Goal: Information Seeking & Learning: Learn about a topic

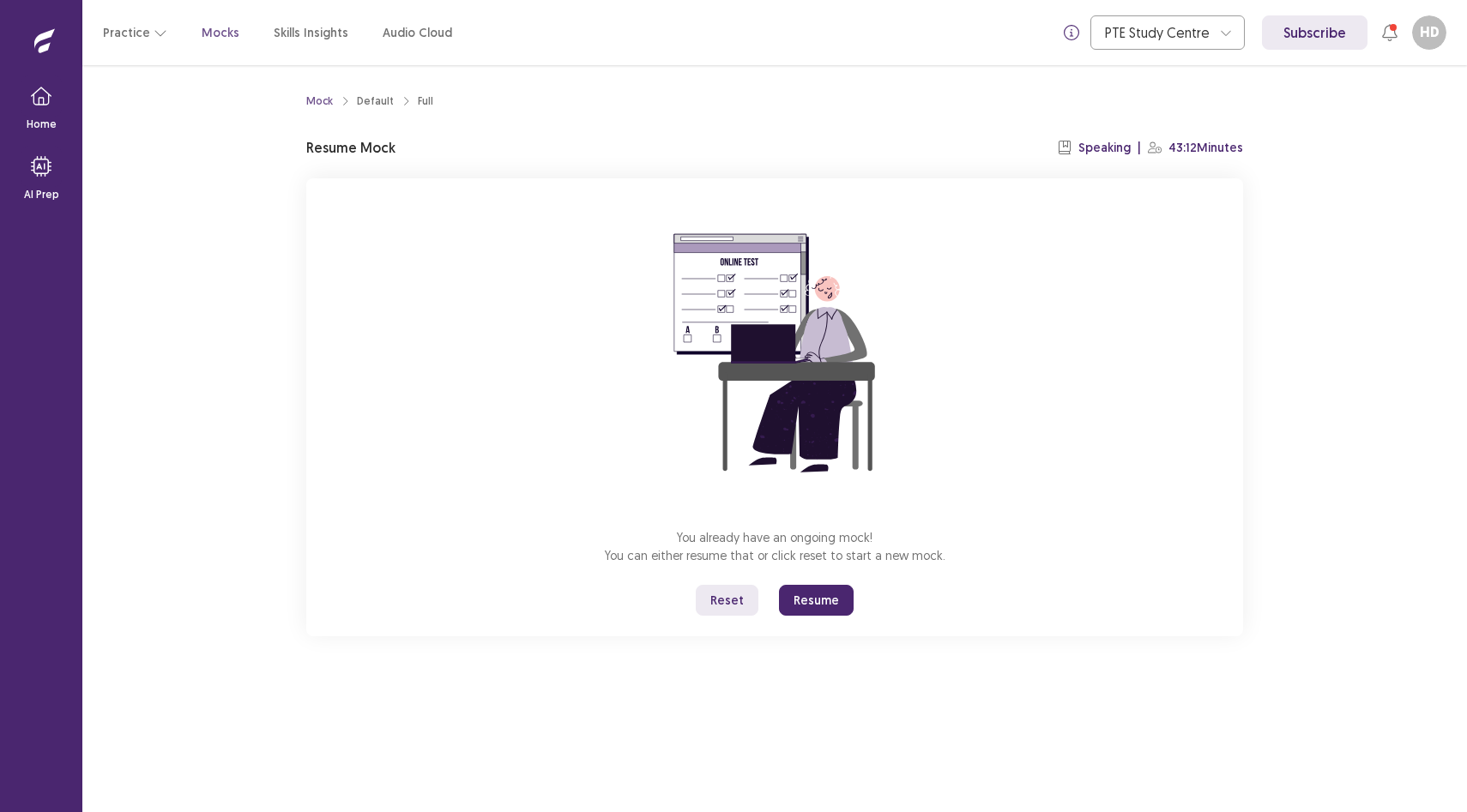
click at [717, 595] on button "Reset" at bounding box center [727, 600] width 62 height 31
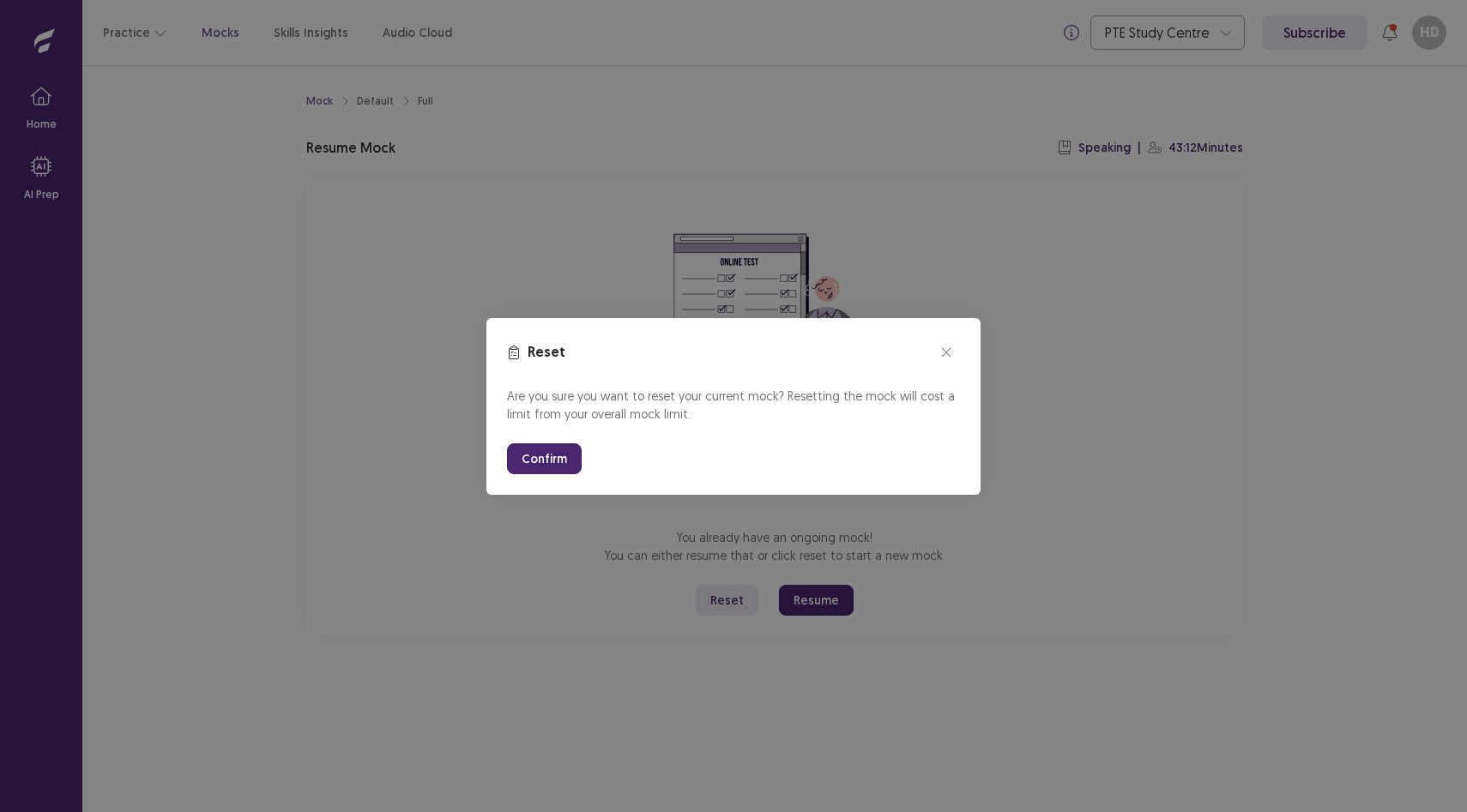
click at [535, 455] on button "Confirm" at bounding box center [544, 459] width 74 height 31
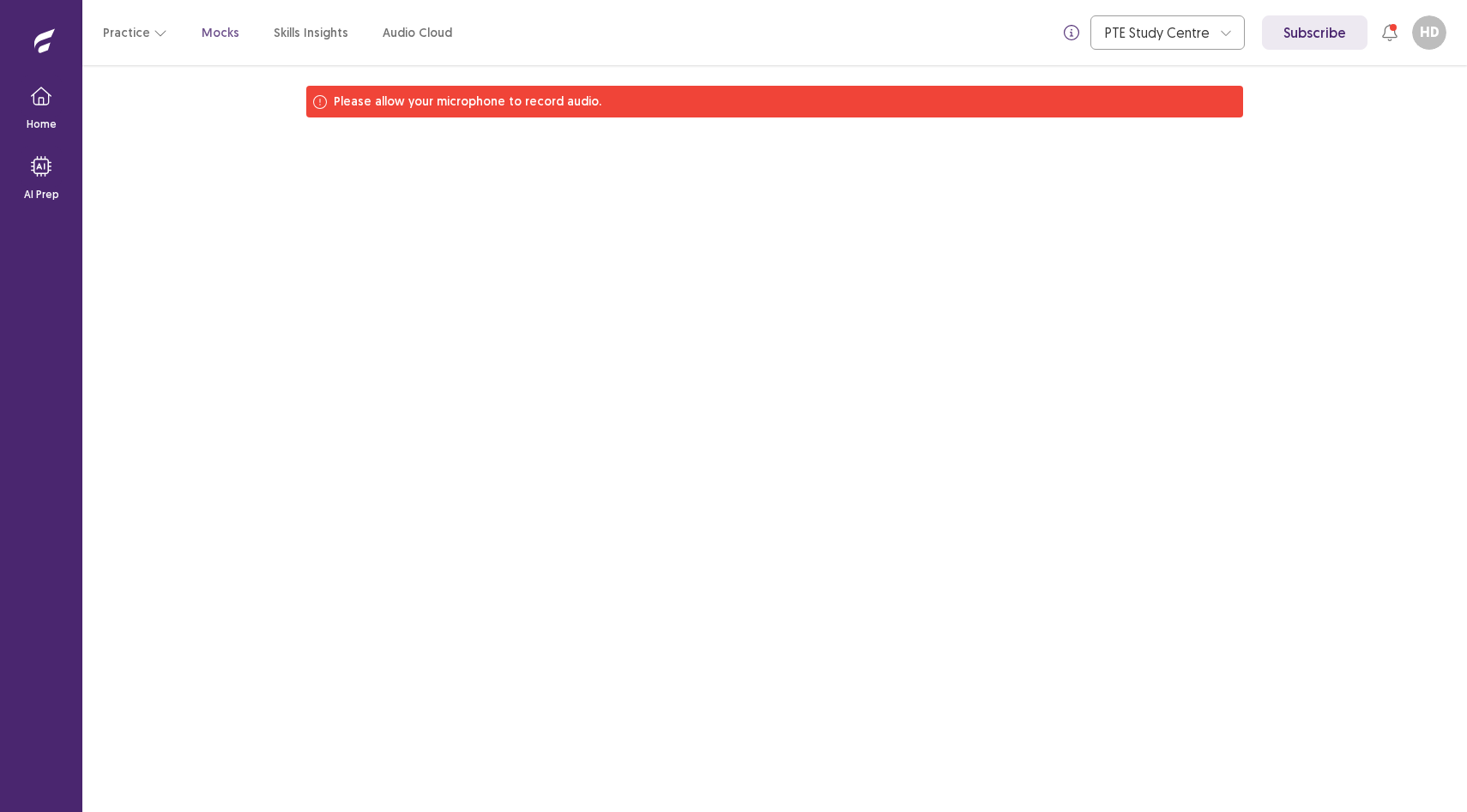
click at [533, 166] on div "Please allow your microphone to record audio." at bounding box center [774, 438] width 1384 height 747
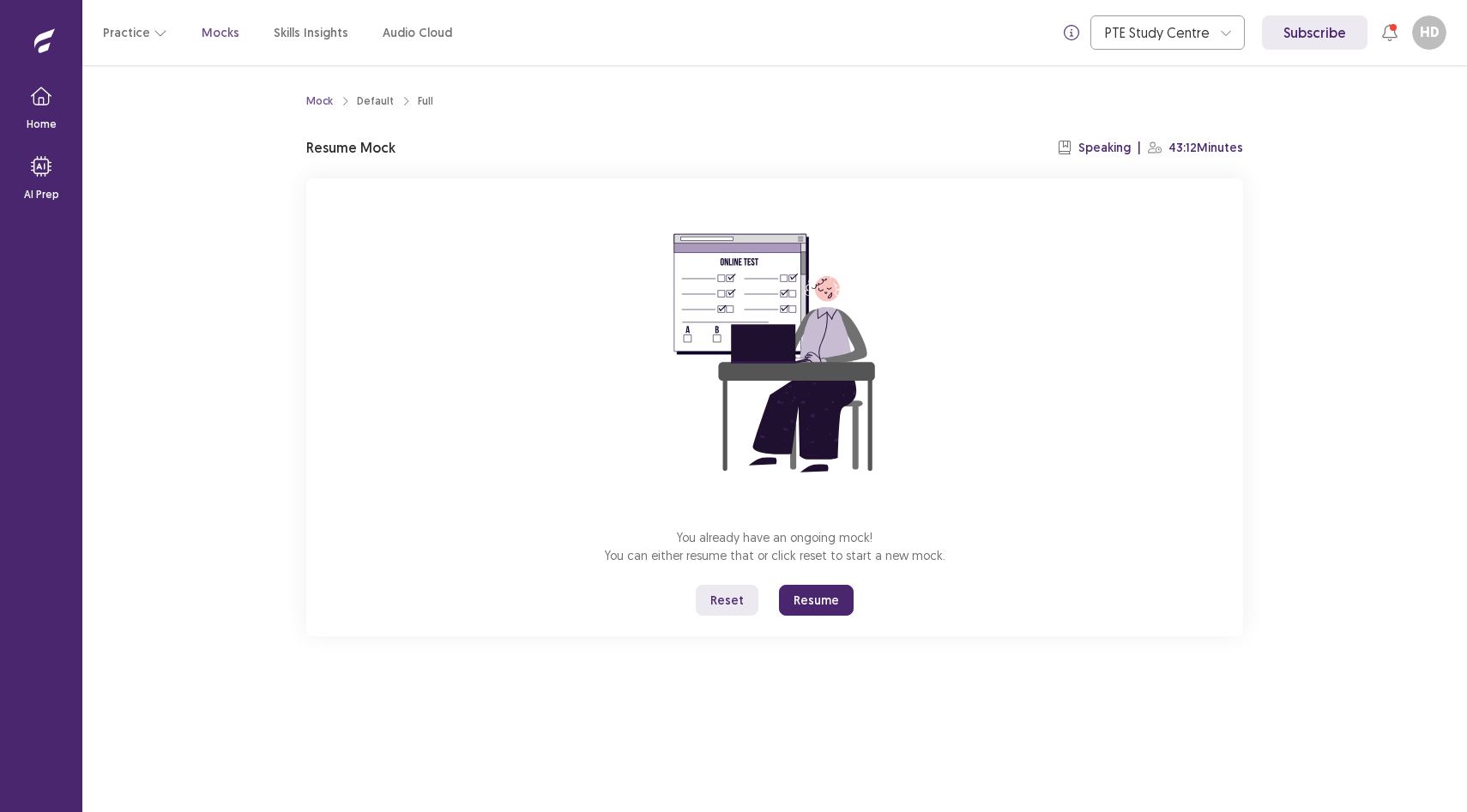
click at [730, 604] on button "Reset" at bounding box center [727, 600] width 62 height 31
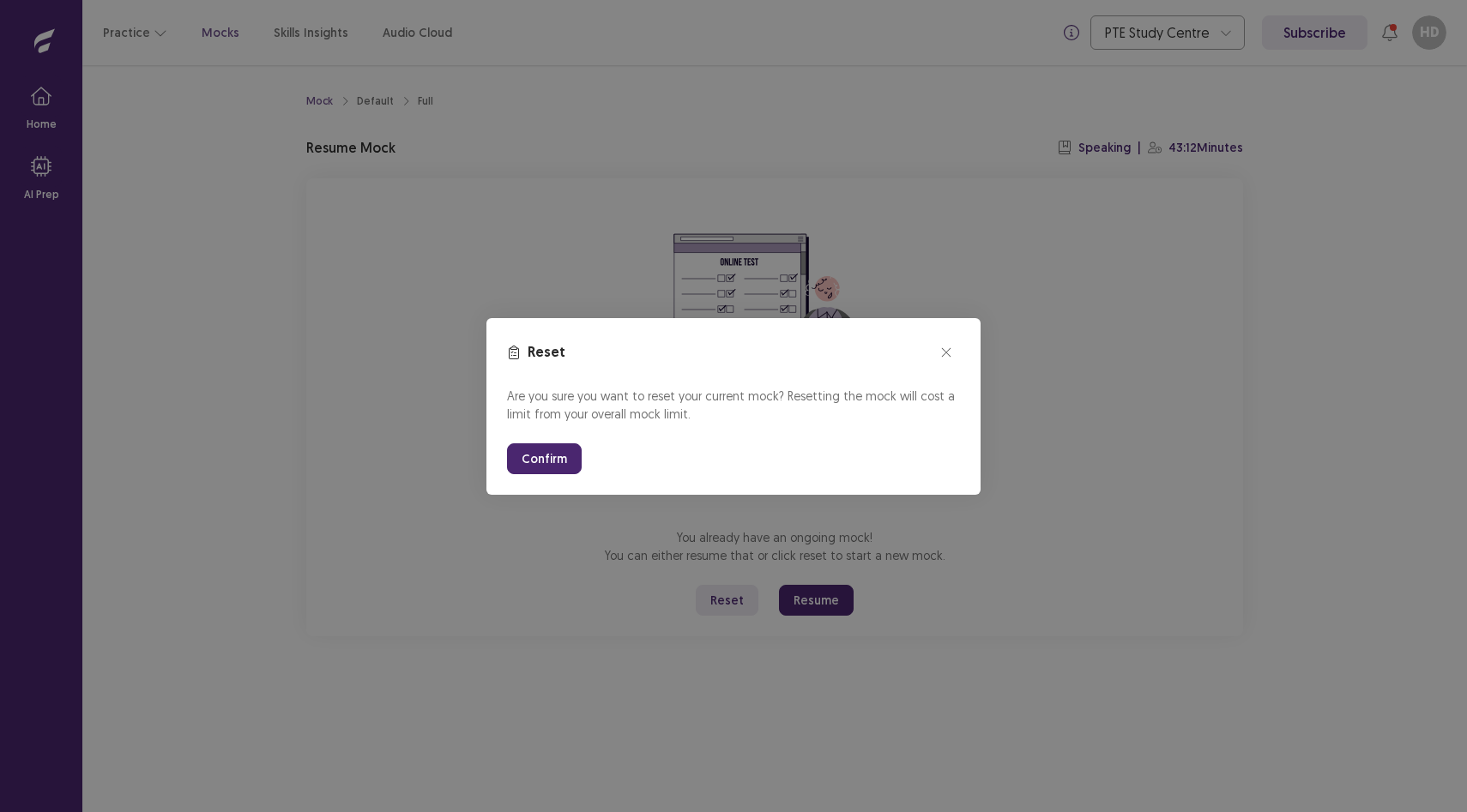
click at [517, 451] on button "Confirm" at bounding box center [544, 459] width 74 height 31
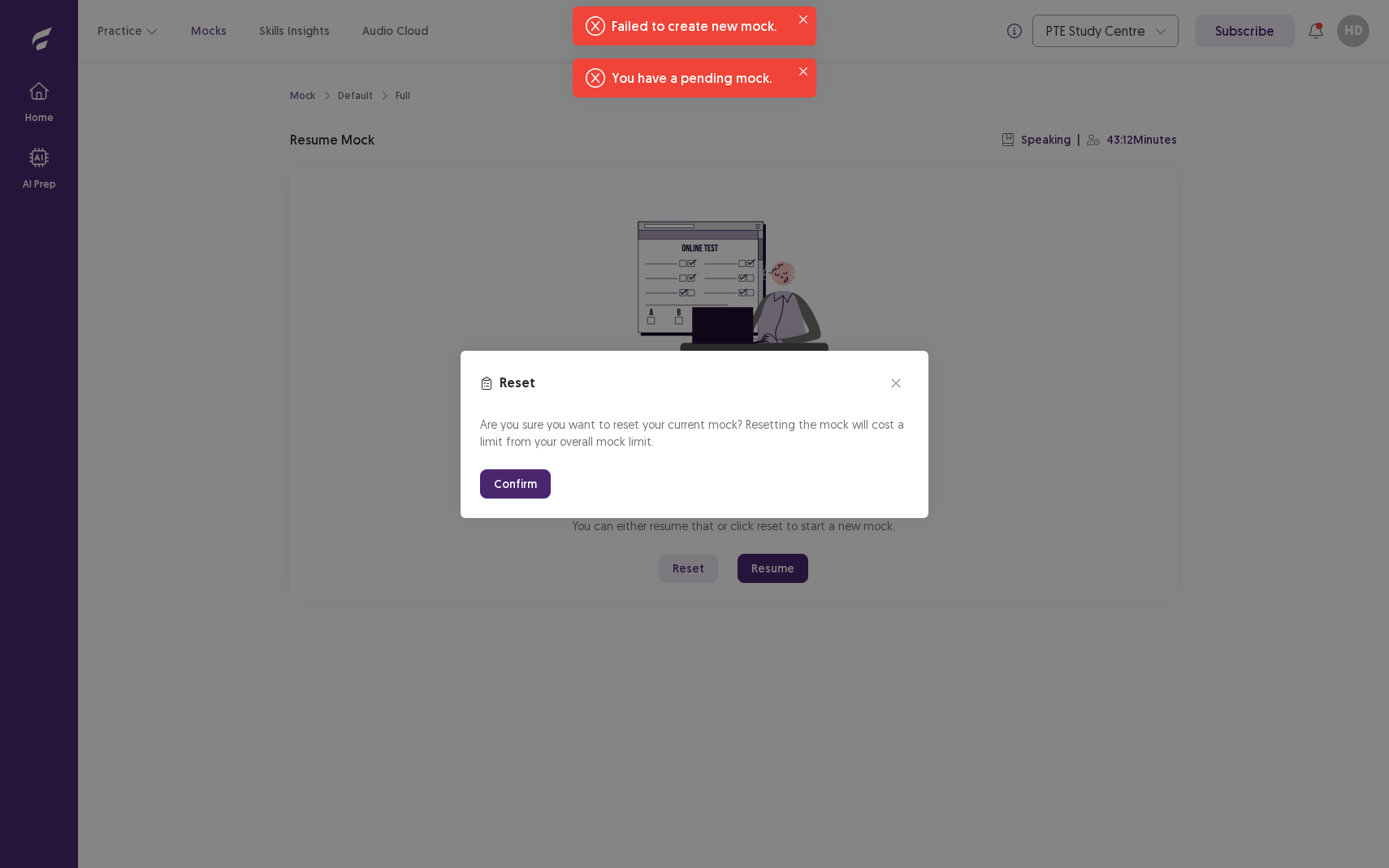
click at [501, 493] on button "Confirm" at bounding box center [515, 484] width 70 height 29
click at [501, 489] on button "Confirm" at bounding box center [515, 484] width 70 height 29
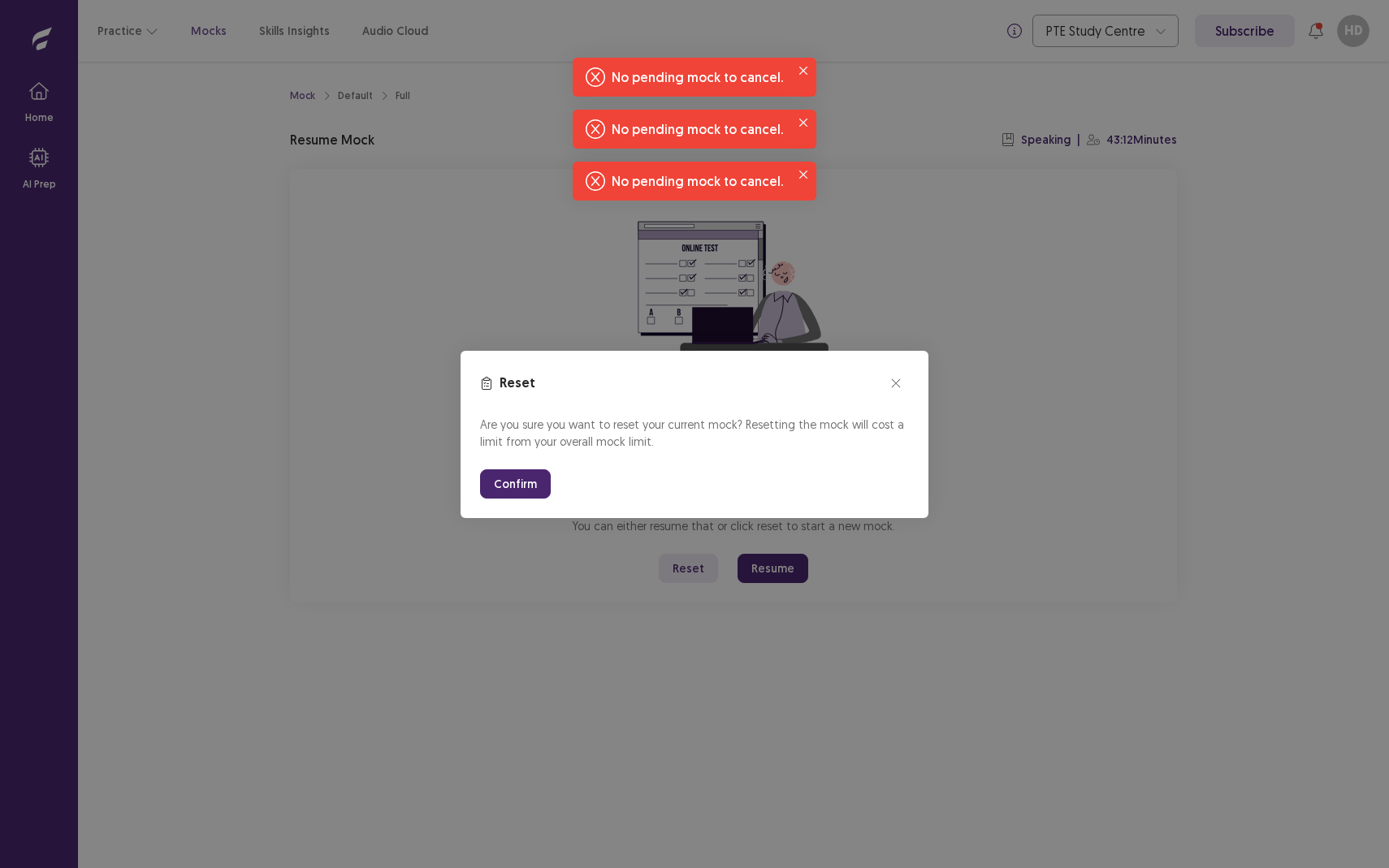
click at [501, 489] on button "Confirm" at bounding box center [515, 484] width 70 height 29
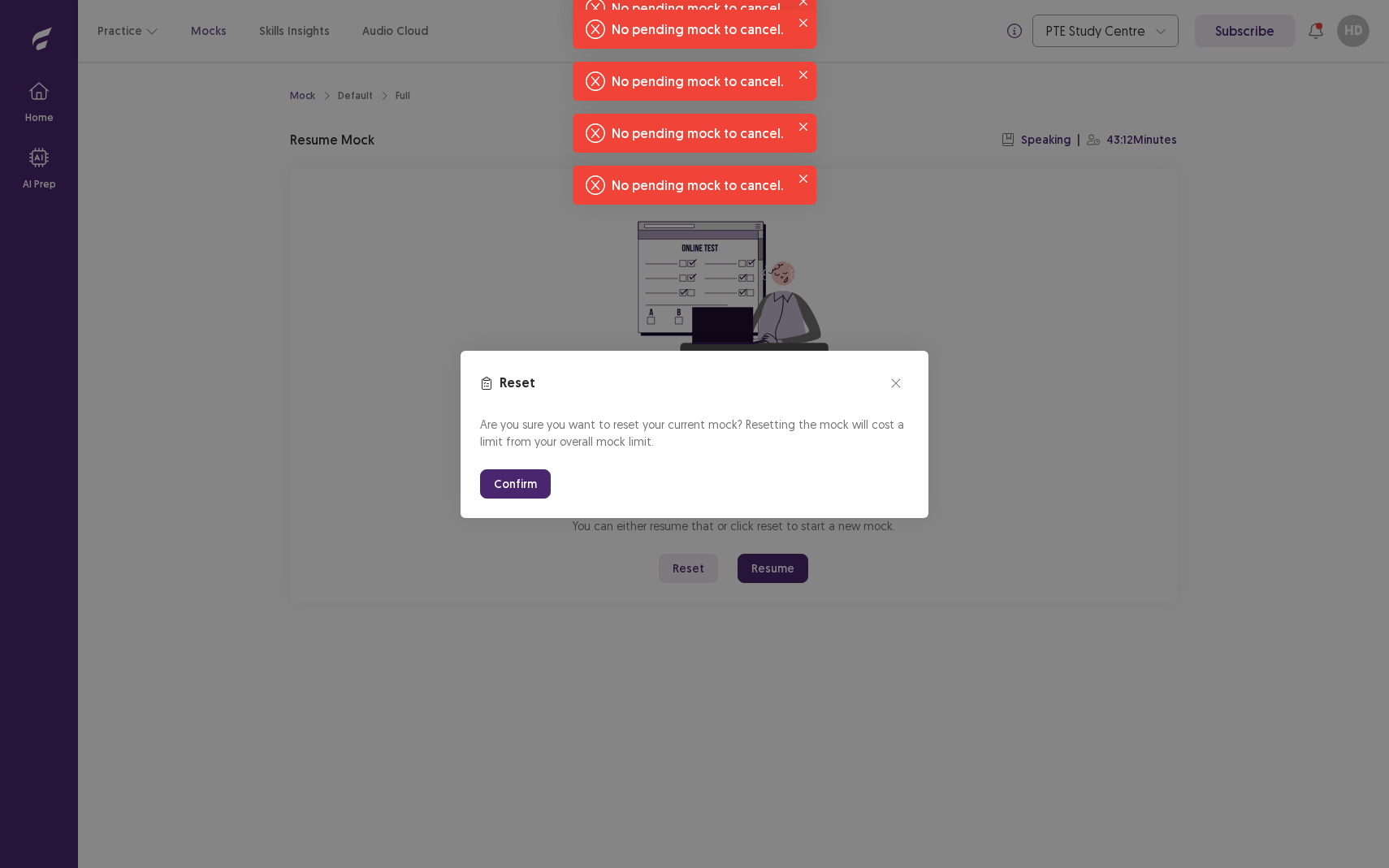
click at [501, 489] on button "Confirm" at bounding box center [515, 484] width 70 height 29
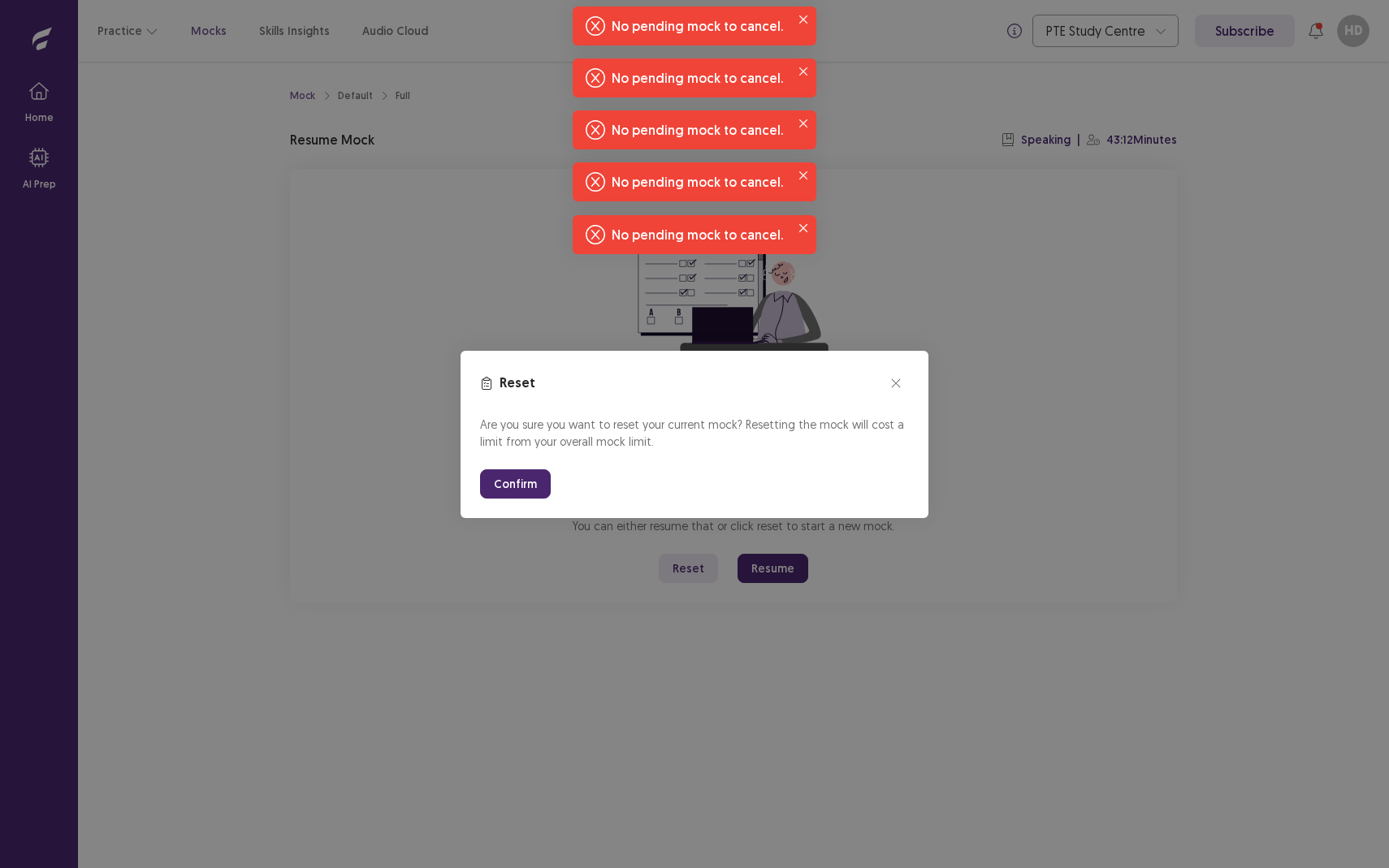
click at [501, 489] on button "Confirm" at bounding box center [515, 484] width 70 height 29
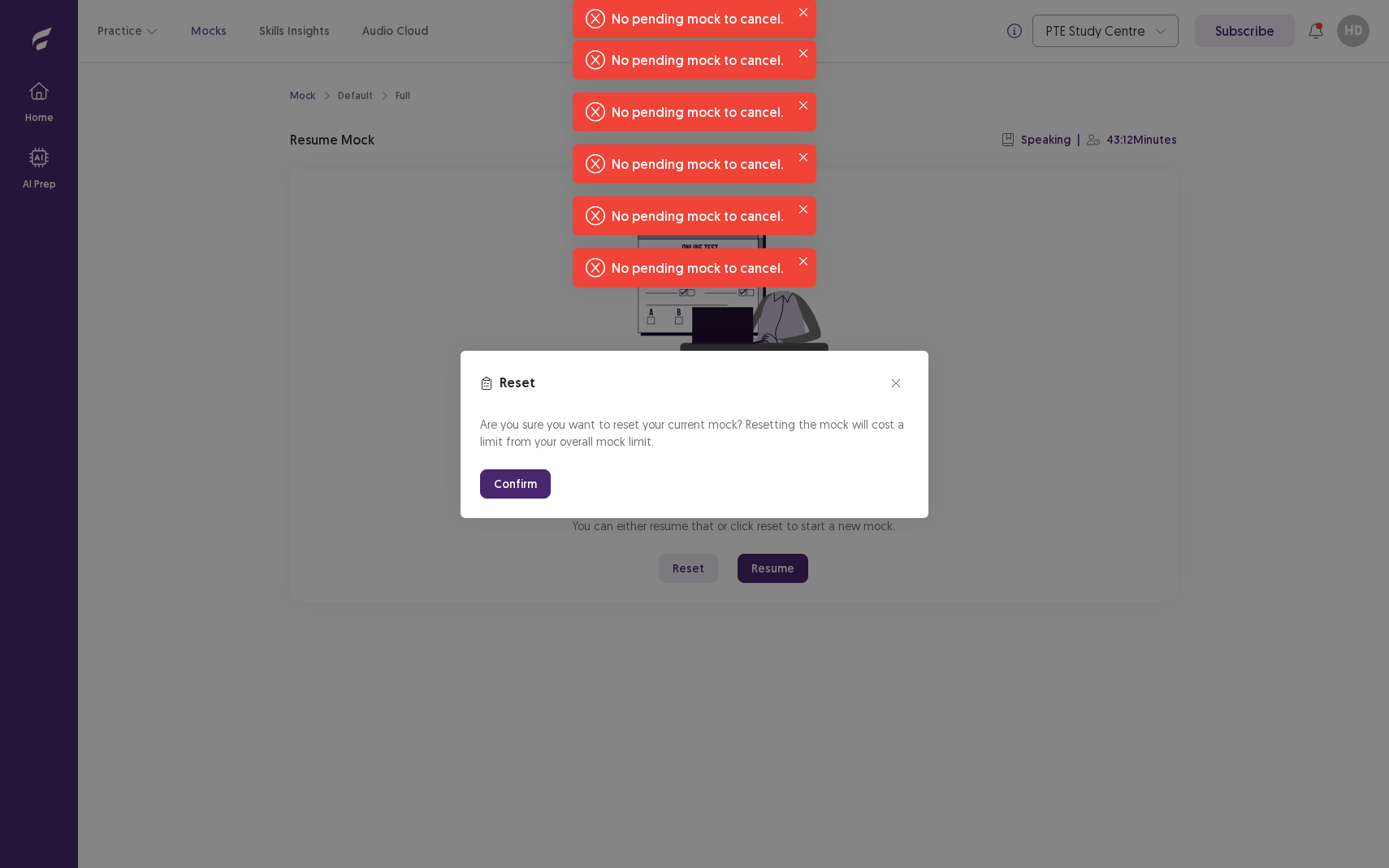
click at [501, 489] on button "Confirm" at bounding box center [515, 484] width 70 height 29
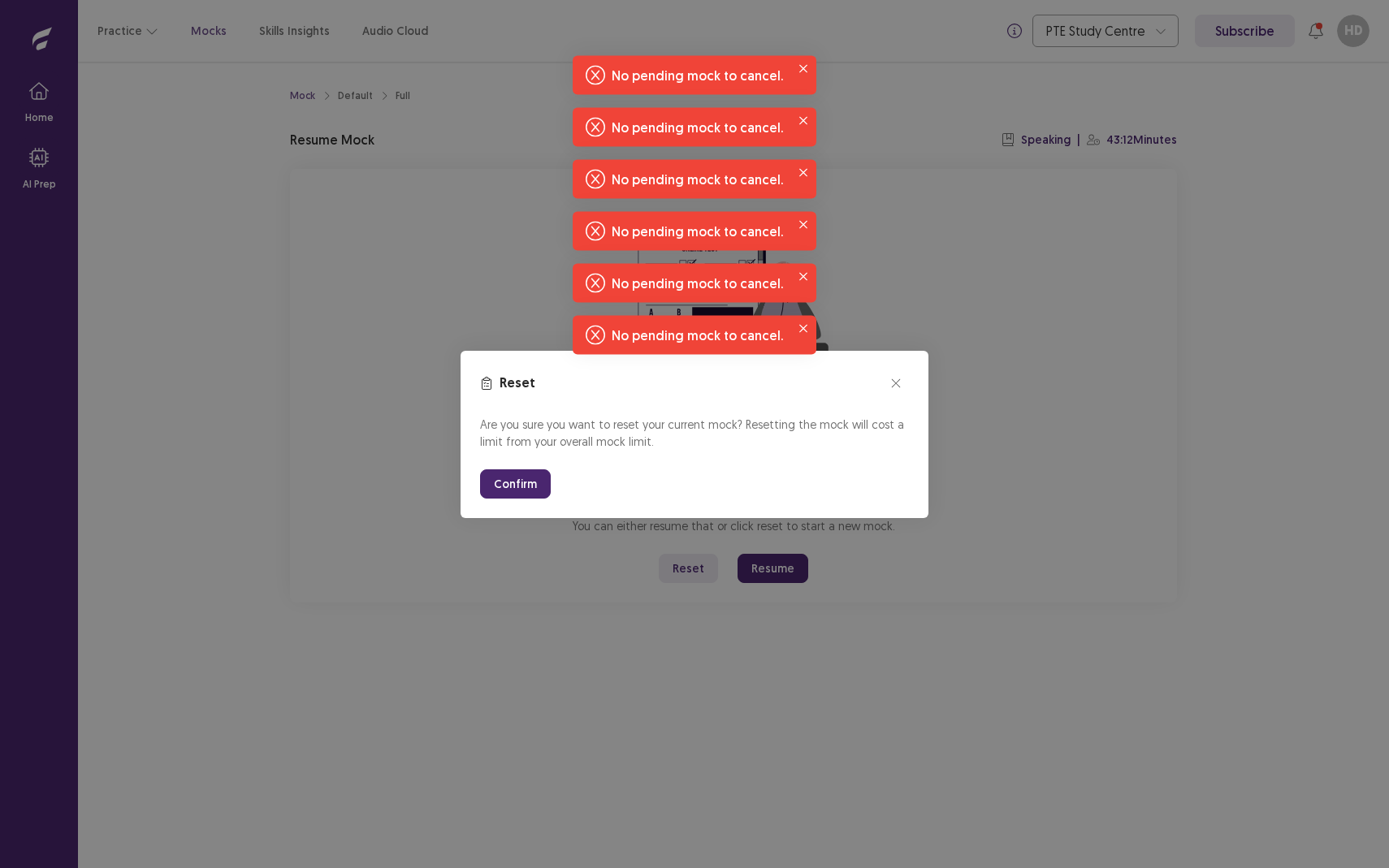
click at [501, 489] on button "Confirm" at bounding box center [515, 484] width 70 height 29
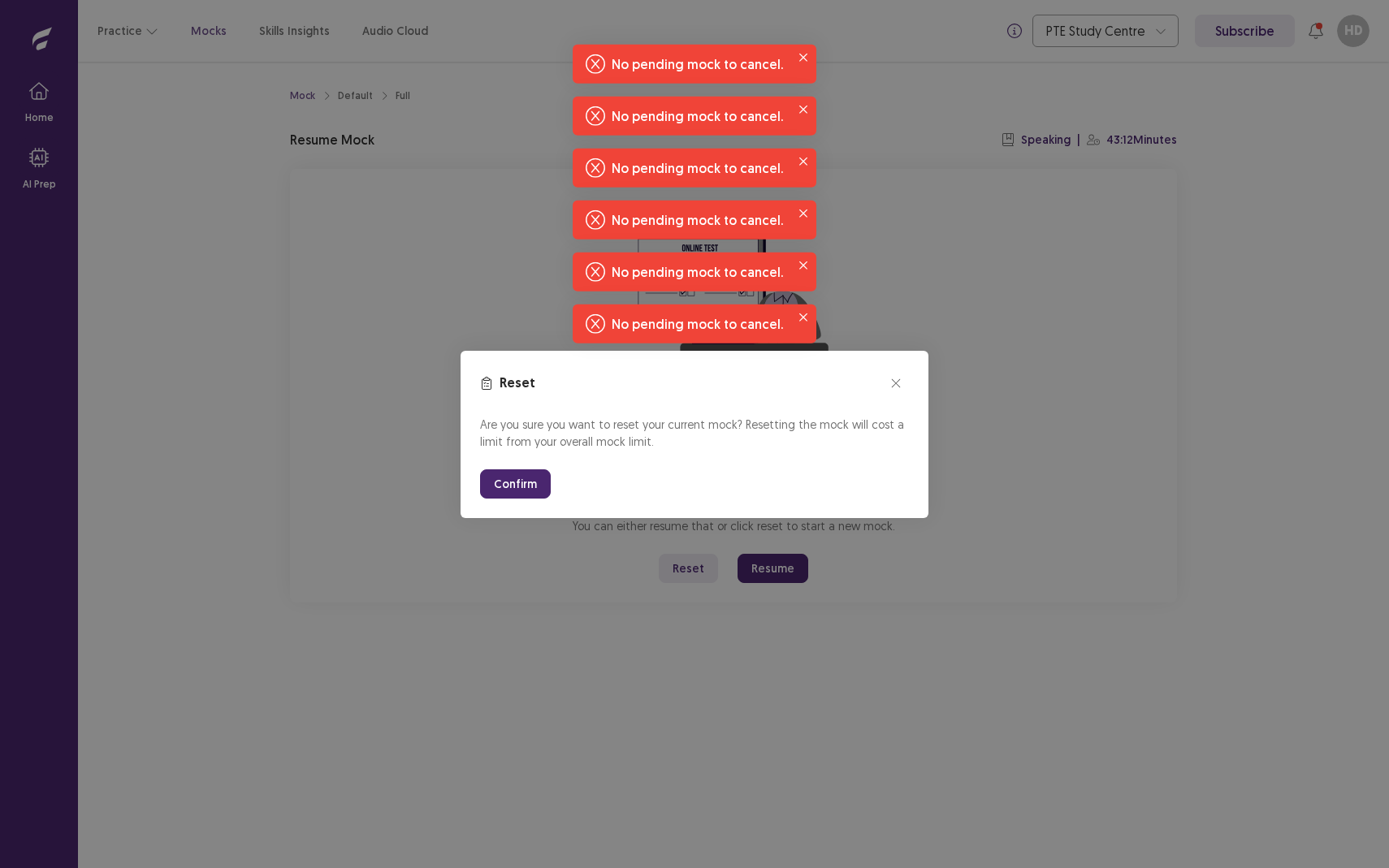
click at [501, 489] on button "Confirm" at bounding box center [515, 484] width 70 height 29
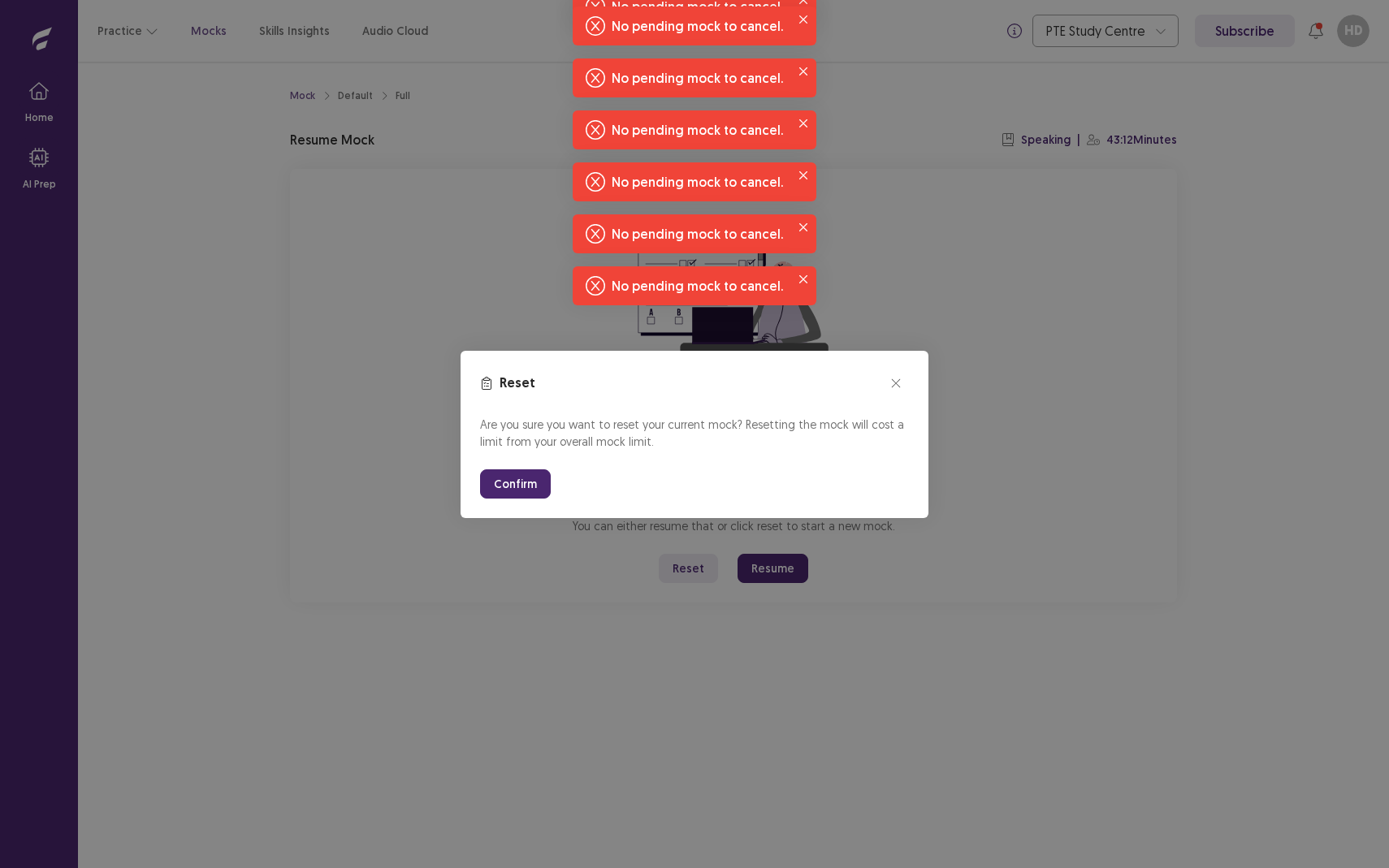
click at [501, 489] on button "Confirm" at bounding box center [515, 484] width 70 height 29
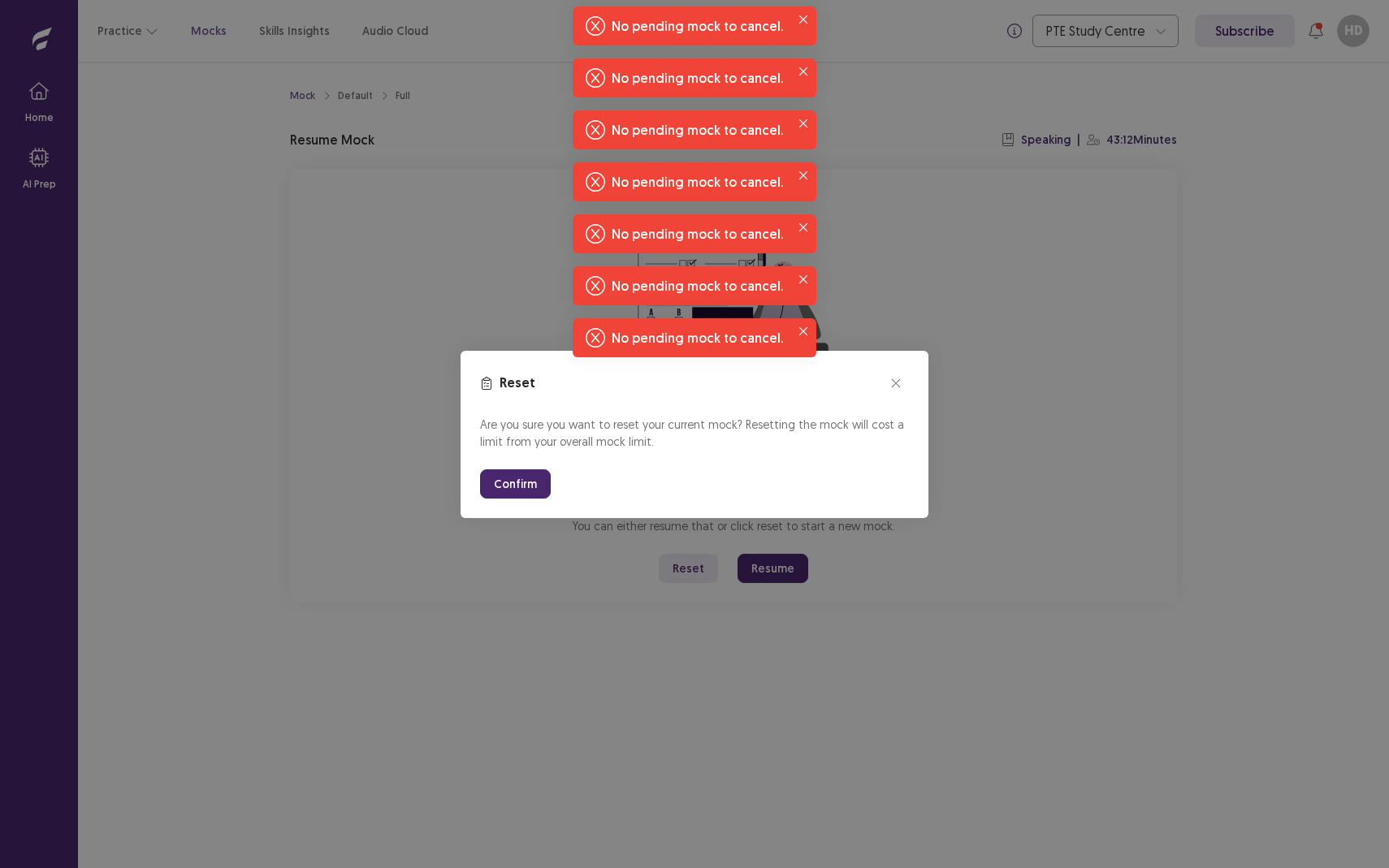
click at [501, 489] on button "Confirm" at bounding box center [515, 484] width 70 height 29
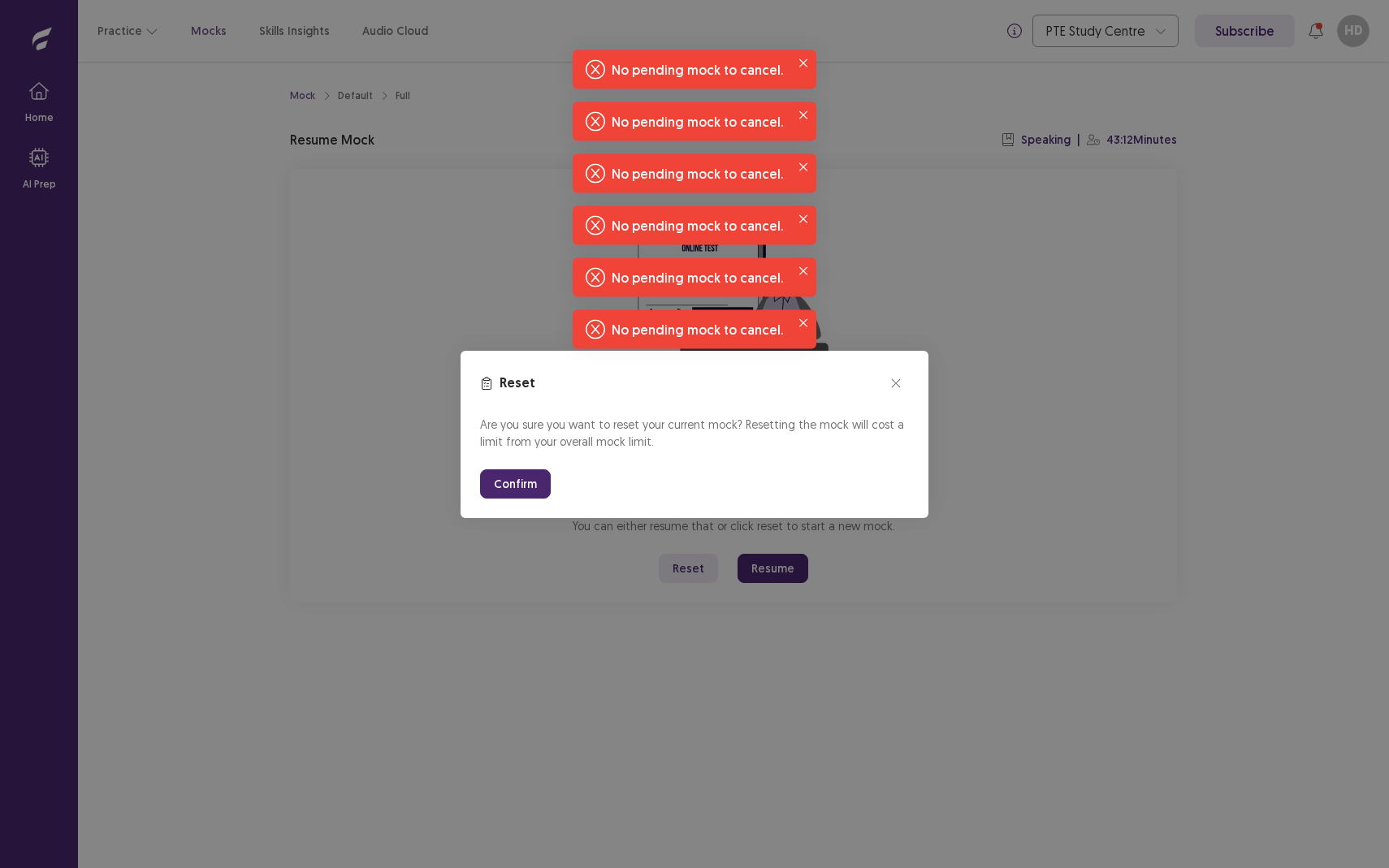
click at [501, 489] on button "Confirm" at bounding box center [515, 484] width 70 height 29
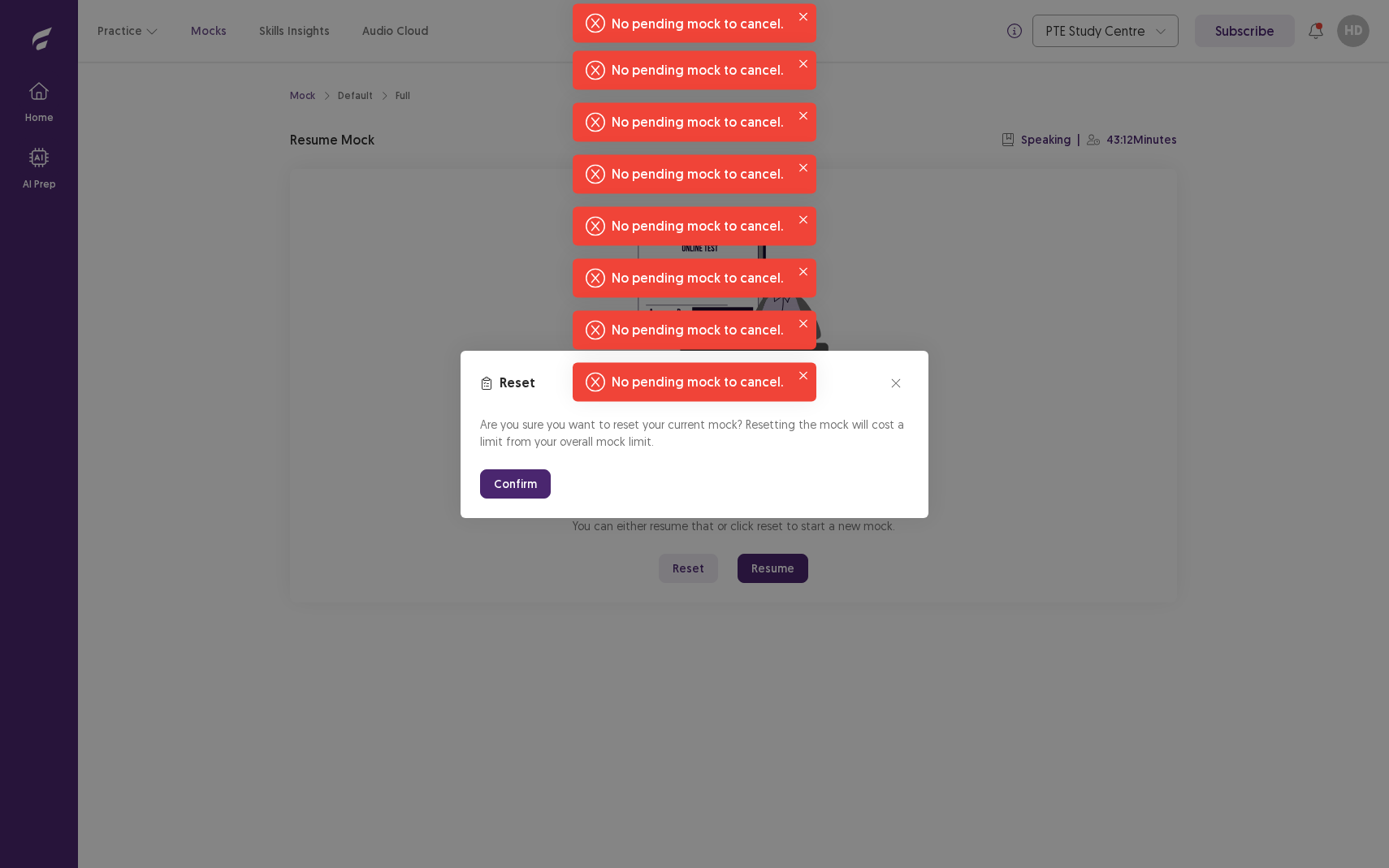
click at [501, 489] on button "Confirm" at bounding box center [515, 484] width 70 height 29
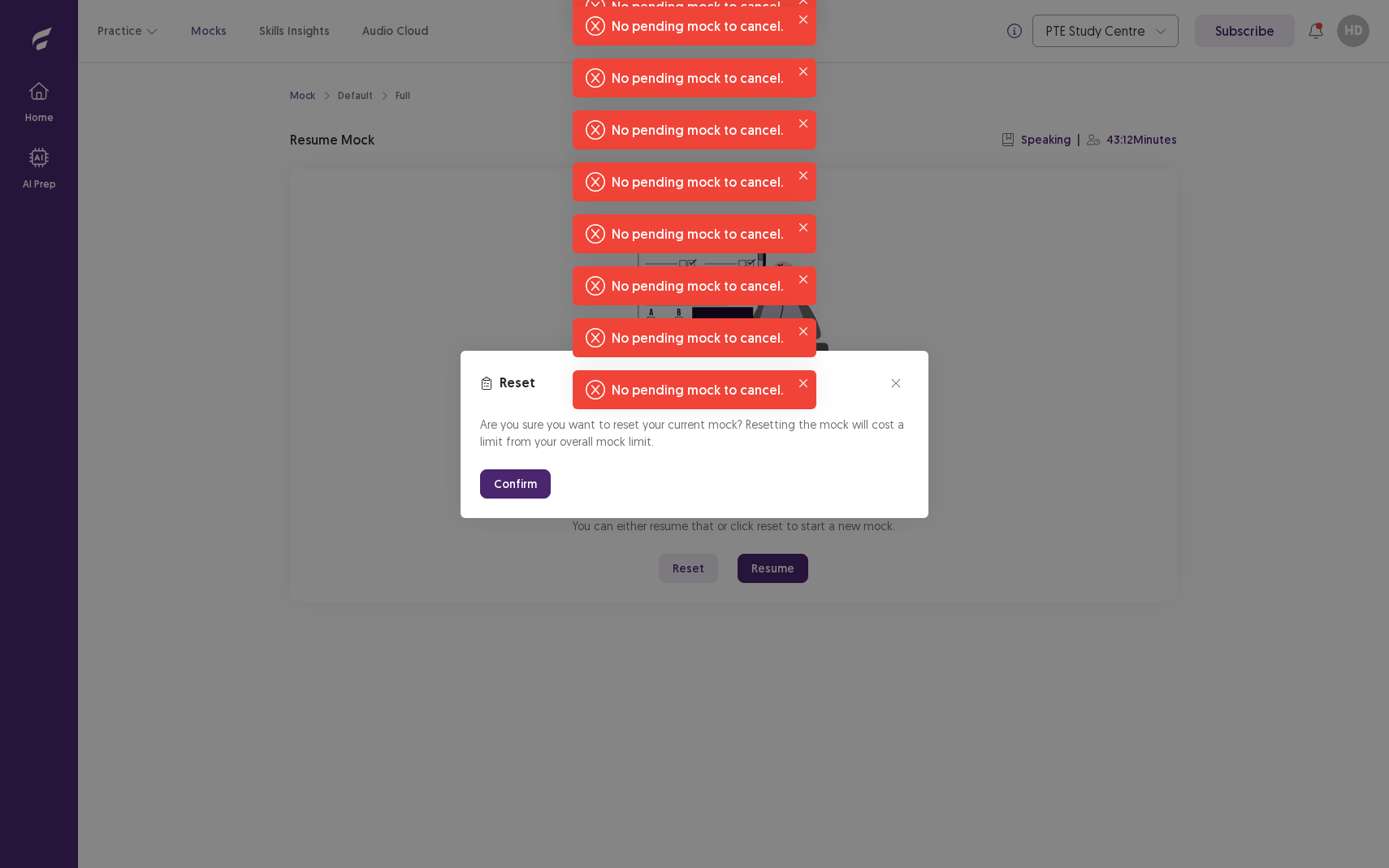
click at [501, 489] on button "Confirm" at bounding box center [515, 484] width 70 height 29
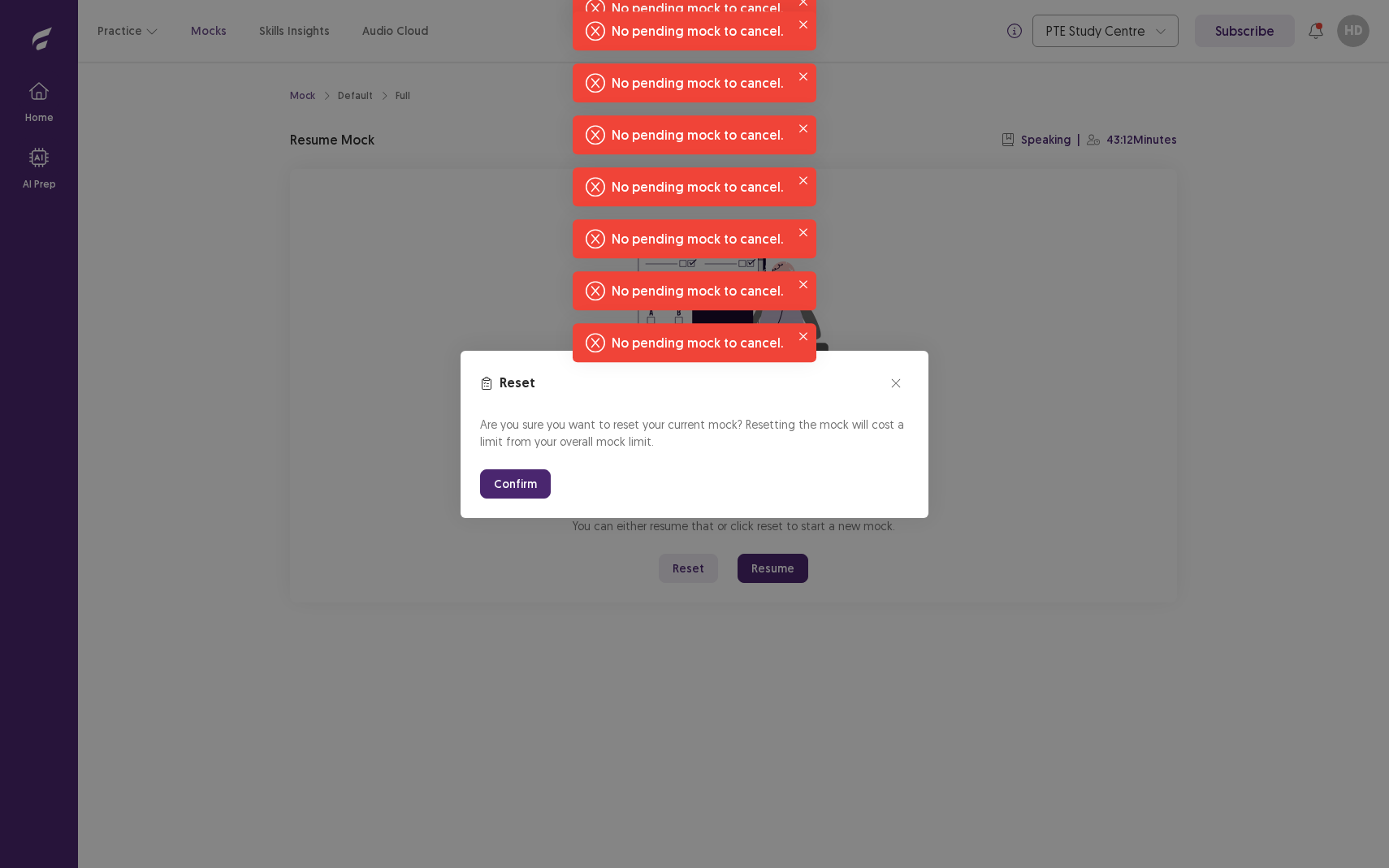
click at [501, 489] on button "Confirm" at bounding box center [515, 484] width 70 height 29
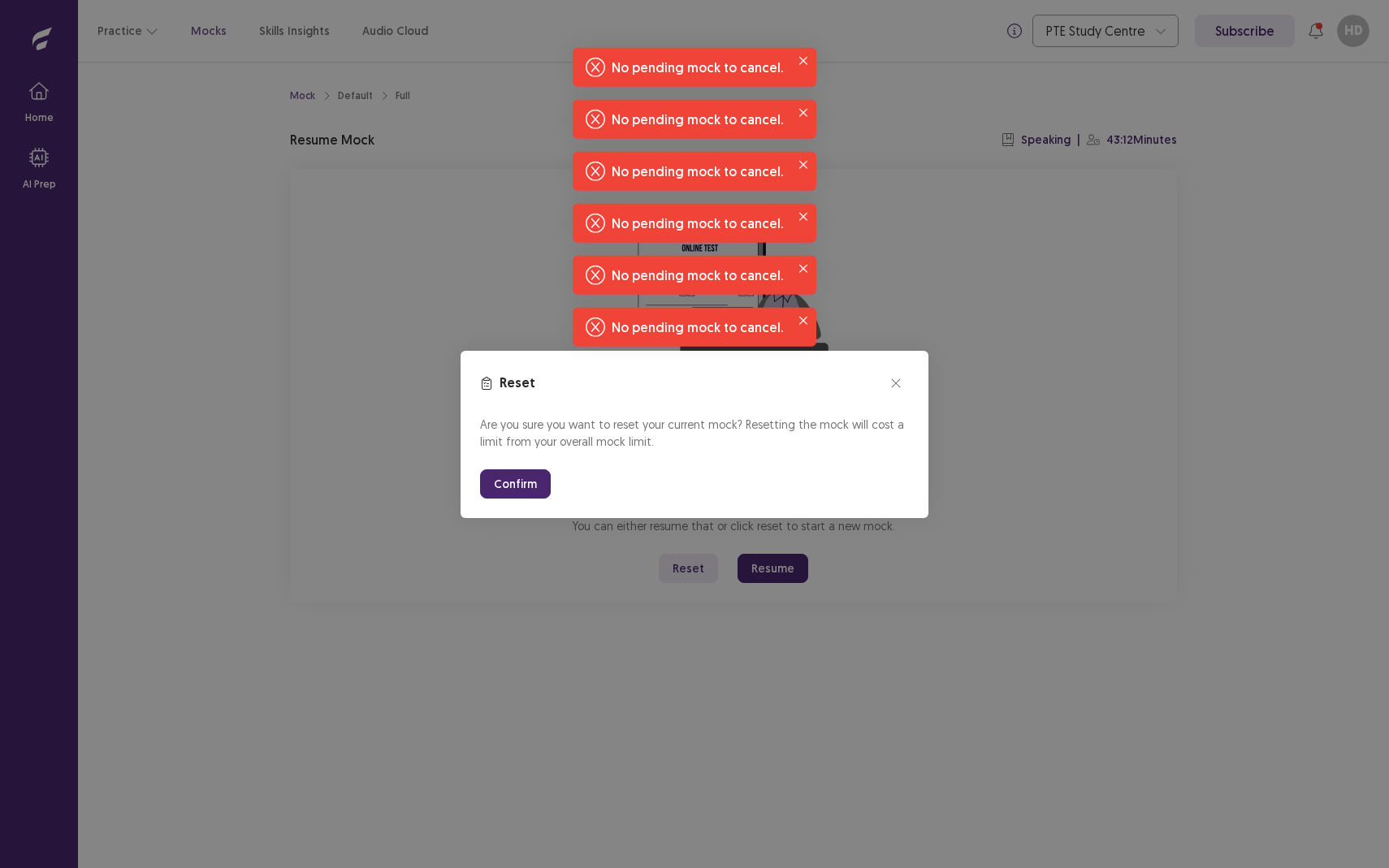
click at [501, 489] on button "Confirm" at bounding box center [515, 484] width 70 height 29
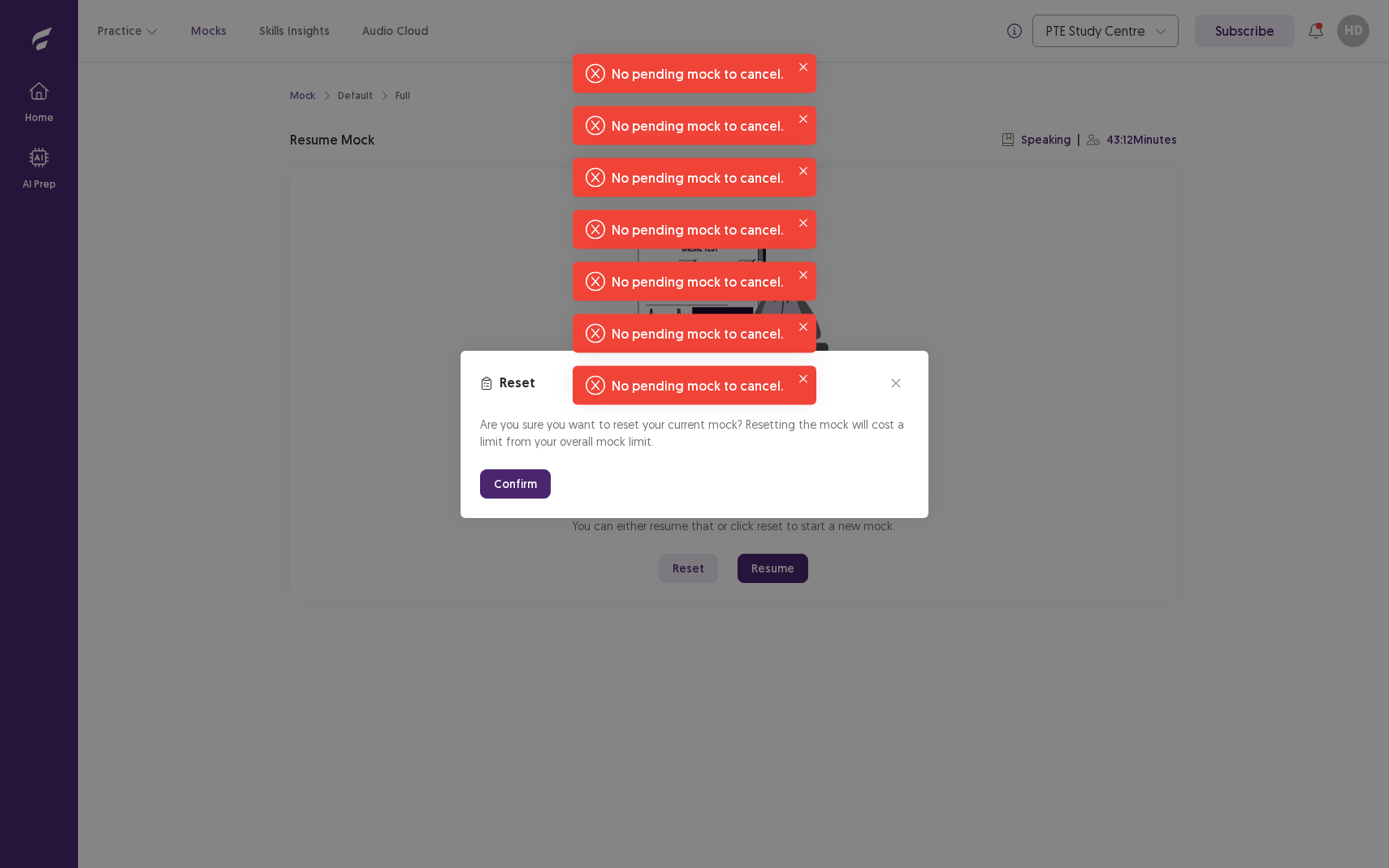
click at [501, 489] on button "Confirm" at bounding box center [515, 484] width 70 height 29
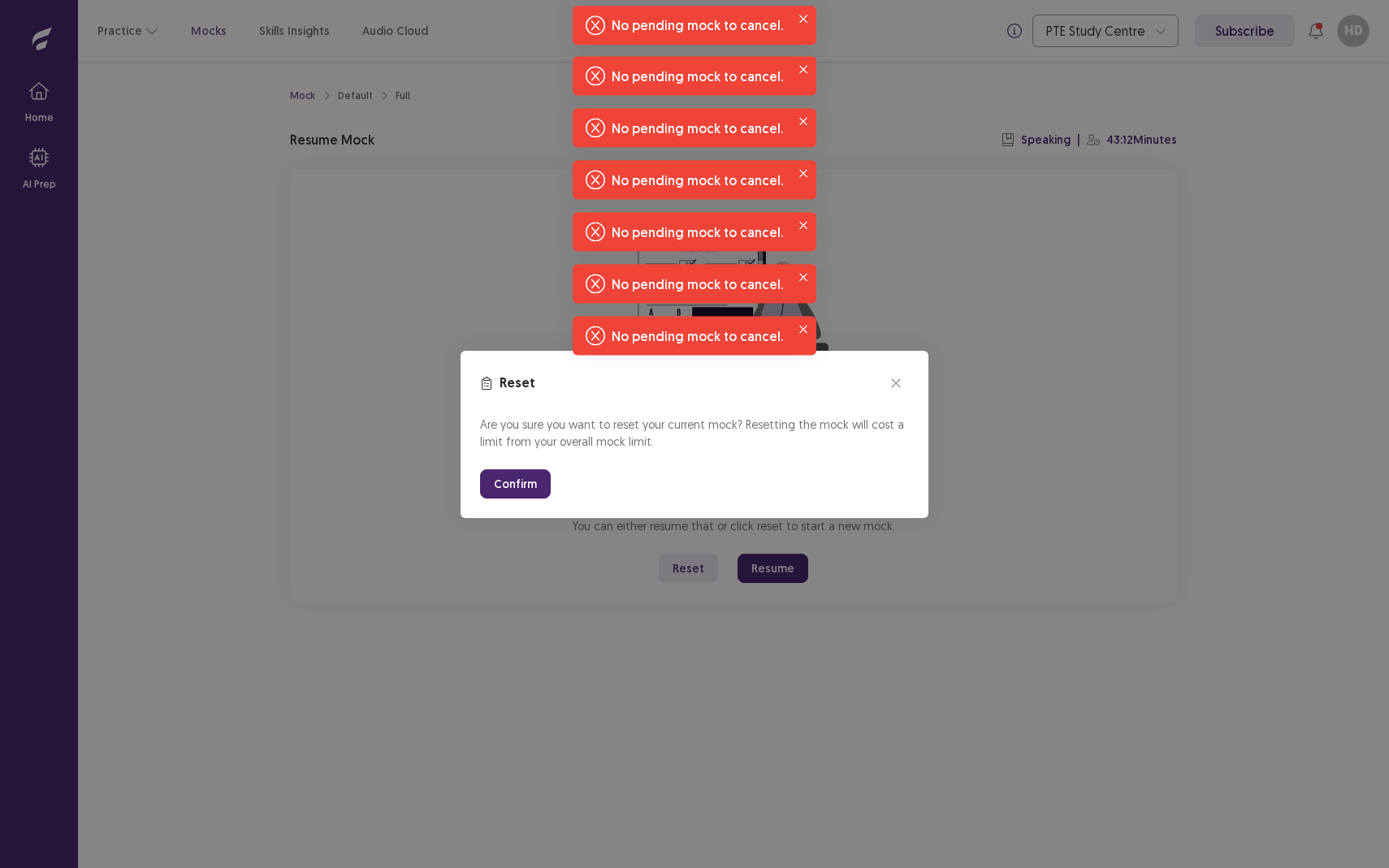
click at [501, 489] on button "Confirm" at bounding box center [515, 484] width 70 height 29
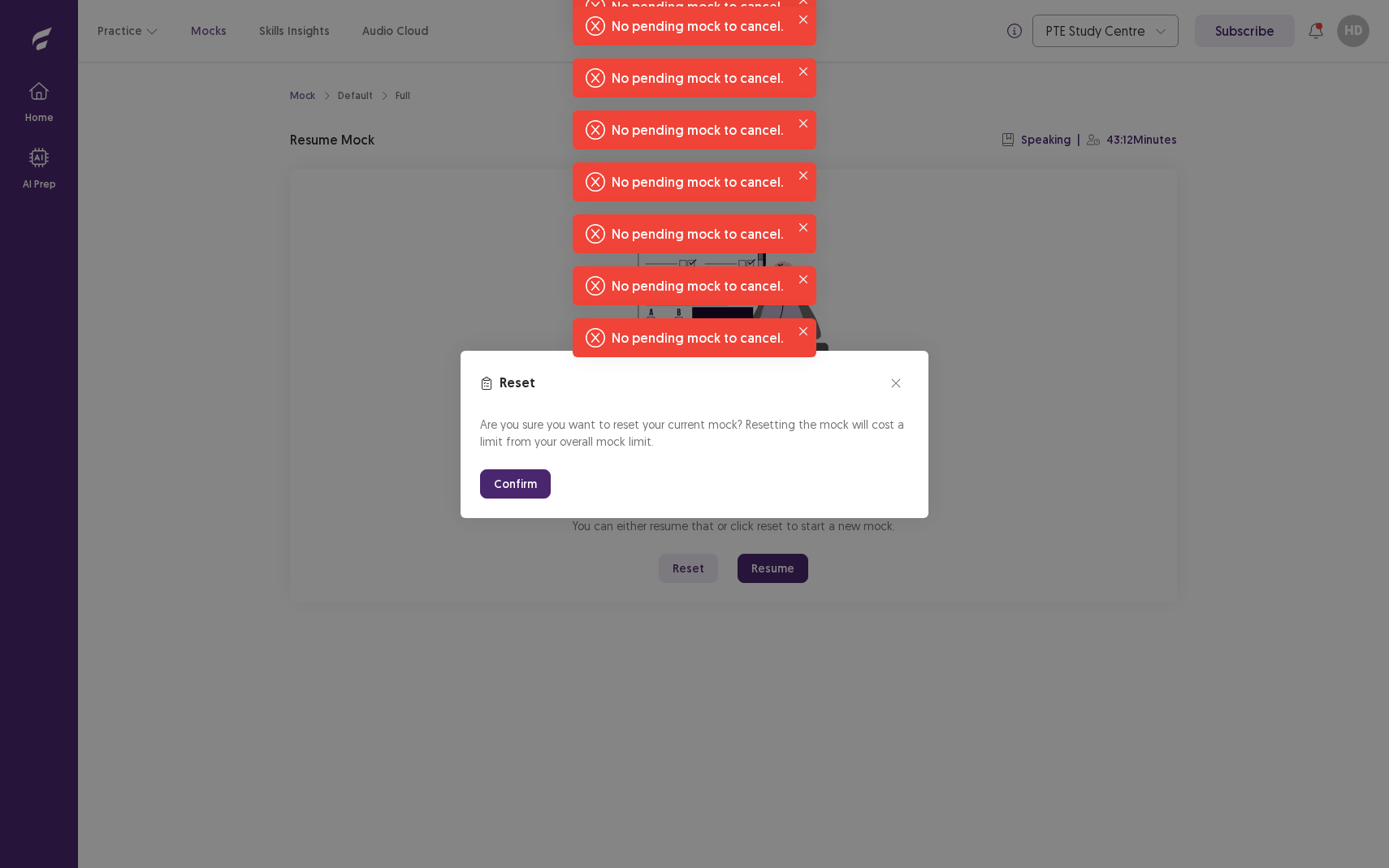
click at [501, 489] on button "Confirm" at bounding box center [515, 484] width 70 height 29
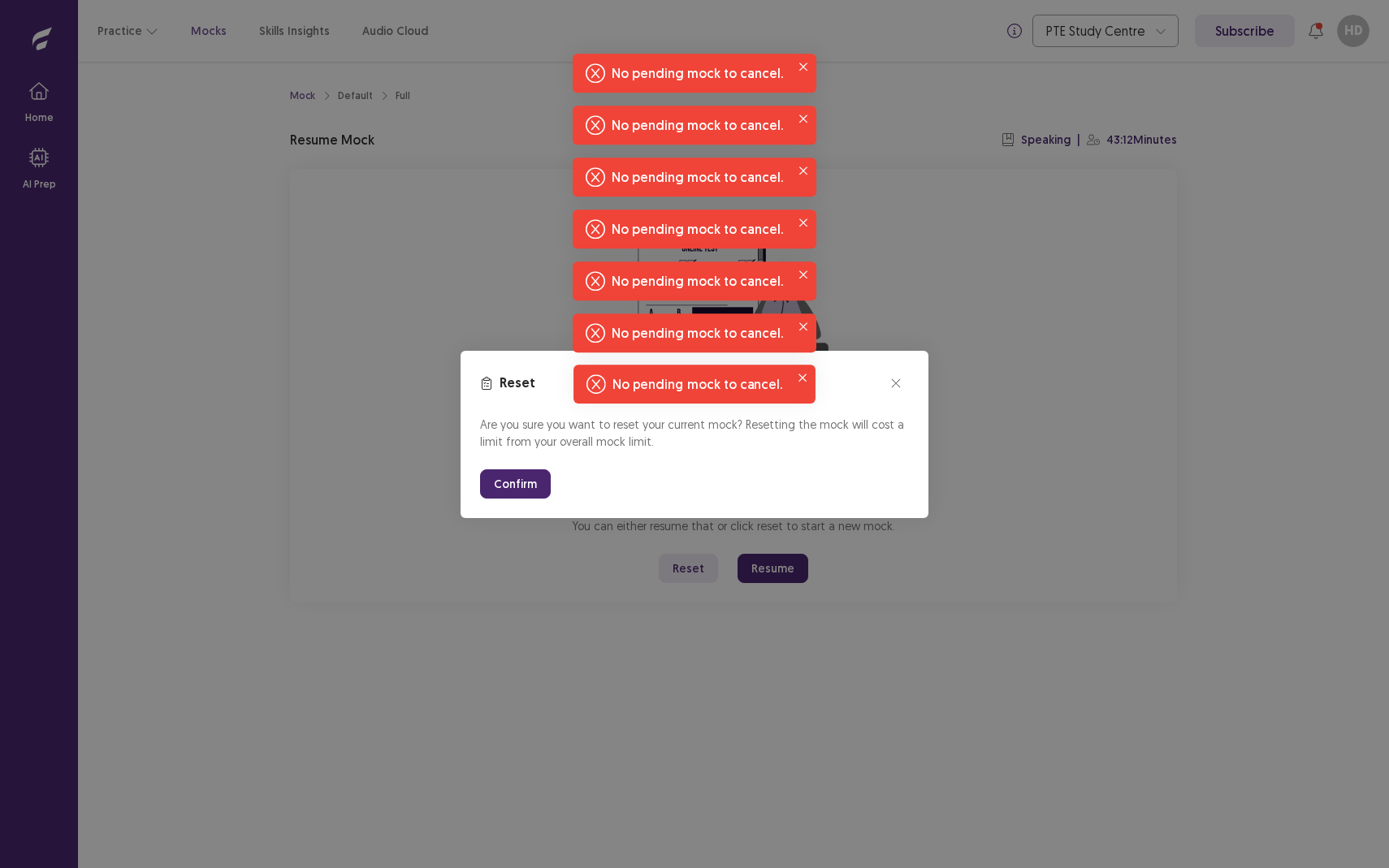
click at [501, 489] on button "Confirm" at bounding box center [515, 484] width 70 height 29
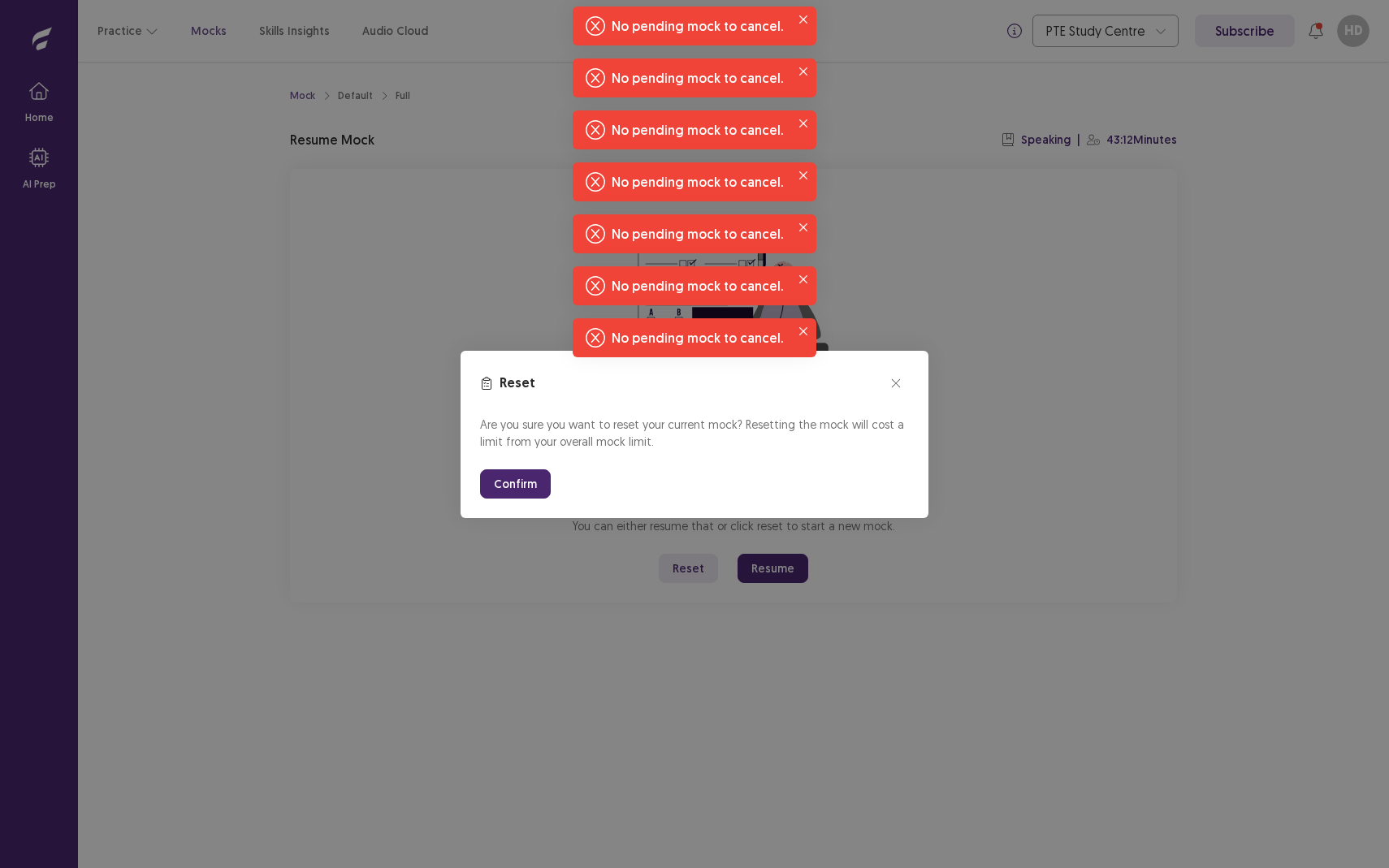
click at [501, 489] on button "Confirm" at bounding box center [515, 484] width 70 height 29
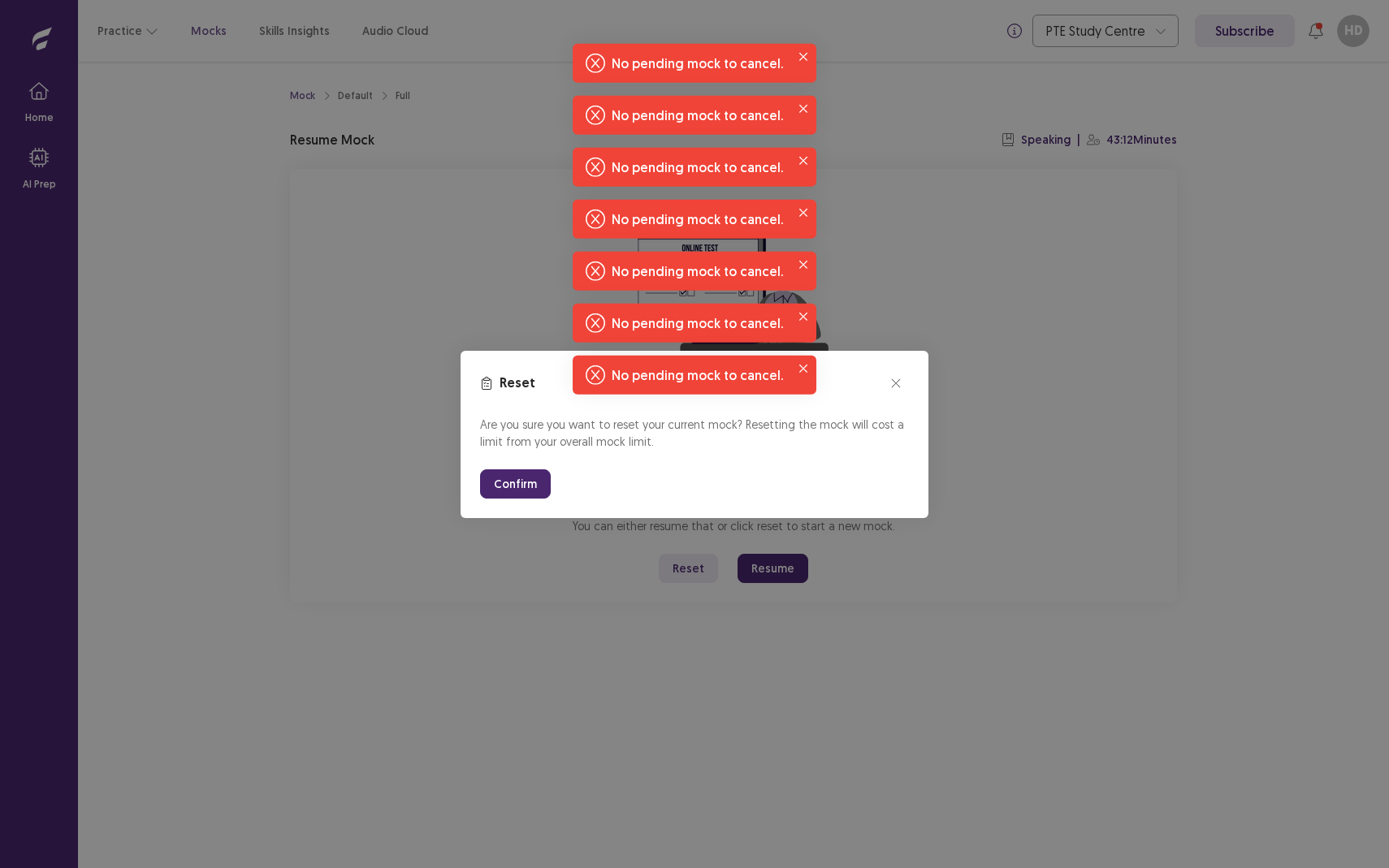
click at [501, 489] on button "Confirm" at bounding box center [515, 484] width 70 height 29
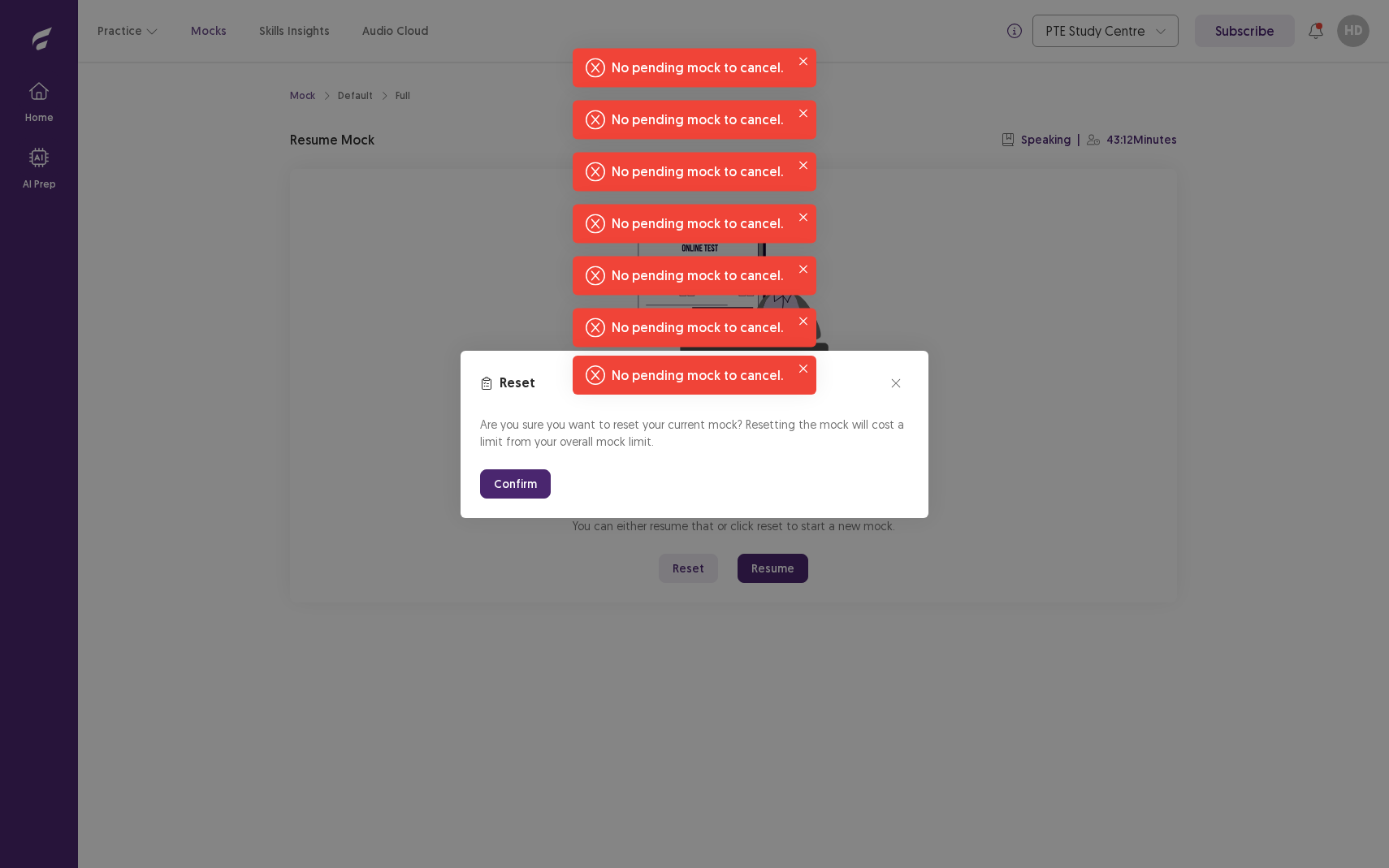
click at [501, 489] on button "Confirm" at bounding box center [515, 484] width 70 height 29
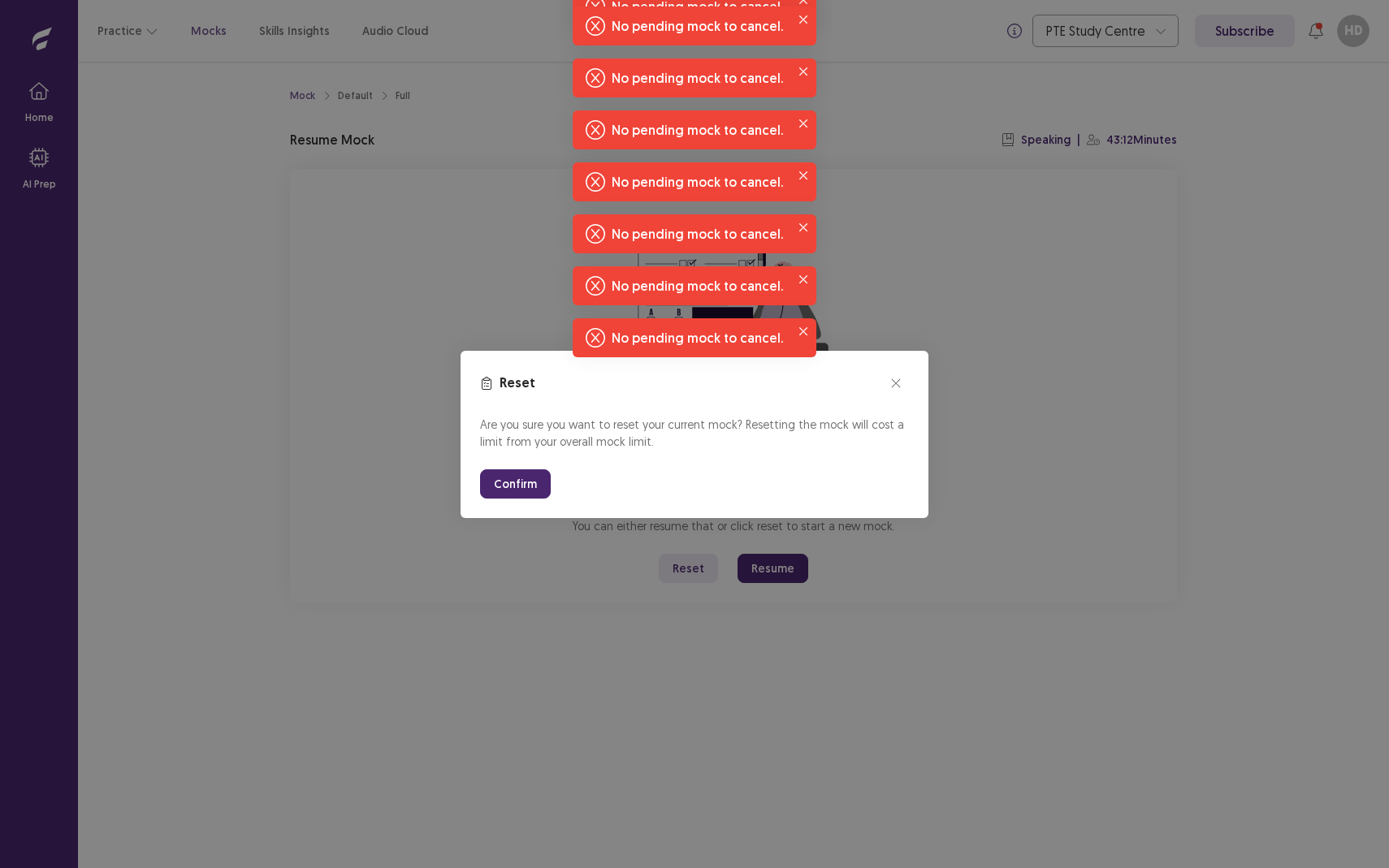
click at [501, 489] on button "Confirm" at bounding box center [515, 484] width 70 height 29
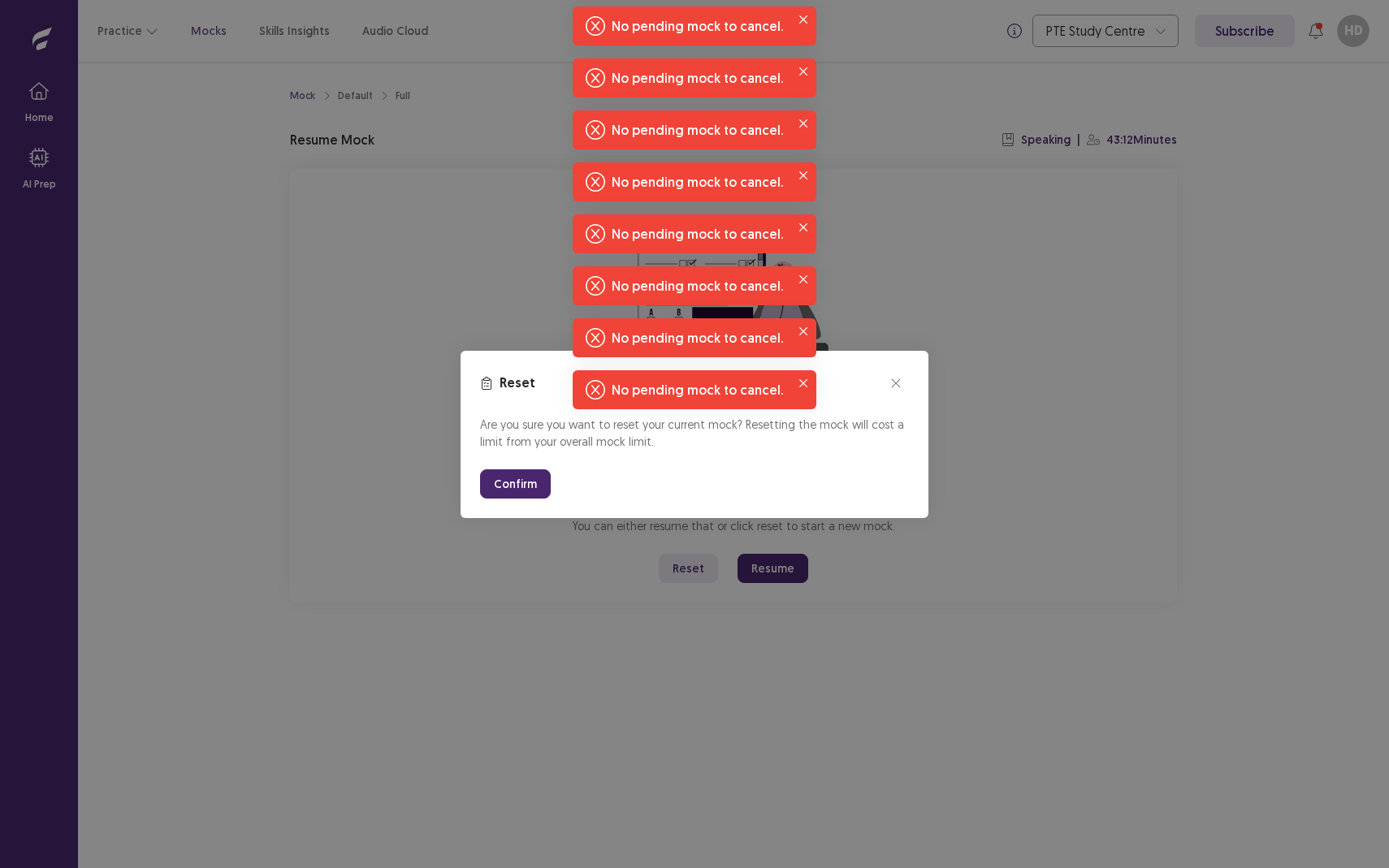
click at [501, 489] on button "Confirm" at bounding box center [515, 484] width 70 height 29
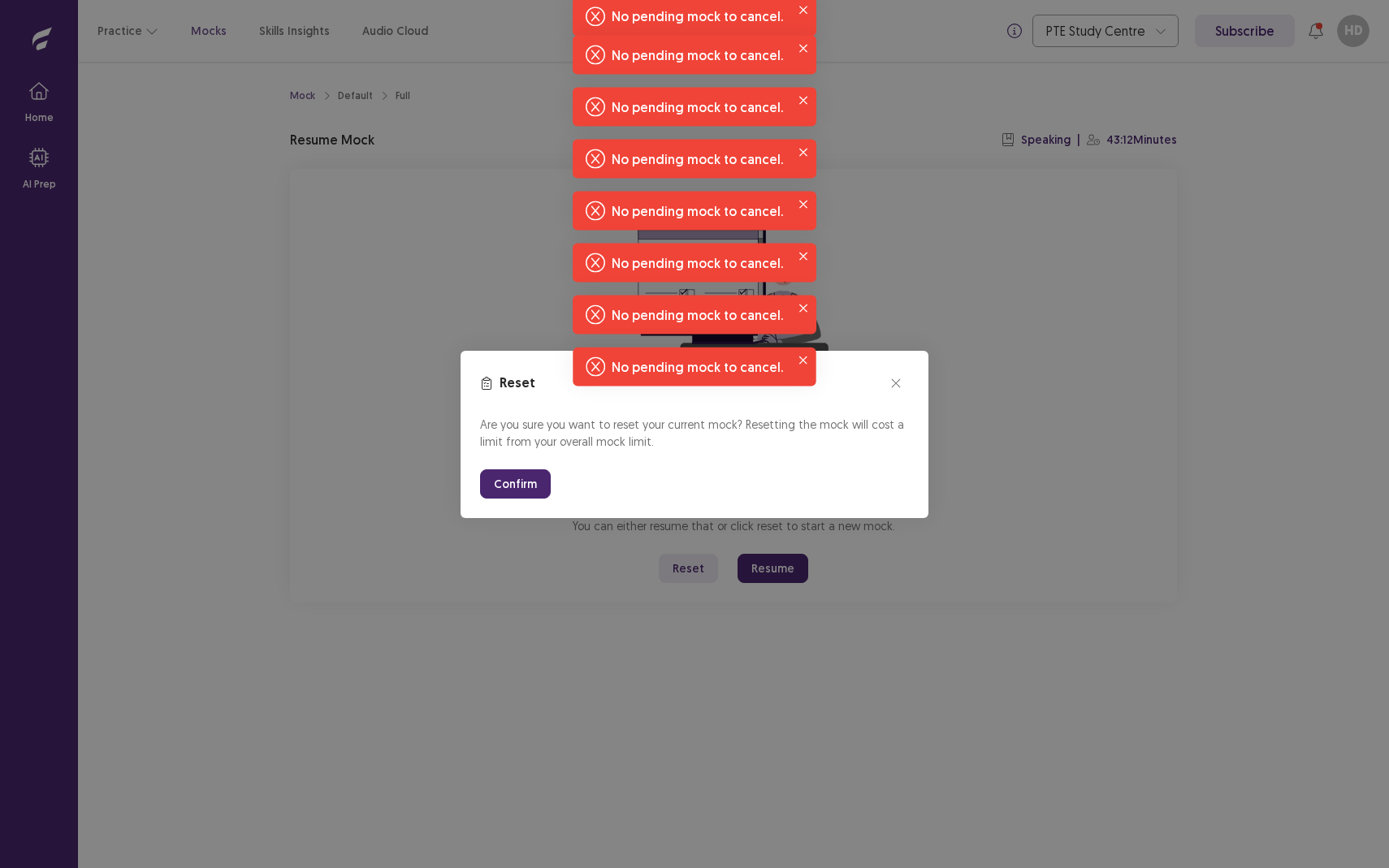
click at [501, 489] on button "Confirm" at bounding box center [515, 484] width 70 height 29
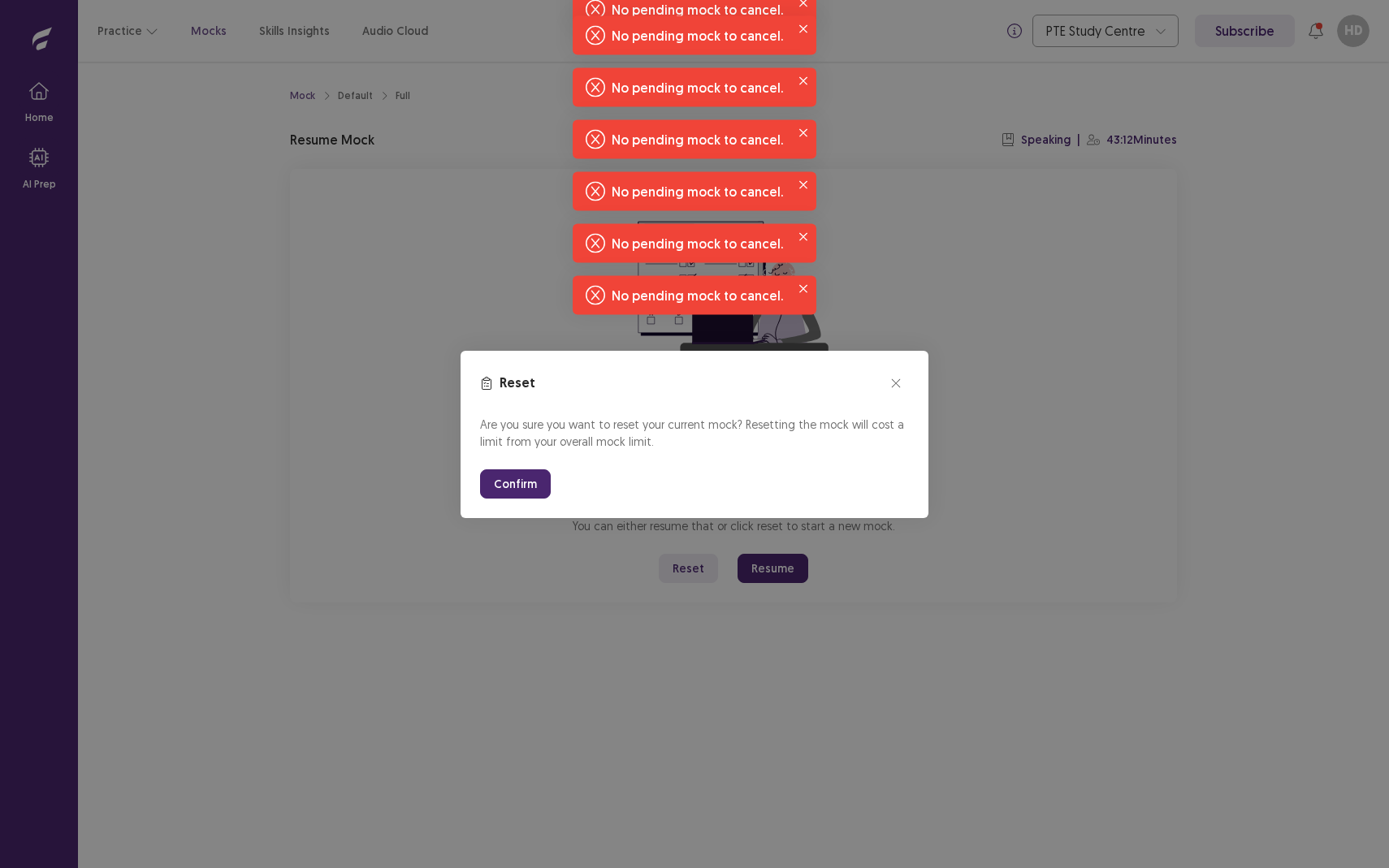
click at [501, 489] on button "Confirm" at bounding box center [515, 484] width 70 height 29
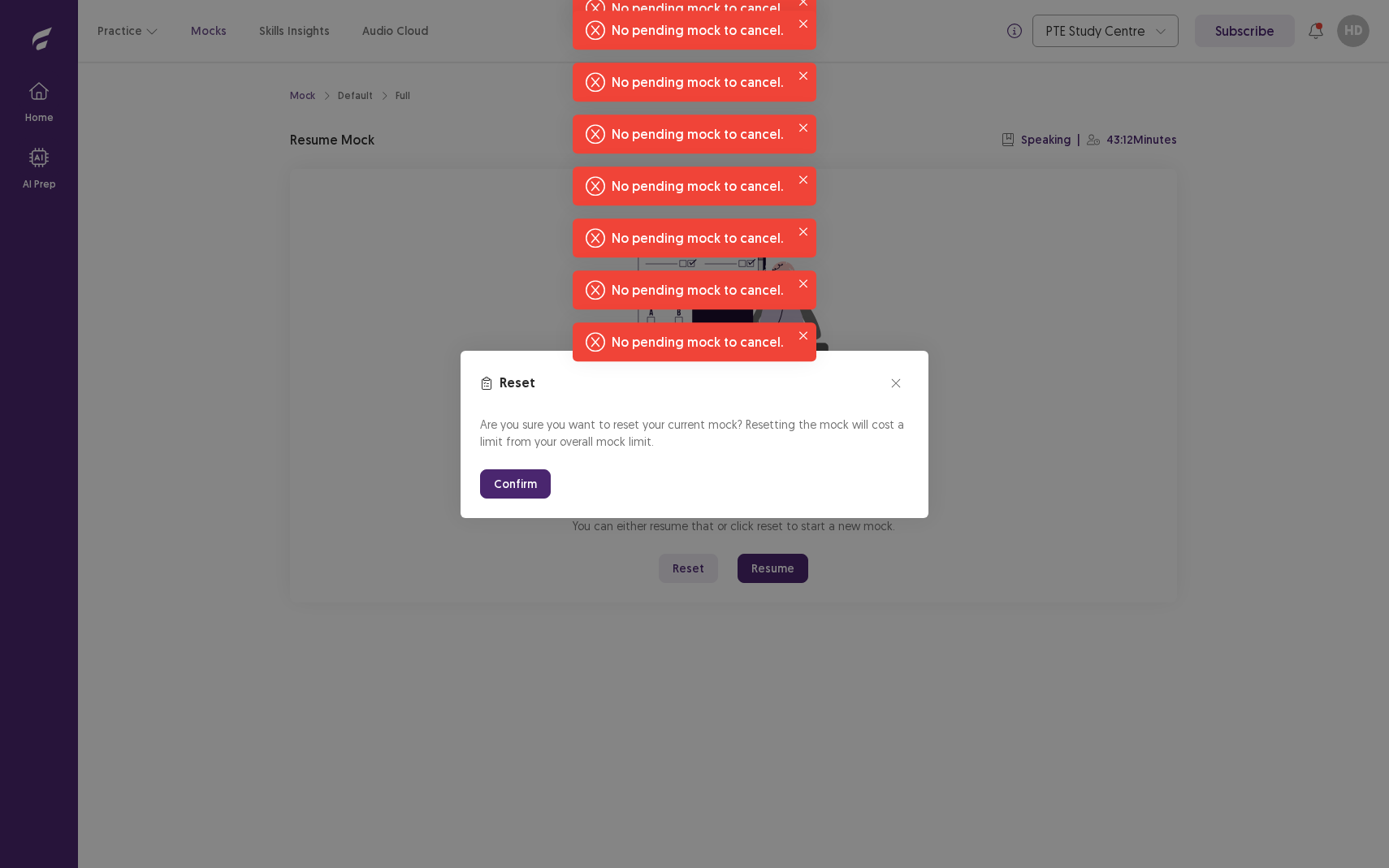
click at [501, 489] on button "Confirm" at bounding box center [515, 484] width 70 height 29
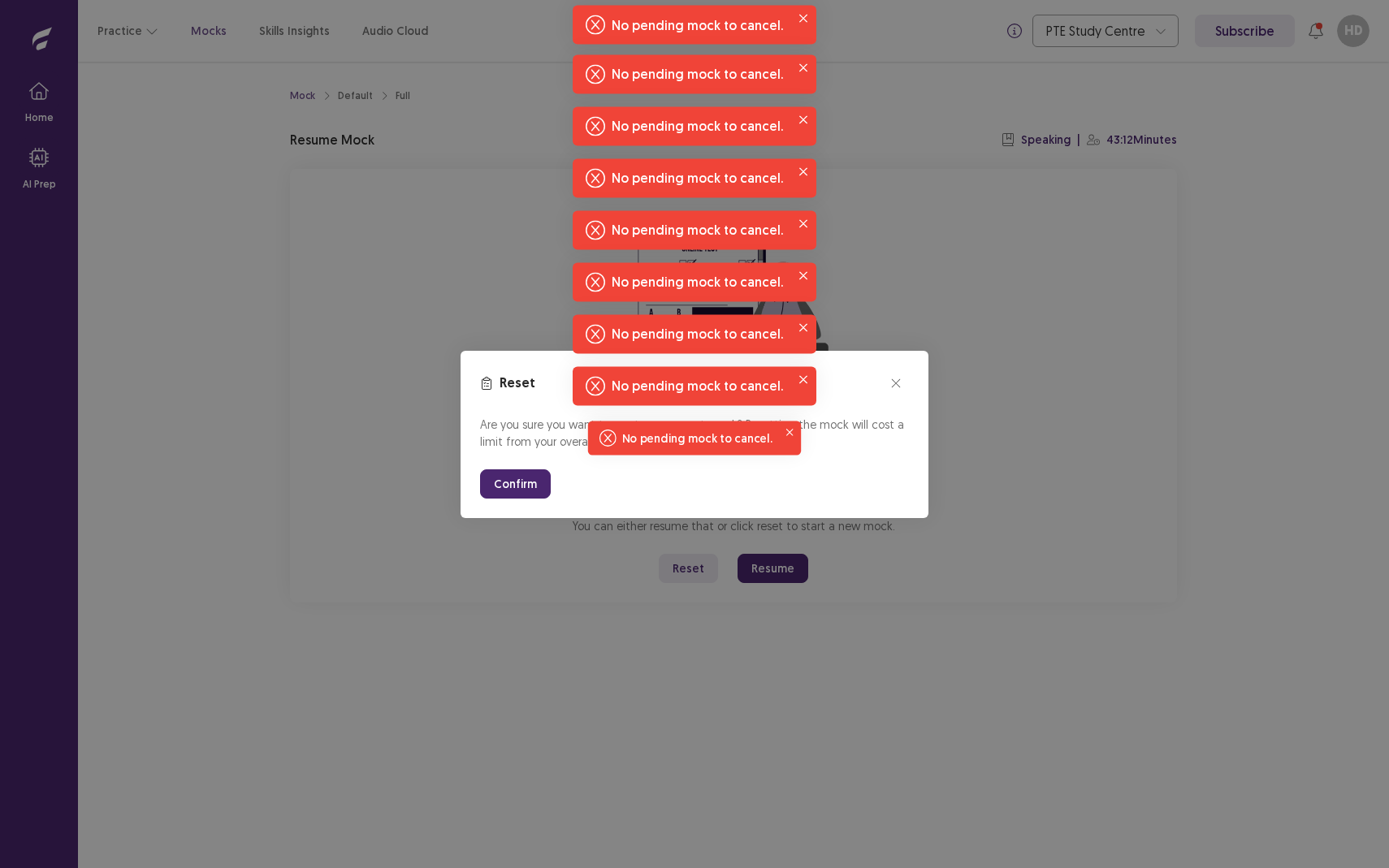
click at [501, 489] on button "Confirm" at bounding box center [515, 484] width 70 height 29
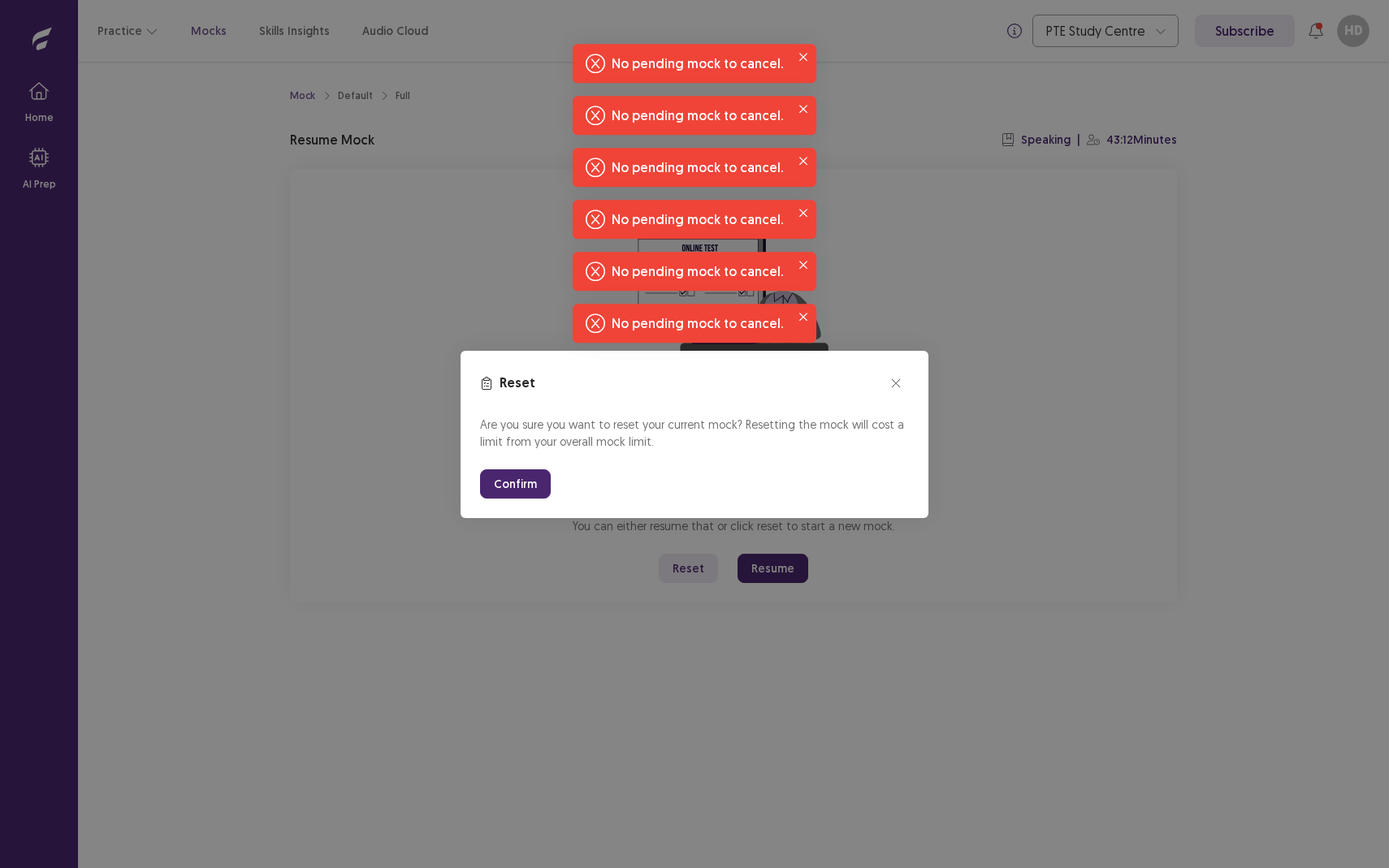
click at [501, 489] on button "Confirm" at bounding box center [515, 484] width 70 height 29
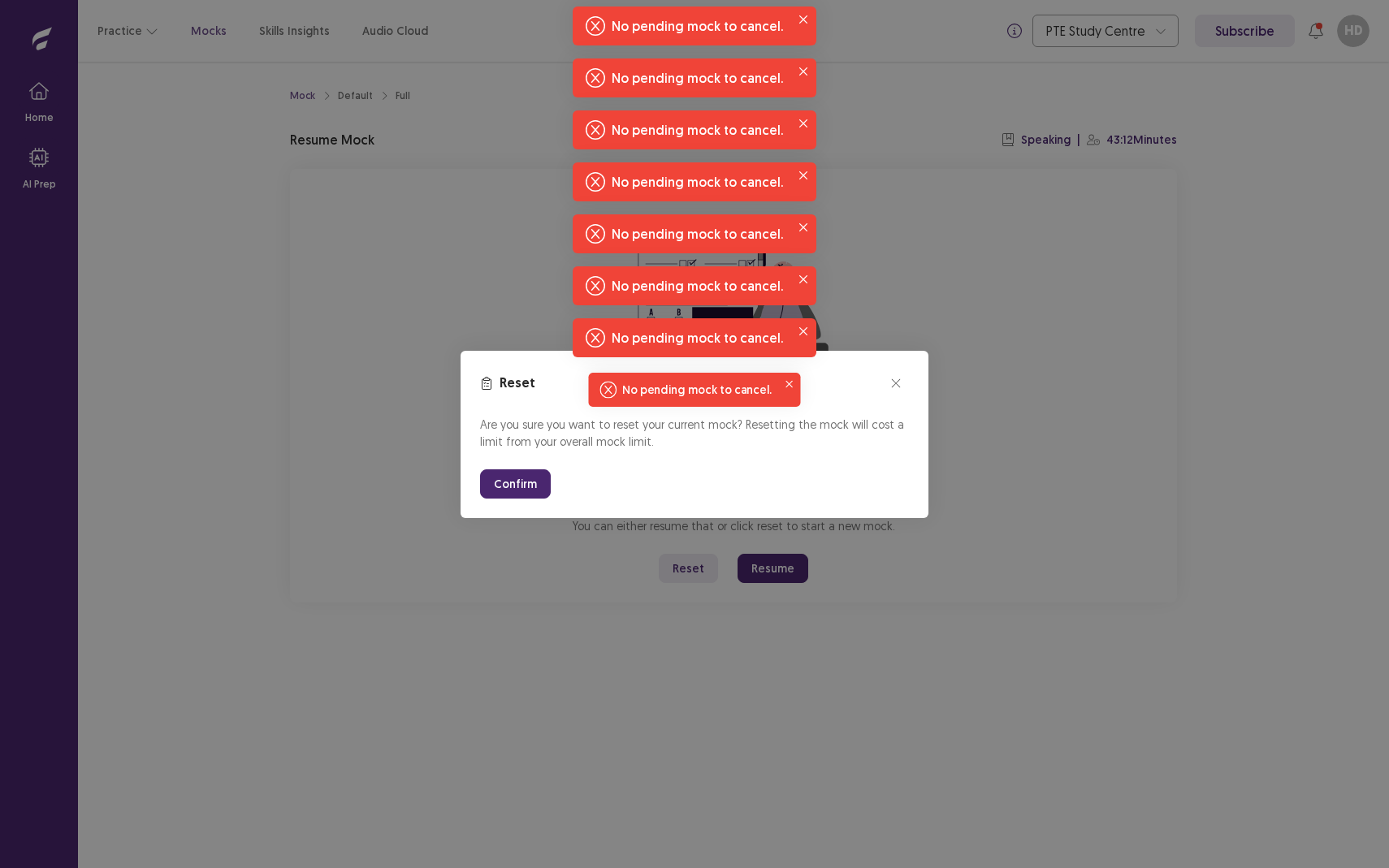
click at [501, 489] on button "Confirm" at bounding box center [515, 484] width 70 height 29
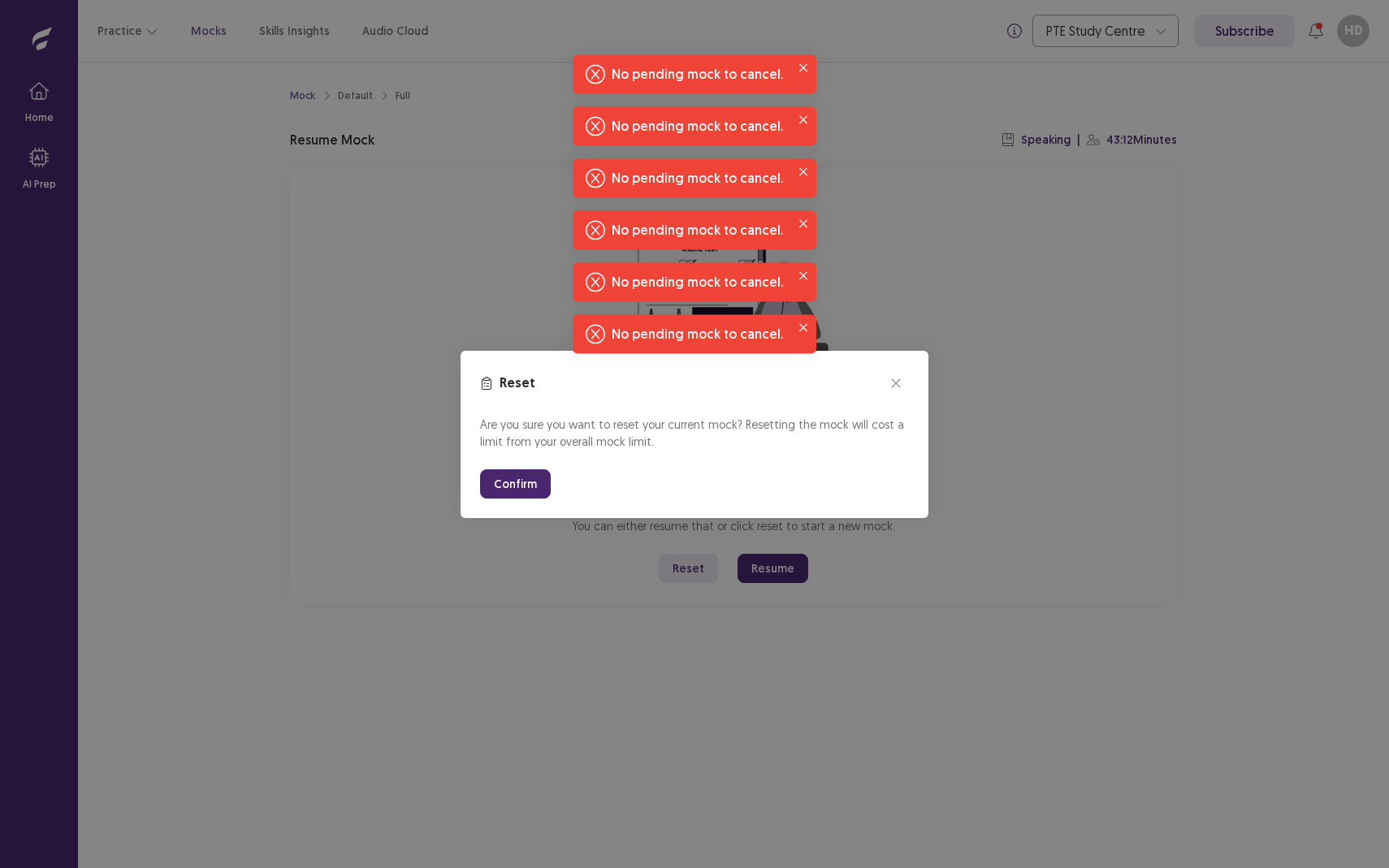
click at [501, 489] on button "Confirm" at bounding box center [515, 484] width 70 height 29
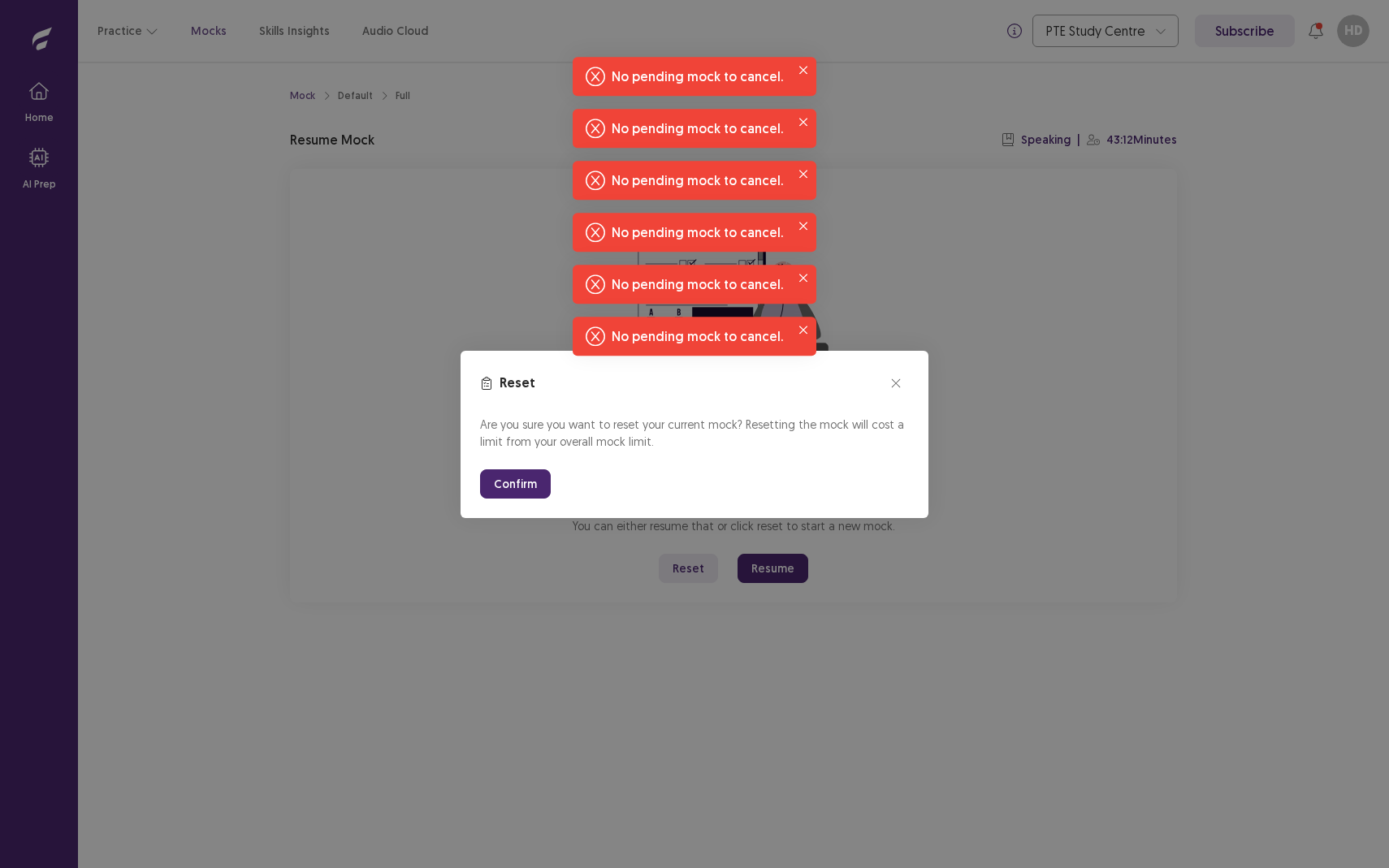
click at [501, 489] on button "Confirm" at bounding box center [515, 484] width 70 height 29
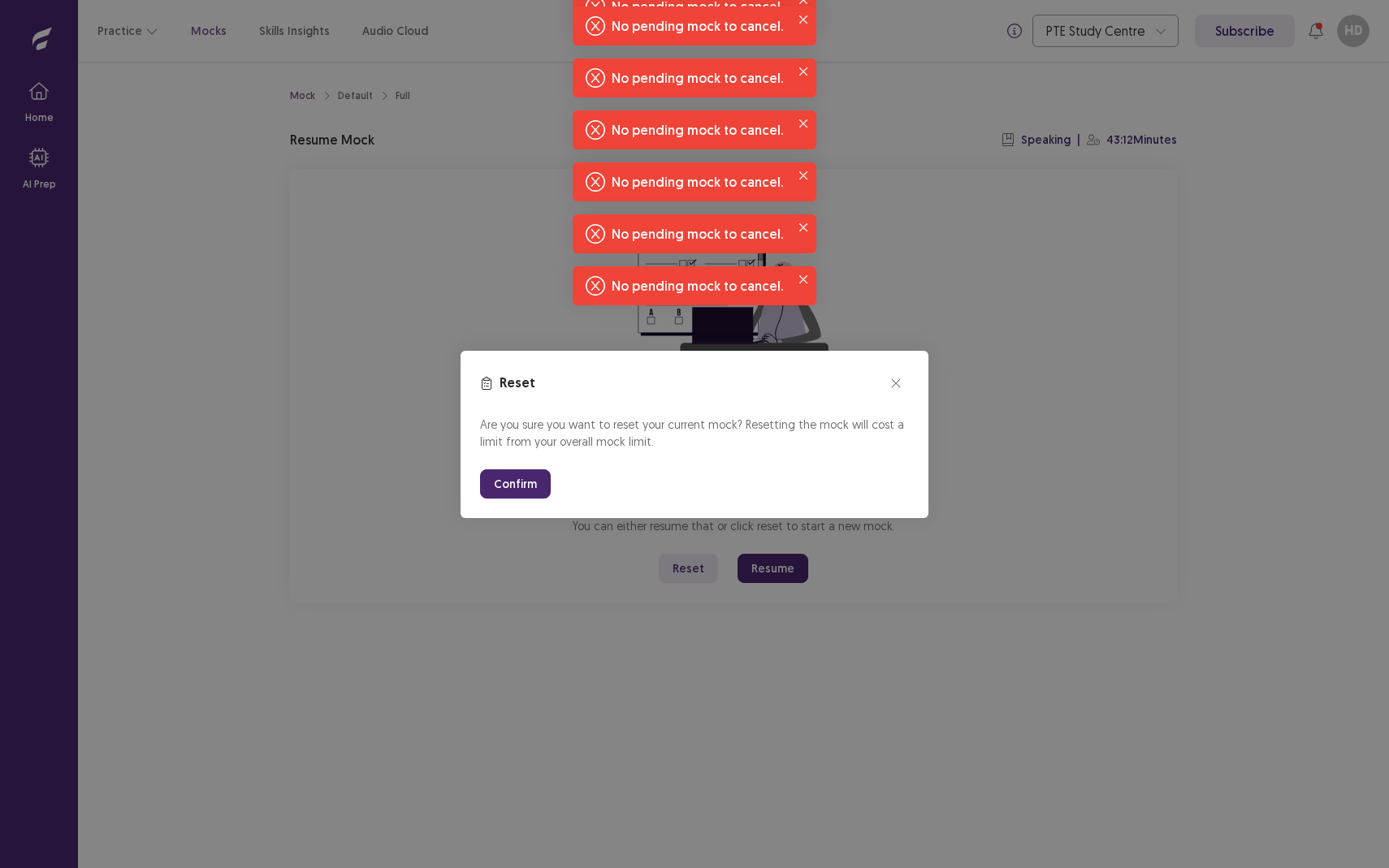
click at [501, 489] on button "Confirm" at bounding box center [515, 484] width 70 height 29
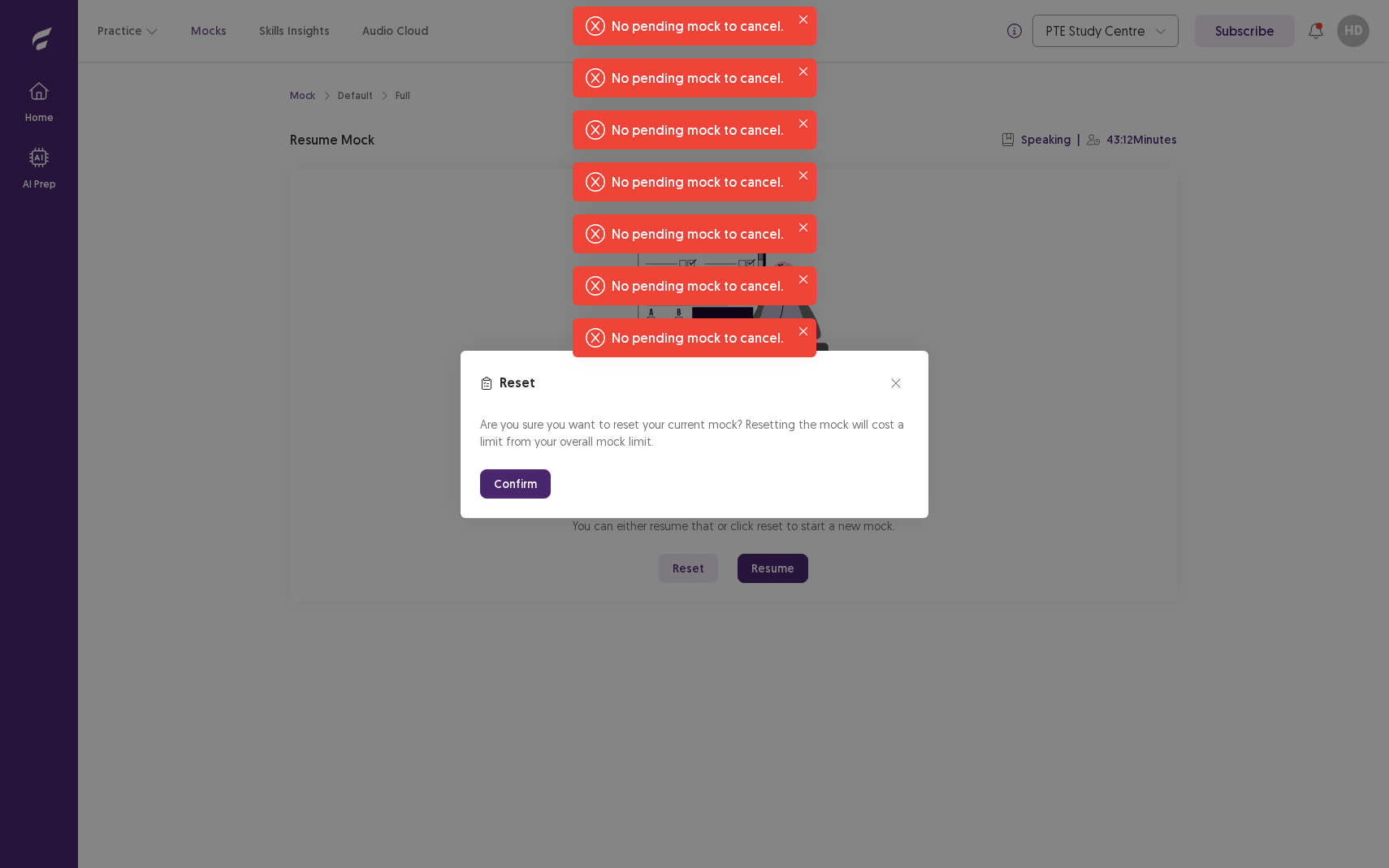
click at [501, 489] on button "Confirm" at bounding box center [515, 484] width 70 height 29
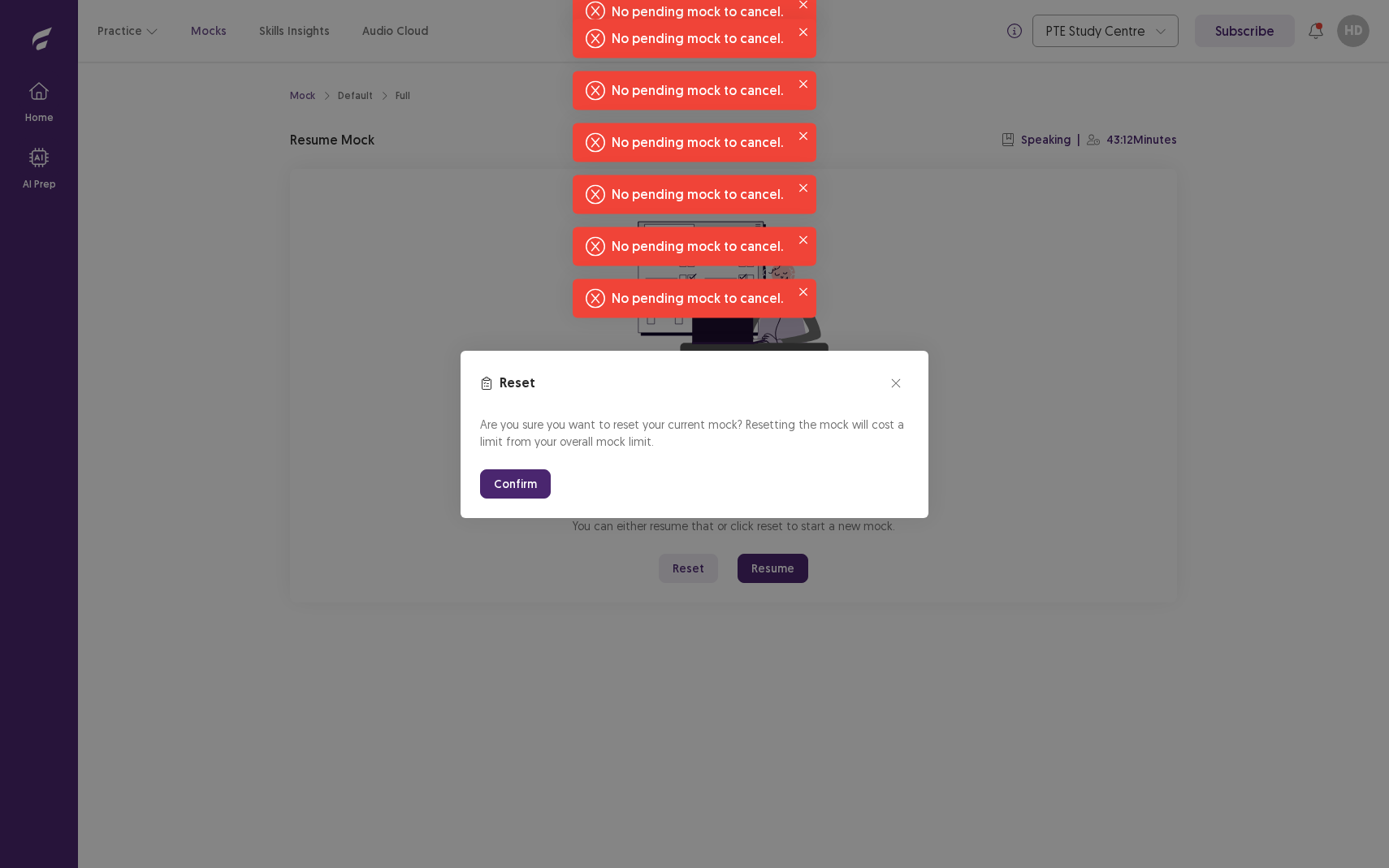
click at [501, 489] on button "Confirm" at bounding box center [515, 484] width 70 height 29
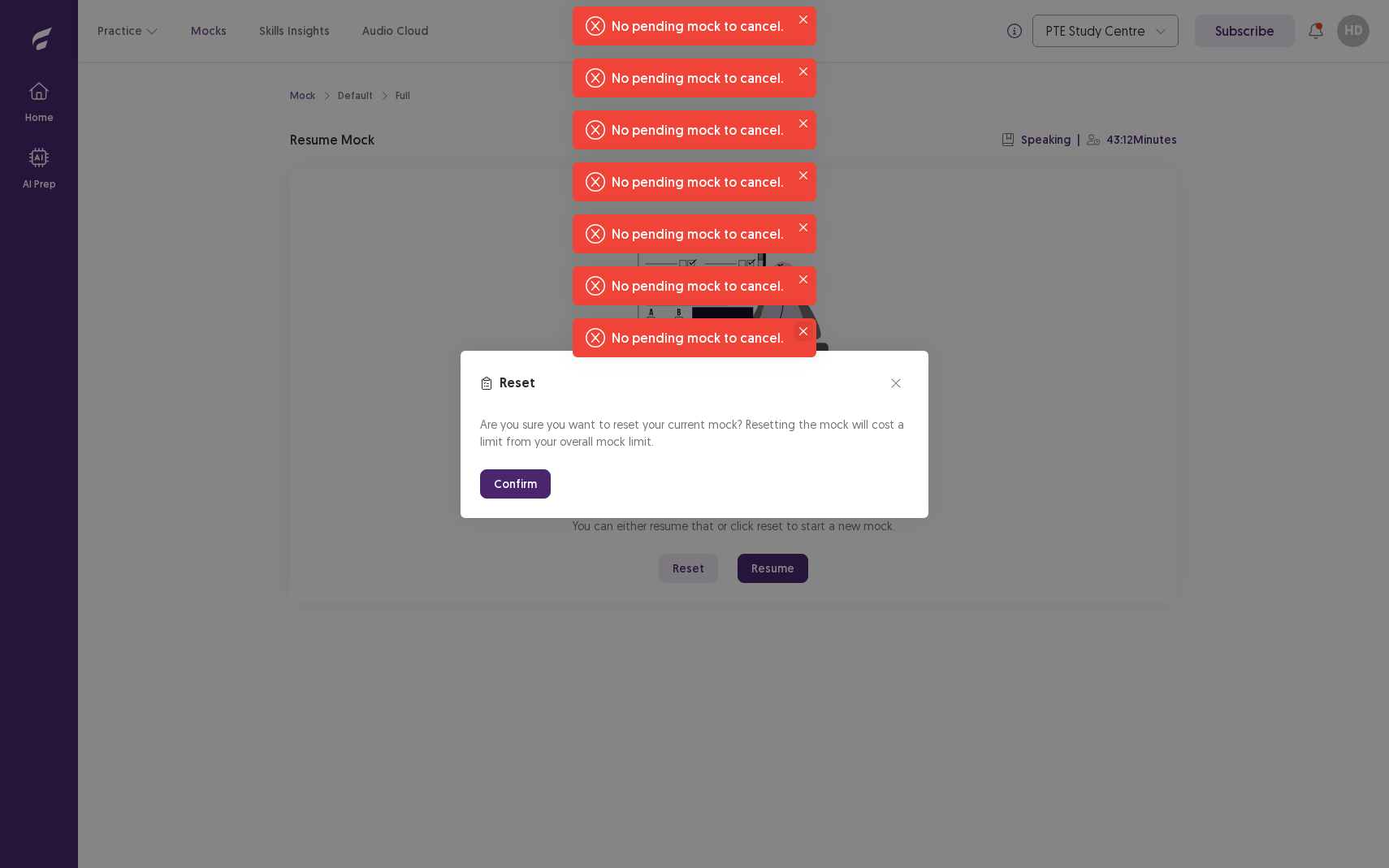
click at [805, 328] on icon "Close" at bounding box center [803, 331] width 8 height 8
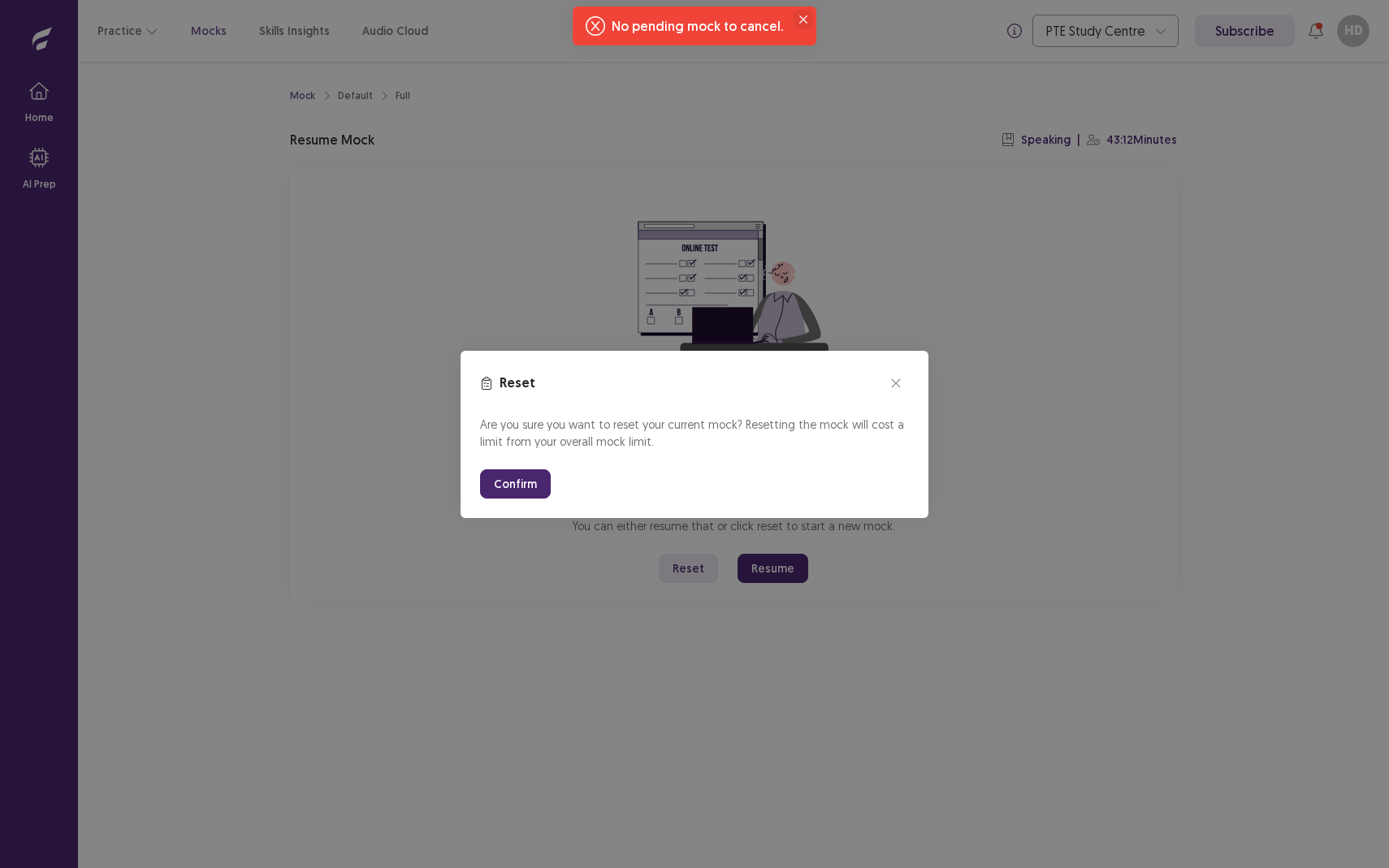
click at [806, 16] on icon "Close" at bounding box center [803, 20] width 8 height 8
click at [513, 488] on button "Confirm" at bounding box center [515, 484] width 70 height 29
click at [900, 373] on button "close" at bounding box center [896, 384] width 26 height 26
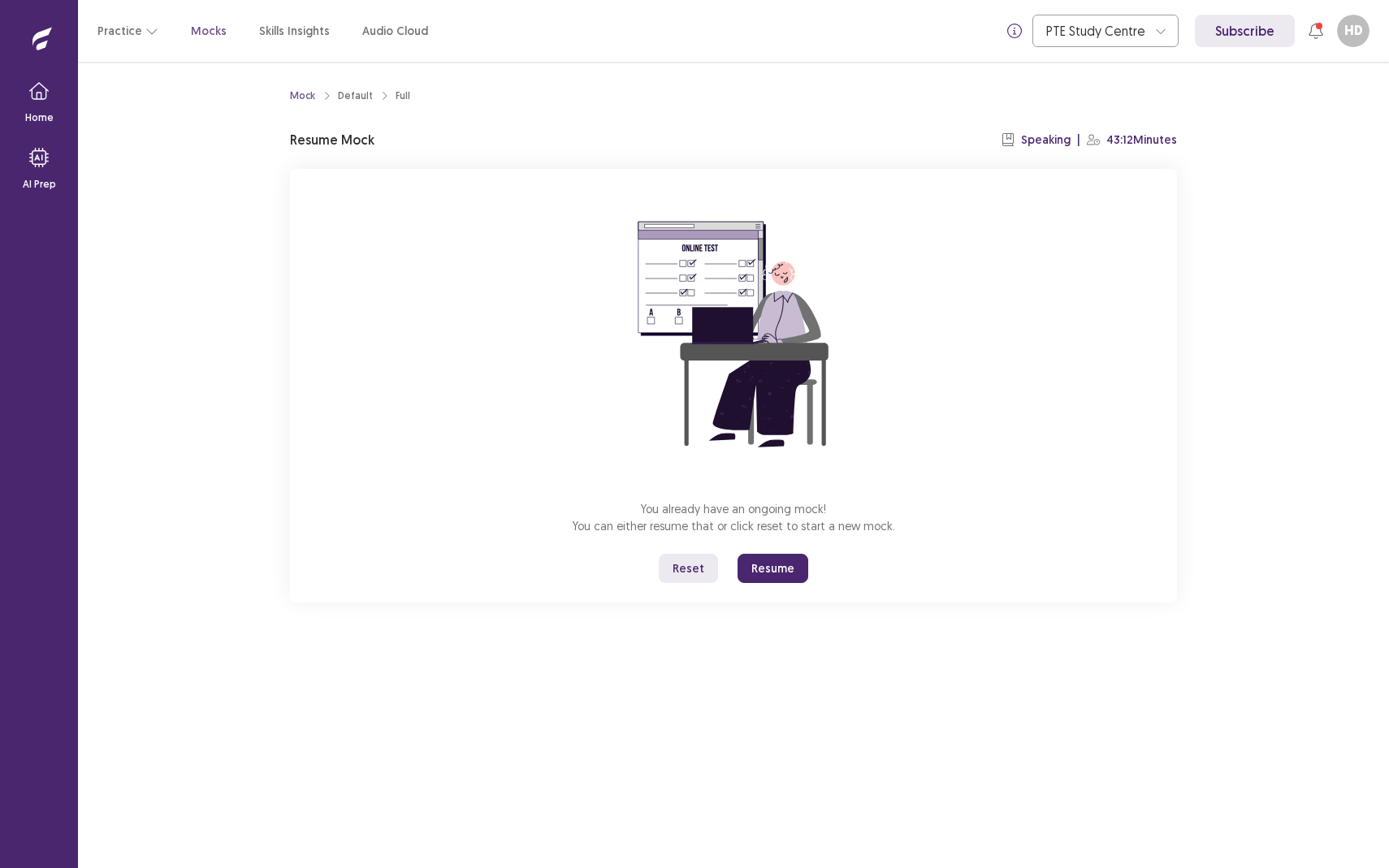
click at [775, 574] on button "Resume" at bounding box center [772, 569] width 70 height 29
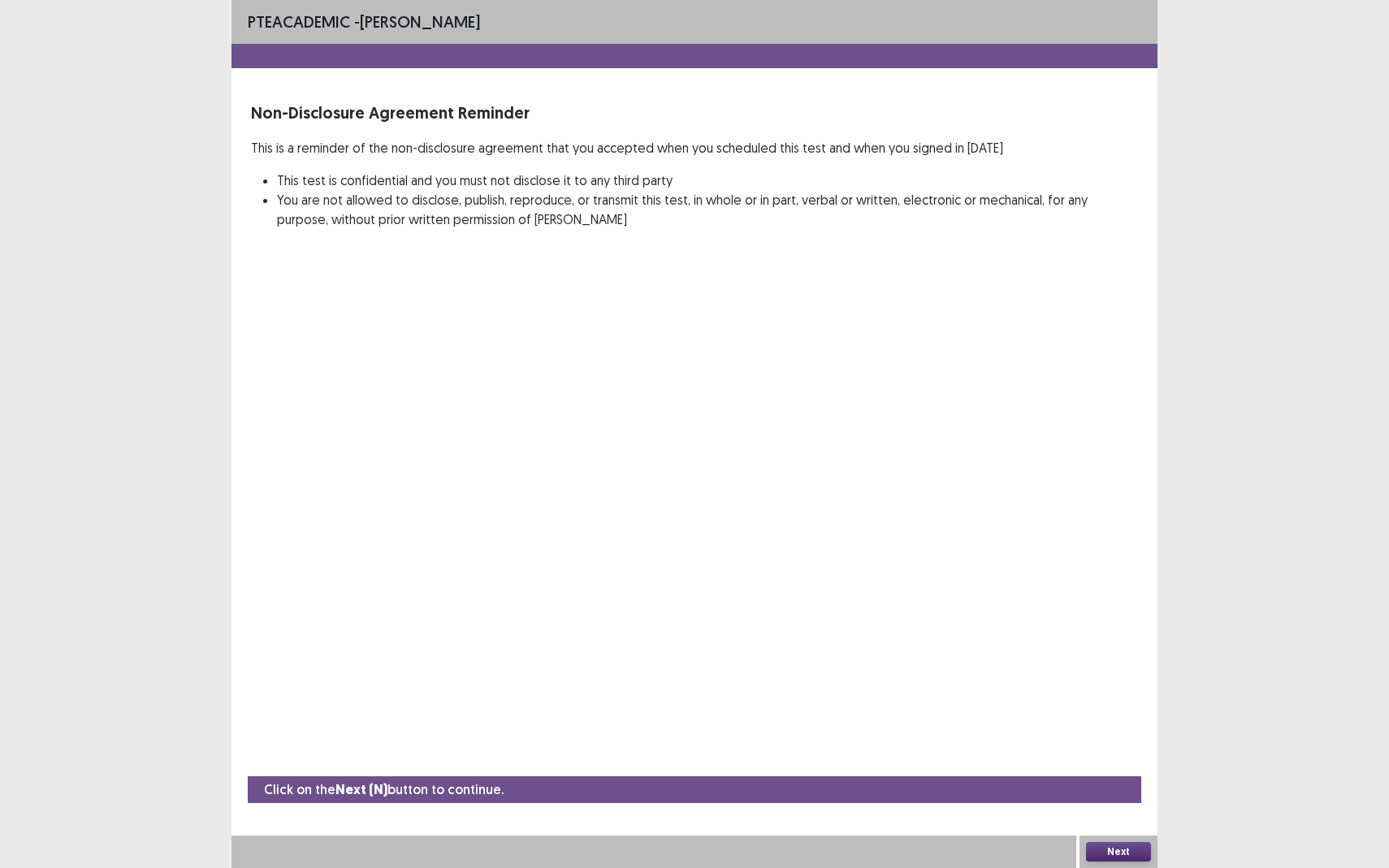
click at [1101, 768] on button "Next" at bounding box center [1117, 852] width 65 height 20
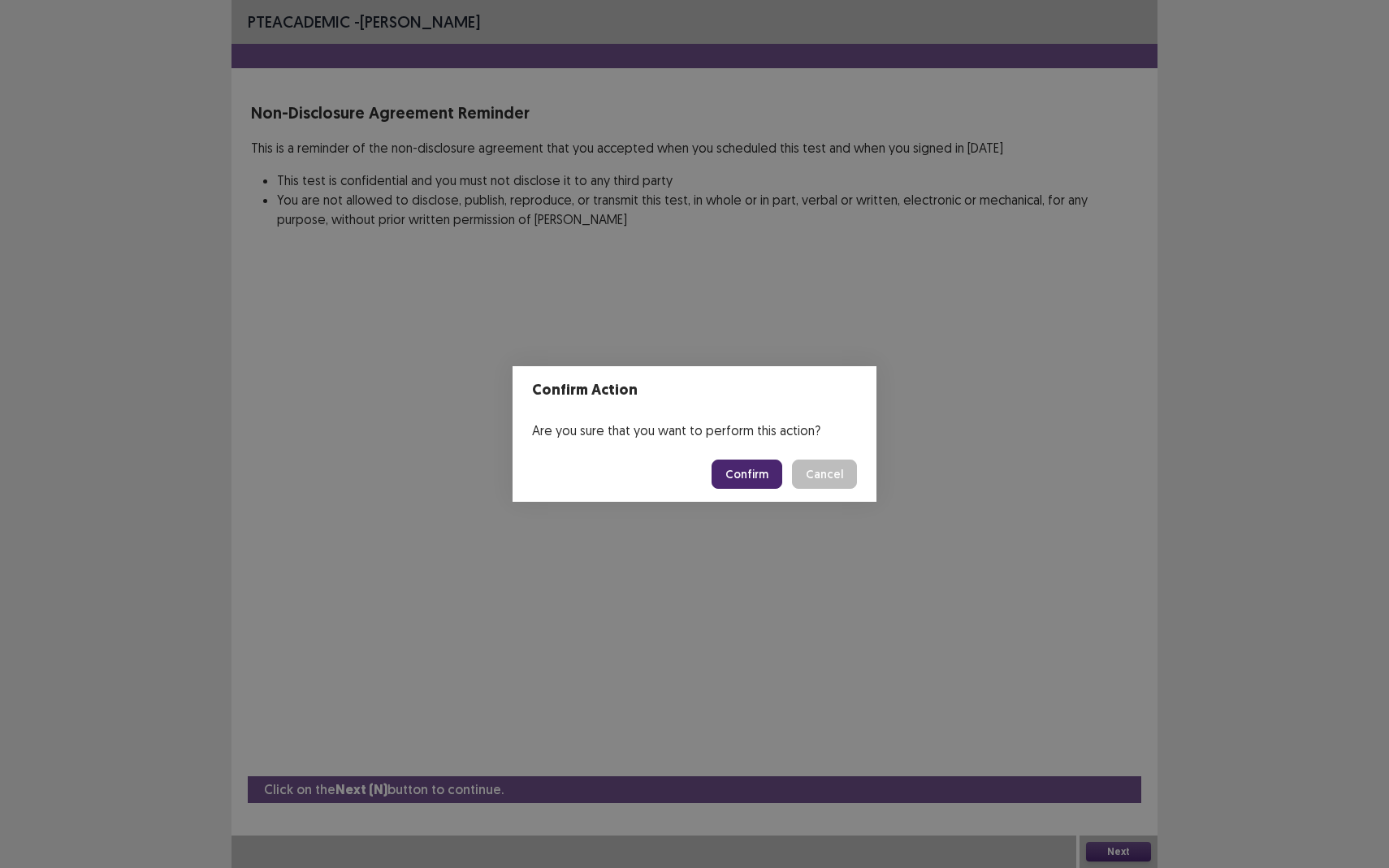
click at [746, 474] on button "Confirm" at bounding box center [747, 474] width 70 height 29
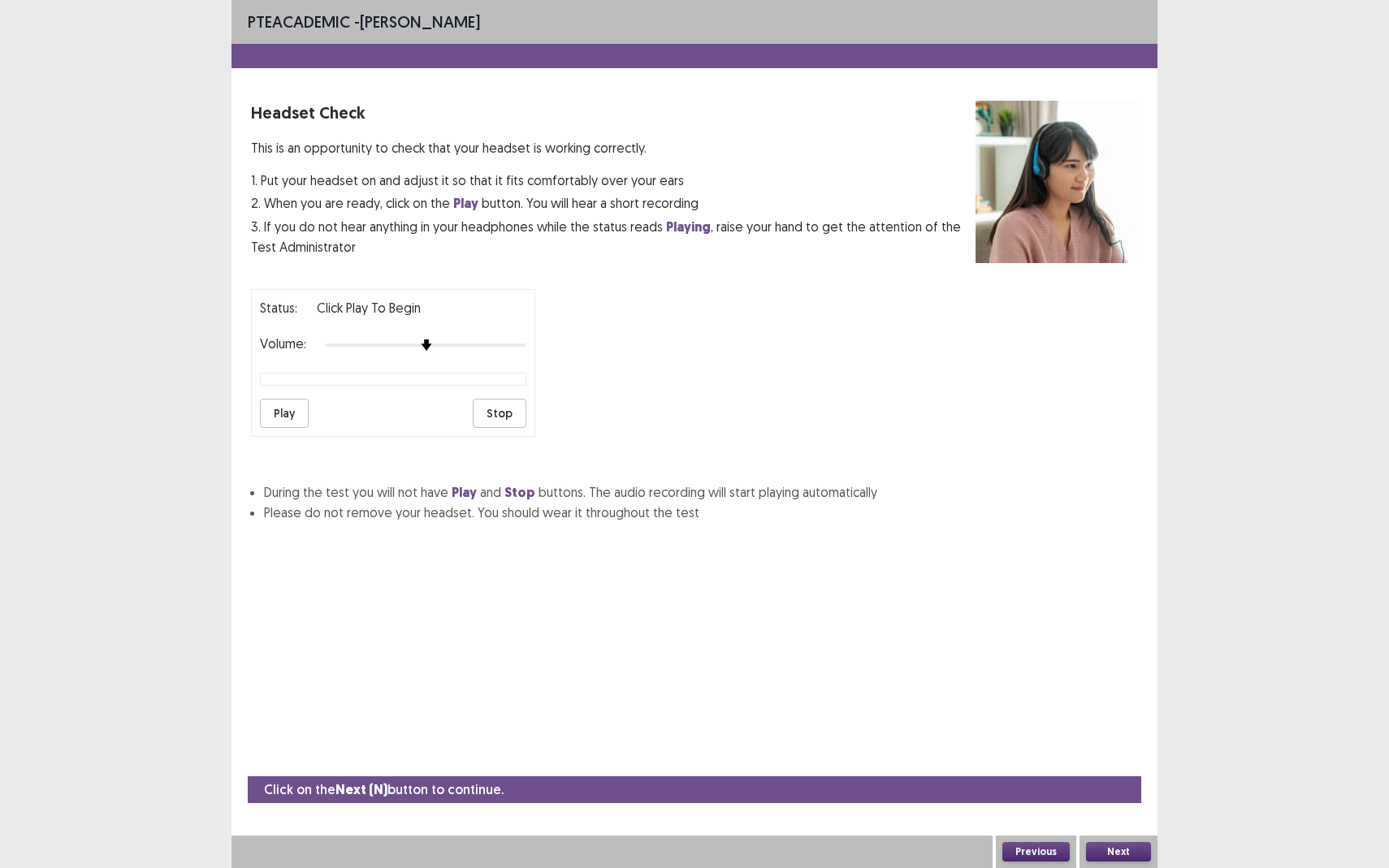
click at [284, 408] on button "Play" at bounding box center [285, 413] width 49 height 29
click at [1121, 768] on button "Next" at bounding box center [1117, 852] width 65 height 20
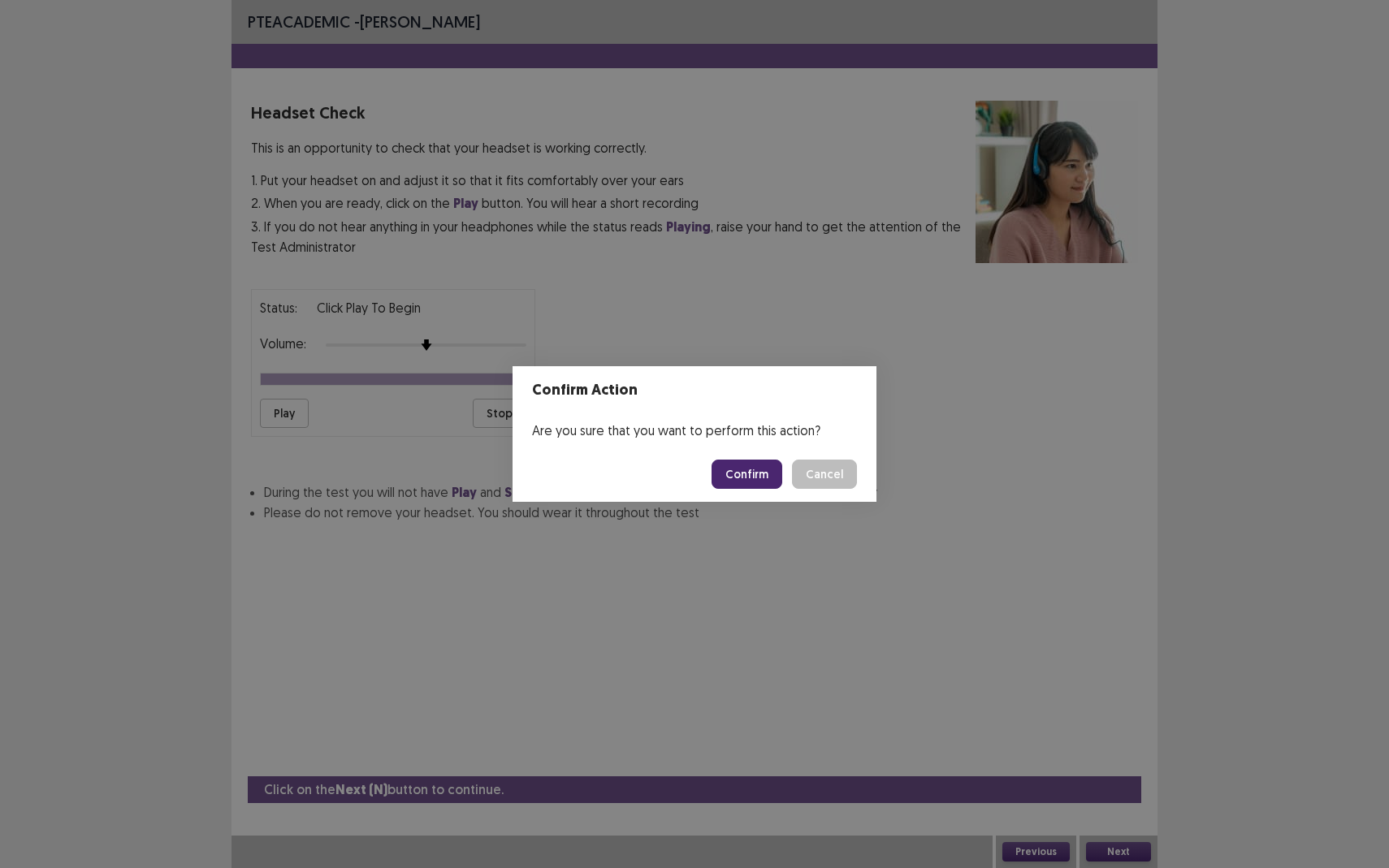
click at [749, 482] on button "Confirm" at bounding box center [747, 474] width 70 height 29
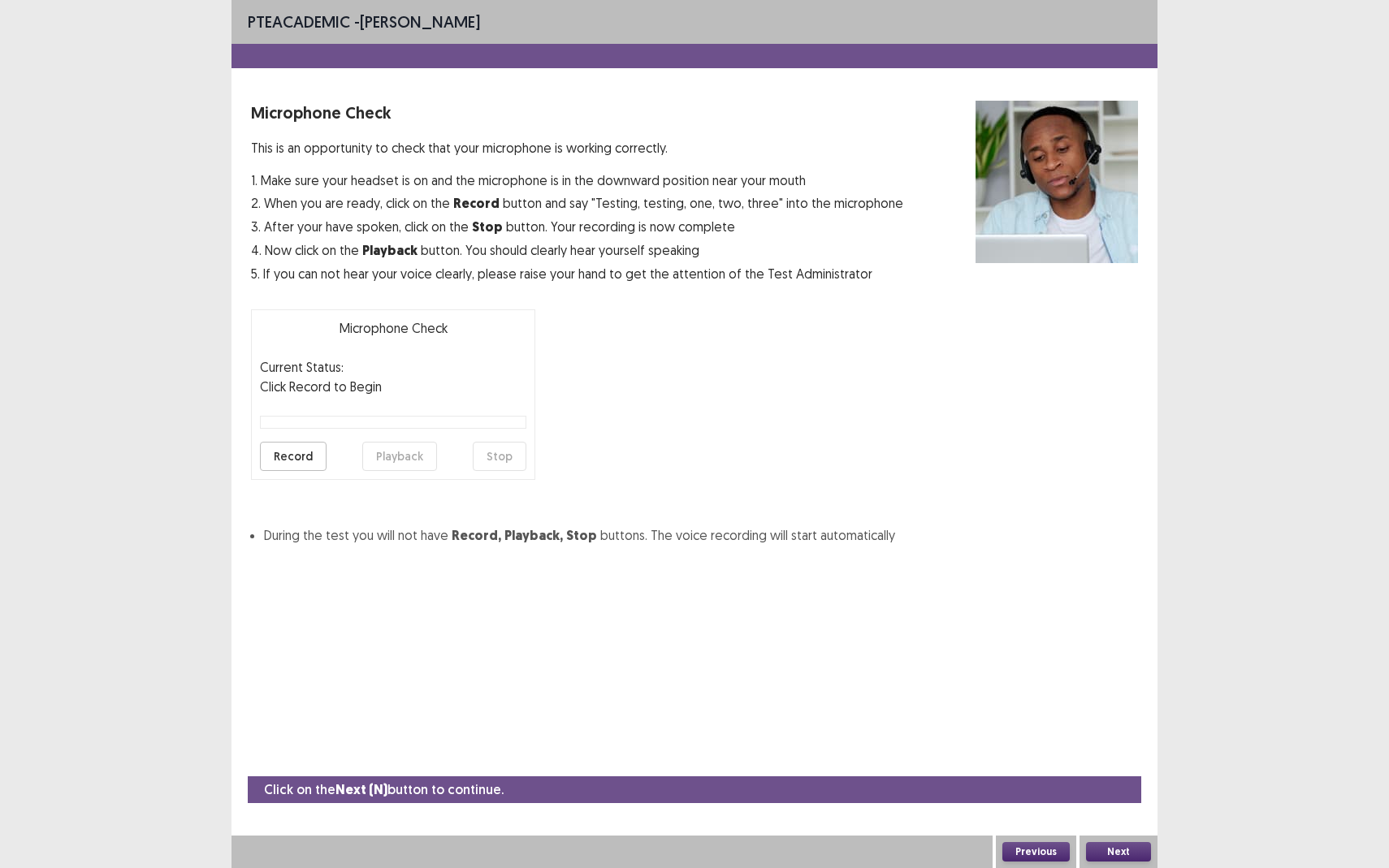
click at [289, 456] on button "Record" at bounding box center [293, 456] width 66 height 29
click at [497, 455] on button "Stop" at bounding box center [500, 456] width 54 height 29
click at [286, 452] on button "Record" at bounding box center [293, 456] width 66 height 29
click at [493, 460] on button "Stop" at bounding box center [500, 456] width 54 height 29
click at [411, 449] on button "Playback" at bounding box center [399, 456] width 74 height 29
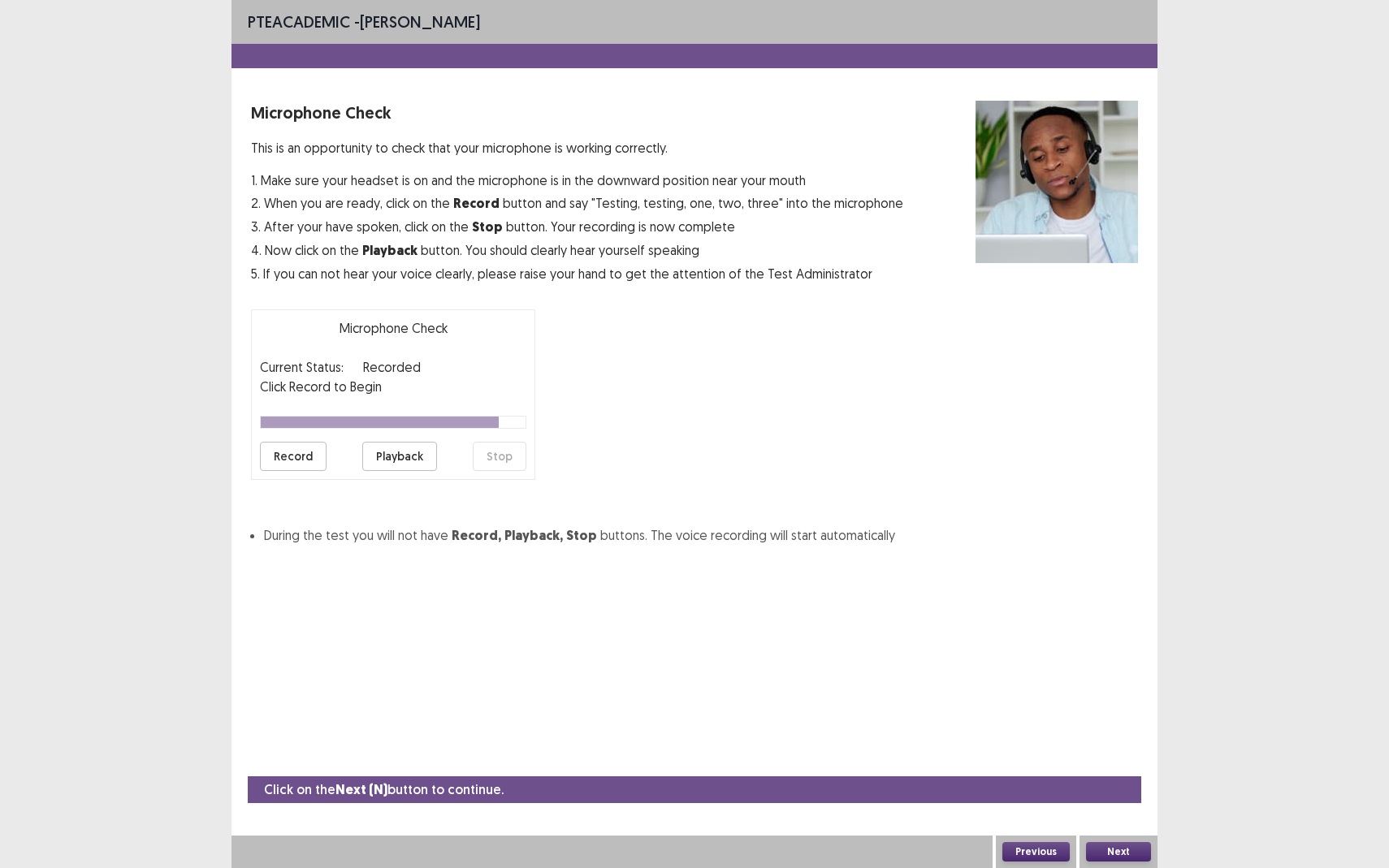
click at [1122, 768] on button "Next" at bounding box center [1117, 852] width 65 height 20
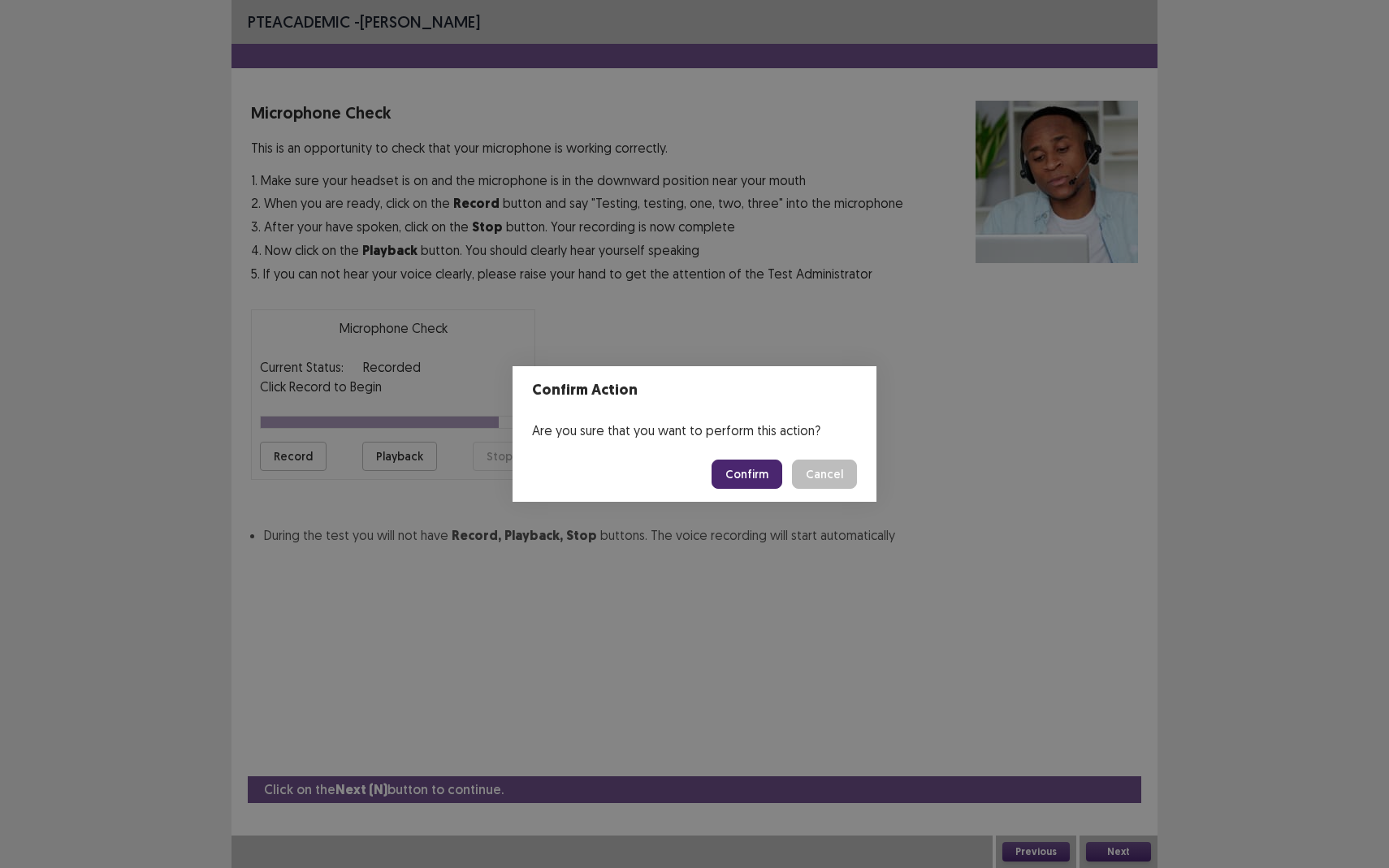
click at [757, 474] on button "Confirm" at bounding box center [747, 474] width 70 height 29
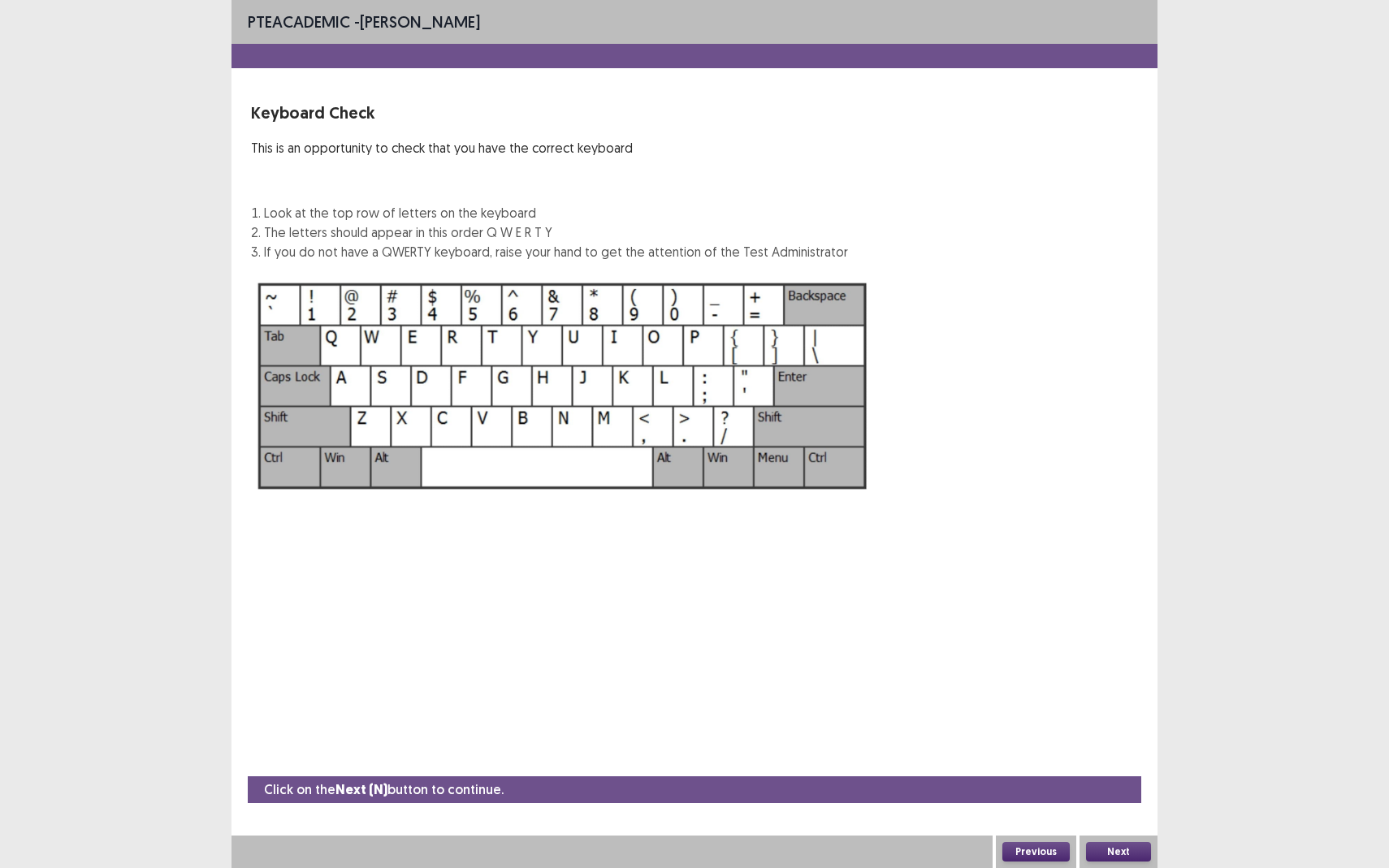
click at [1126, 768] on button "Next" at bounding box center [1117, 852] width 65 height 20
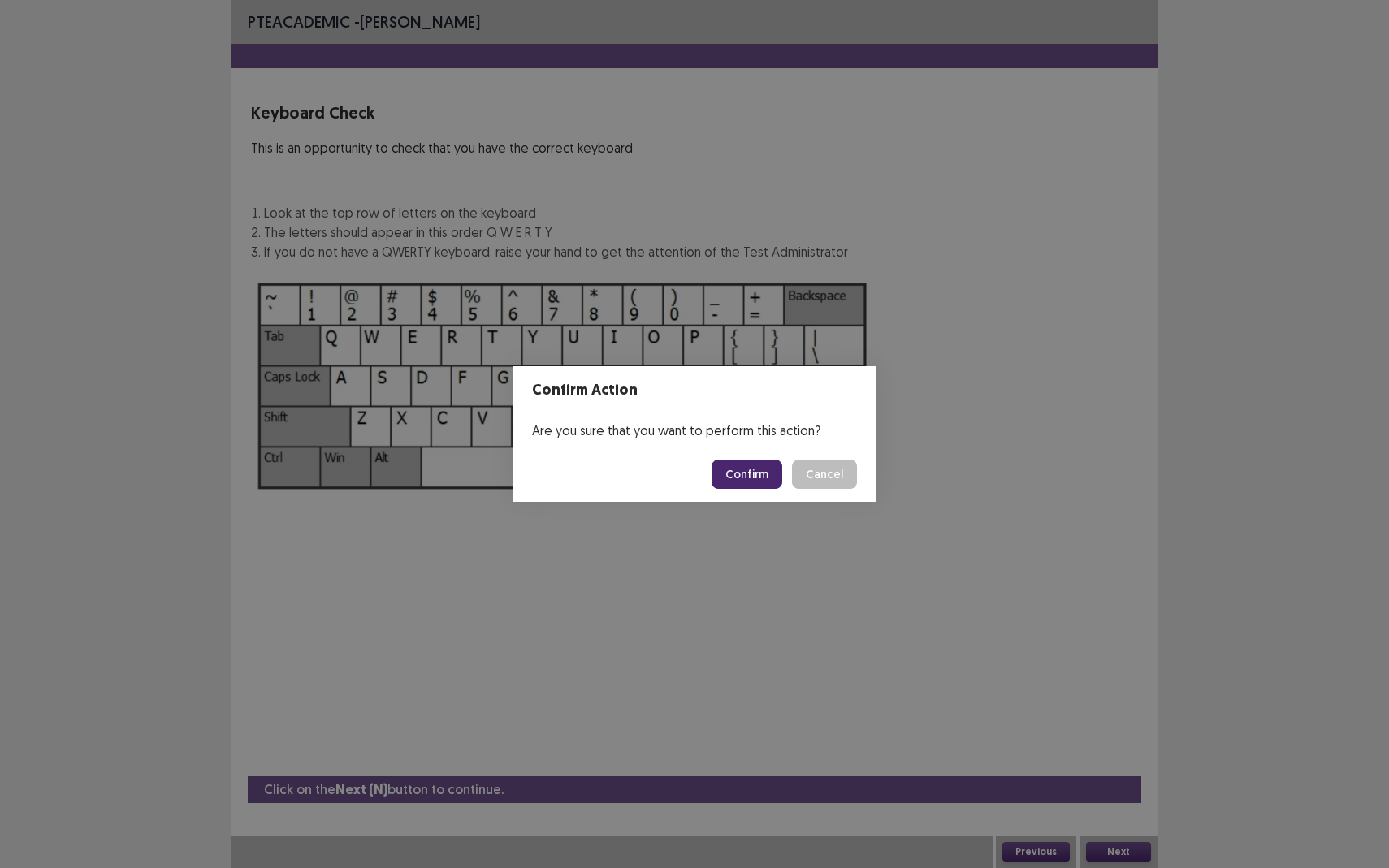
click at [744, 468] on button "Confirm" at bounding box center [747, 474] width 70 height 29
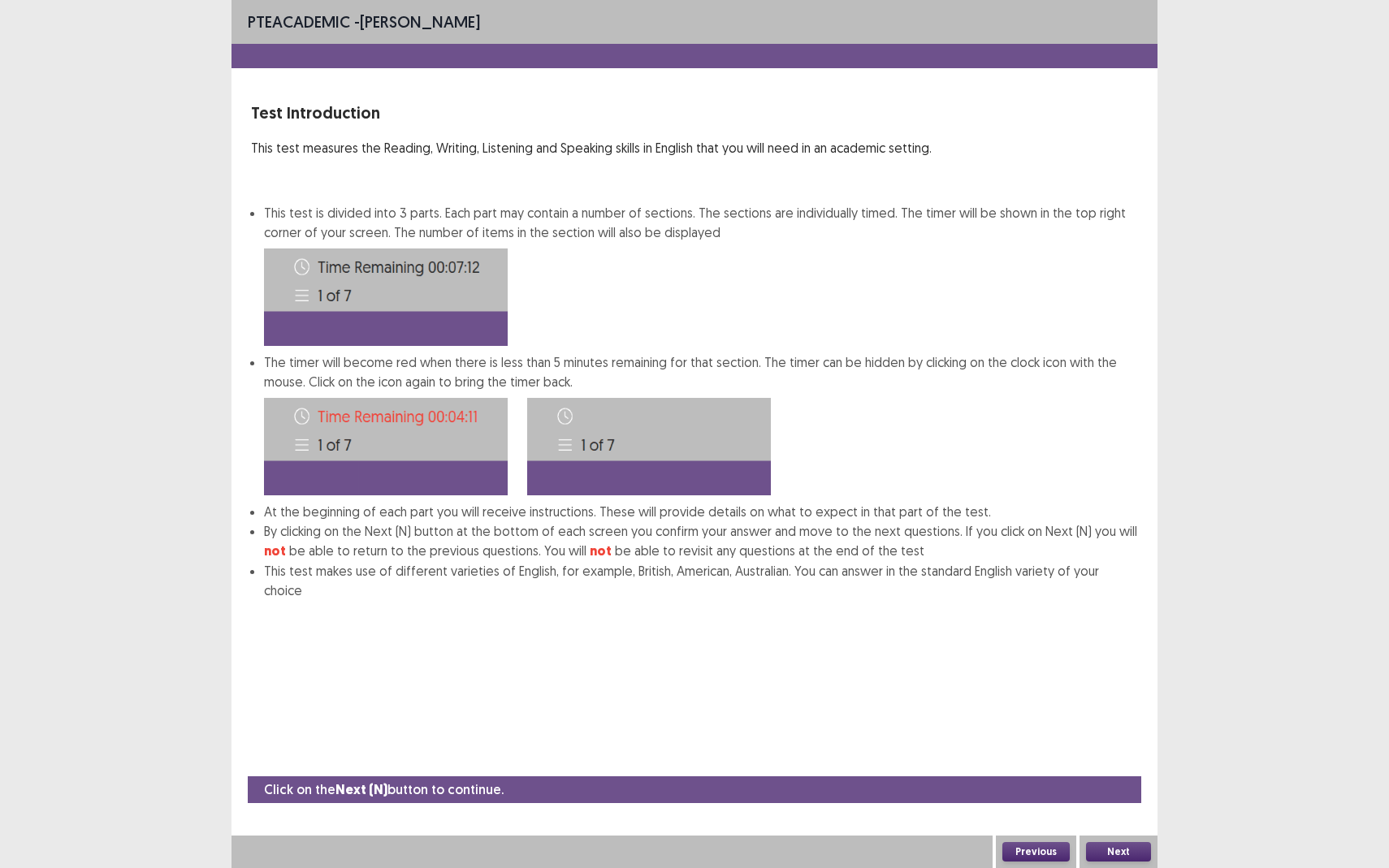
click at [1117, 768] on button "Next" at bounding box center [1117, 852] width 65 height 20
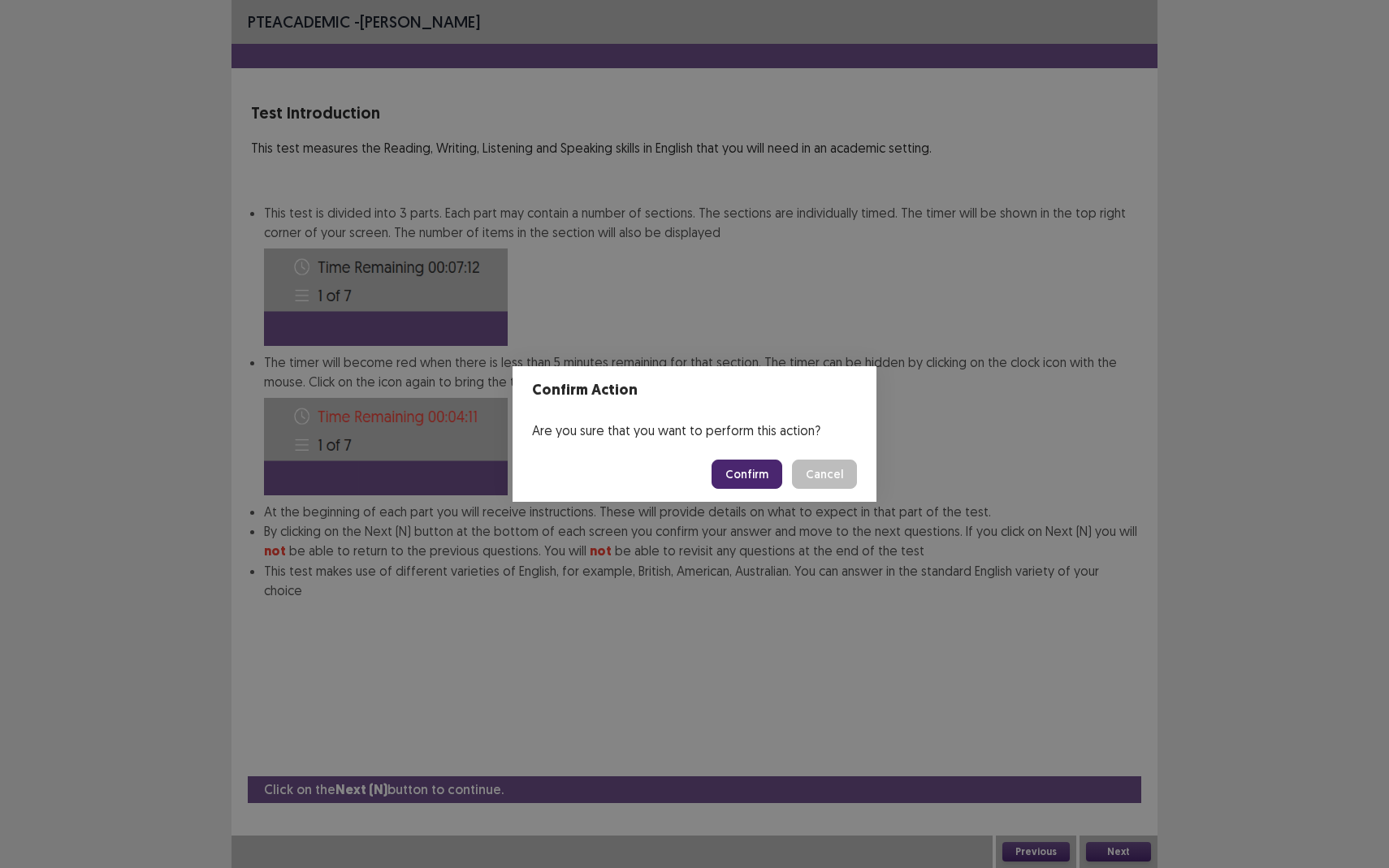
click at [734, 466] on button "Confirm" at bounding box center [747, 474] width 70 height 29
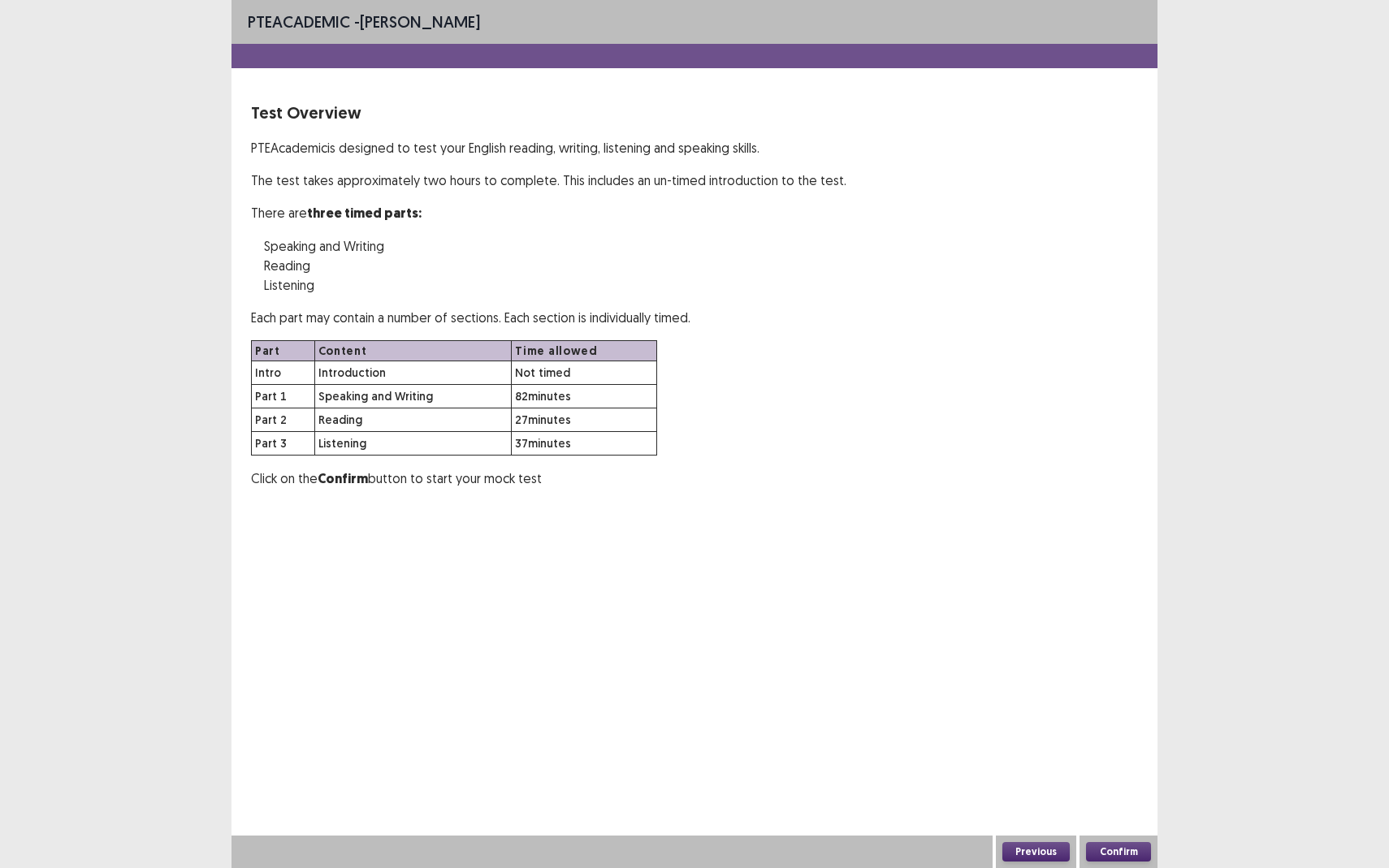
click at [1107, 768] on button "Confirm" at bounding box center [1117, 852] width 65 height 20
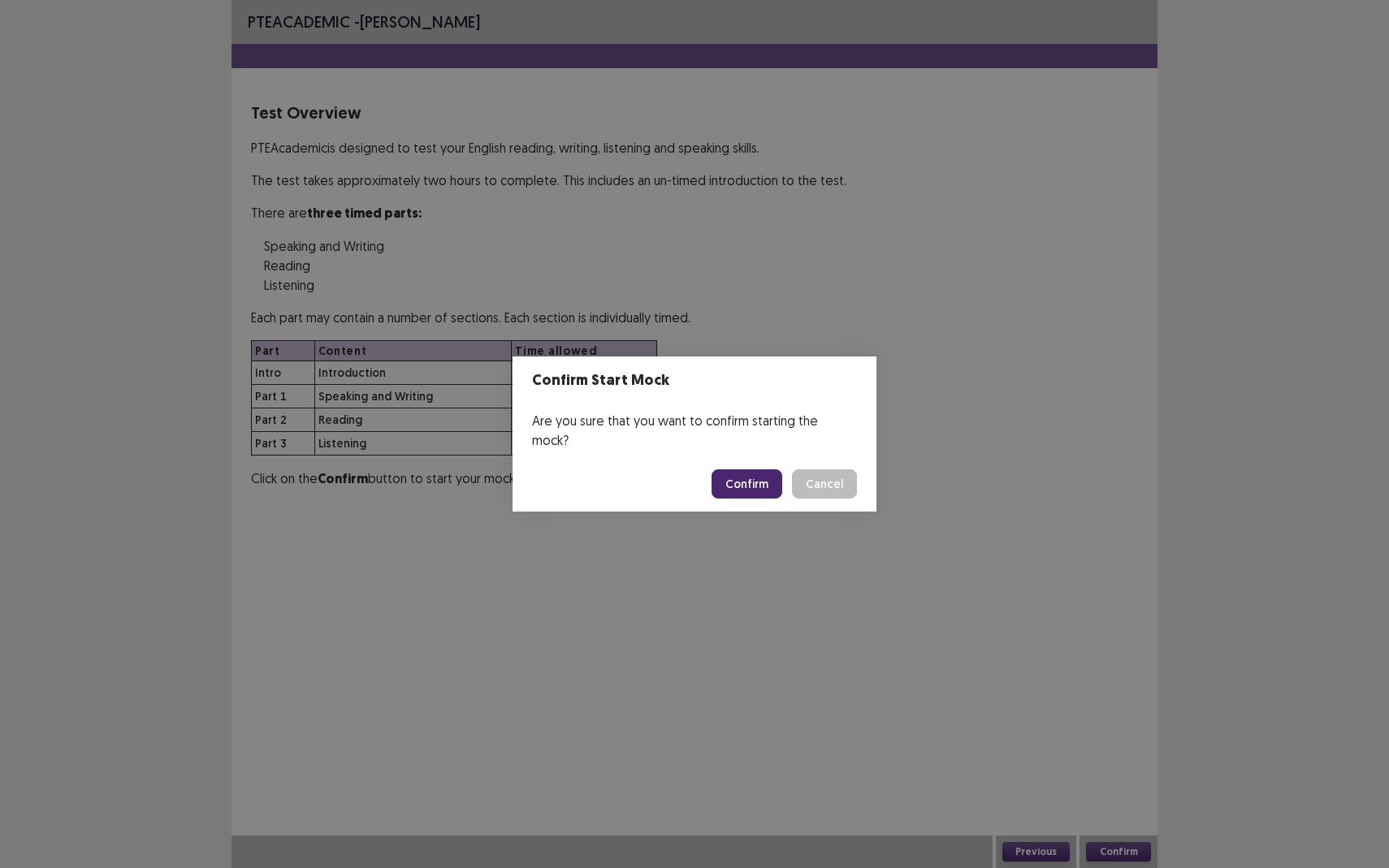
click at [766, 476] on button "Confirm" at bounding box center [747, 484] width 70 height 29
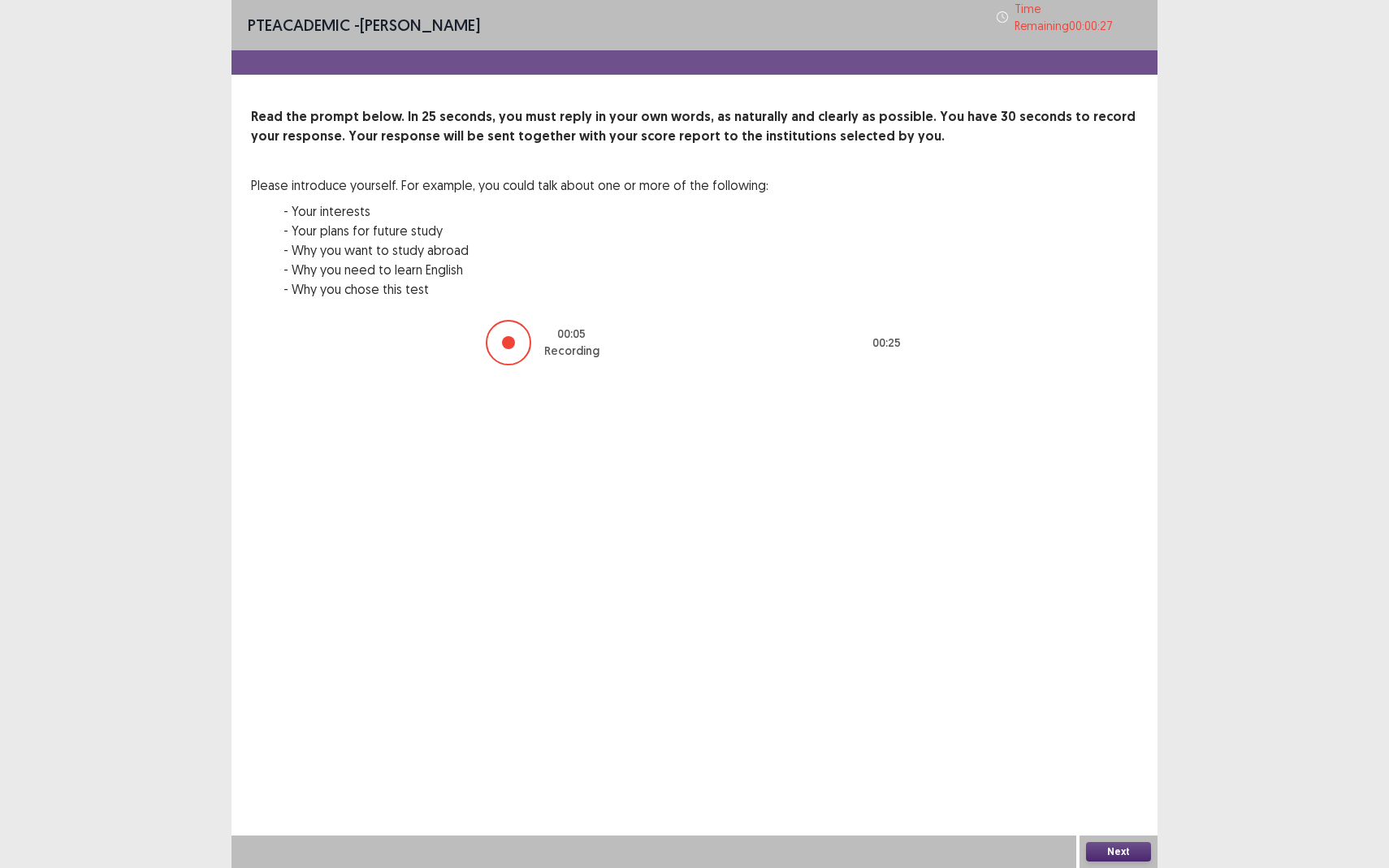
click at [1124, 768] on button "Next" at bounding box center [1117, 852] width 65 height 20
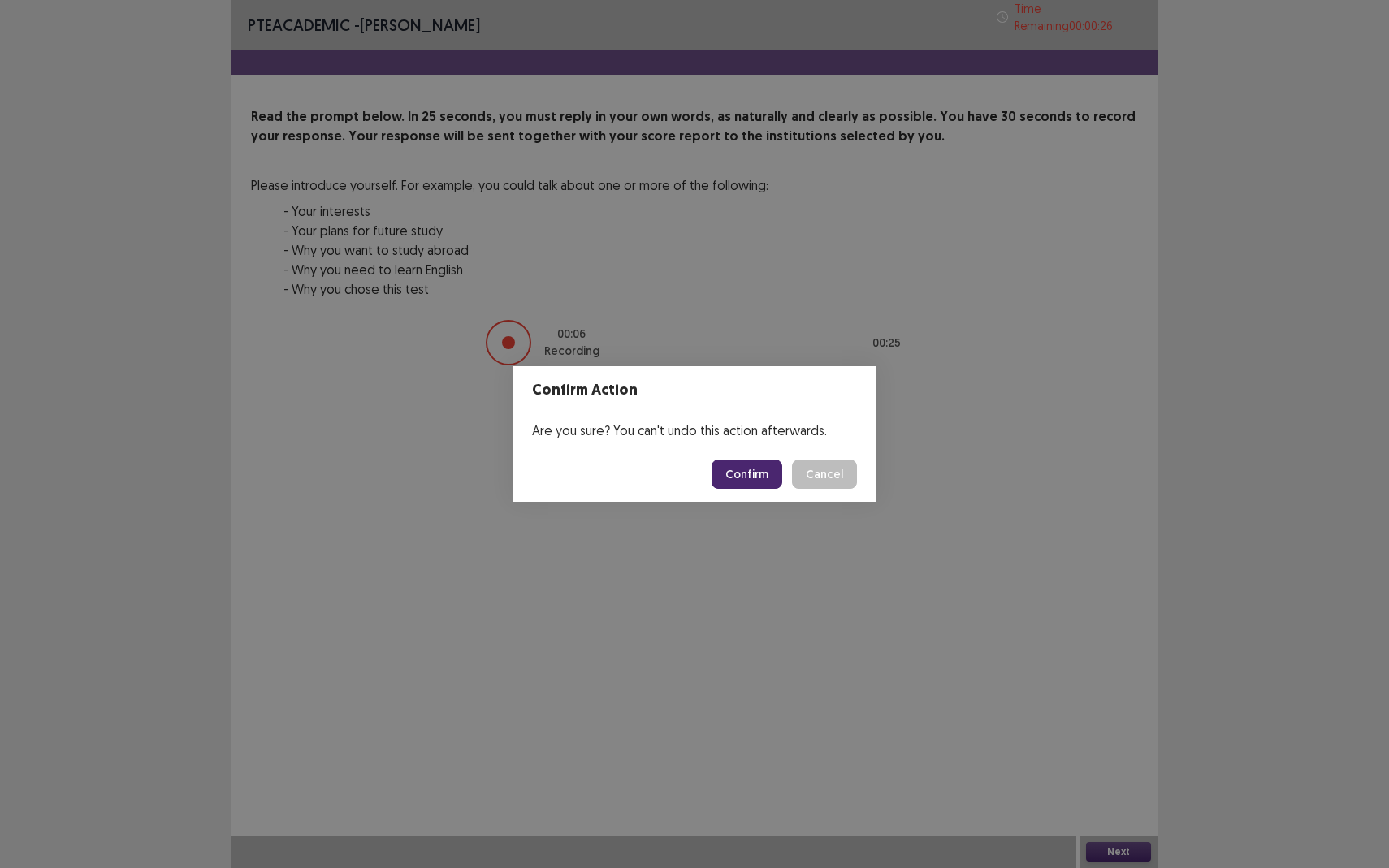
click at [726, 461] on button "Confirm" at bounding box center [747, 474] width 70 height 29
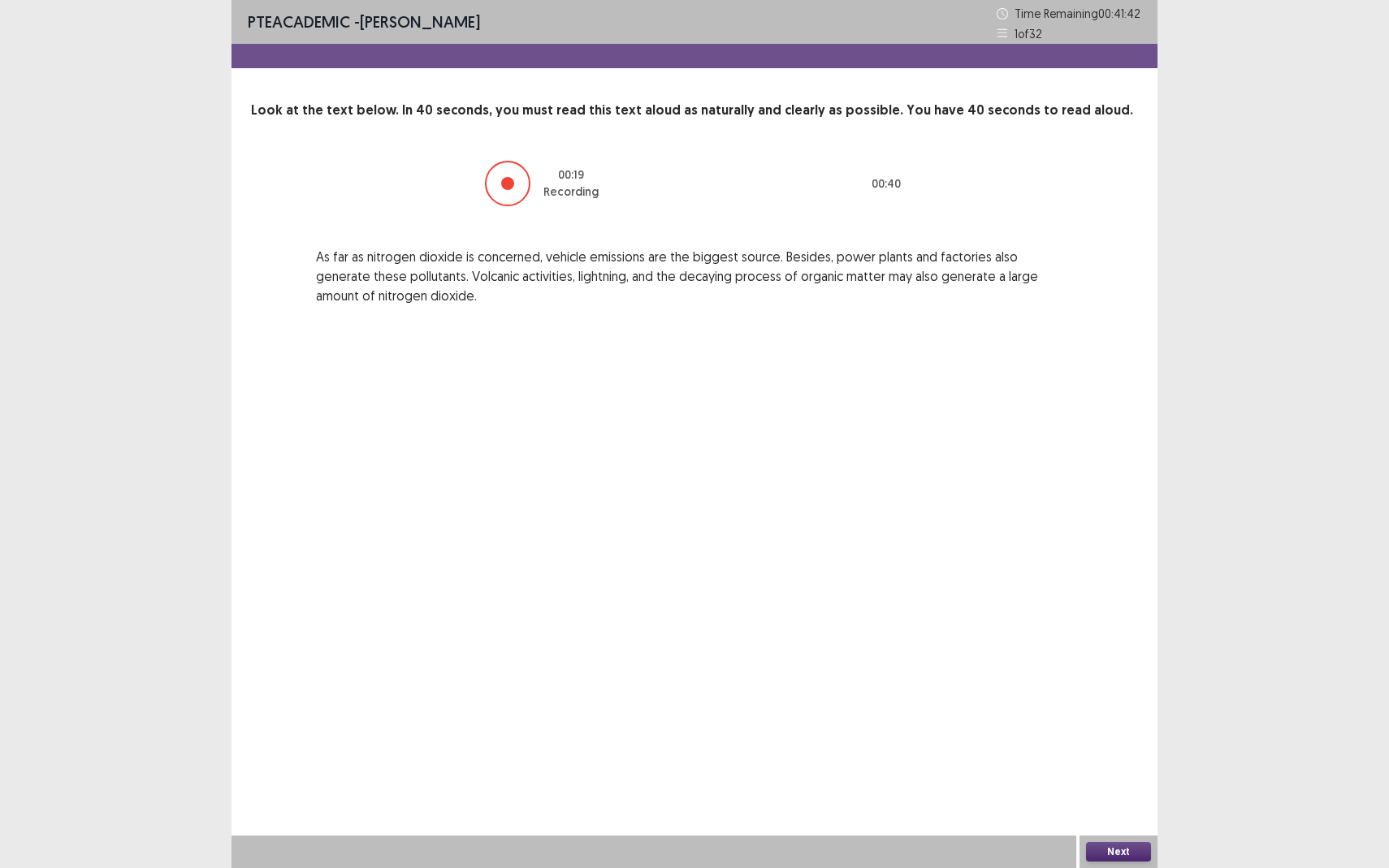
click at [1104, 768] on button "Next" at bounding box center [1117, 852] width 65 height 20
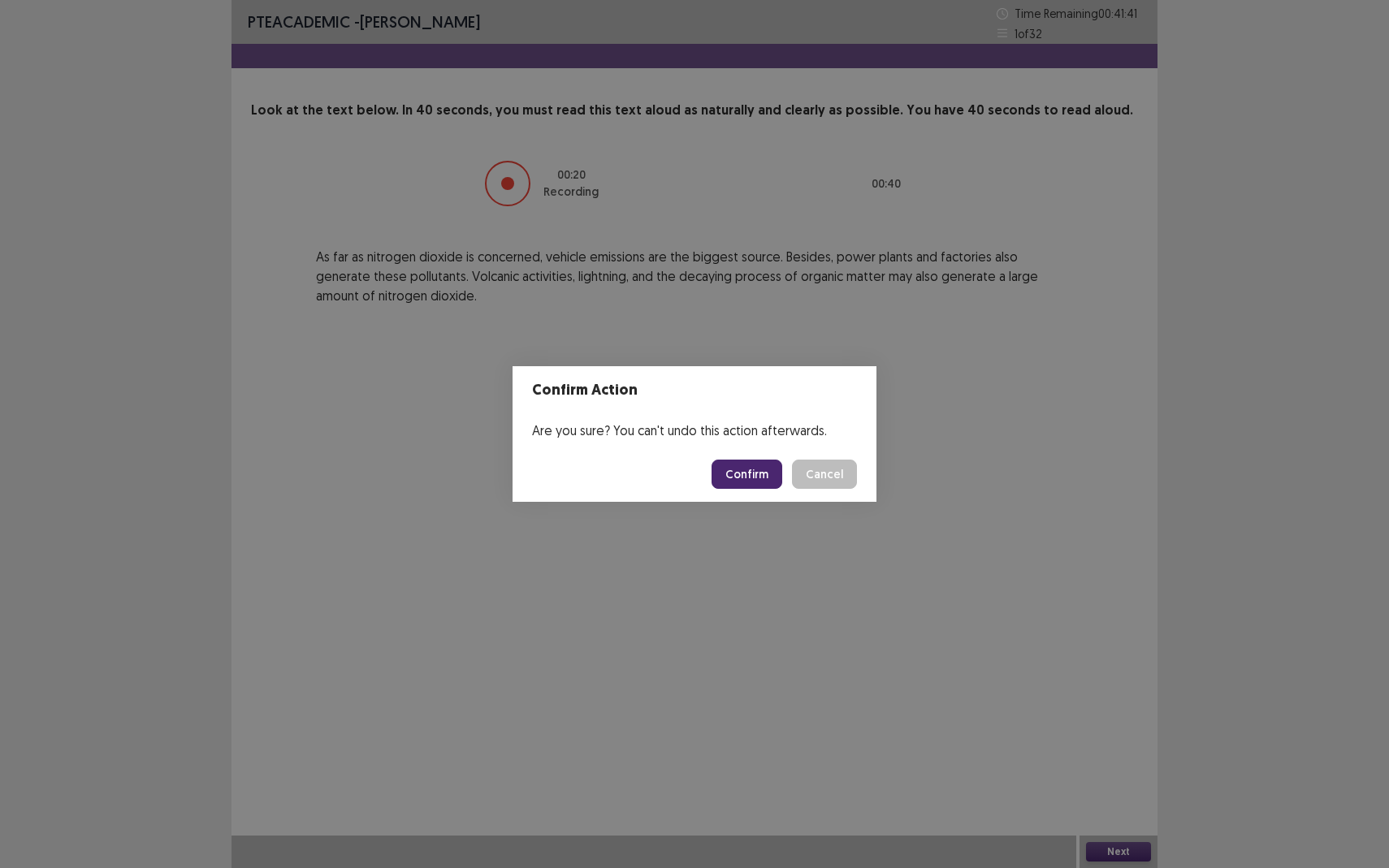
click at [757, 463] on button "Confirm" at bounding box center [747, 474] width 70 height 29
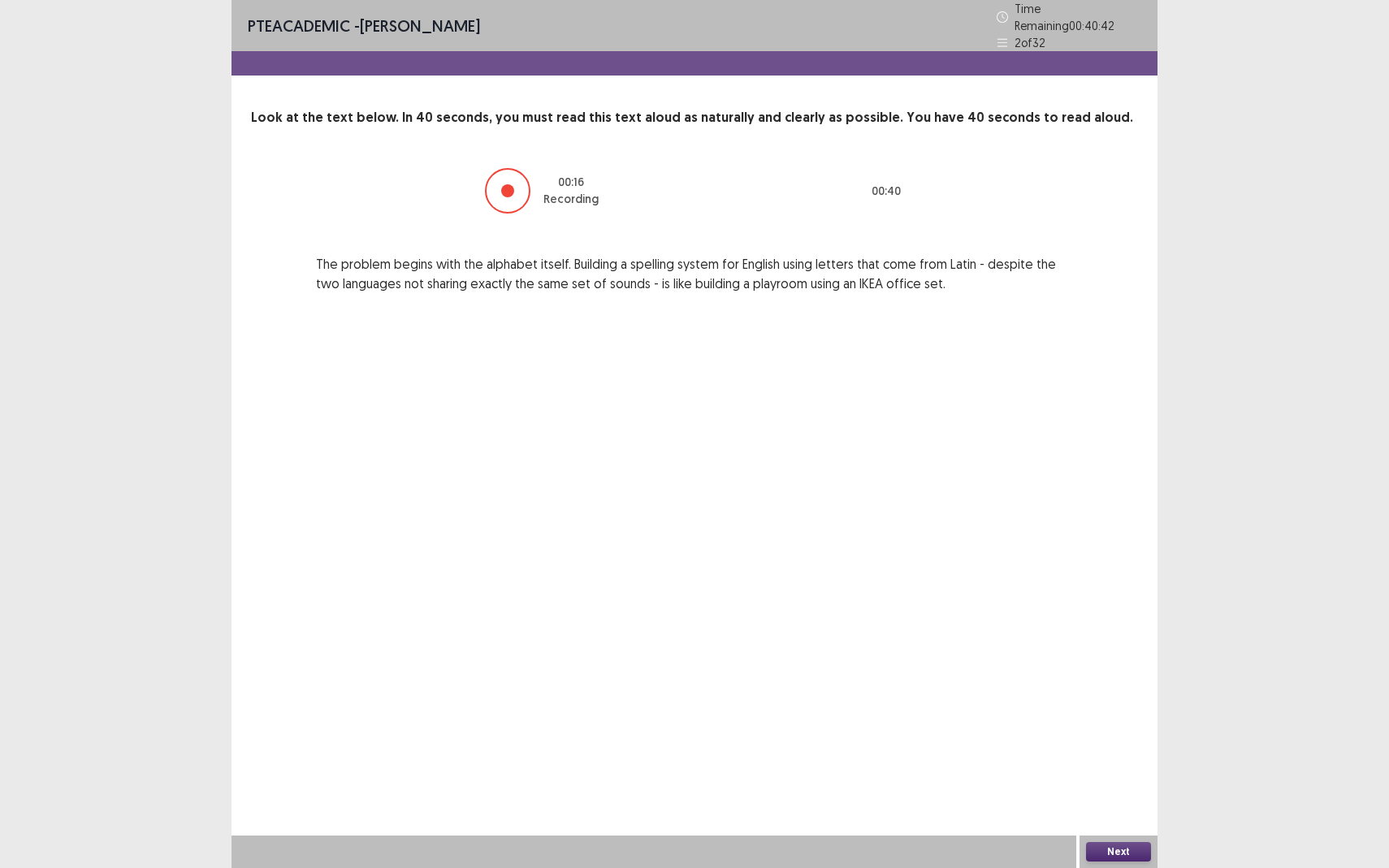
click at [1098, 768] on button "Next" at bounding box center [1117, 852] width 65 height 20
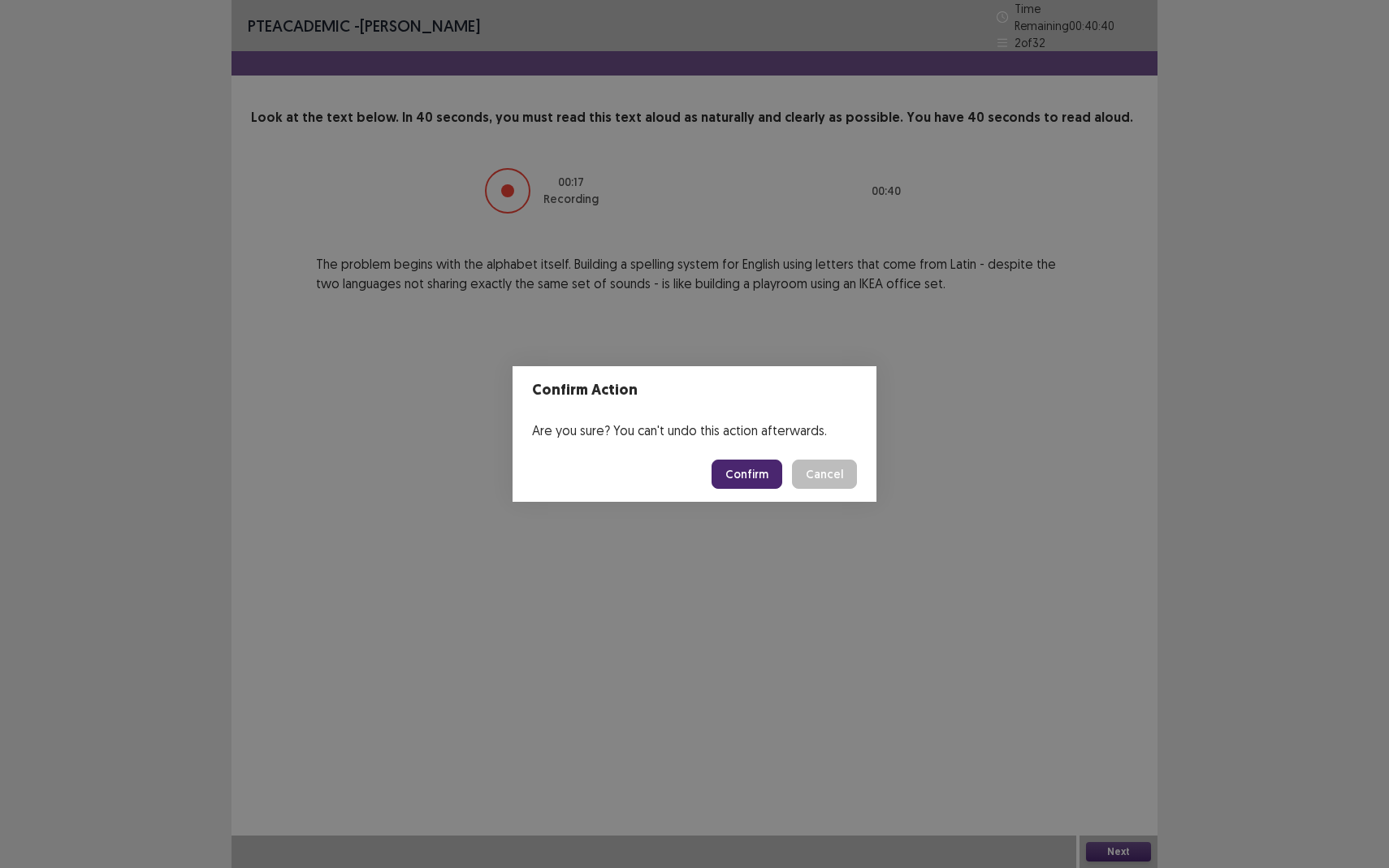
click at [781, 482] on button "Confirm" at bounding box center [747, 474] width 70 height 29
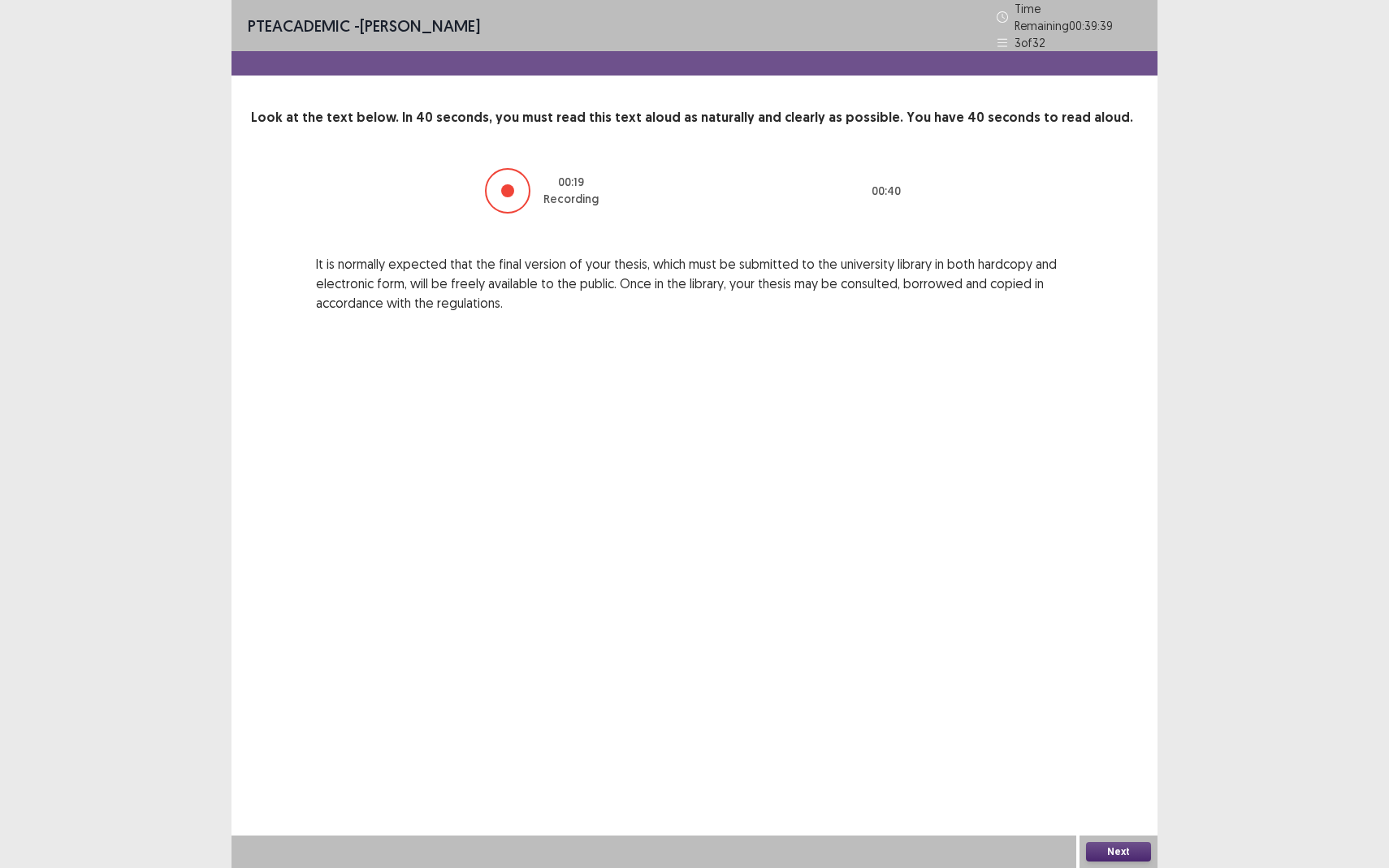
click at [1122, 768] on button "Next" at bounding box center [1117, 852] width 65 height 20
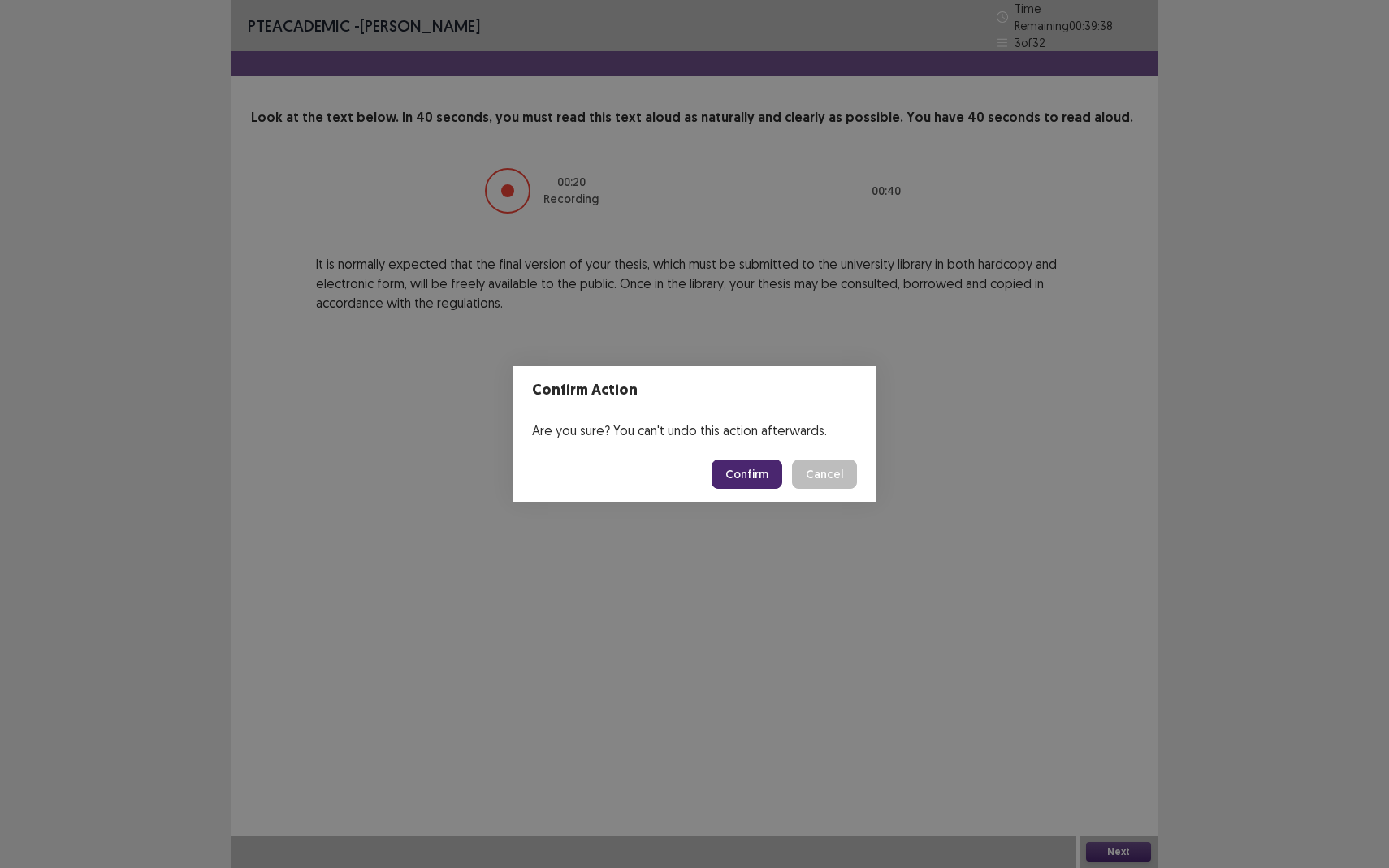
click at [759, 473] on button "Confirm" at bounding box center [747, 474] width 70 height 29
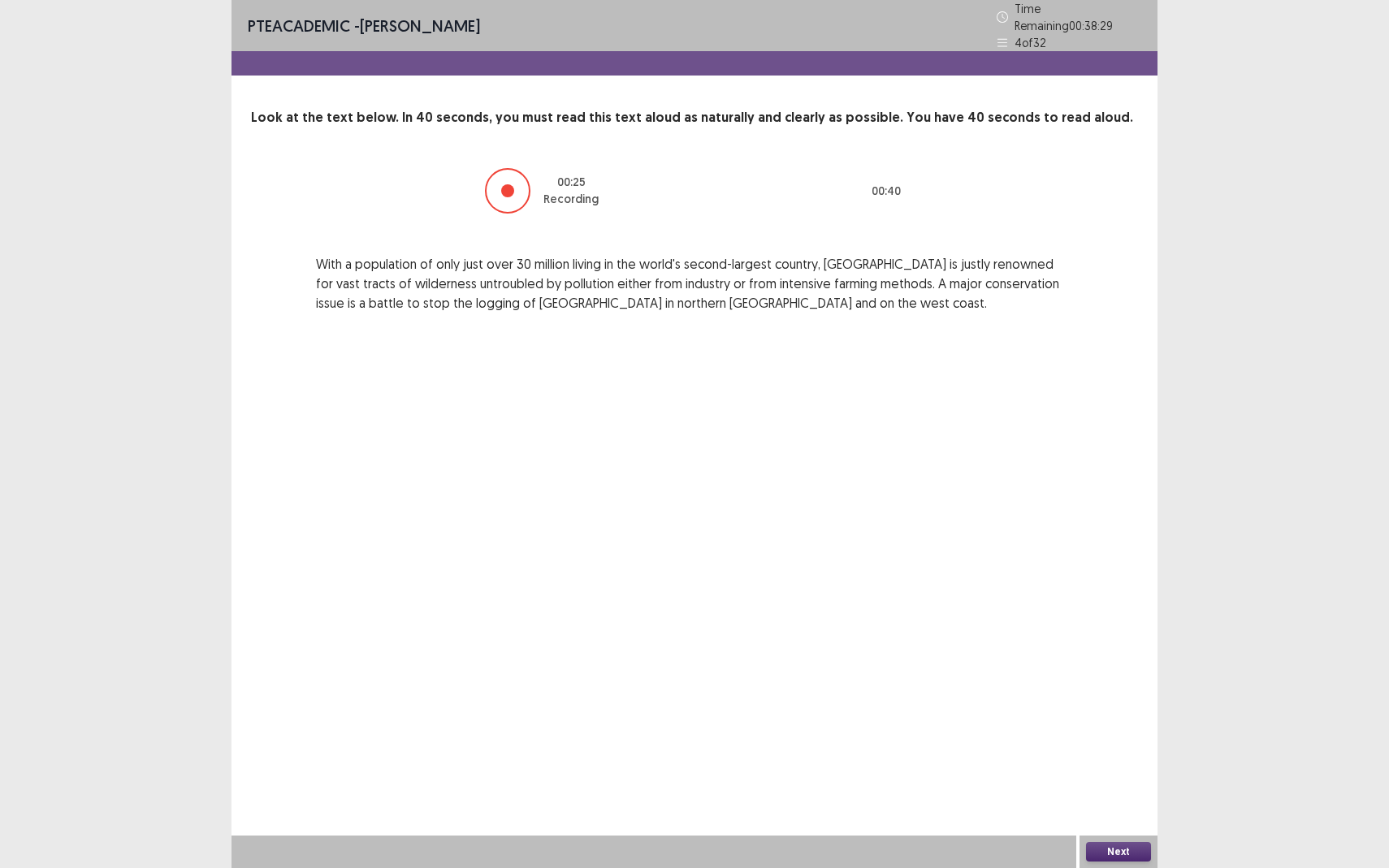
click at [1128, 768] on button "Next" at bounding box center [1117, 852] width 65 height 20
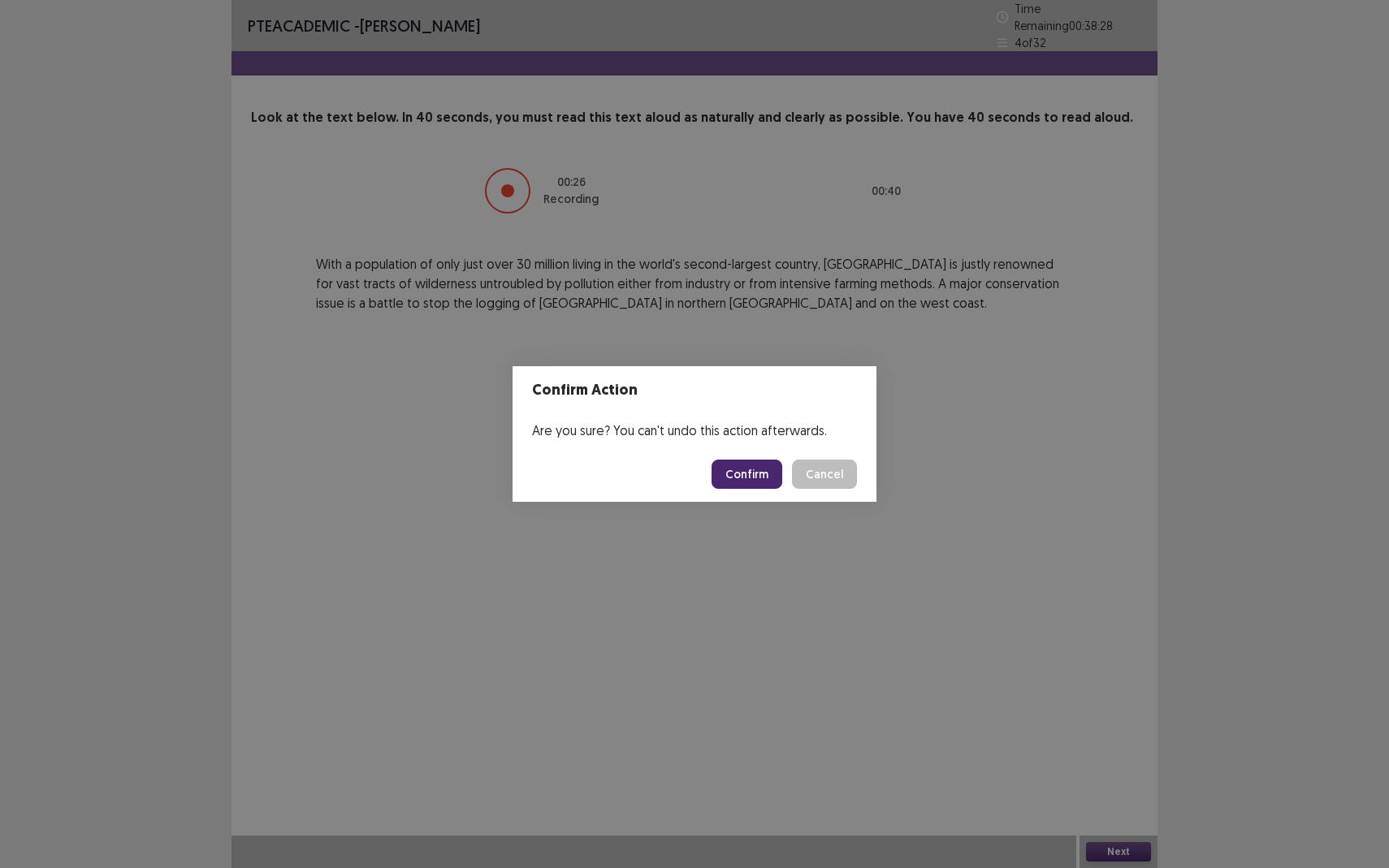
click at [753, 463] on button "Confirm" at bounding box center [747, 474] width 70 height 29
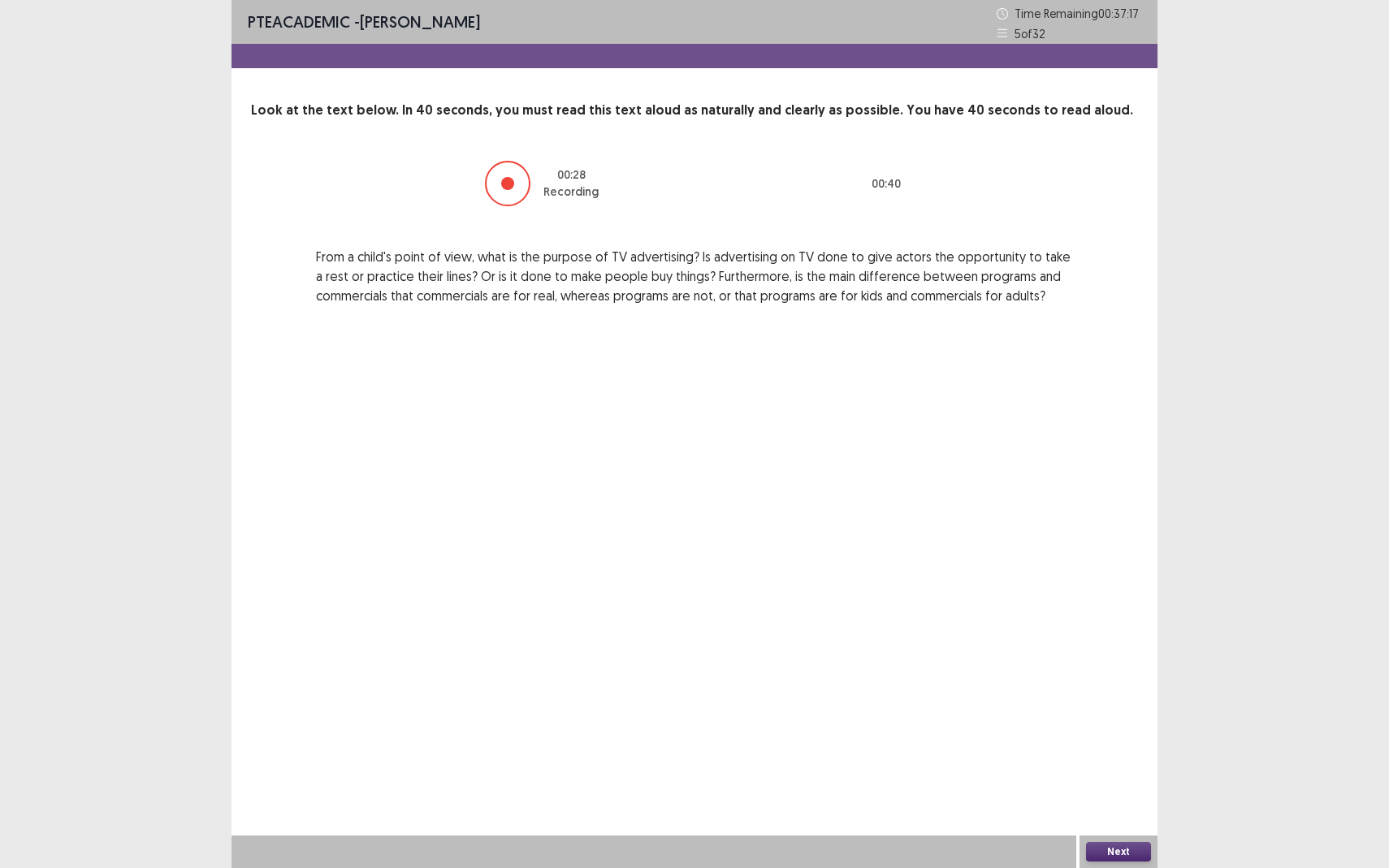
click at [1098, 768] on button "Next" at bounding box center [1117, 852] width 65 height 20
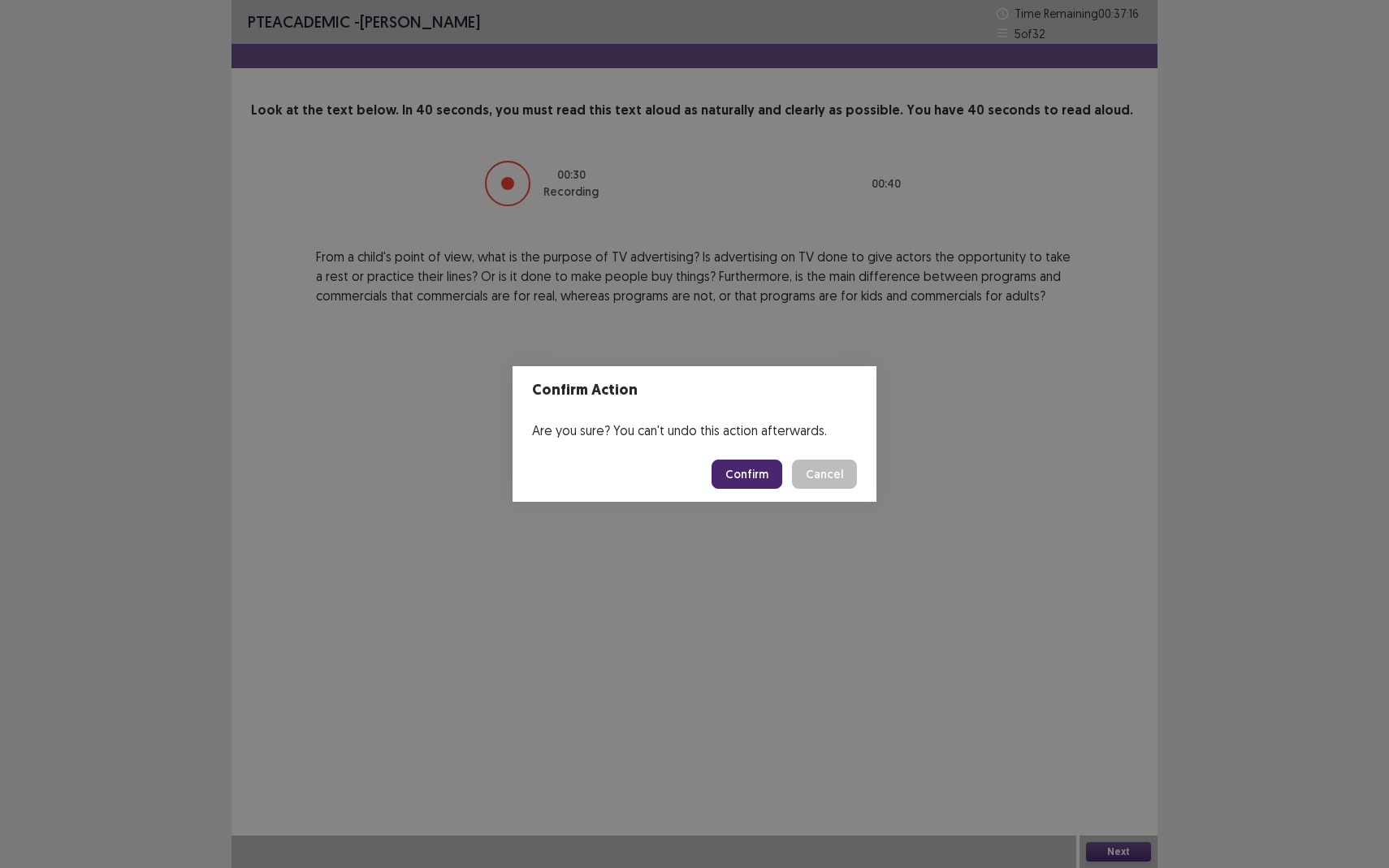
click at [751, 483] on button "Confirm" at bounding box center [747, 474] width 70 height 29
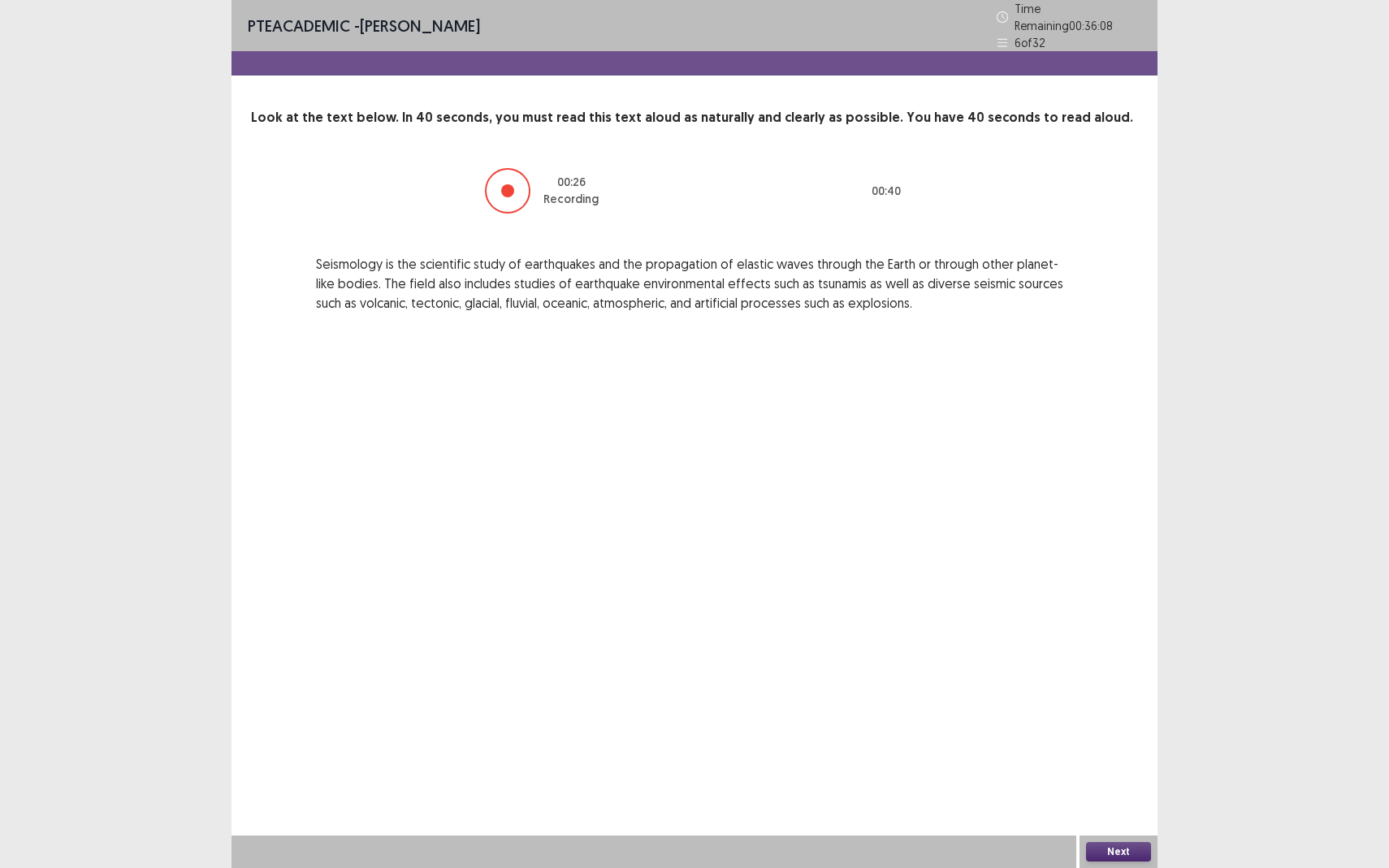
click at [1107, 768] on button "Next" at bounding box center [1117, 852] width 65 height 20
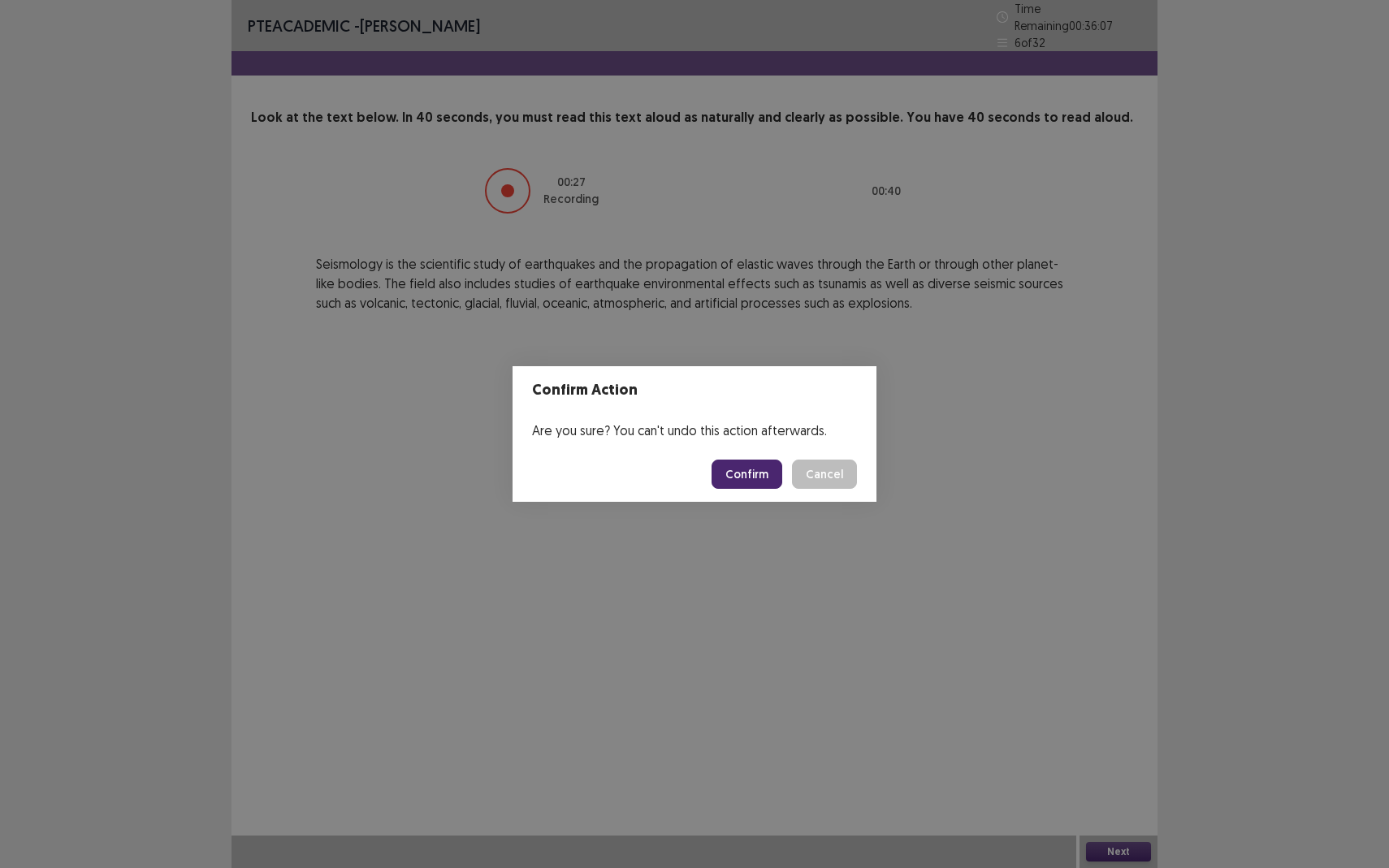
click at [753, 466] on button "Confirm" at bounding box center [747, 474] width 70 height 29
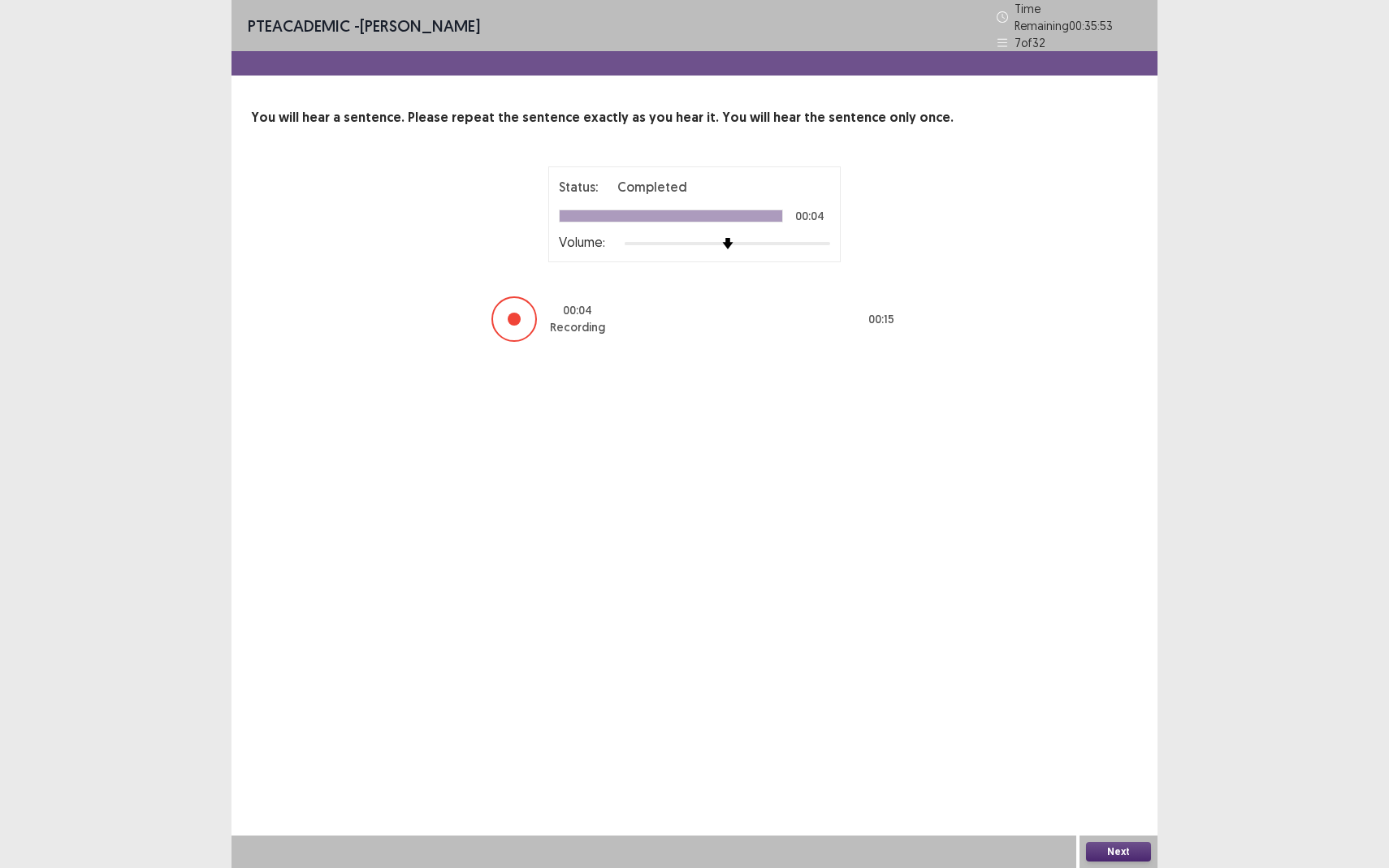
click at [1117, 768] on button "Next" at bounding box center [1117, 852] width 65 height 20
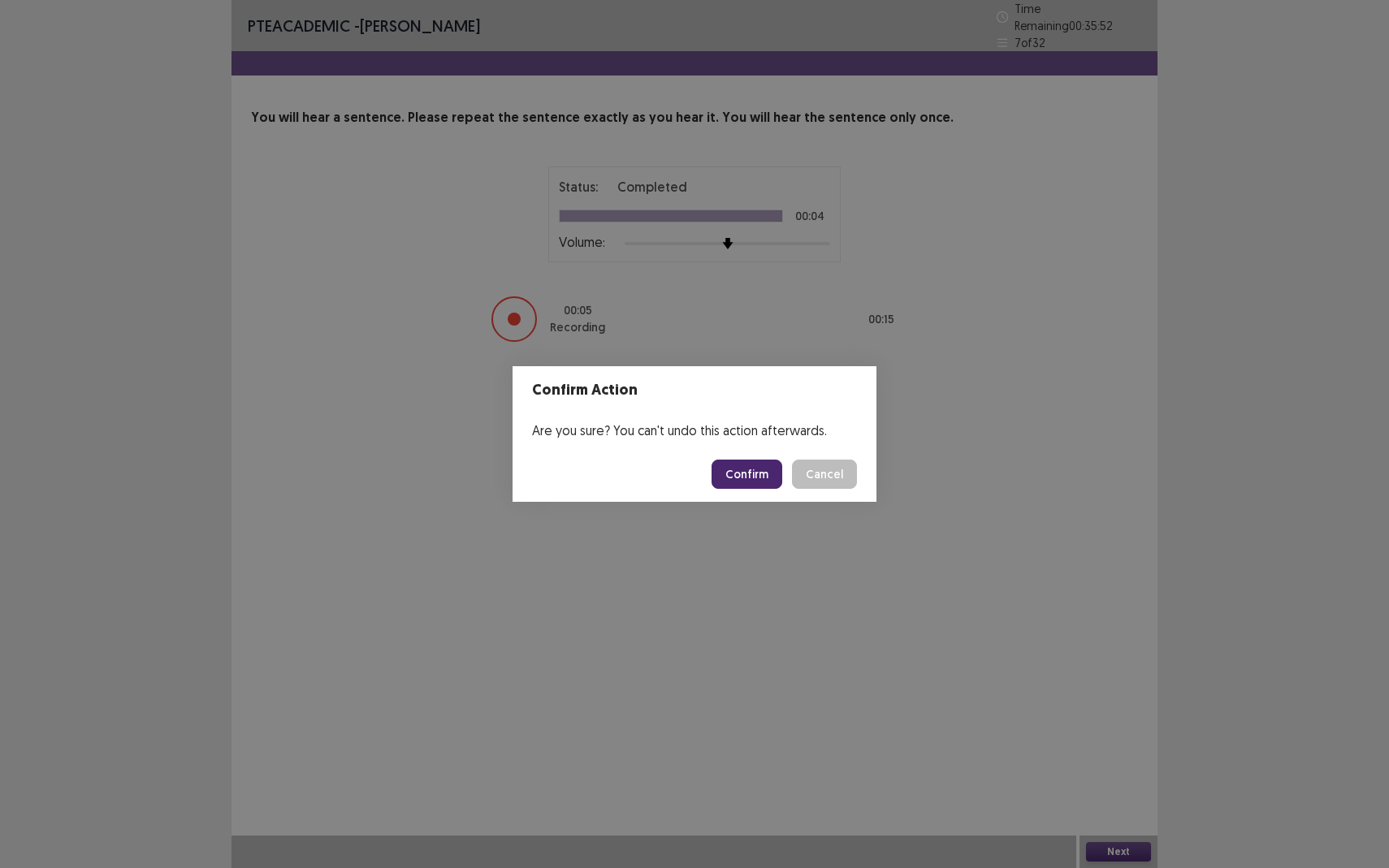
click at [736, 461] on button "Confirm" at bounding box center [747, 474] width 70 height 29
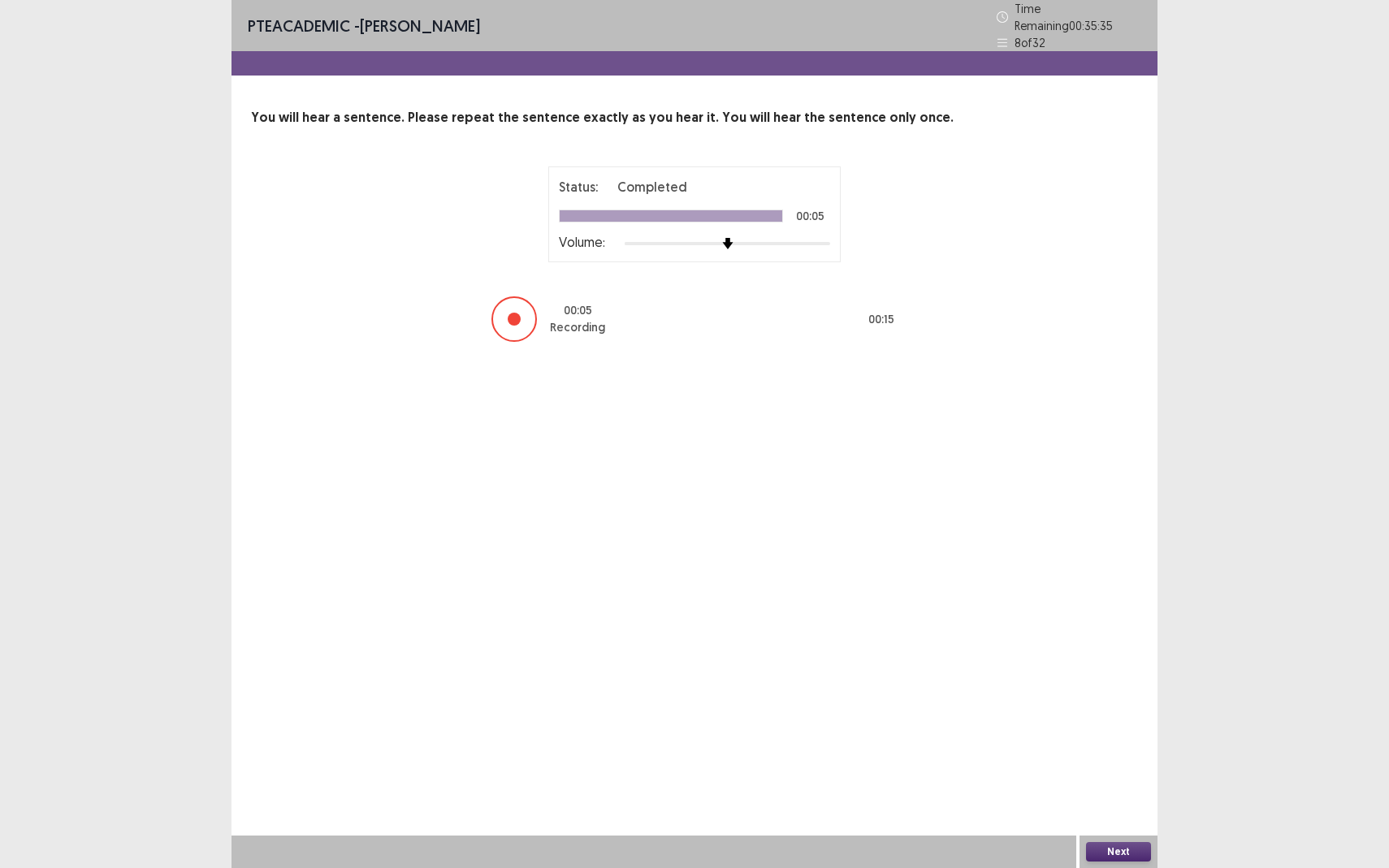
click at [1120, 768] on button "Next" at bounding box center [1117, 852] width 65 height 20
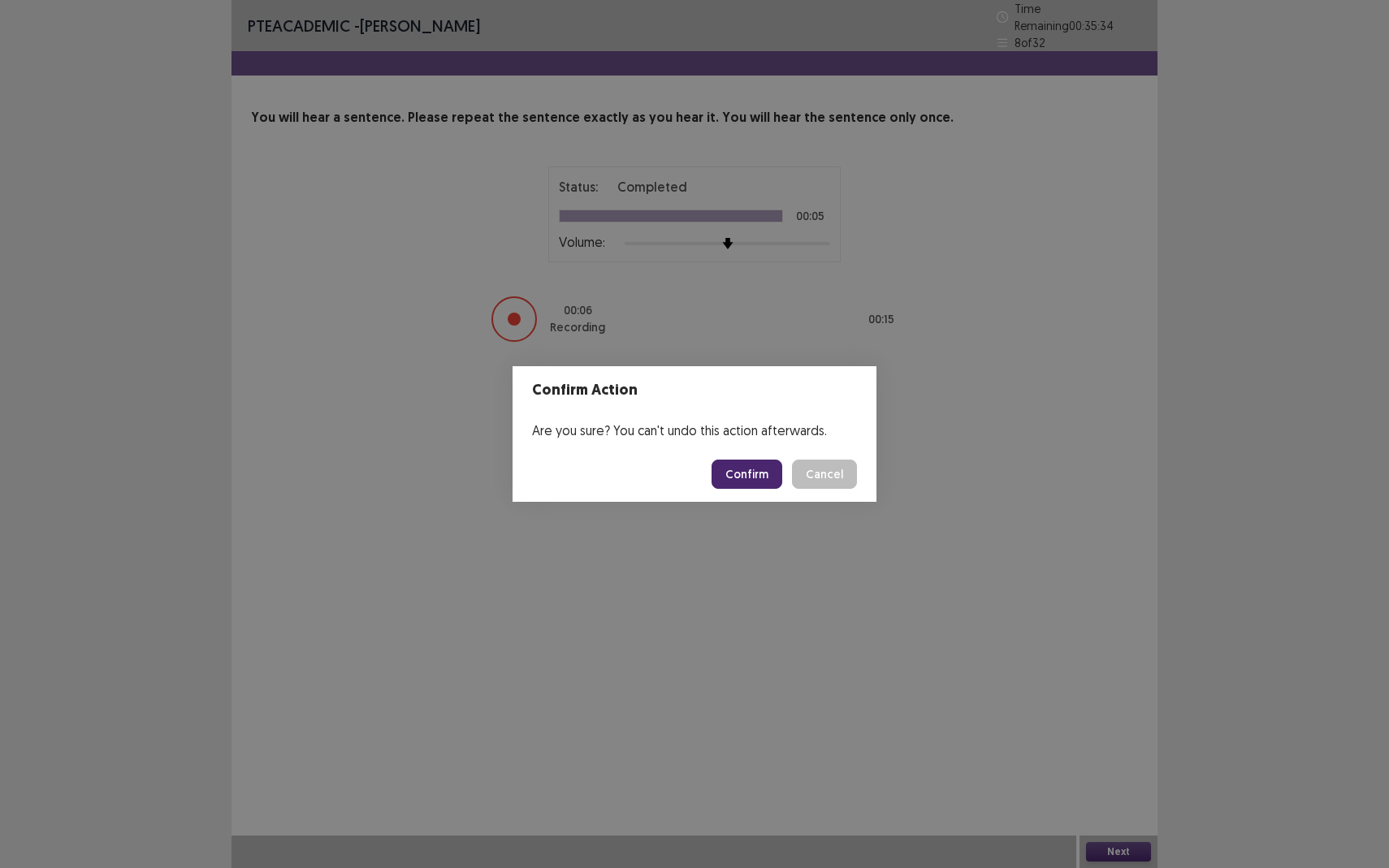
click at [766, 470] on button "Confirm" at bounding box center [747, 474] width 70 height 29
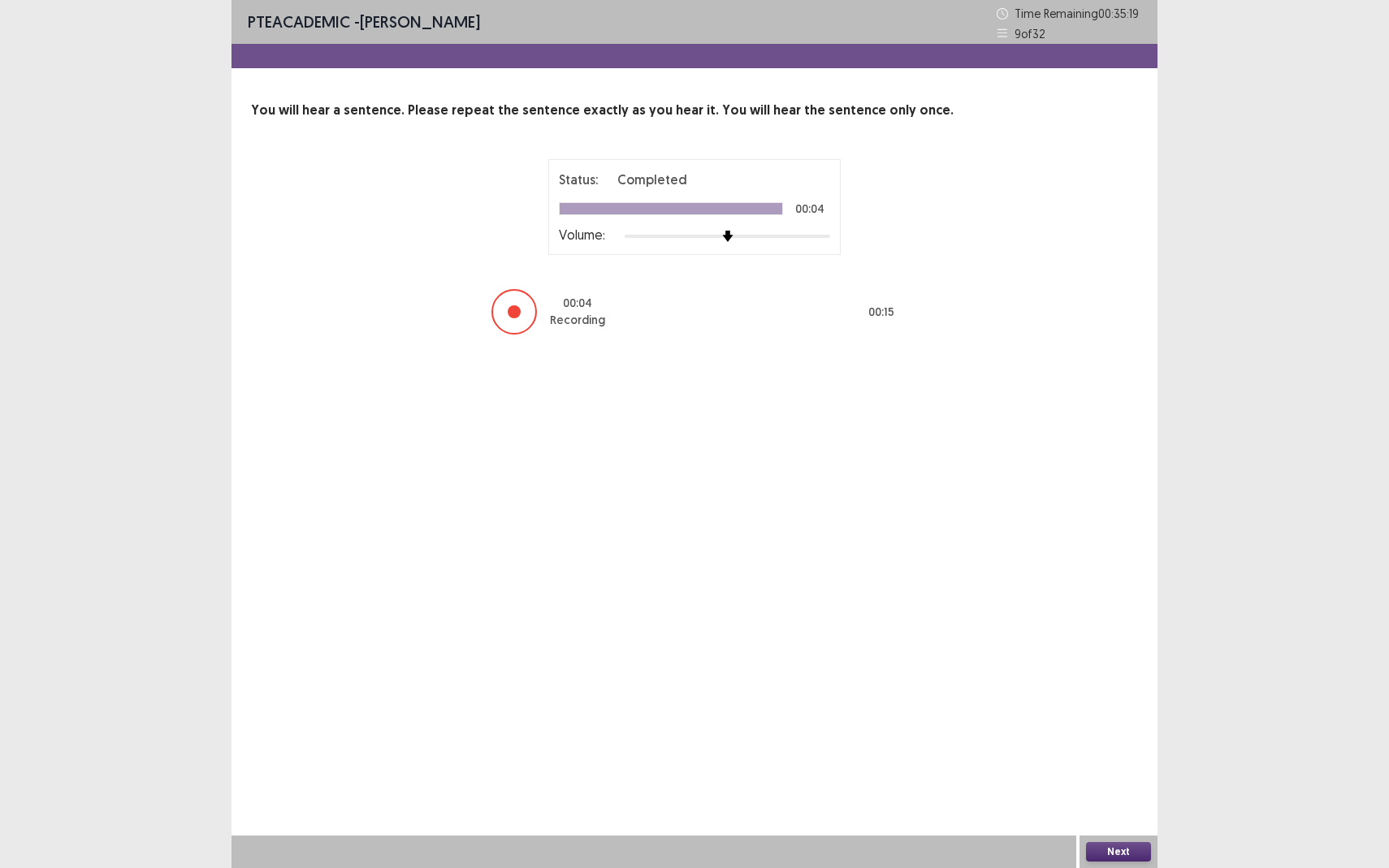
click at [1117, 768] on button "Next" at bounding box center [1117, 852] width 65 height 20
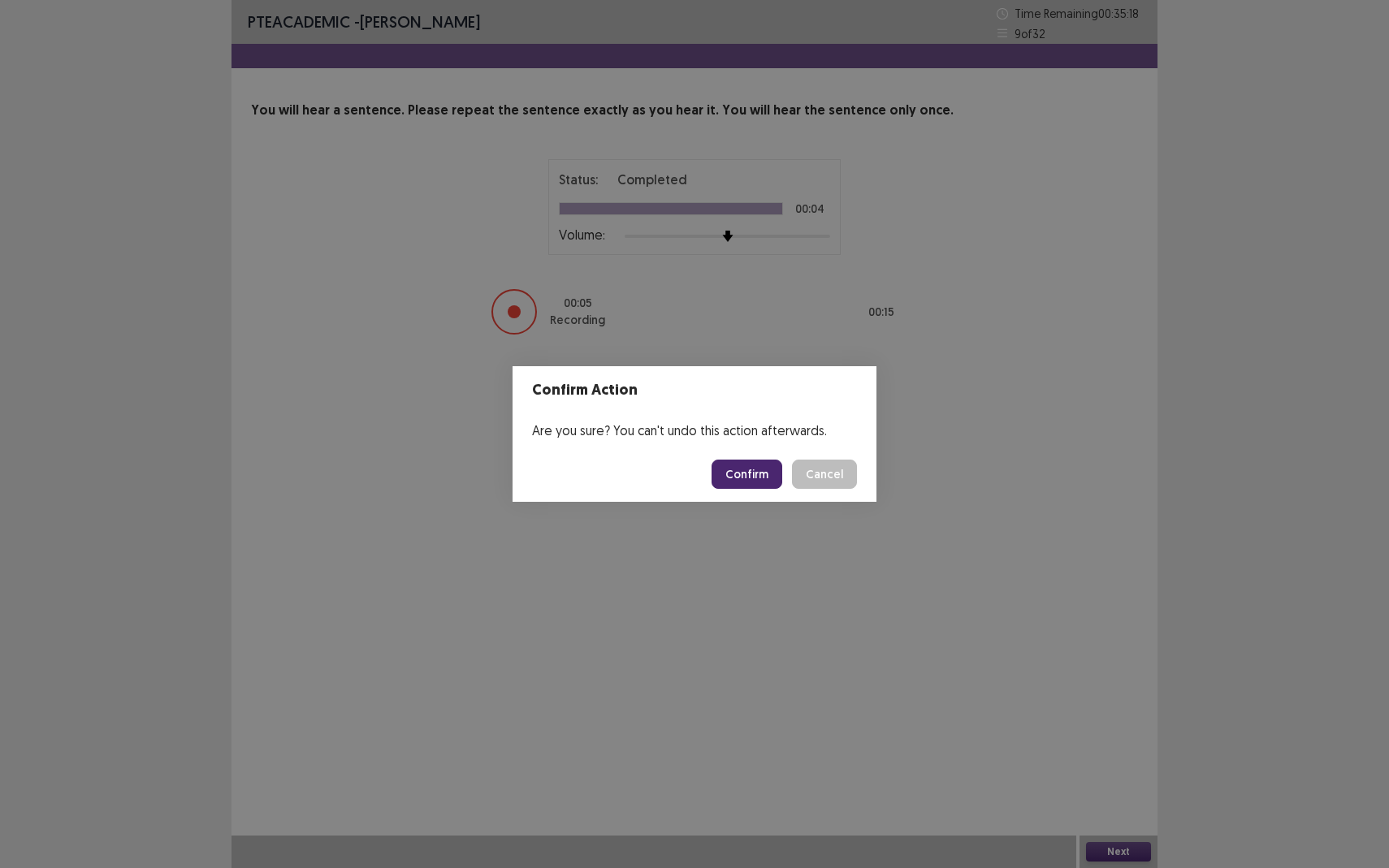
click at [750, 483] on button "Confirm" at bounding box center [747, 474] width 70 height 29
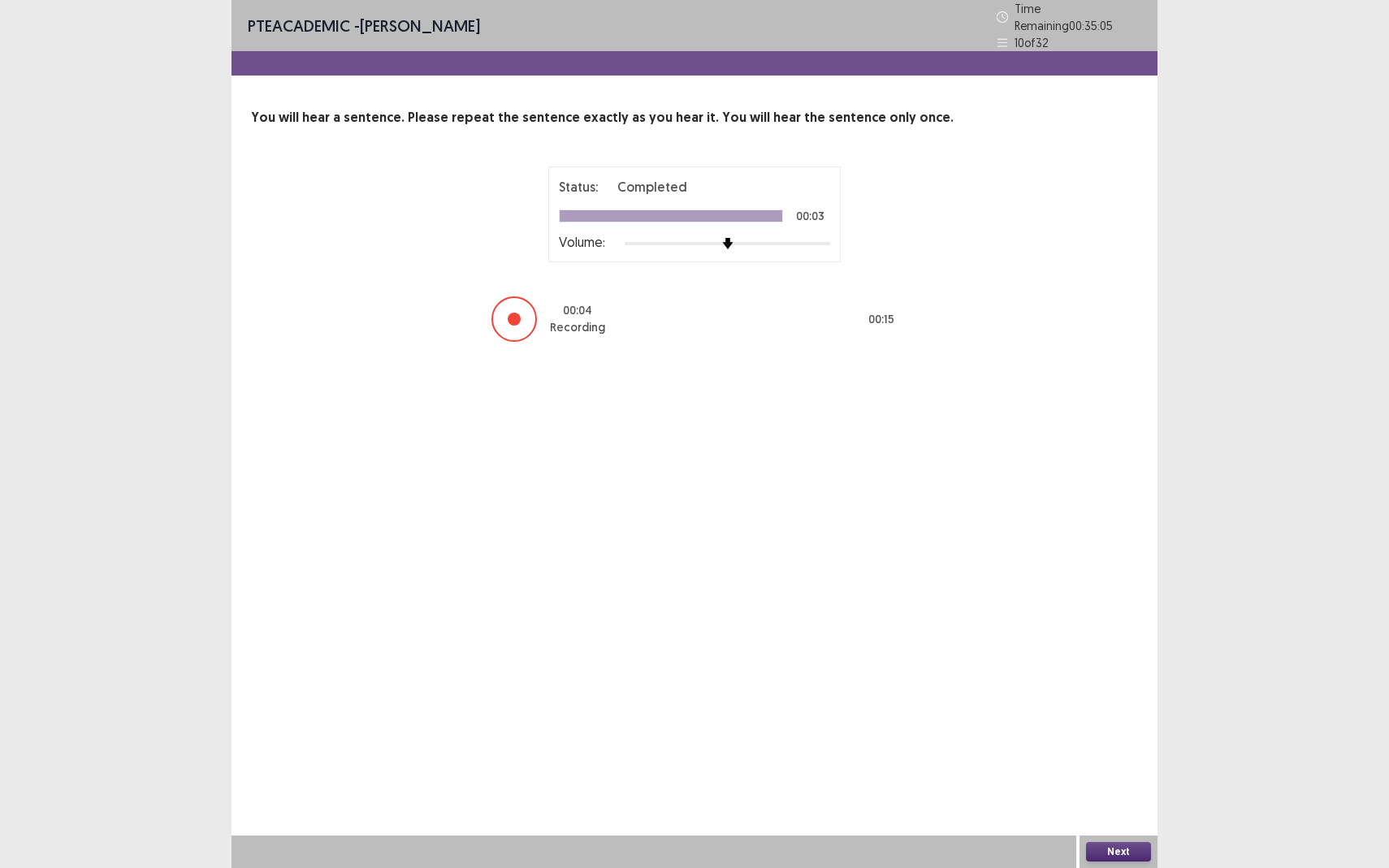
click at [1100, 768] on button "Next" at bounding box center [1117, 852] width 65 height 20
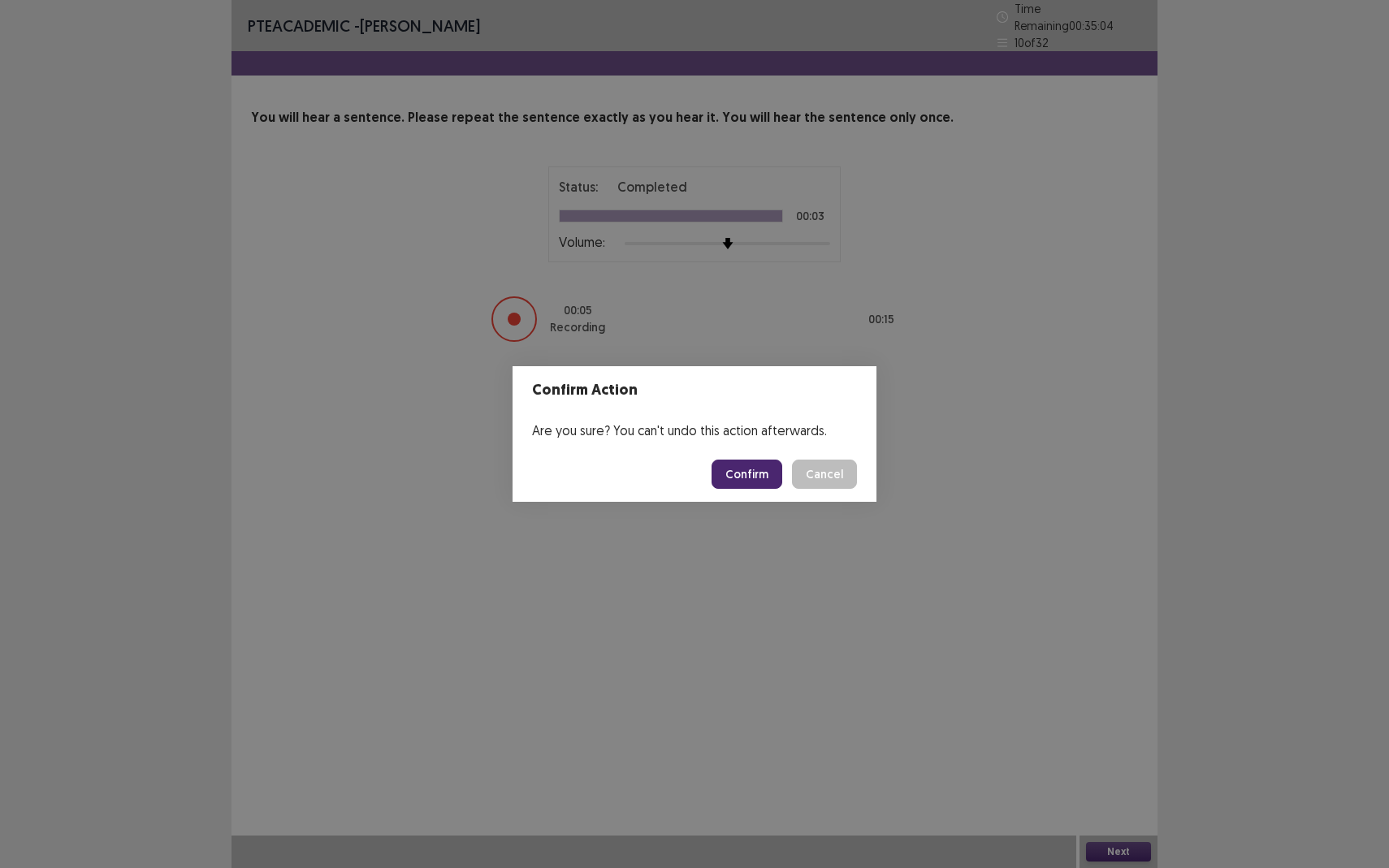
click at [744, 469] on button "Confirm" at bounding box center [747, 474] width 70 height 29
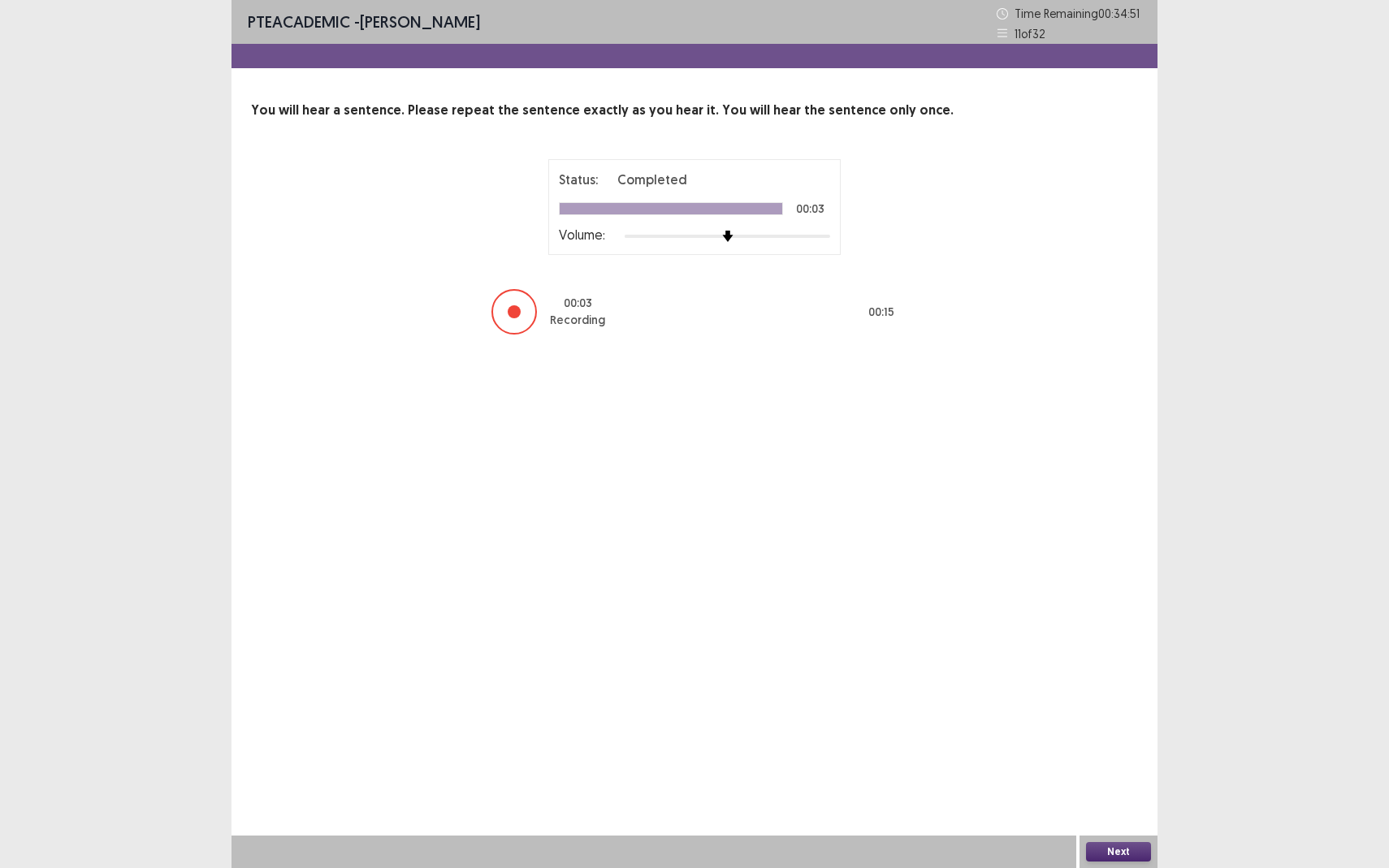
click at [1124, 768] on button "Next" at bounding box center [1117, 852] width 65 height 20
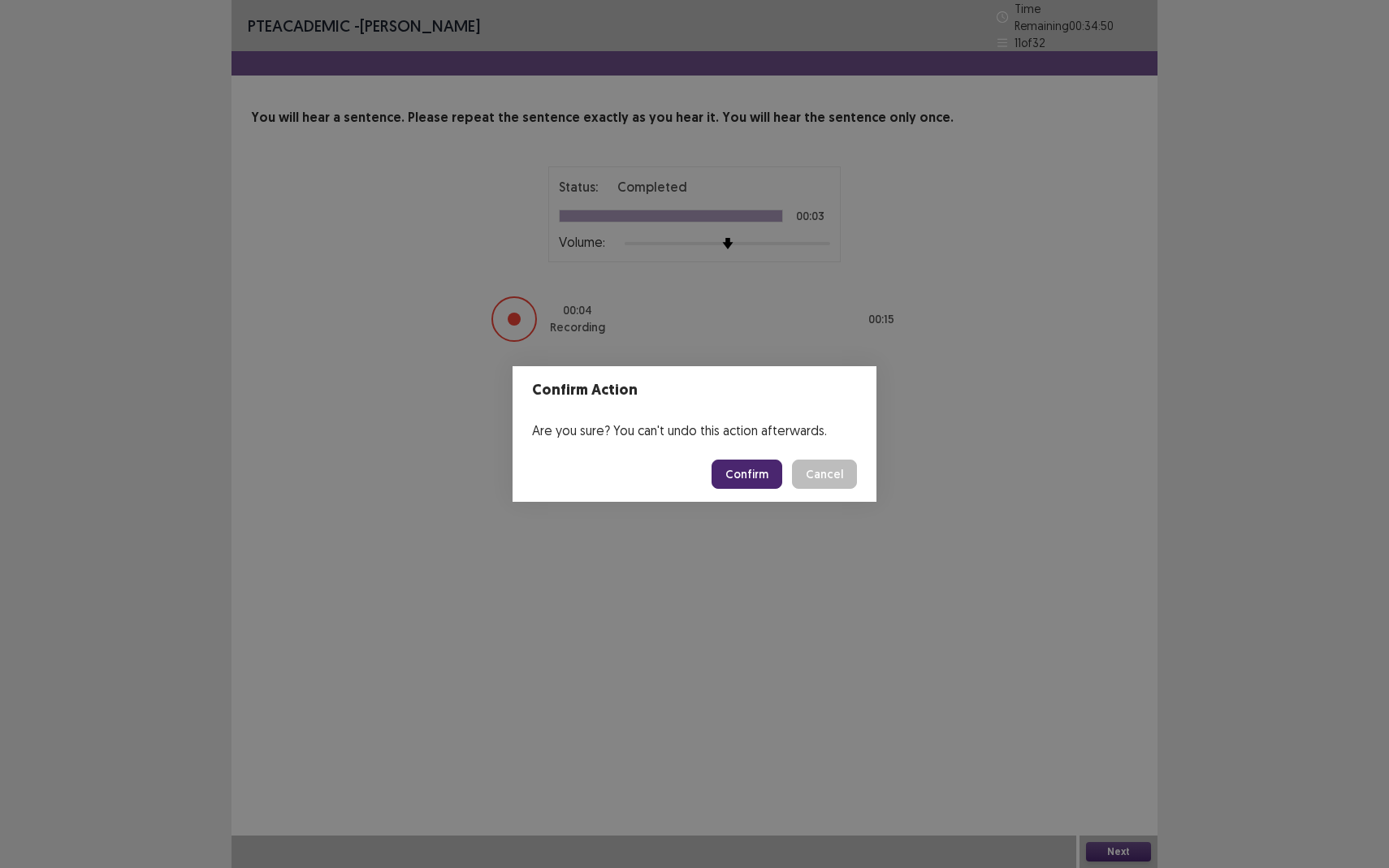
click at [755, 479] on button "Confirm" at bounding box center [747, 474] width 70 height 29
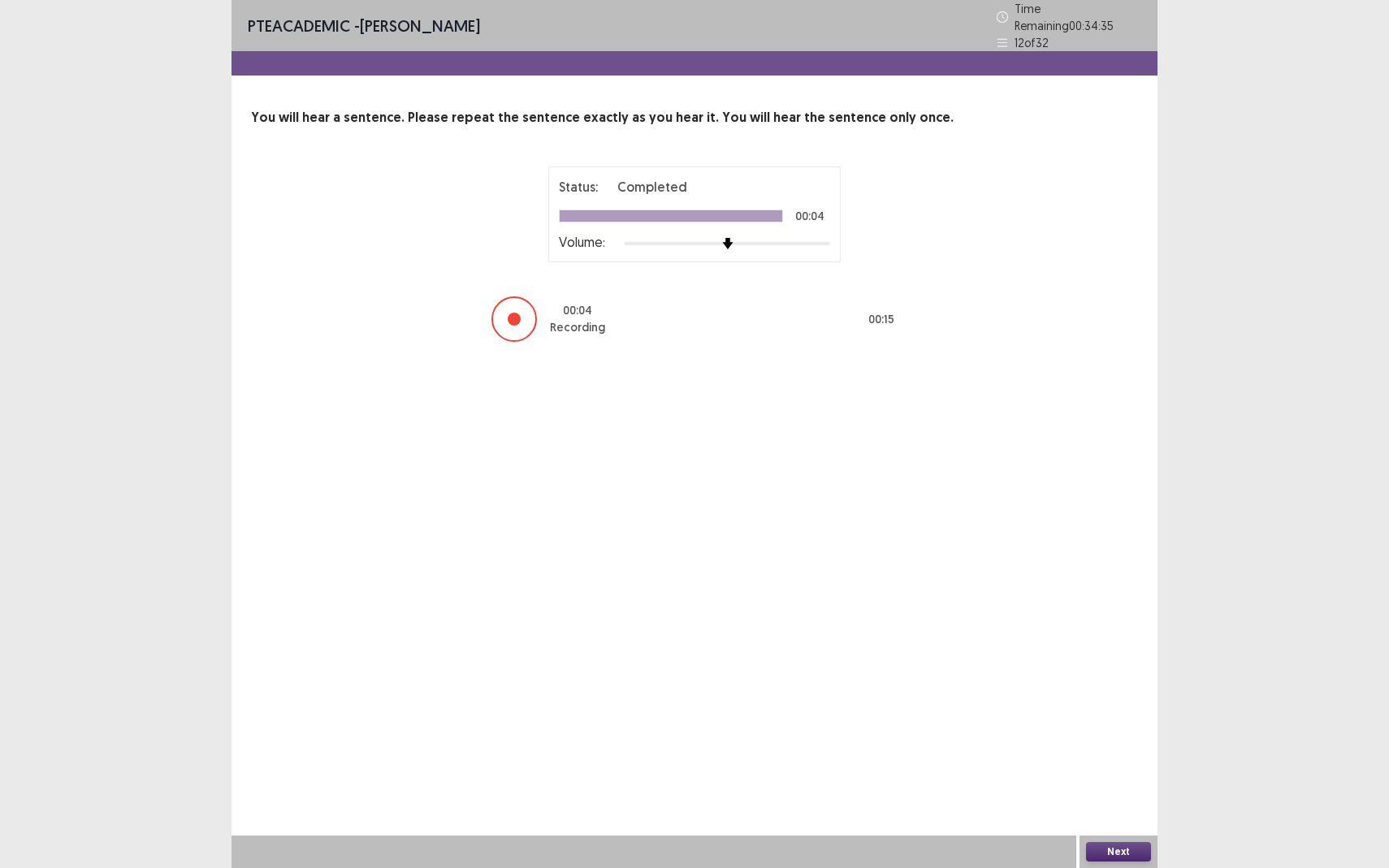
click at [1110, 768] on button "Next" at bounding box center [1117, 852] width 65 height 20
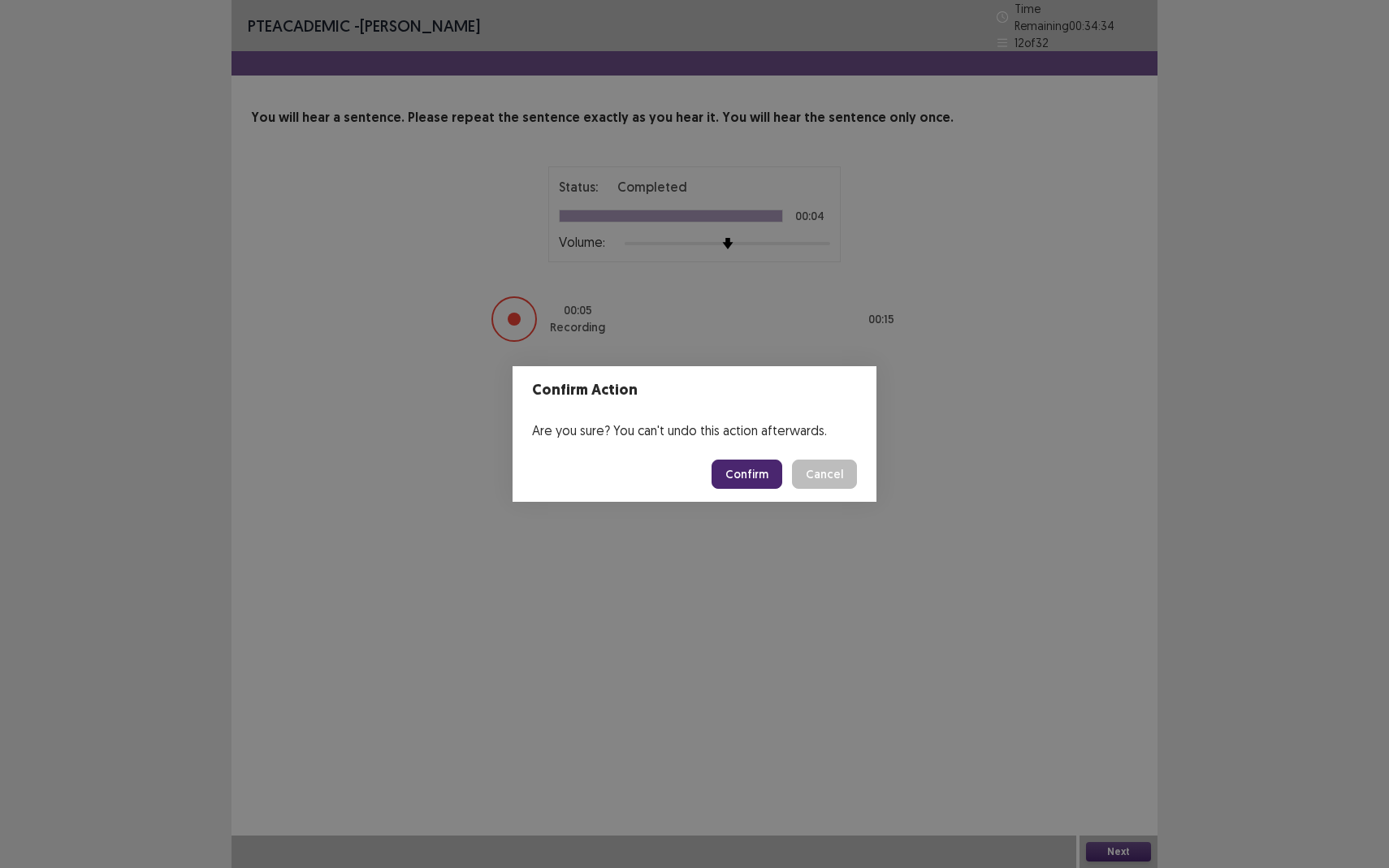
click at [769, 489] on footer "Confirm Cancel" at bounding box center [694, 474] width 364 height 56
click at [755, 463] on button "Confirm" at bounding box center [747, 474] width 70 height 29
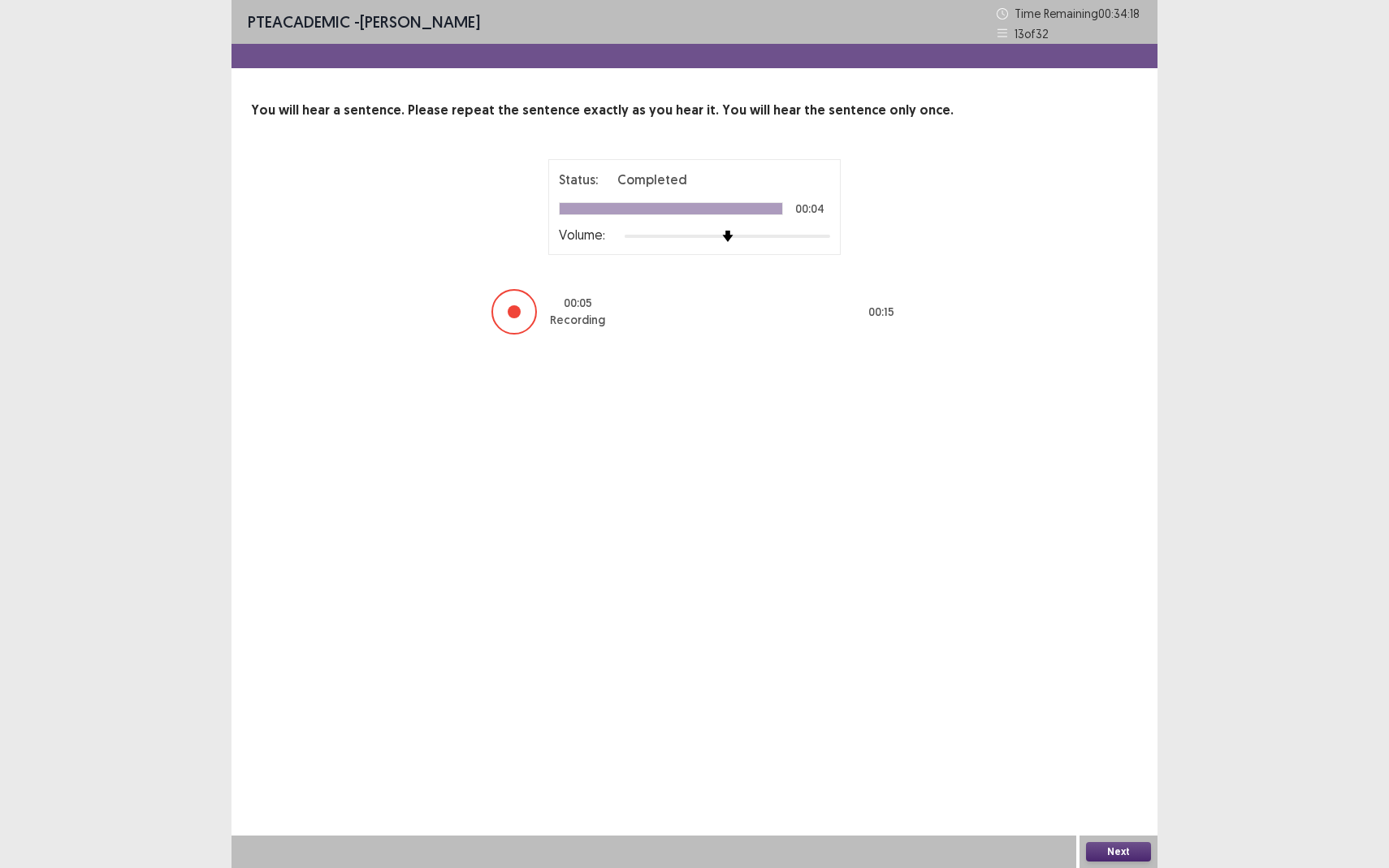
click at [1119, 768] on button "Next" at bounding box center [1117, 852] width 65 height 20
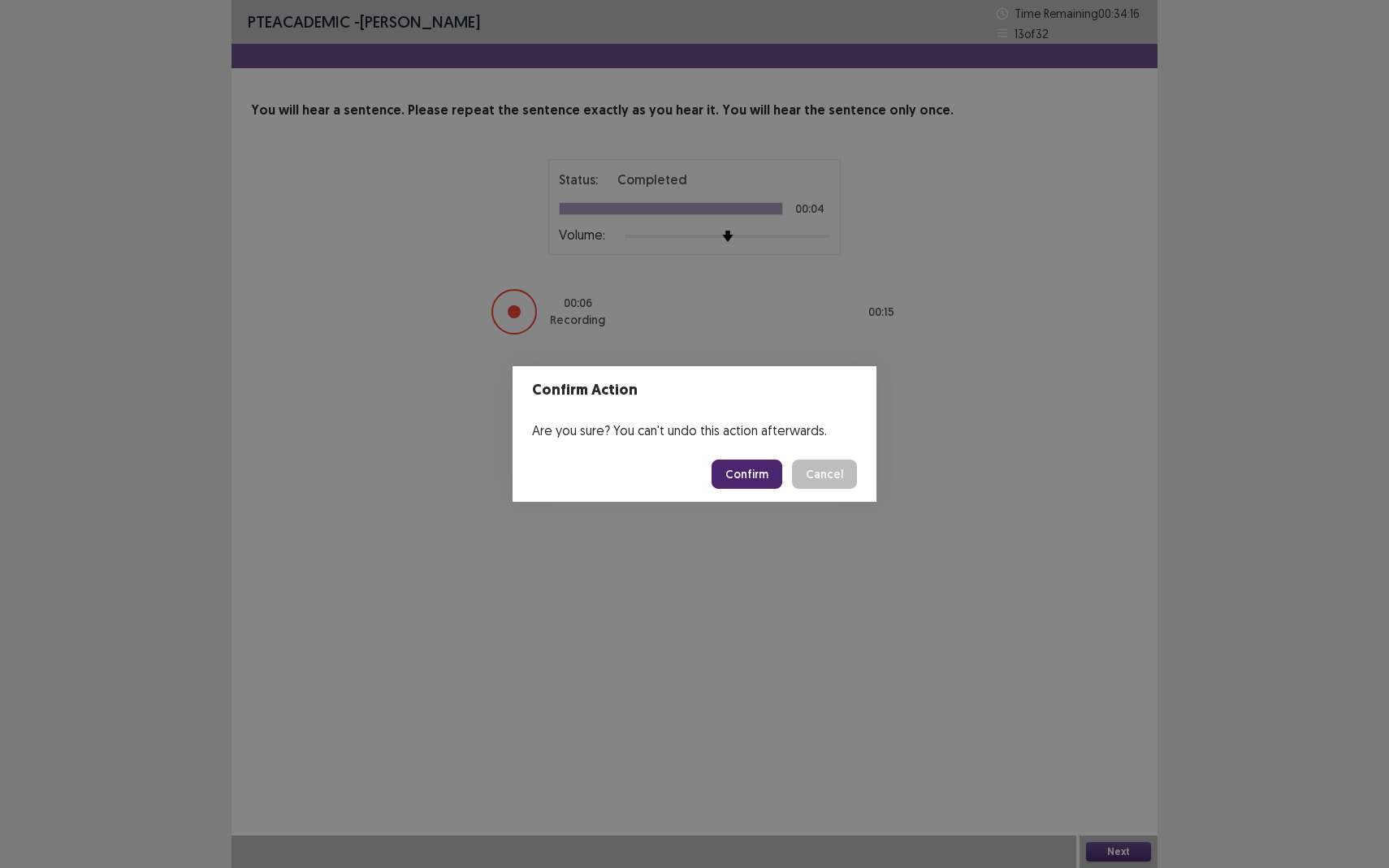
click at [762, 466] on button "Confirm" at bounding box center [747, 474] width 70 height 29
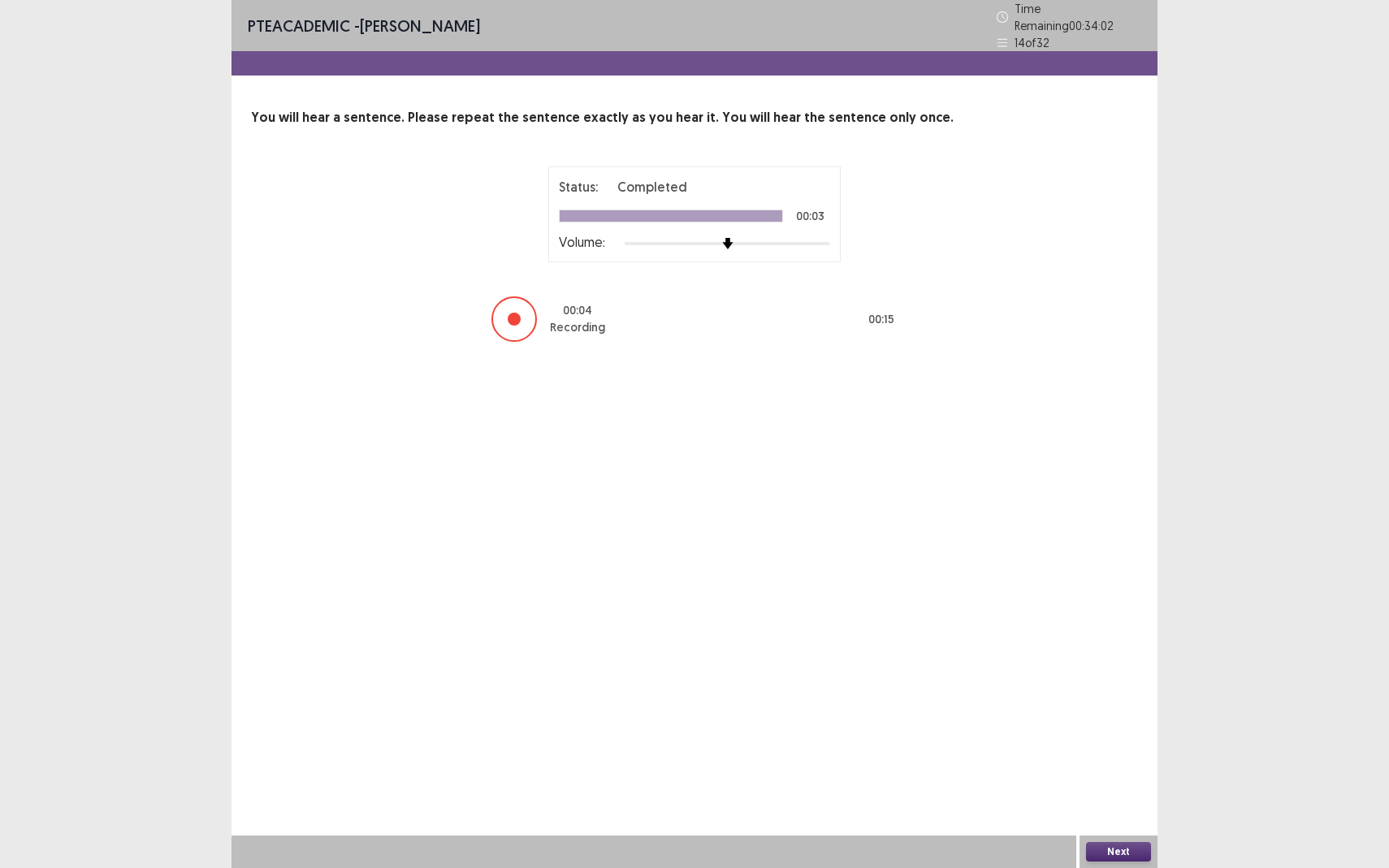
click at [1119, 768] on button "Next" at bounding box center [1117, 852] width 65 height 20
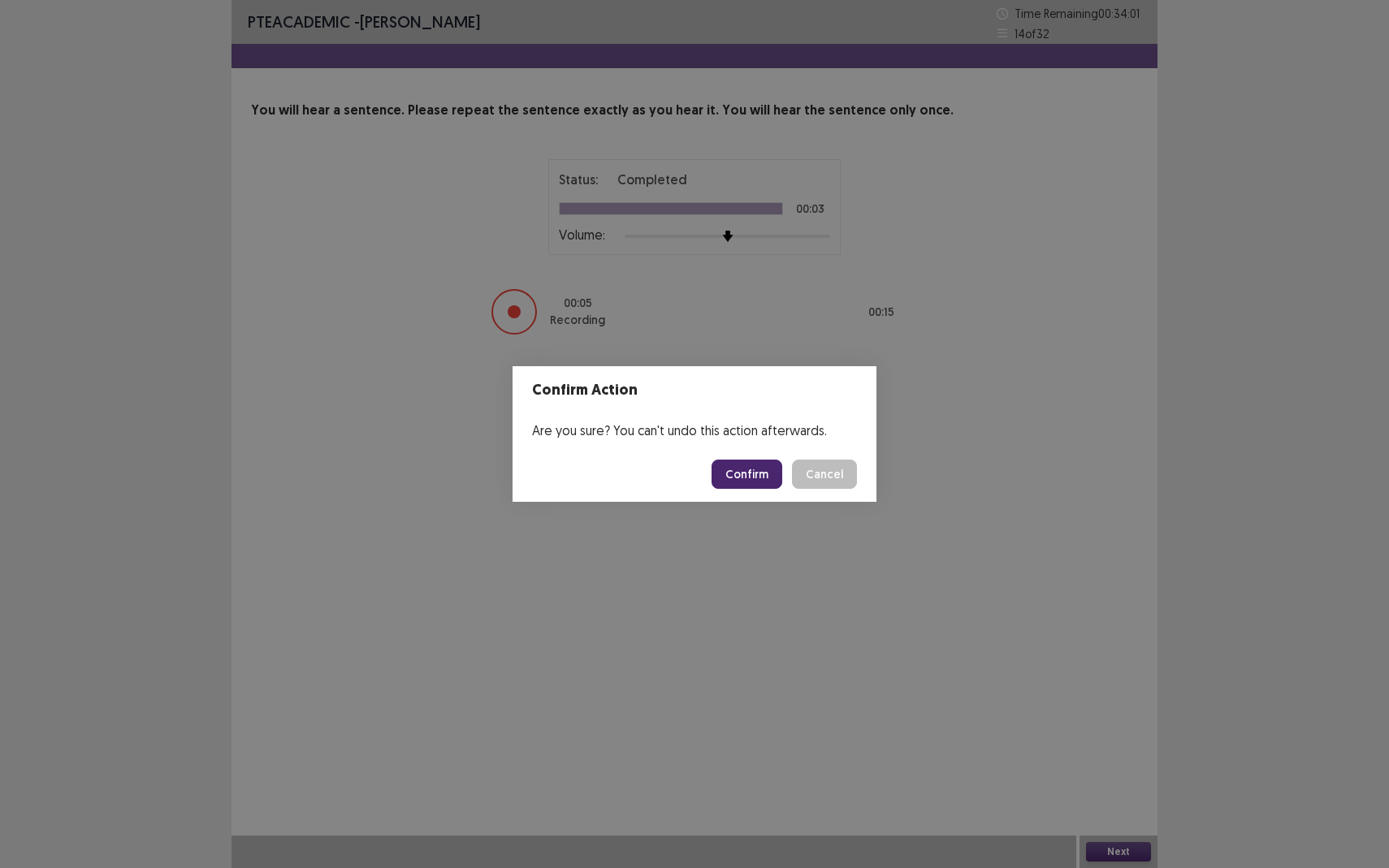
click at [765, 477] on button "Confirm" at bounding box center [747, 474] width 70 height 29
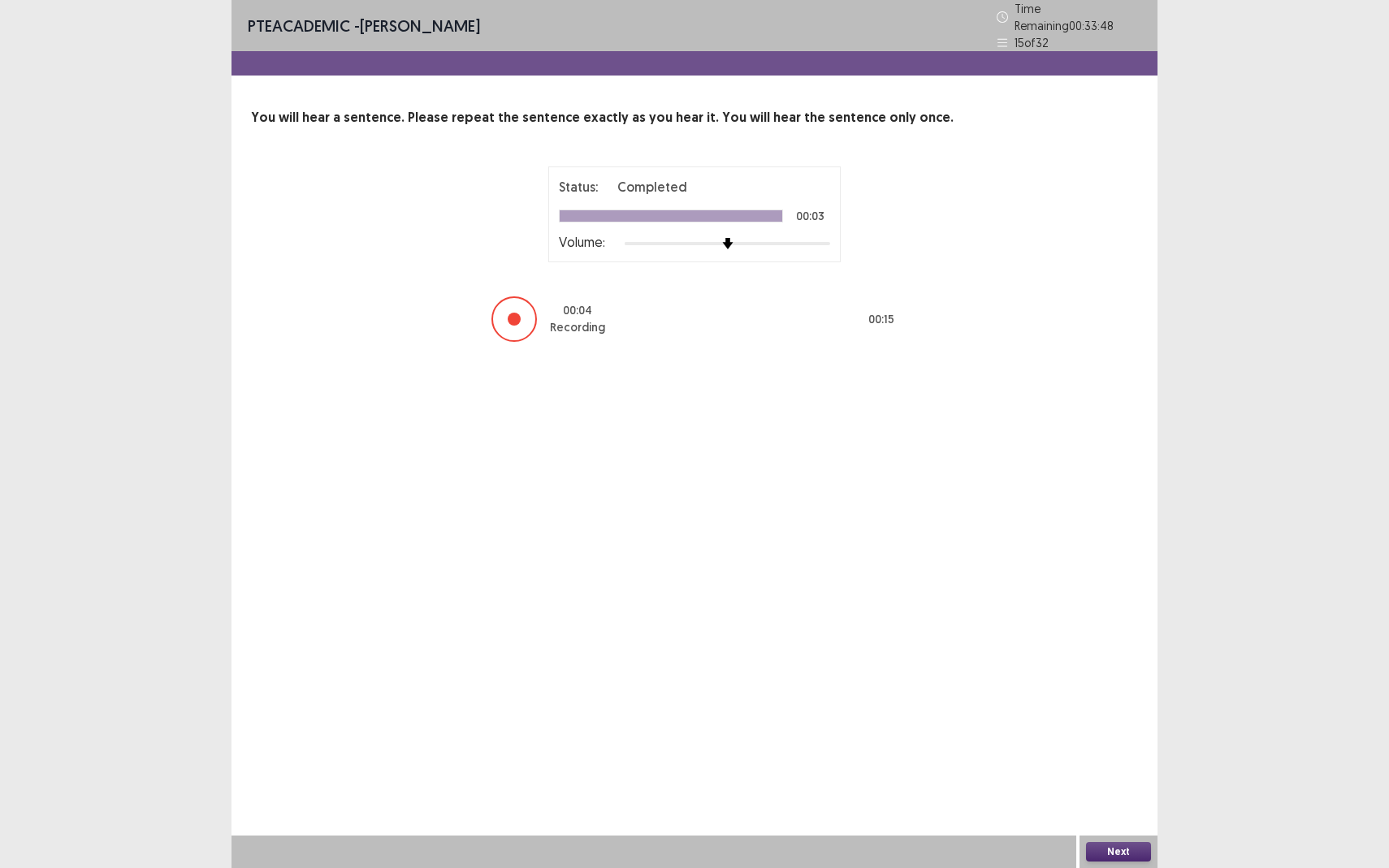
click at [1116, 768] on button "Next" at bounding box center [1117, 852] width 65 height 20
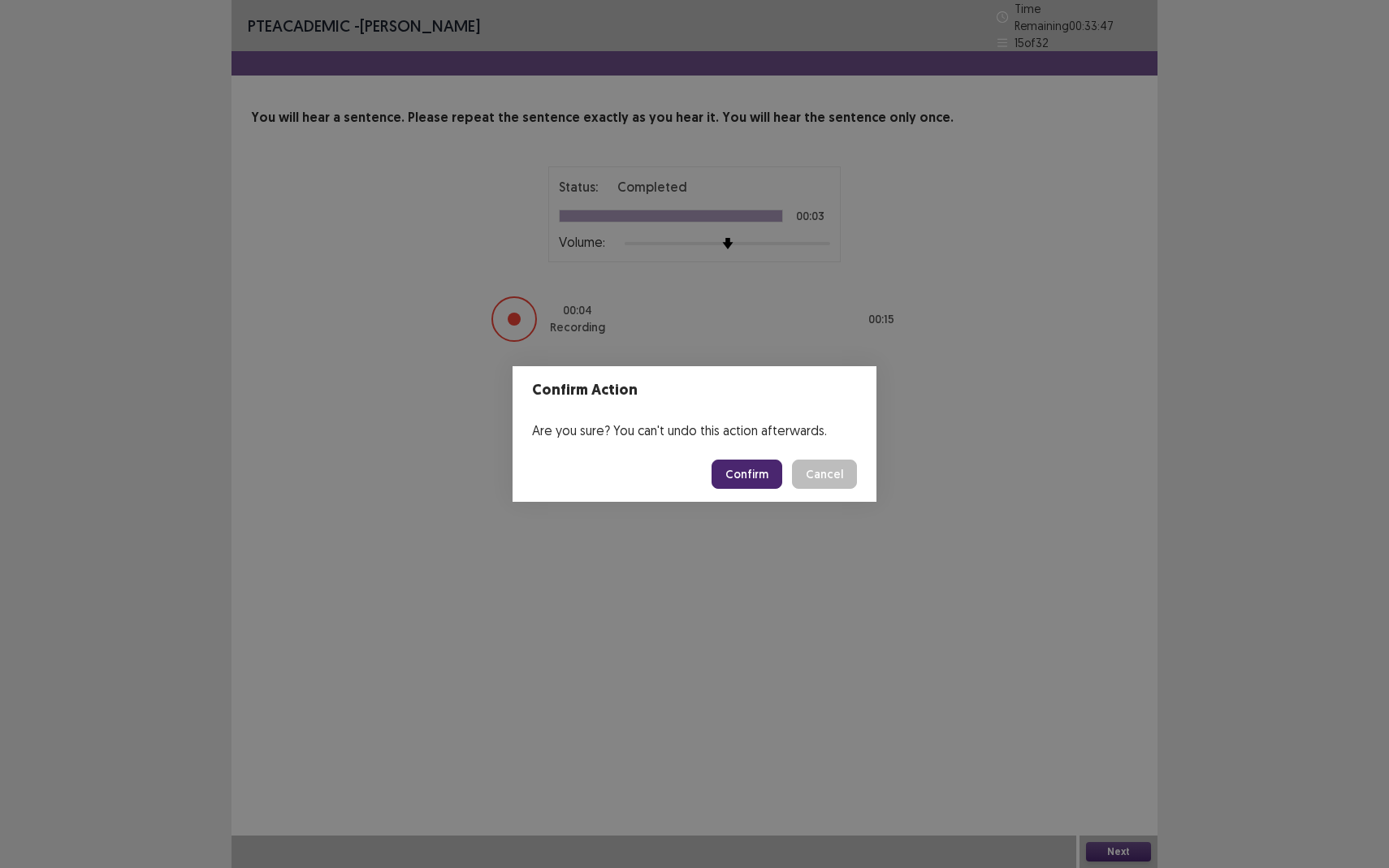
click at [748, 470] on button "Confirm" at bounding box center [747, 474] width 70 height 29
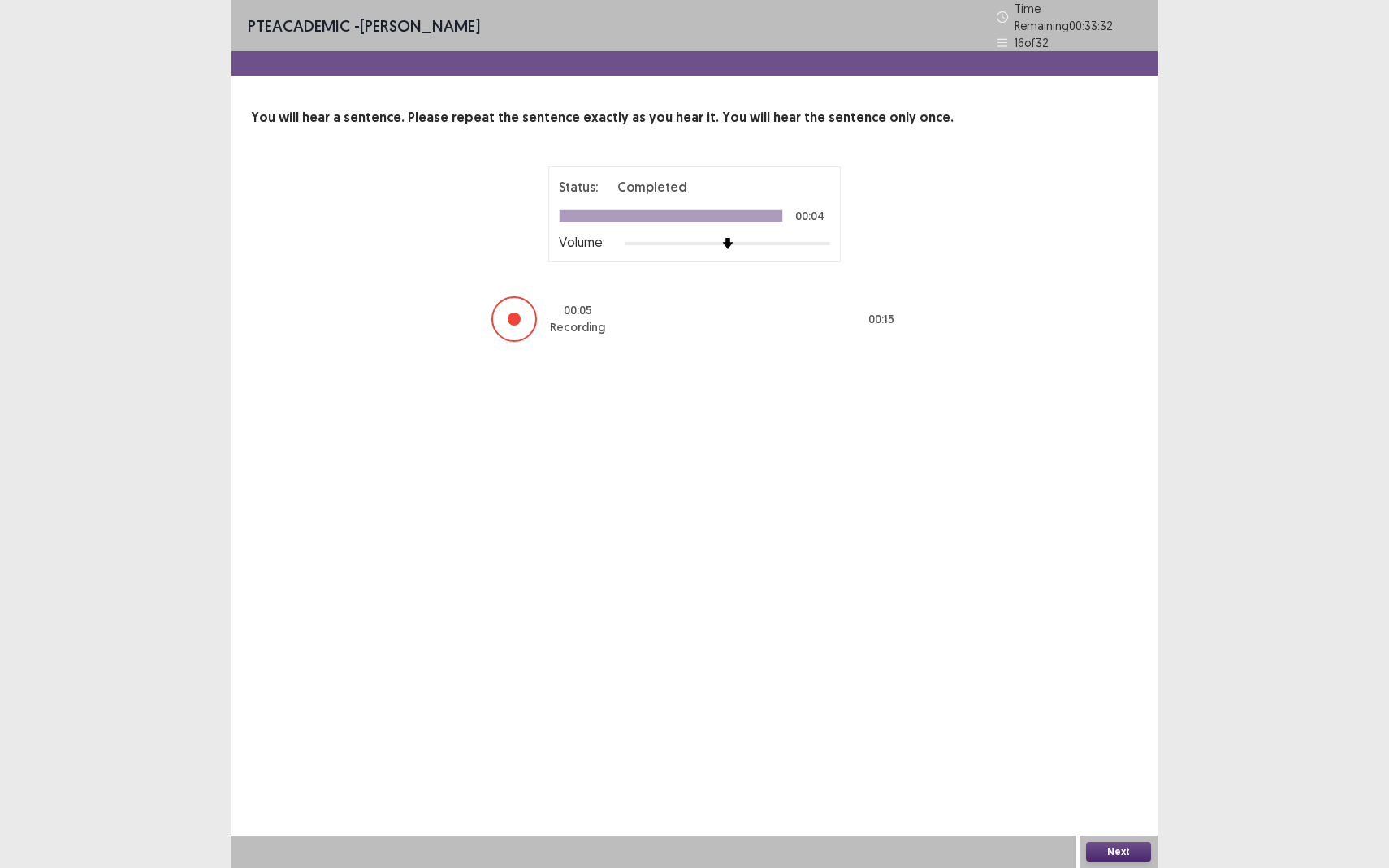
click at [1114, 768] on button "Next" at bounding box center [1117, 852] width 65 height 20
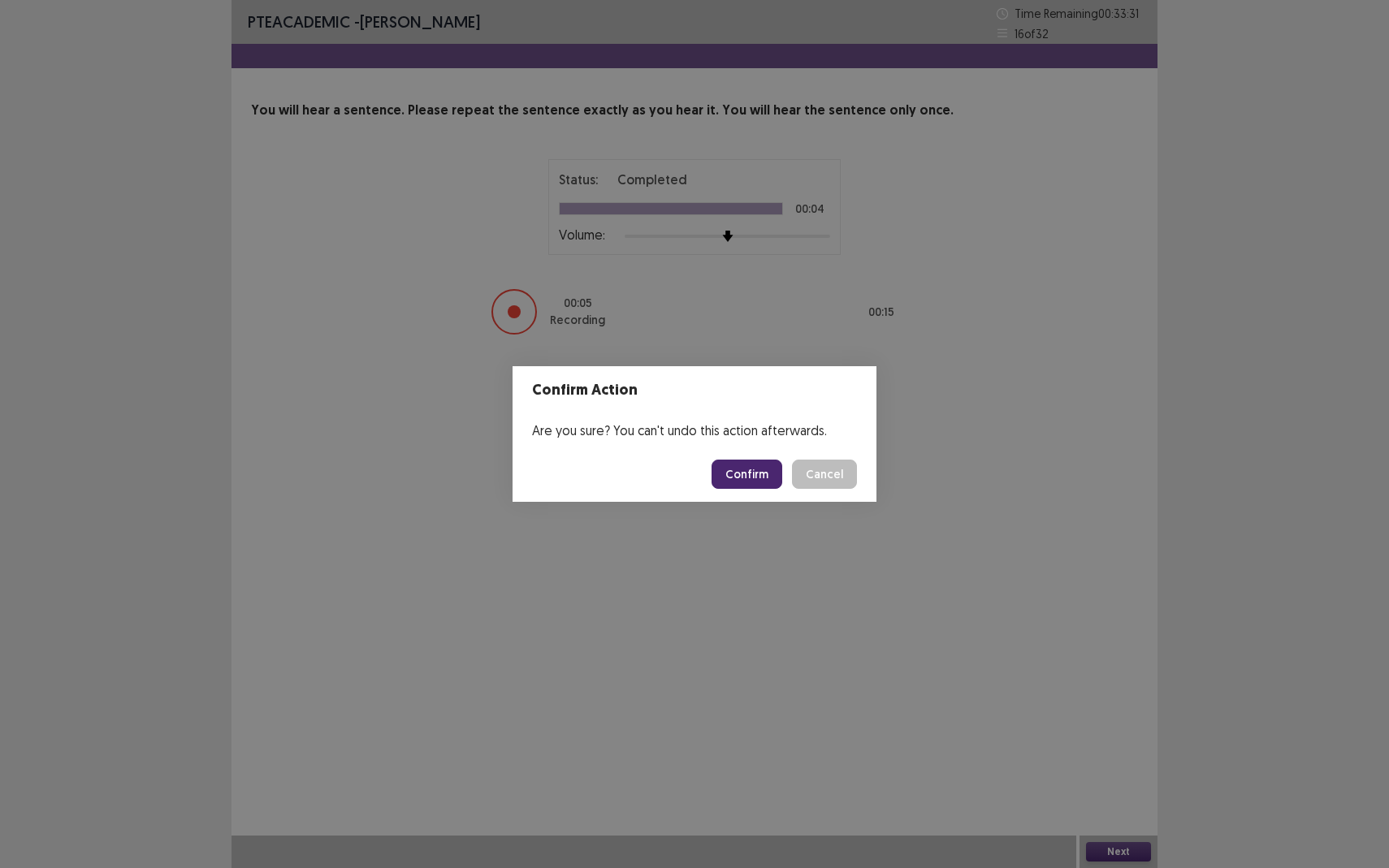
click at [757, 470] on button "Confirm" at bounding box center [747, 474] width 70 height 29
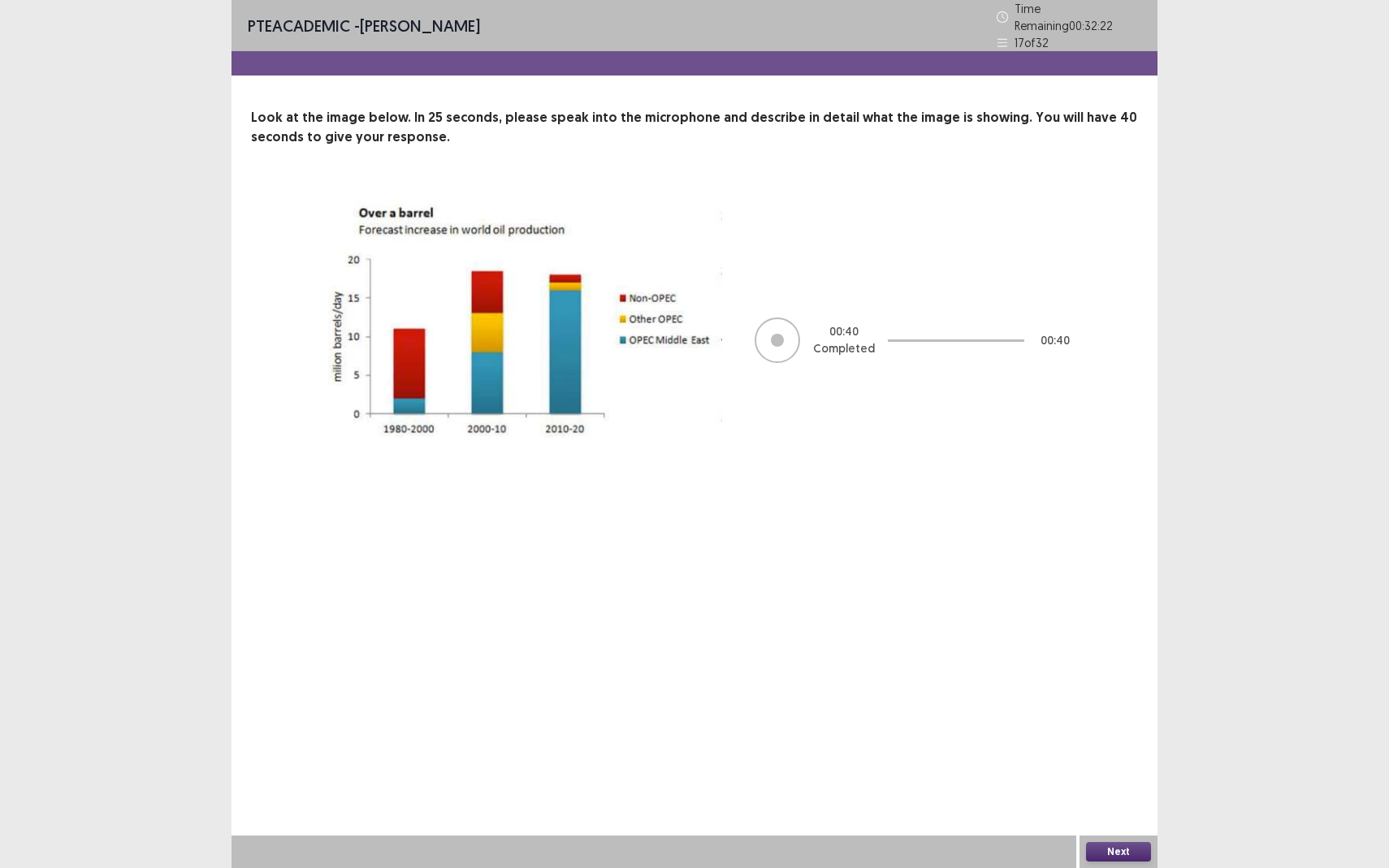
click at [1113, 768] on button "Next" at bounding box center [1117, 852] width 65 height 20
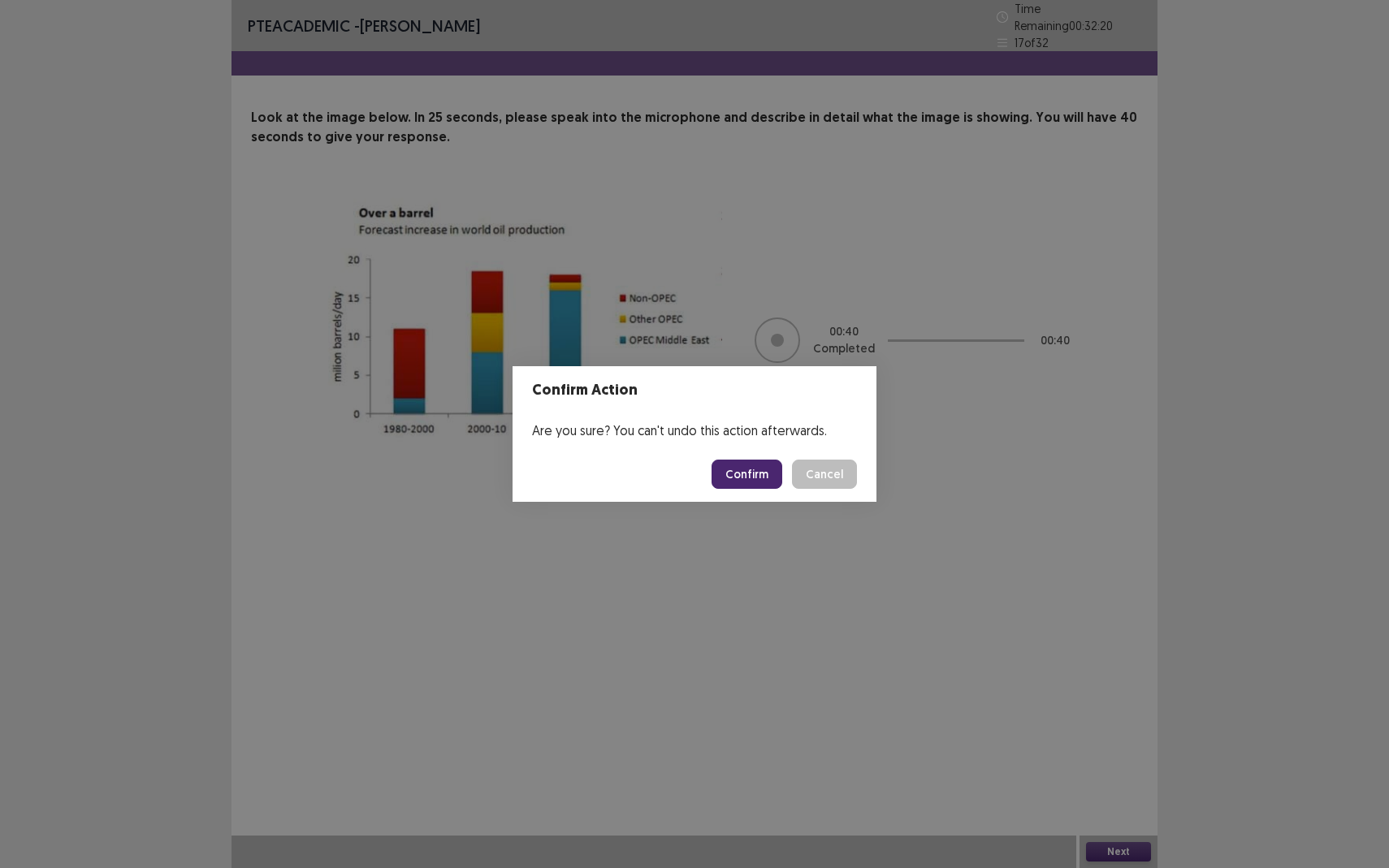
click at [737, 478] on button "Confirm" at bounding box center [747, 474] width 70 height 29
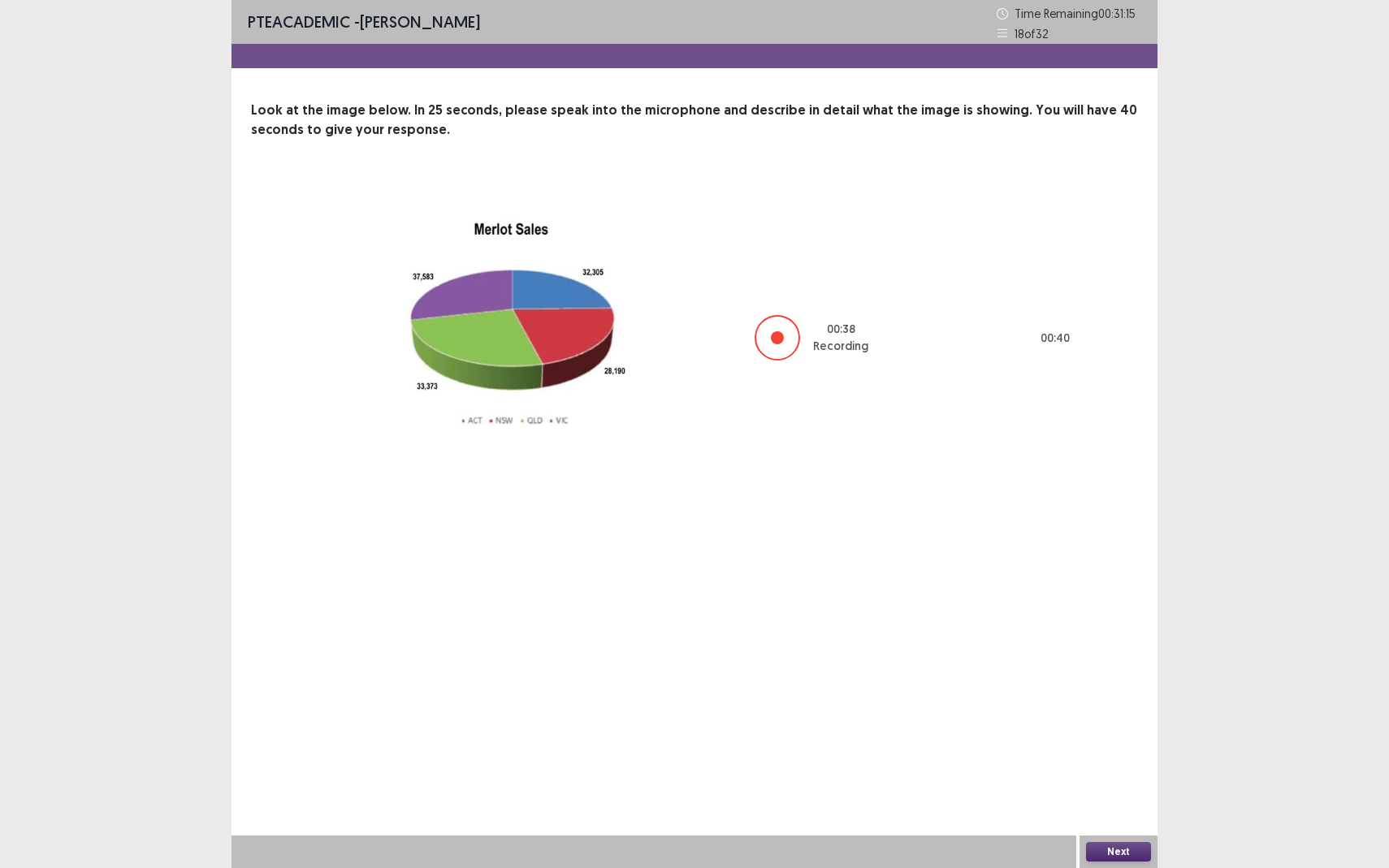
click at [1108, 768] on div "Next" at bounding box center [1117, 852] width 78 height 33
click at [1106, 768] on button "Next" at bounding box center [1117, 852] width 65 height 20
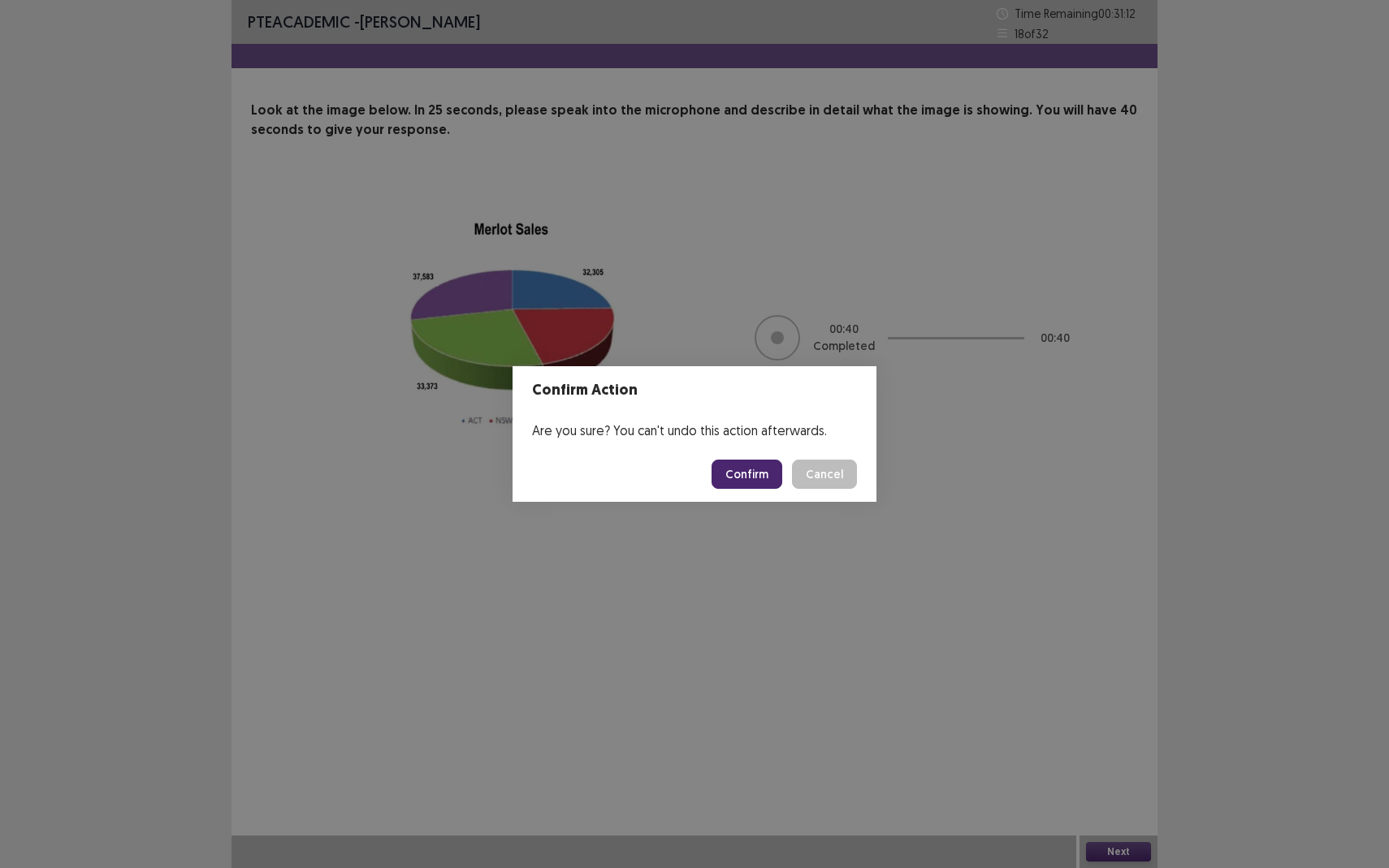
click at [750, 483] on button "Confirm" at bounding box center [747, 474] width 70 height 29
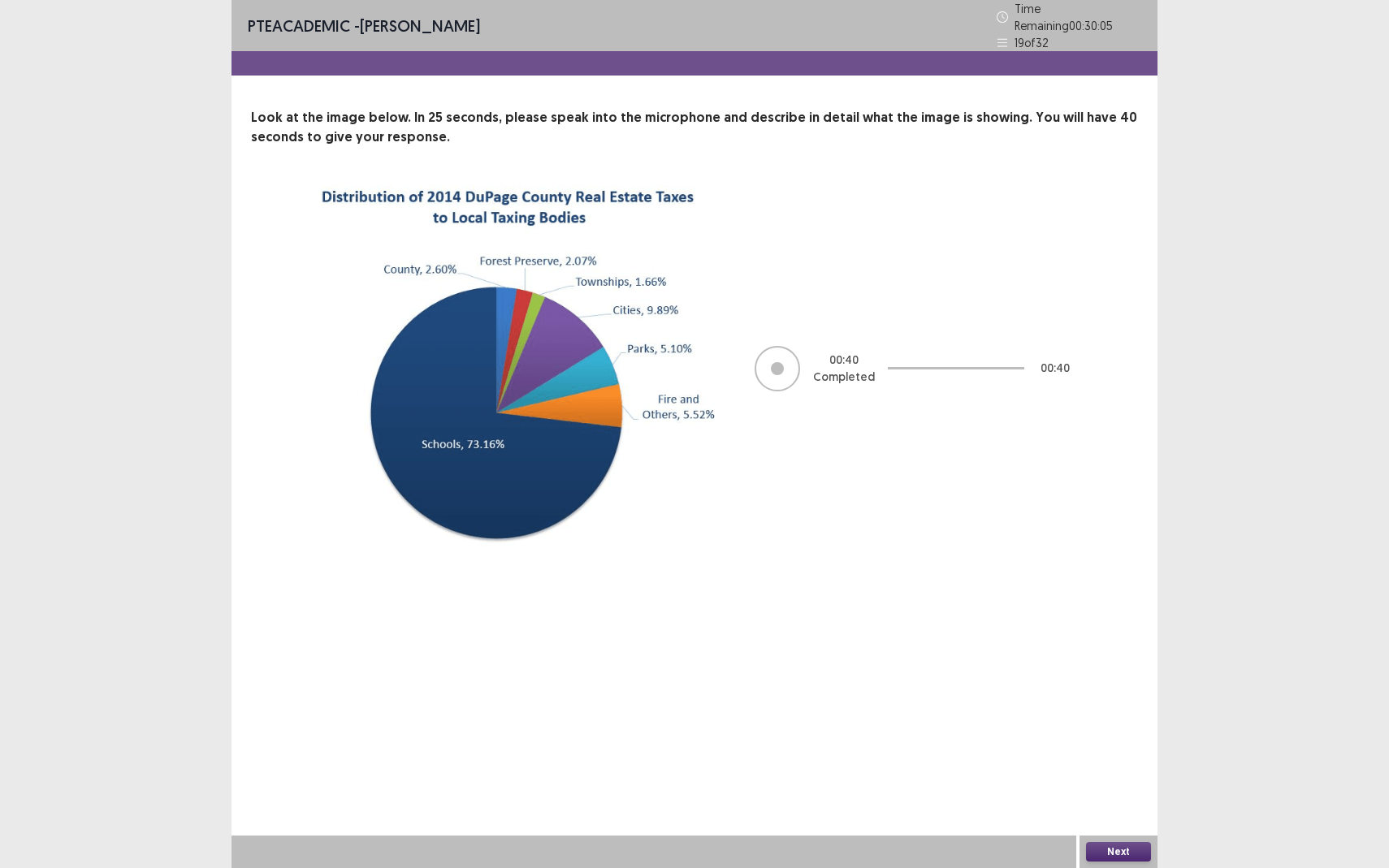
click at [1113, 768] on button "Next" at bounding box center [1117, 852] width 65 height 20
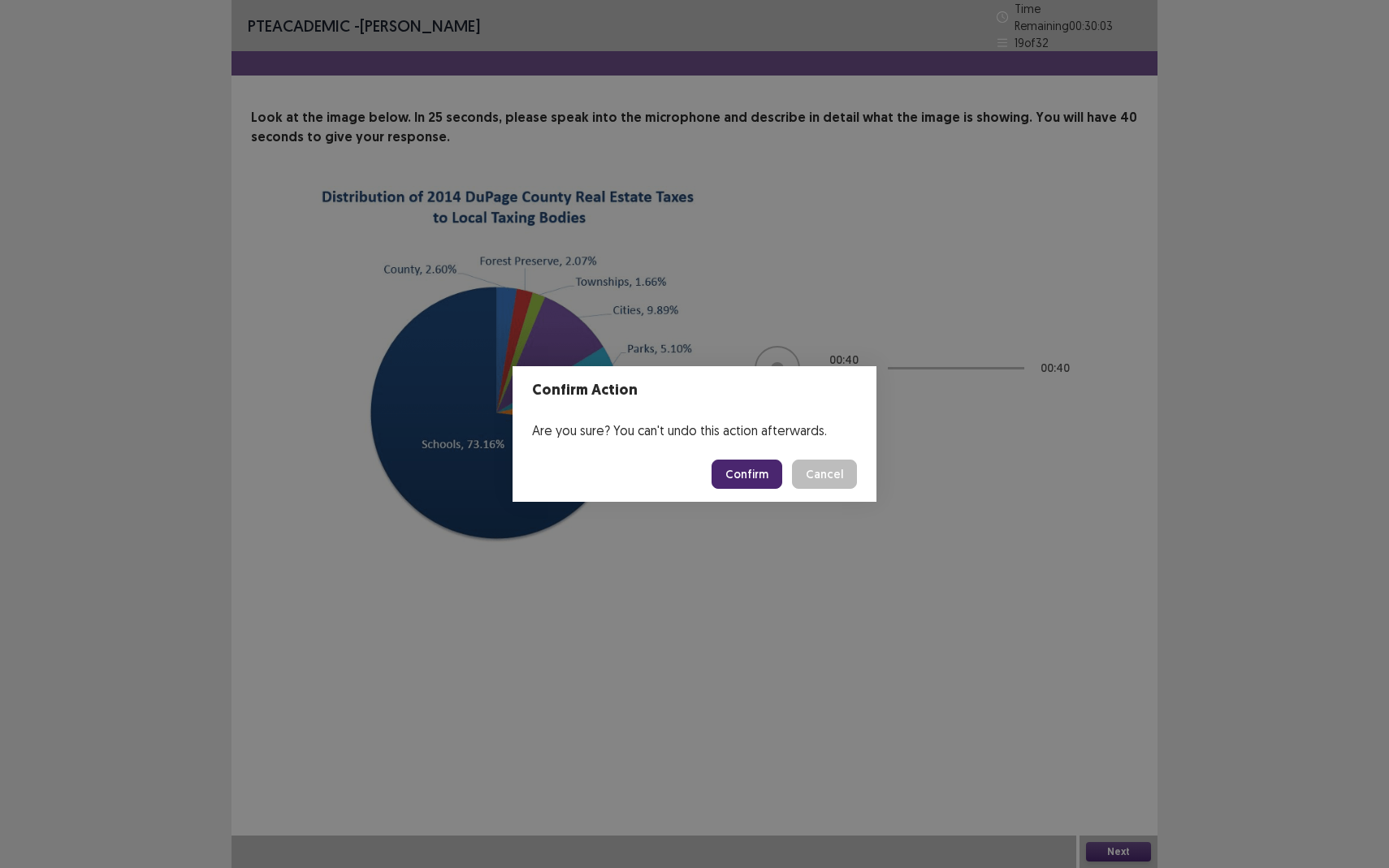
click at [735, 469] on button "Confirm" at bounding box center [747, 474] width 70 height 29
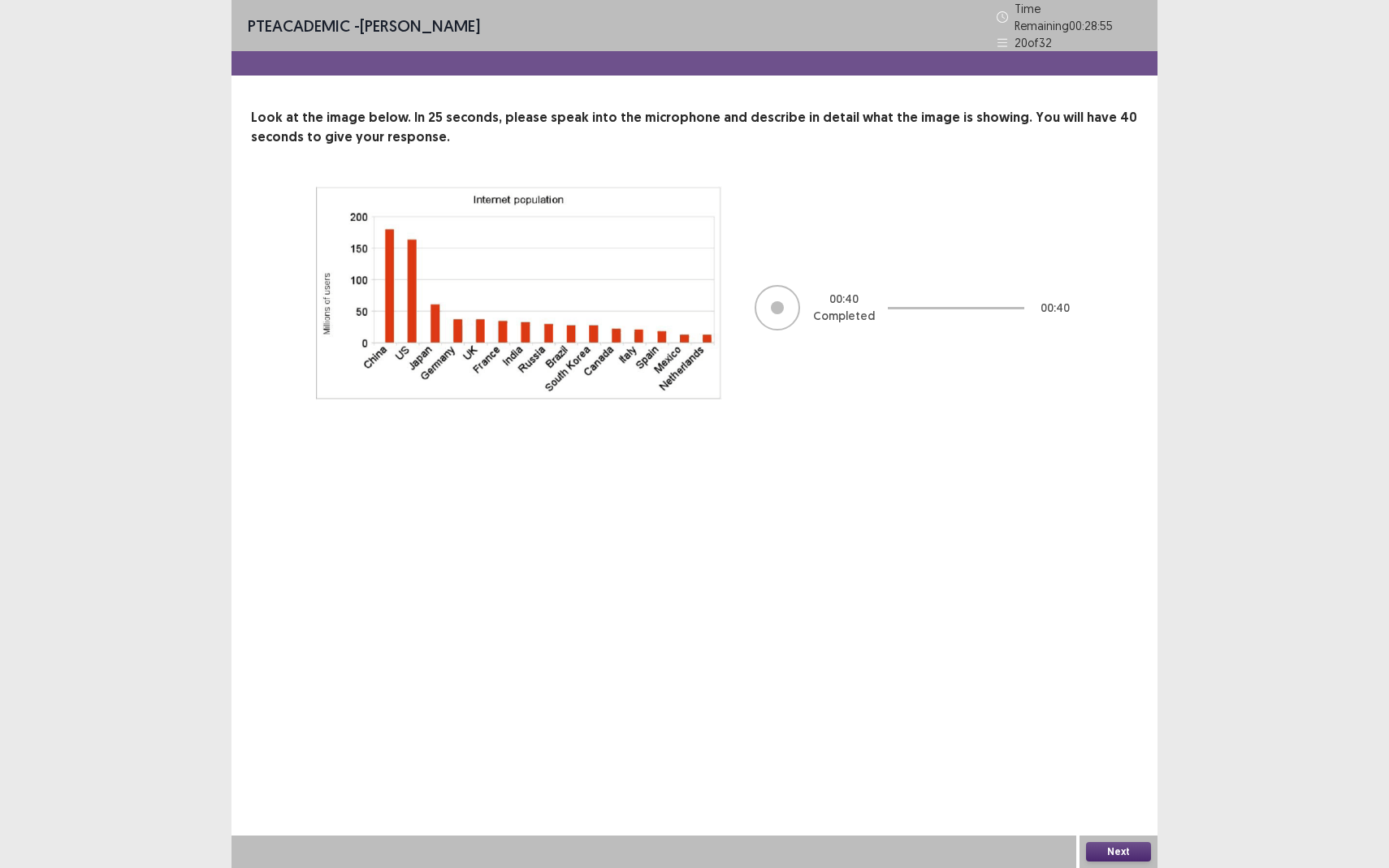
click at [1120, 768] on button "Next" at bounding box center [1117, 852] width 65 height 20
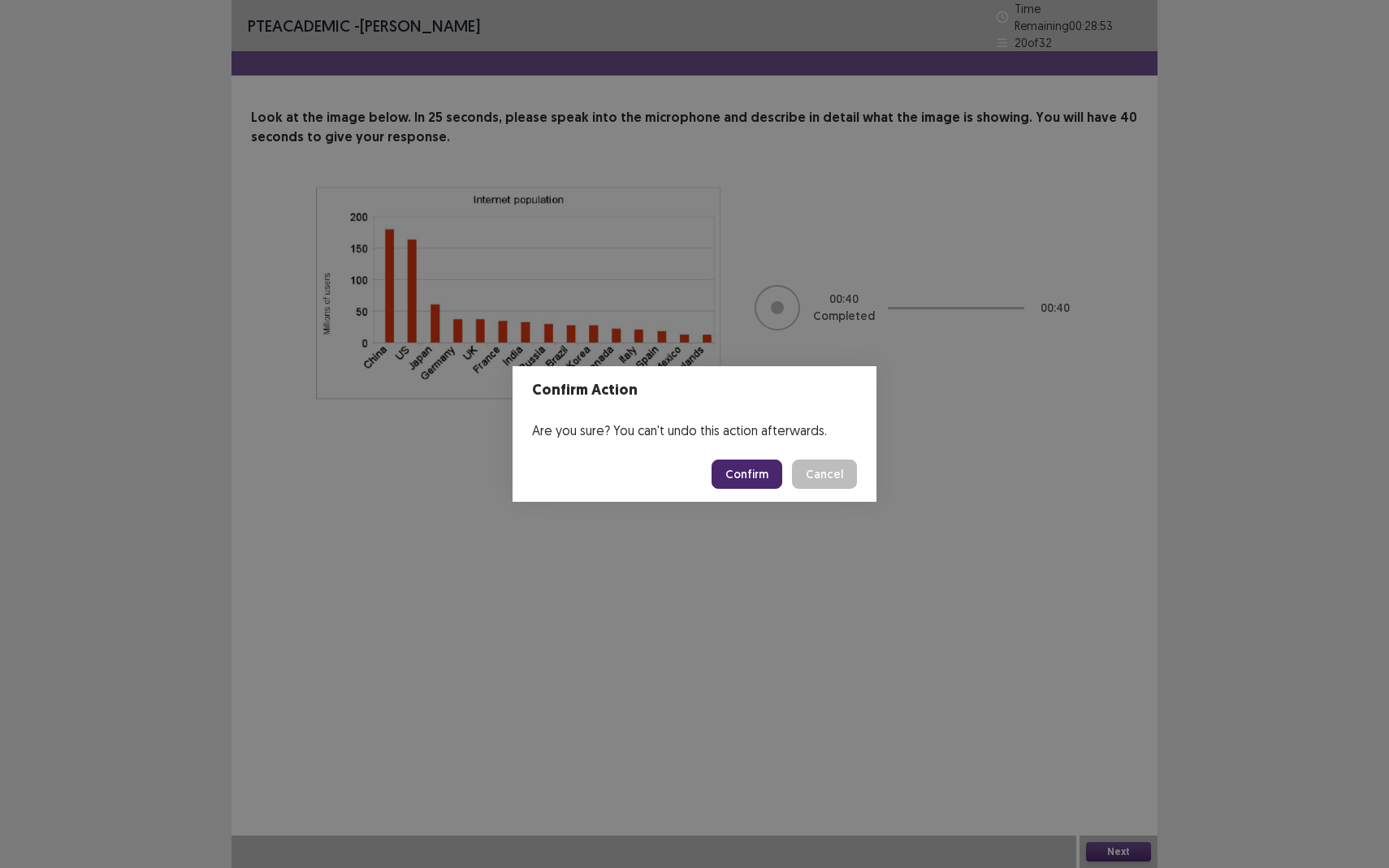
click at [734, 458] on footer "Confirm Cancel" at bounding box center [694, 474] width 364 height 56
click at [735, 470] on button "Confirm" at bounding box center [747, 474] width 70 height 29
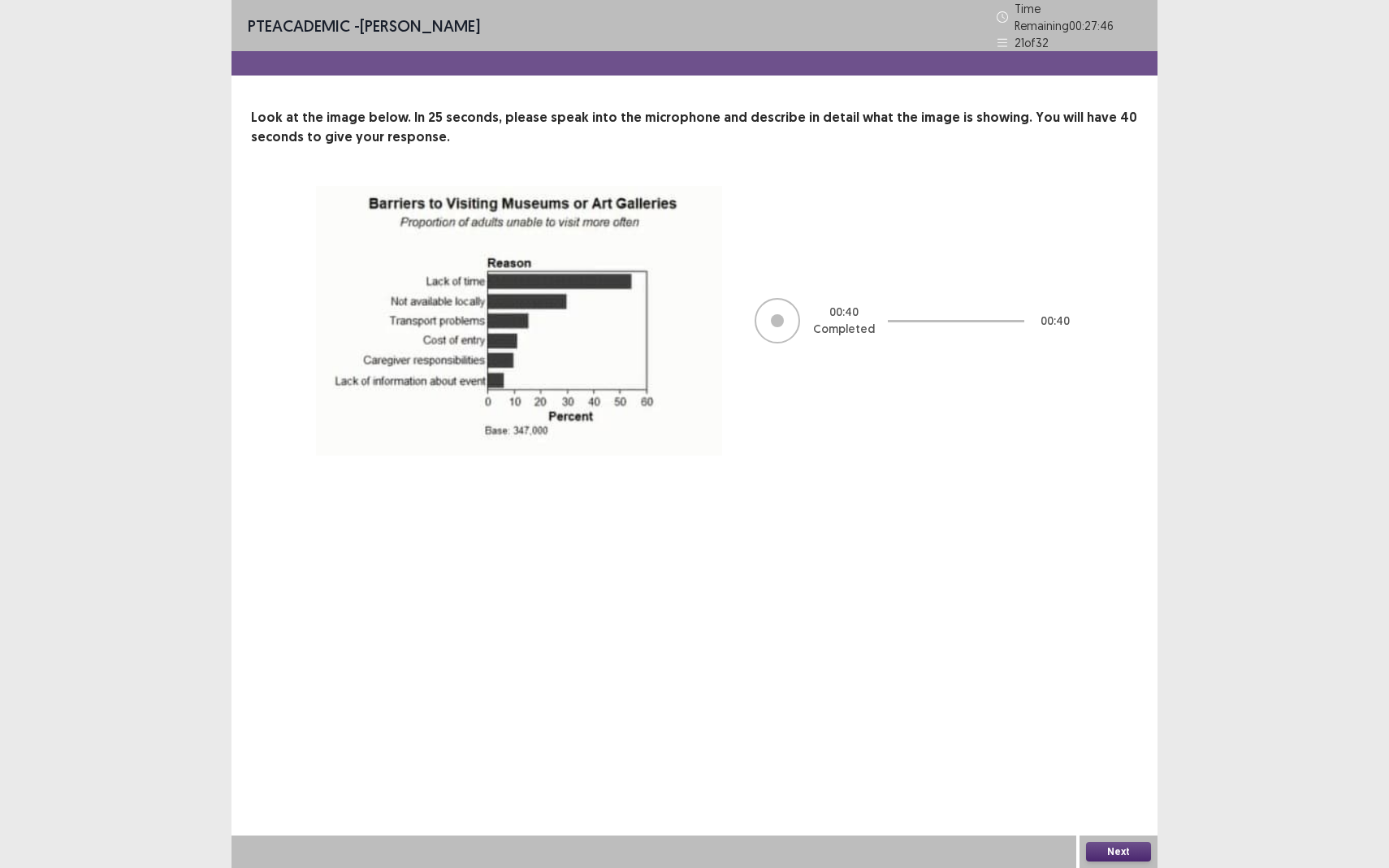
click at [1108, 768] on button "Next" at bounding box center [1117, 852] width 65 height 20
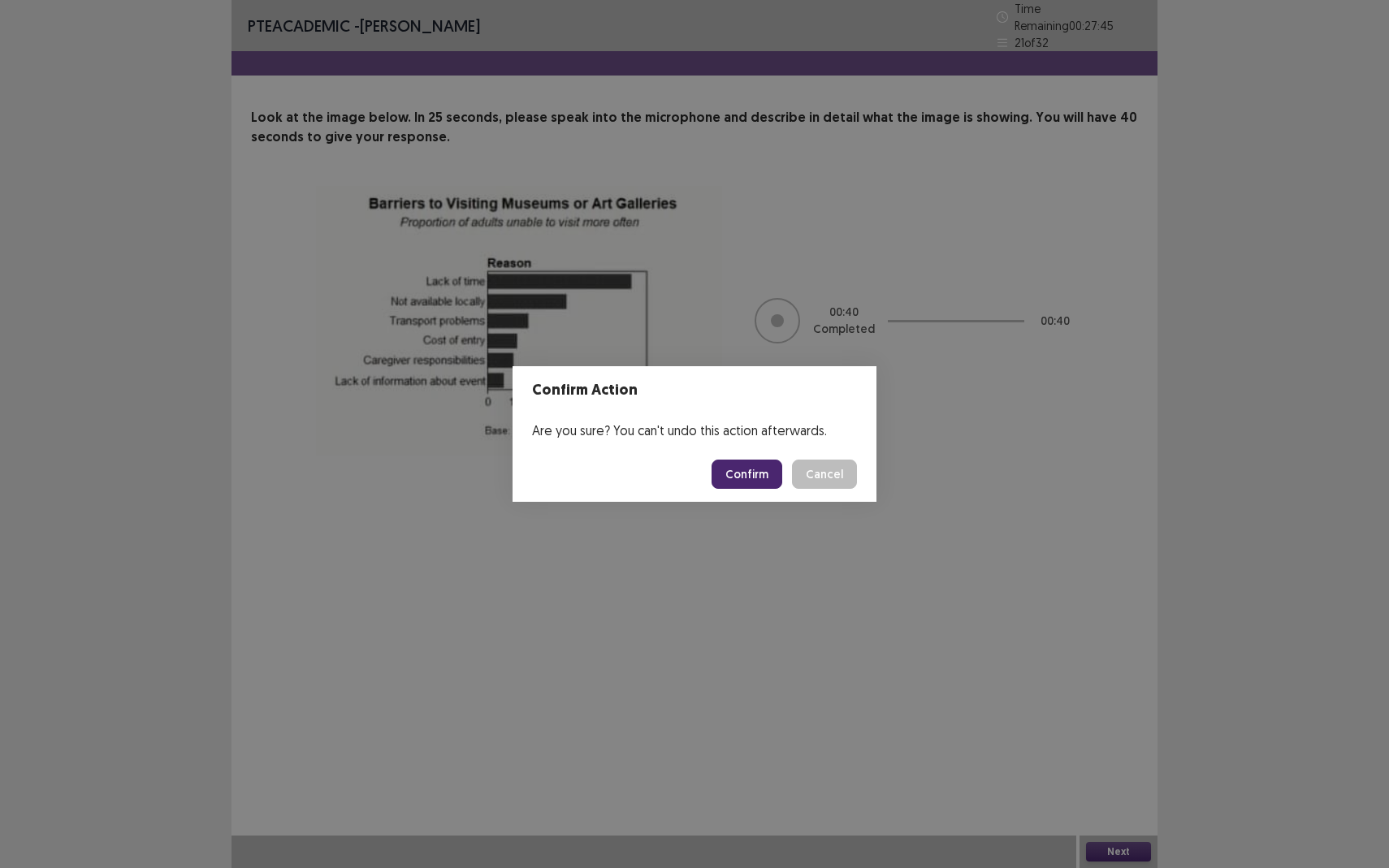
click at [748, 471] on button "Confirm" at bounding box center [747, 474] width 70 height 29
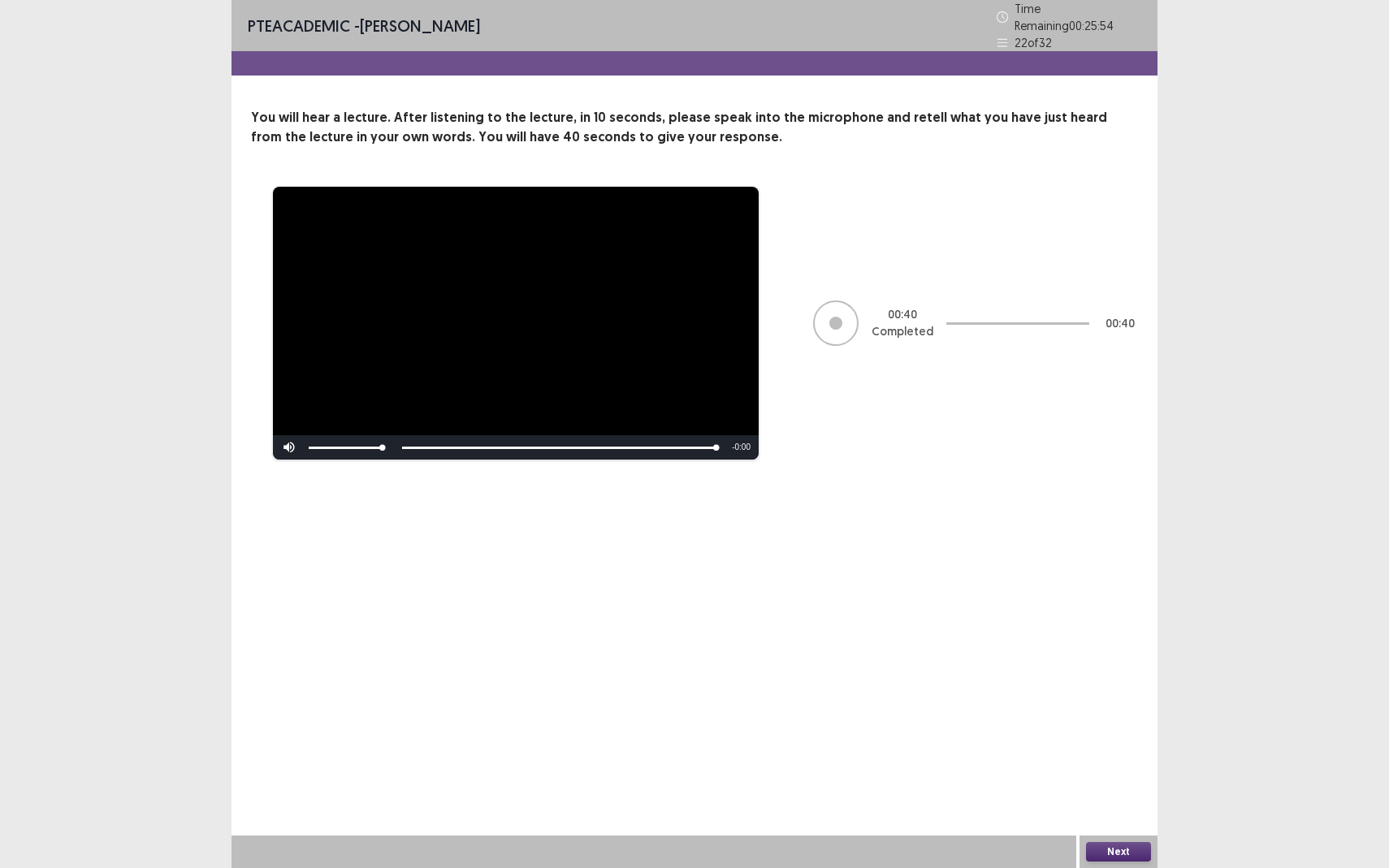
click at [1111, 768] on button "Next" at bounding box center [1117, 852] width 65 height 20
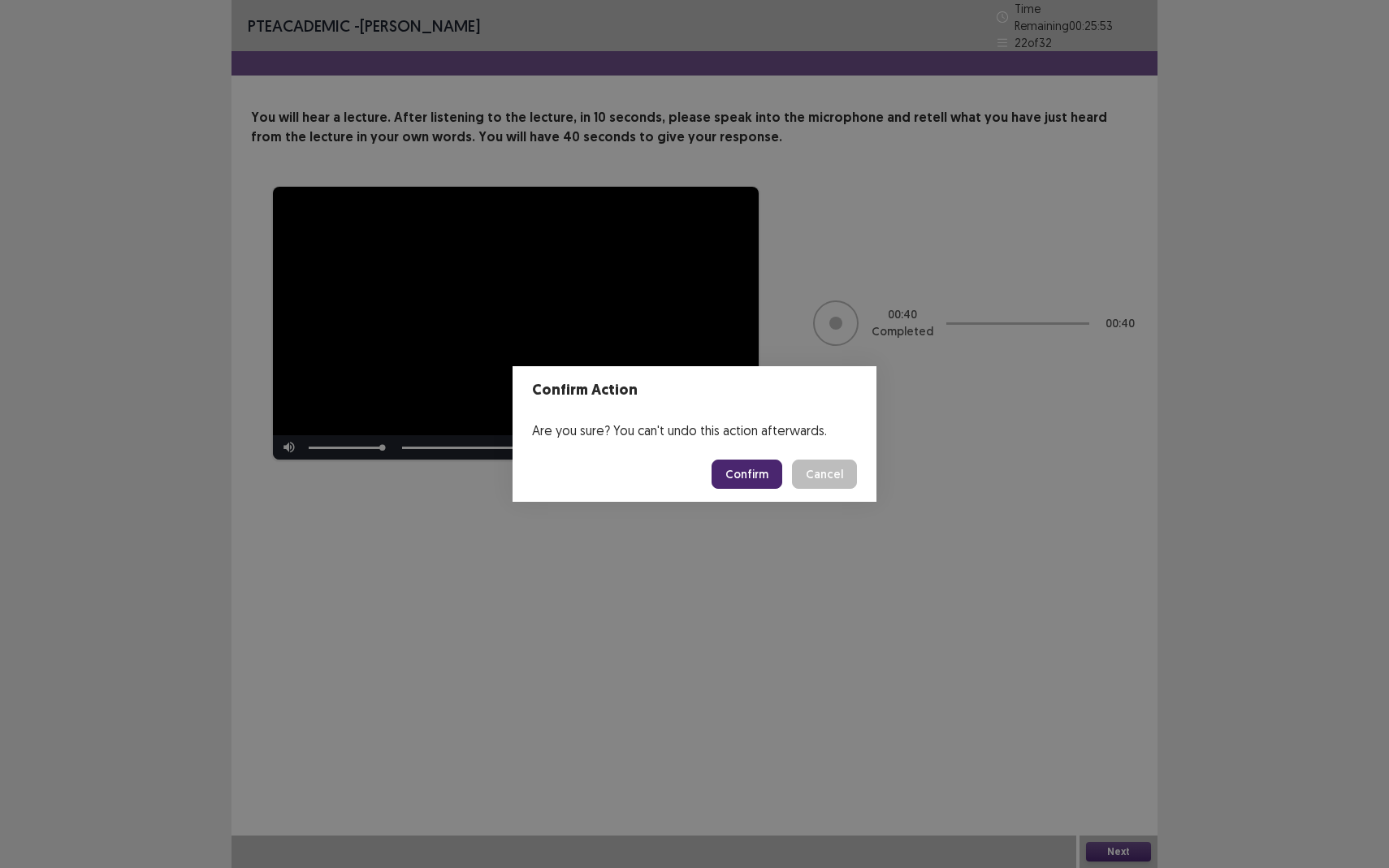
click at [756, 475] on button "Confirm" at bounding box center [747, 474] width 70 height 29
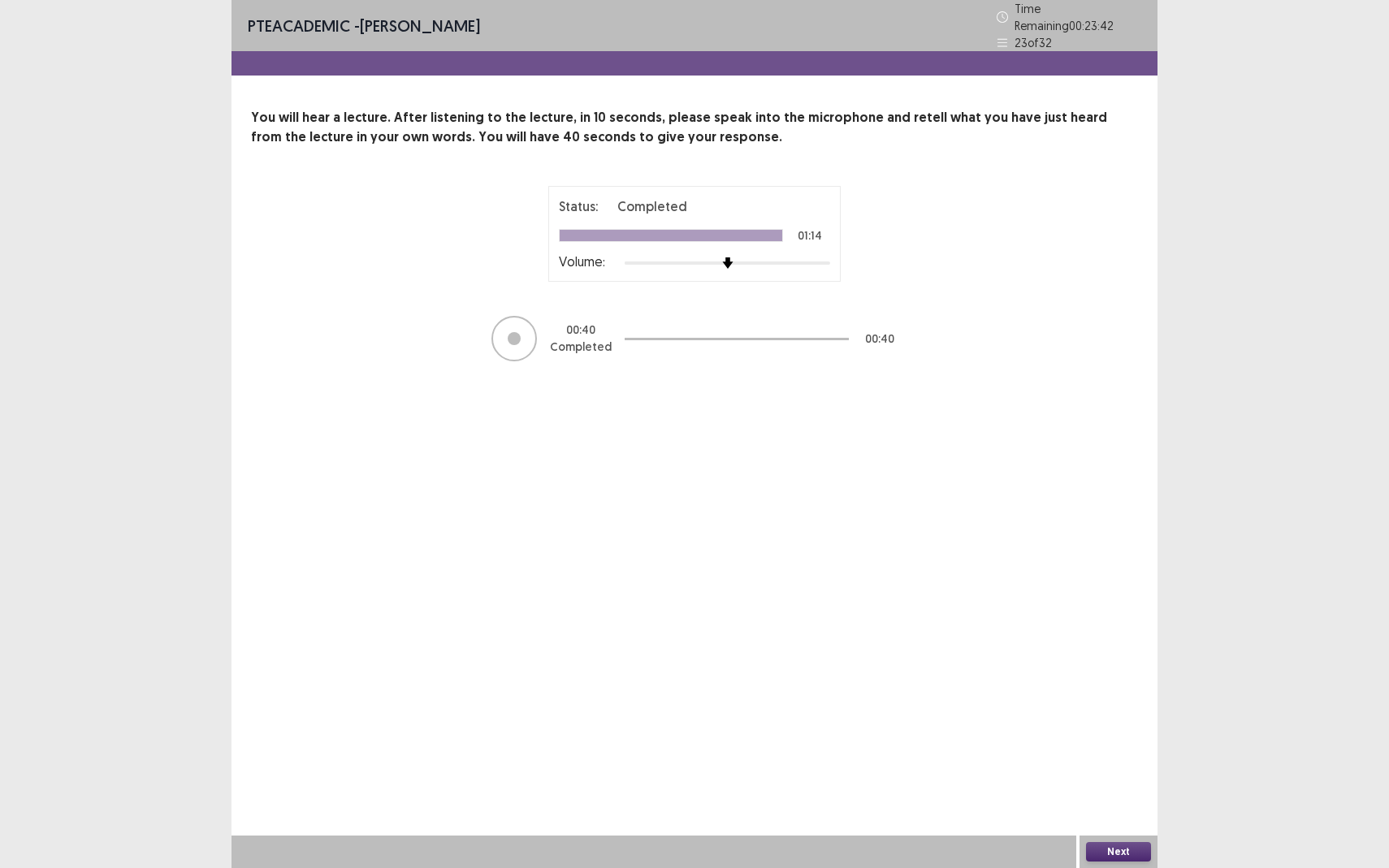
click at [1112, 768] on button "Next" at bounding box center [1117, 852] width 65 height 20
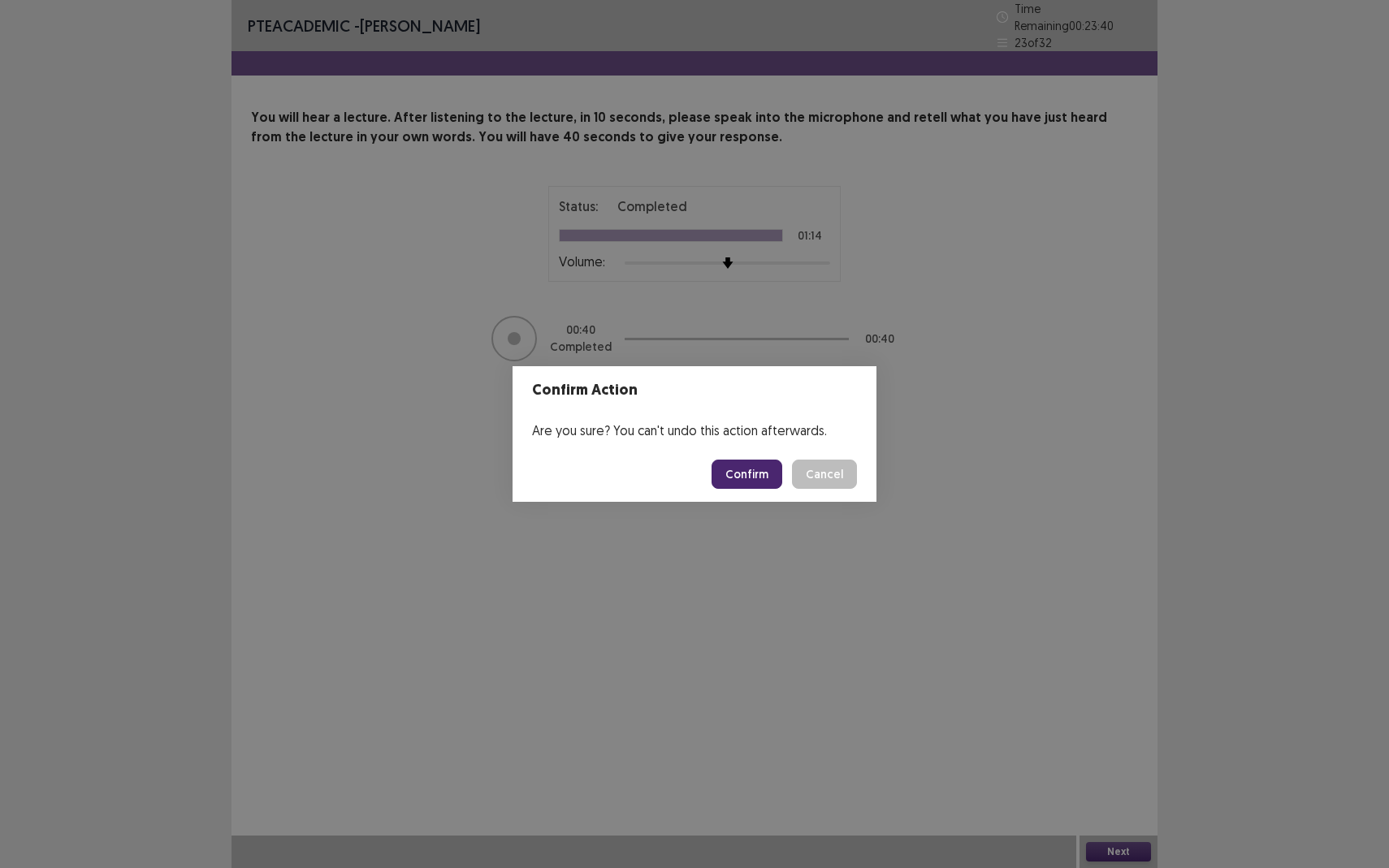
click at [753, 474] on button "Confirm" at bounding box center [747, 474] width 70 height 29
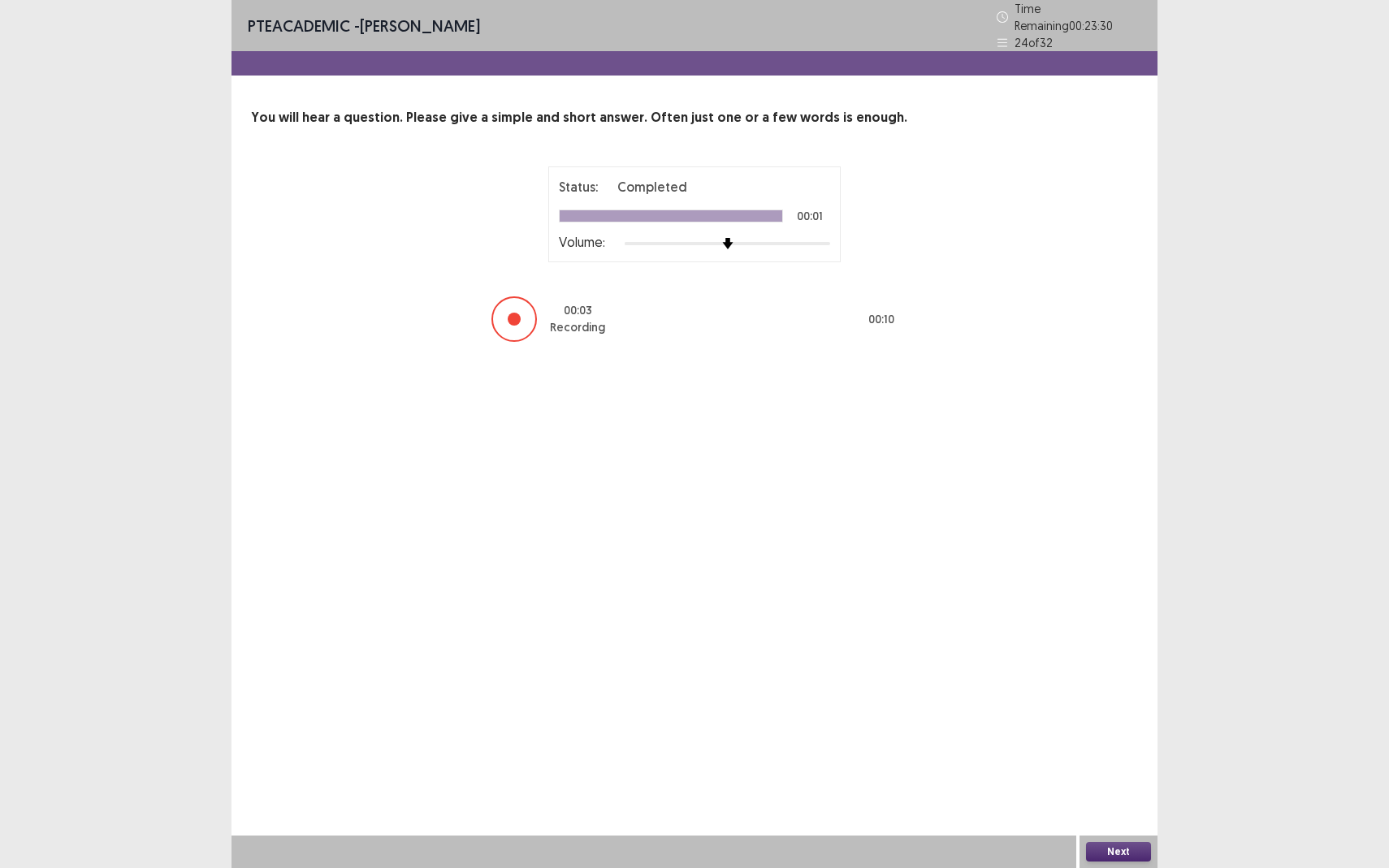
click at [1105, 768] on button "Next" at bounding box center [1117, 852] width 65 height 20
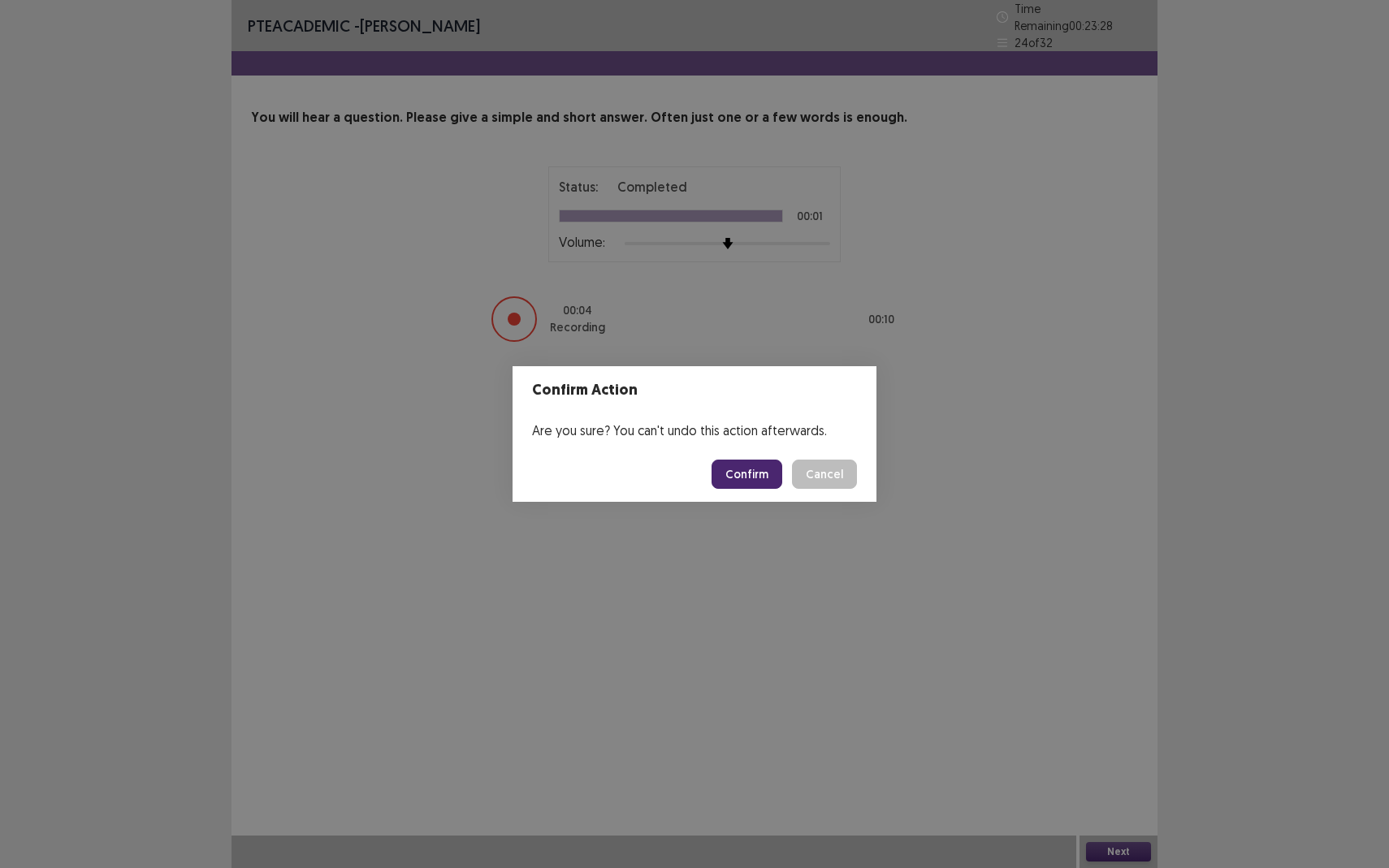
click at [747, 480] on button "Confirm" at bounding box center [747, 474] width 70 height 29
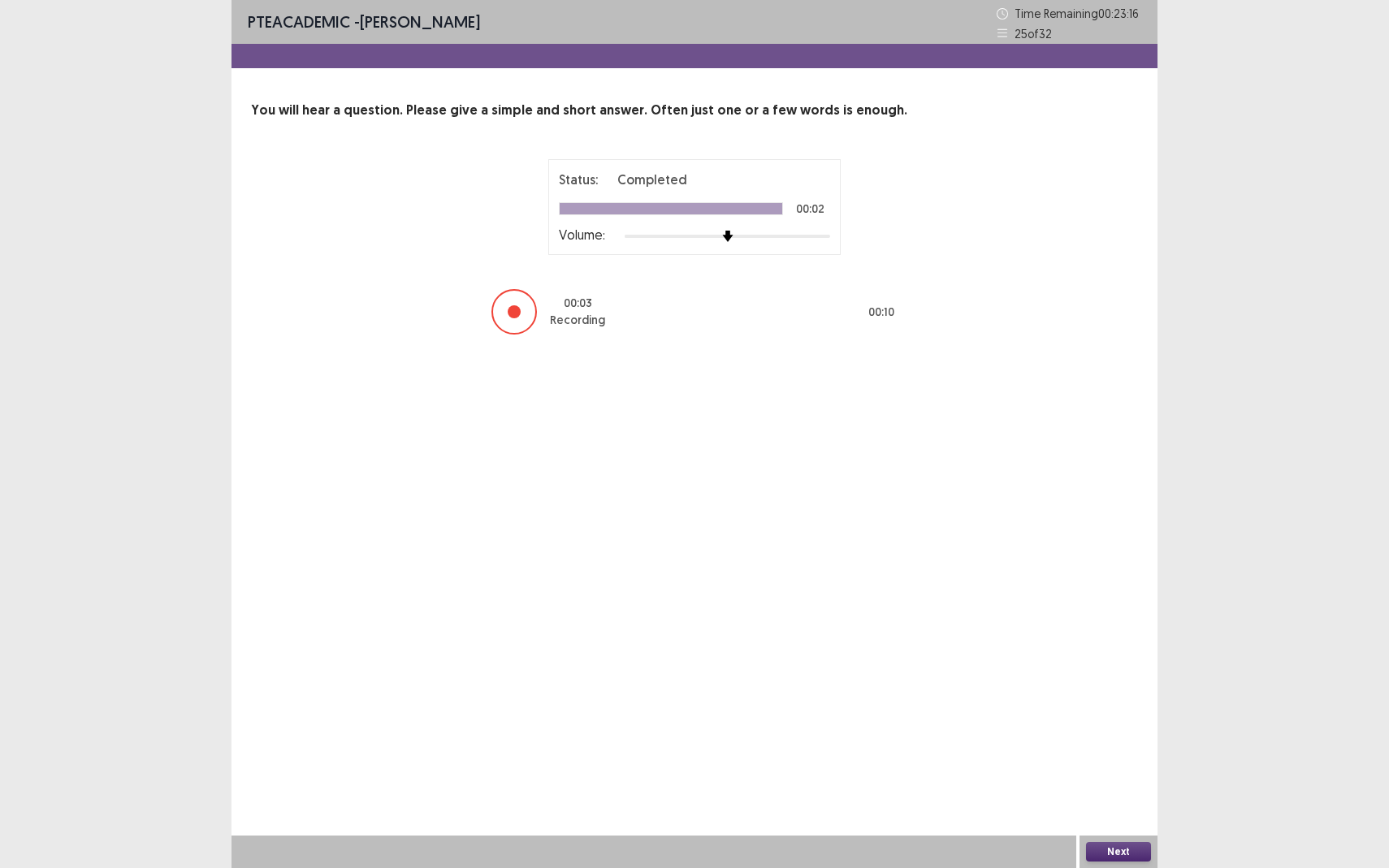
click at [1105, 768] on button "Next" at bounding box center [1117, 852] width 65 height 20
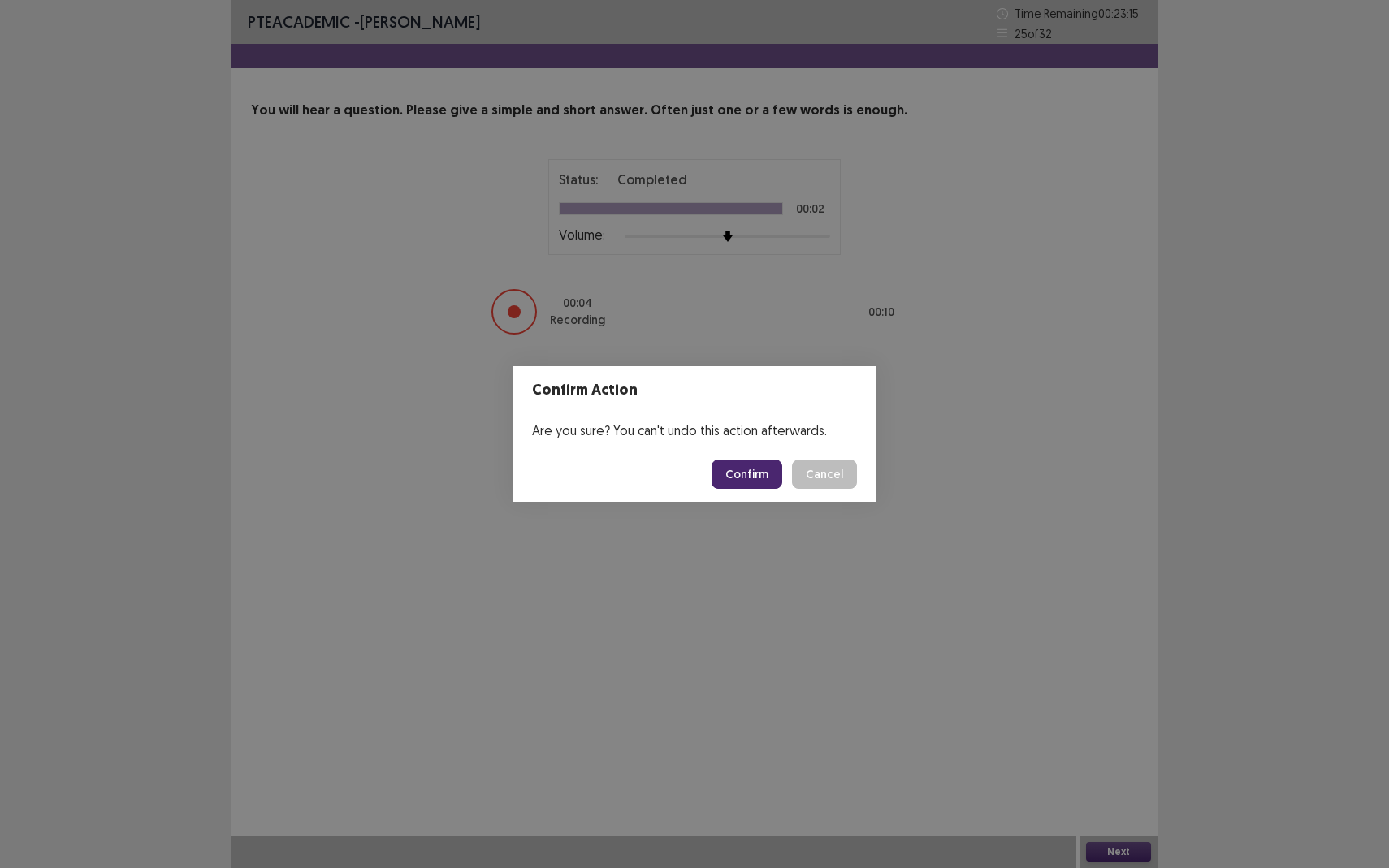
click at [757, 471] on button "Confirm" at bounding box center [747, 474] width 70 height 29
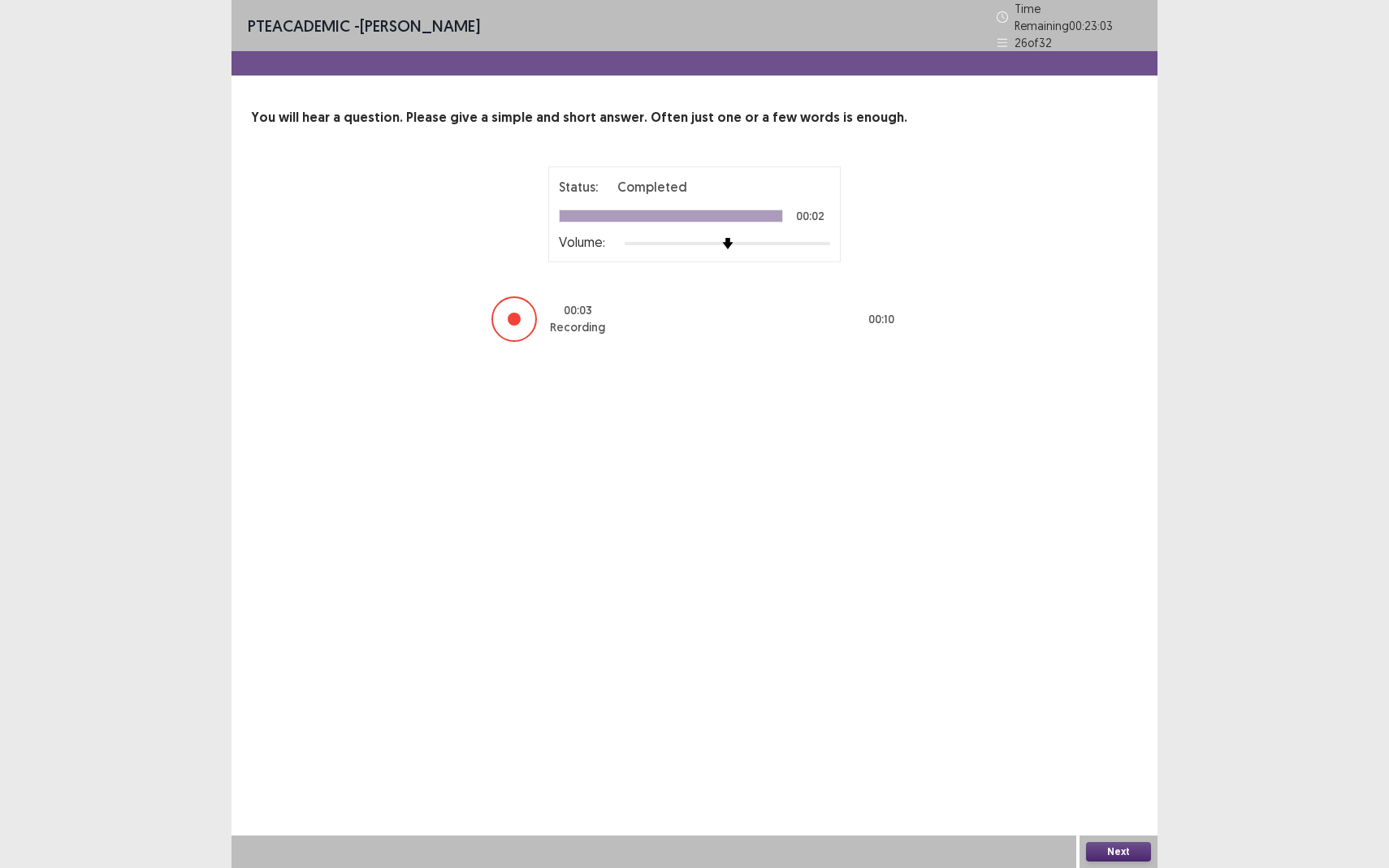
click at [1103, 768] on button "Next" at bounding box center [1117, 852] width 65 height 20
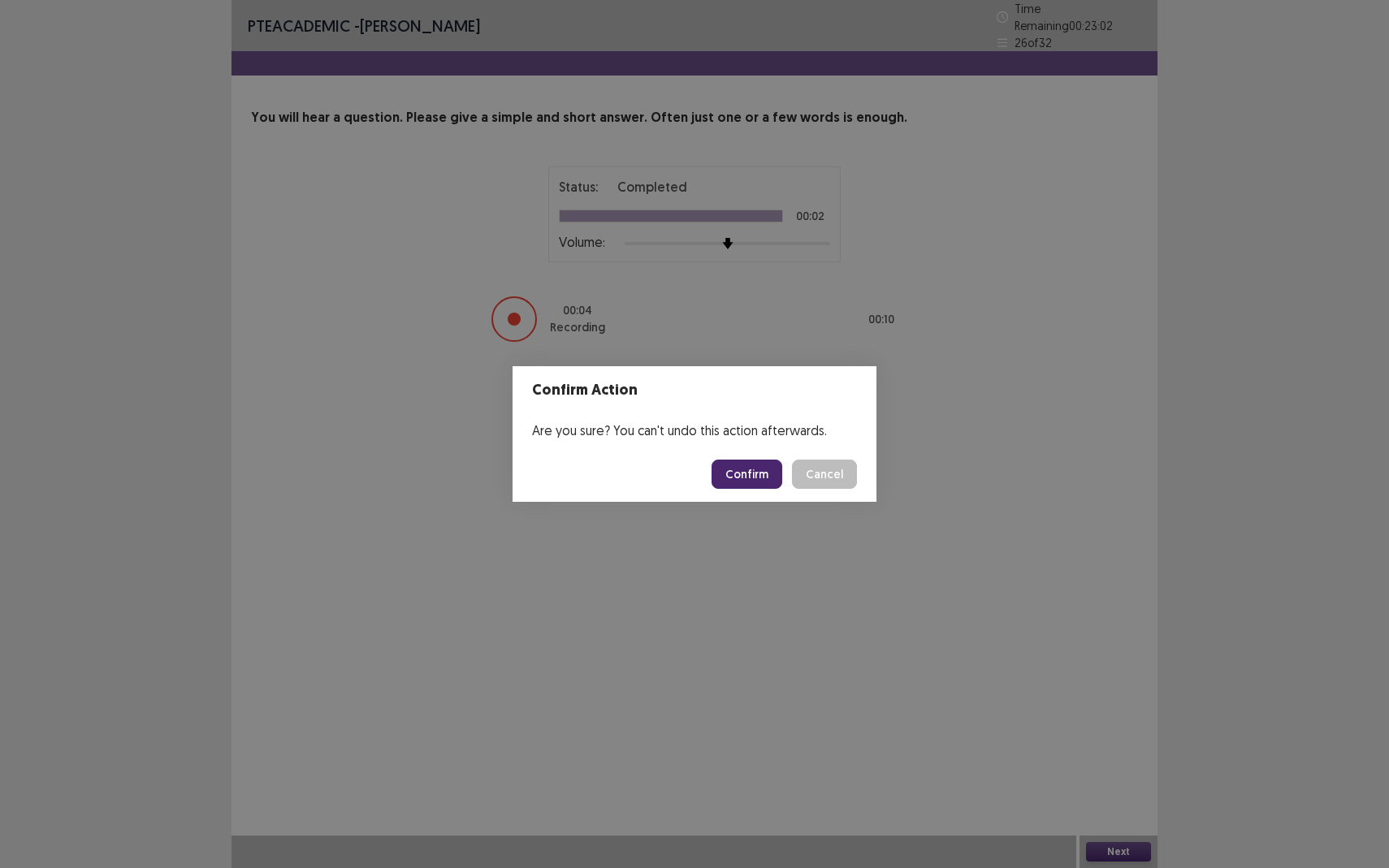
click at [744, 468] on button "Confirm" at bounding box center [747, 474] width 70 height 29
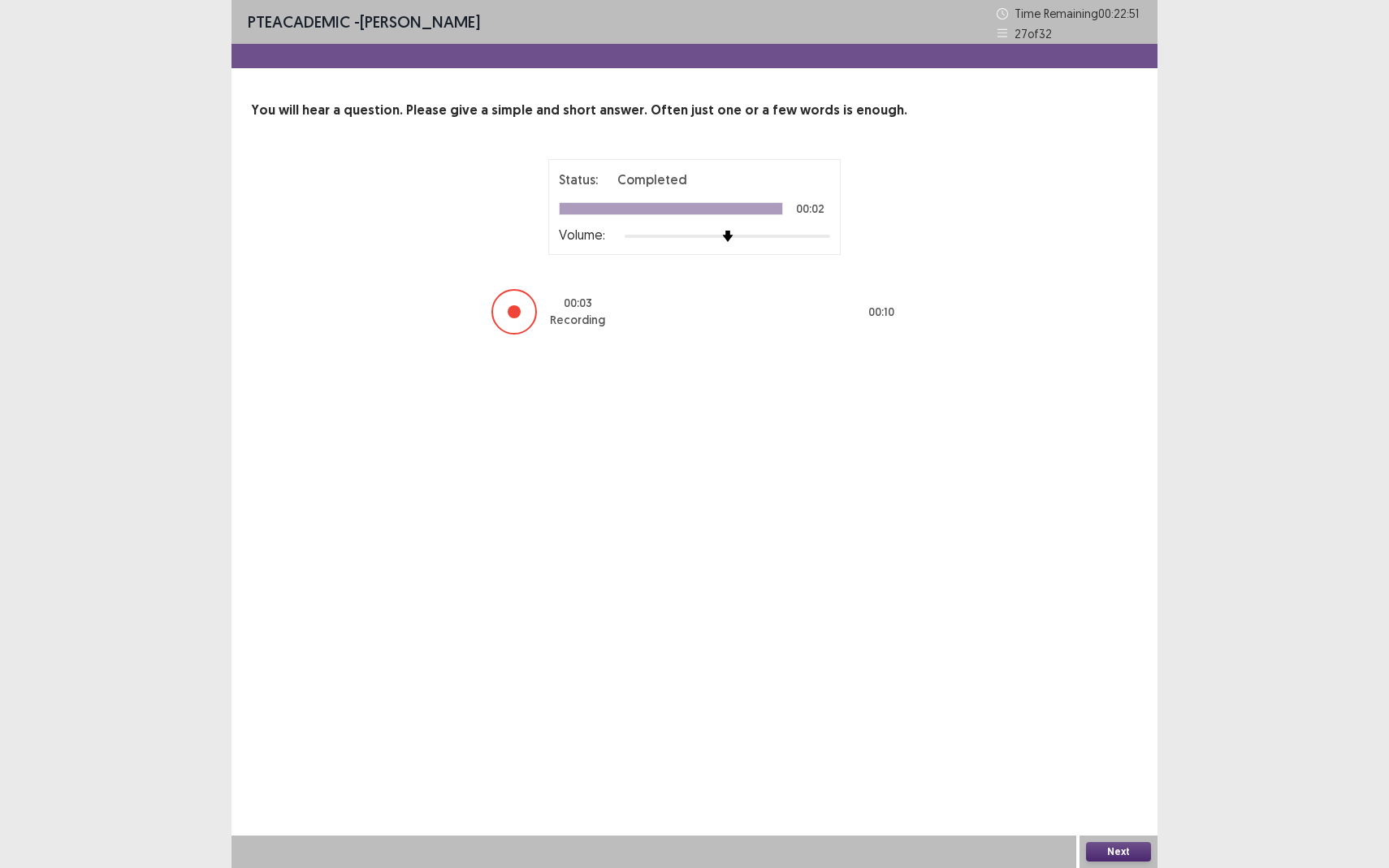
click at [1105, 768] on button "Next" at bounding box center [1117, 852] width 65 height 20
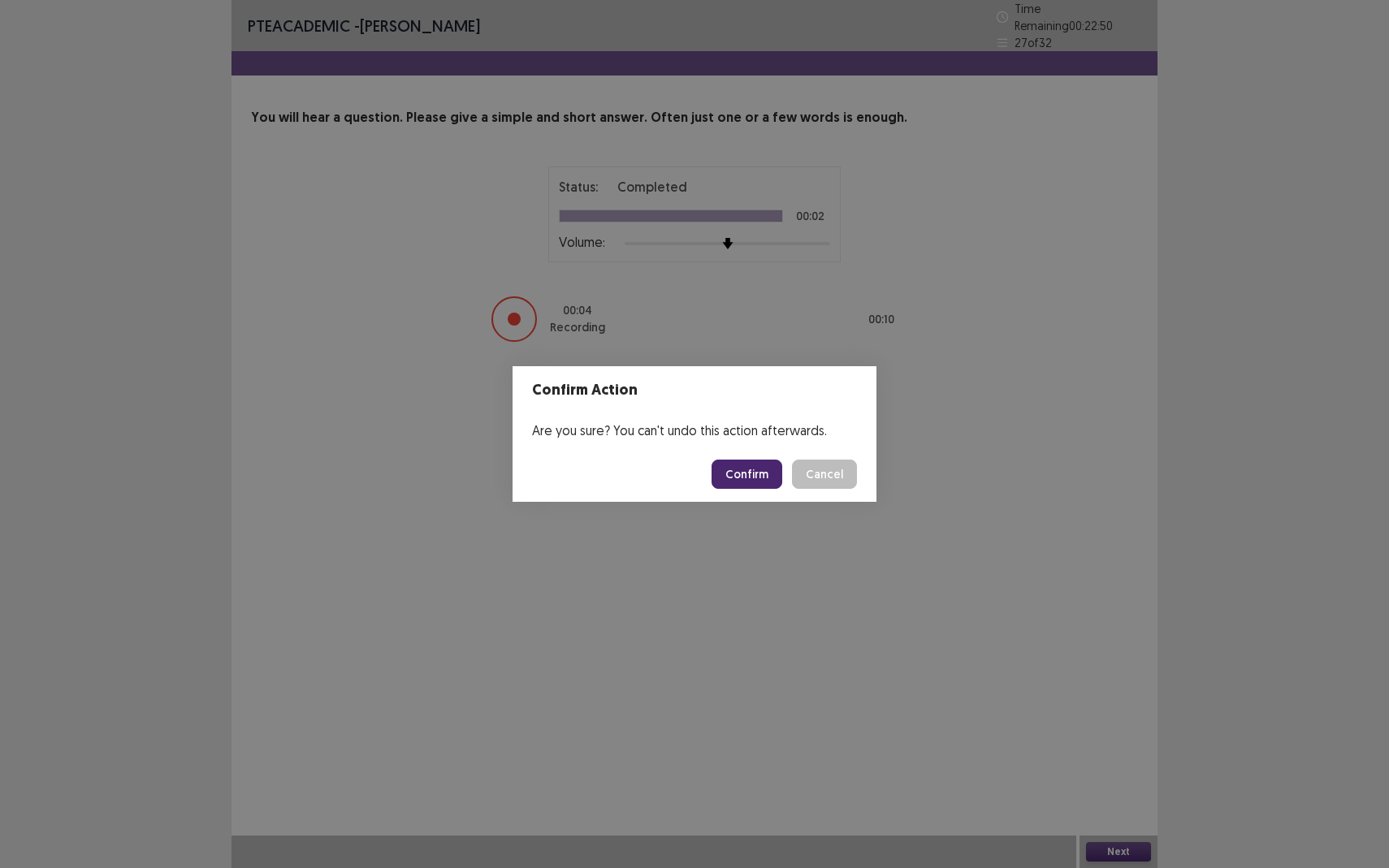
click at [717, 468] on footer "Confirm Cancel" at bounding box center [694, 474] width 364 height 56
click at [739, 472] on button "Confirm" at bounding box center [747, 474] width 70 height 29
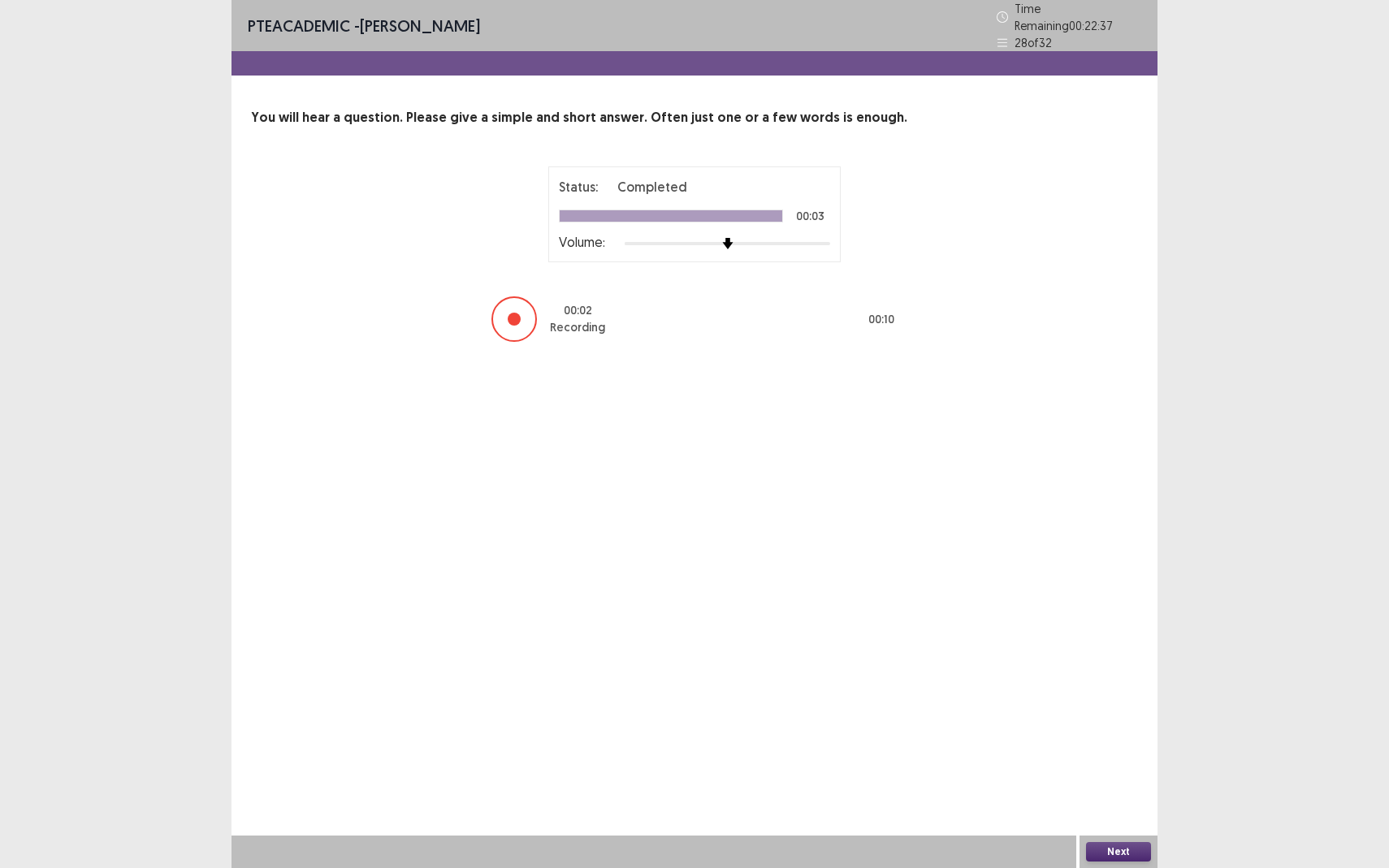
click at [1112, 768] on button "Next" at bounding box center [1117, 852] width 65 height 20
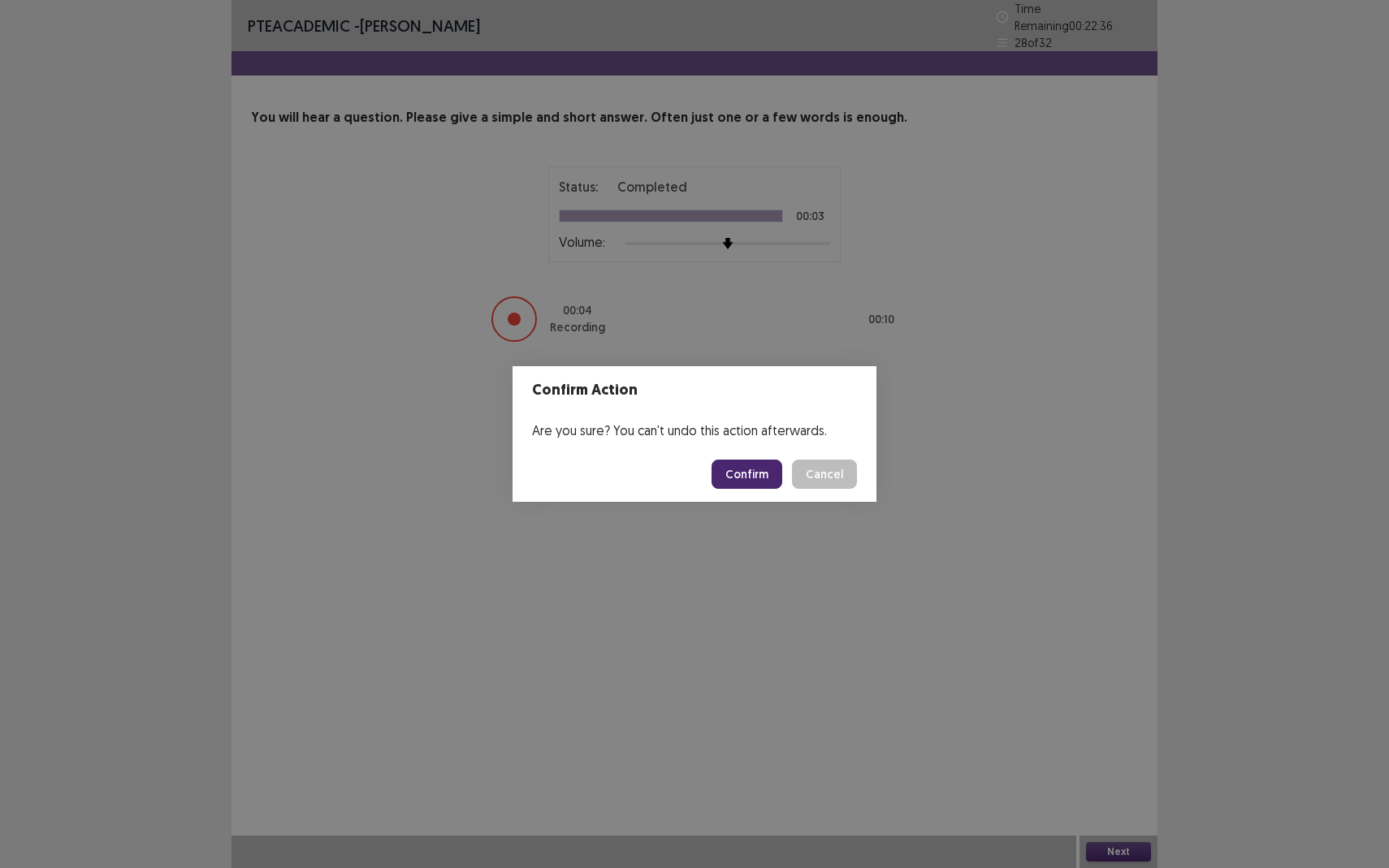
click at [740, 488] on button "Confirm" at bounding box center [747, 474] width 70 height 29
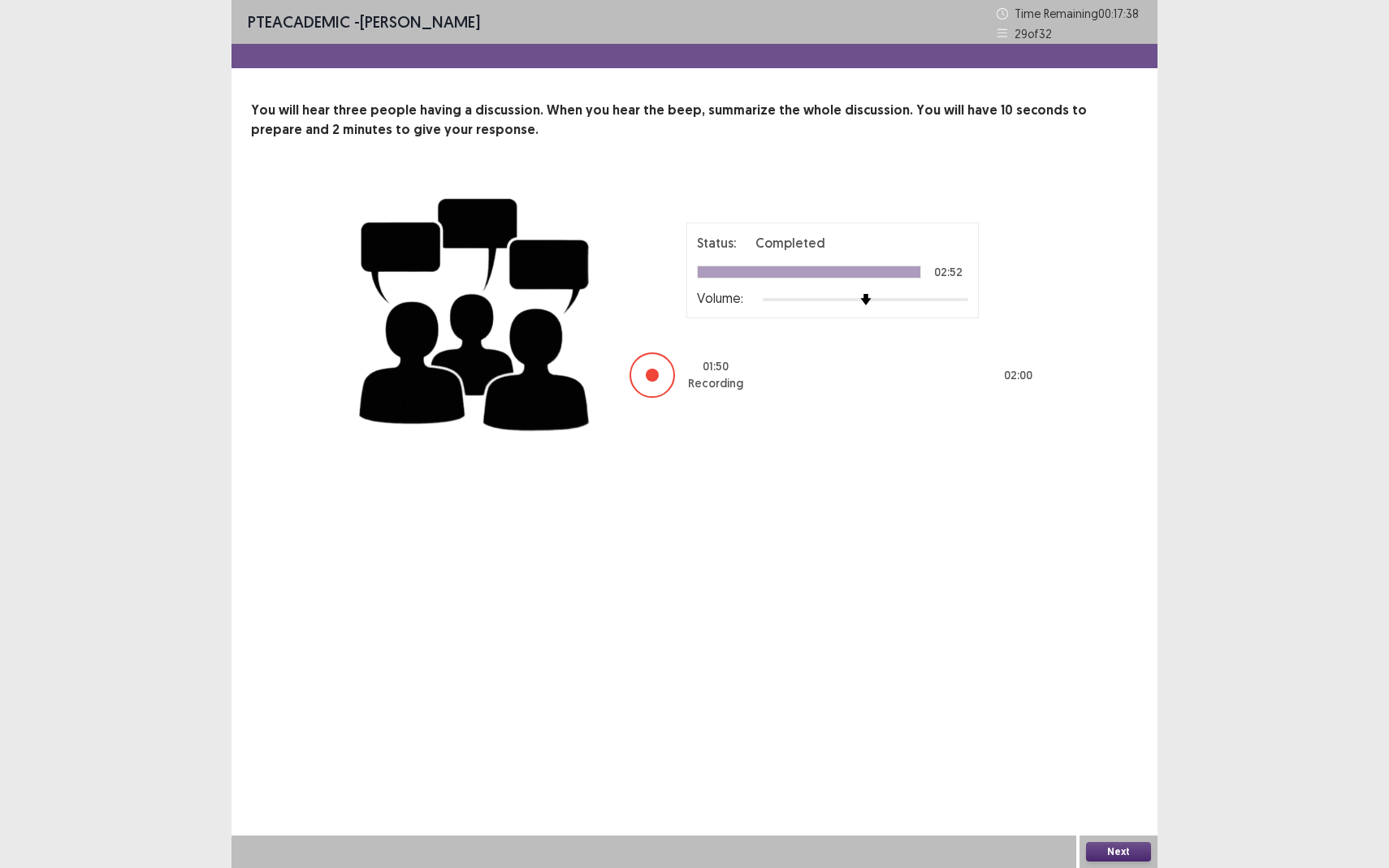
click at [1099, 768] on button "Next" at bounding box center [1117, 852] width 65 height 20
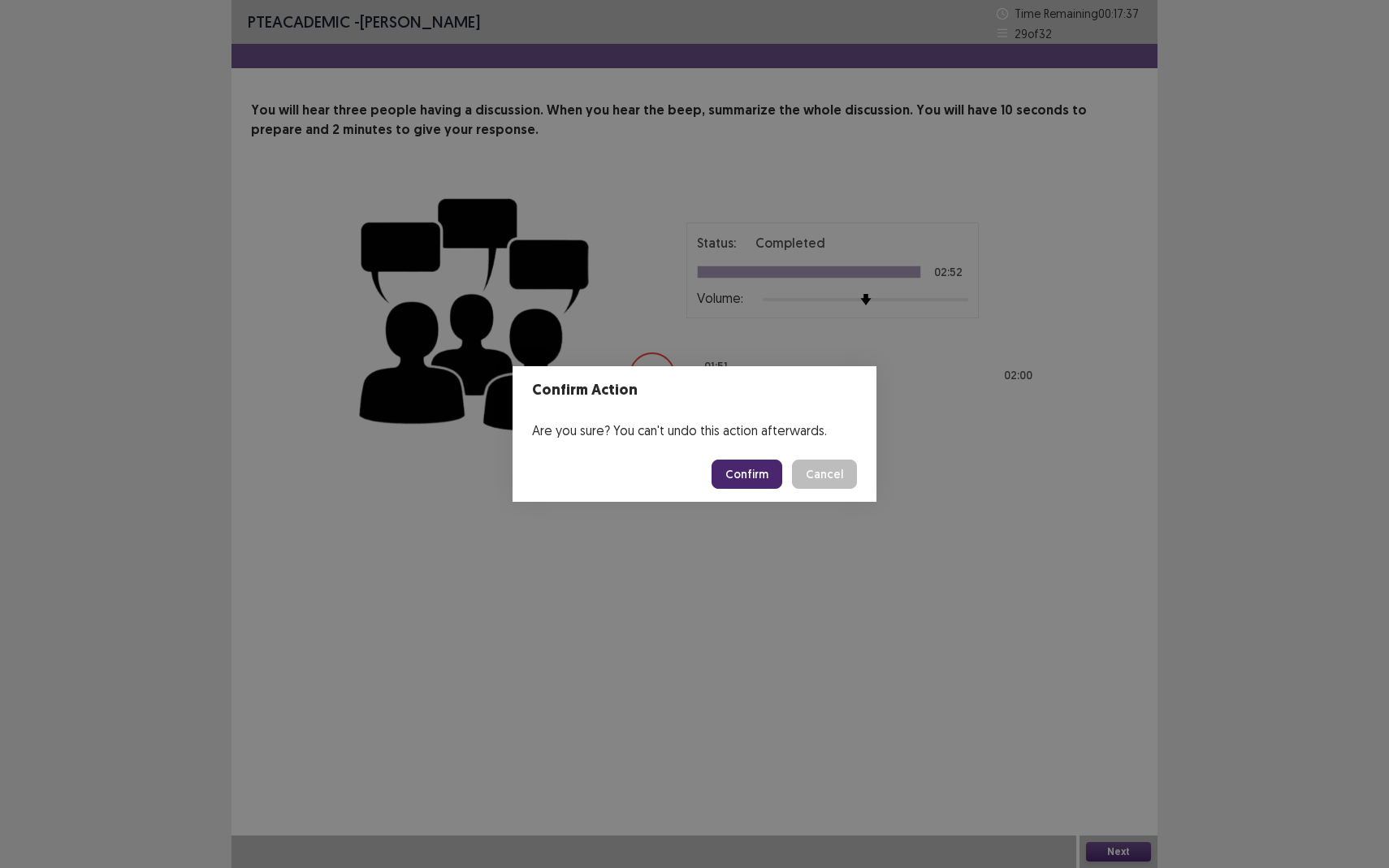
click at [770, 482] on button "Confirm" at bounding box center [747, 474] width 70 height 29
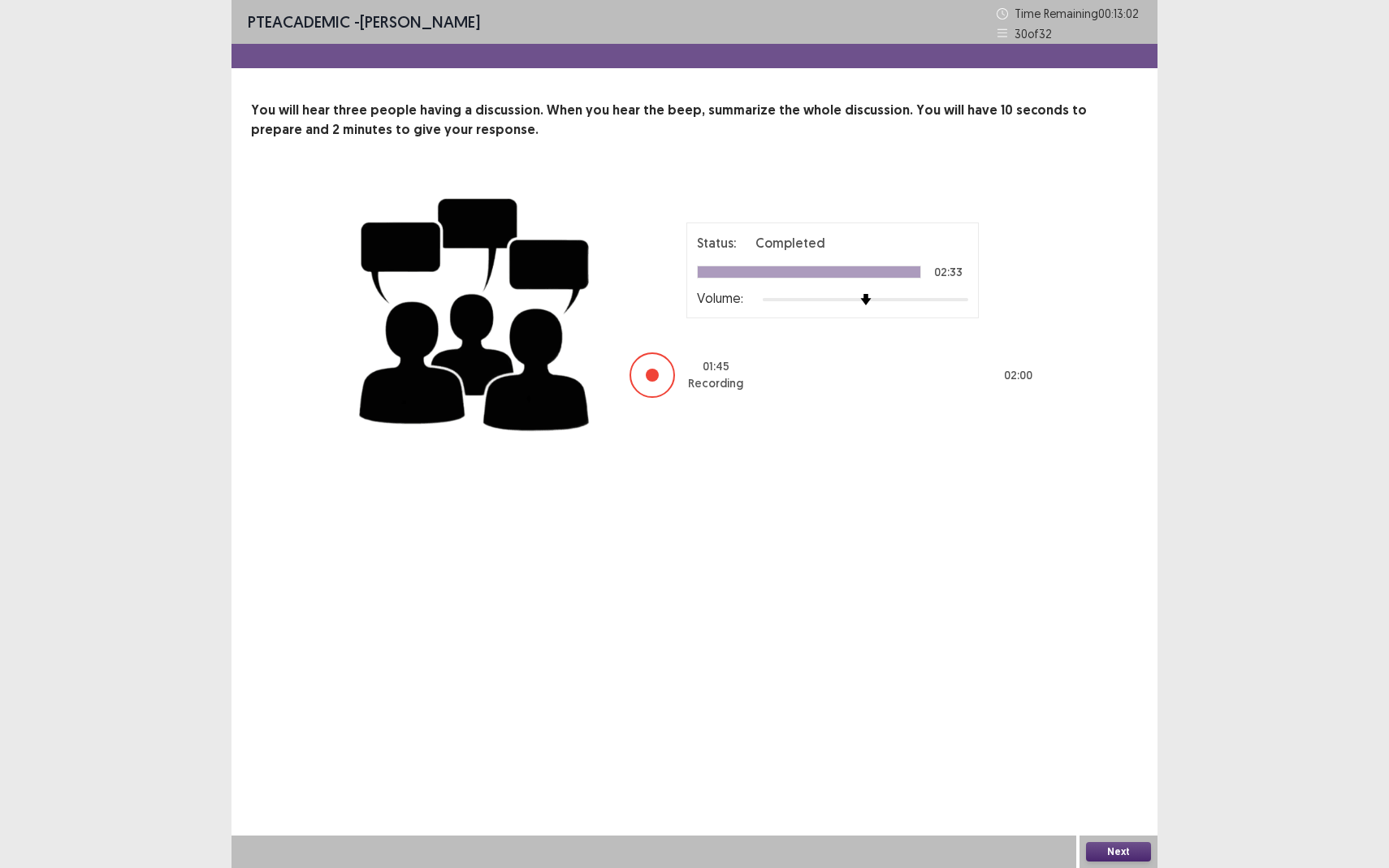
click at [1096, 768] on button "Next" at bounding box center [1117, 852] width 65 height 20
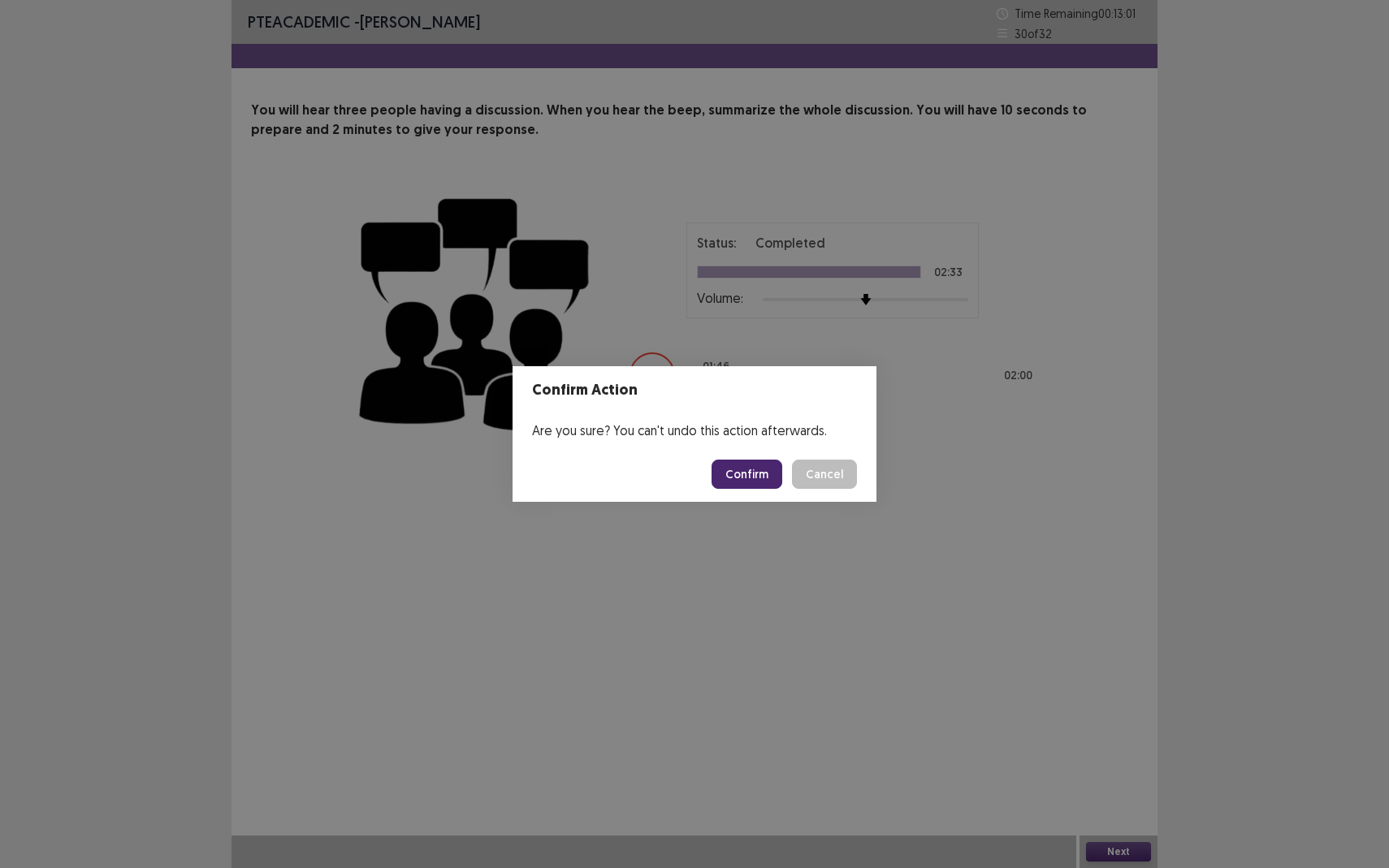
click at [744, 478] on button "Confirm" at bounding box center [747, 474] width 70 height 29
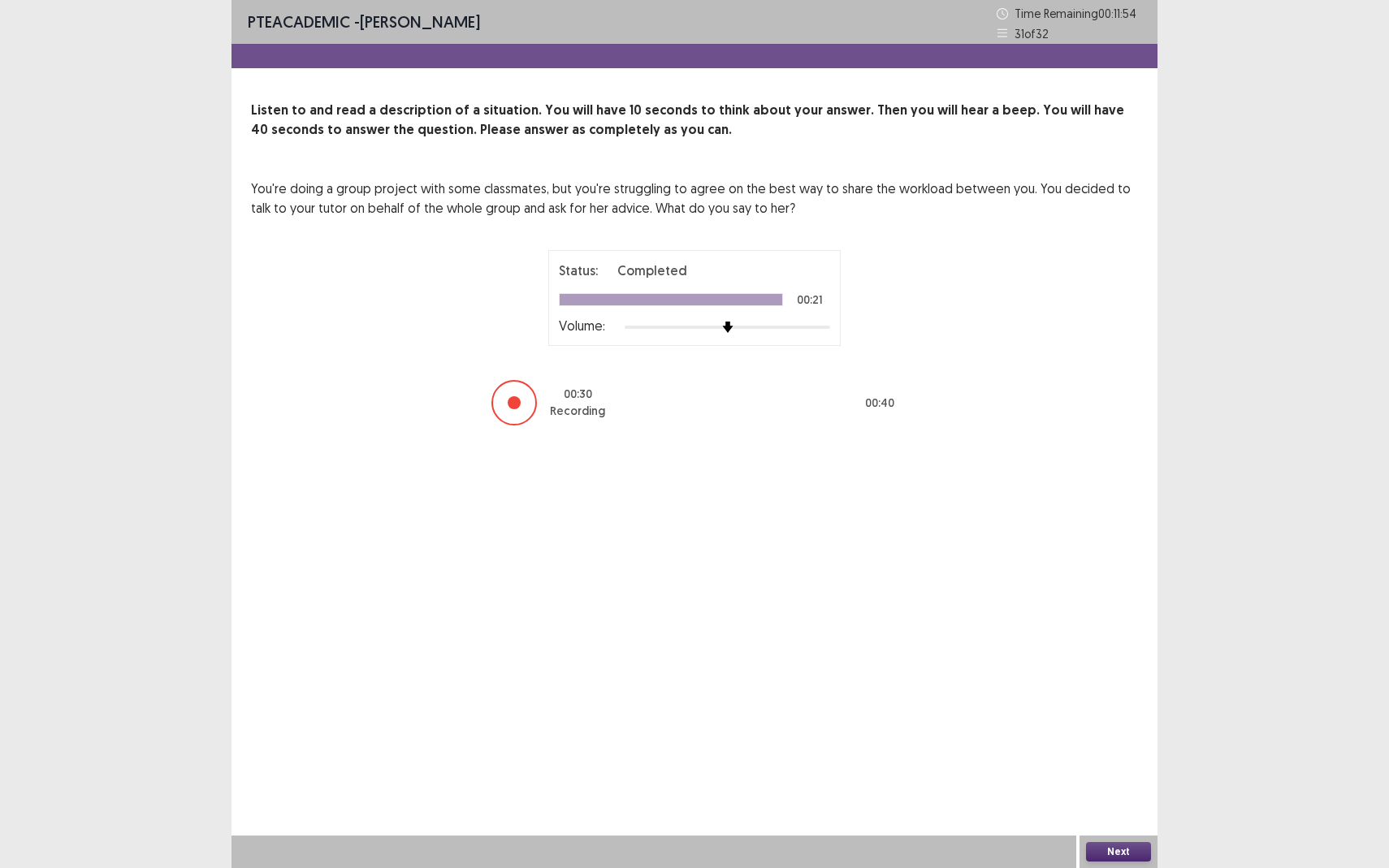
click at [1125, 768] on button "Next" at bounding box center [1117, 852] width 65 height 20
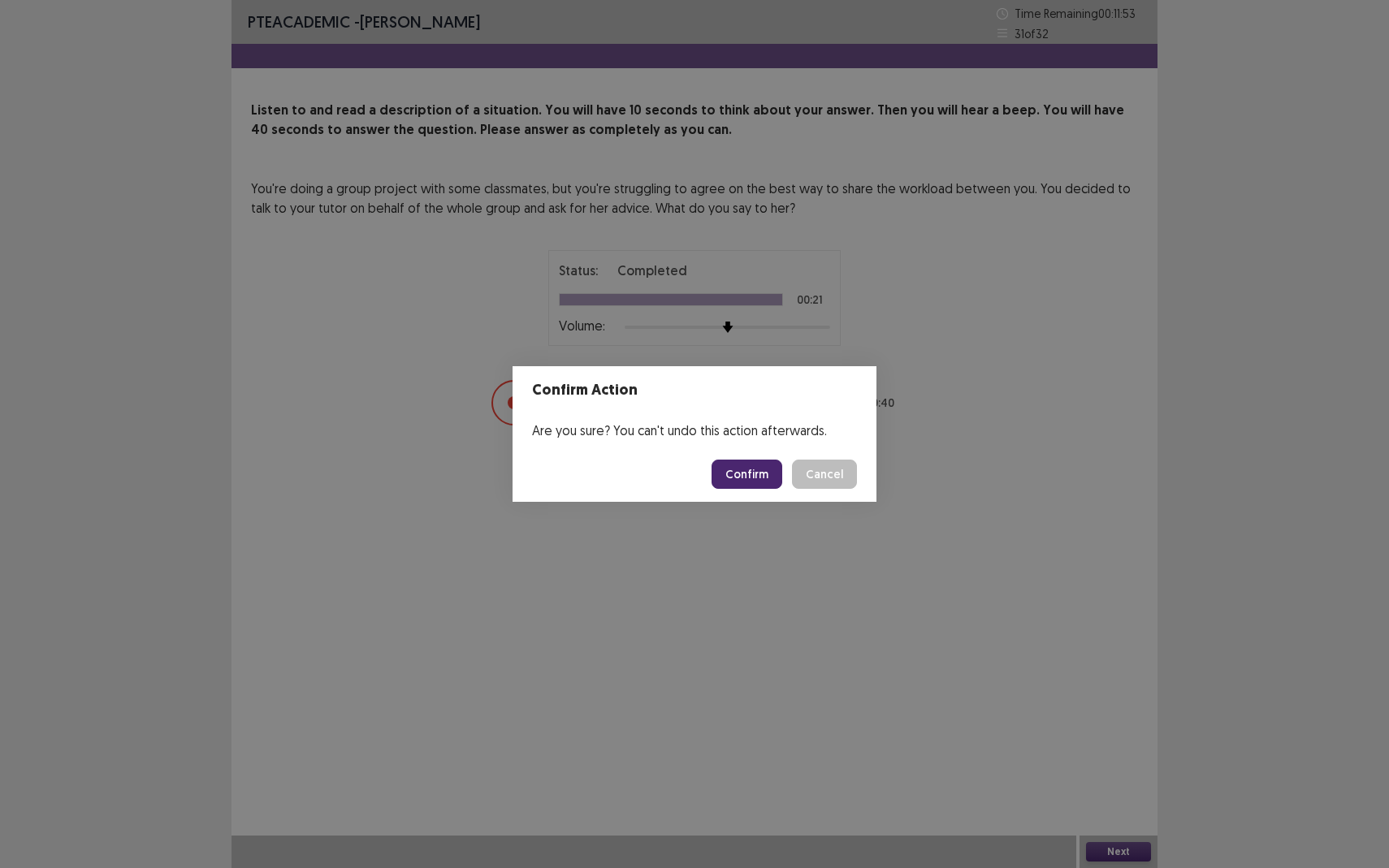
click at [748, 470] on button "Confirm" at bounding box center [747, 474] width 70 height 29
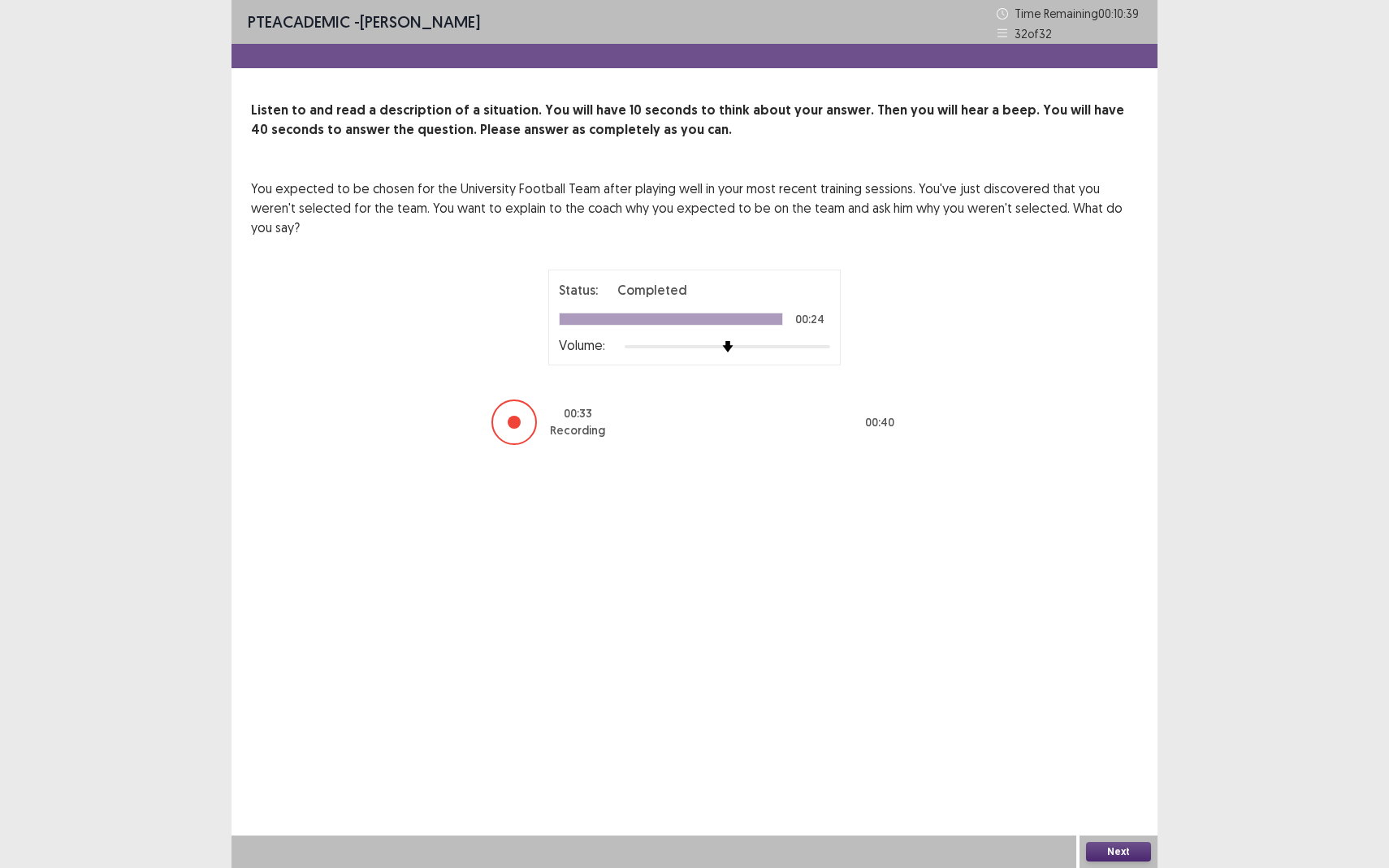
click at [1105, 768] on button "Next" at bounding box center [1117, 852] width 65 height 20
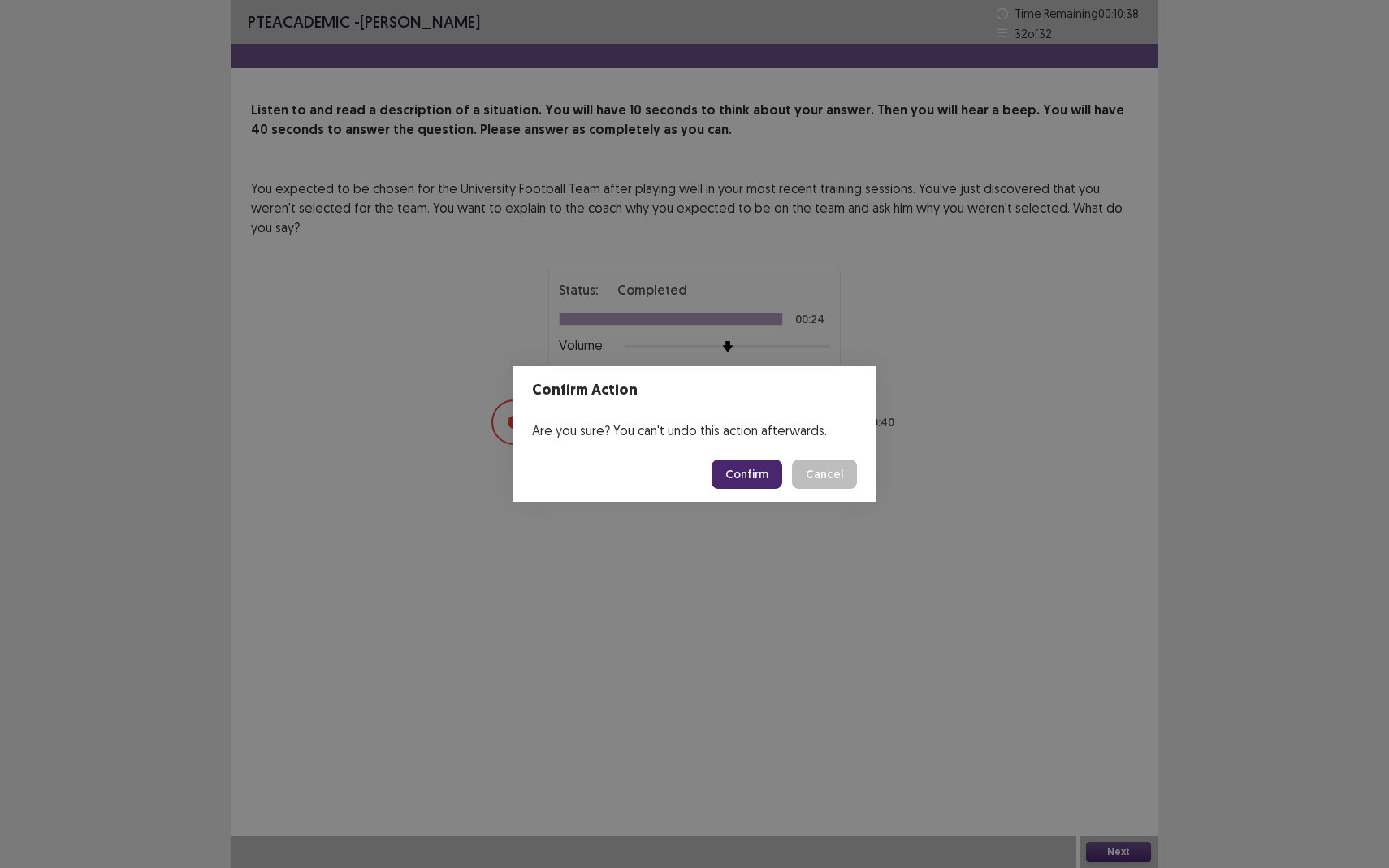
click at [733, 475] on button "Confirm" at bounding box center [747, 474] width 70 height 29
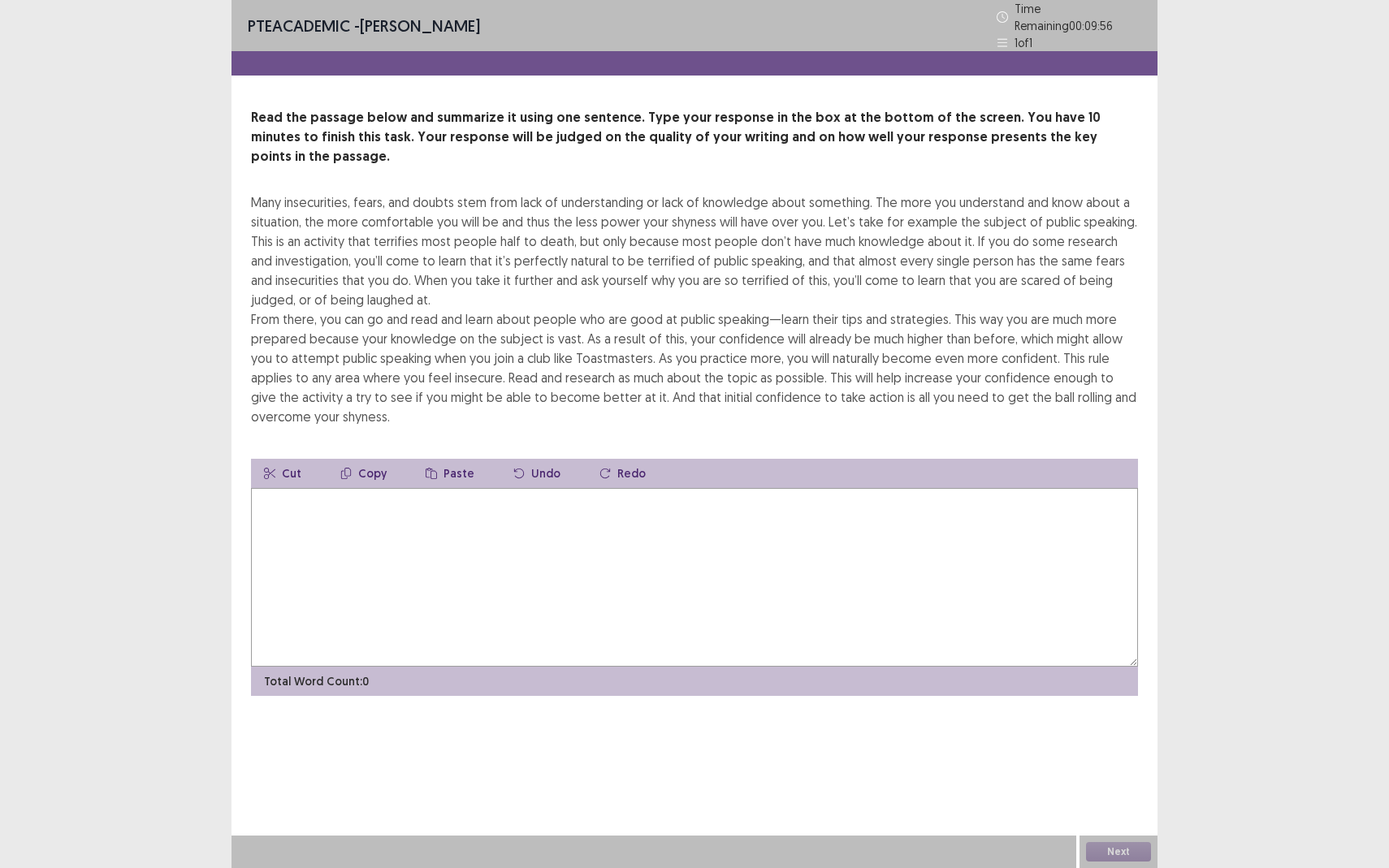
click at [315, 550] on textarea at bounding box center [694, 578] width 887 height 178
click at [321, 526] on textarea at bounding box center [694, 578] width 887 height 178
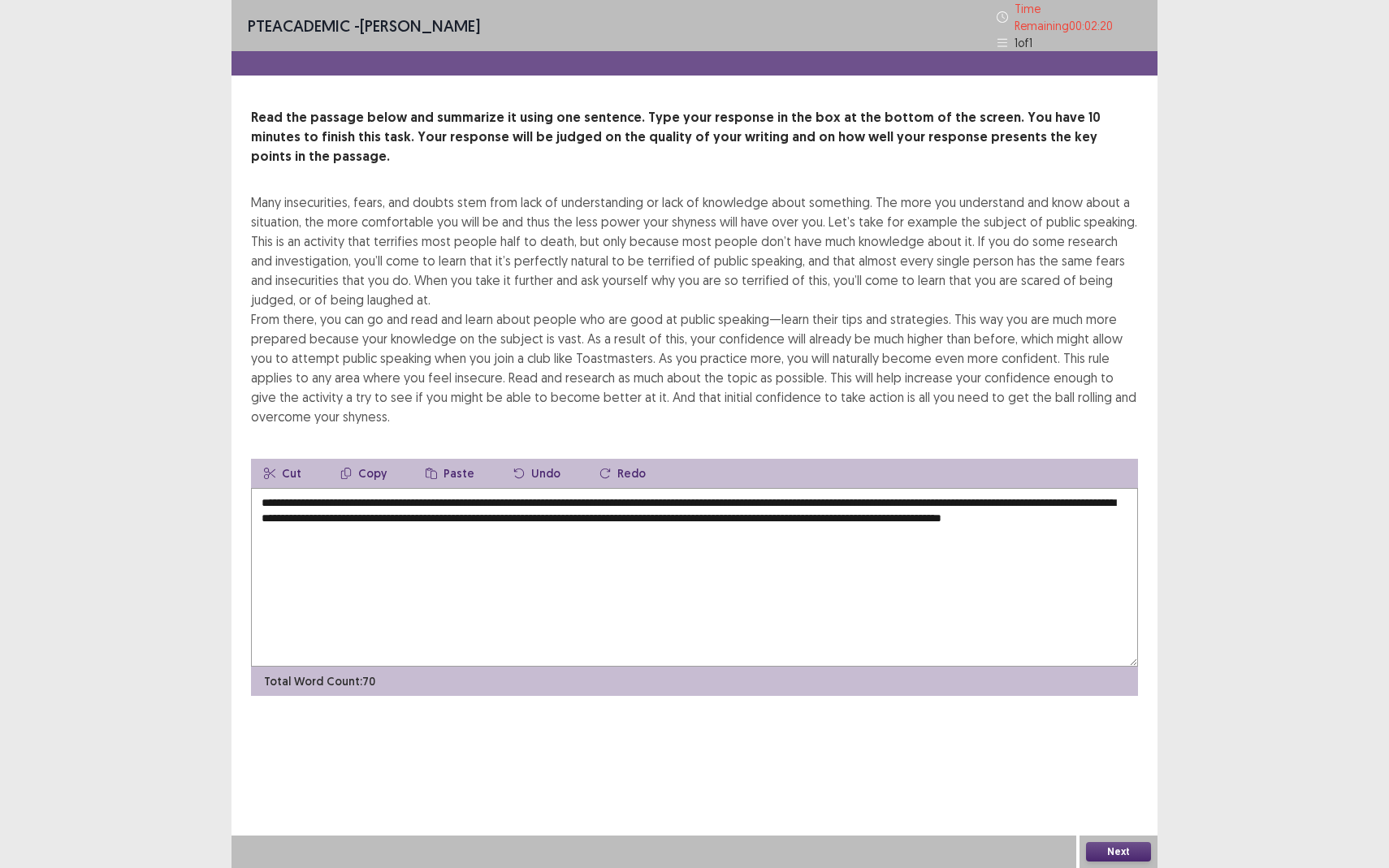
type textarea "**********"
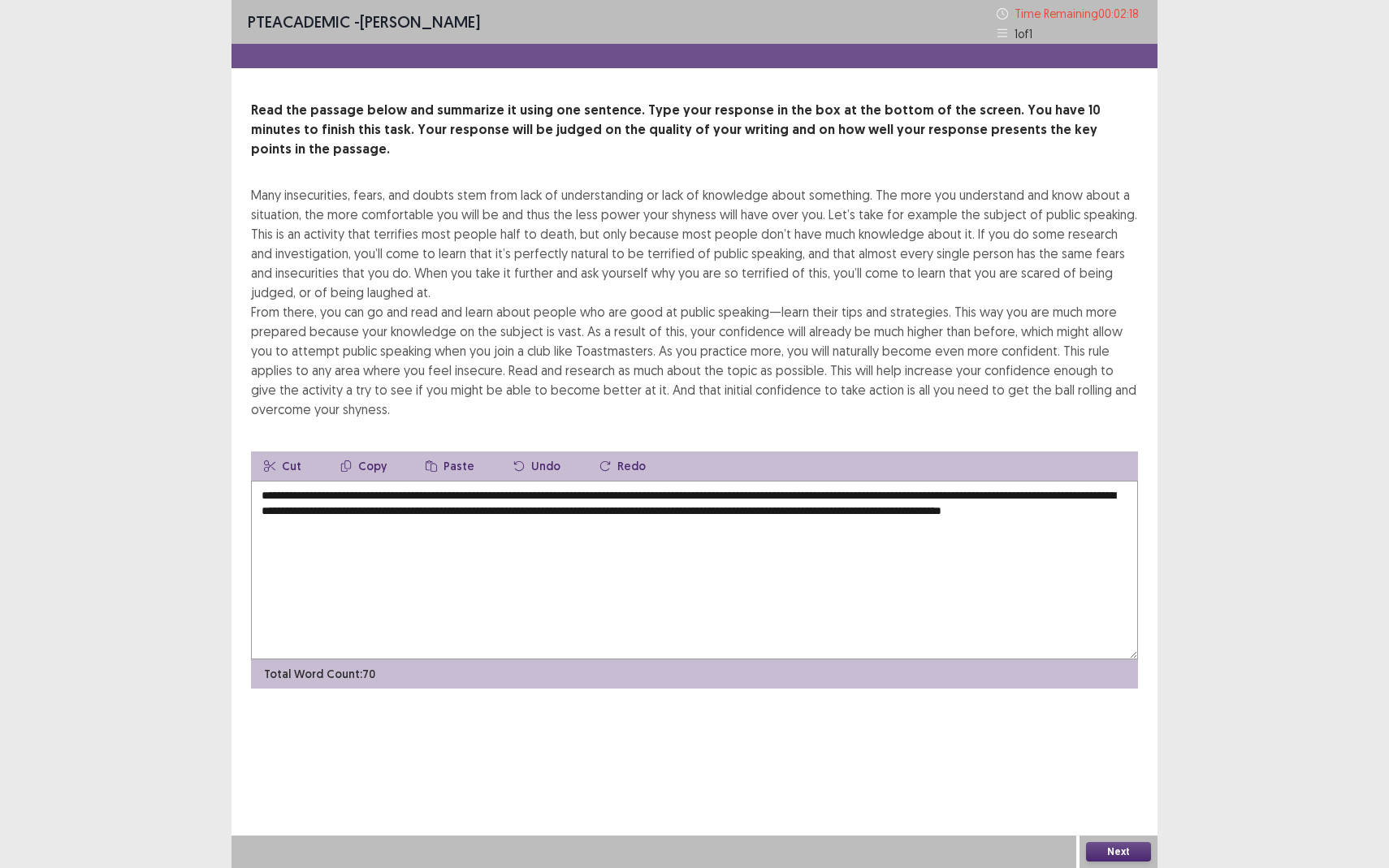
click at [1105, 768] on button "Next" at bounding box center [1117, 852] width 65 height 20
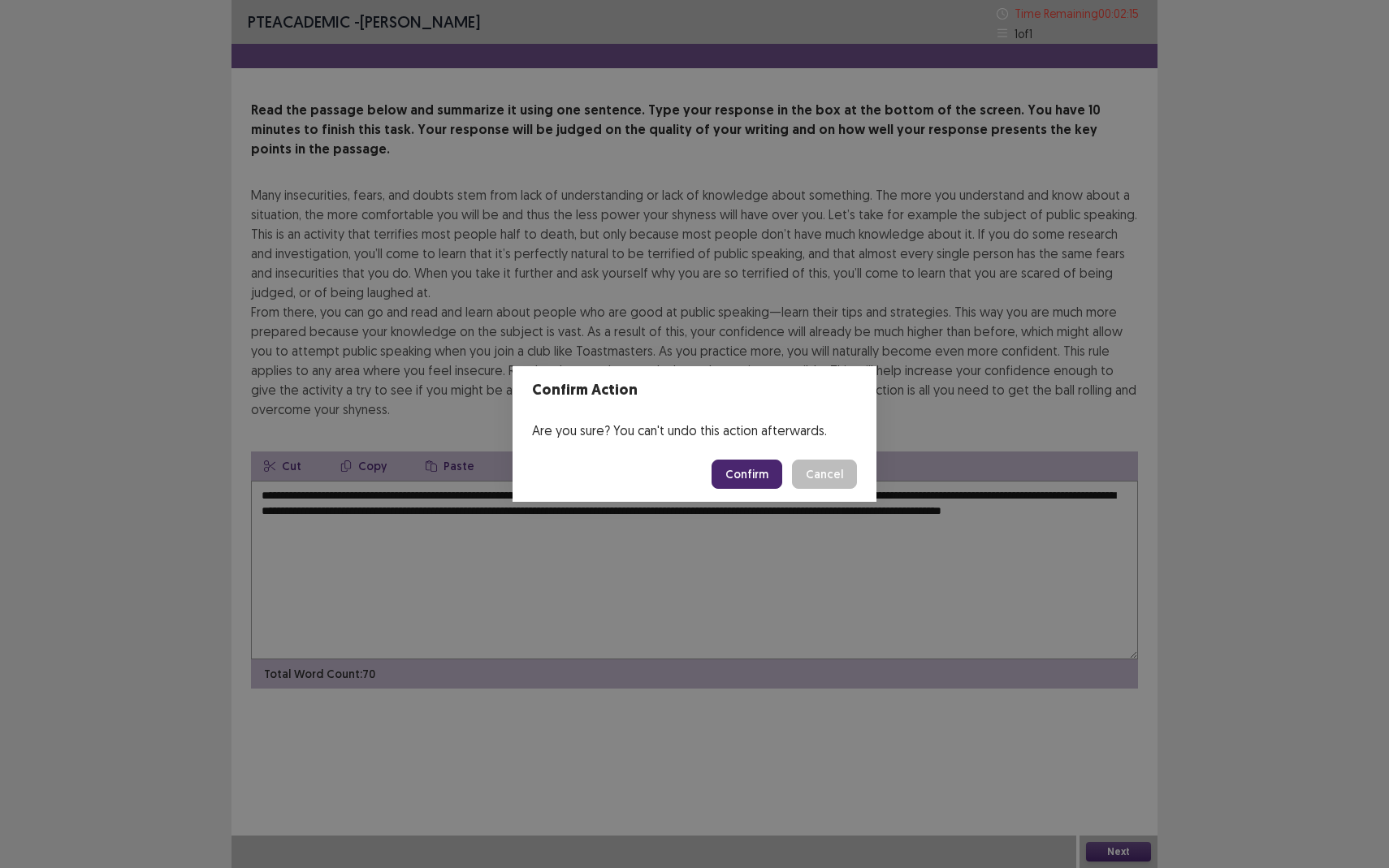
click at [816, 479] on button "Cancel" at bounding box center [824, 474] width 65 height 29
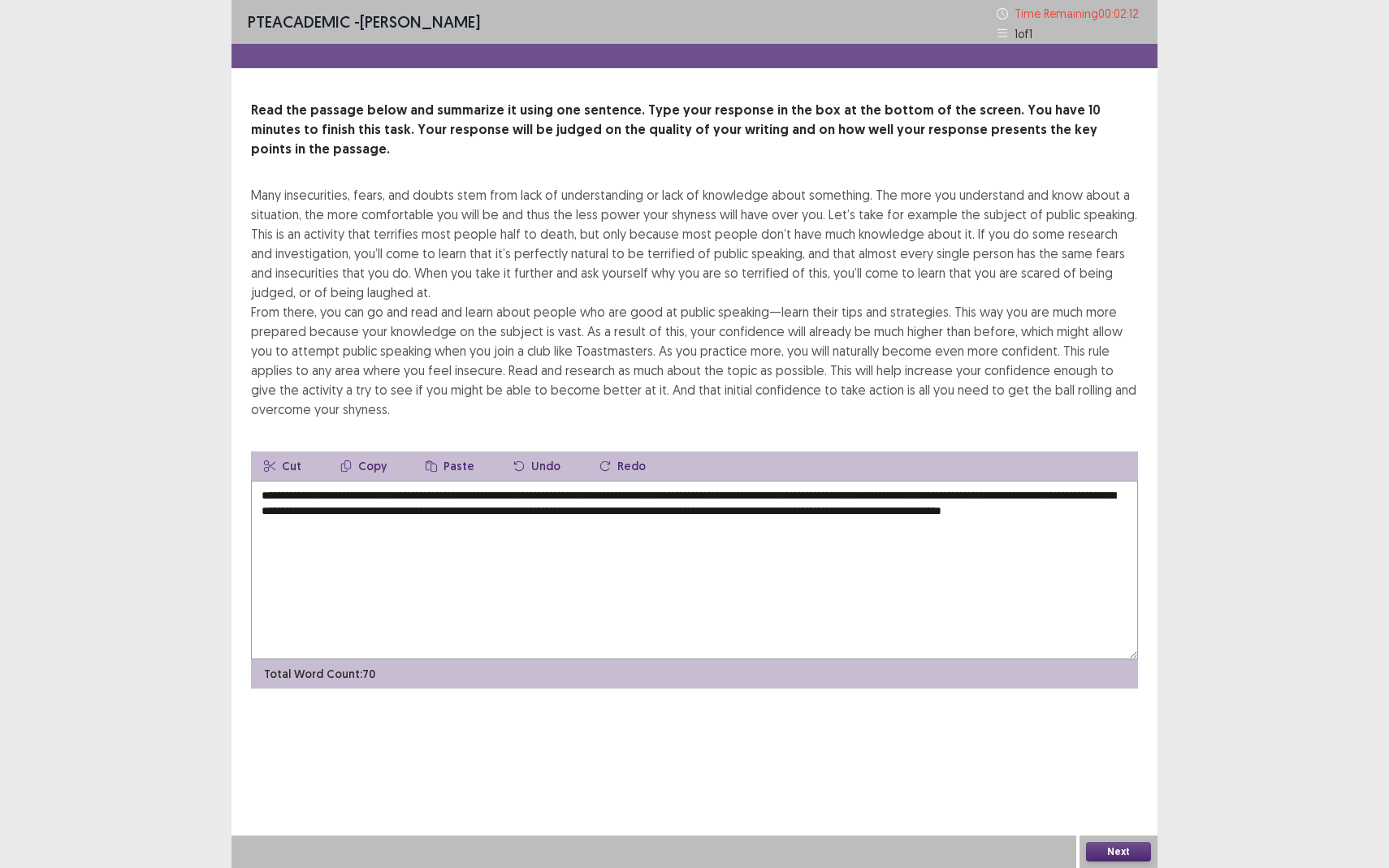
click at [1117, 768] on button "Next" at bounding box center [1117, 852] width 65 height 20
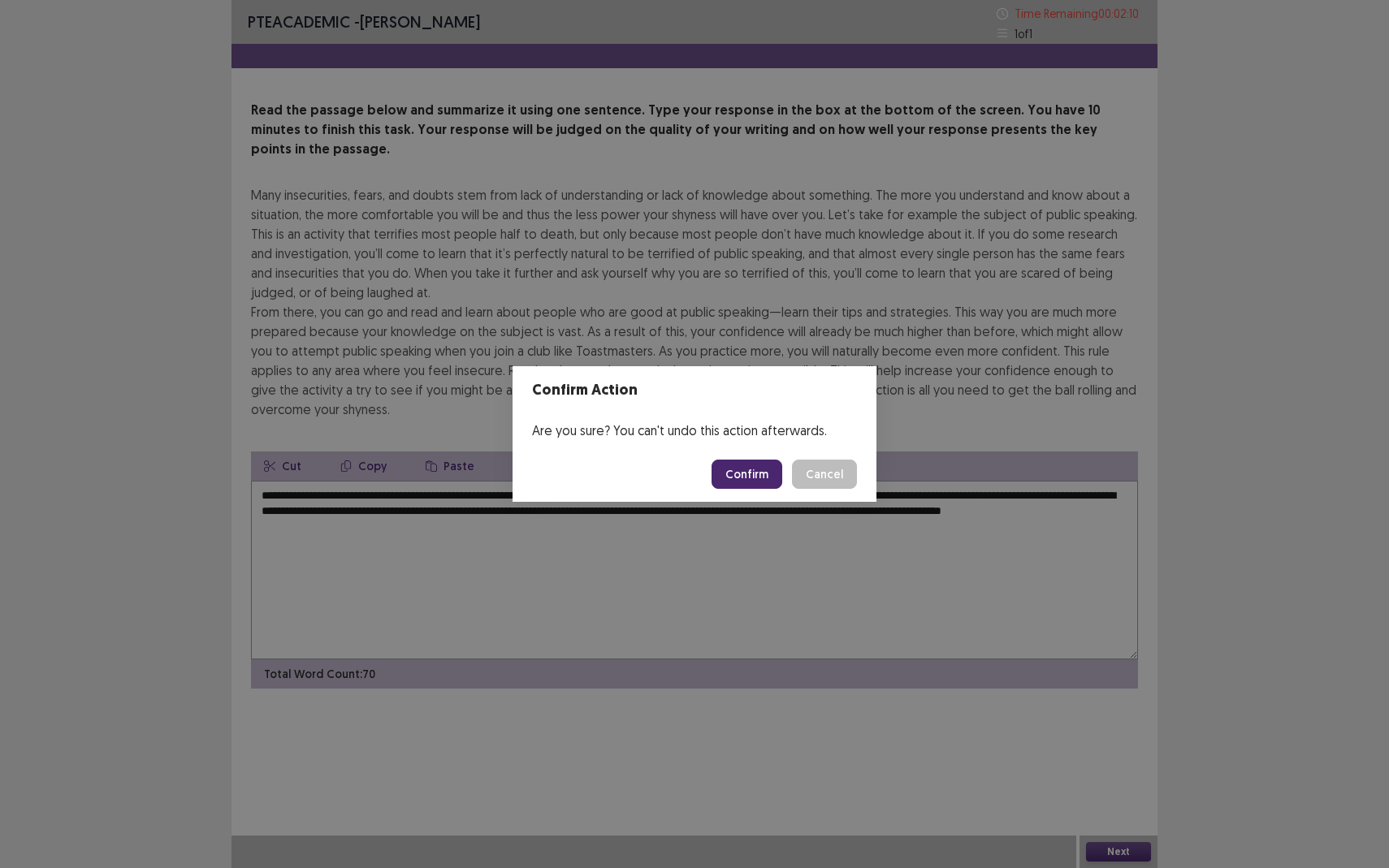
click at [747, 470] on button "Confirm" at bounding box center [747, 474] width 70 height 29
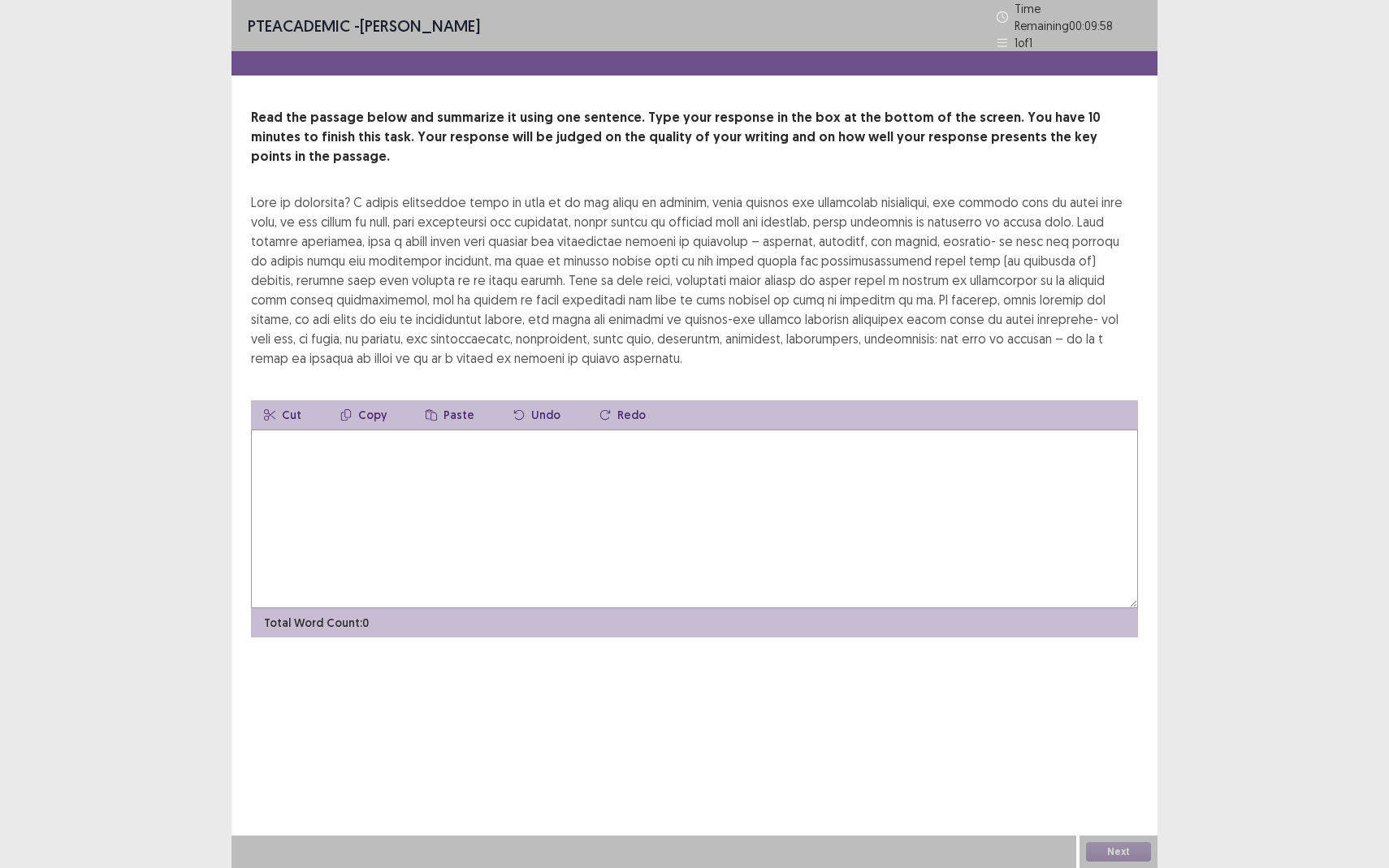
click at [285, 475] on textarea at bounding box center [694, 519] width 887 height 178
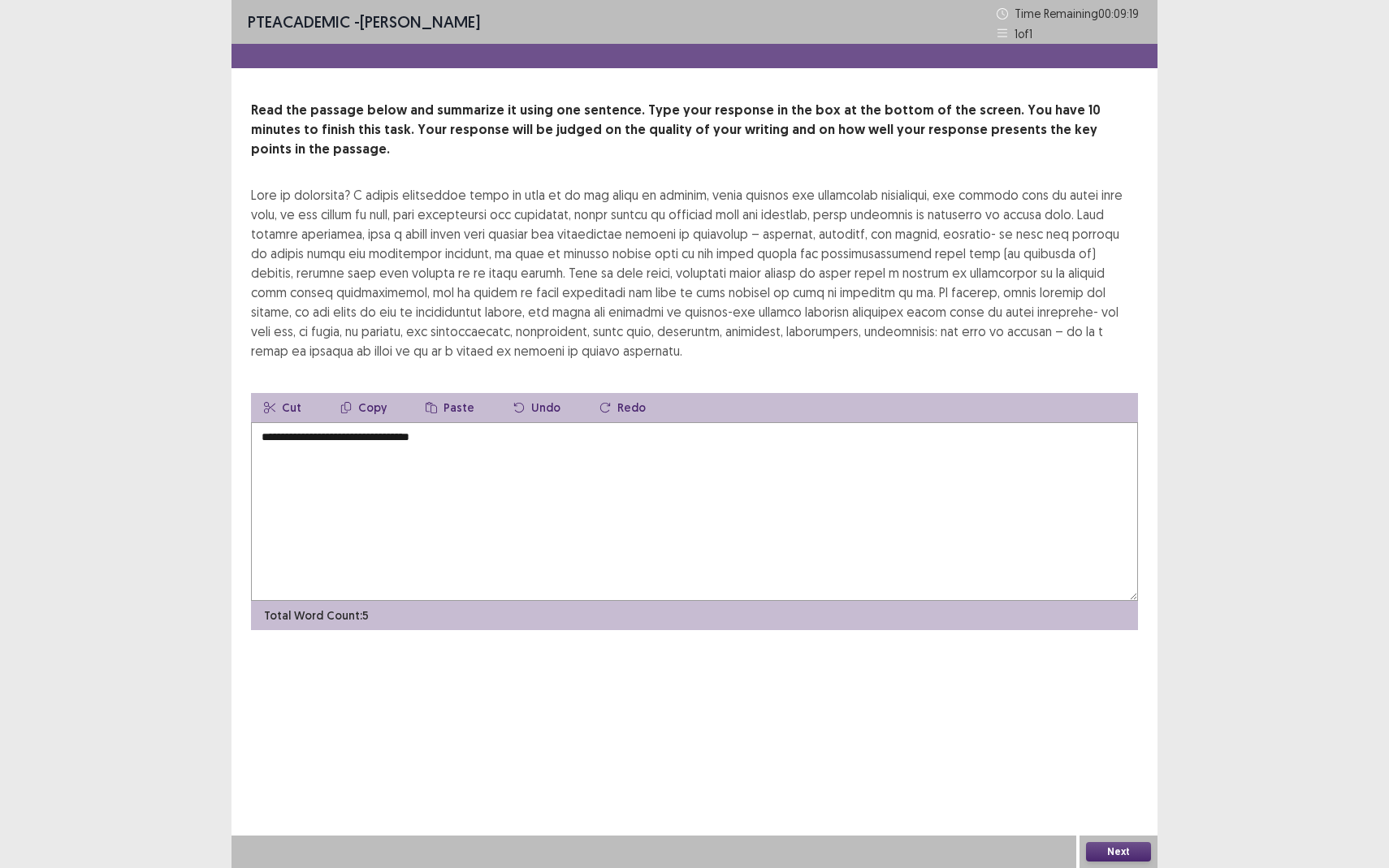
click at [267, 422] on textarea "**********" at bounding box center [694, 511] width 887 height 178
click at [278, 422] on textarea "**********" at bounding box center [694, 511] width 887 height 178
click at [442, 422] on textarea "**********" at bounding box center [694, 511] width 887 height 178
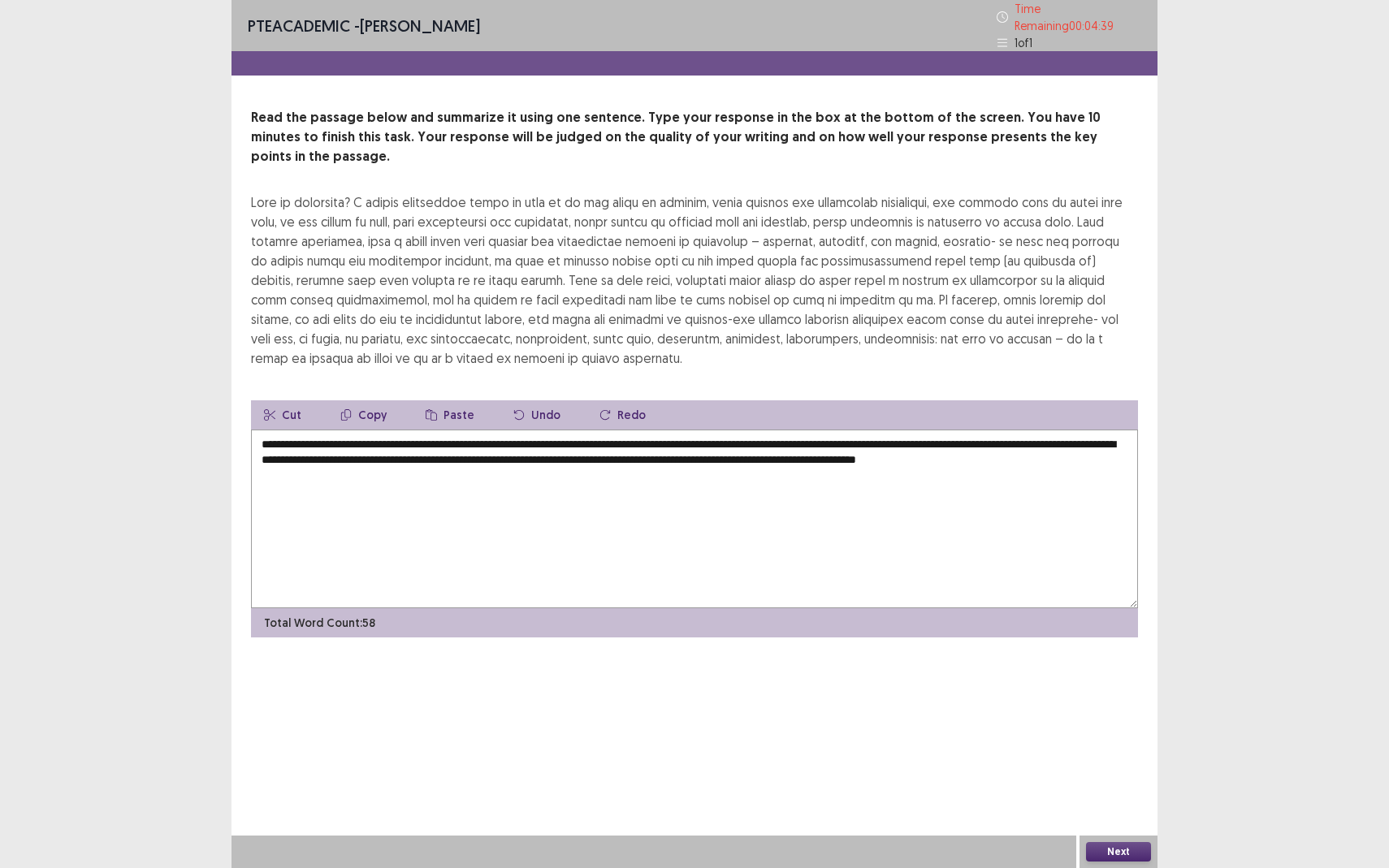
click at [558, 501] on textarea "**********" at bounding box center [694, 519] width 887 height 178
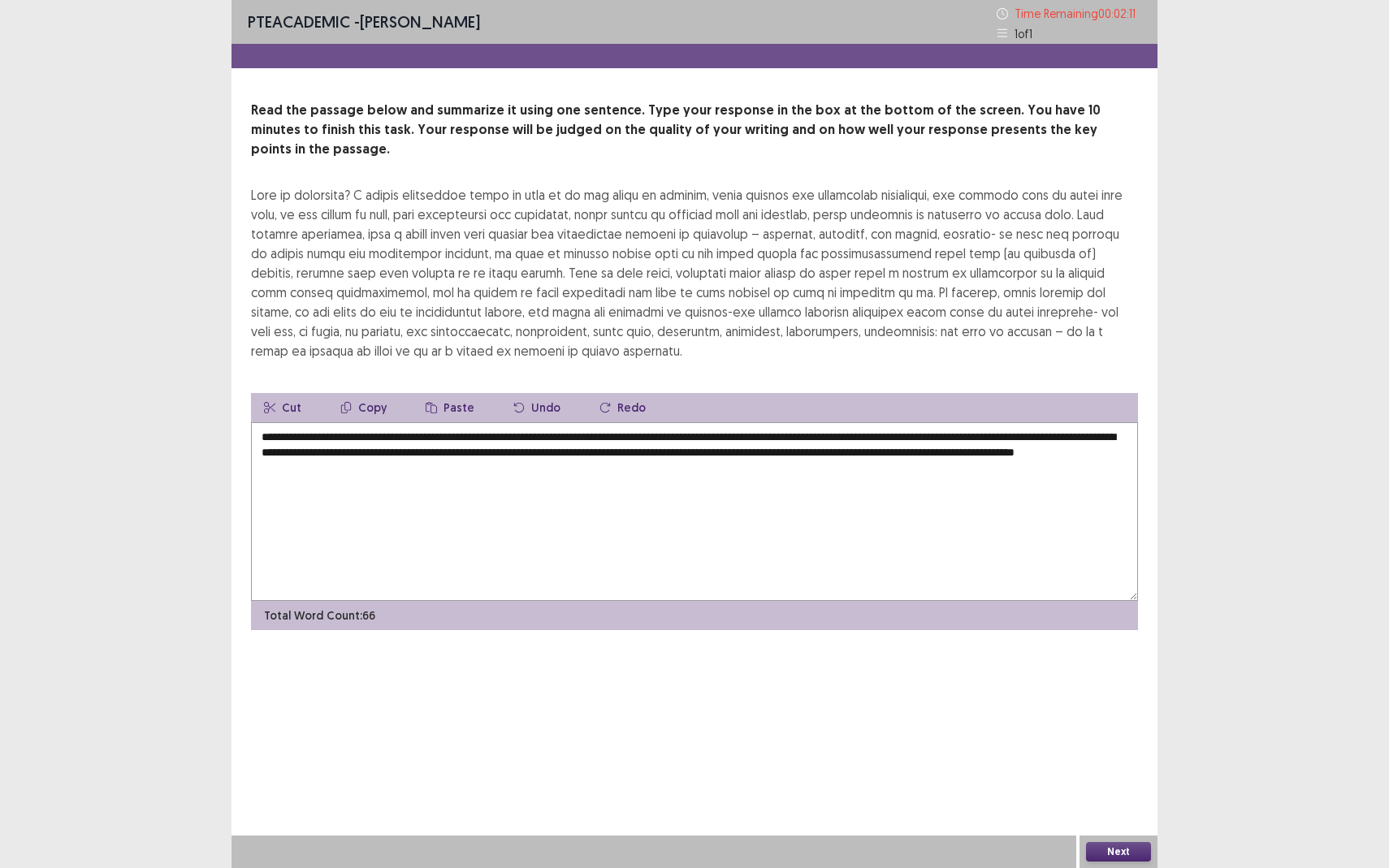
click at [278, 438] on textarea "**********" at bounding box center [694, 511] width 887 height 178
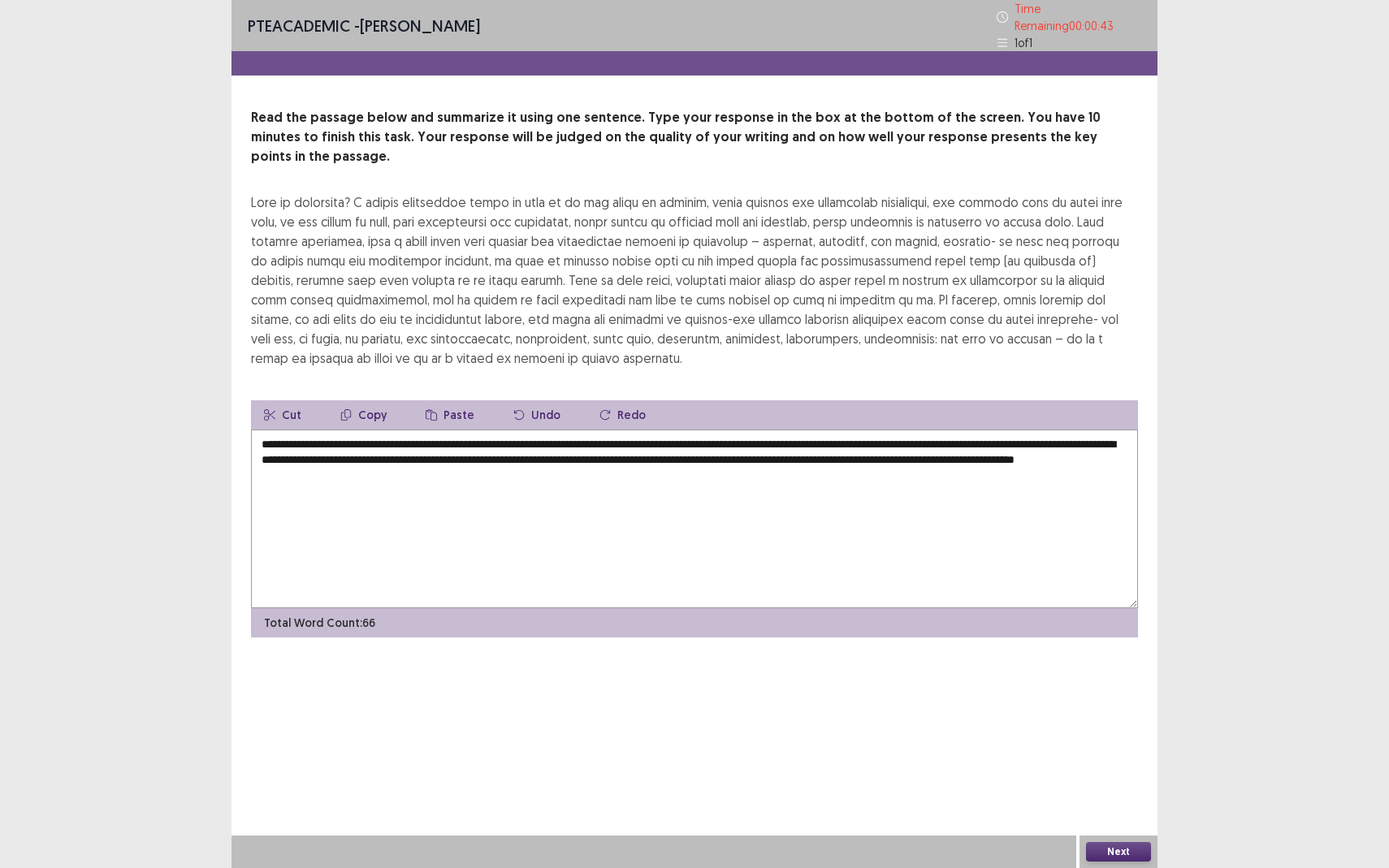
type textarea "**********"
click at [1104, 768] on button "Next" at bounding box center [1117, 852] width 65 height 20
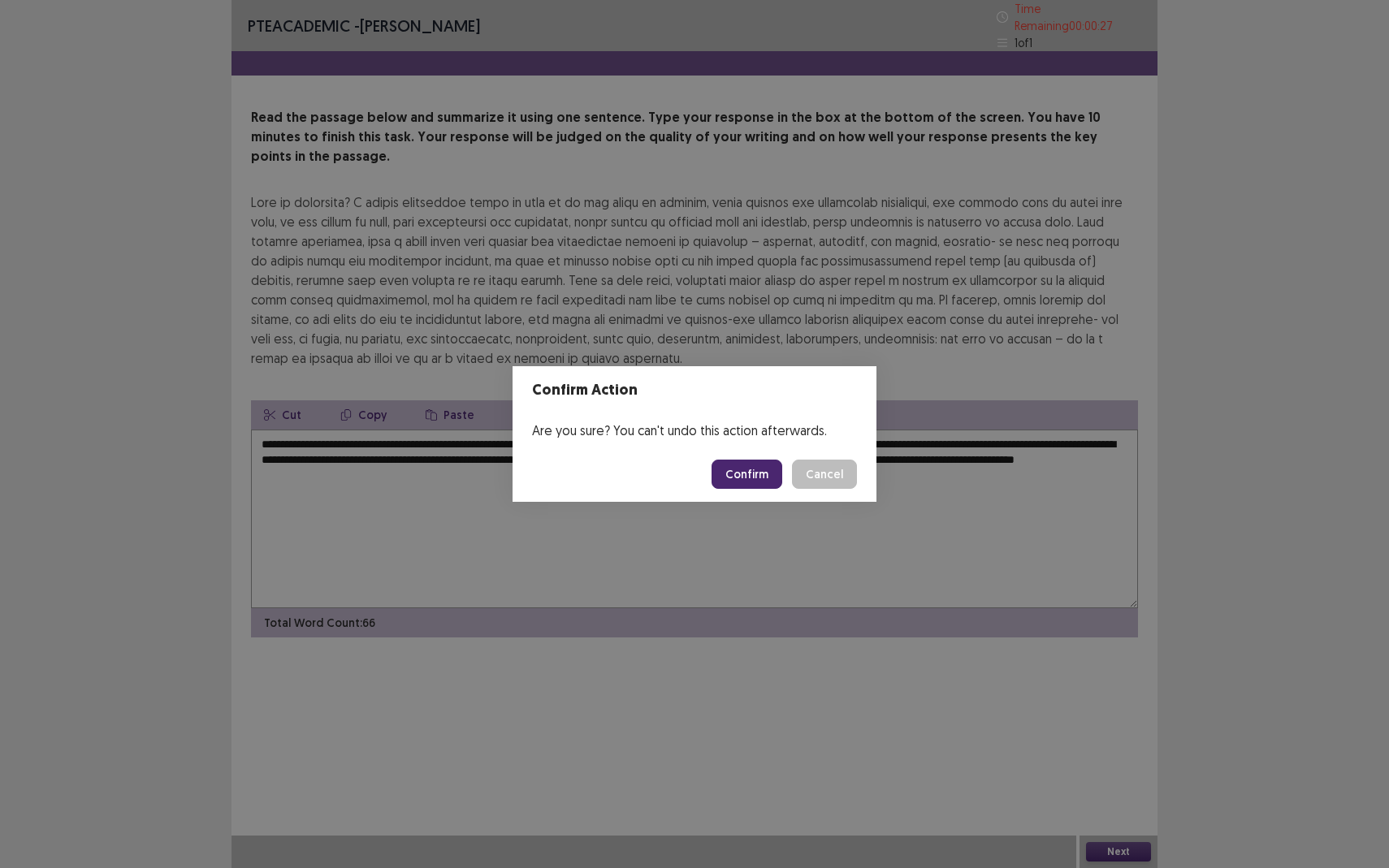
click at [752, 468] on button "Confirm" at bounding box center [747, 474] width 70 height 29
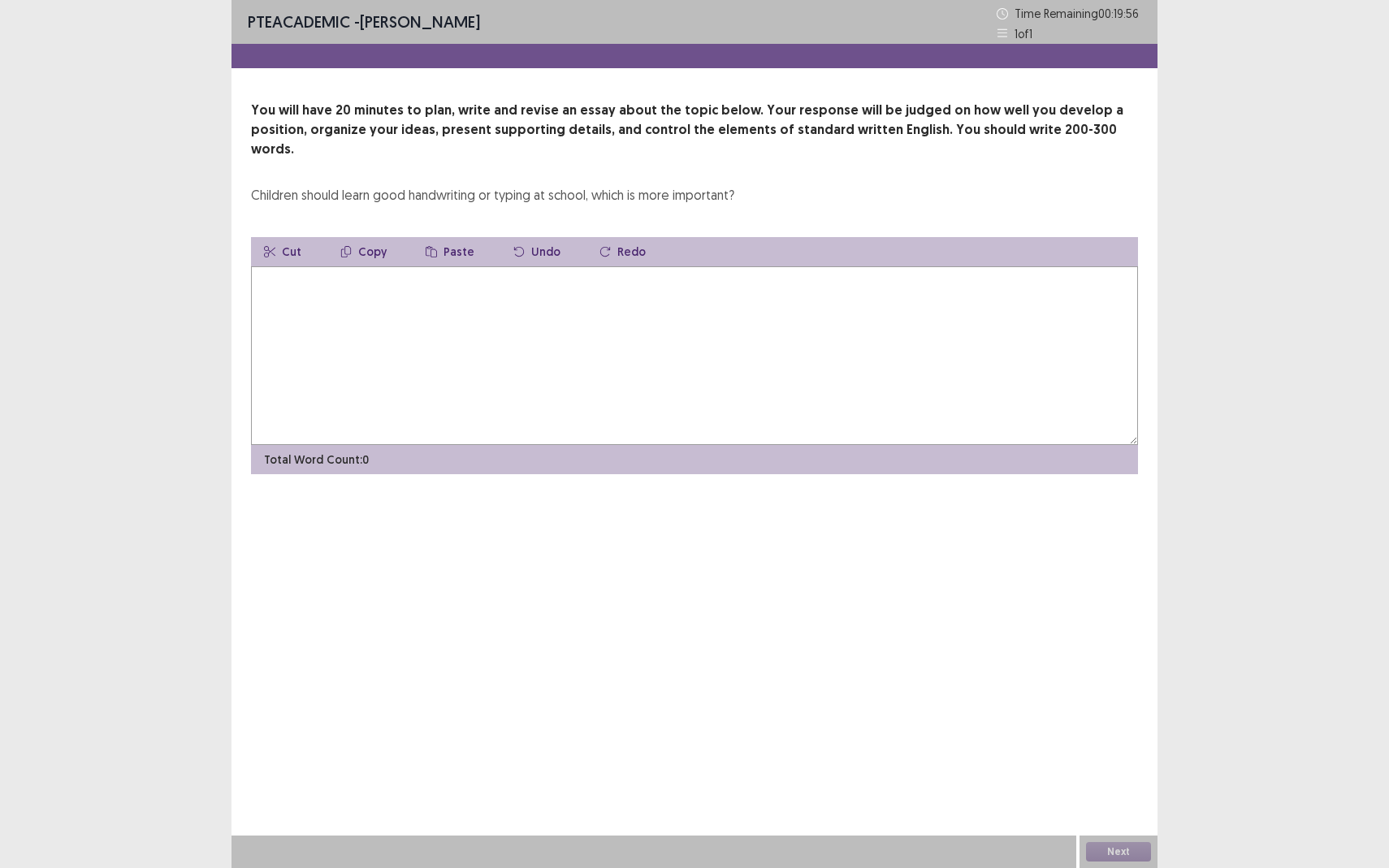
click at [333, 298] on textarea at bounding box center [694, 356] width 887 height 178
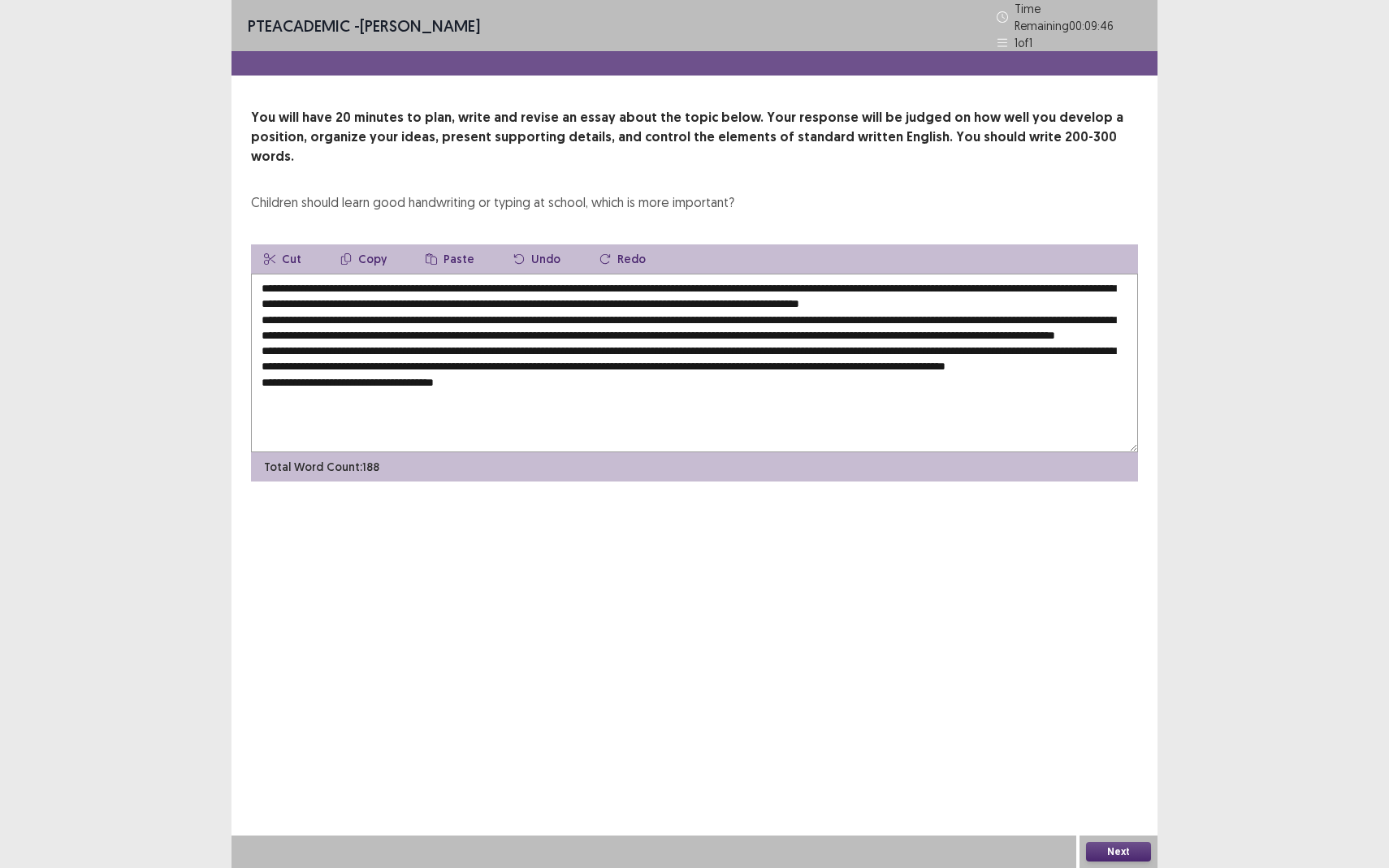
click at [425, 386] on textarea at bounding box center [694, 363] width 887 height 178
click at [459, 389] on textarea at bounding box center [694, 363] width 887 height 178
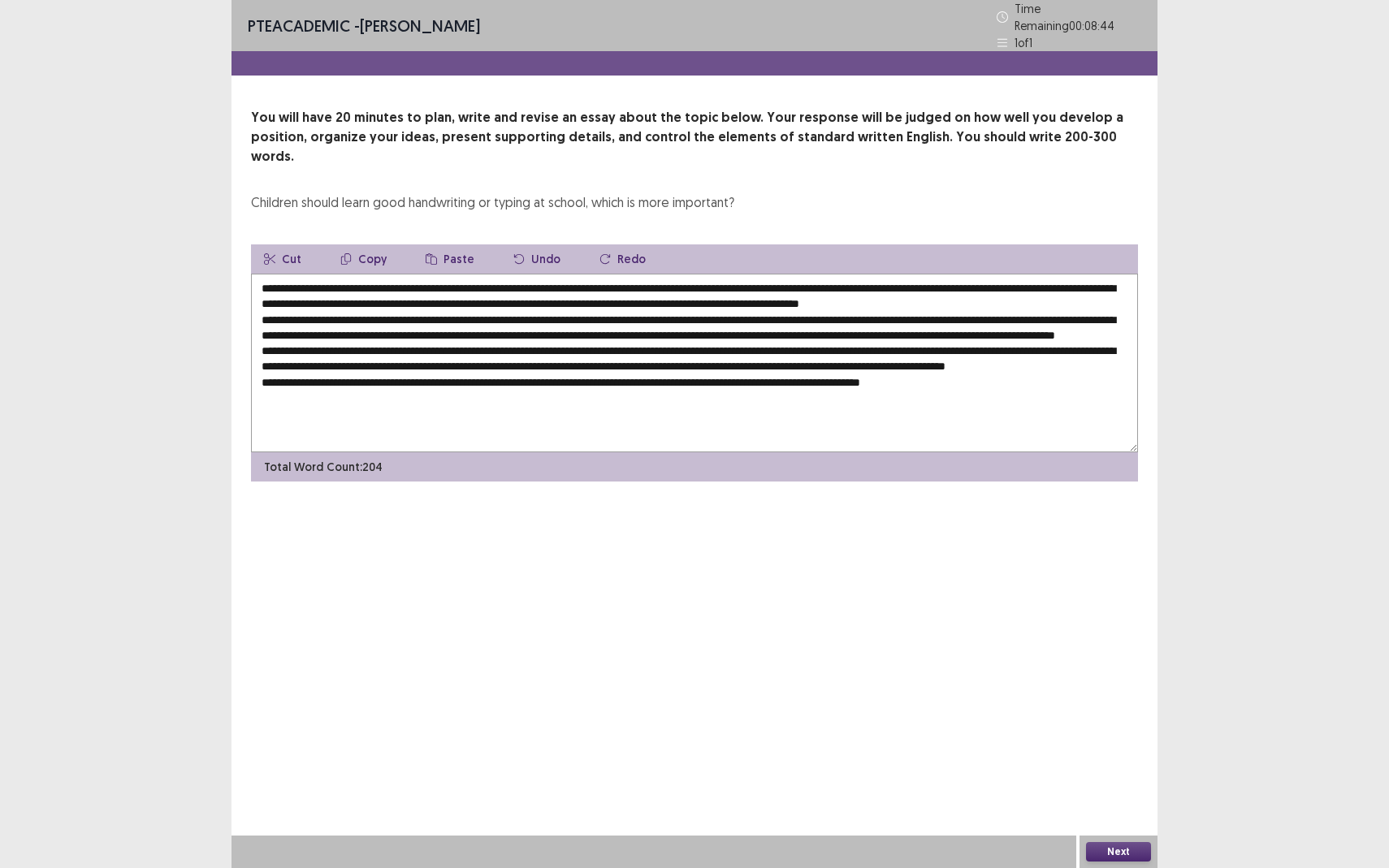
click at [845, 279] on textarea at bounding box center [694, 363] width 887 height 178
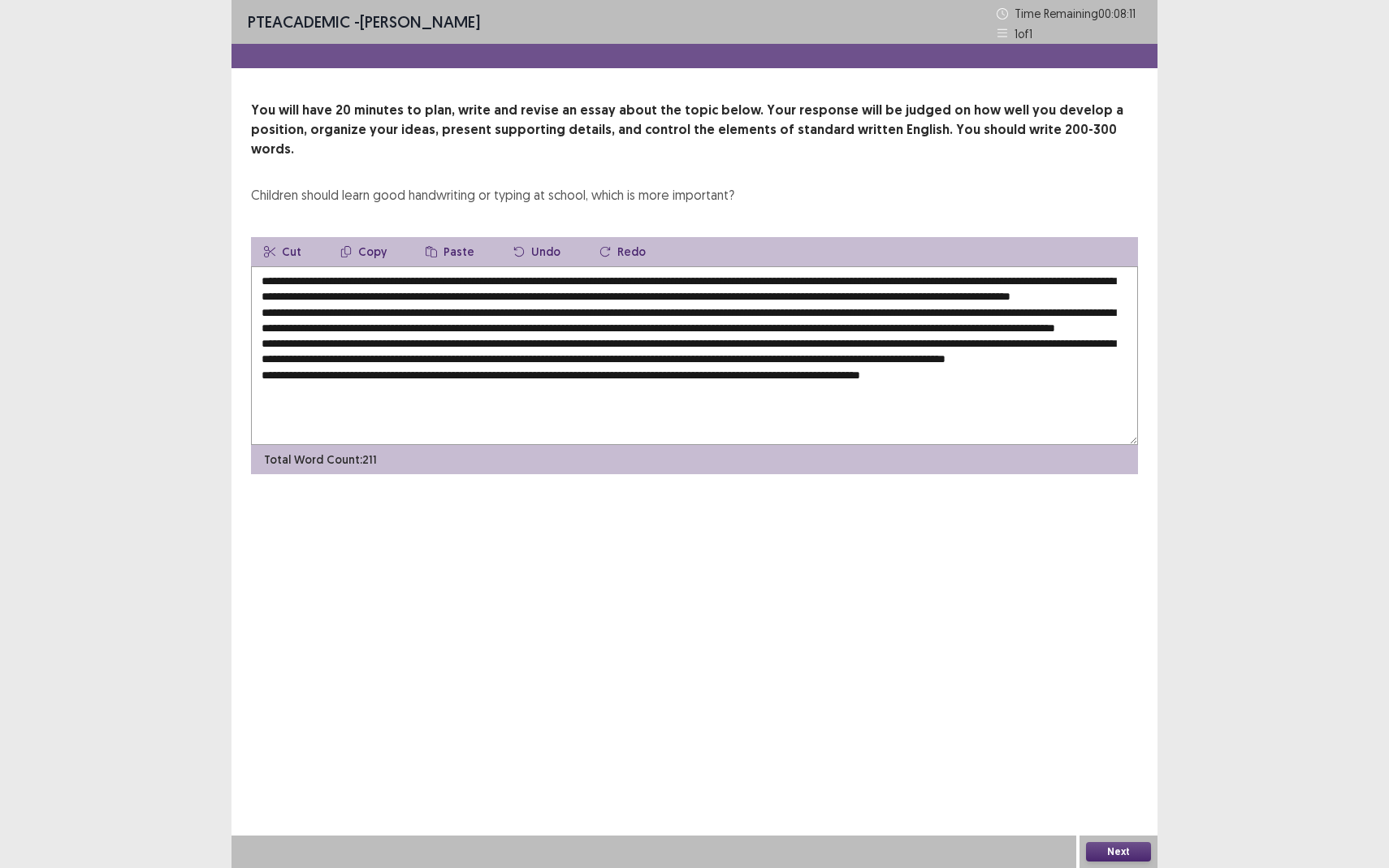
click at [309, 295] on textarea at bounding box center [694, 356] width 887 height 178
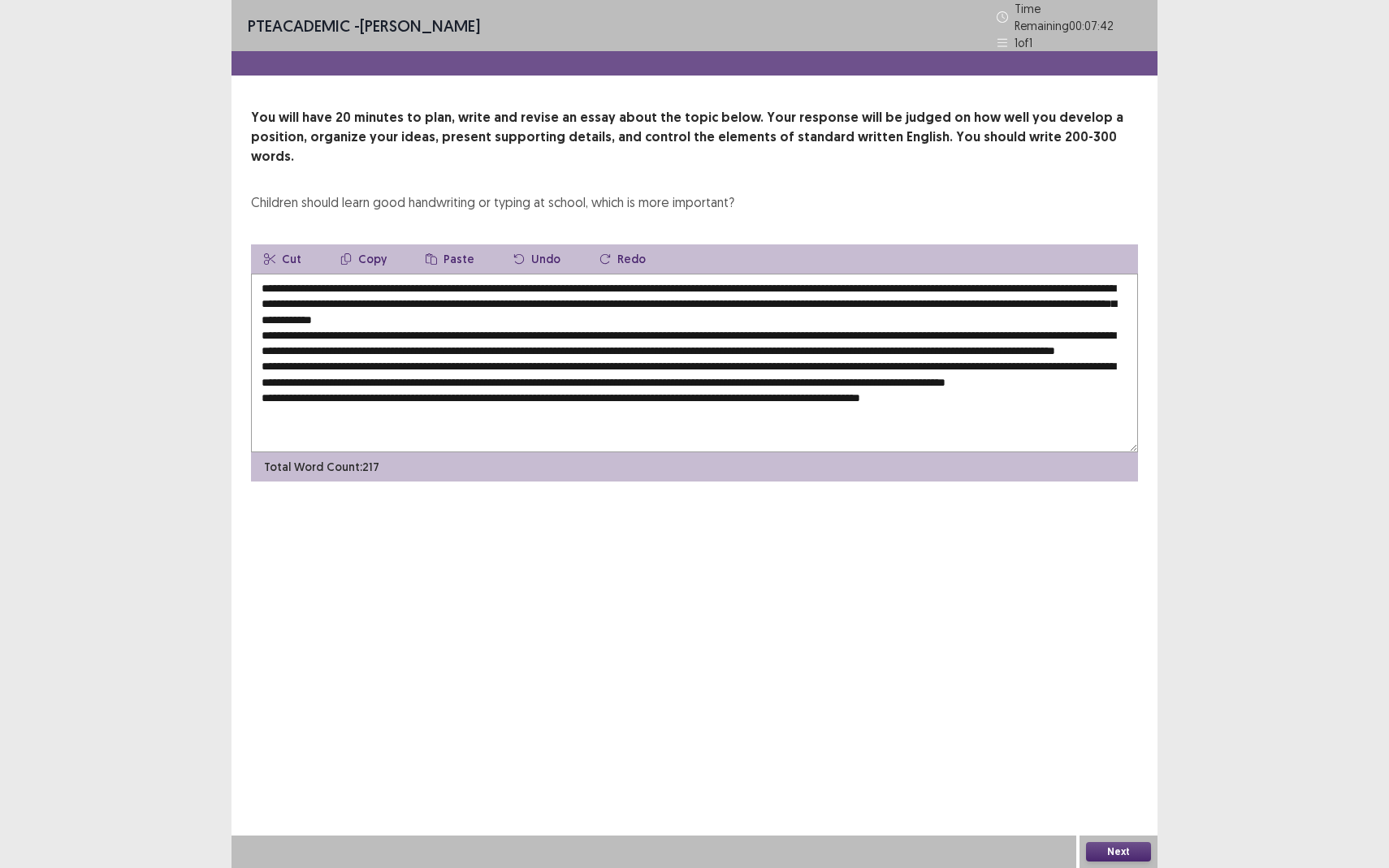
click at [305, 328] on textarea at bounding box center [694, 363] width 887 height 178
click at [311, 292] on textarea at bounding box center [694, 363] width 887 height 178
click at [754, 301] on textarea at bounding box center [694, 363] width 887 height 178
drag, startPoint x: 839, startPoint y: 279, endPoint x: 1077, endPoint y: 281, distance: 238.0
click at [1077, 281] on textarea at bounding box center [694, 363] width 887 height 178
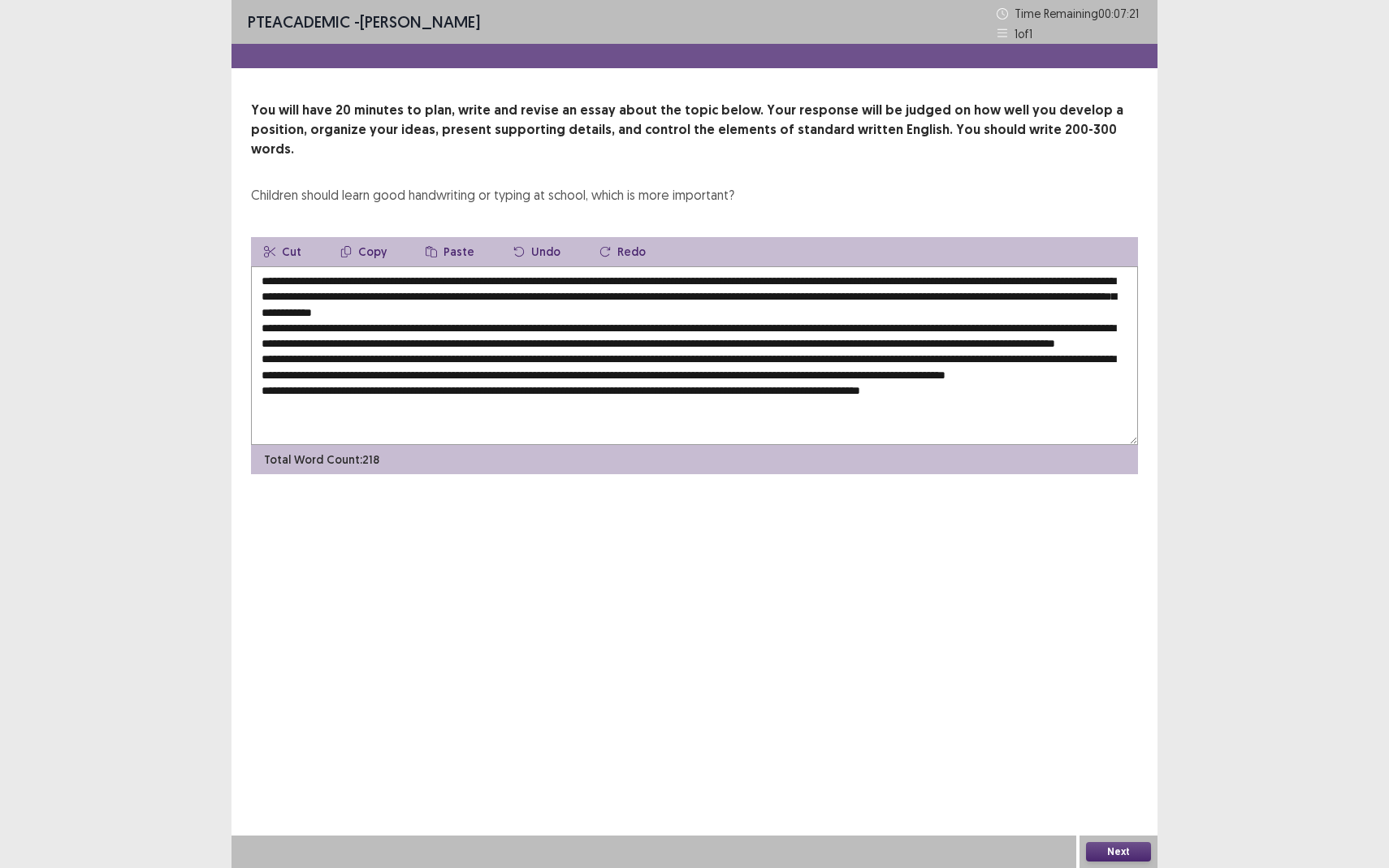
click at [367, 237] on button "Copy" at bounding box center [363, 252] width 72 height 29
click at [300, 326] on textarea at bounding box center [694, 356] width 887 height 178
click at [456, 237] on button "Paste" at bounding box center [449, 252] width 74 height 29
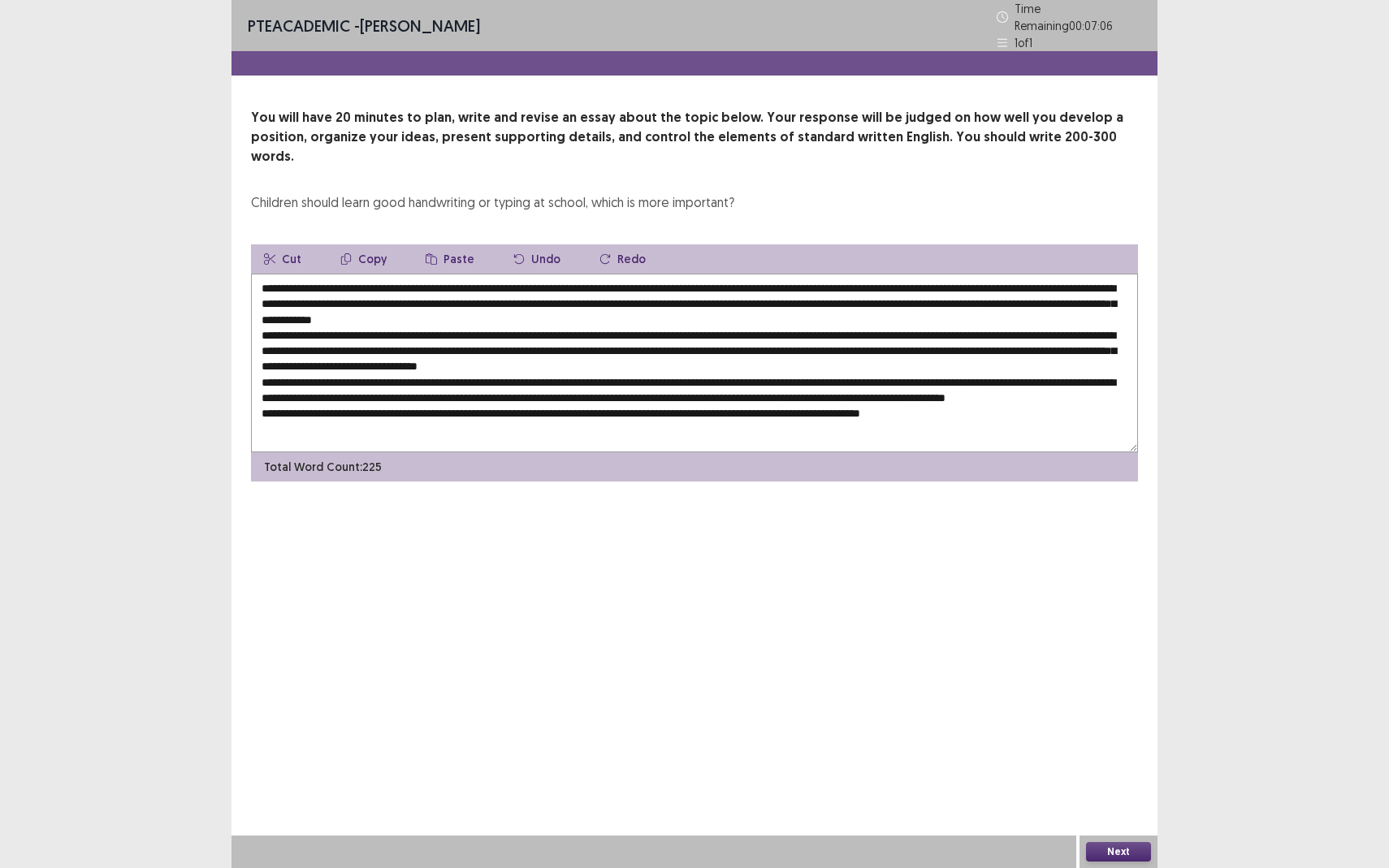
click at [573, 332] on textarea at bounding box center [694, 363] width 887 height 178
click at [573, 326] on textarea at bounding box center [694, 363] width 887 height 178
click at [573, 326] on textarea at bounding box center [694, 363] width 887 height 178
click at [760, 325] on textarea at bounding box center [694, 363] width 887 height 178
click at [470, 342] on textarea at bounding box center [694, 363] width 887 height 178
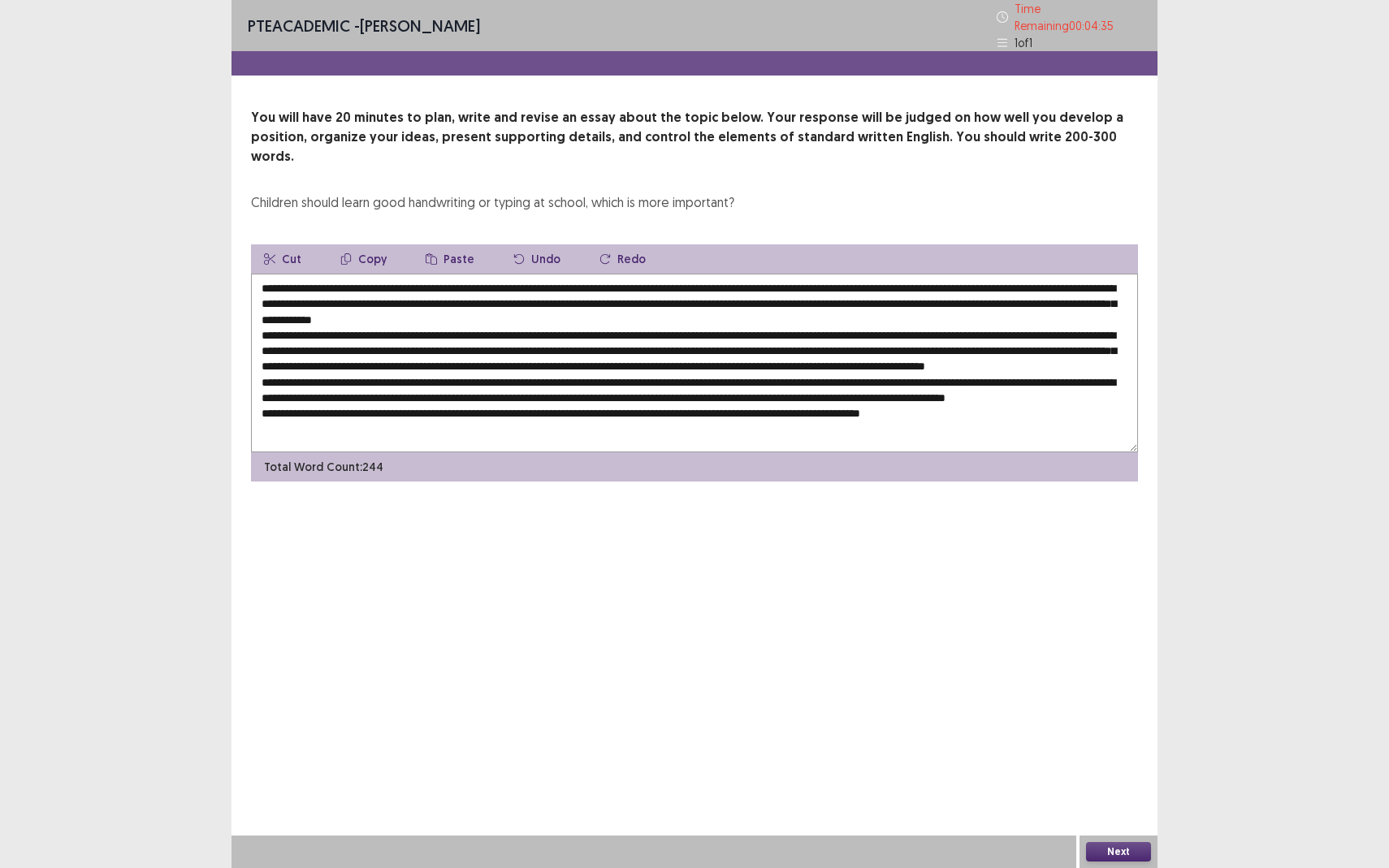
drag, startPoint x: 305, startPoint y: 294, endPoint x: 497, endPoint y: 292, distance: 192.0
click at [497, 292] on textarea at bounding box center [694, 363] width 887 height 178
click at [369, 245] on button "Copy" at bounding box center [363, 259] width 72 height 29
click at [515, 382] on textarea at bounding box center [694, 363] width 887 height 178
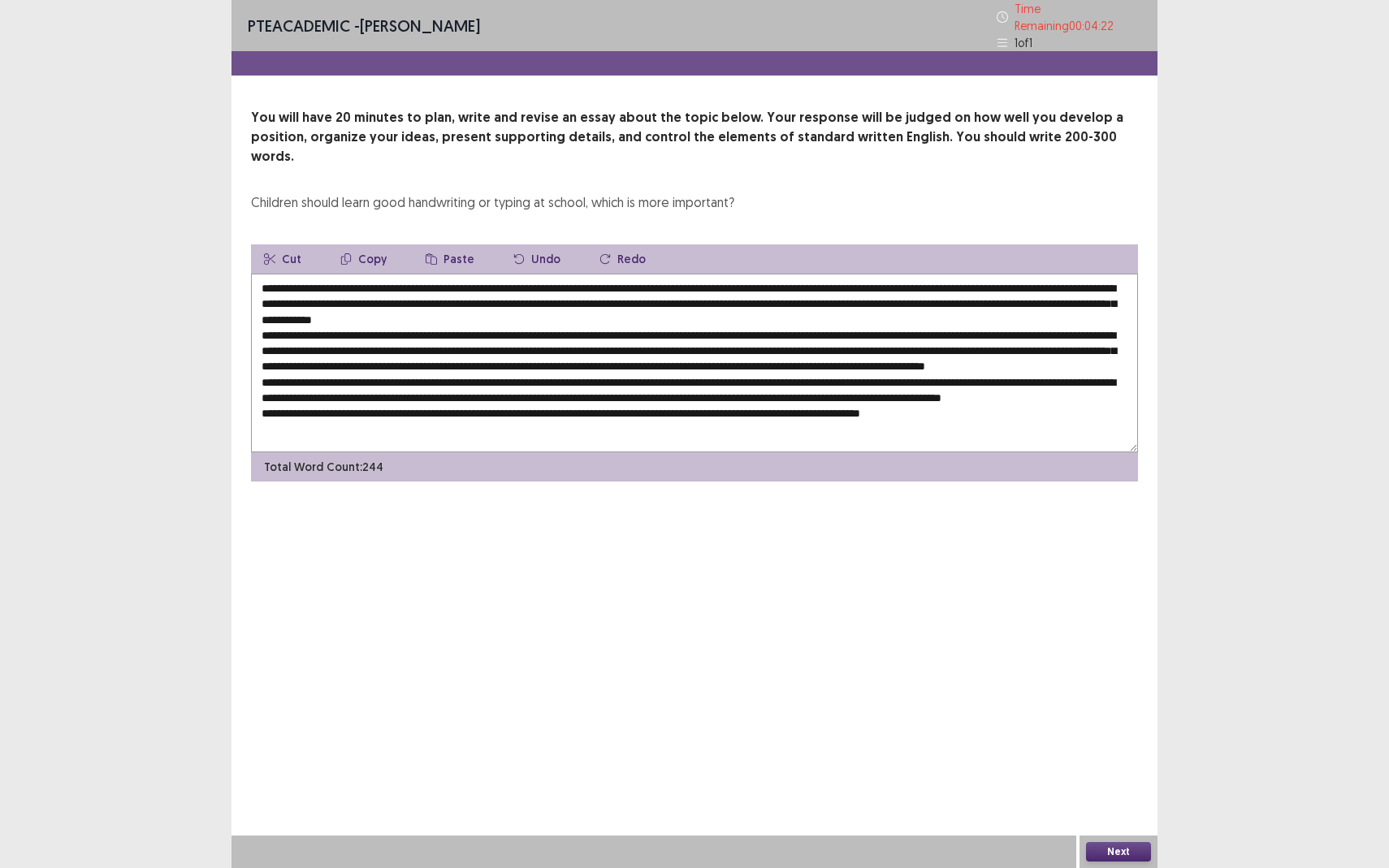
click at [447, 245] on button "Paste" at bounding box center [449, 259] width 74 height 29
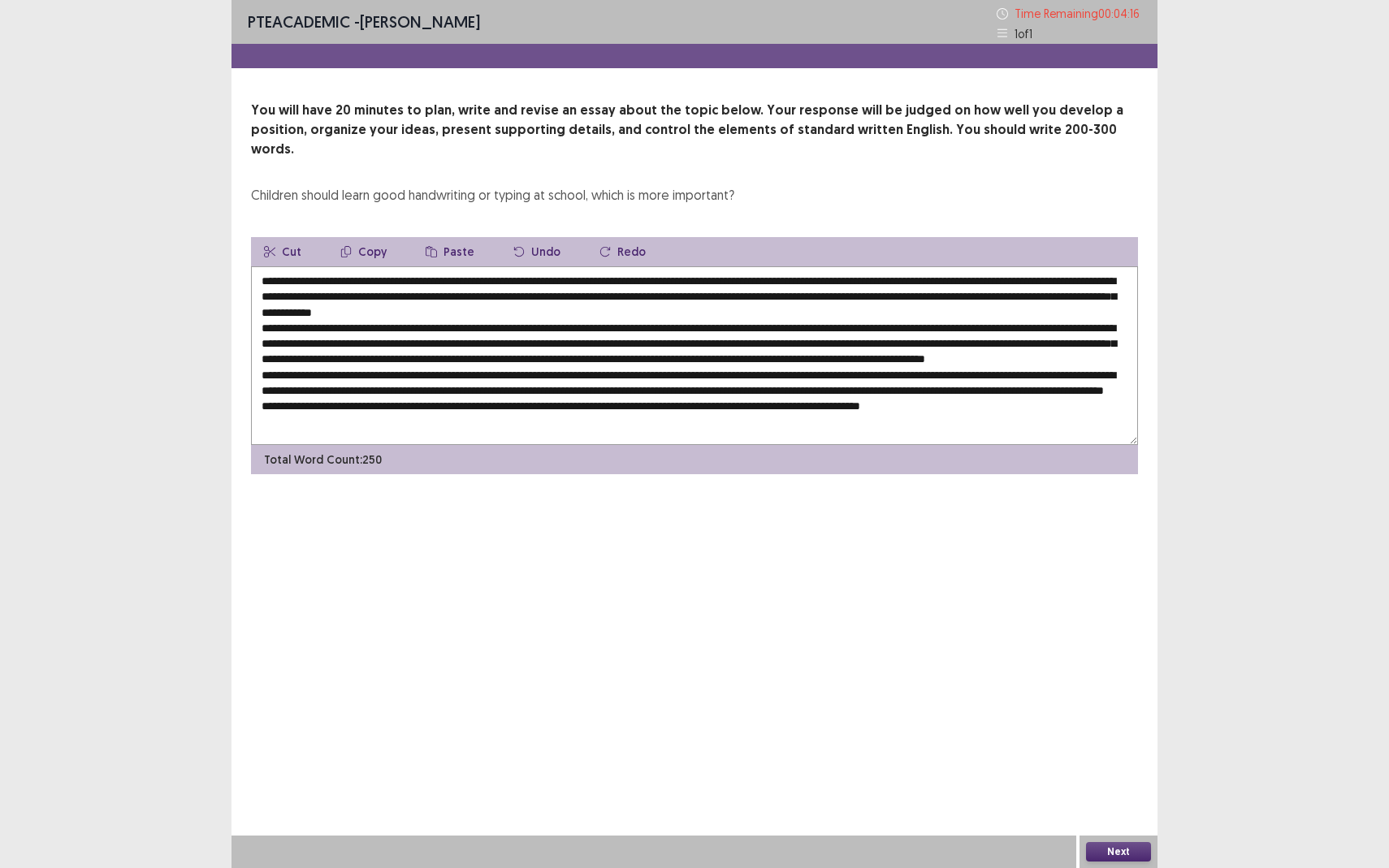
click at [705, 385] on textarea at bounding box center [694, 356] width 887 height 178
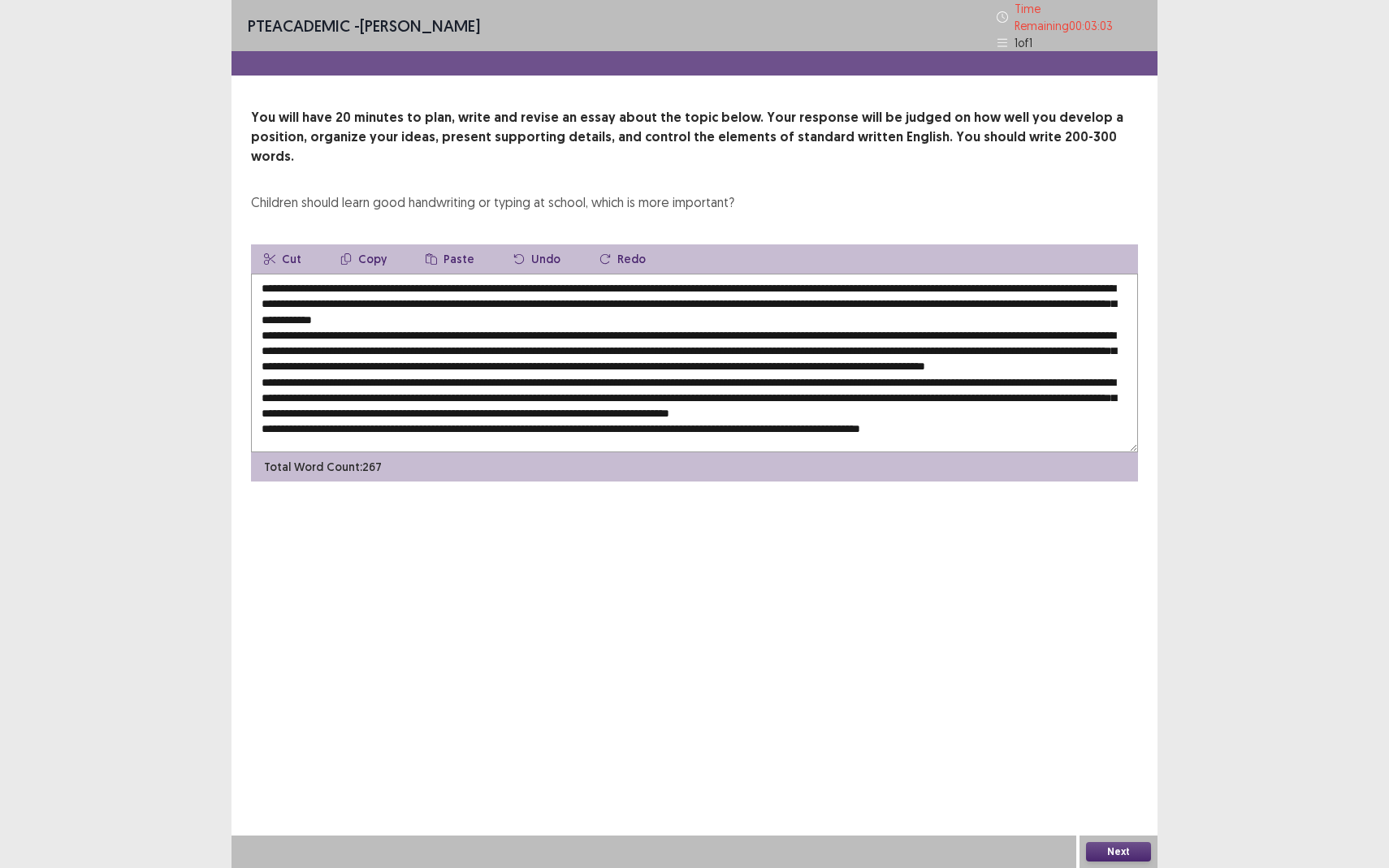
click at [622, 394] on textarea at bounding box center [694, 363] width 887 height 178
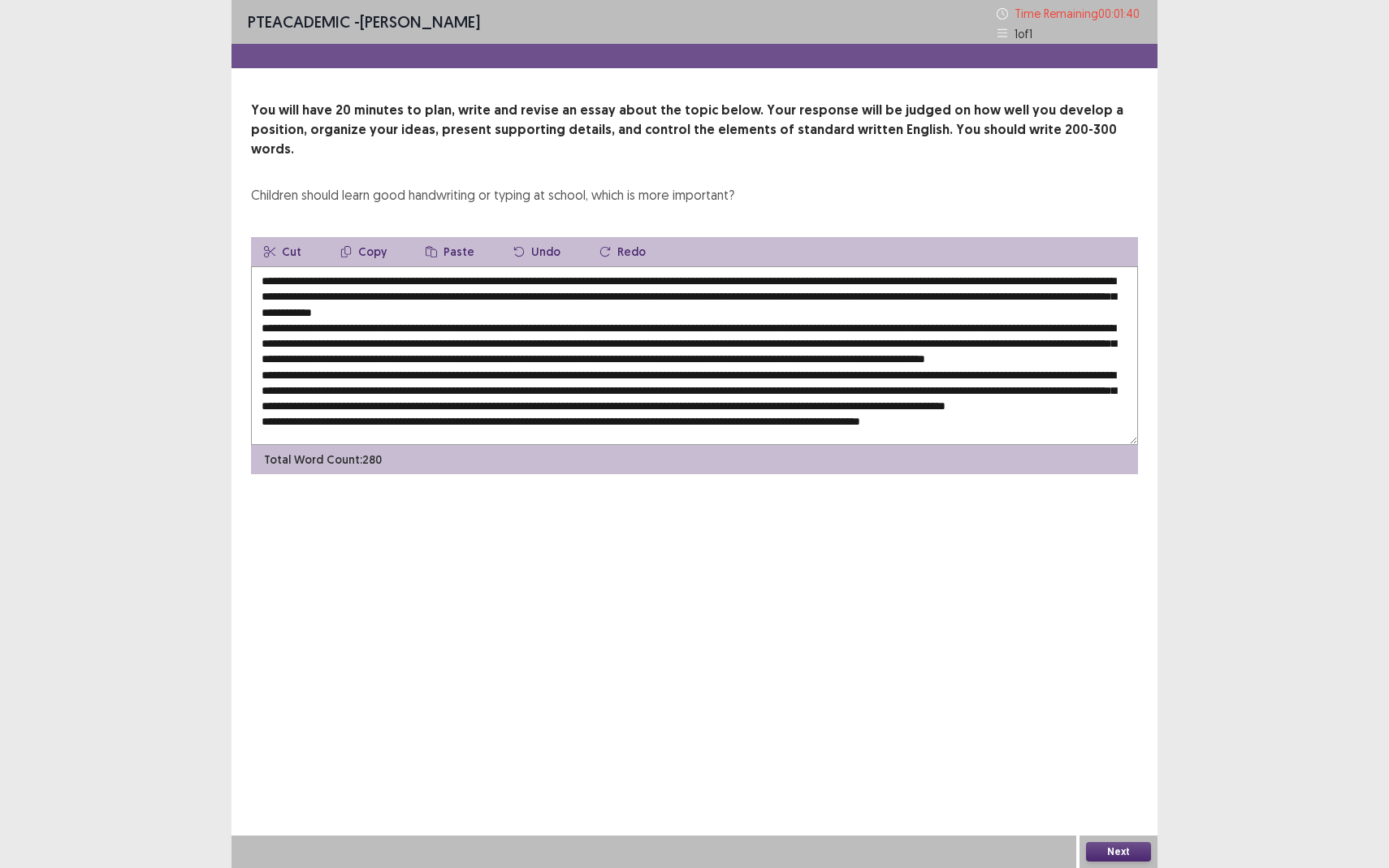
scroll to position [24, 0]
click at [290, 384] on textarea at bounding box center [694, 356] width 887 height 178
click at [305, 326] on textarea at bounding box center [694, 356] width 887 height 178
click at [491, 326] on textarea at bounding box center [694, 356] width 887 height 178
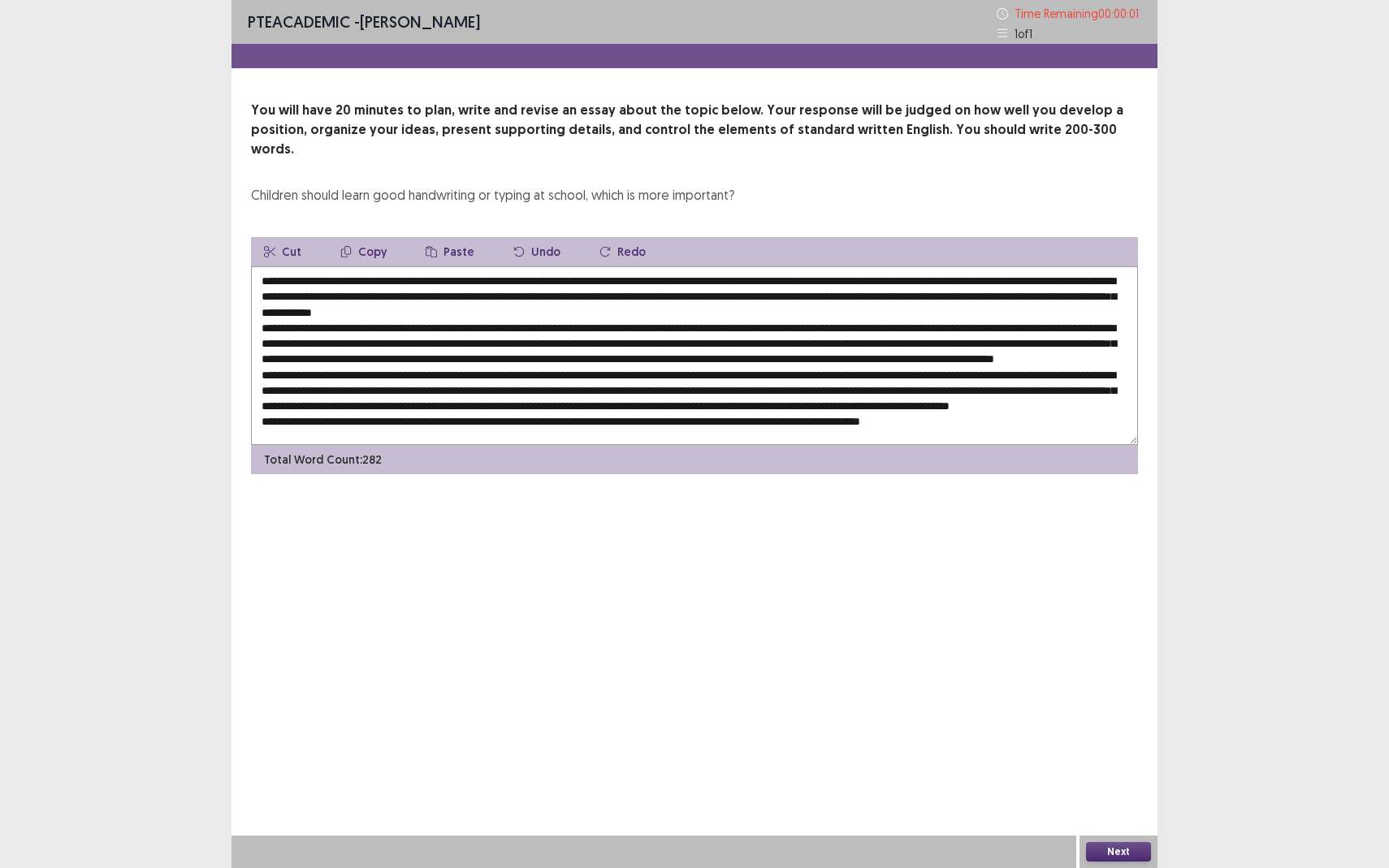
type textarea "**********"
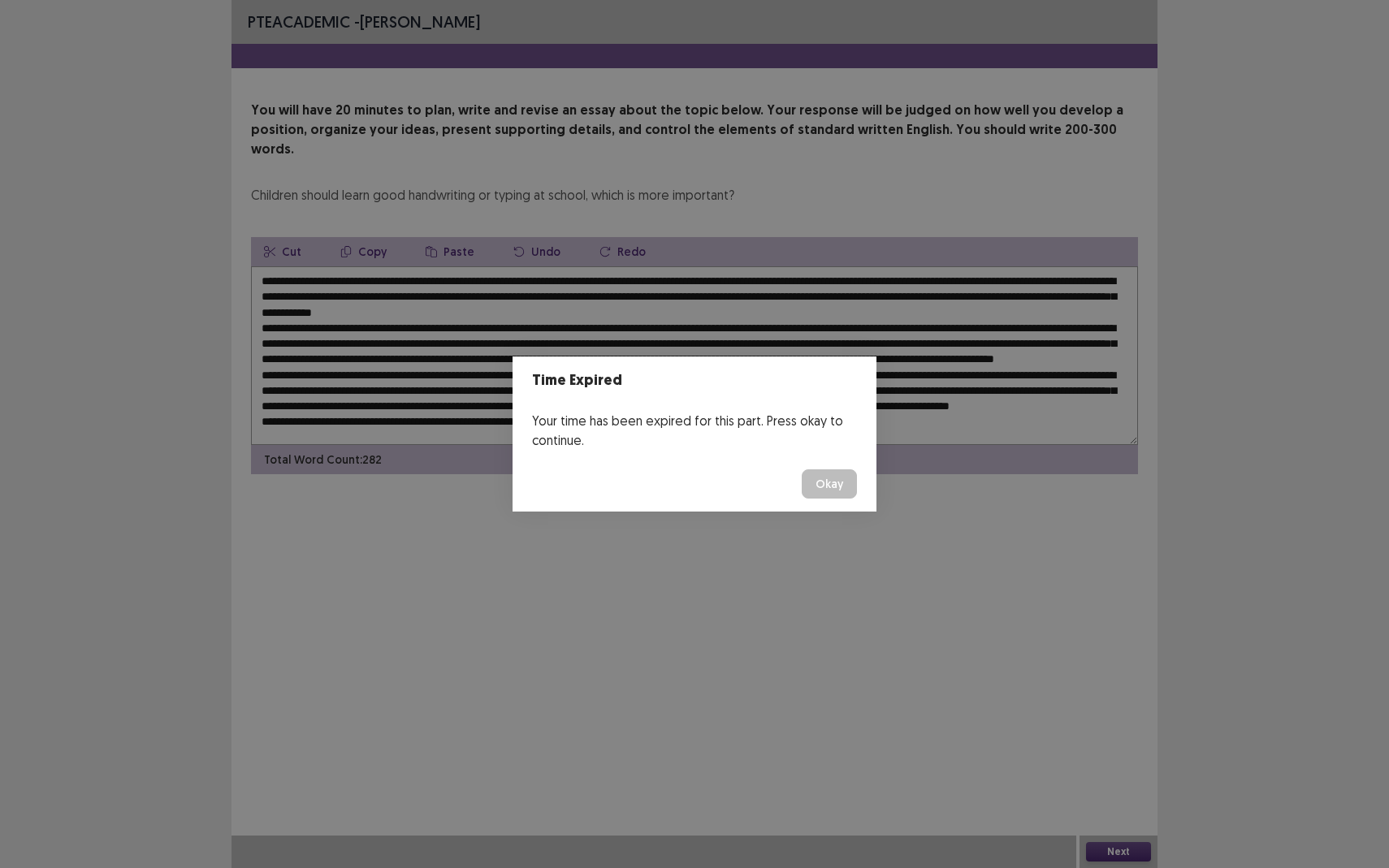
click at [832, 490] on button "Okay" at bounding box center [829, 484] width 56 height 29
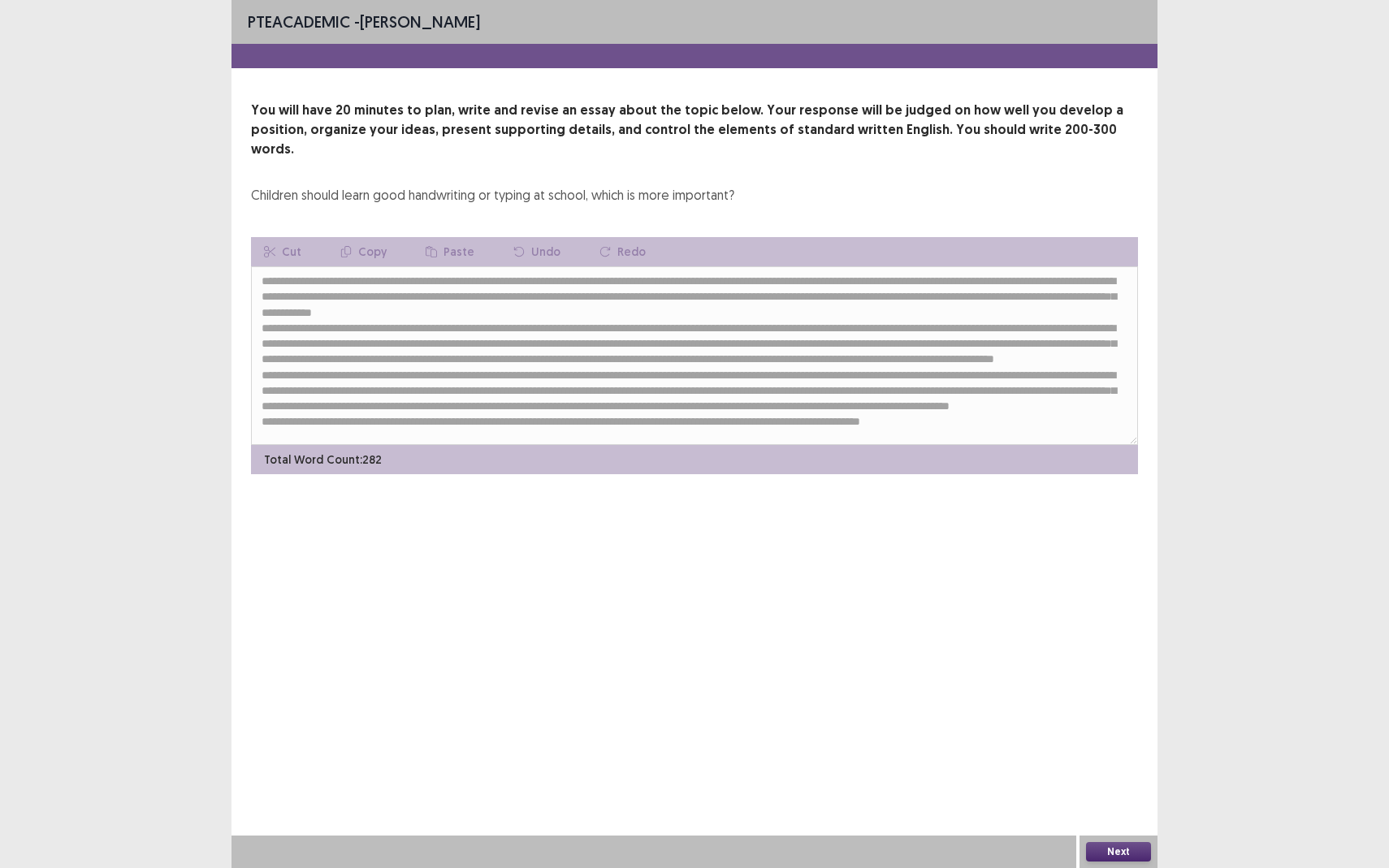
click at [1114, 768] on button "Next" at bounding box center [1117, 852] width 65 height 20
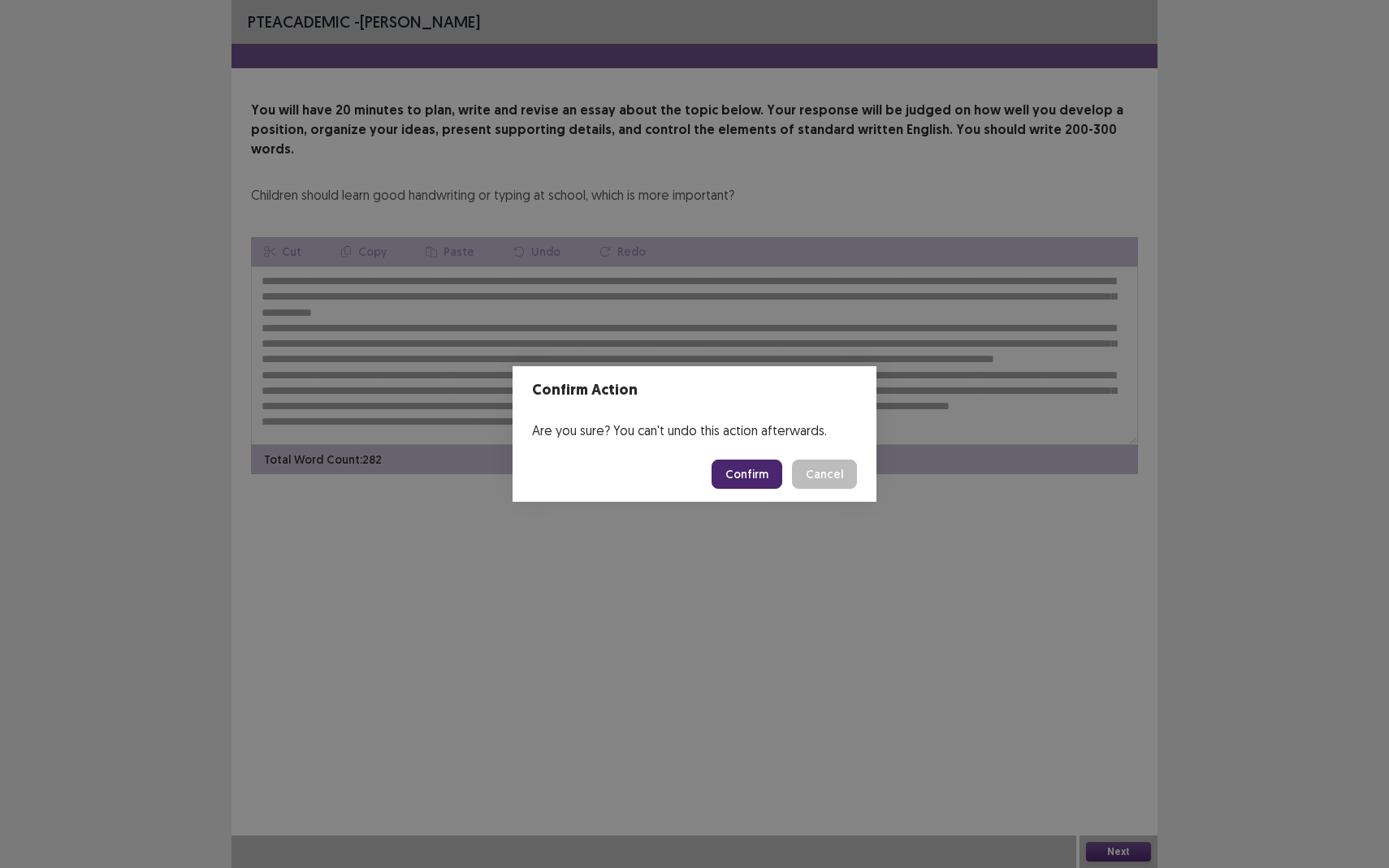
click at [750, 468] on button "Confirm" at bounding box center [747, 474] width 70 height 29
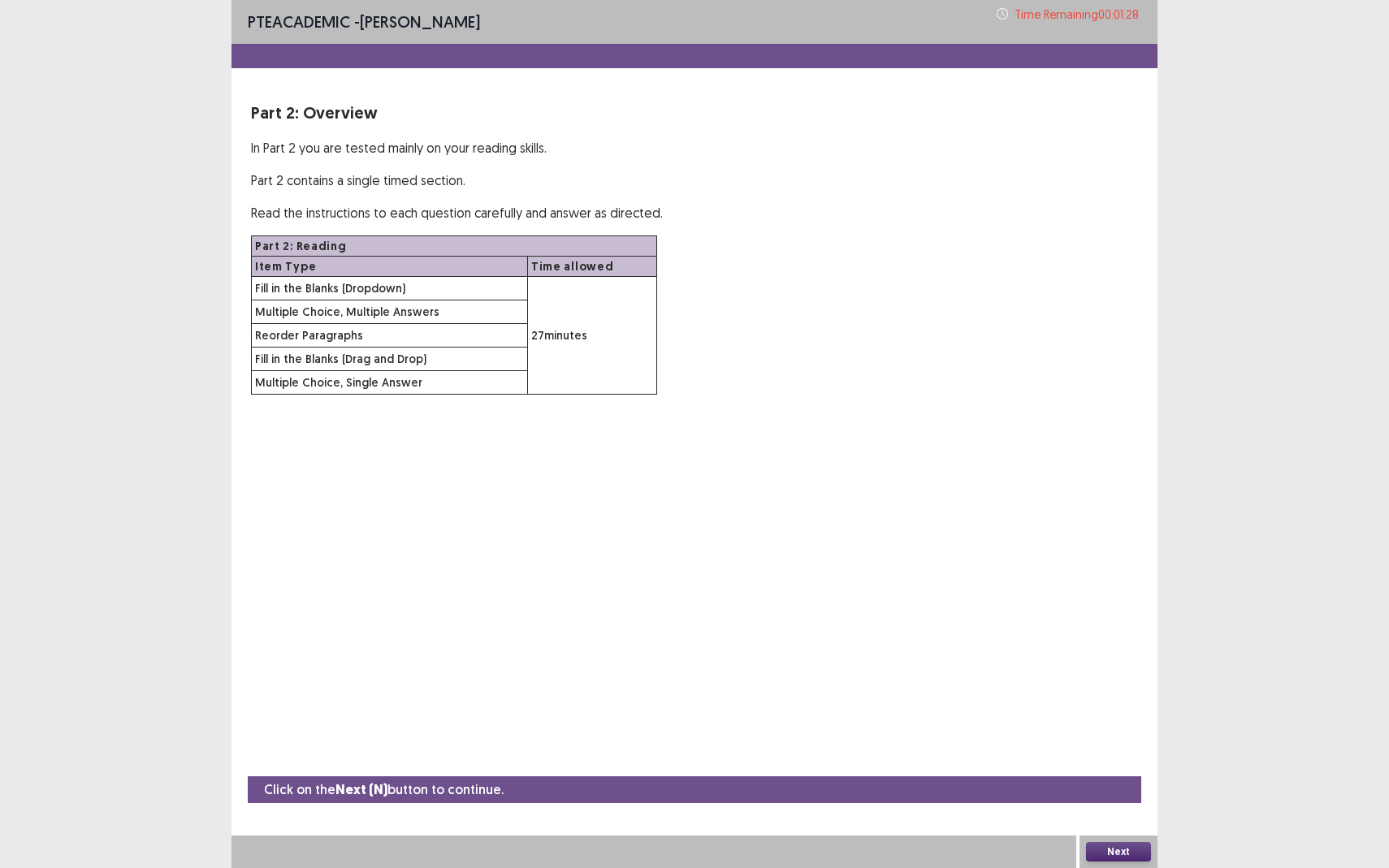
click at [1116, 768] on button "Next" at bounding box center [1117, 852] width 65 height 20
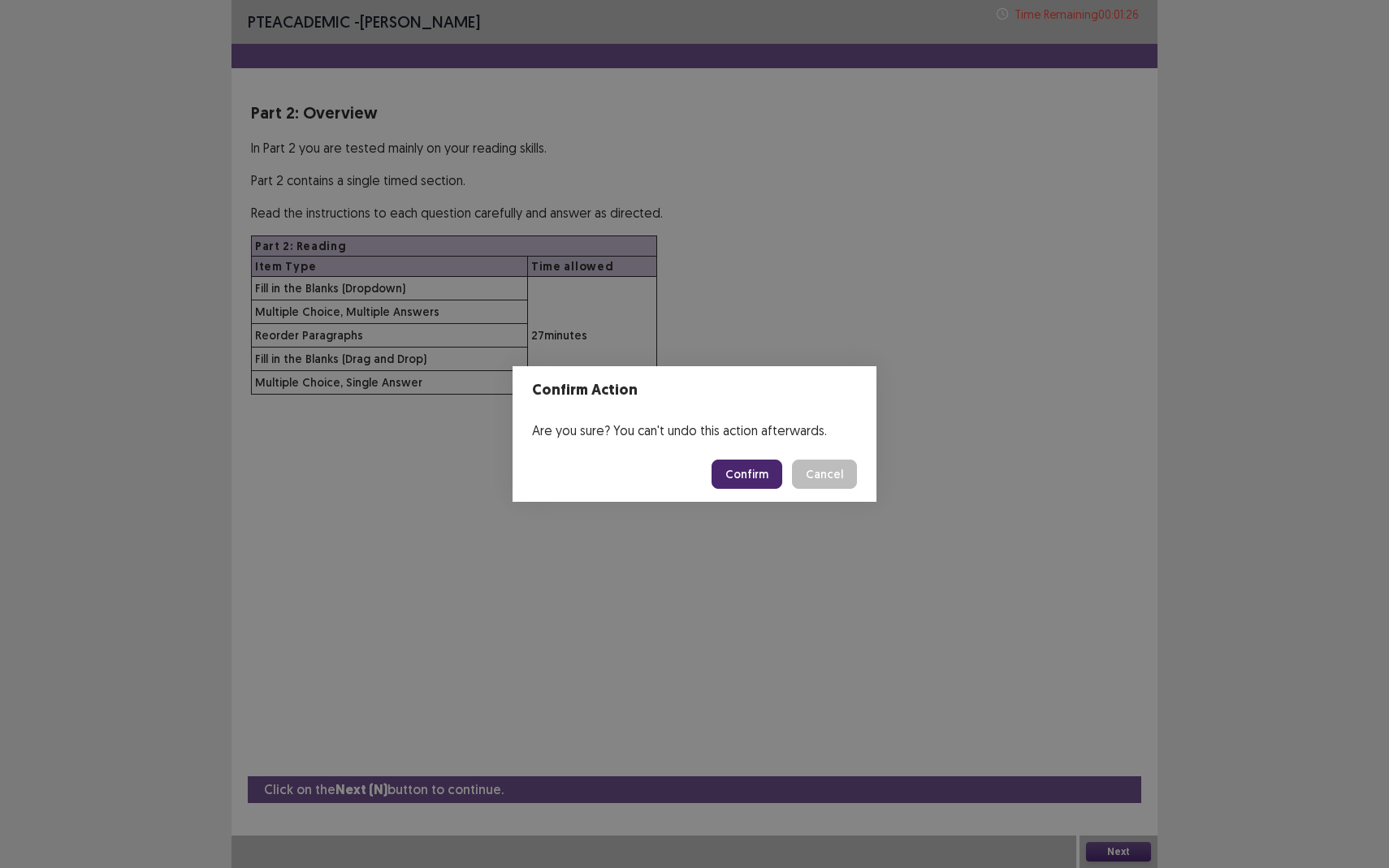
click at [760, 474] on button "Confirm" at bounding box center [747, 474] width 70 height 29
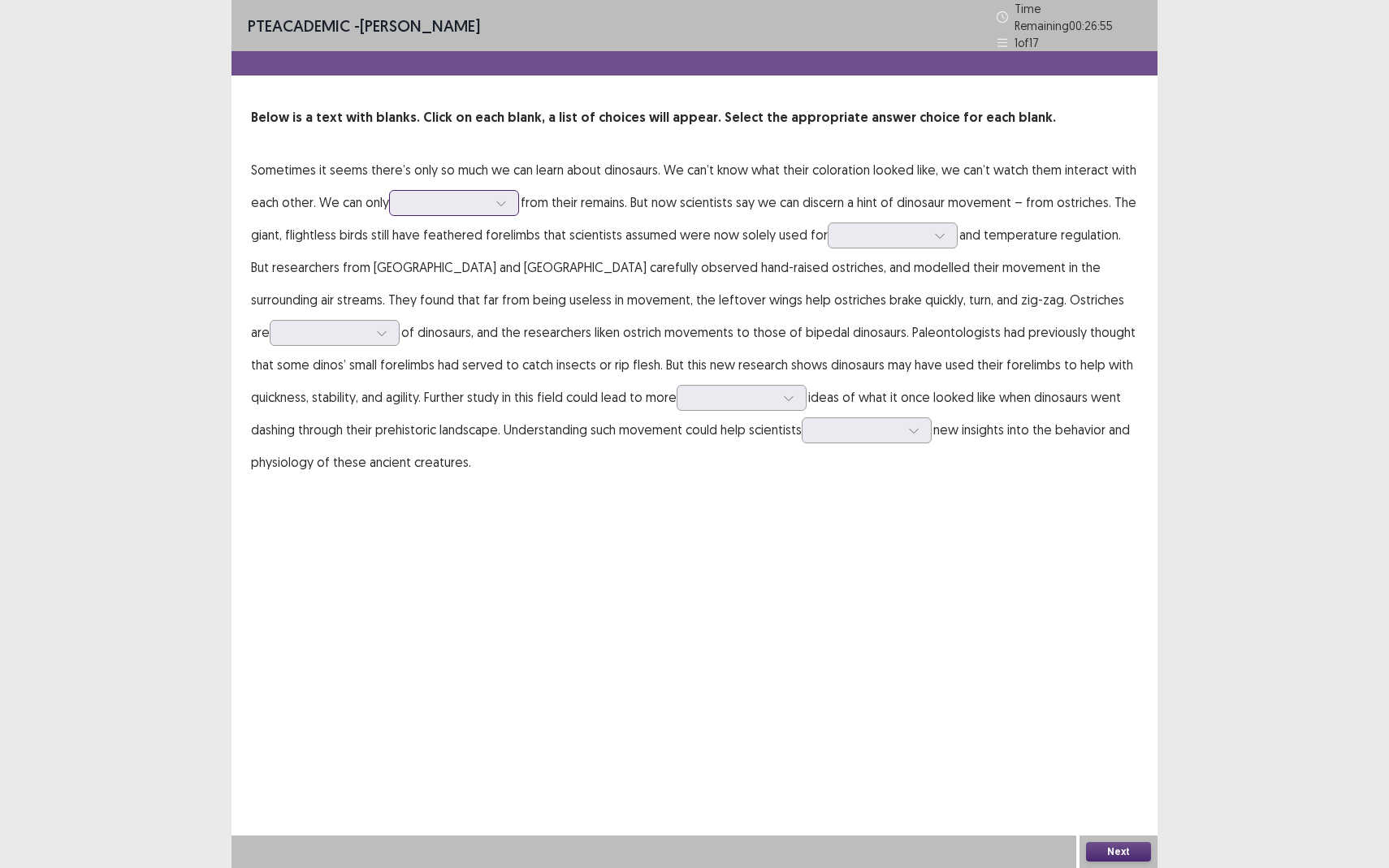
click at [429, 195] on div at bounding box center [444, 202] width 84 height 16
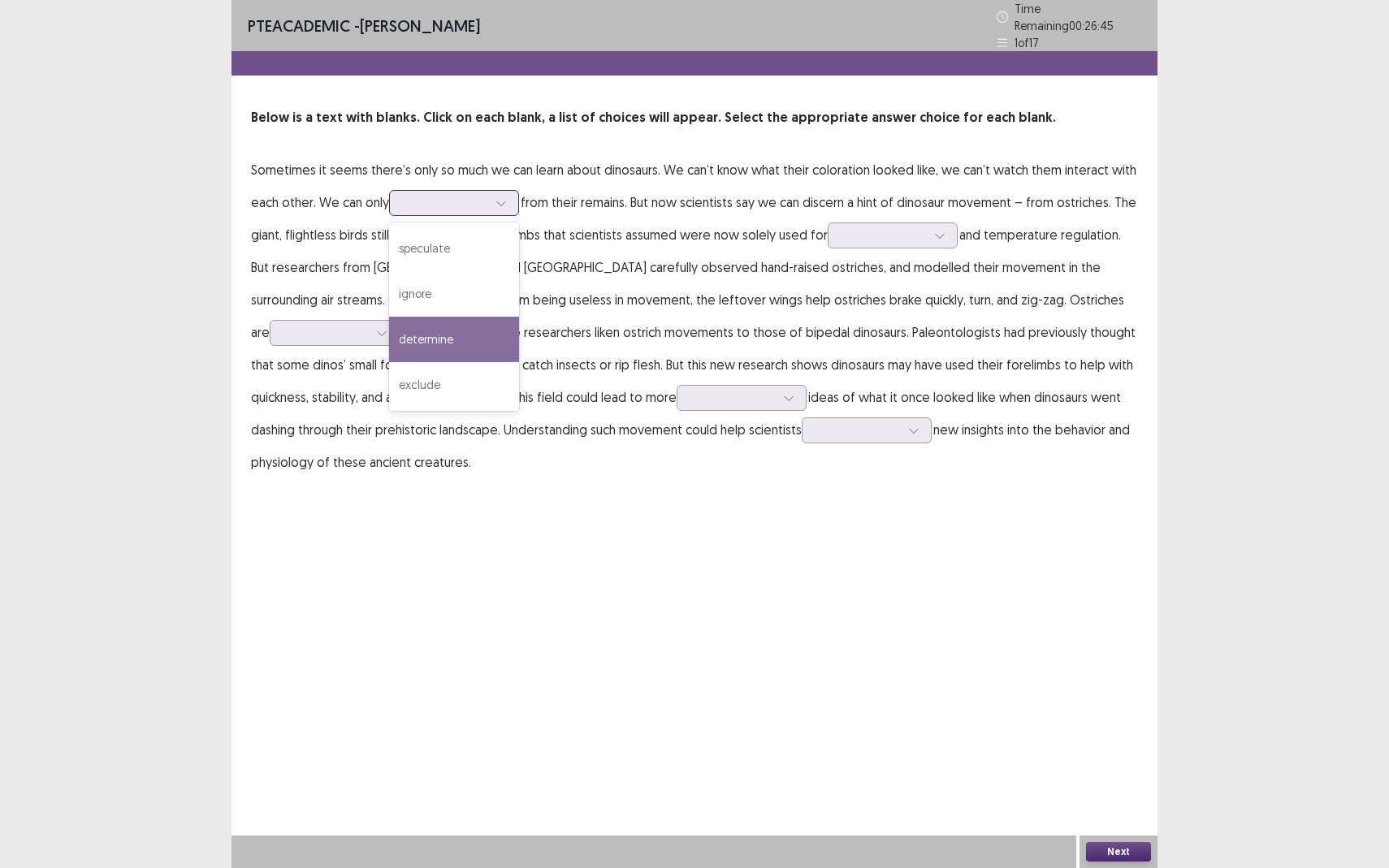
click at [433, 331] on div "determine" at bounding box center [454, 340] width 130 height 46
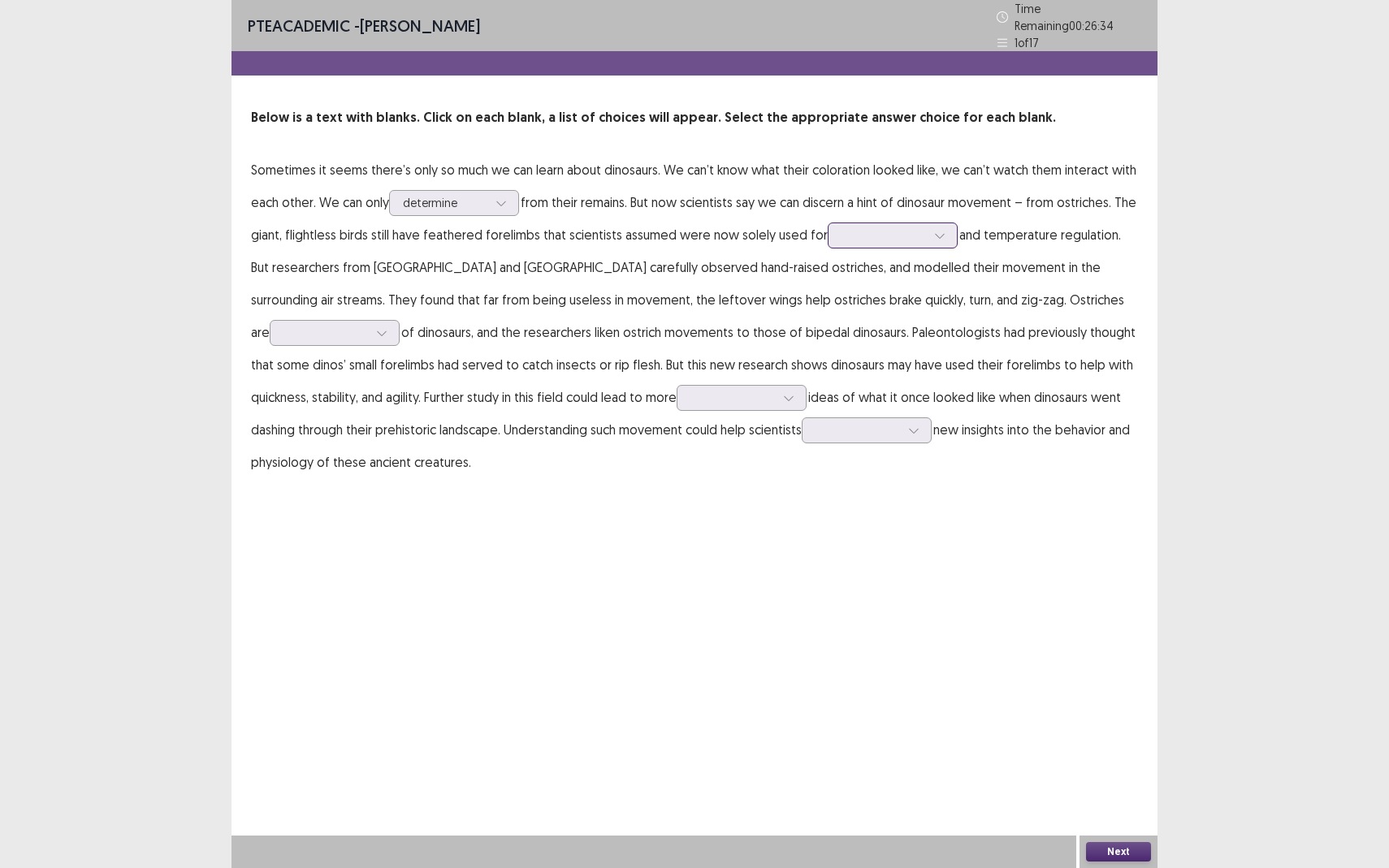
click at [881, 227] on div at bounding box center [883, 235] width 84 height 16
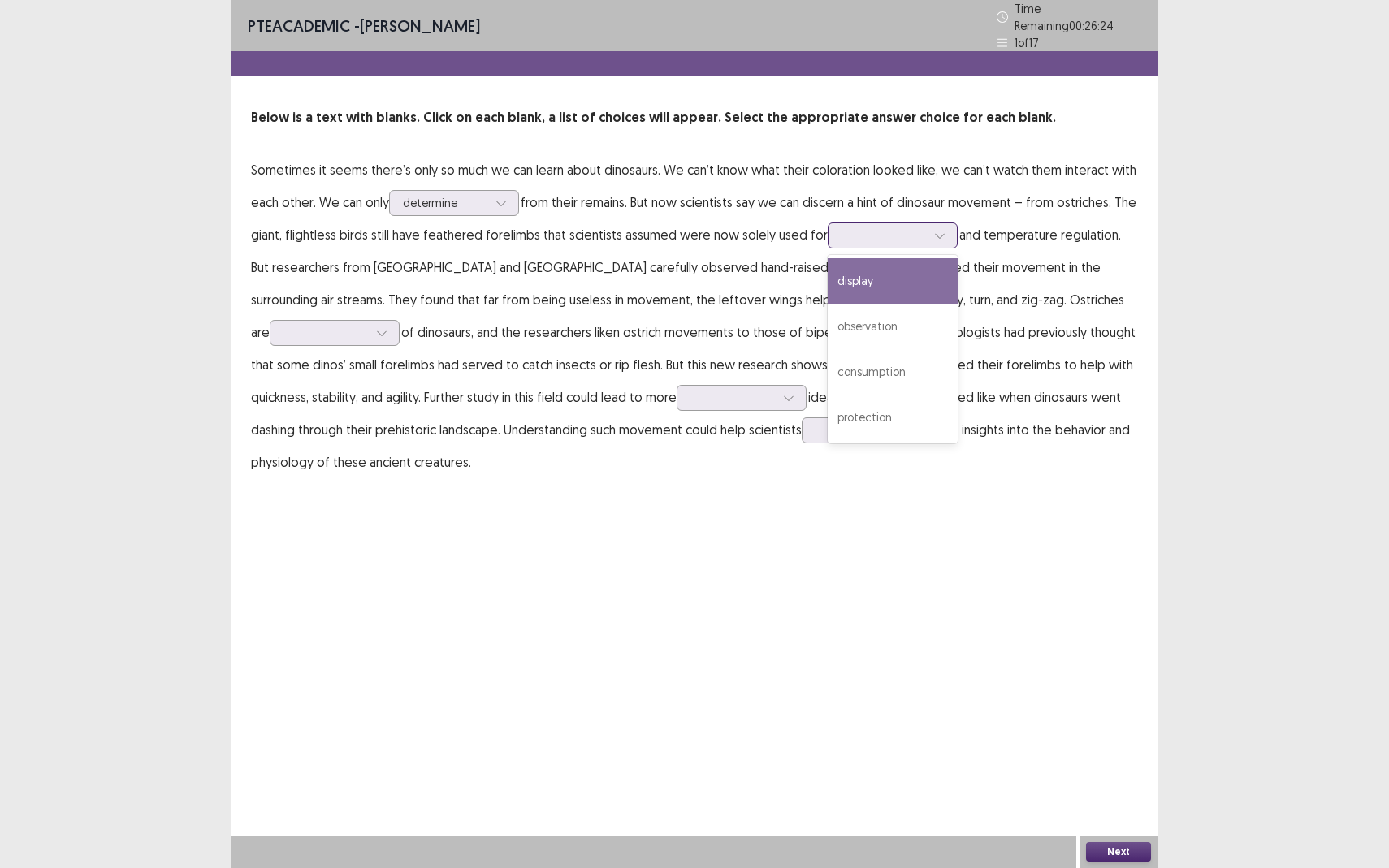
click at [869, 277] on div "display" at bounding box center [892, 281] width 130 height 46
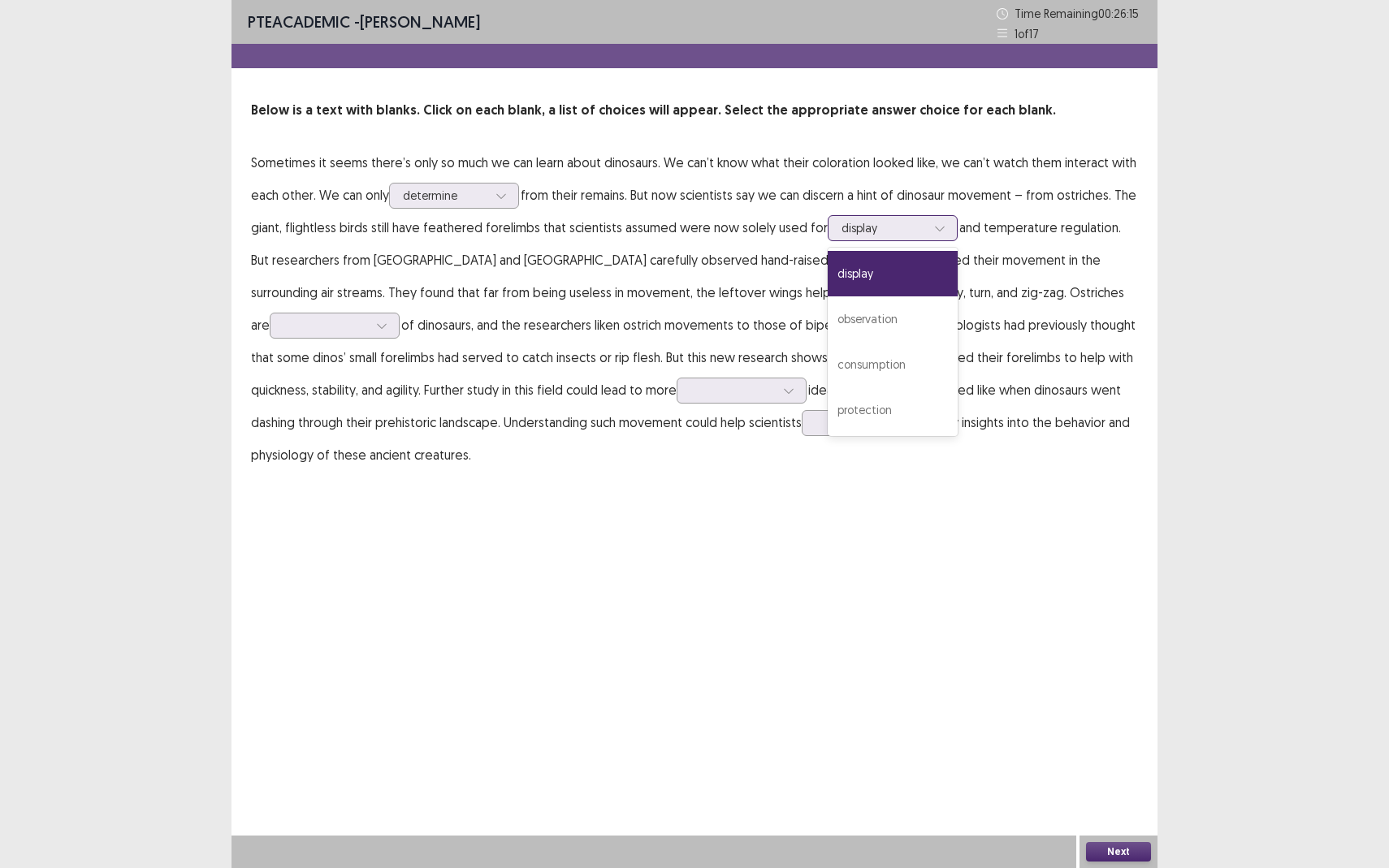
click at [870, 226] on div at bounding box center [883, 227] width 84 height 16
click at [865, 313] on div "observation" at bounding box center [892, 319] width 130 height 46
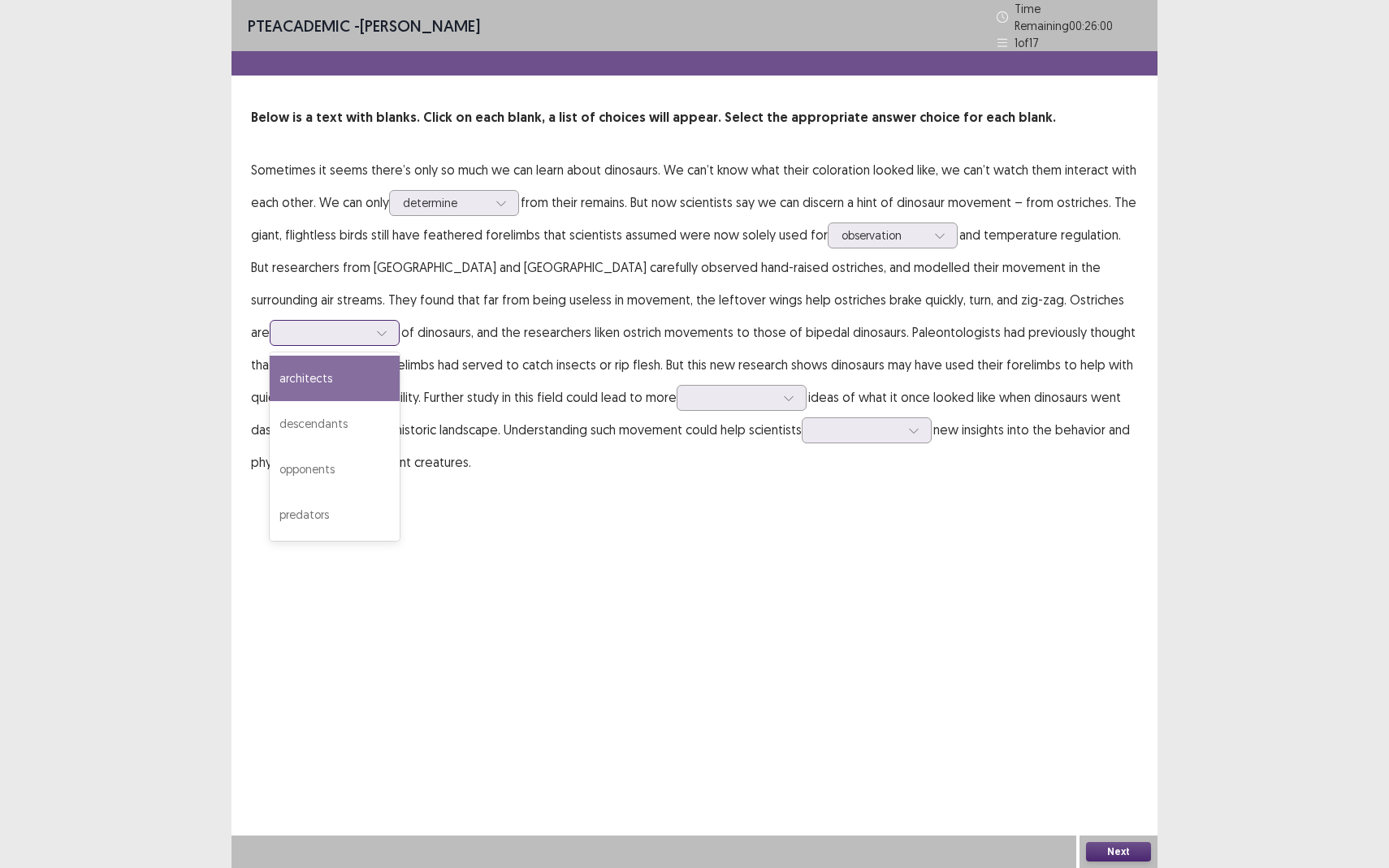
click at [368, 325] on div at bounding box center [325, 332] width 84 height 16
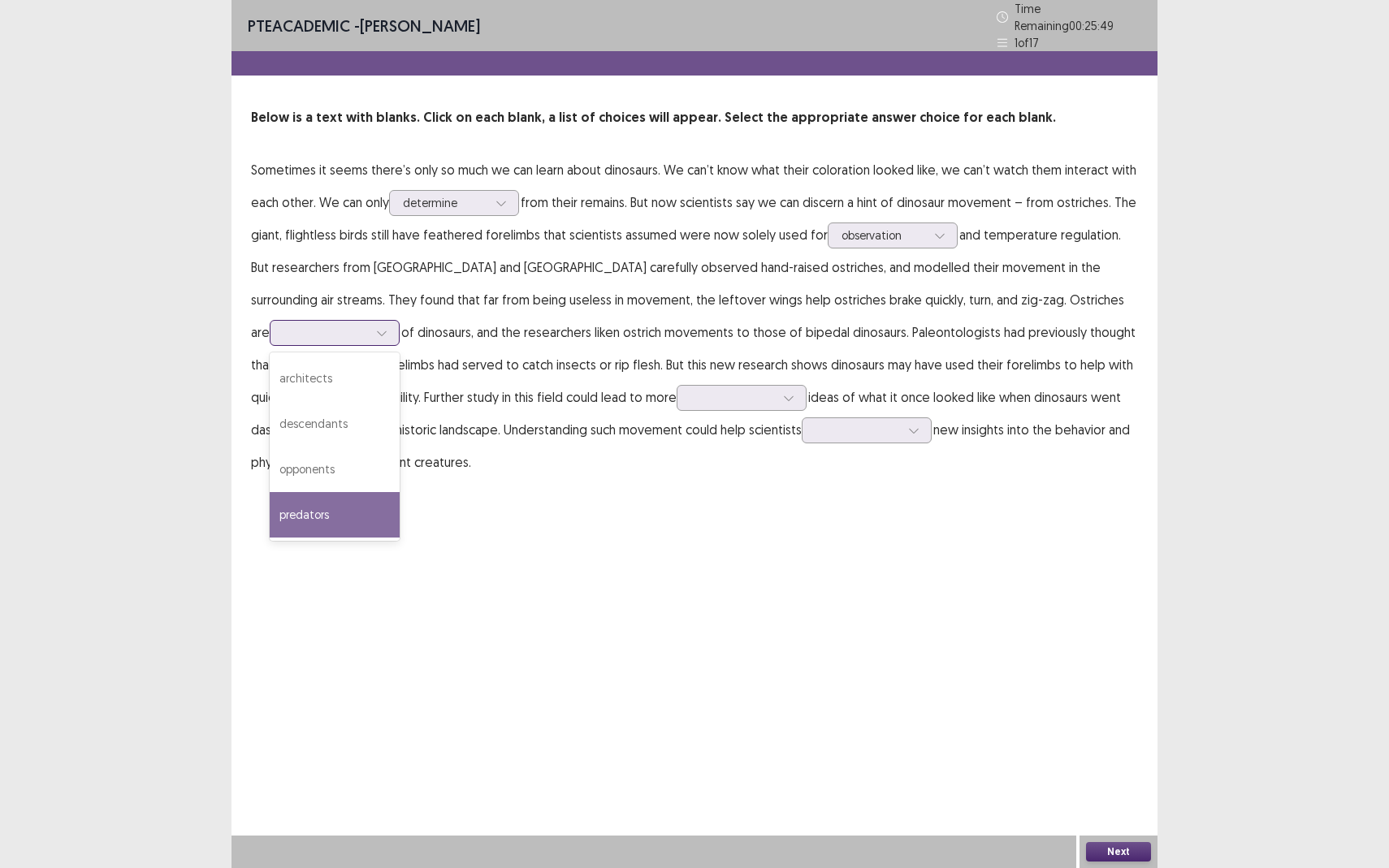
click at [399, 492] on div "predators" at bounding box center [335, 515] width 130 height 46
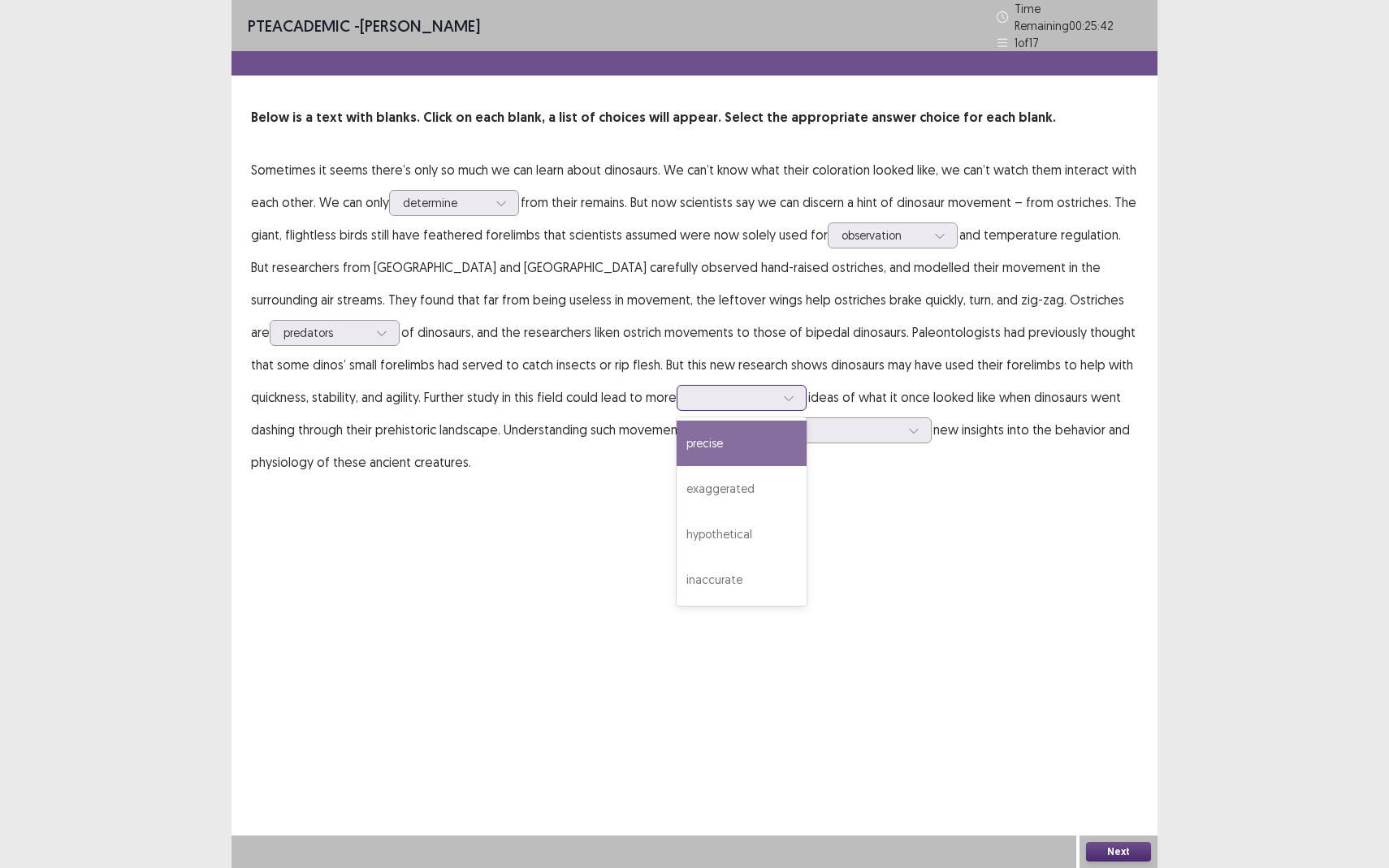
click at [690, 393] on div at bounding box center [732, 397] width 84 height 16
click at [677, 432] on div "precise" at bounding box center [741, 443] width 130 height 46
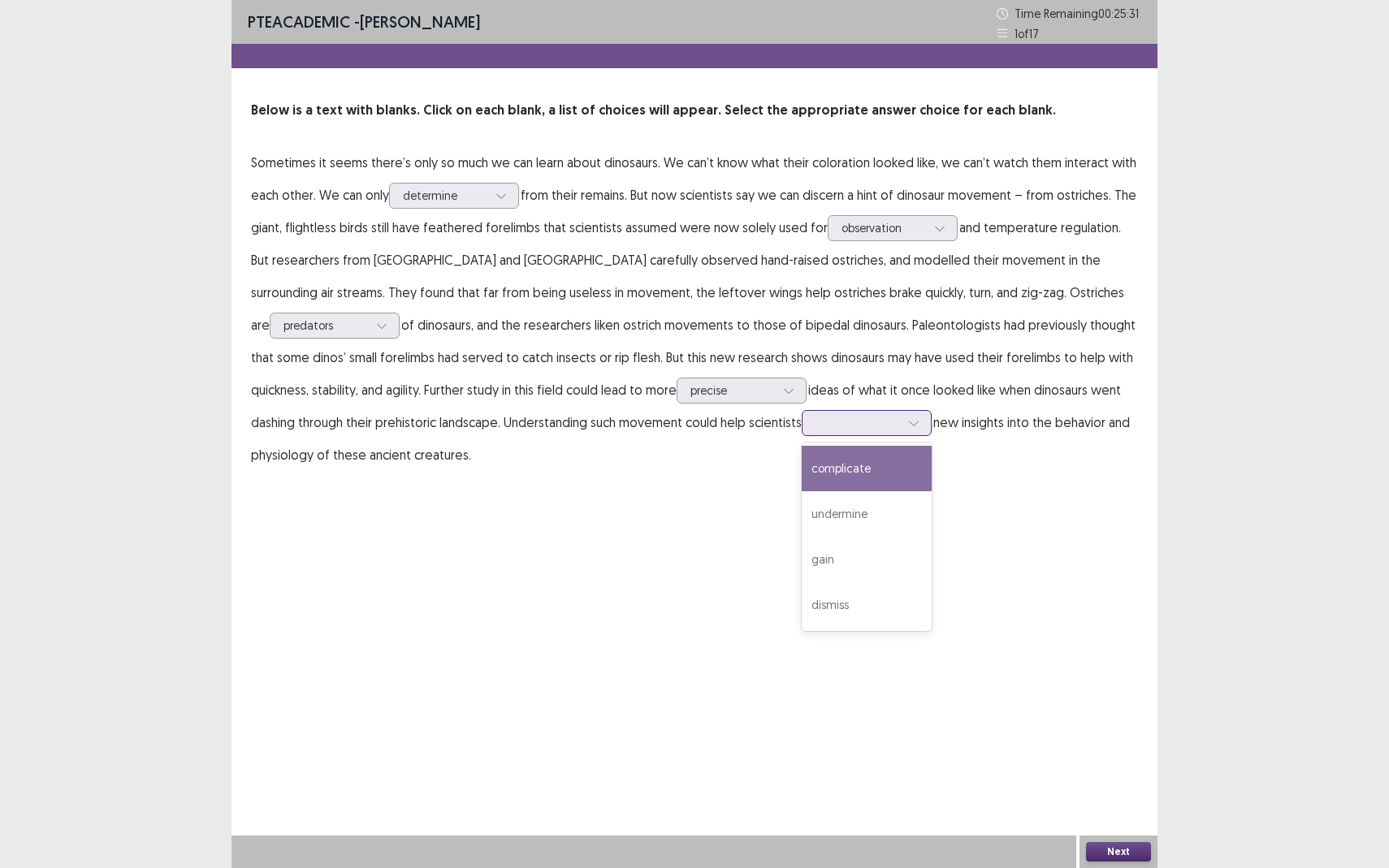
click at [816, 418] on div at bounding box center [857, 422] width 84 height 16
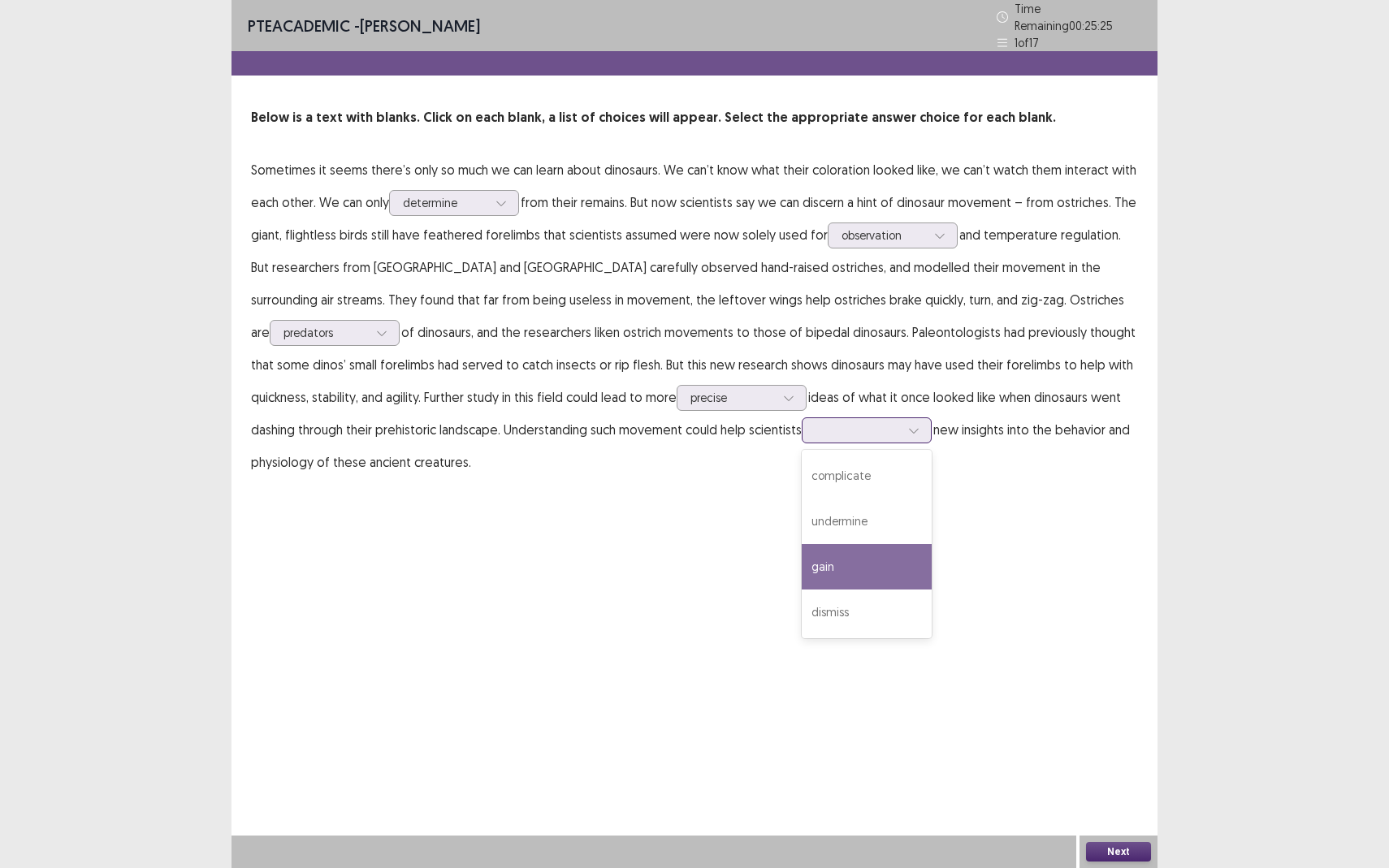
click at [802, 550] on div "gain" at bounding box center [866, 567] width 130 height 46
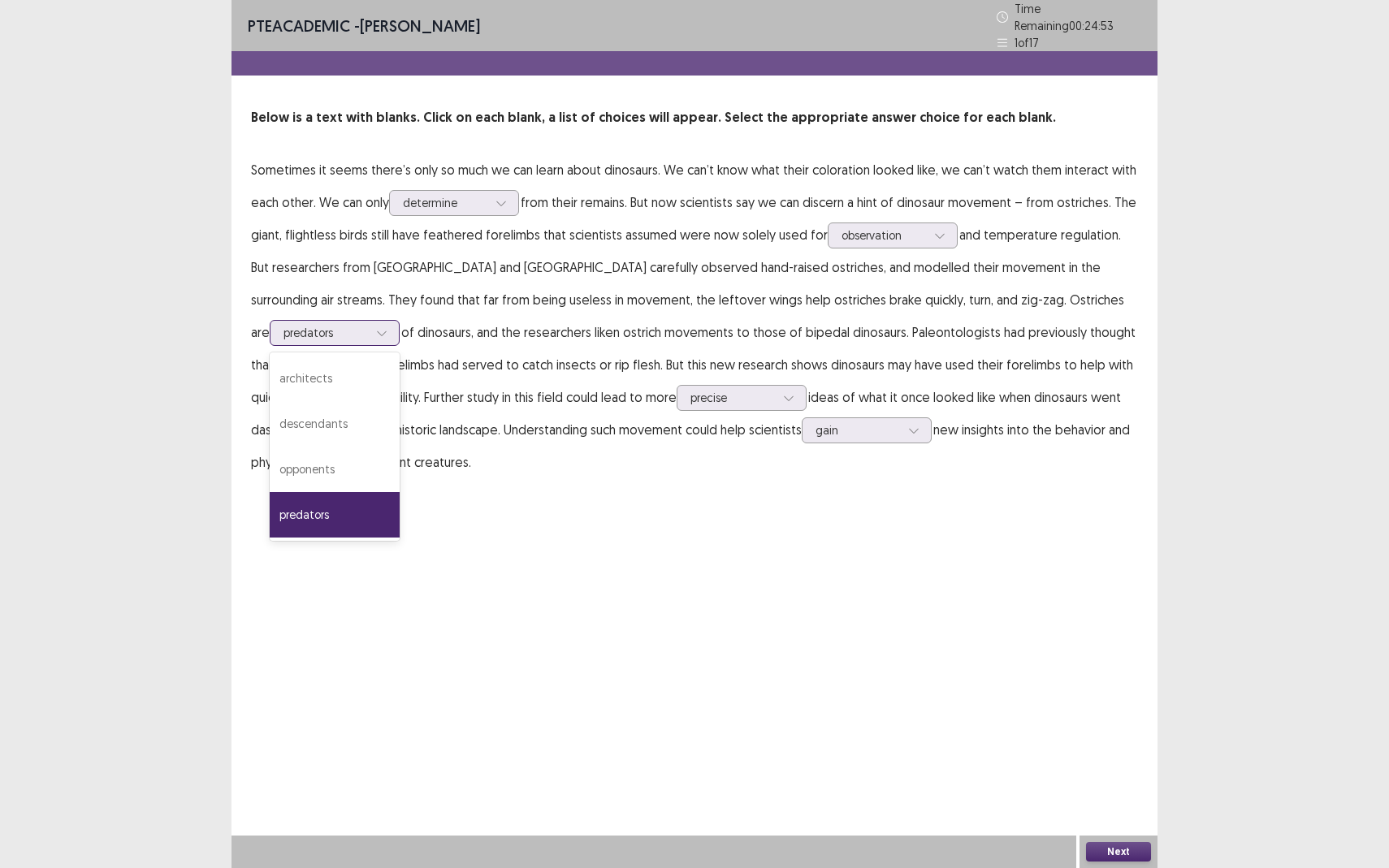
click at [368, 325] on div at bounding box center [325, 332] width 84 height 16
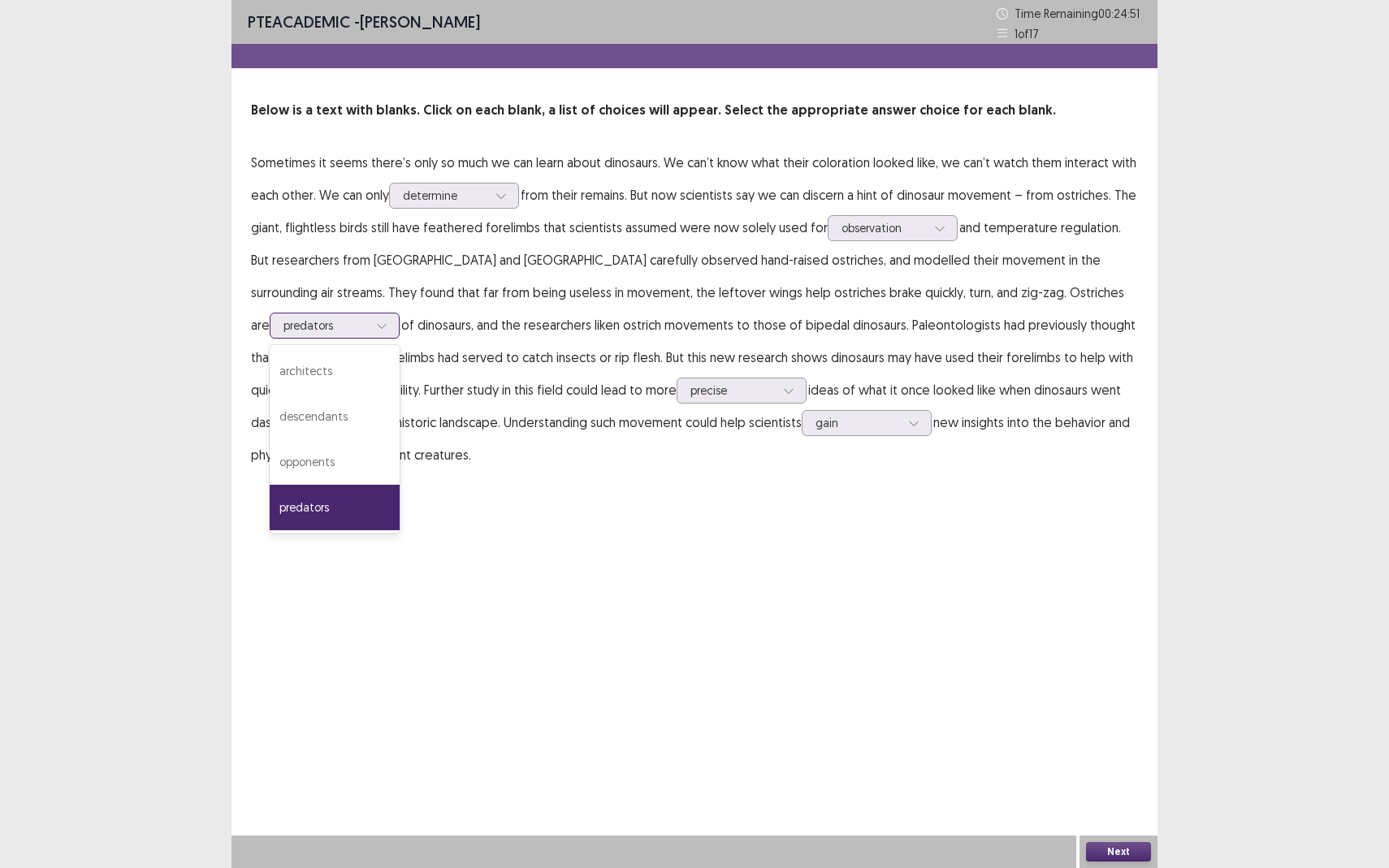
click at [399, 494] on div "predators" at bounding box center [335, 508] width 130 height 46
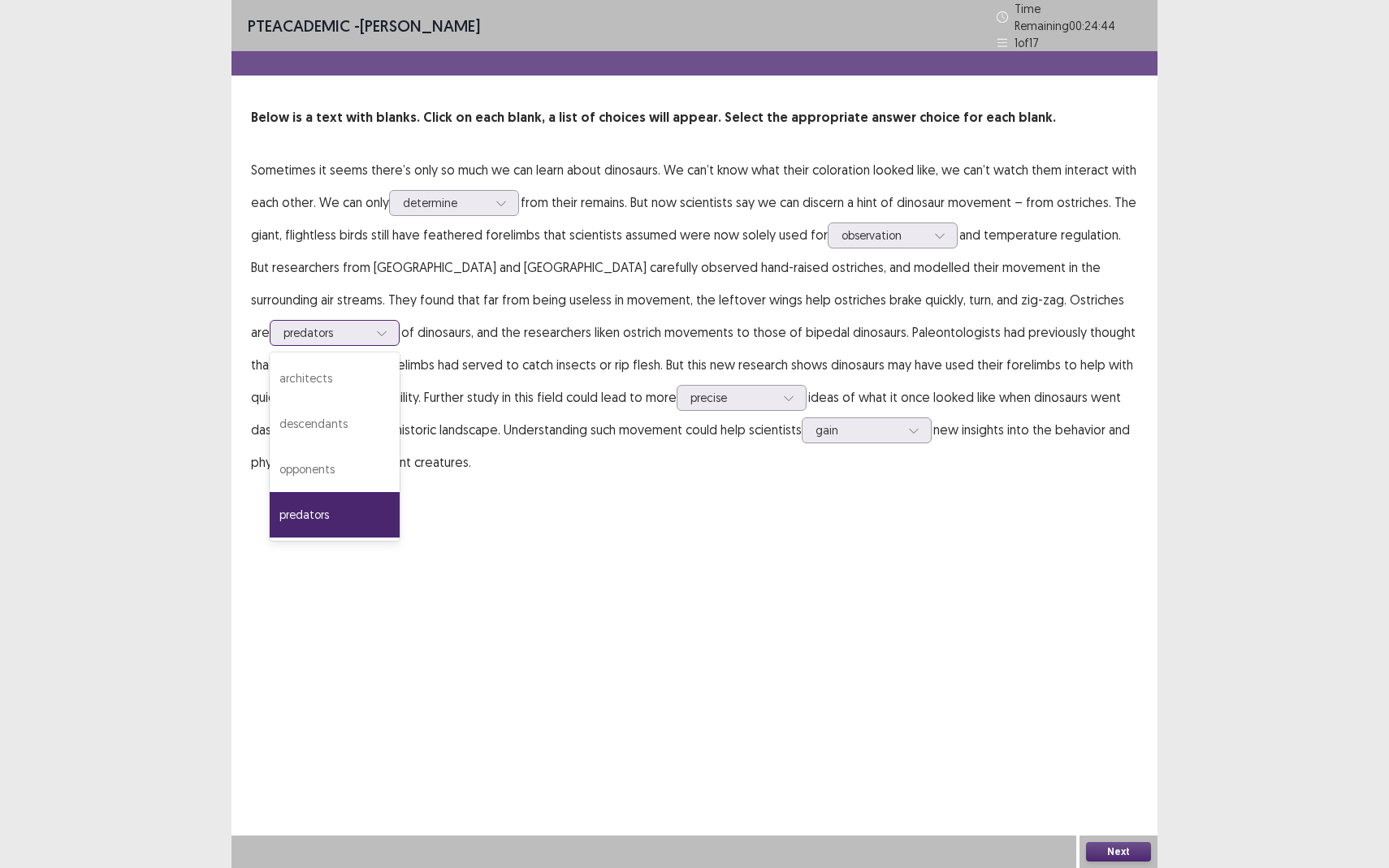
click at [368, 325] on div at bounding box center [325, 332] width 84 height 16
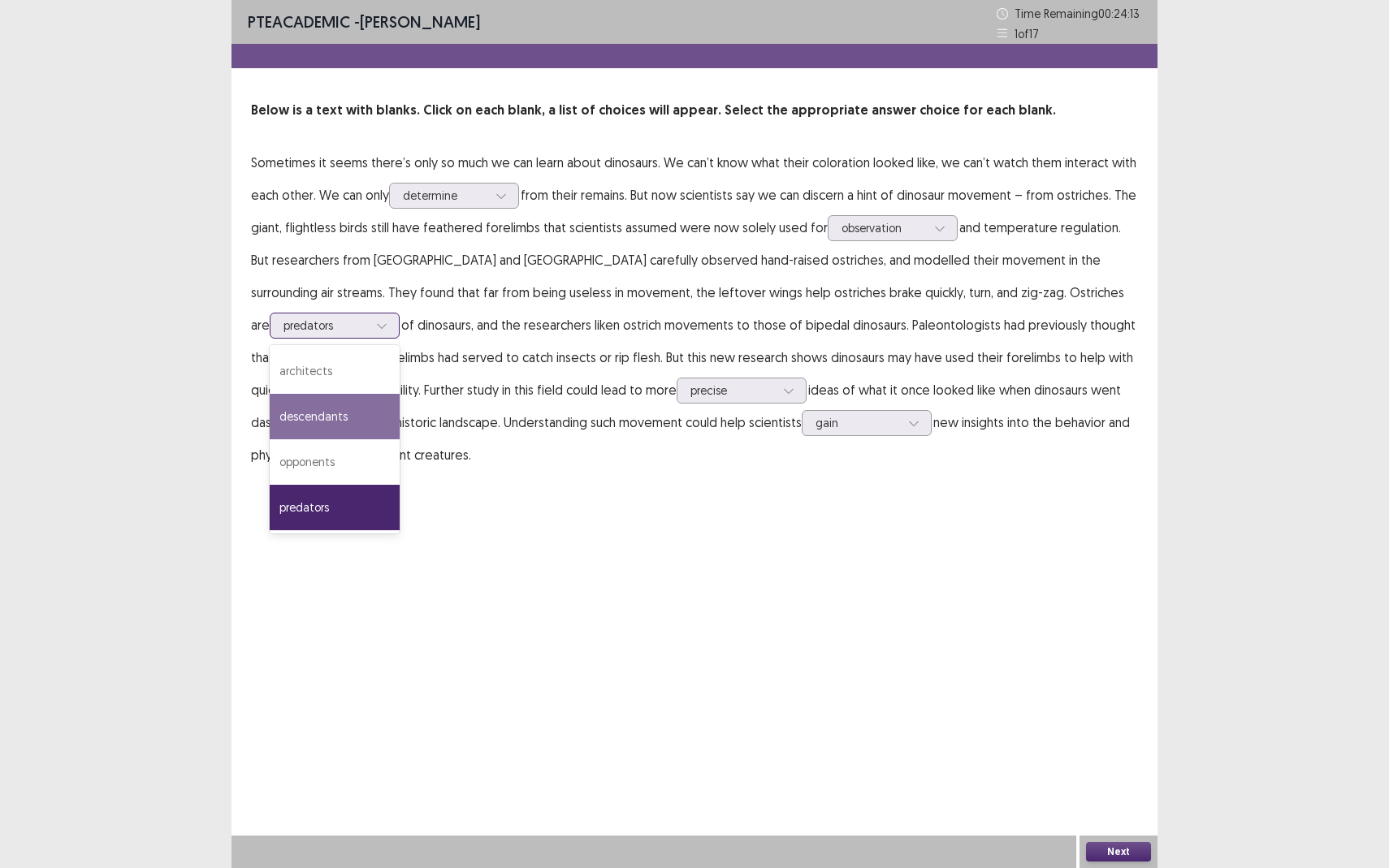
click at [399, 394] on div "descendants" at bounding box center [335, 416] width 130 height 46
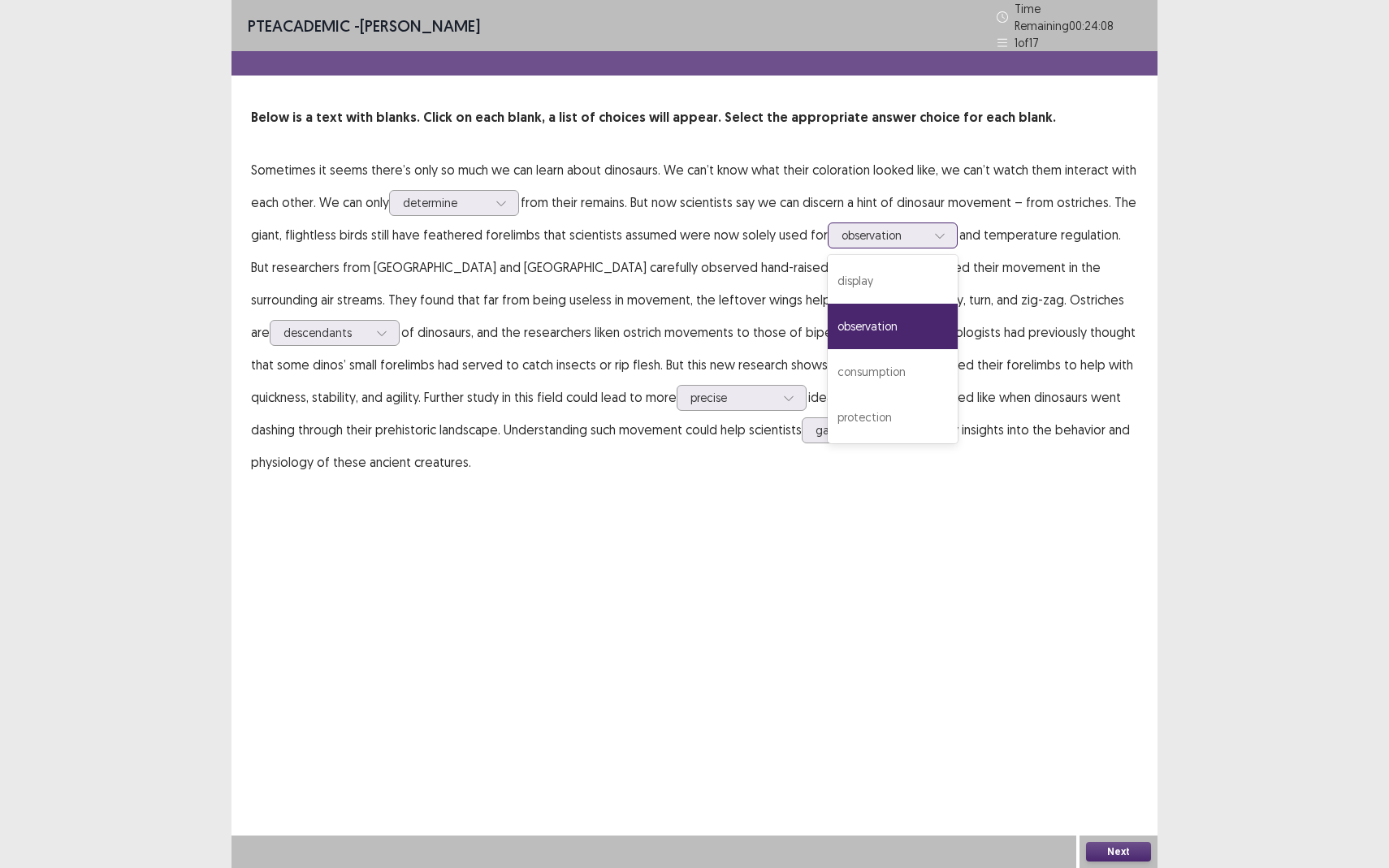
click at [877, 227] on div at bounding box center [883, 235] width 84 height 16
click at [430, 196] on div at bounding box center [444, 202] width 84 height 16
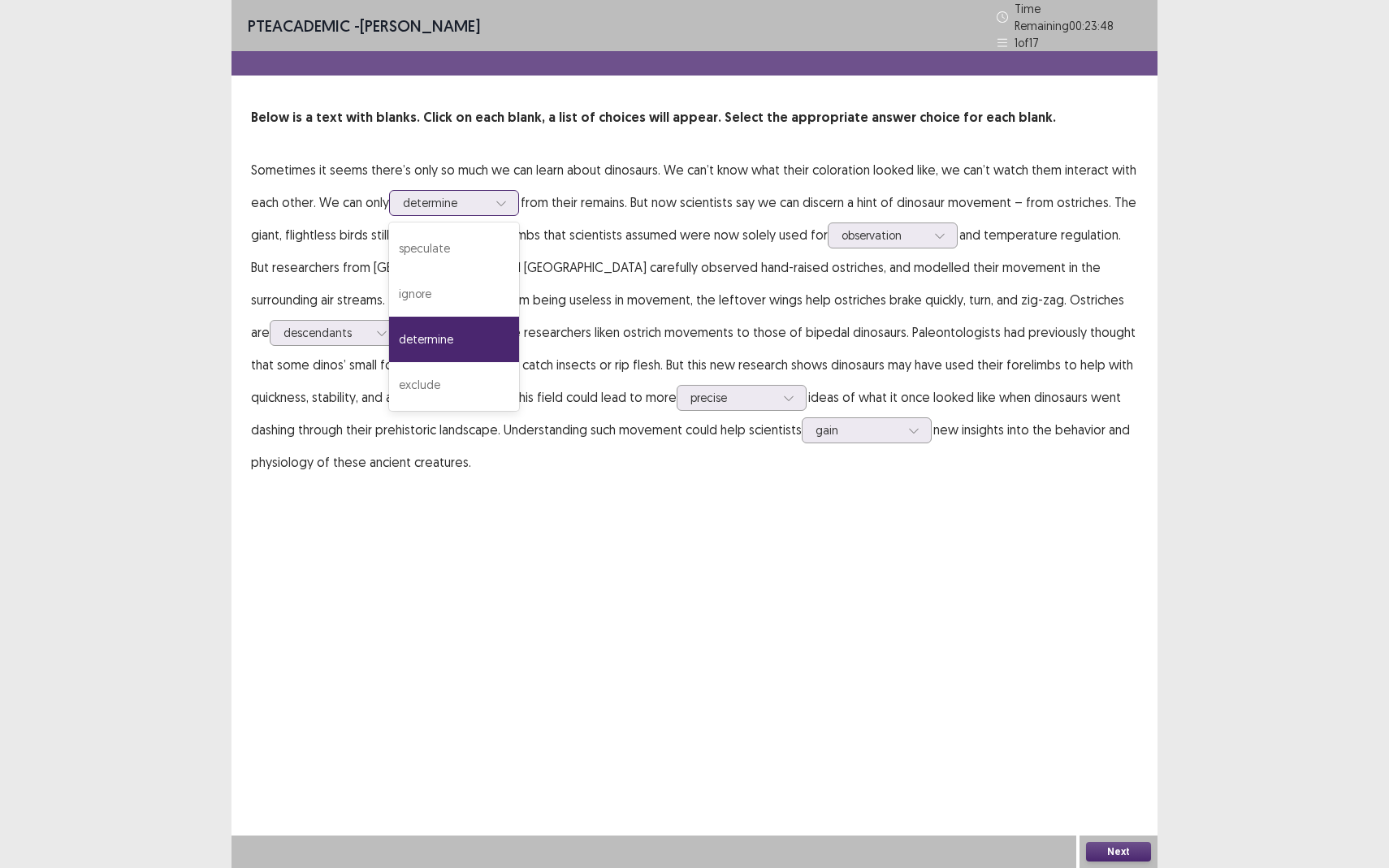
click at [449, 334] on div "determine" at bounding box center [454, 340] width 130 height 46
click at [1130, 768] on button "Next" at bounding box center [1117, 852] width 65 height 20
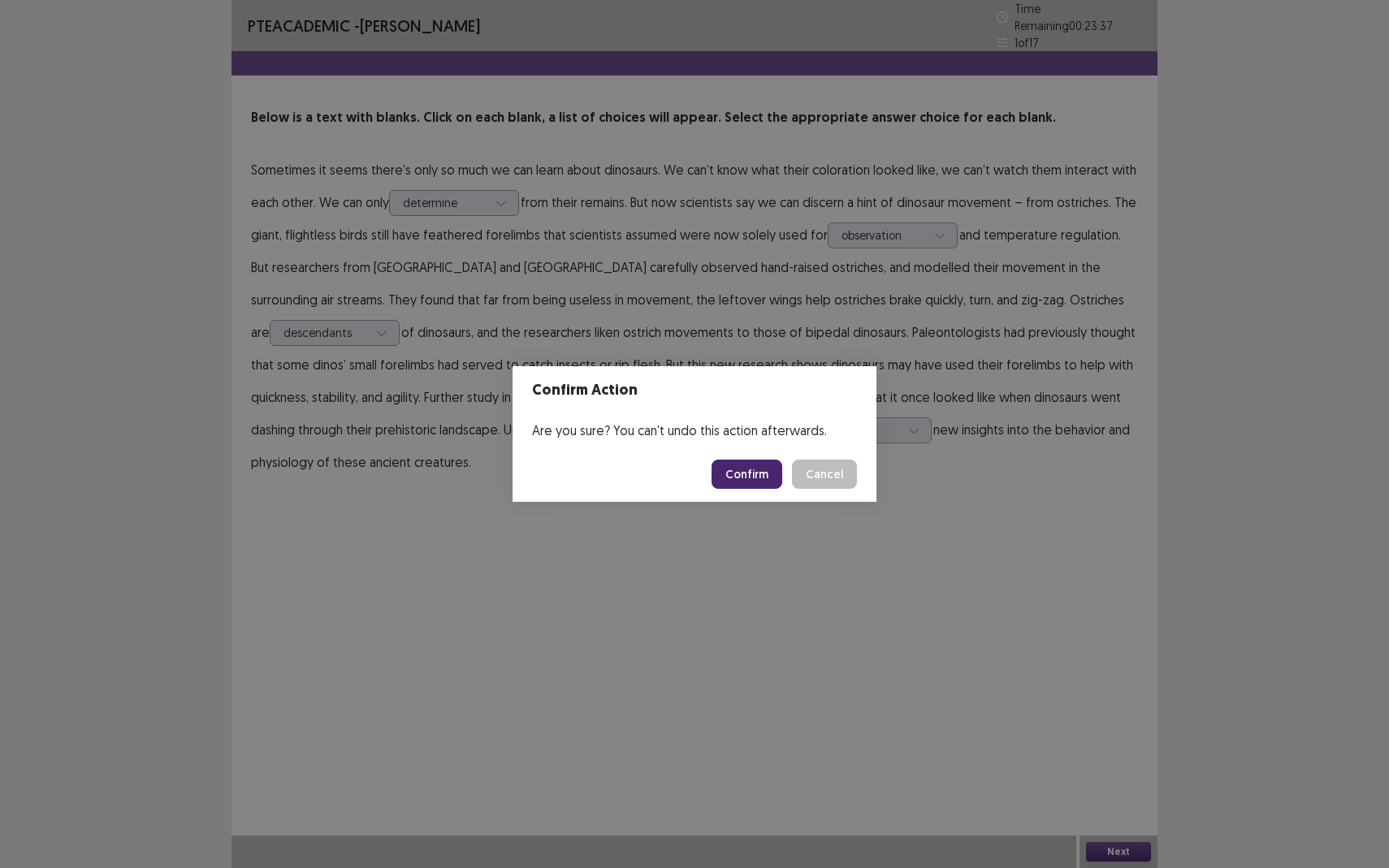
click at [745, 470] on button "Confirm" at bounding box center [747, 474] width 70 height 29
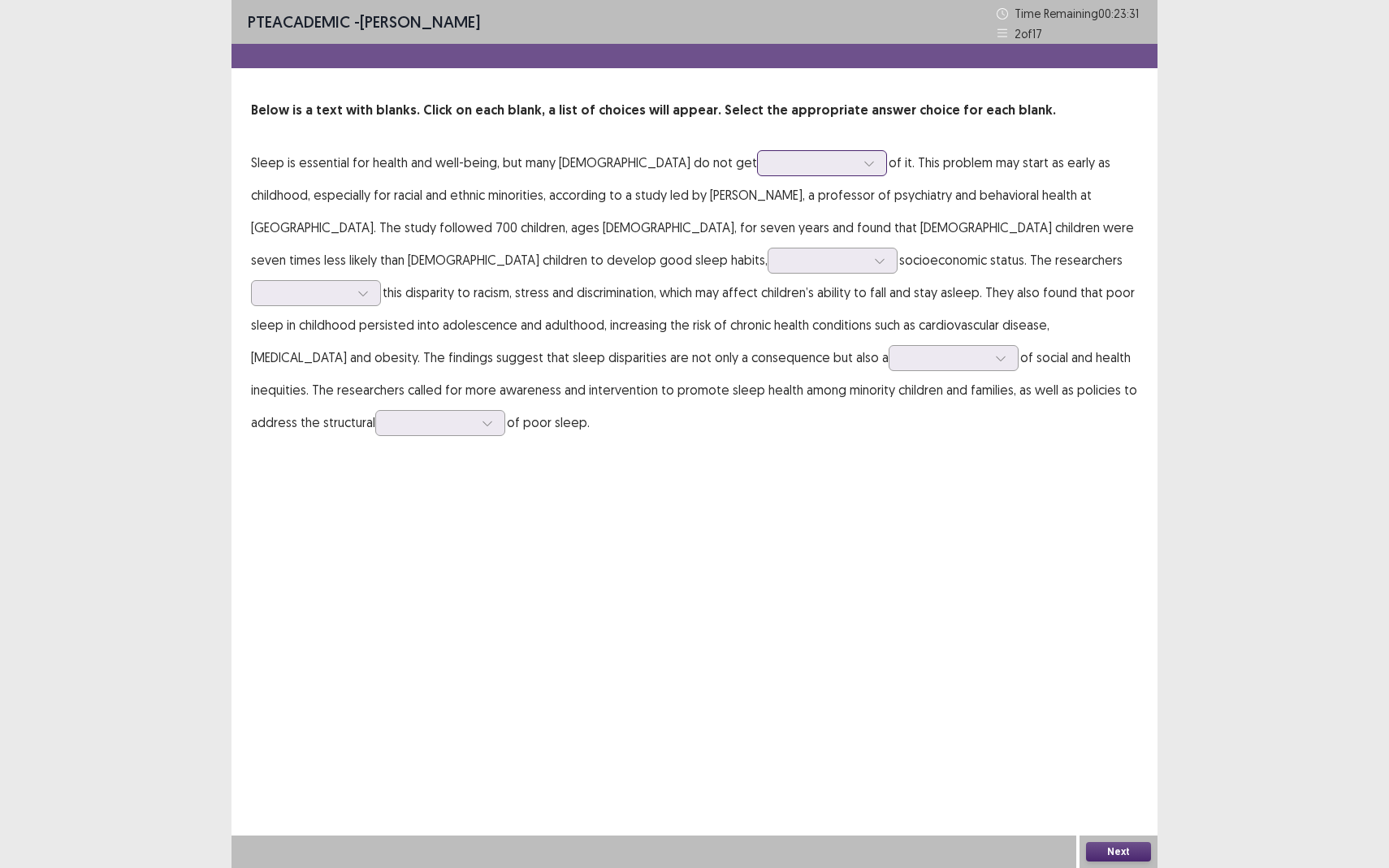
click at [771, 162] on div at bounding box center [812, 163] width 84 height 16
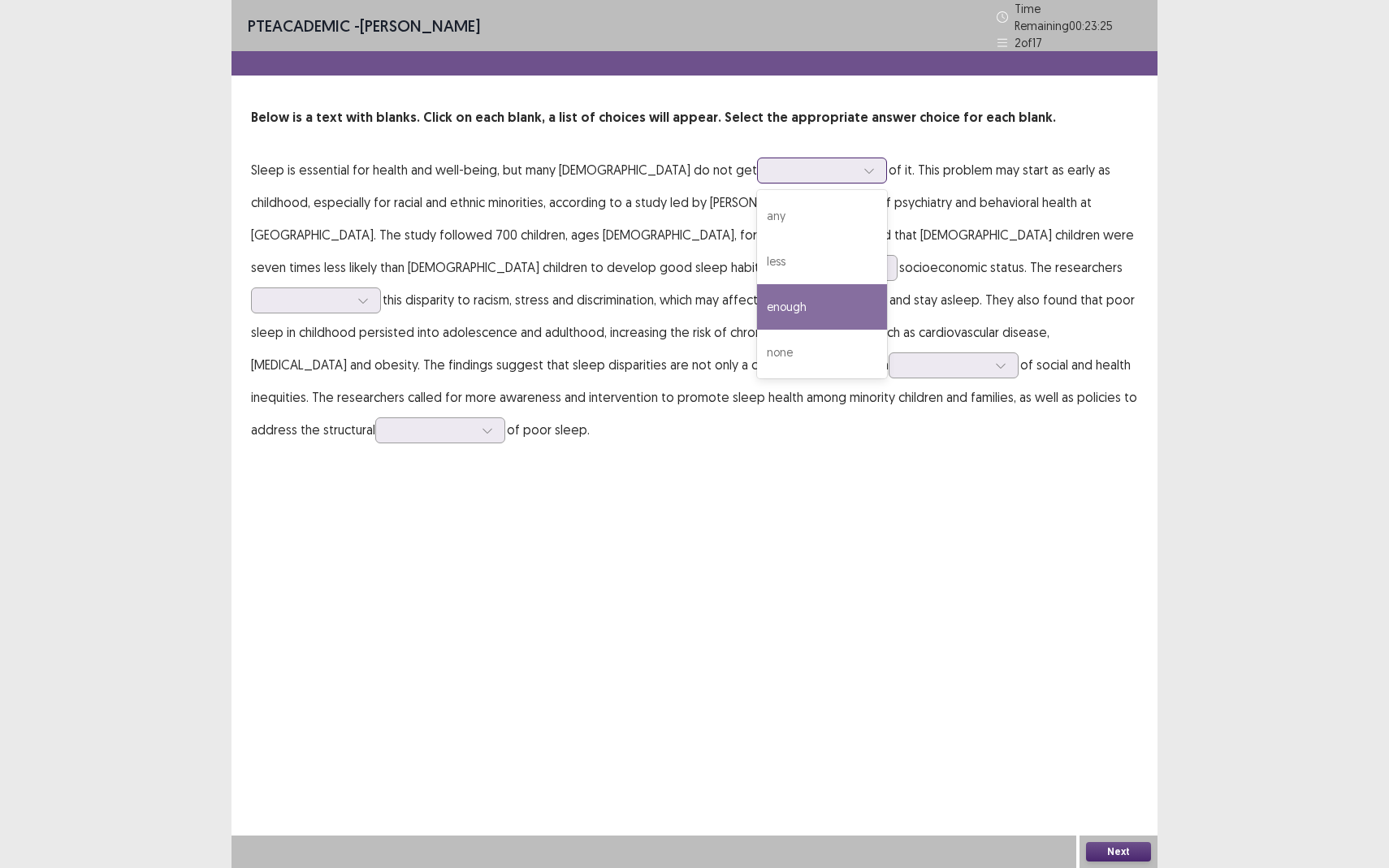
click at [757, 296] on div "enough" at bounding box center [821, 307] width 130 height 46
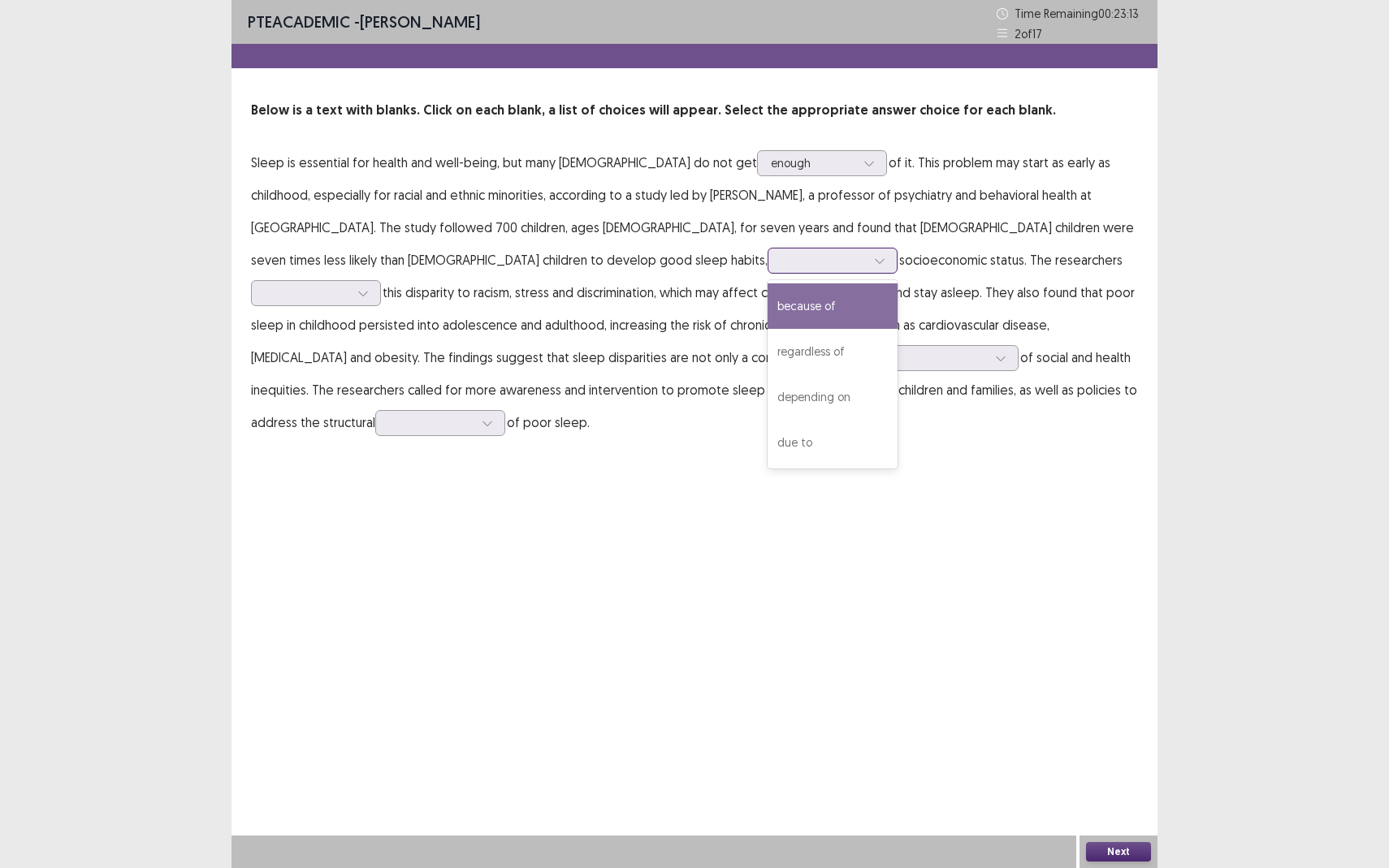
click at [781, 257] on div at bounding box center [823, 260] width 84 height 16
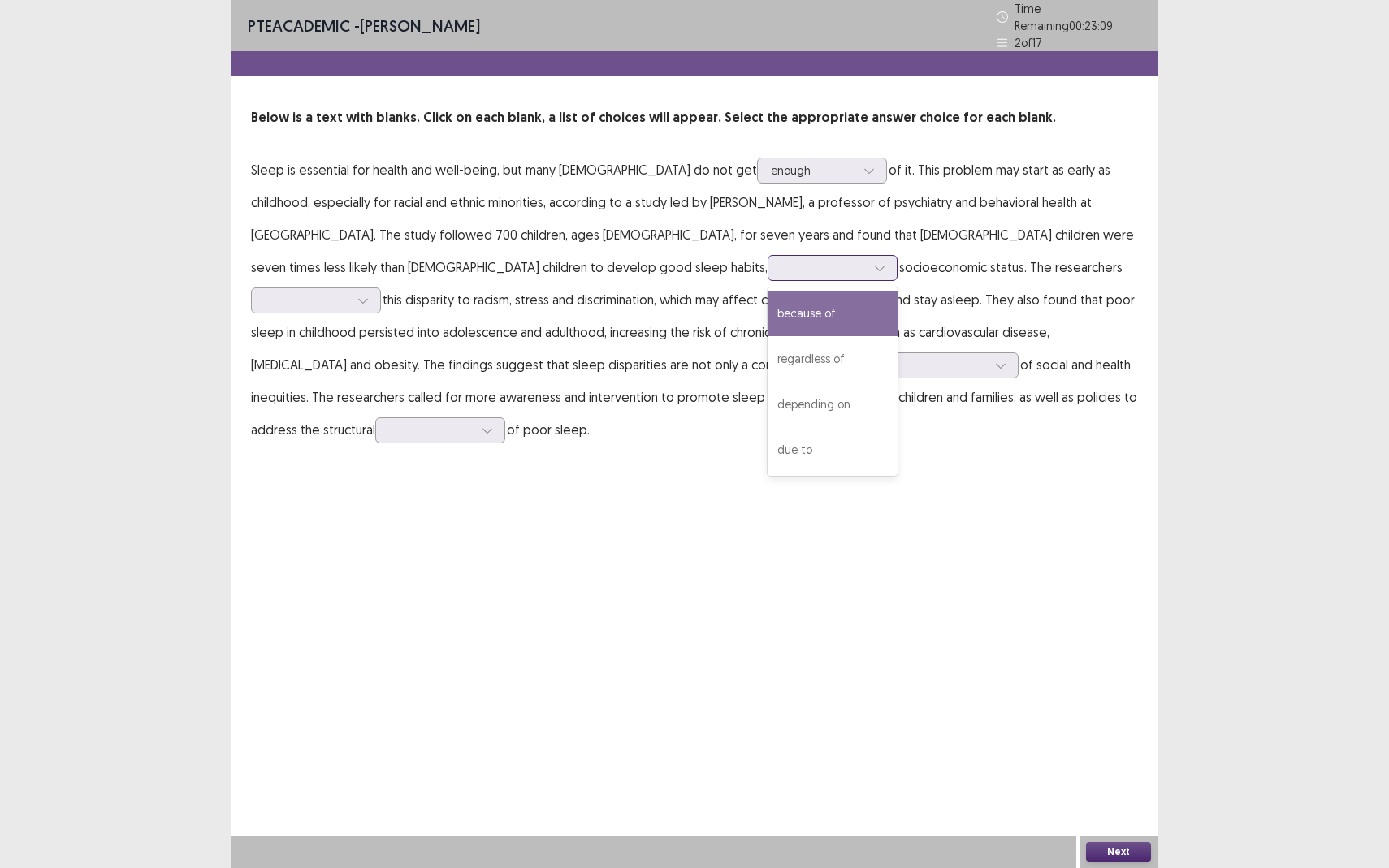
click at [767, 315] on div "because of" at bounding box center [832, 313] width 130 height 46
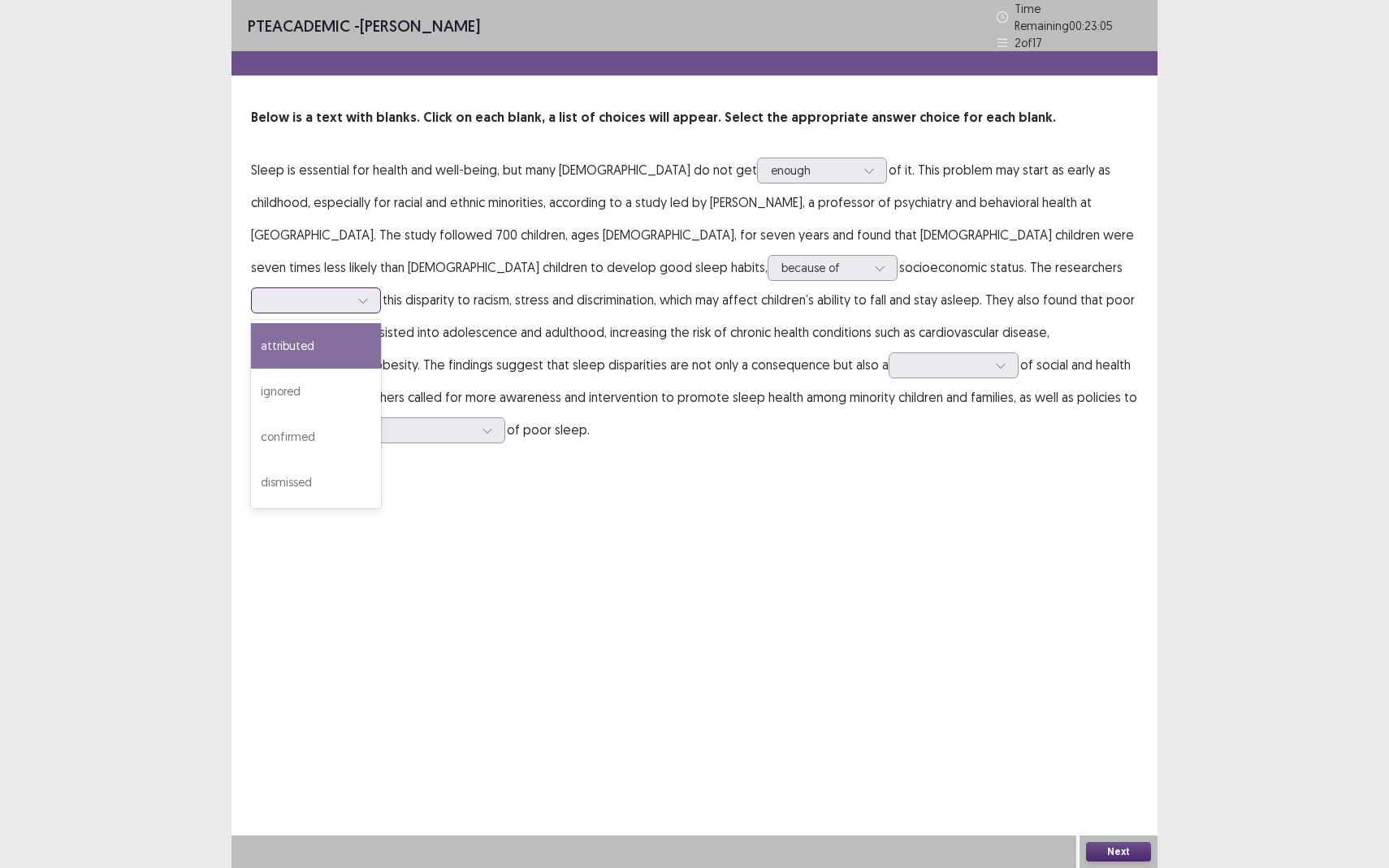
click at [349, 292] on div at bounding box center [307, 299] width 84 height 16
click at [381, 414] on div "confirmed" at bounding box center [316, 437] width 130 height 46
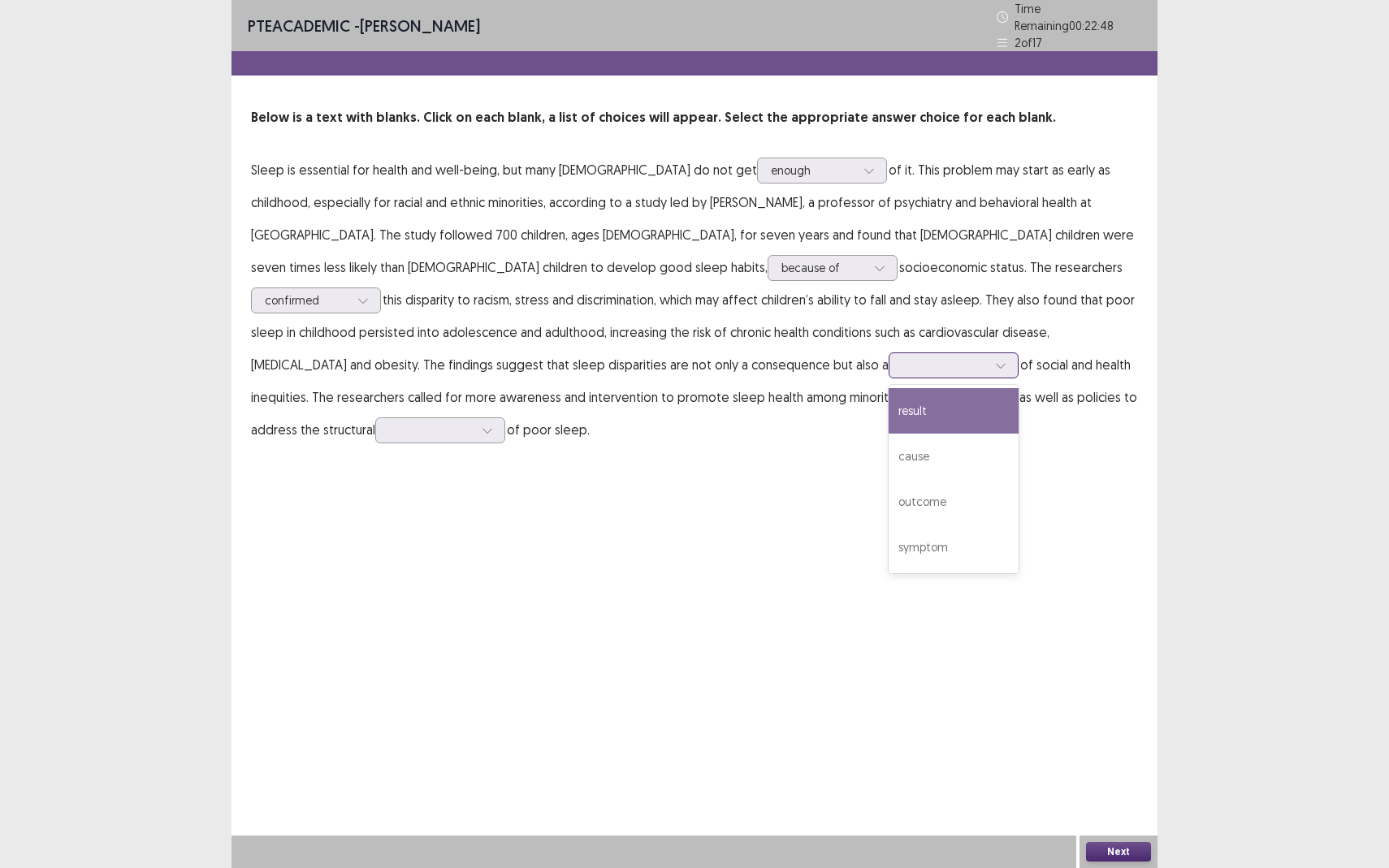
click at [902, 360] on div at bounding box center [944, 365] width 84 height 16
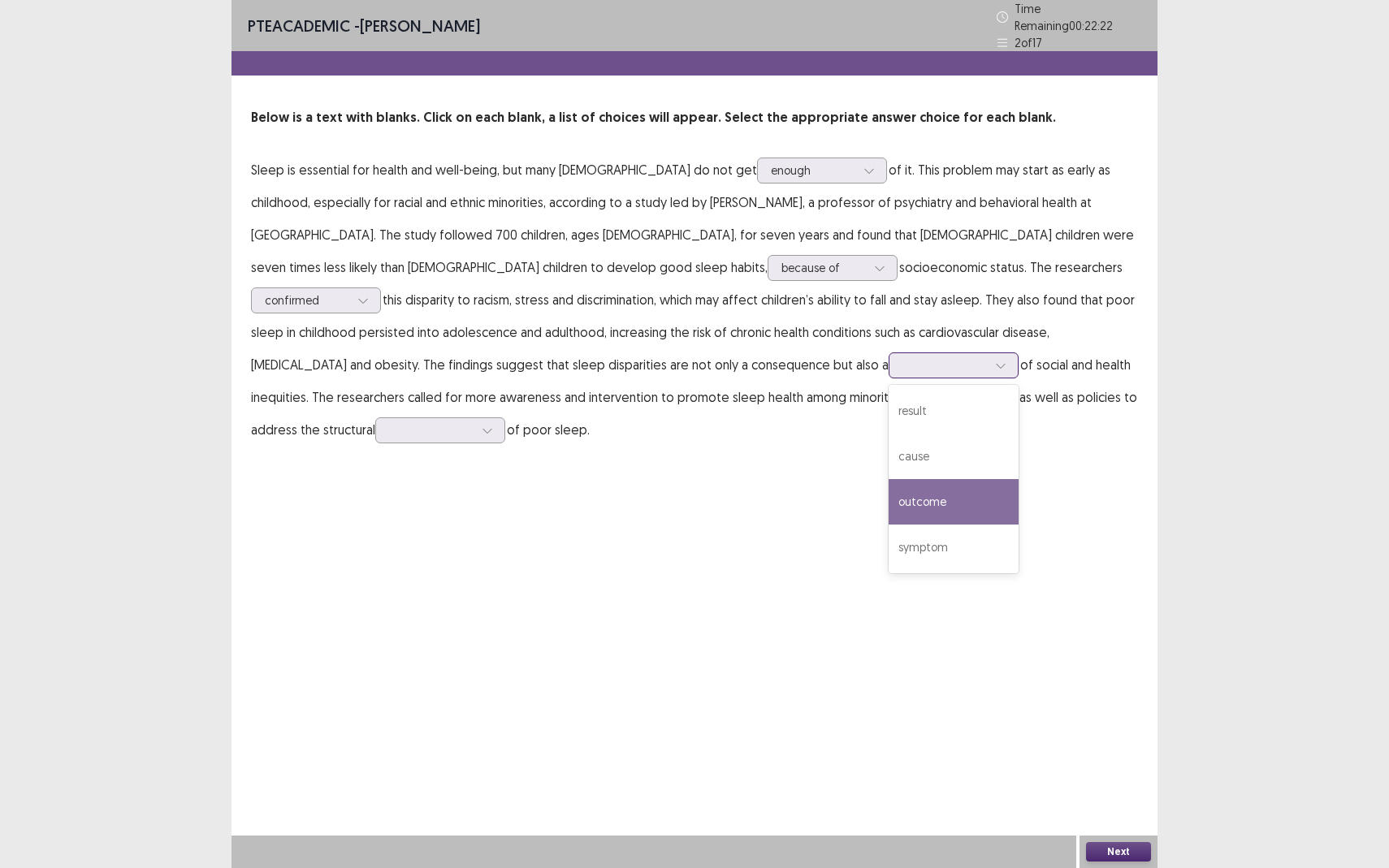
click at [888, 501] on div "outcome" at bounding box center [953, 502] width 130 height 46
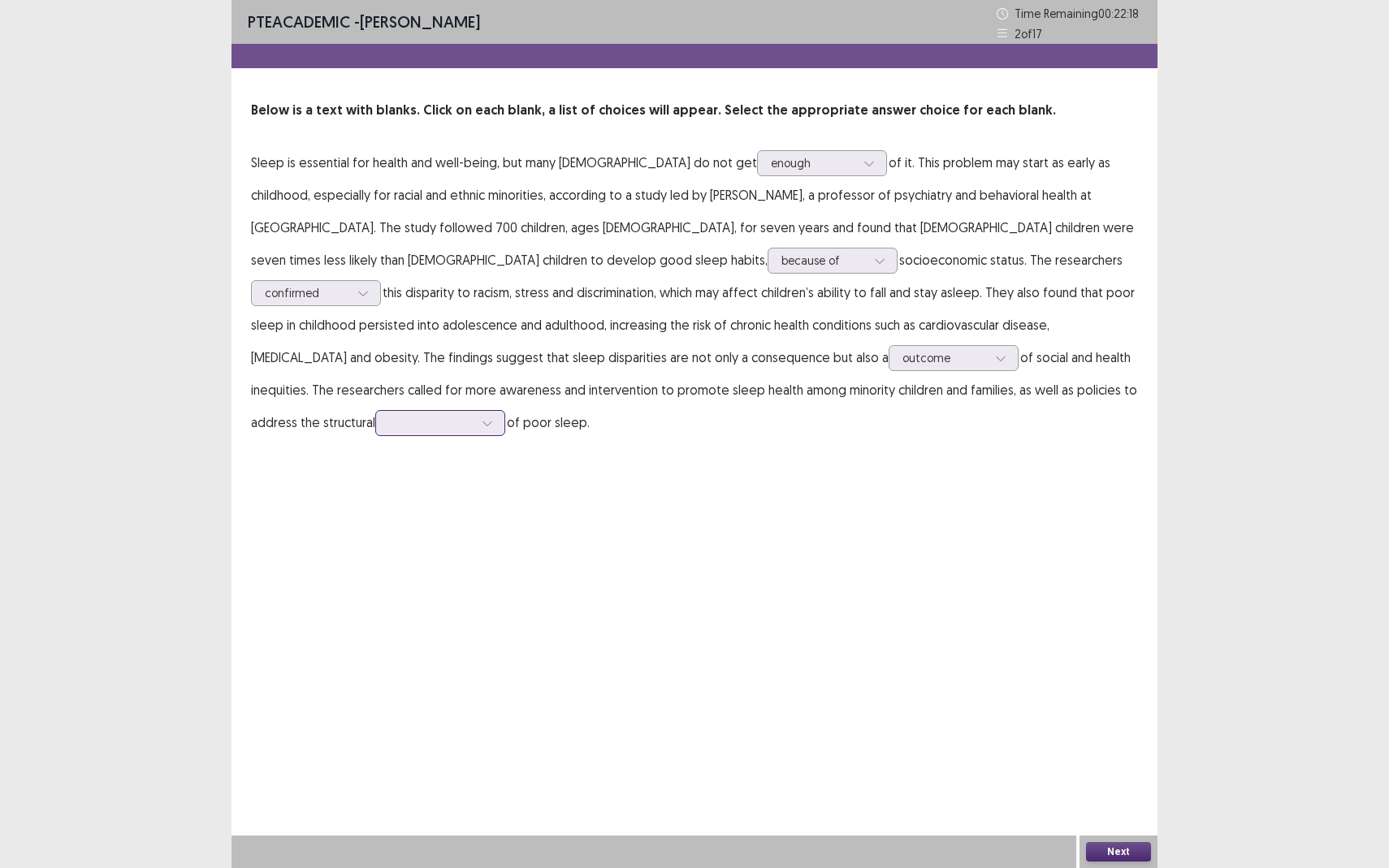
click at [474, 415] on div at bounding box center [431, 422] width 84 height 16
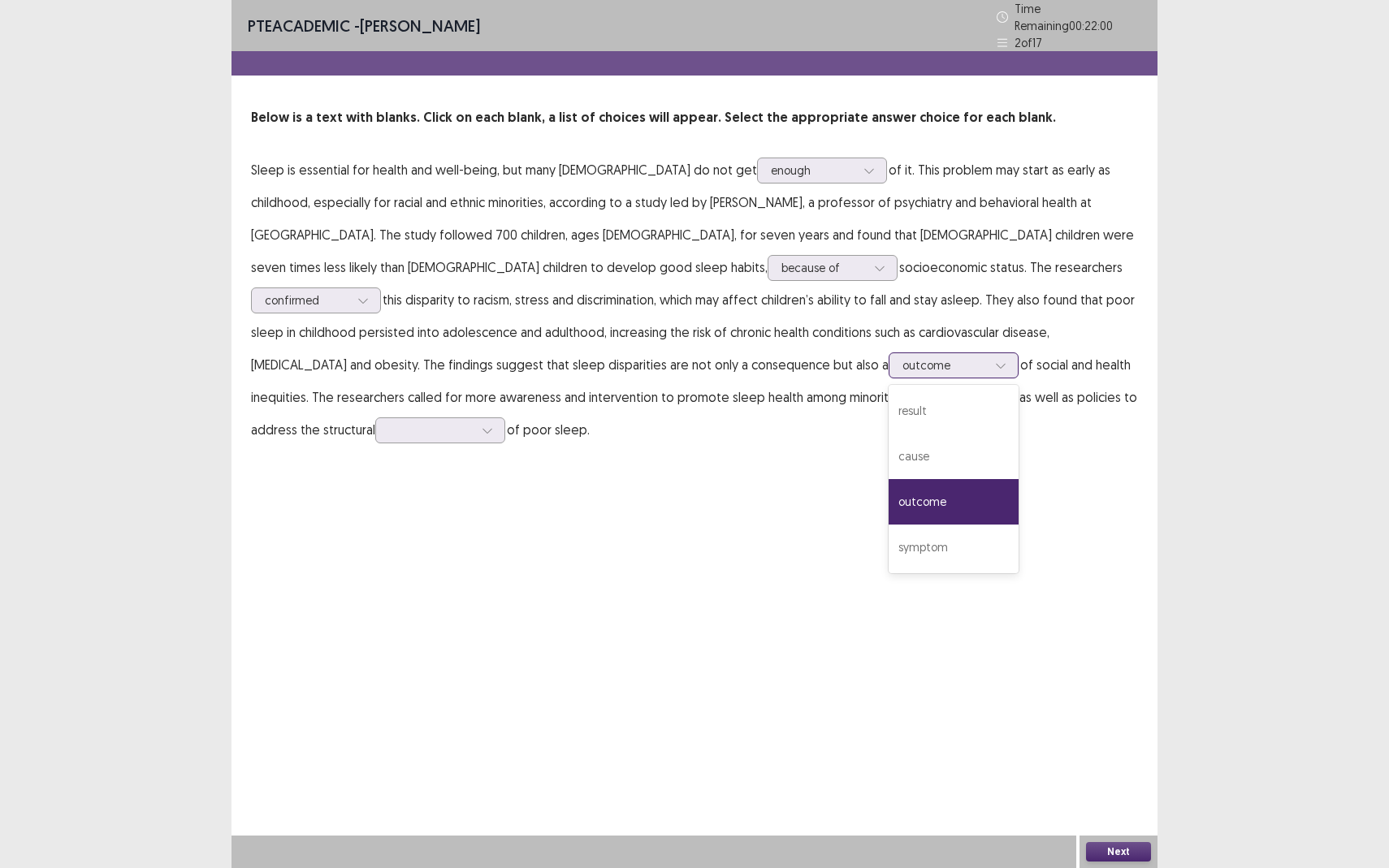
click at [902, 358] on div at bounding box center [944, 365] width 84 height 16
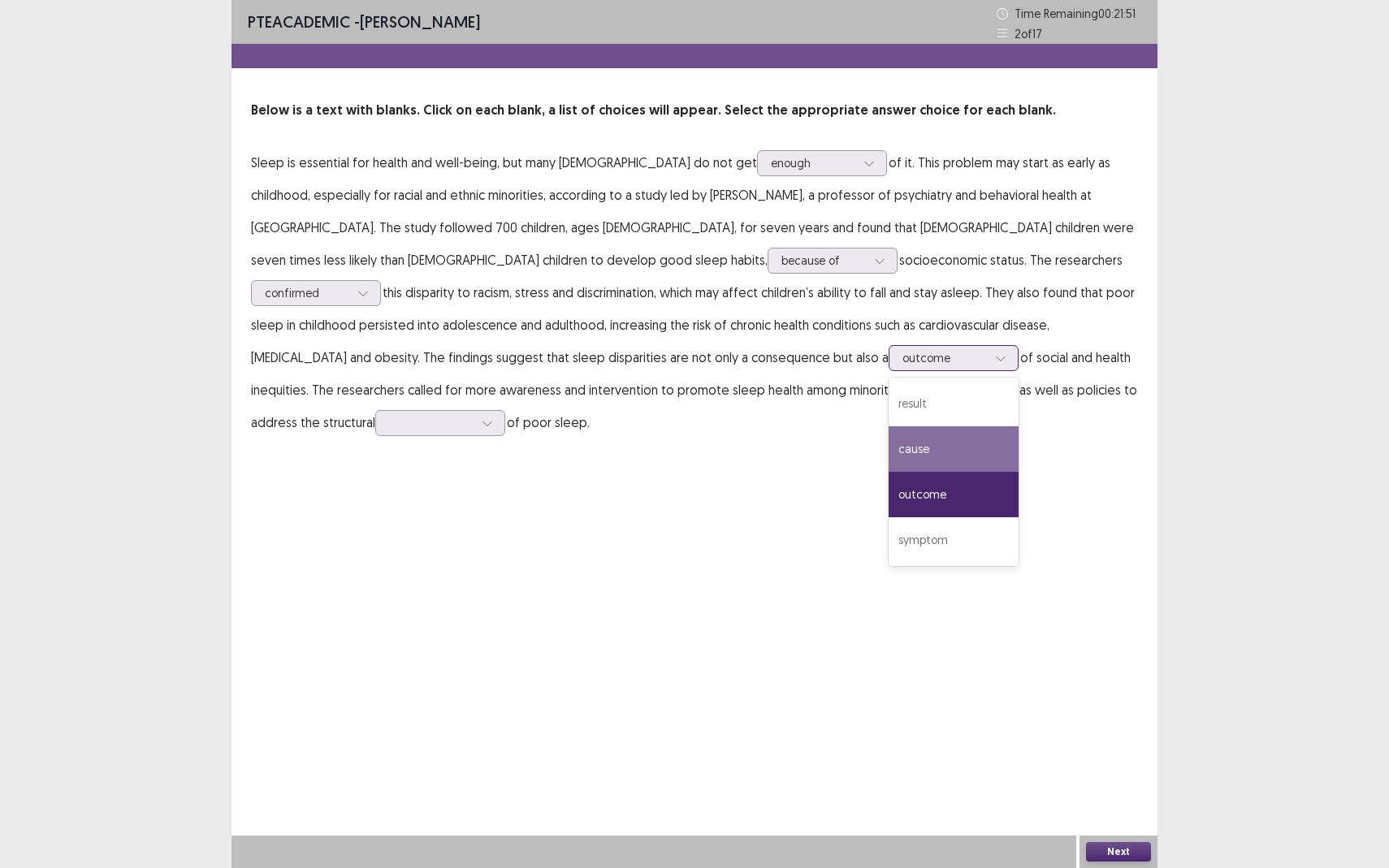
click at [888, 450] on div "cause" at bounding box center [953, 449] width 130 height 46
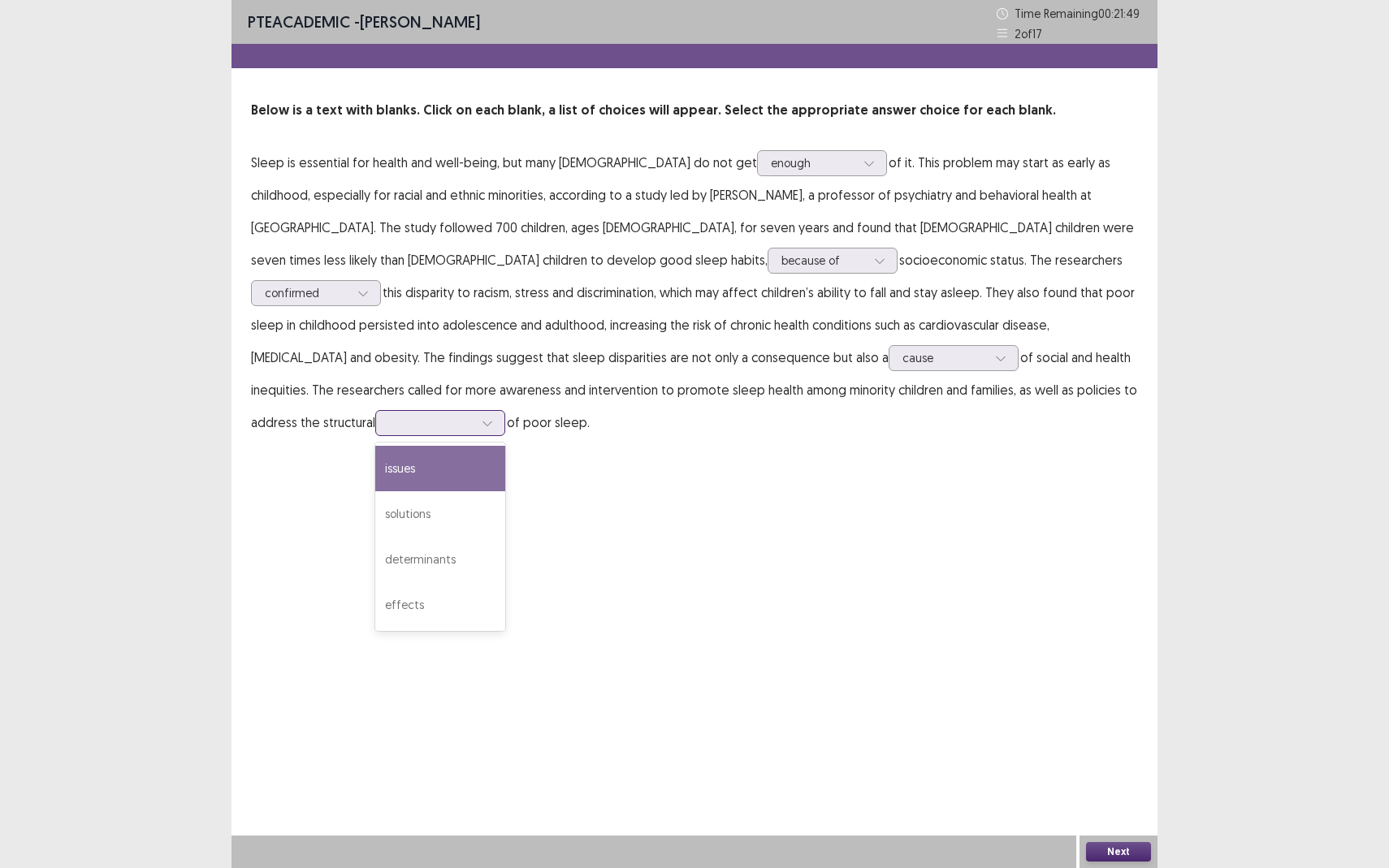
click at [505, 410] on div at bounding box center [440, 423] width 130 height 26
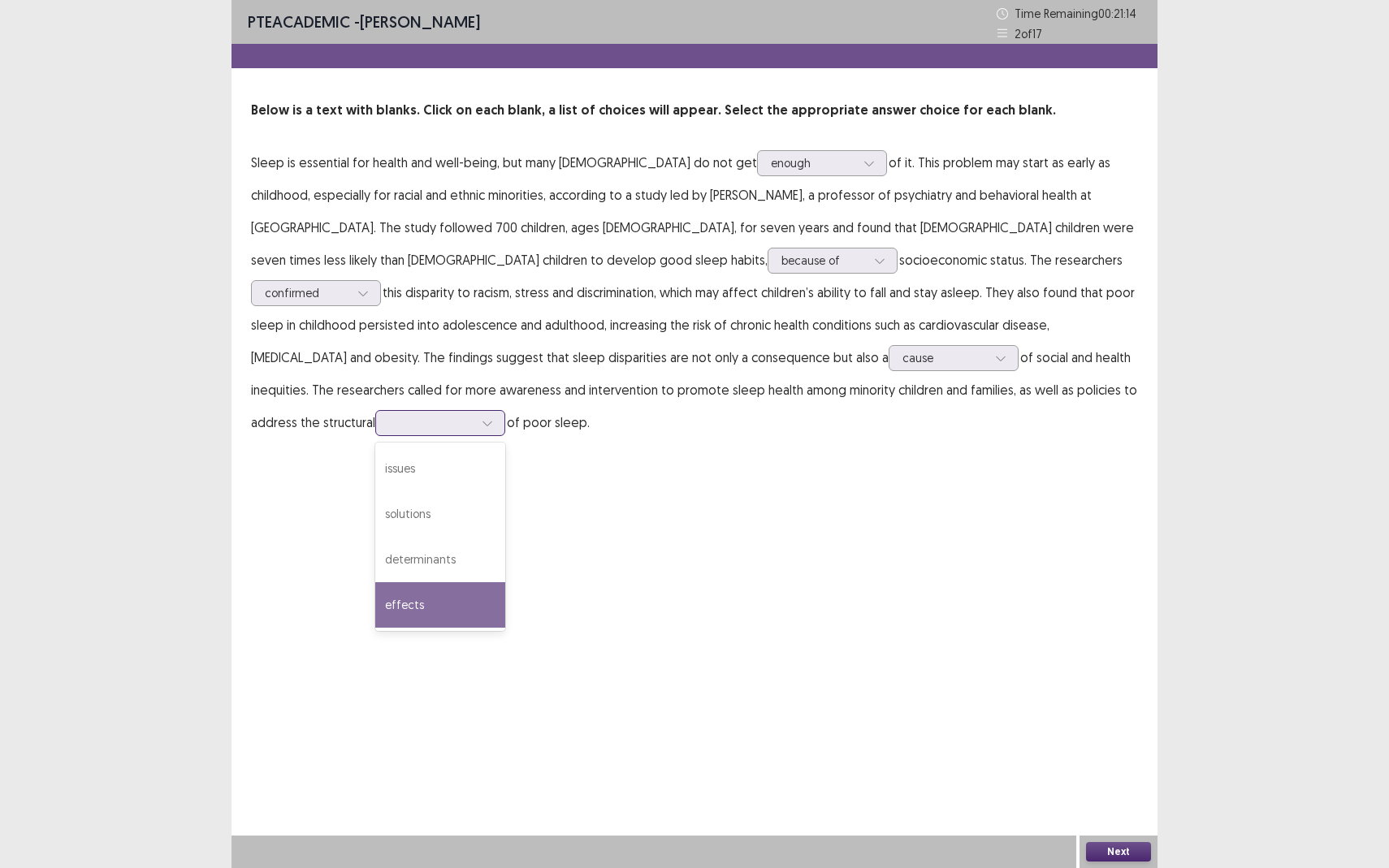
click at [505, 582] on div "effects" at bounding box center [440, 605] width 130 height 46
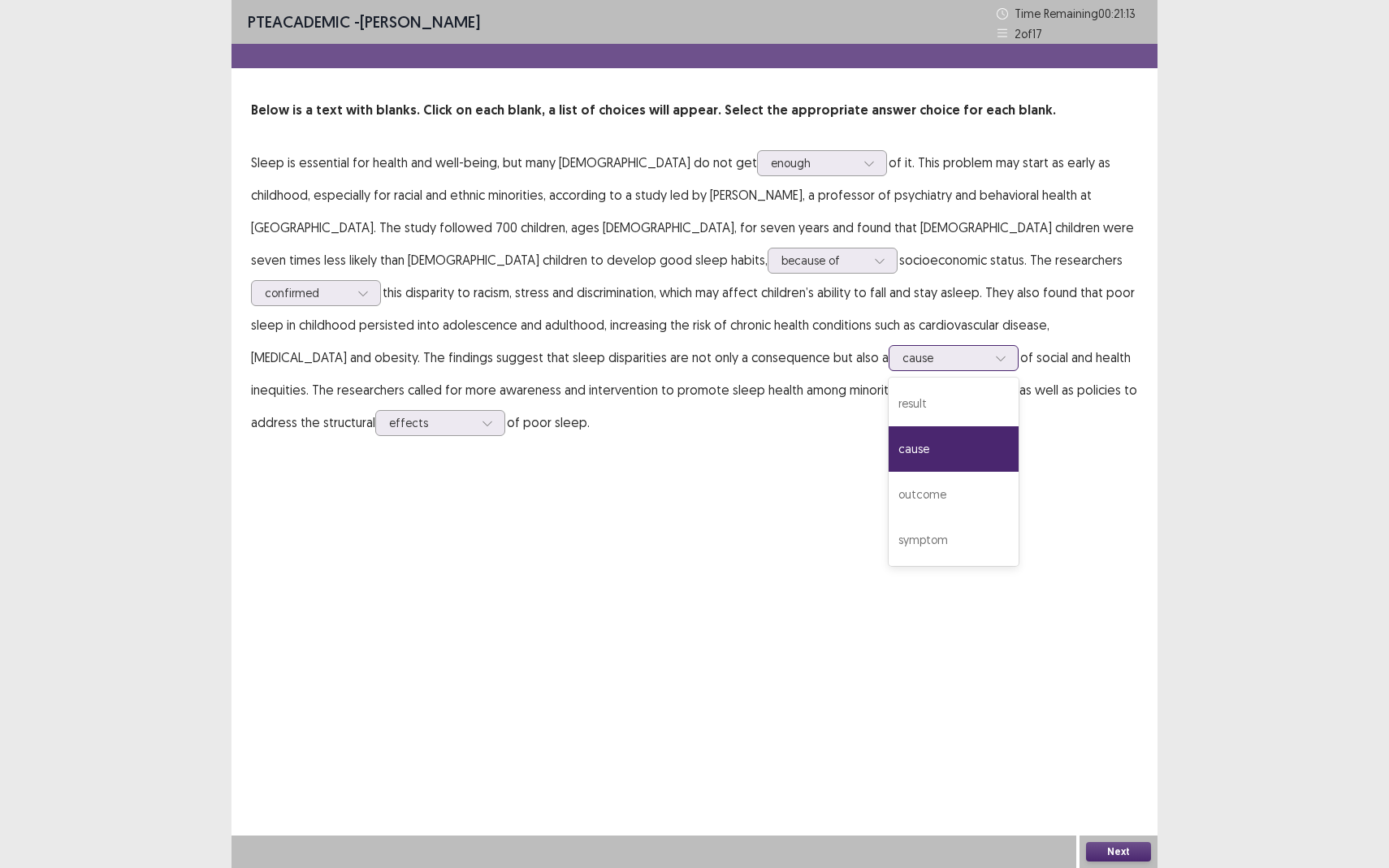
click at [902, 350] on div at bounding box center [944, 358] width 84 height 16
click at [750, 689] on div "PTE academic - Himani Desai Time Remaining 00 : 21 : 11 2 of 17 Below is a text…" at bounding box center [694, 434] width 926 height 868
click at [1118, 768] on button "Next" at bounding box center [1117, 852] width 65 height 20
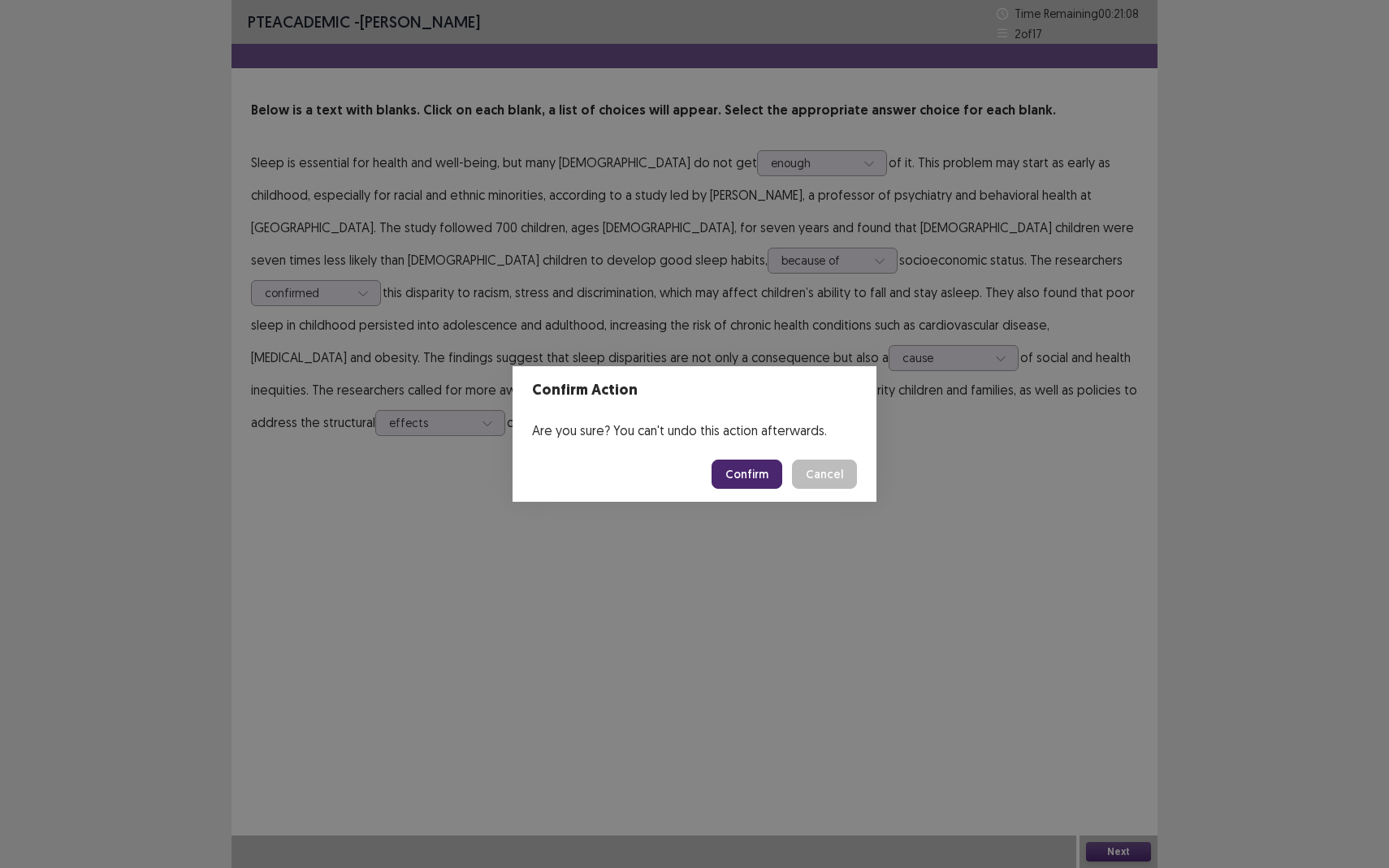
click at [743, 479] on button "Confirm" at bounding box center [747, 474] width 70 height 29
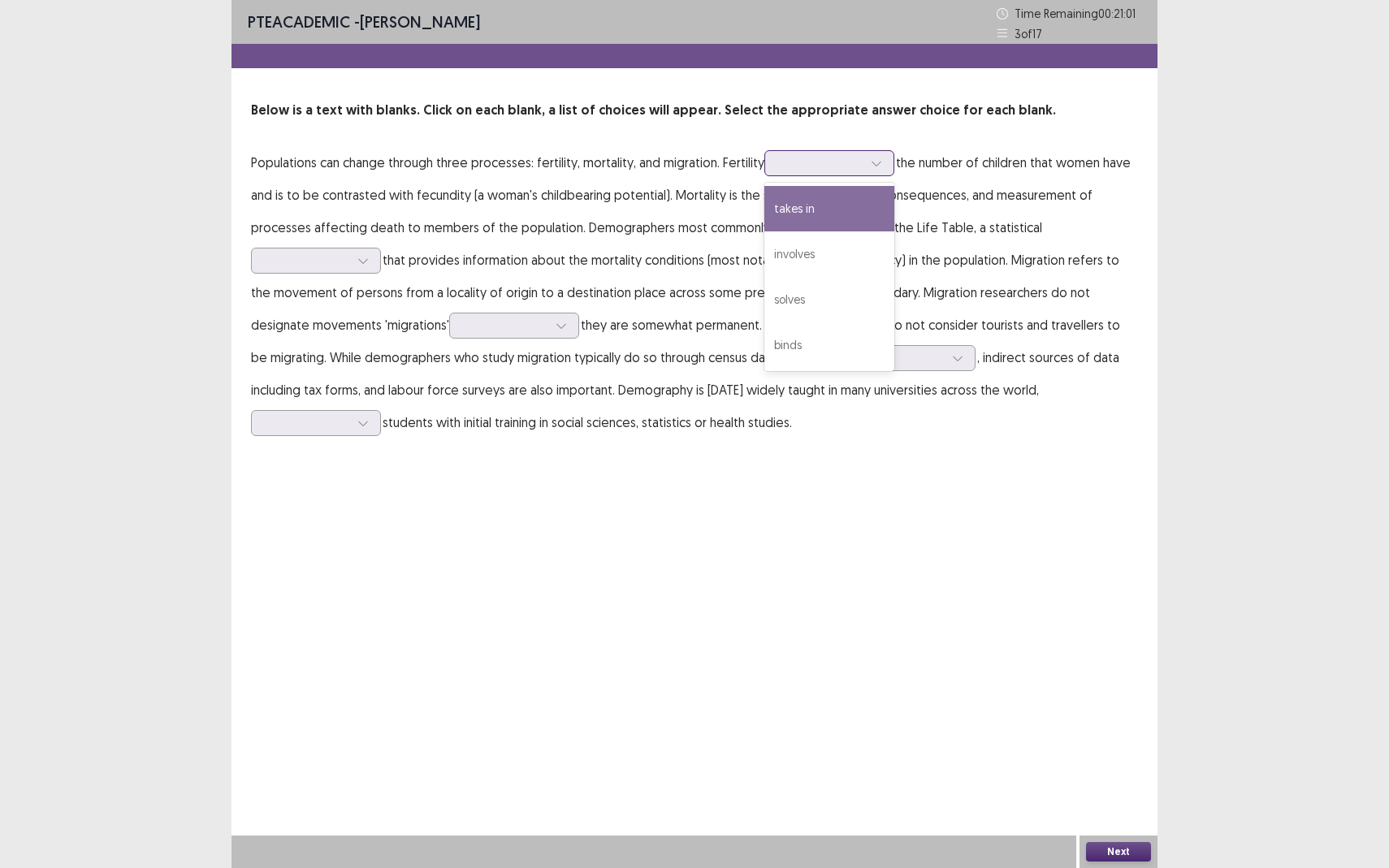
click at [811, 169] on div at bounding box center [820, 163] width 84 height 16
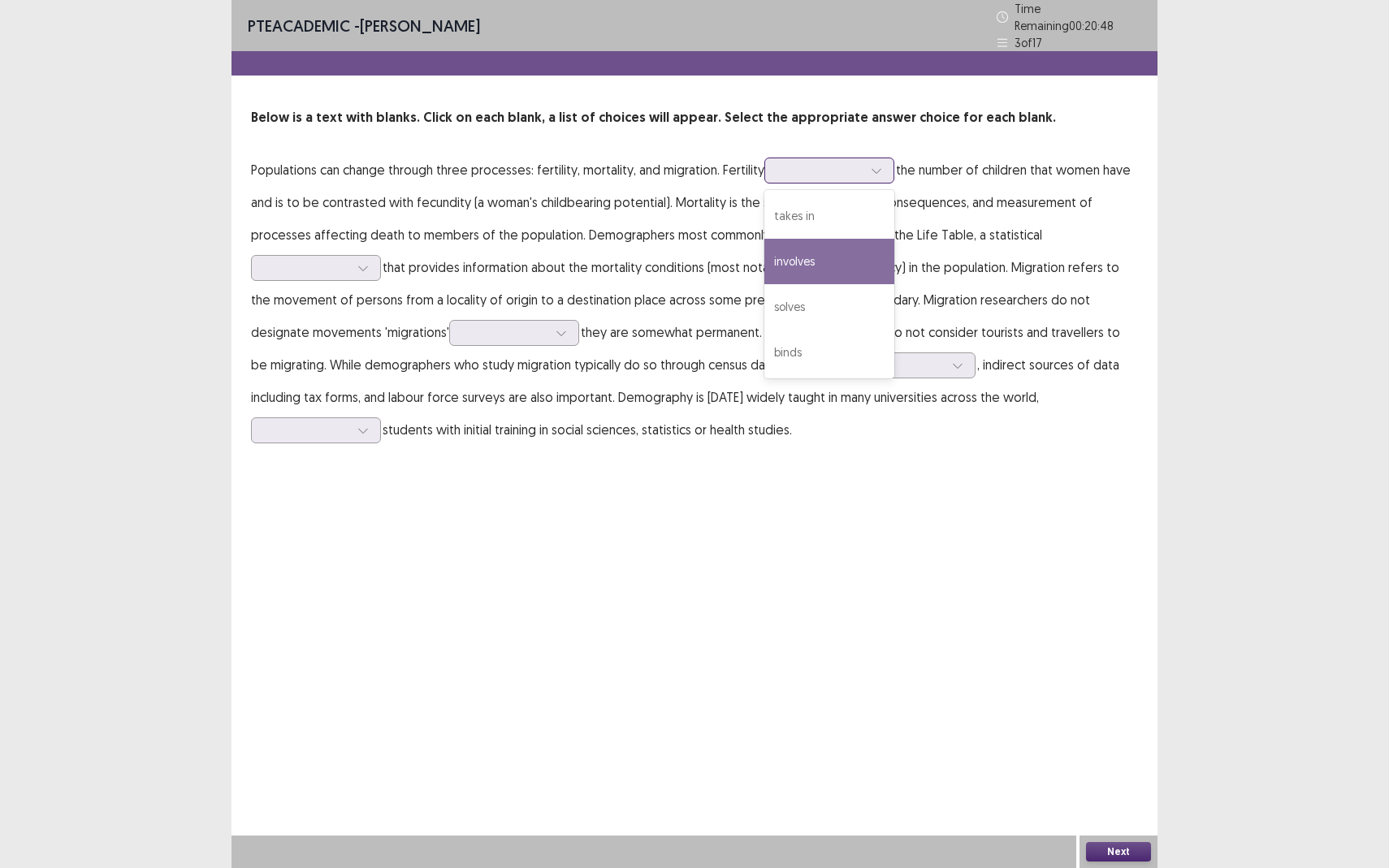
click at [807, 259] on div "involves" at bounding box center [829, 262] width 130 height 46
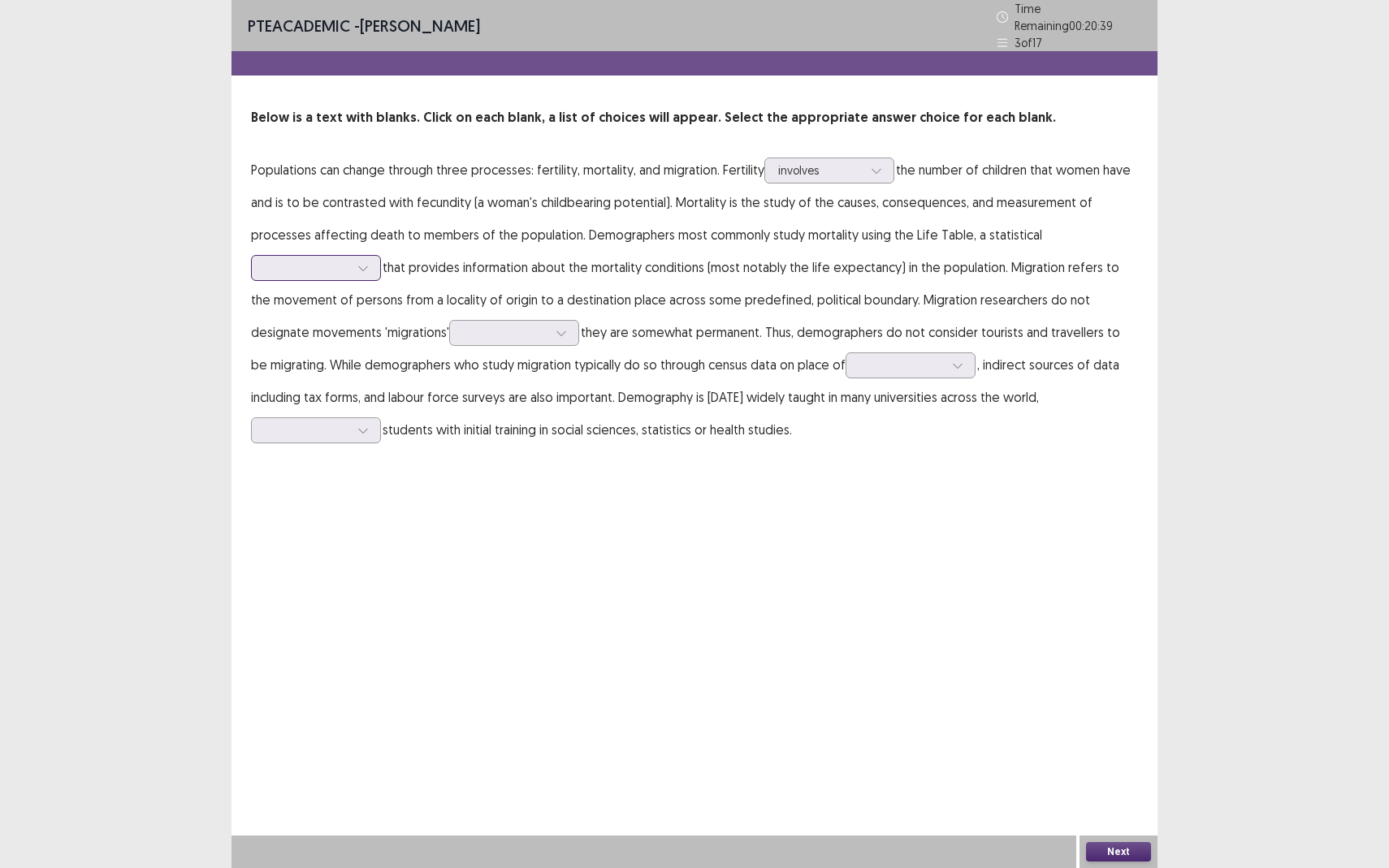
click at [346, 268] on div at bounding box center [307, 268] width 84 height 16
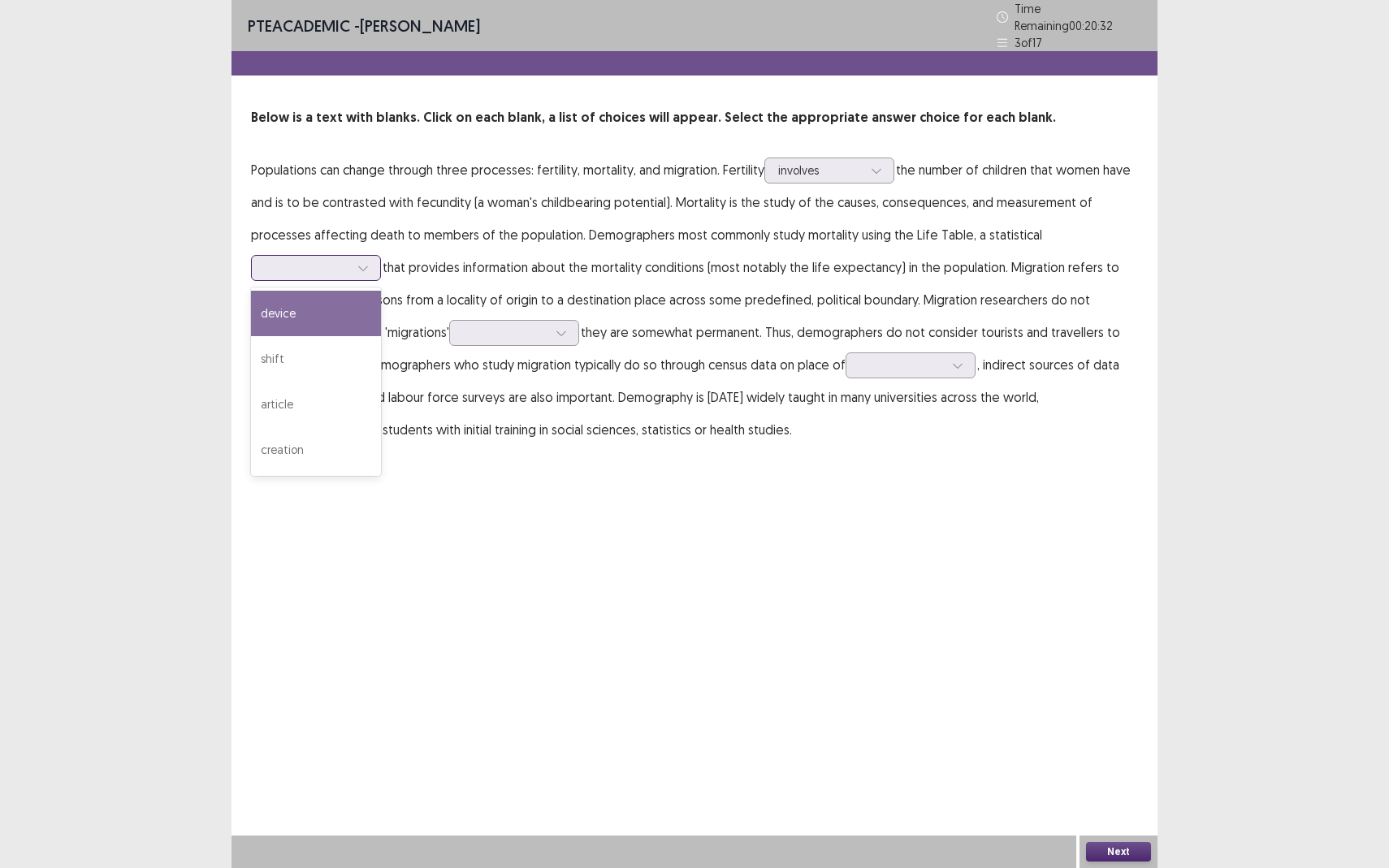
click at [290, 318] on div "device" at bounding box center [316, 313] width 130 height 46
click at [325, 268] on div at bounding box center [307, 268] width 84 height 16
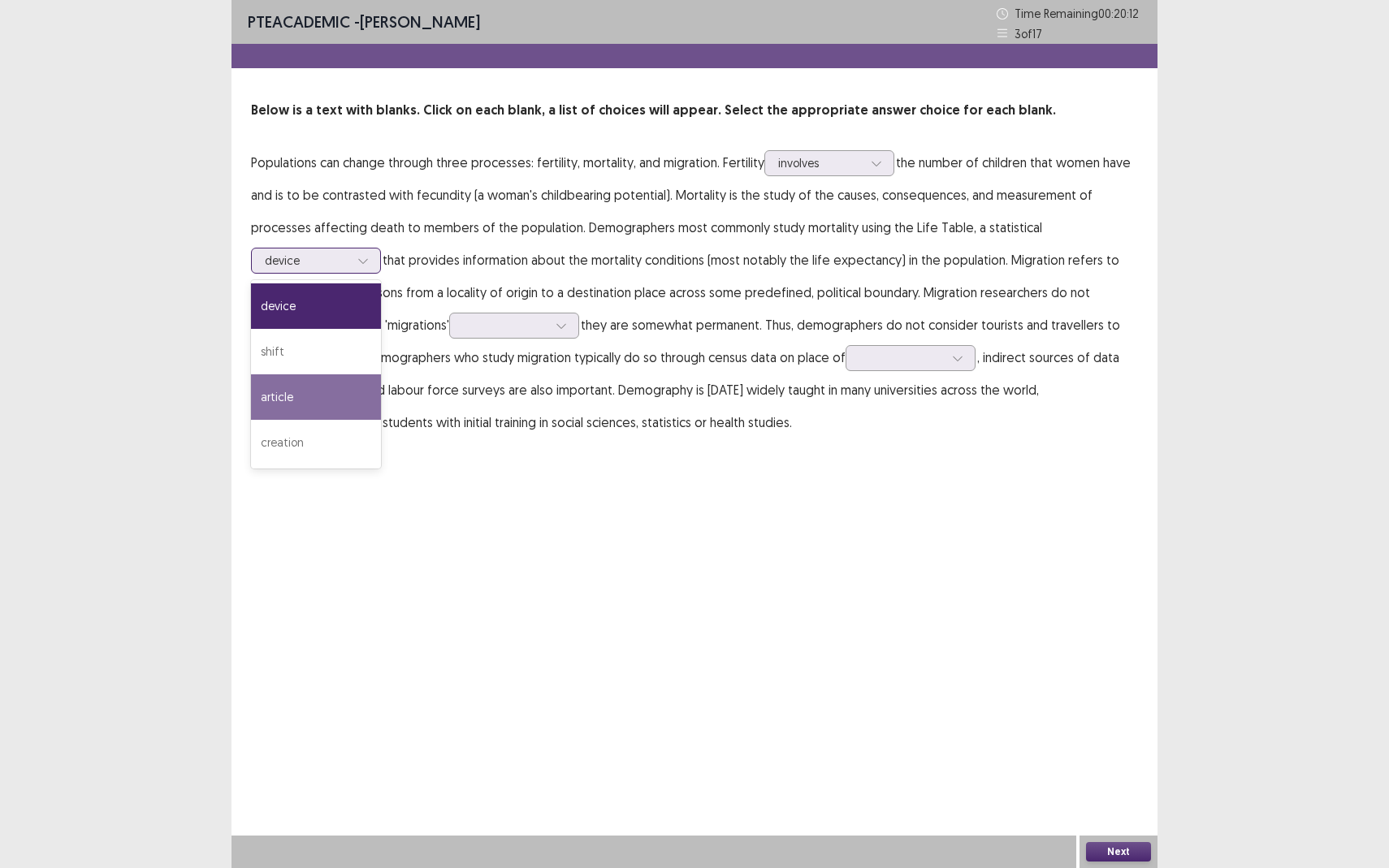
click at [294, 391] on div "article" at bounding box center [316, 398] width 130 height 46
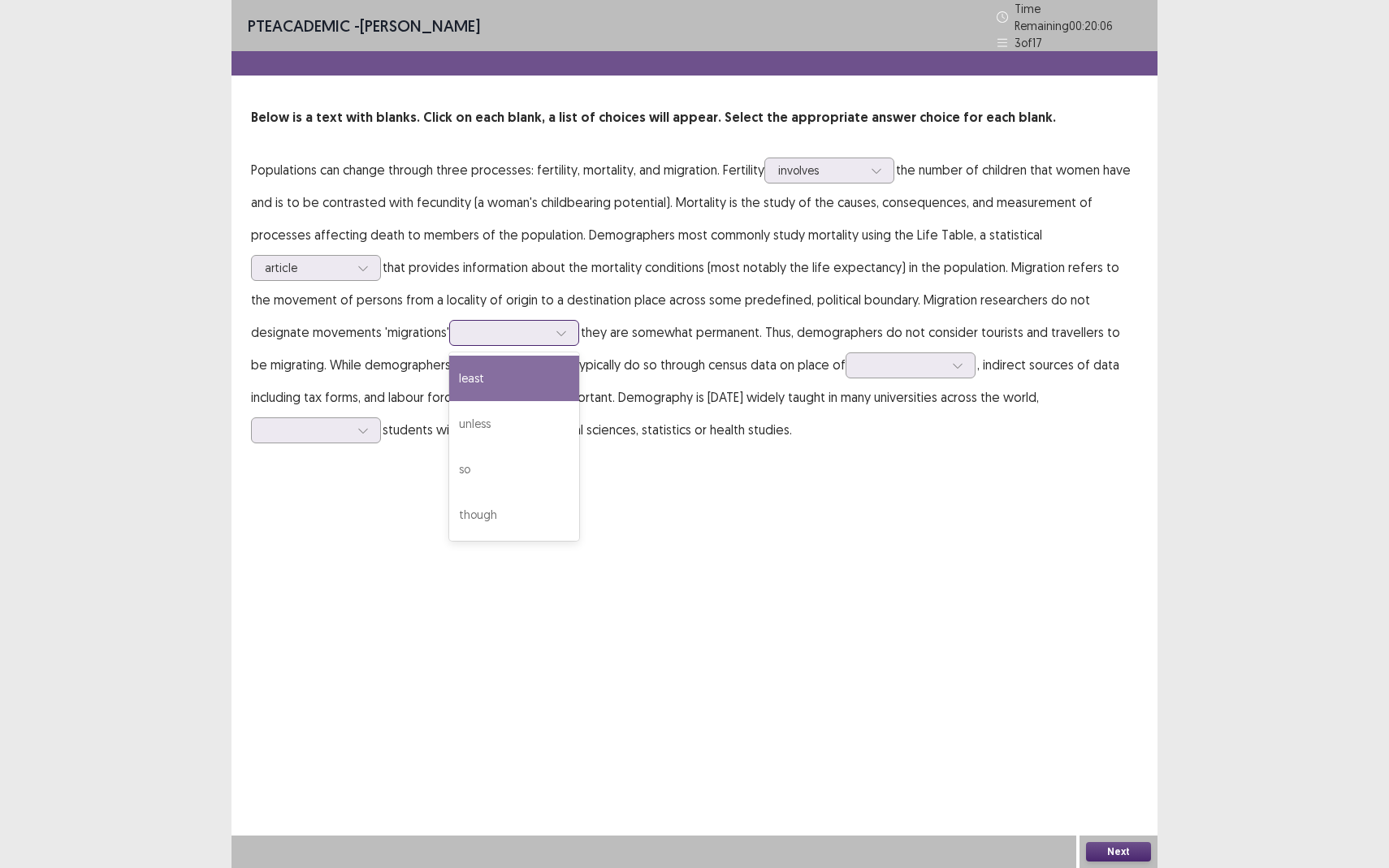
click at [463, 325] on div at bounding box center [505, 332] width 84 height 16
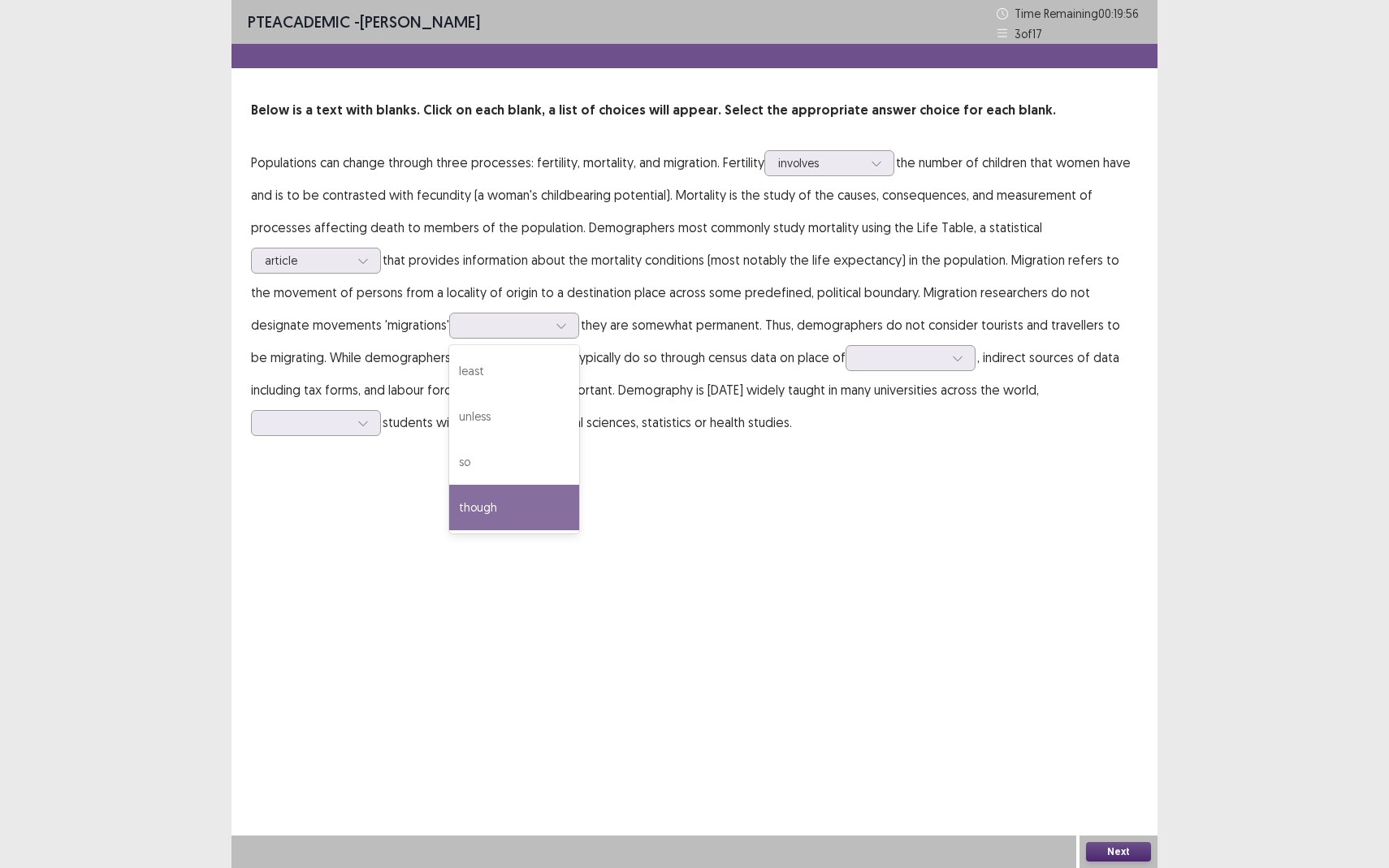
click at [499, 561] on div "PTE academic - Himani Desai Time Remaining 00 : 19 : 56 3 of 17 Below is a text…" at bounding box center [694, 434] width 926 height 868
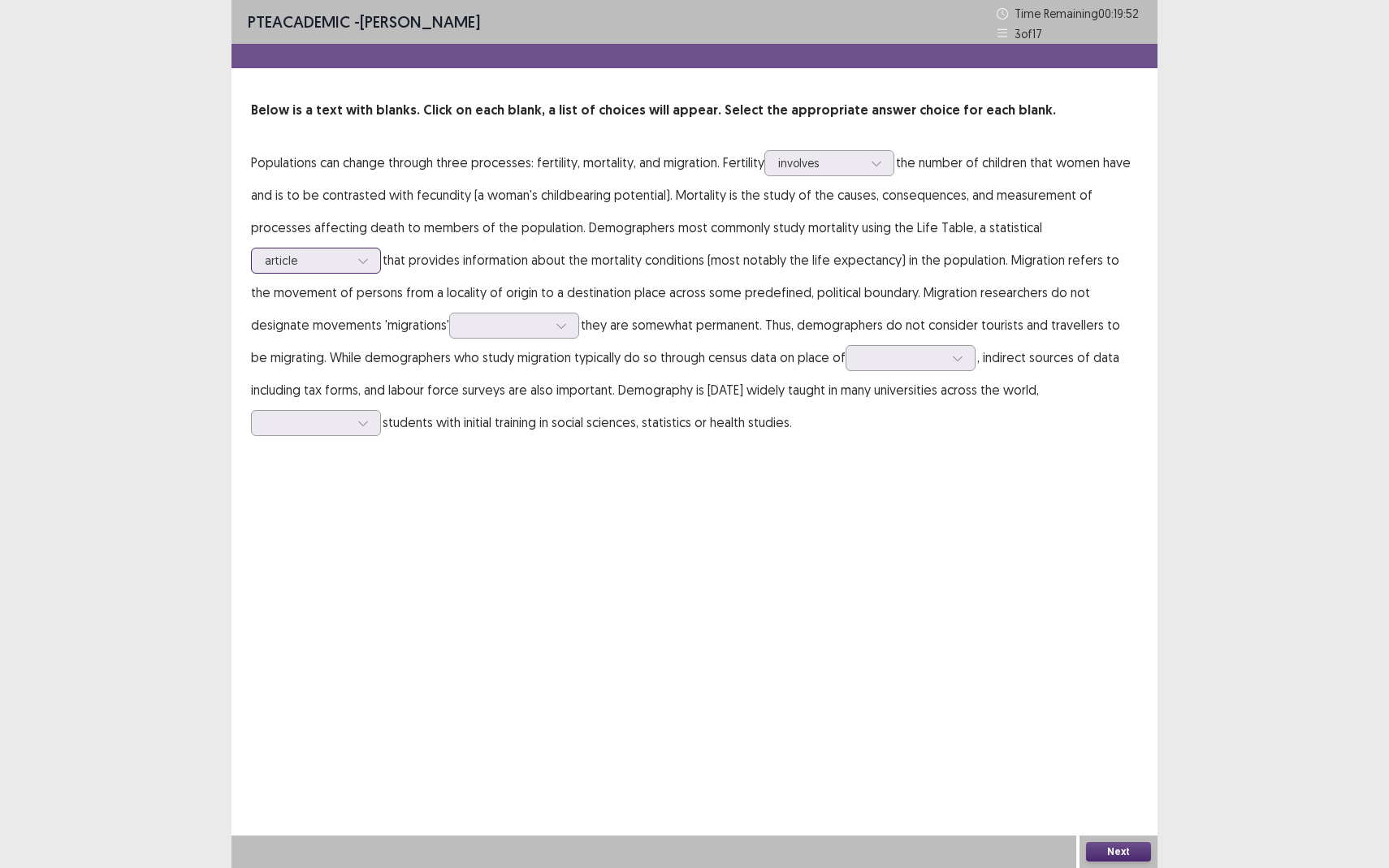
click at [327, 262] on div at bounding box center [307, 260] width 84 height 16
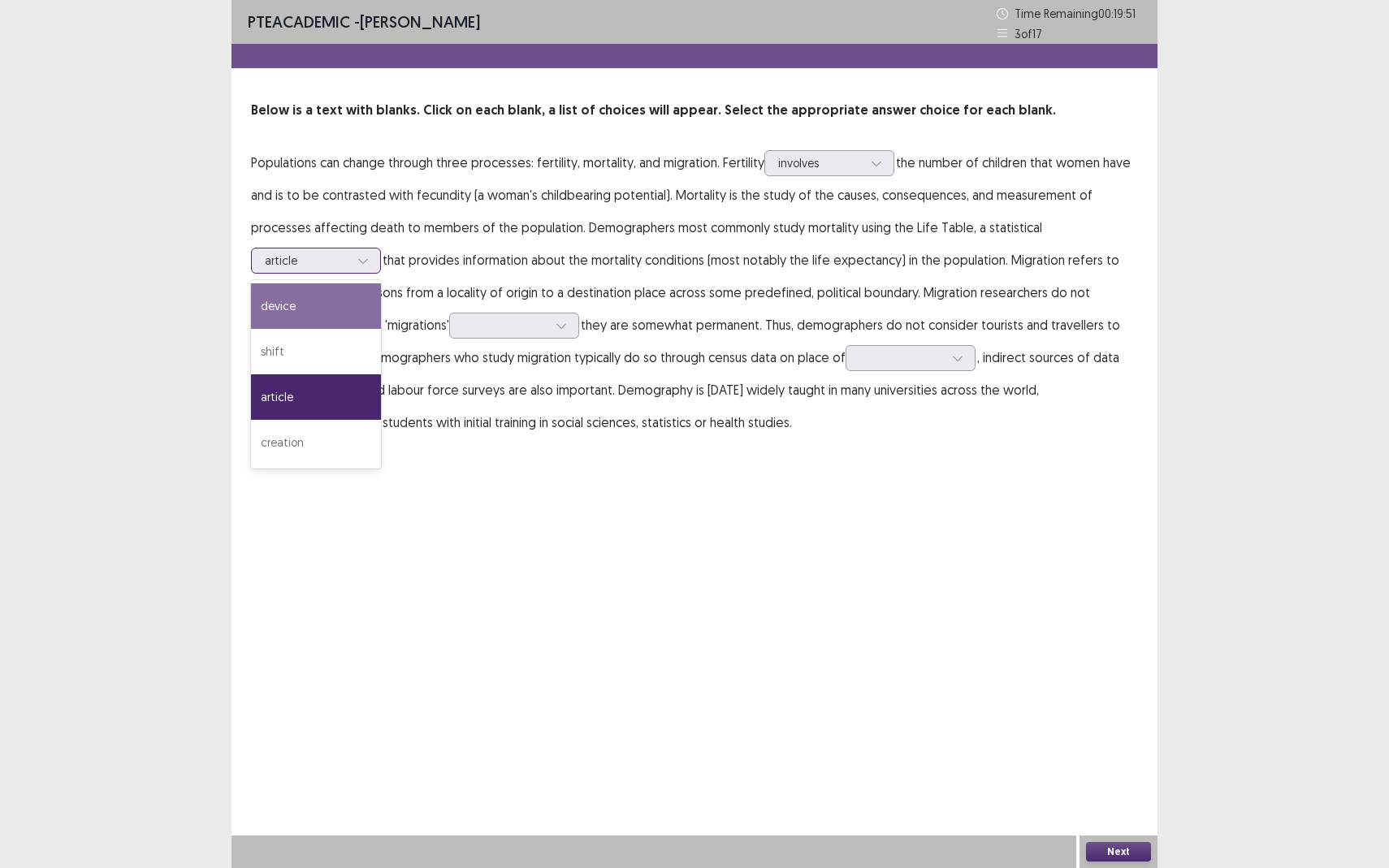
click at [295, 312] on div "device" at bounding box center [316, 306] width 130 height 46
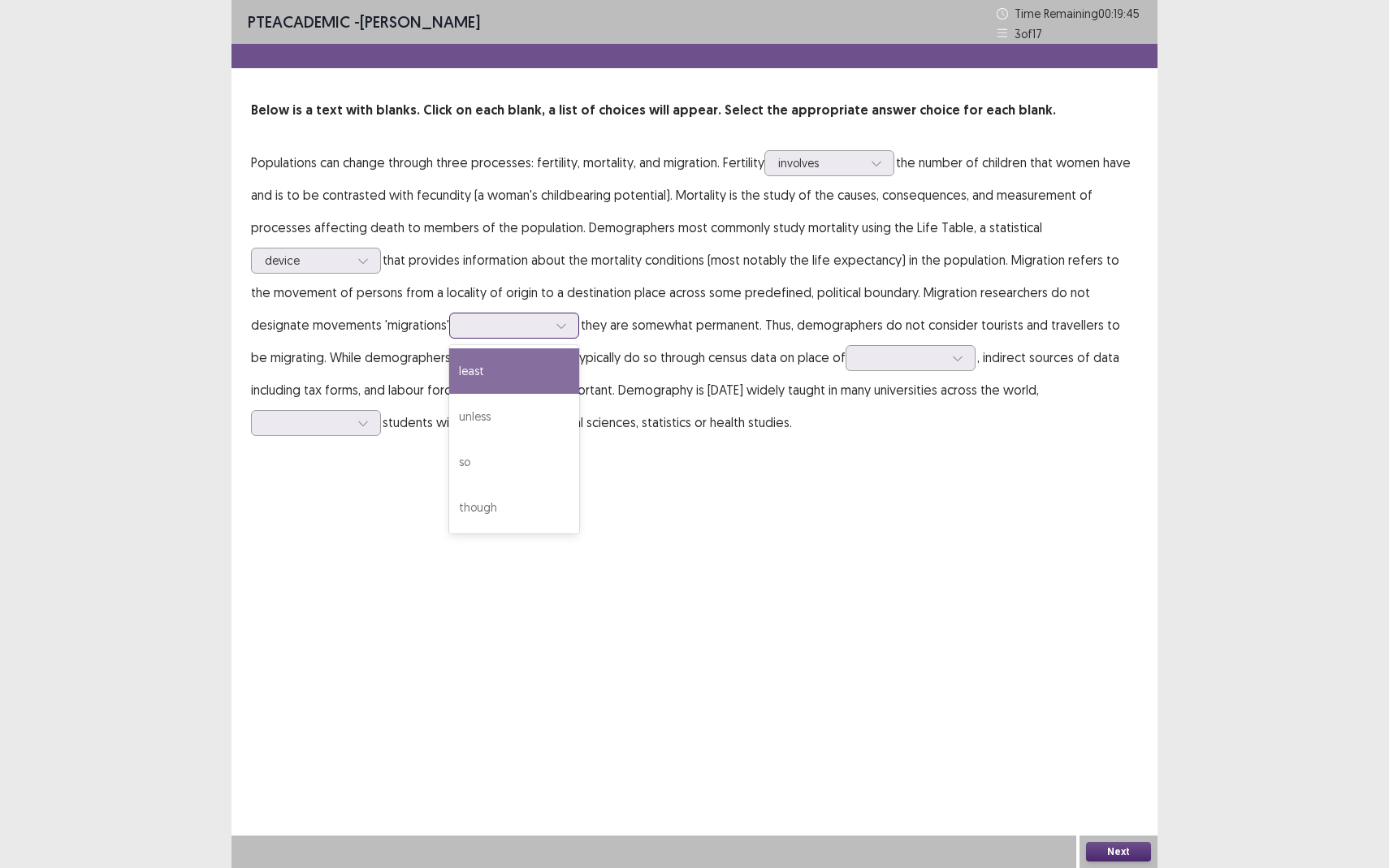
click at [463, 326] on div at bounding box center [505, 325] width 84 height 16
click at [449, 376] on div "least" at bounding box center [514, 371] width 130 height 46
click at [463, 323] on div at bounding box center [505, 325] width 84 height 16
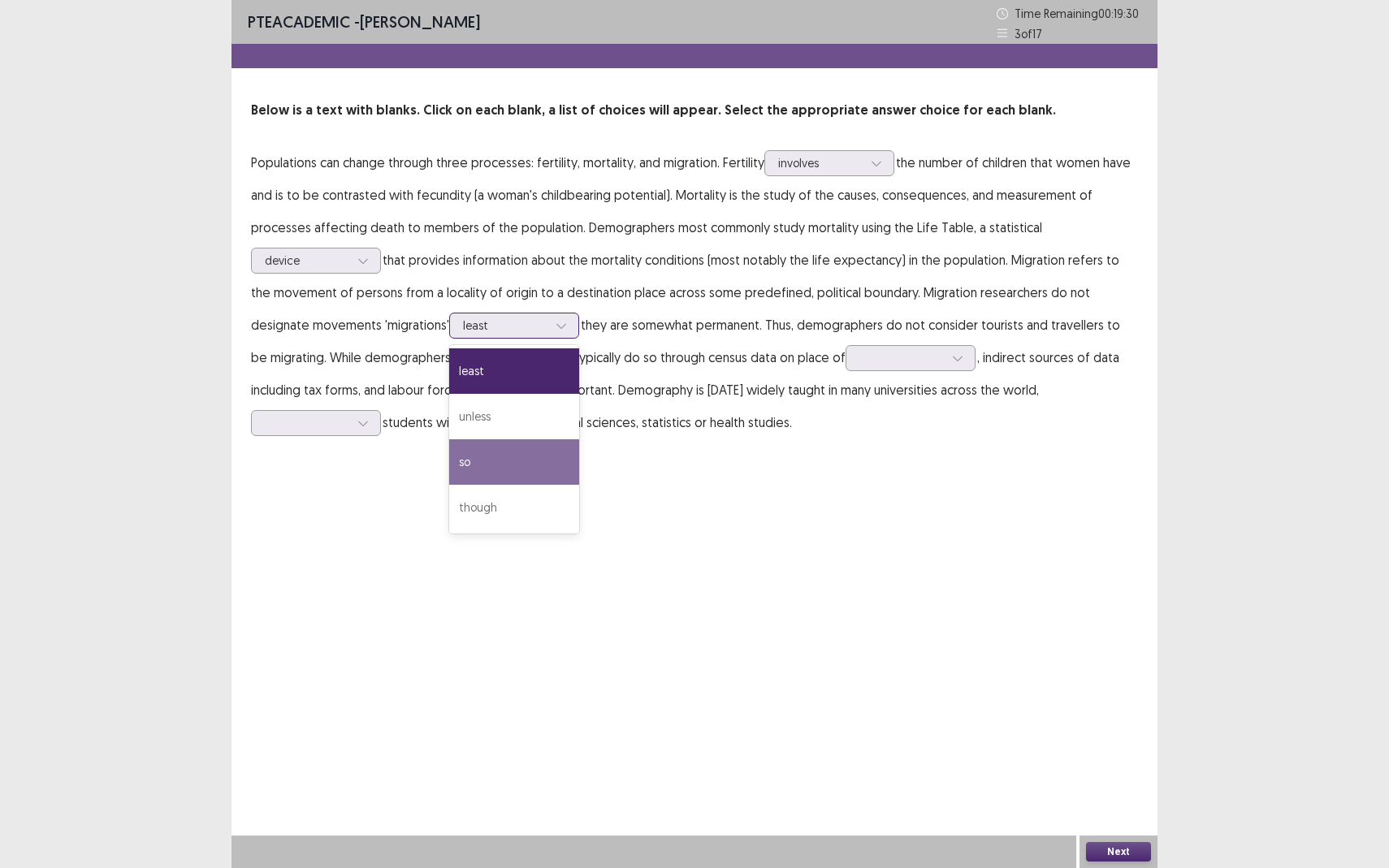
click at [449, 476] on div "so" at bounding box center [514, 462] width 130 height 46
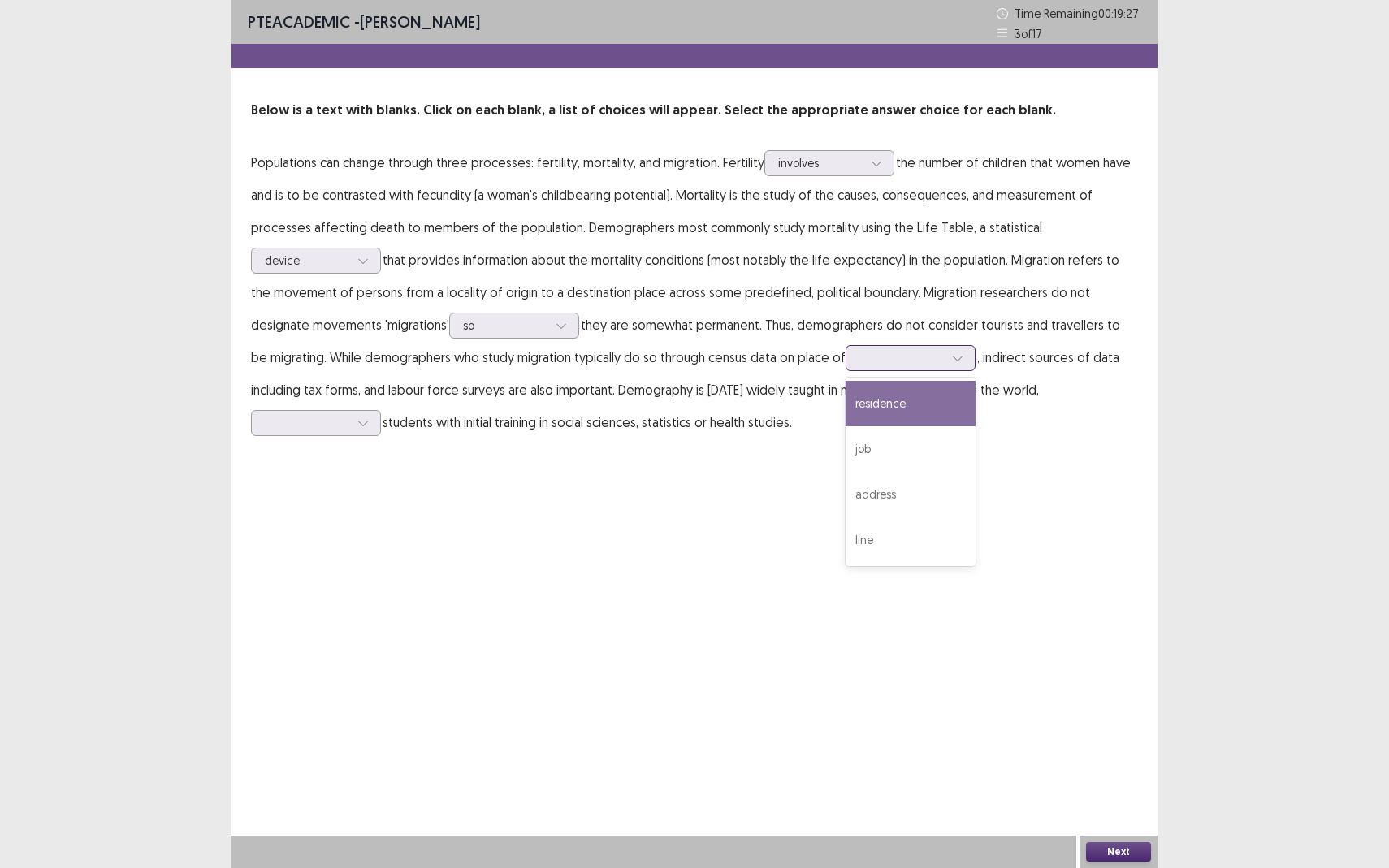
click at [845, 360] on div at bounding box center [910, 358] width 130 height 26
click at [708, 500] on div "PTE academic - Himani Desai Time Remaining 00 : 19 : 05 3 of 17 Below is a text…" at bounding box center [694, 434] width 926 height 868
click at [349, 415] on div at bounding box center [307, 422] width 84 height 16
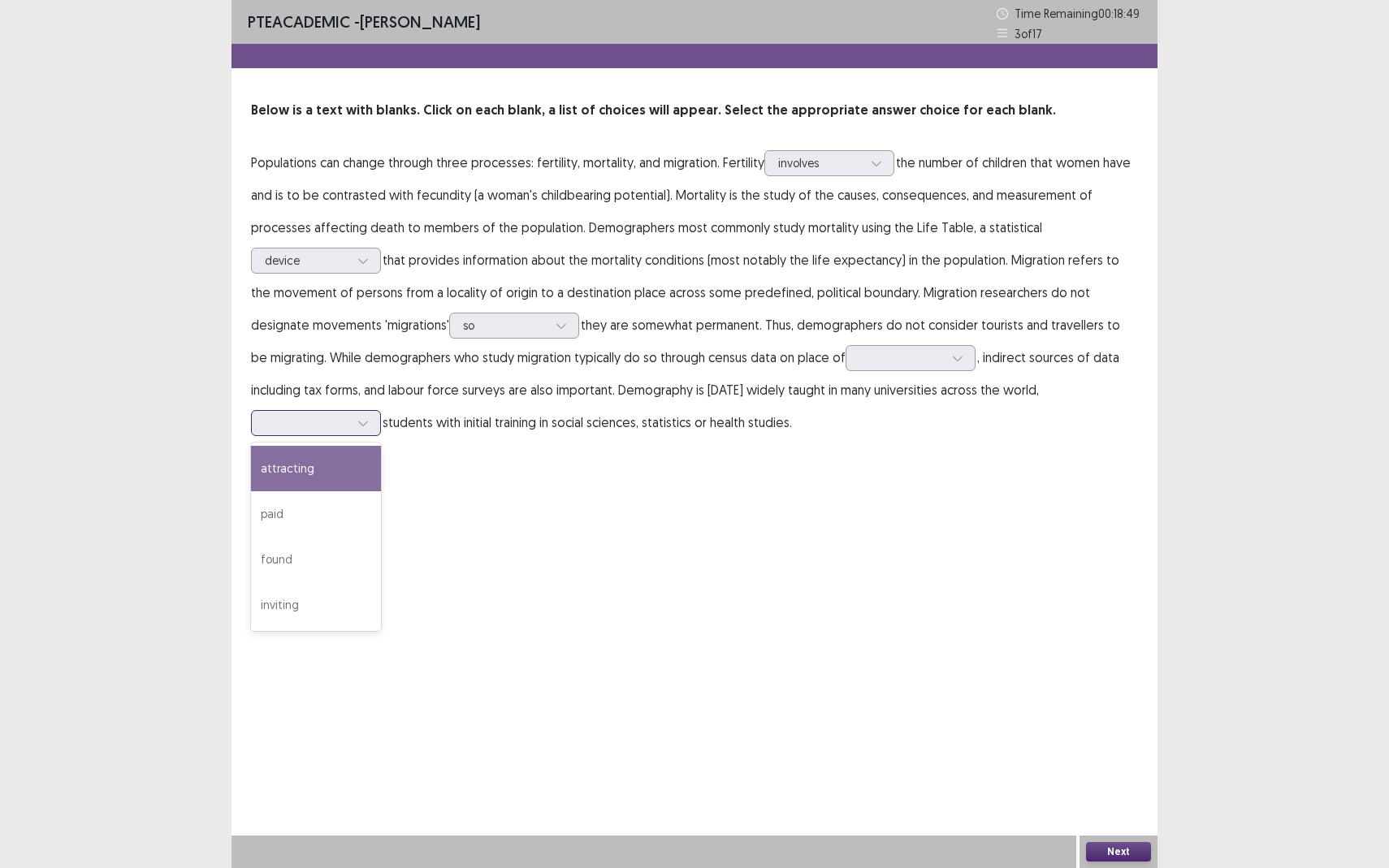
click at [381, 446] on div "attracting" at bounding box center [316, 469] width 130 height 46
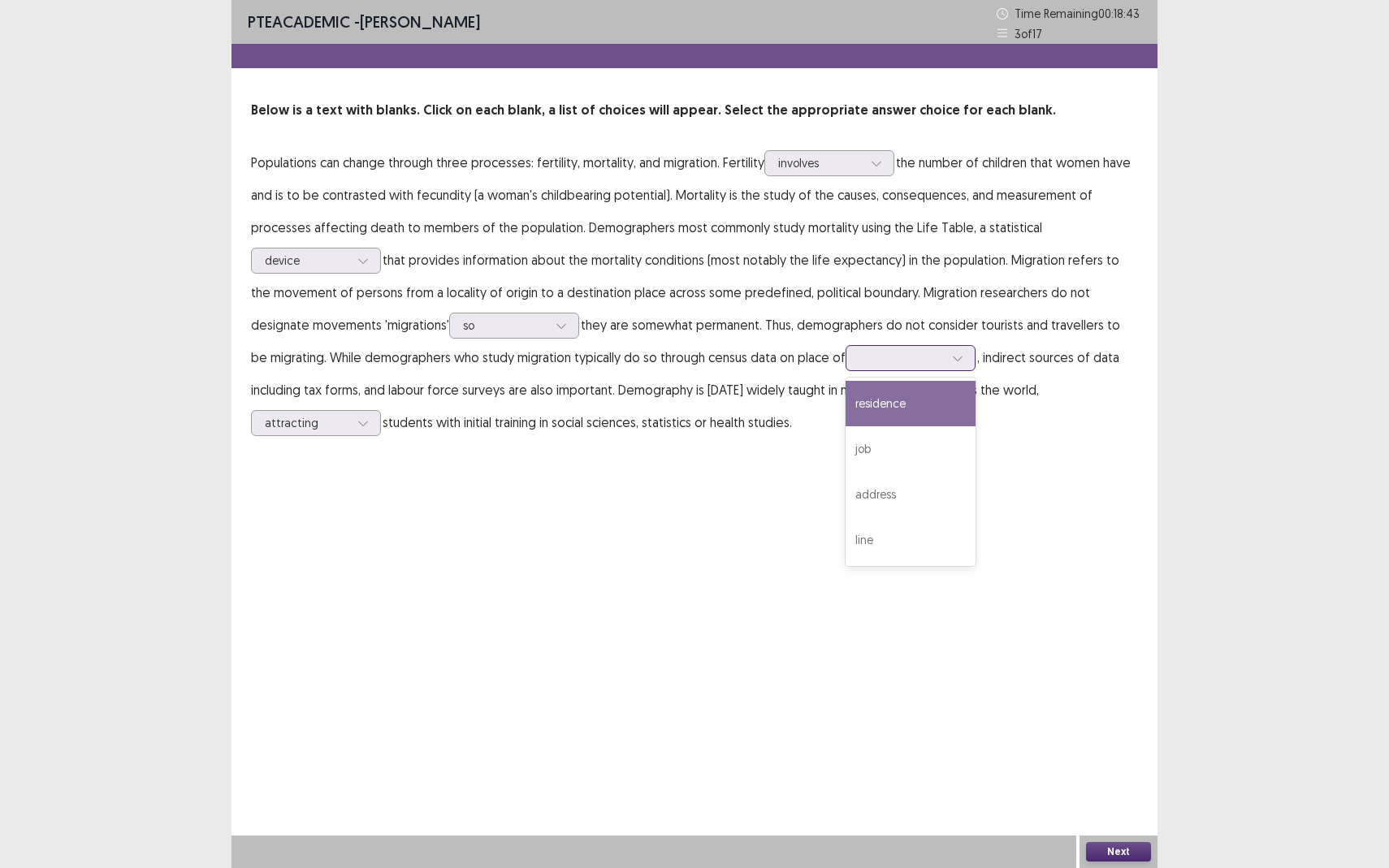
click at [859, 360] on div at bounding box center [901, 358] width 84 height 16
click at [845, 410] on div "residence" at bounding box center [910, 404] width 130 height 46
click at [1112, 768] on button "Next" at bounding box center [1117, 852] width 65 height 20
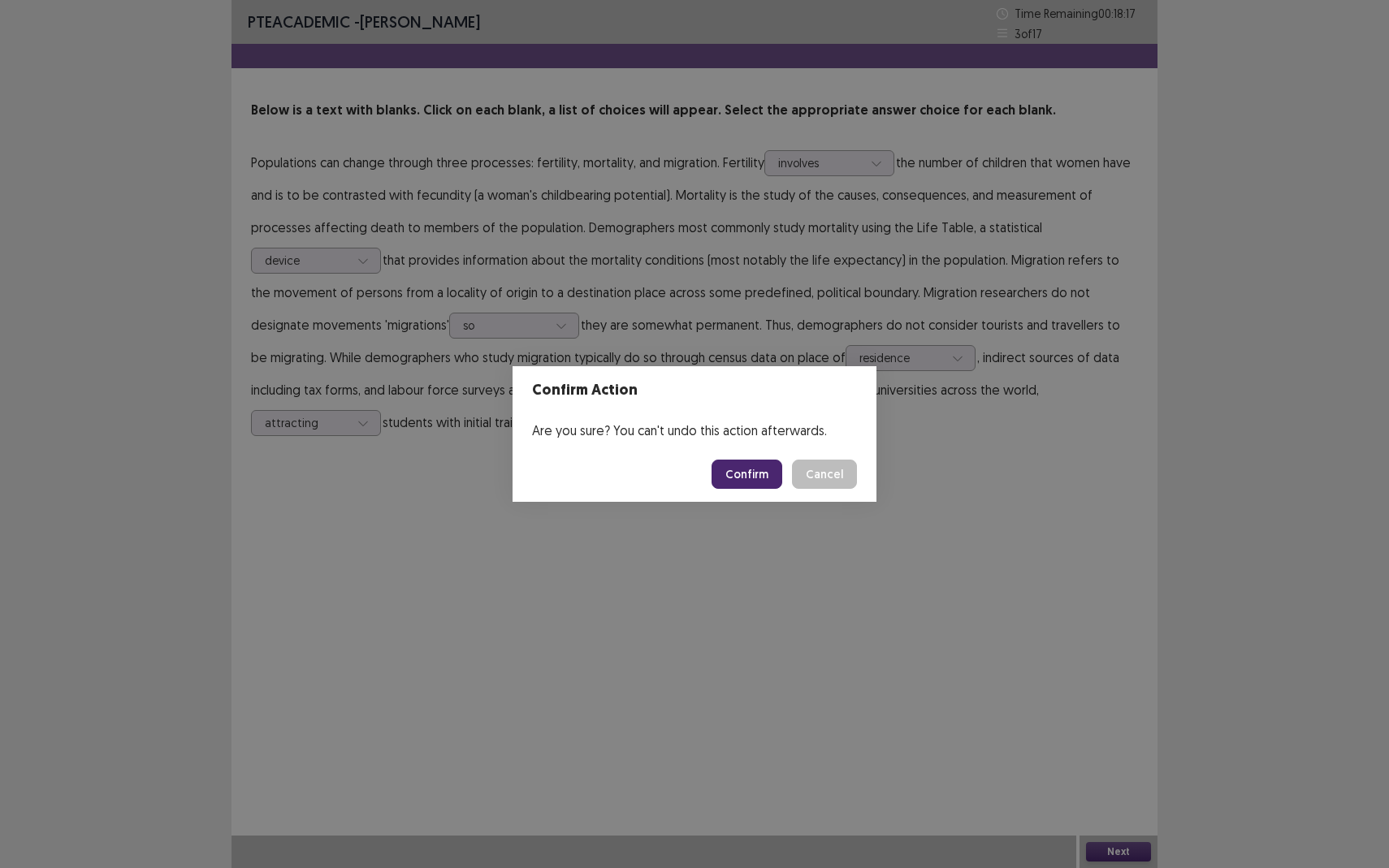
click at [756, 482] on button "Confirm" at bounding box center [747, 474] width 70 height 29
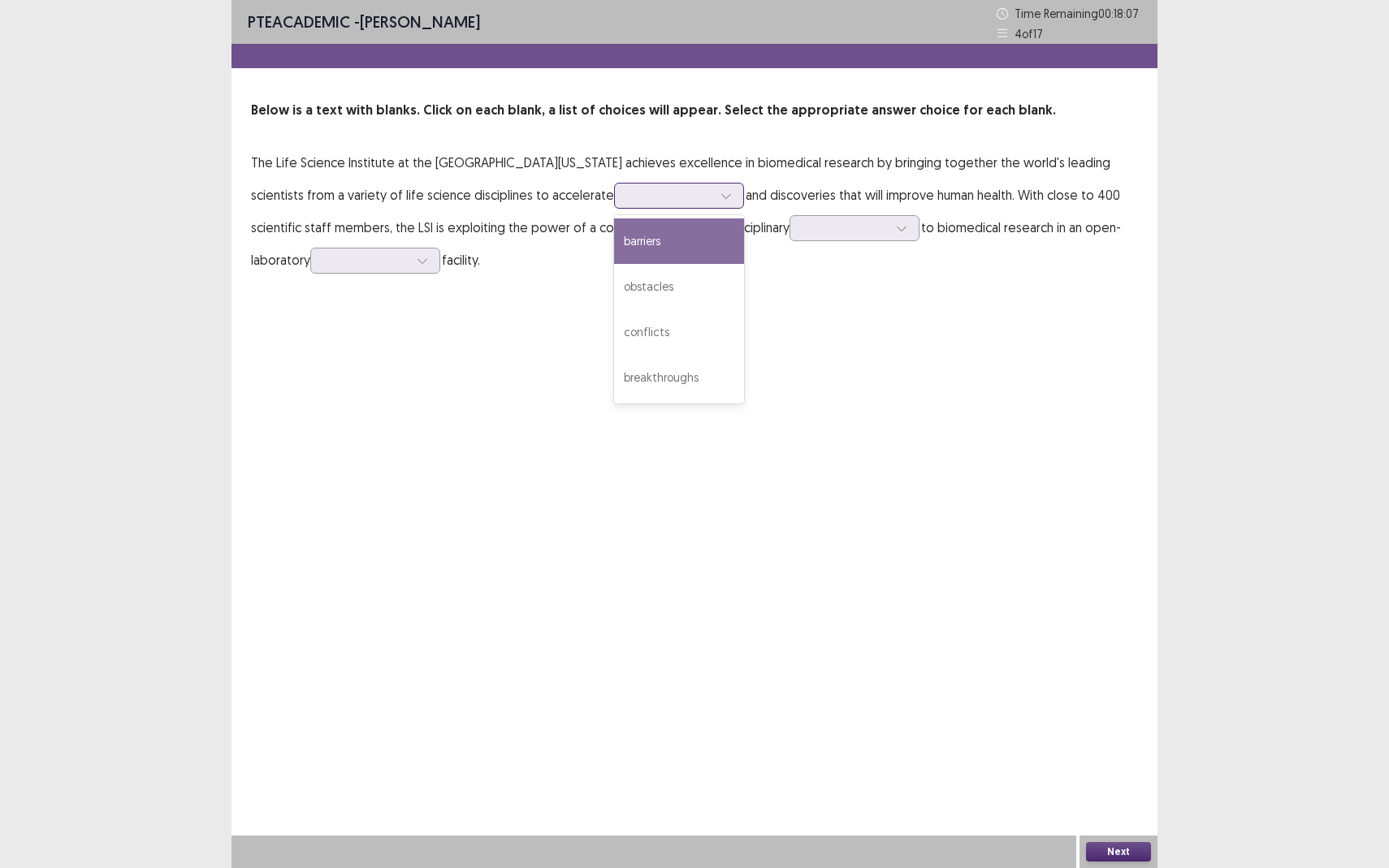
click at [627, 190] on div at bounding box center [669, 195] width 84 height 16
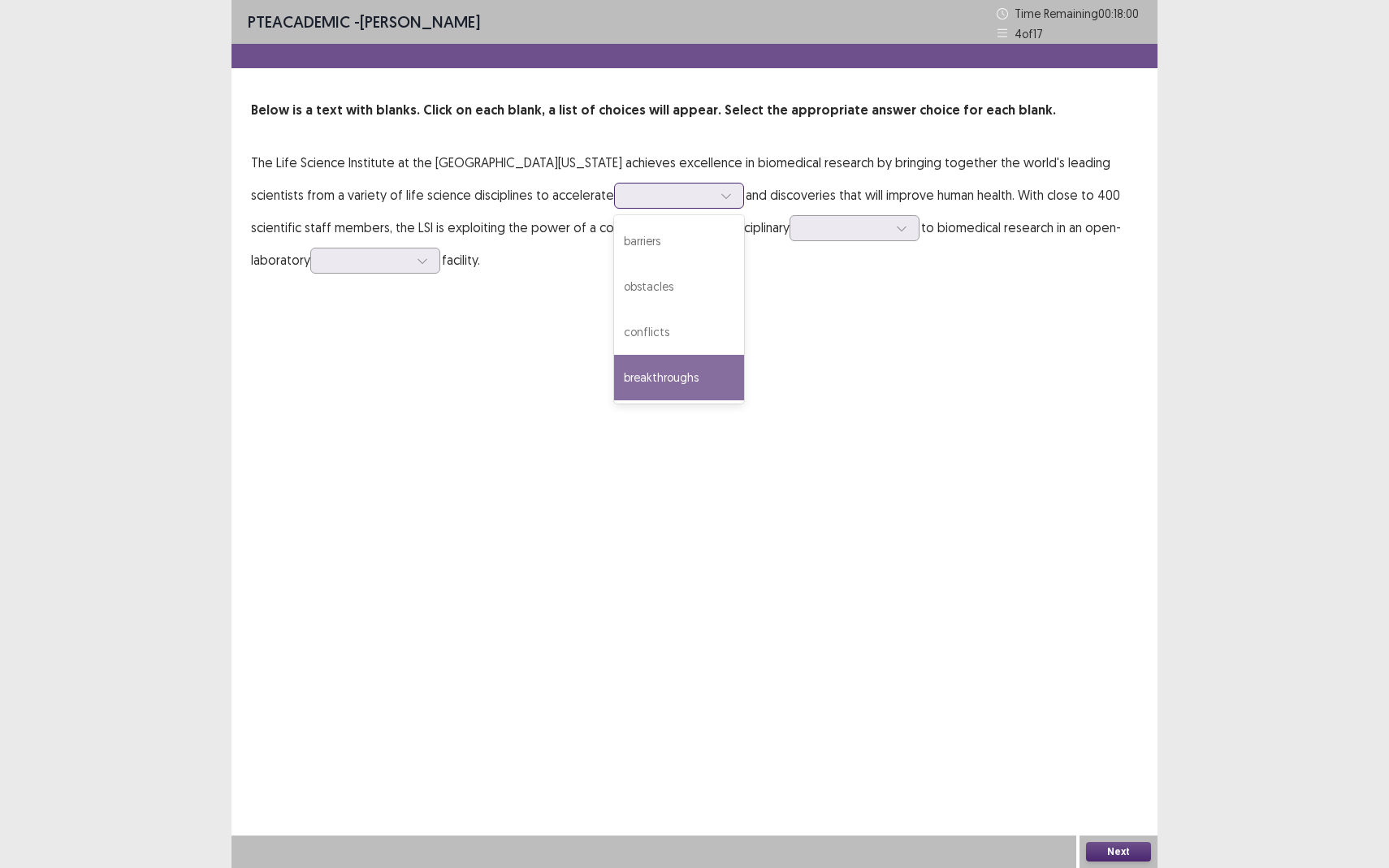
click at [614, 386] on div "breakthroughs" at bounding box center [678, 378] width 130 height 46
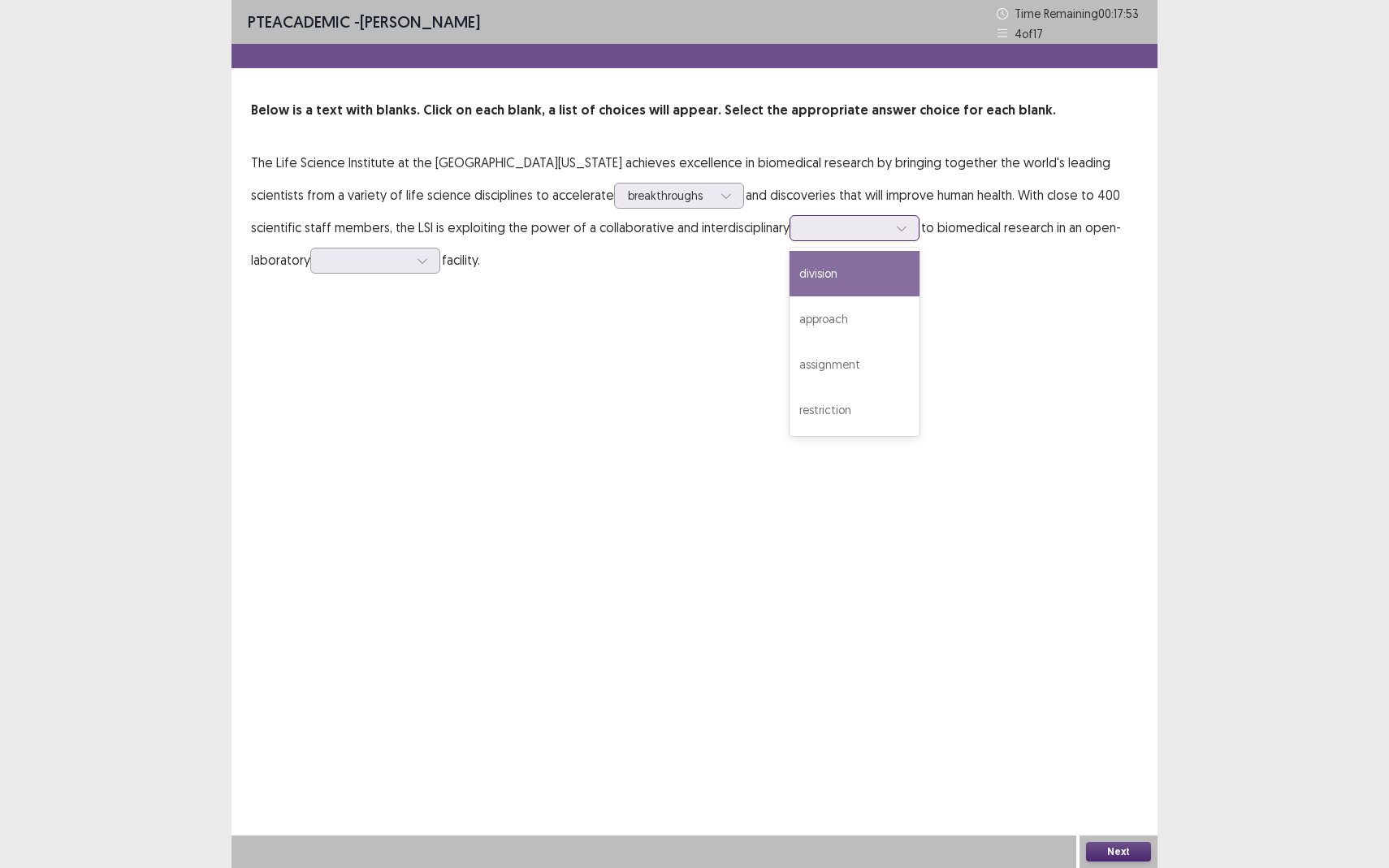
click at [803, 227] on div at bounding box center [845, 227] width 84 height 16
click at [789, 317] on div "approach" at bounding box center [854, 319] width 130 height 46
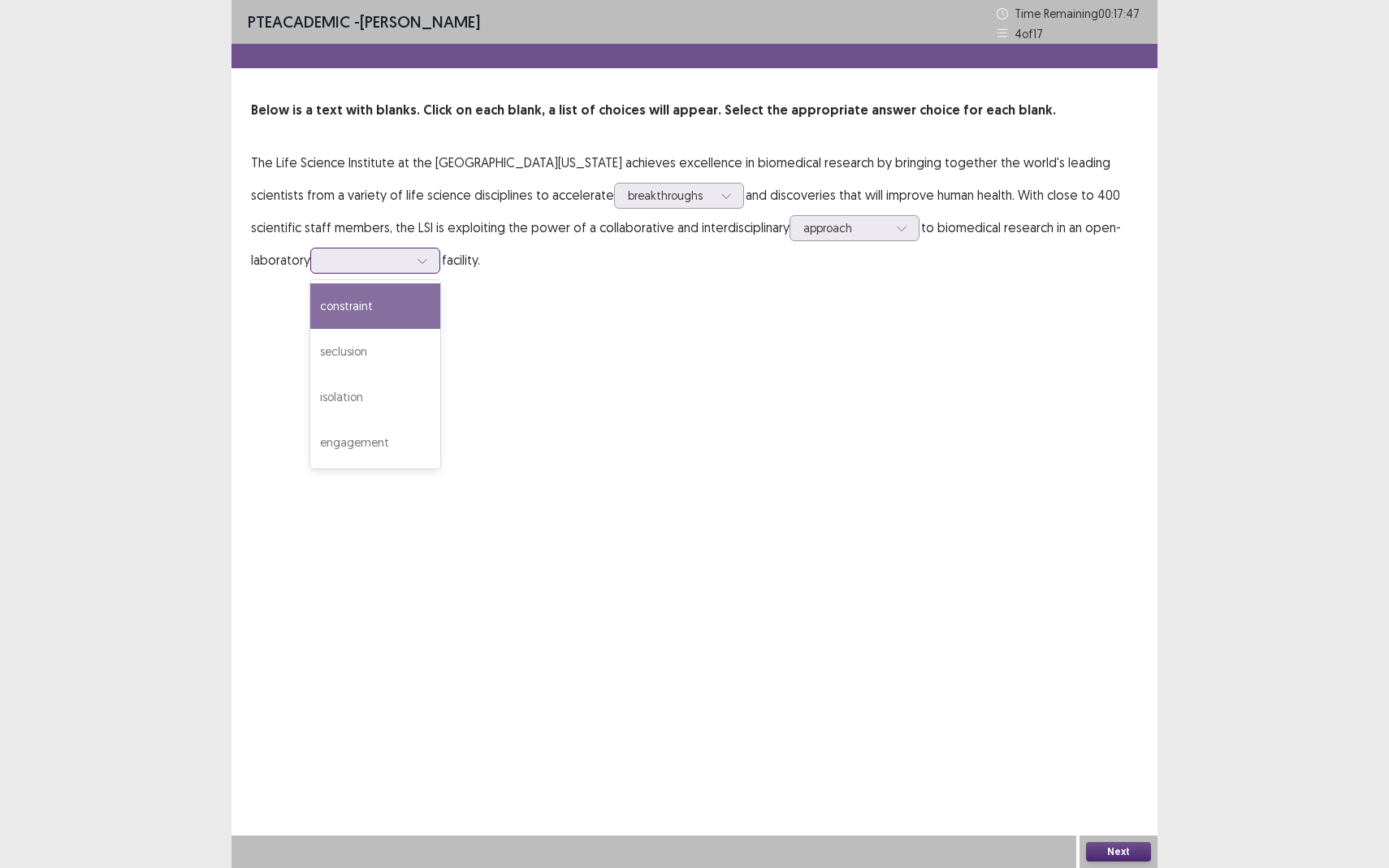
click at [324, 254] on div at bounding box center [366, 260] width 84 height 16
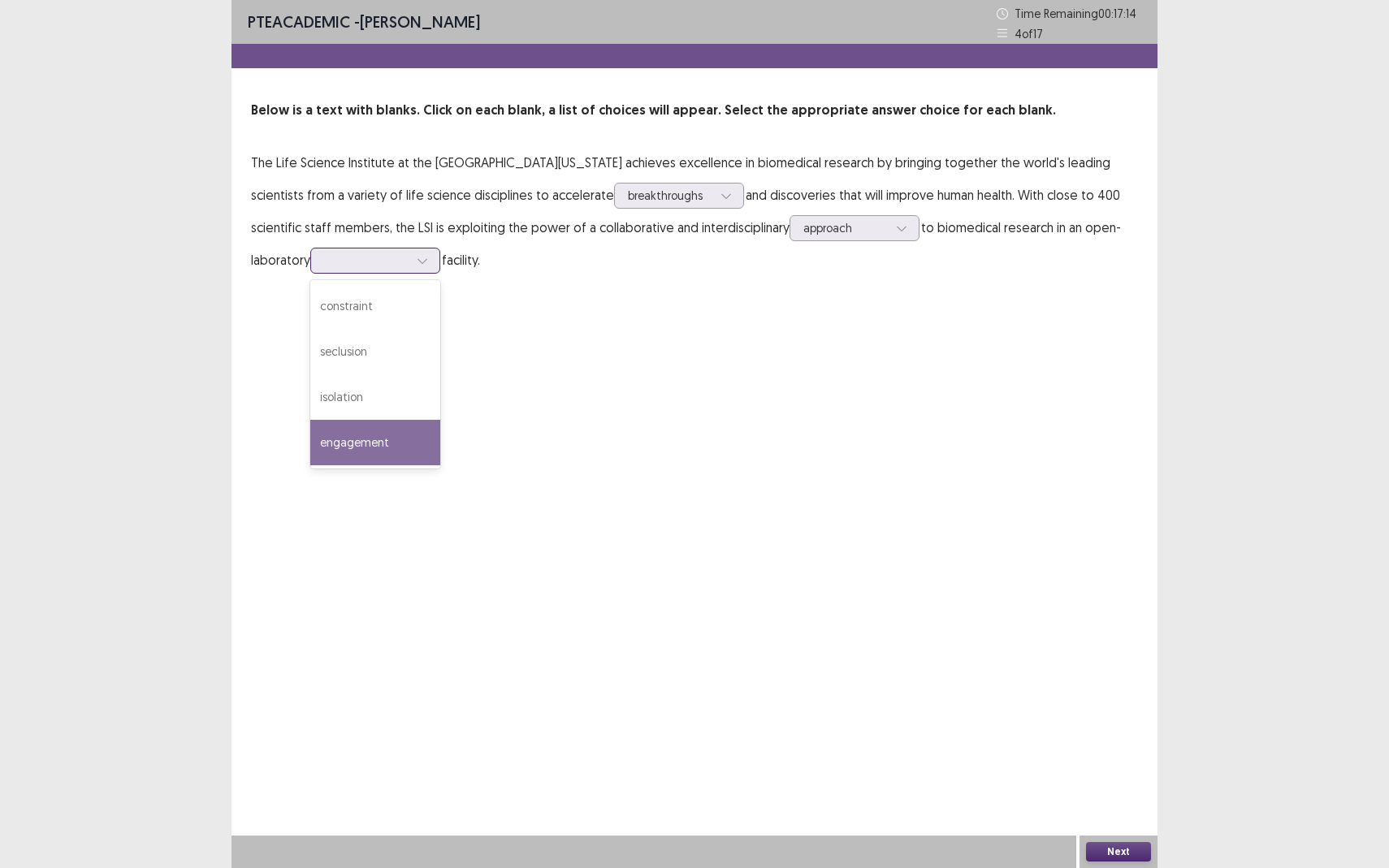
click at [310, 434] on div "engagement" at bounding box center [375, 443] width 130 height 46
click at [1113, 768] on button "Next" at bounding box center [1117, 852] width 65 height 20
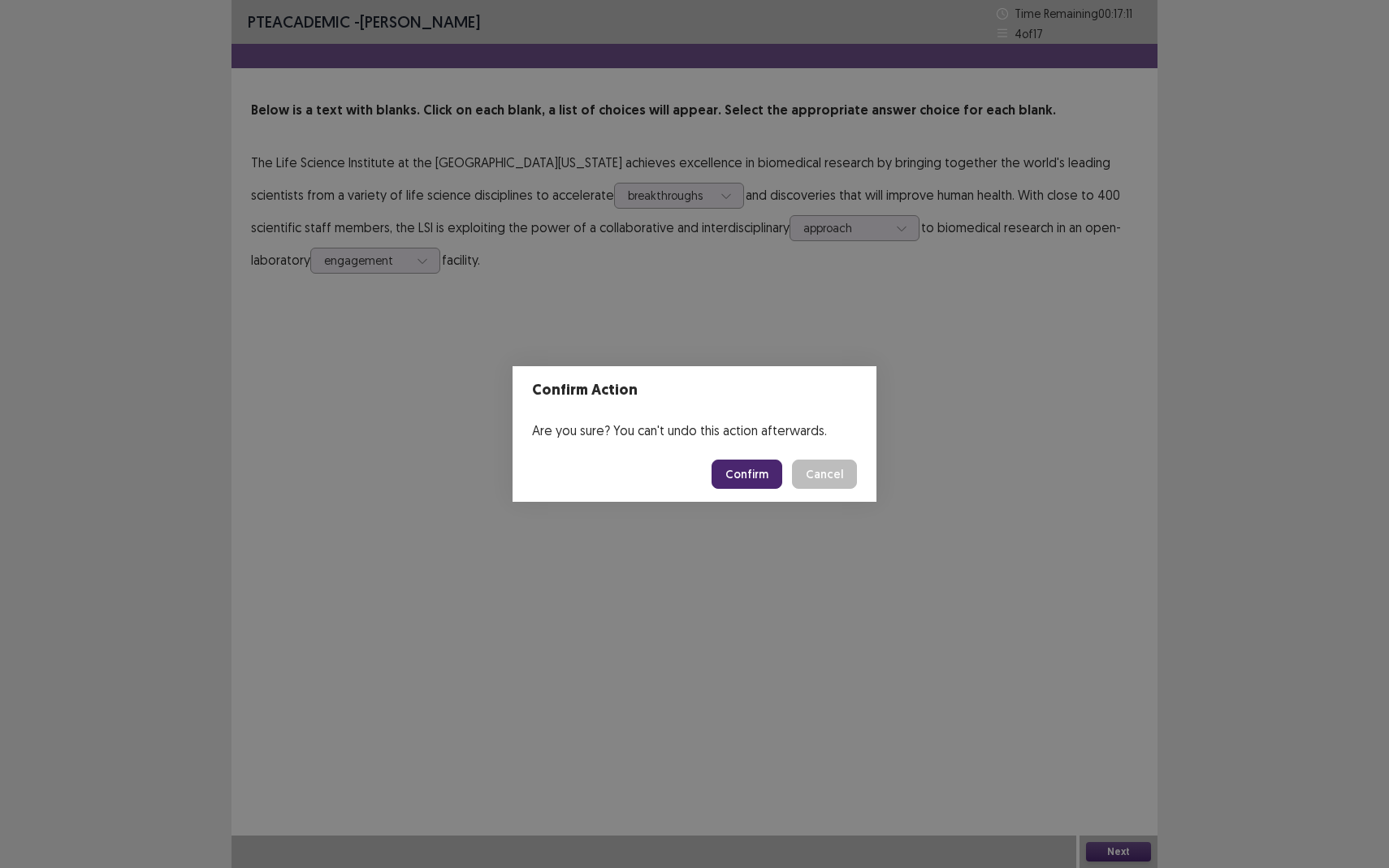
click at [743, 479] on button "Confirm" at bounding box center [747, 474] width 70 height 29
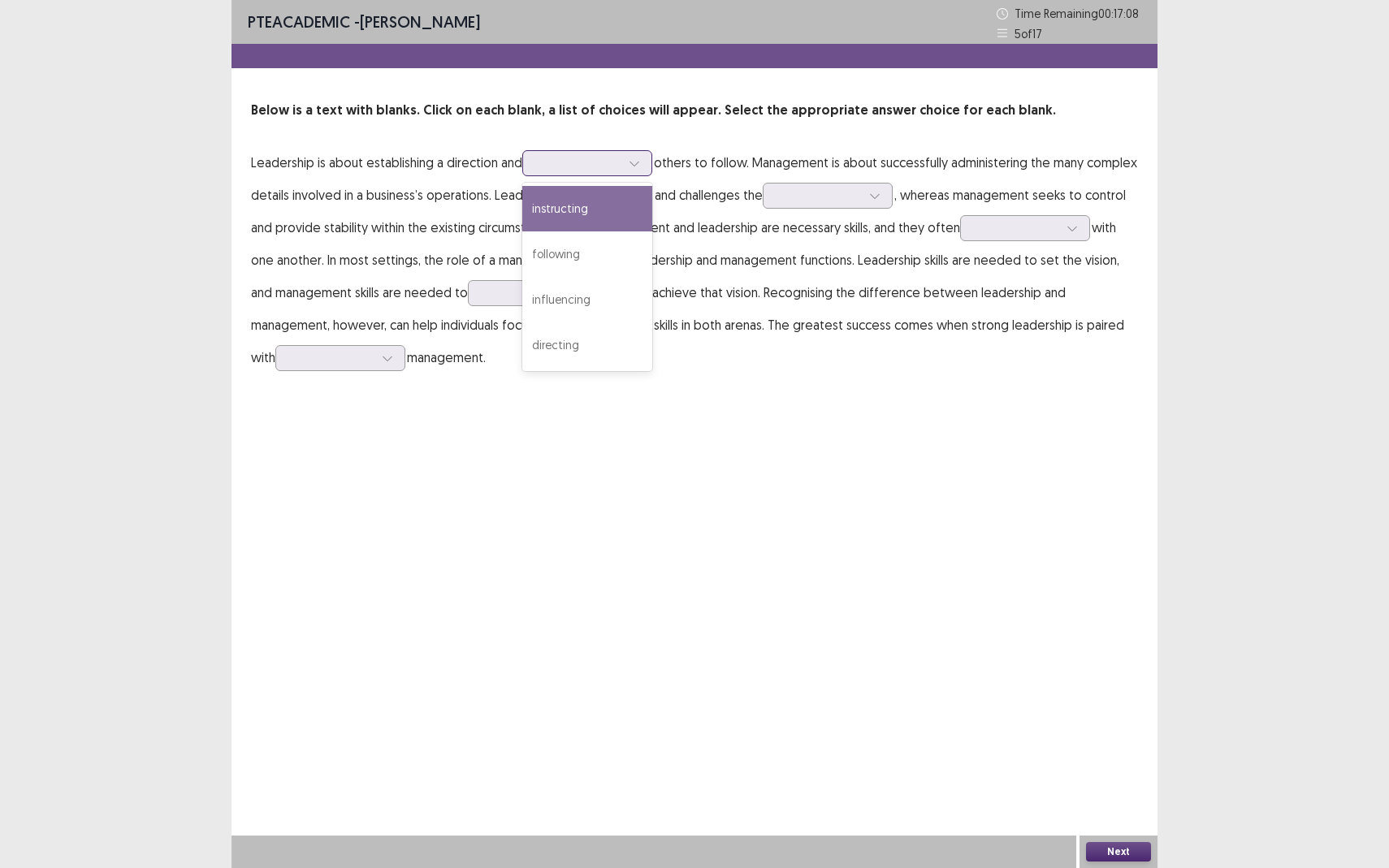
click at [552, 164] on div at bounding box center [578, 163] width 84 height 16
click at [551, 214] on div "instructing" at bounding box center [587, 209] width 130 height 46
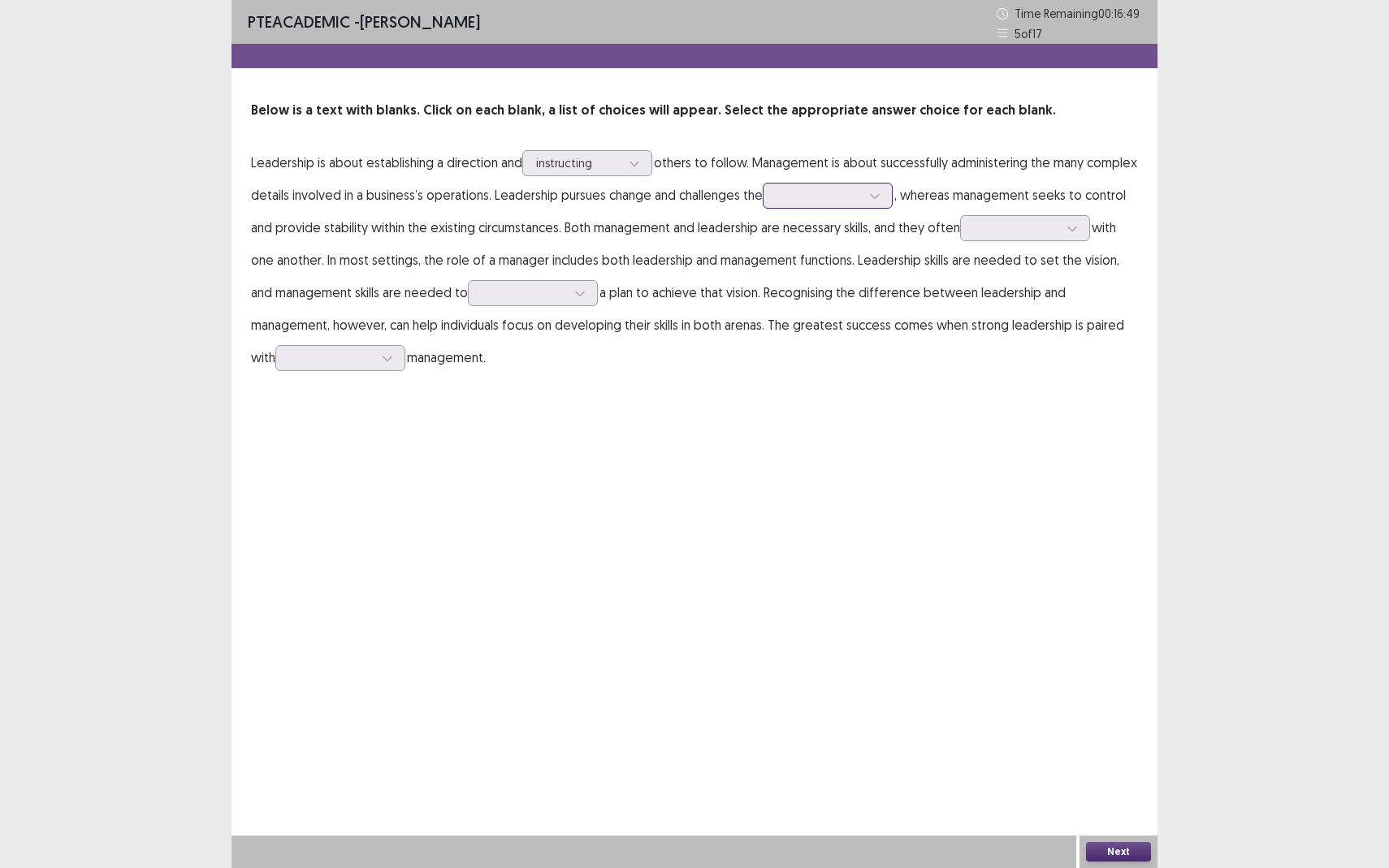
click at [836, 195] on div at bounding box center [818, 195] width 84 height 16
click at [847, 248] on div "process" at bounding box center [827, 241] width 130 height 46
click at [1023, 230] on div at bounding box center [1015, 227] width 84 height 16
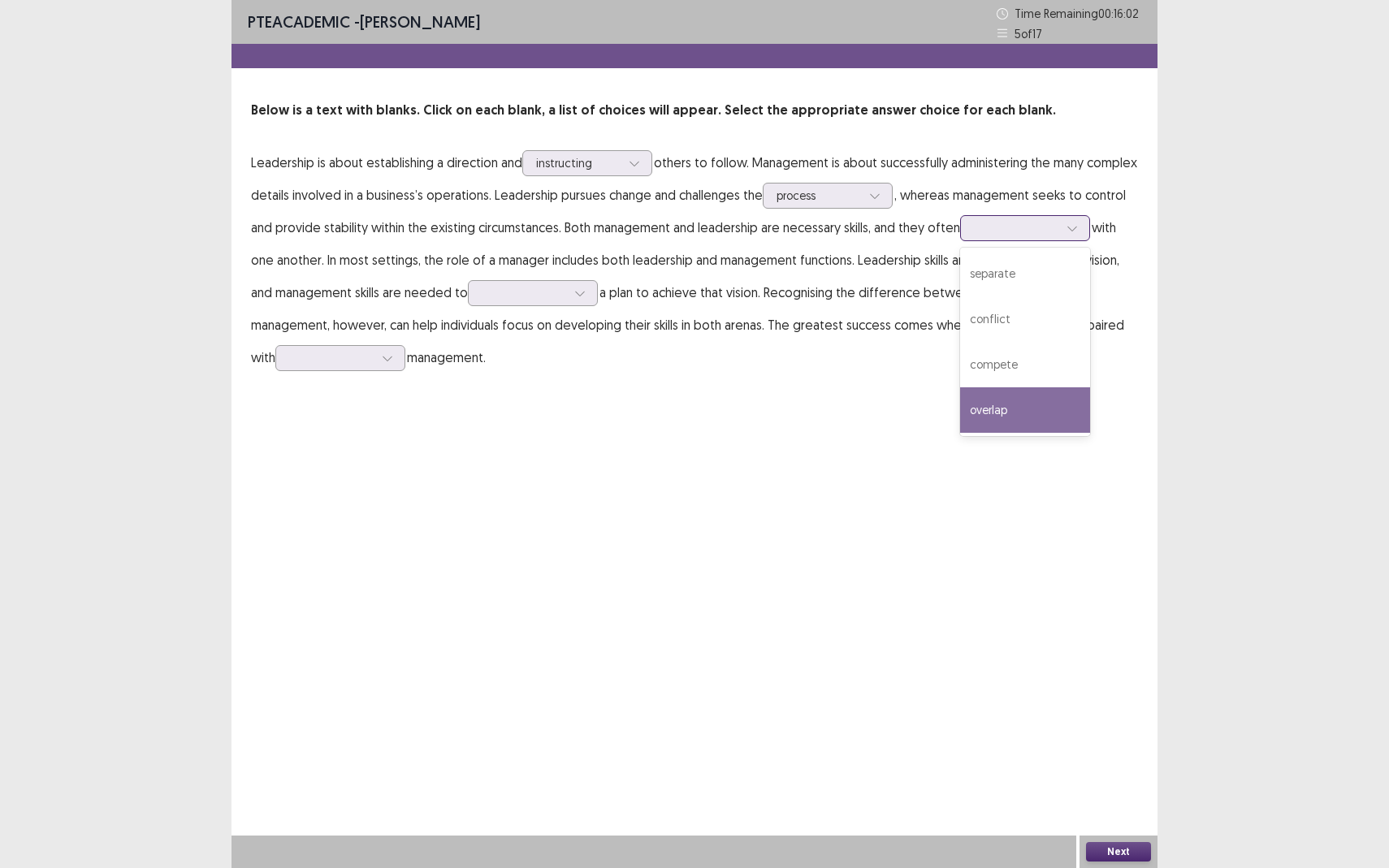
click at [1042, 407] on div "overlap" at bounding box center [1024, 411] width 130 height 46
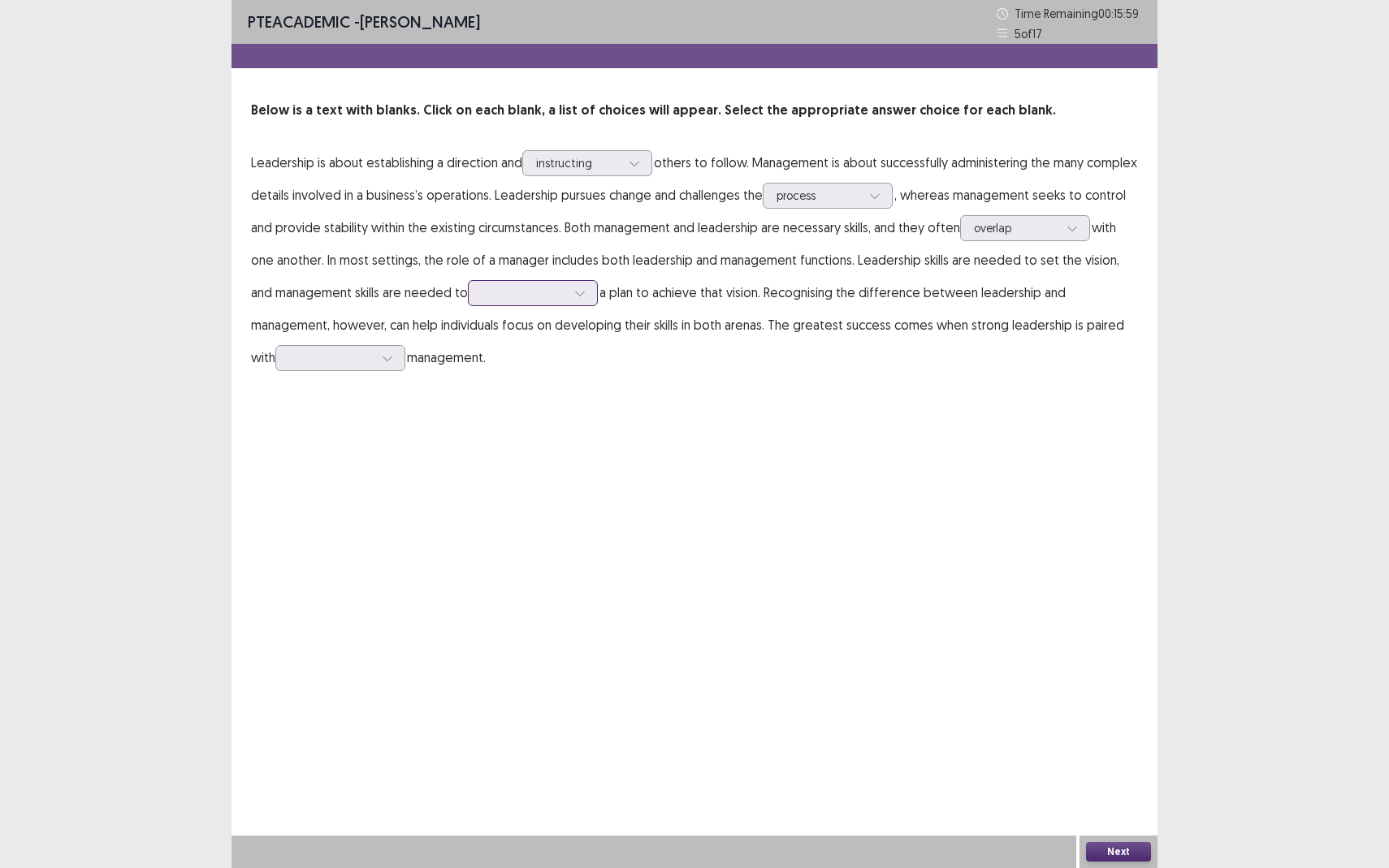
click at [497, 290] on div at bounding box center [524, 292] width 84 height 16
click at [525, 378] on div "implement" at bounding box center [533, 385] width 130 height 46
click at [331, 360] on div at bounding box center [330, 358] width 84 height 16
click at [495, 290] on div at bounding box center [524, 292] width 84 height 16
click at [499, 393] on div "implement" at bounding box center [533, 385] width 130 height 46
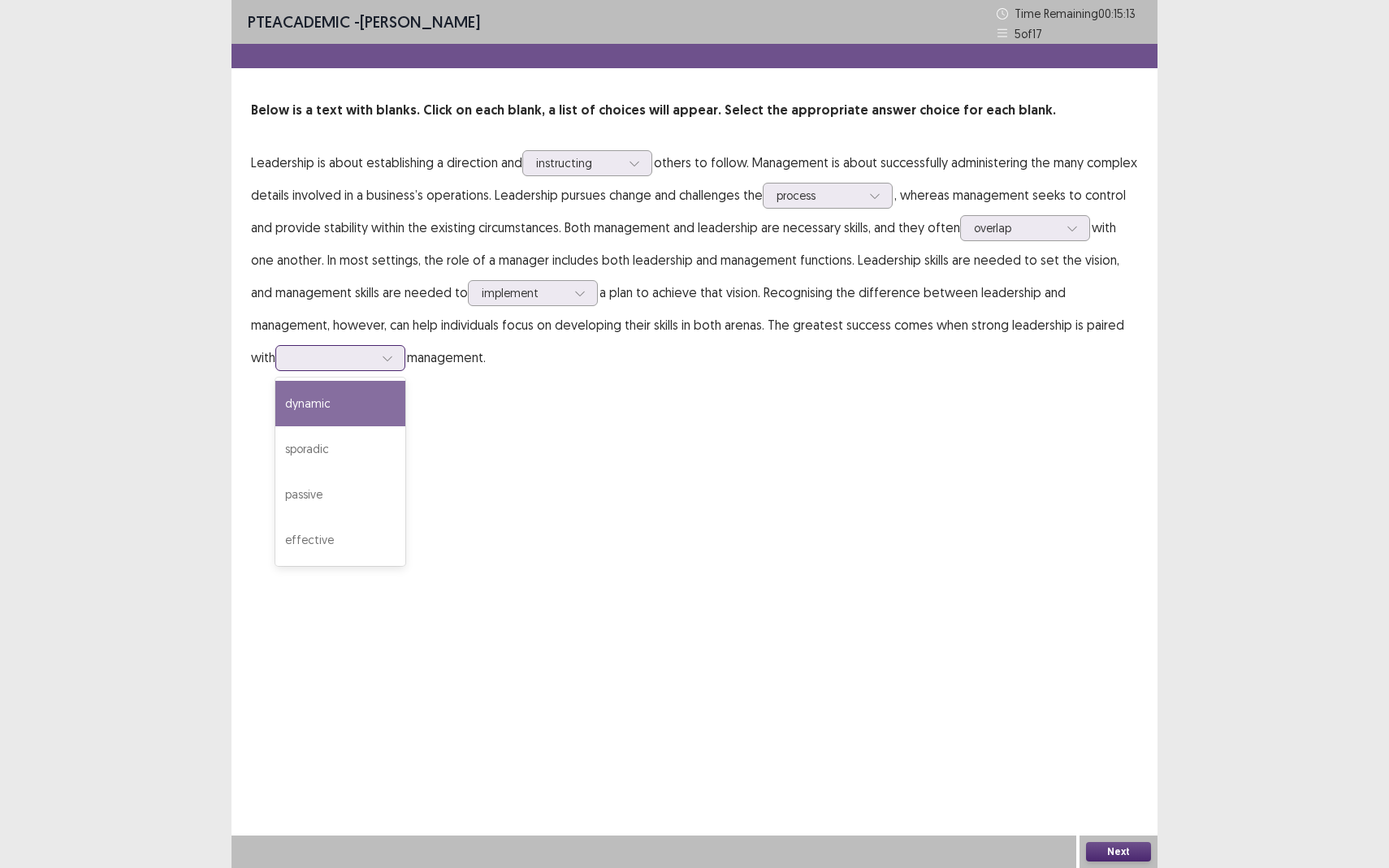
click at [334, 350] on div at bounding box center [330, 358] width 84 height 16
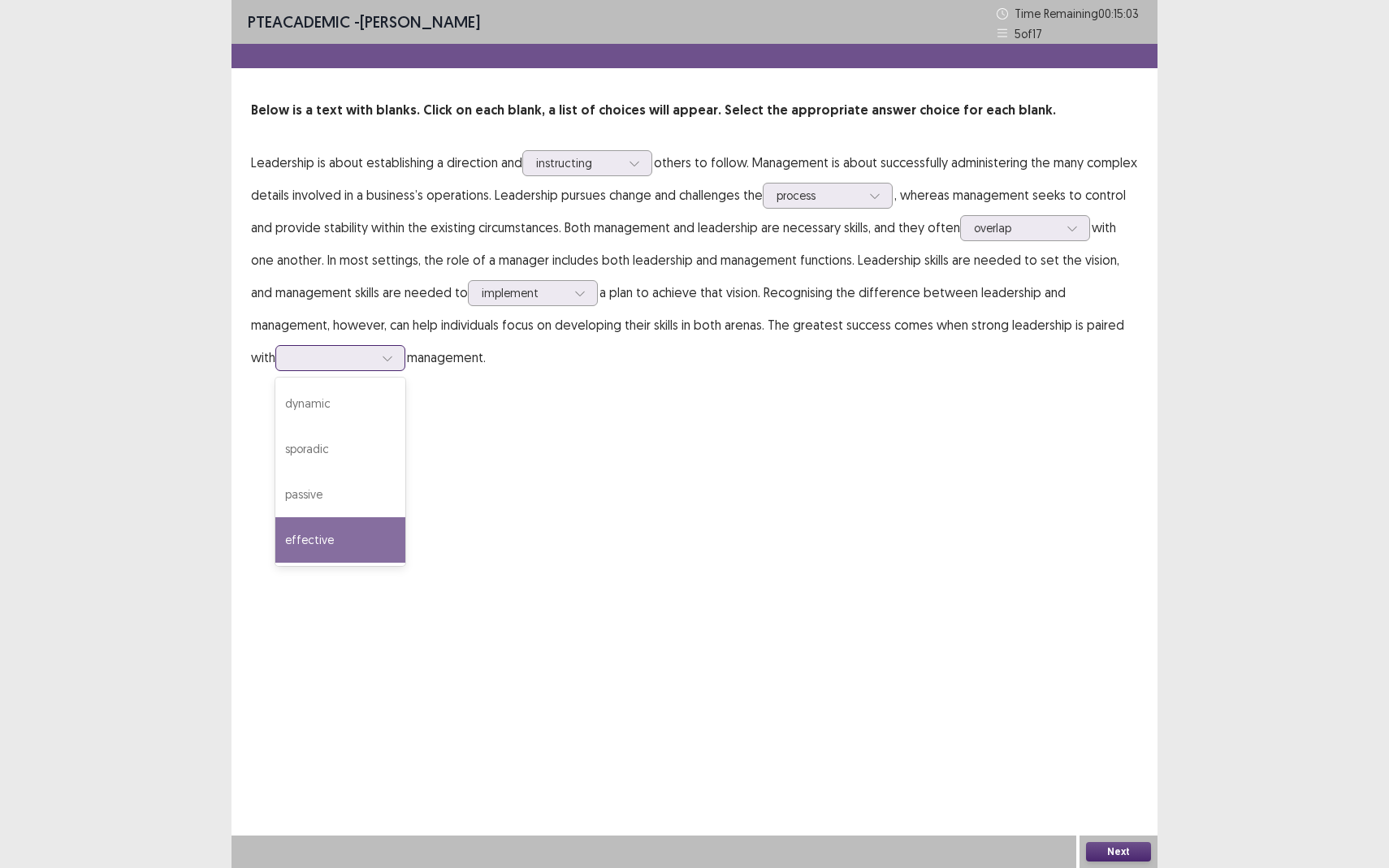
click at [303, 542] on div "effective" at bounding box center [340, 540] width 130 height 46
click at [1107, 768] on button "Next" at bounding box center [1117, 852] width 65 height 20
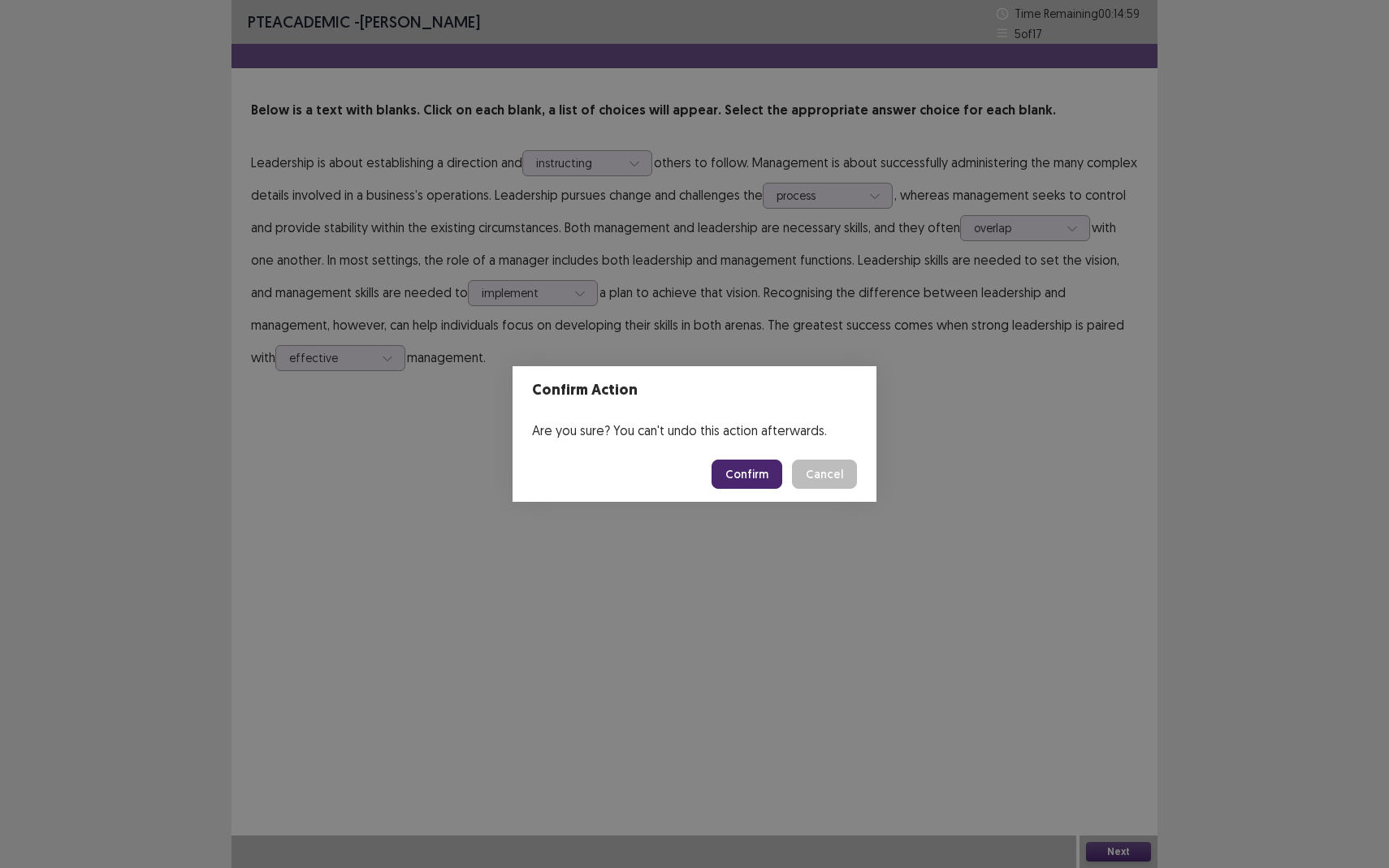
click at [769, 476] on button "Confirm" at bounding box center [747, 474] width 70 height 29
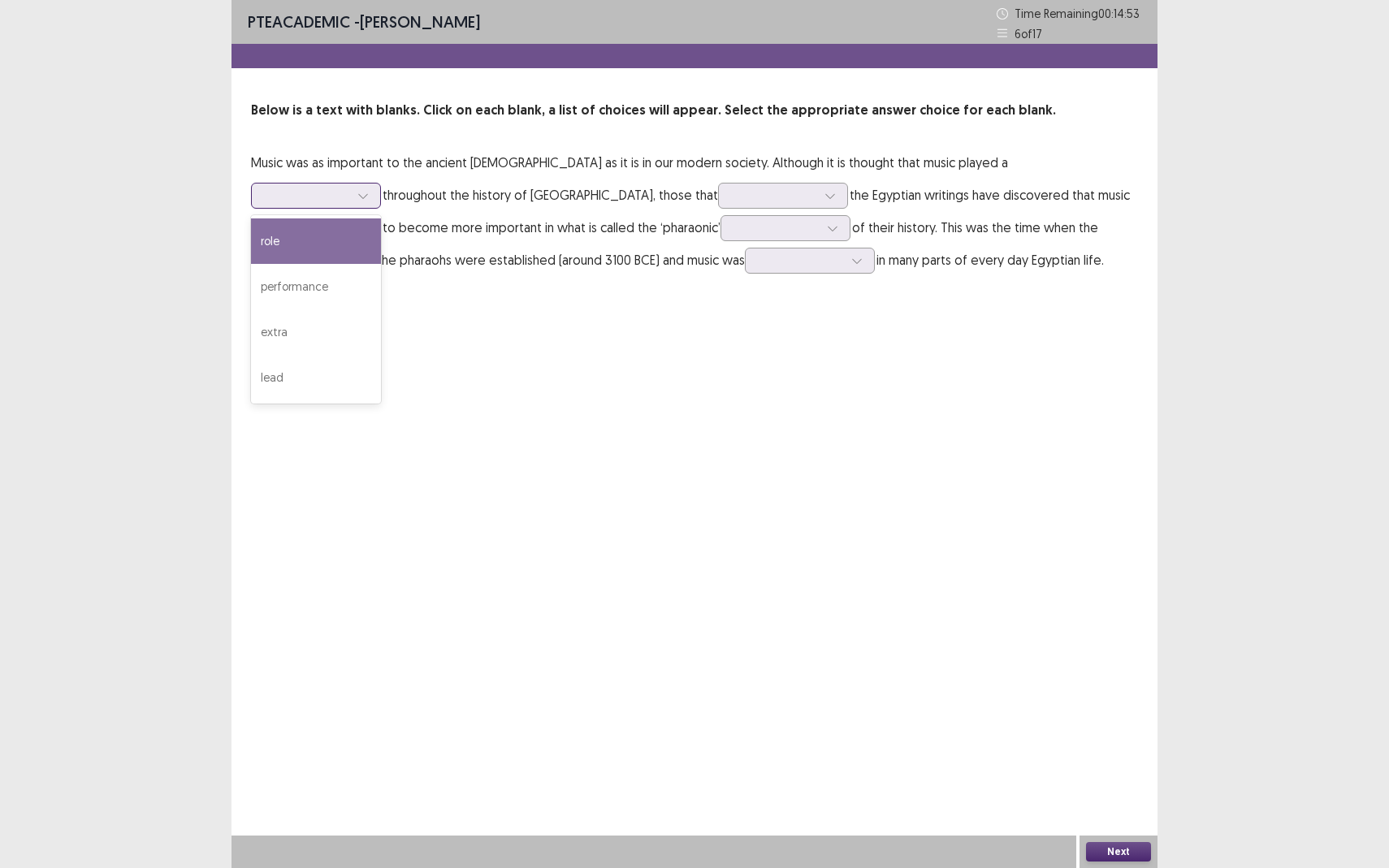
click at [268, 189] on input "text" at bounding box center [267, 195] width 3 height 12
click at [381, 218] on div "role" at bounding box center [316, 241] width 130 height 46
click at [730, 186] on div at bounding box center [773, 195] width 88 height 19
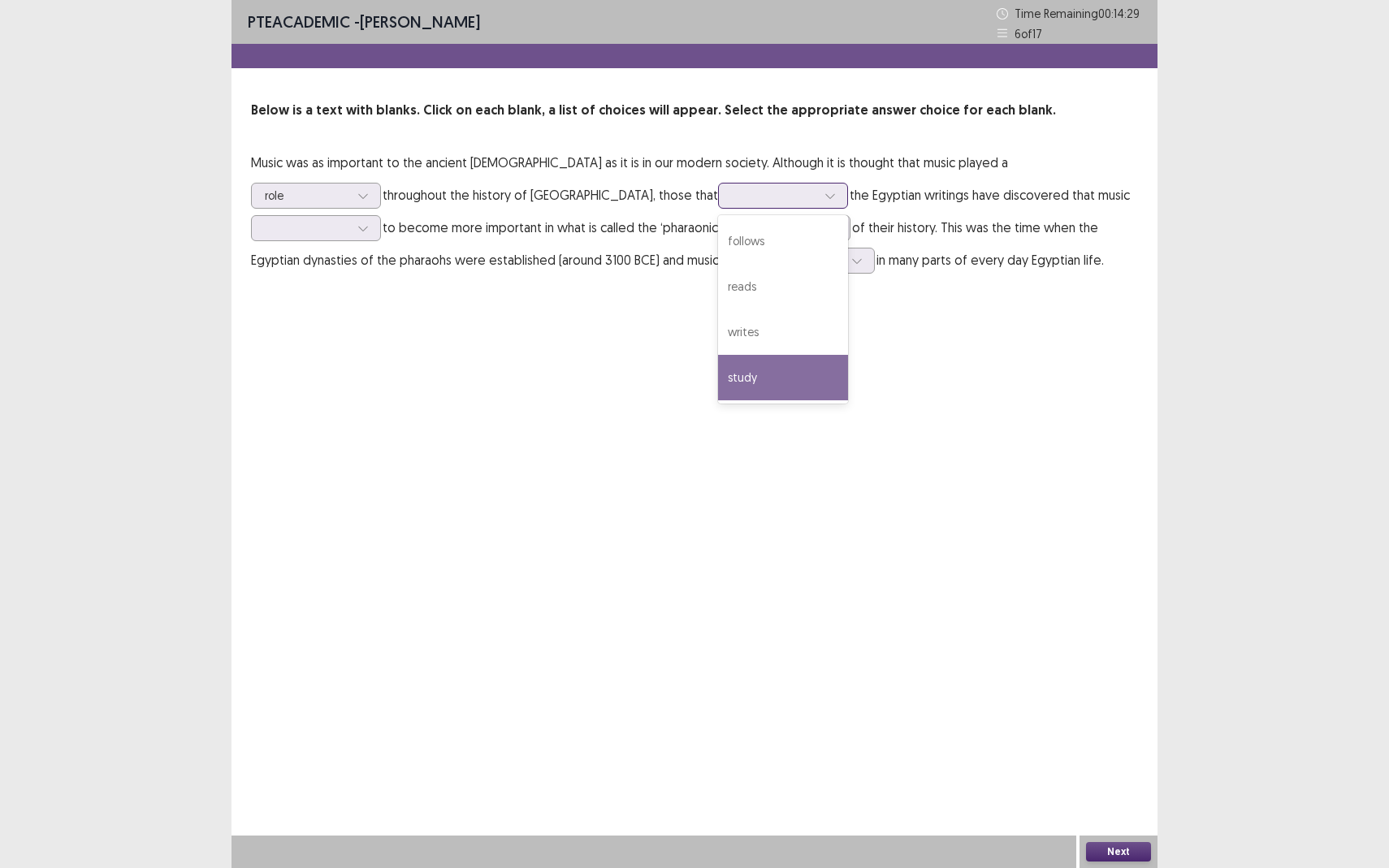
click at [718, 390] on div "study" at bounding box center [783, 378] width 130 height 46
click at [731, 195] on div at bounding box center [773, 195] width 84 height 16
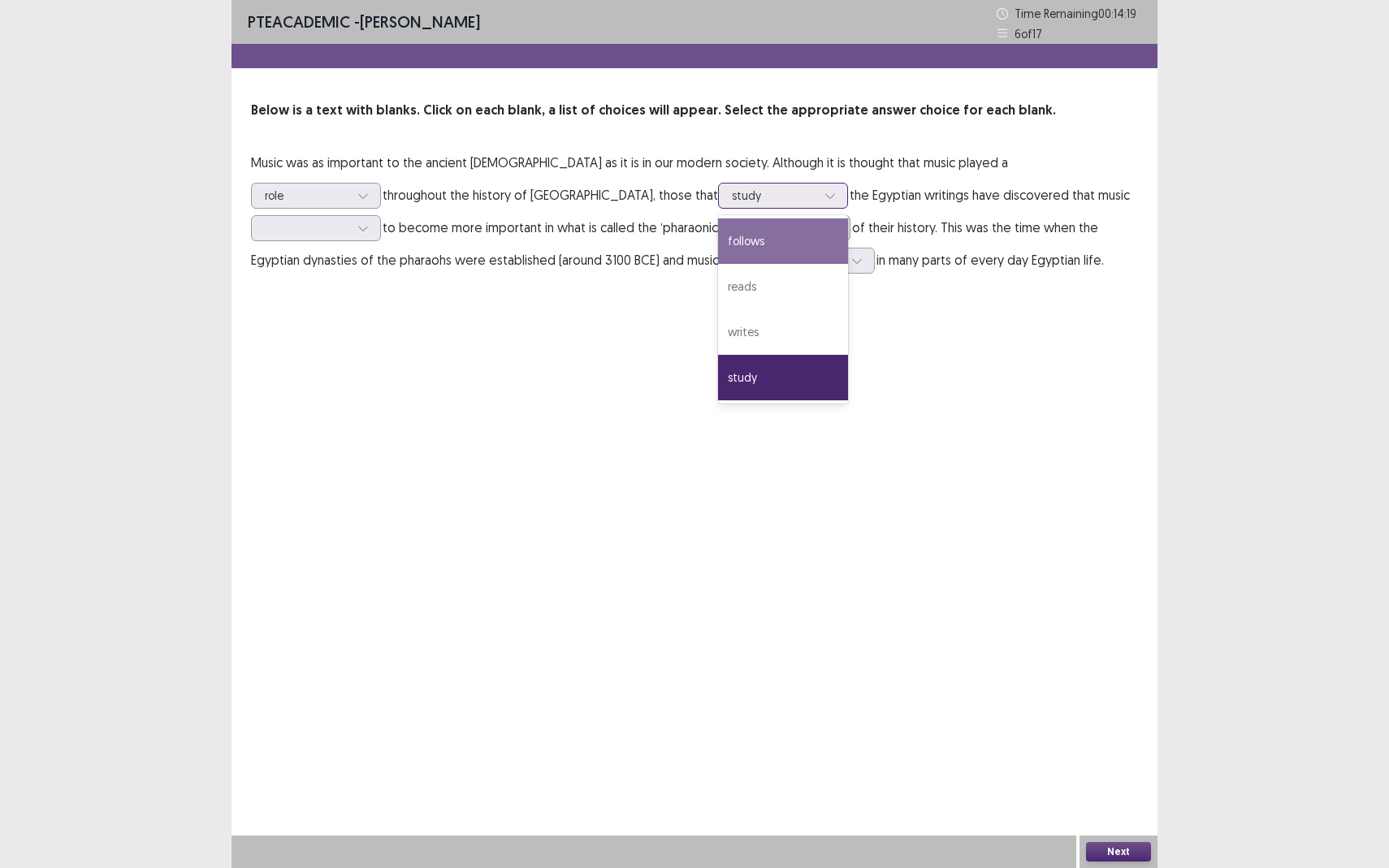
click at [718, 247] on div "follows" at bounding box center [783, 241] width 130 height 46
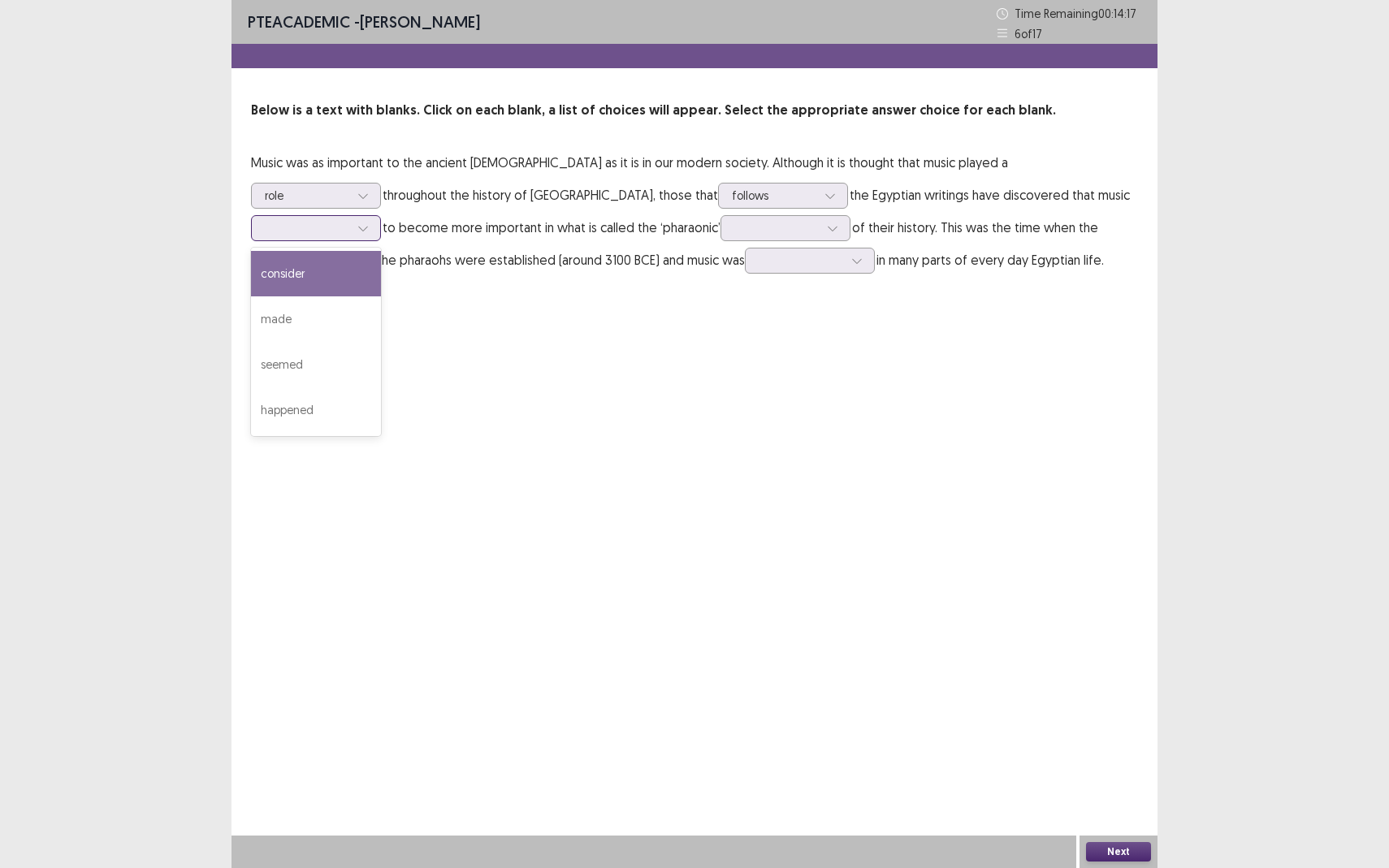
click at [349, 220] on div at bounding box center [307, 227] width 84 height 16
click at [381, 252] on div "consider" at bounding box center [316, 274] width 130 height 46
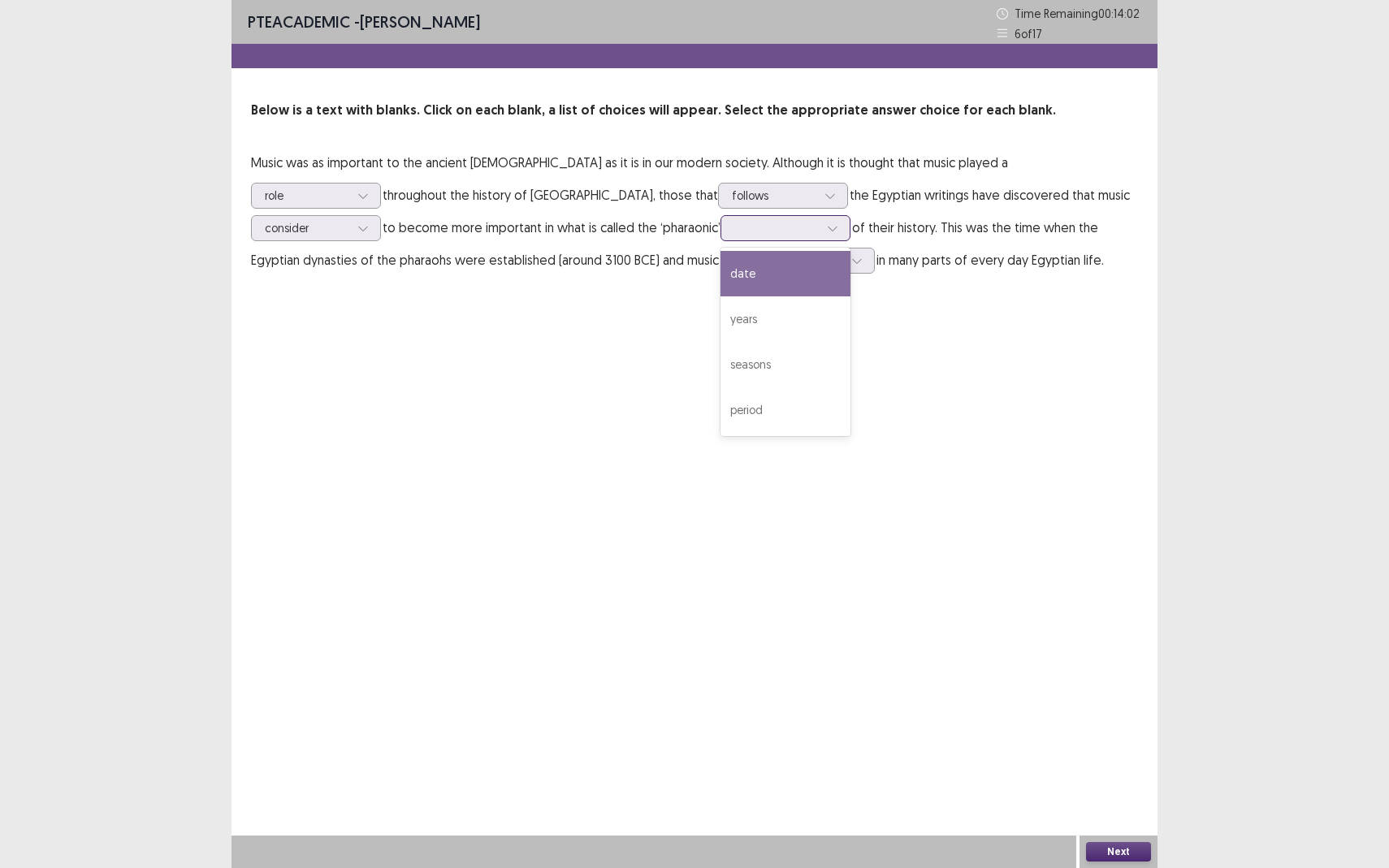
click at [732, 218] on div at bounding box center [775, 227] width 88 height 19
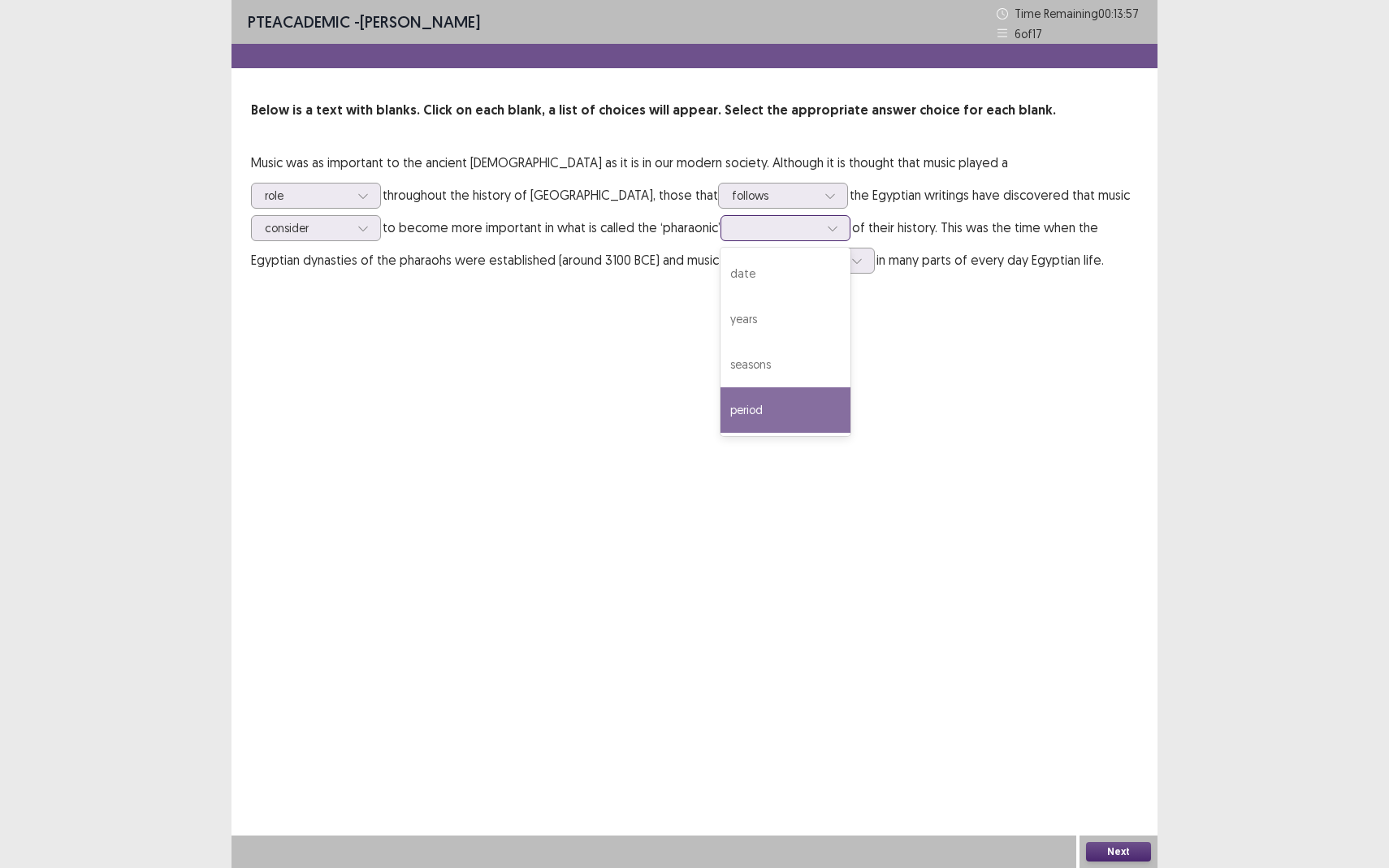
click at [721, 407] on div "period" at bounding box center [785, 411] width 130 height 46
click at [758, 263] on div at bounding box center [800, 260] width 84 height 16
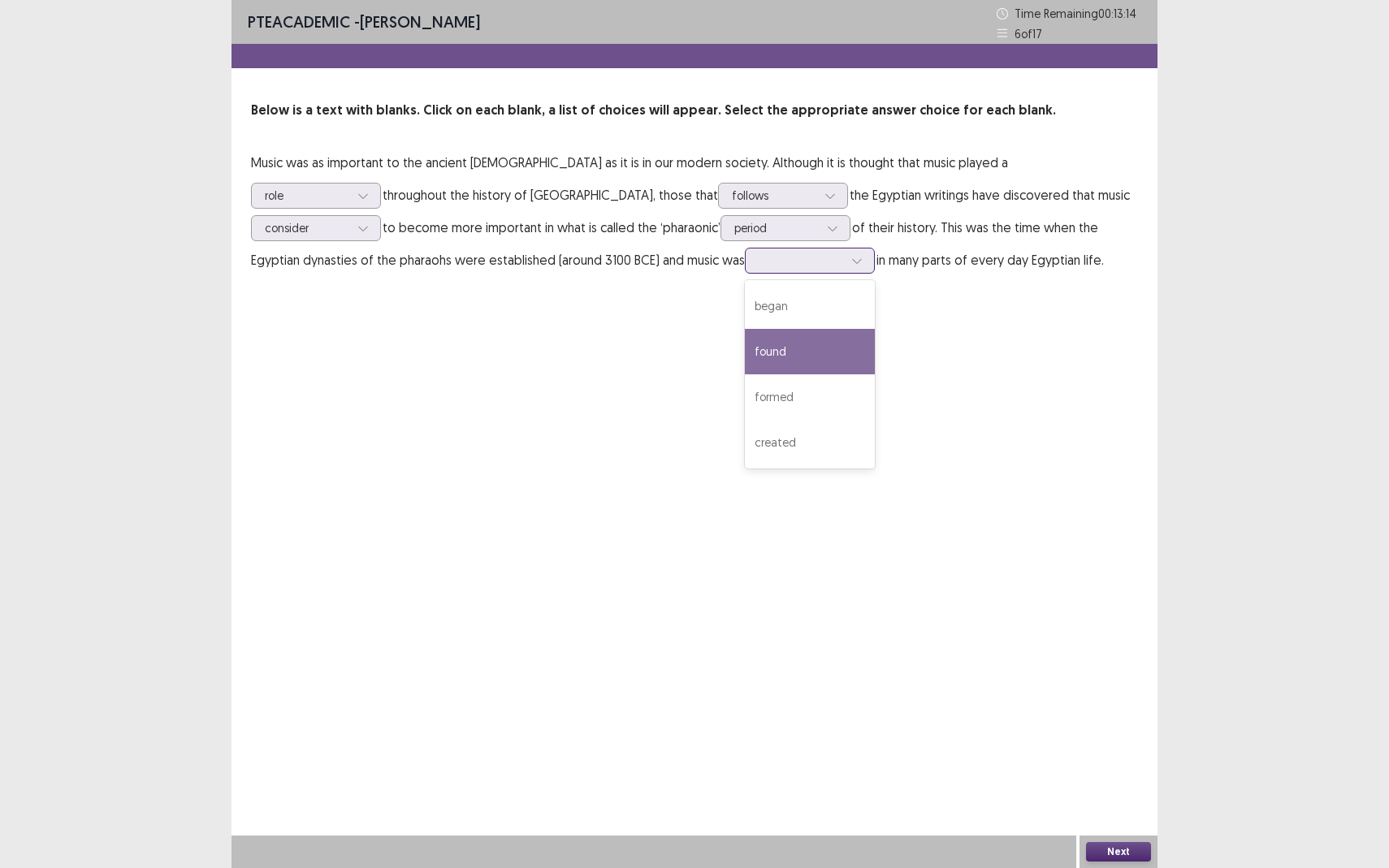
click at [744, 353] on div "found" at bounding box center [809, 352] width 130 height 46
click at [1099, 768] on button "Next" at bounding box center [1117, 852] width 65 height 20
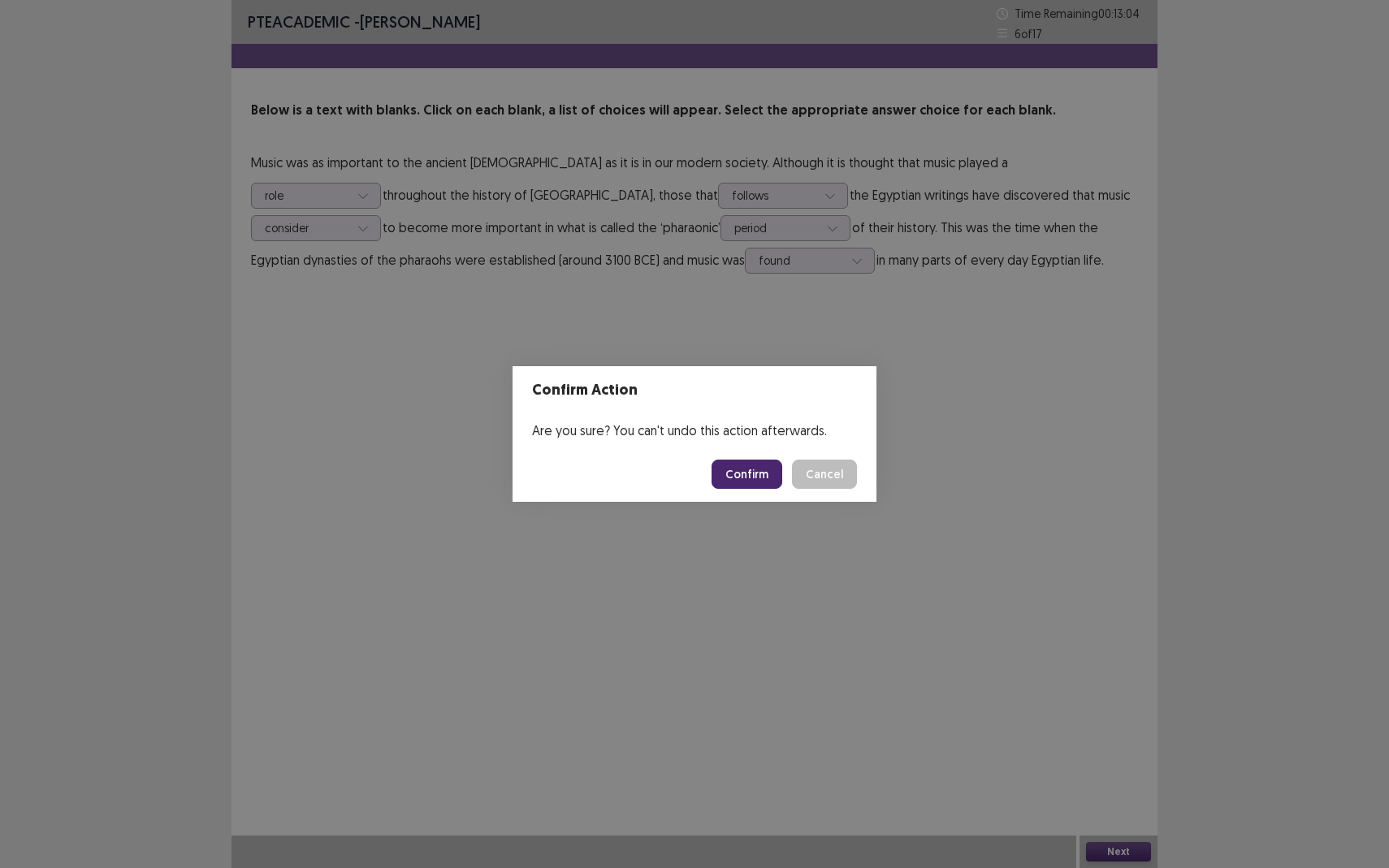
click at [741, 482] on button "Confirm" at bounding box center [747, 474] width 70 height 29
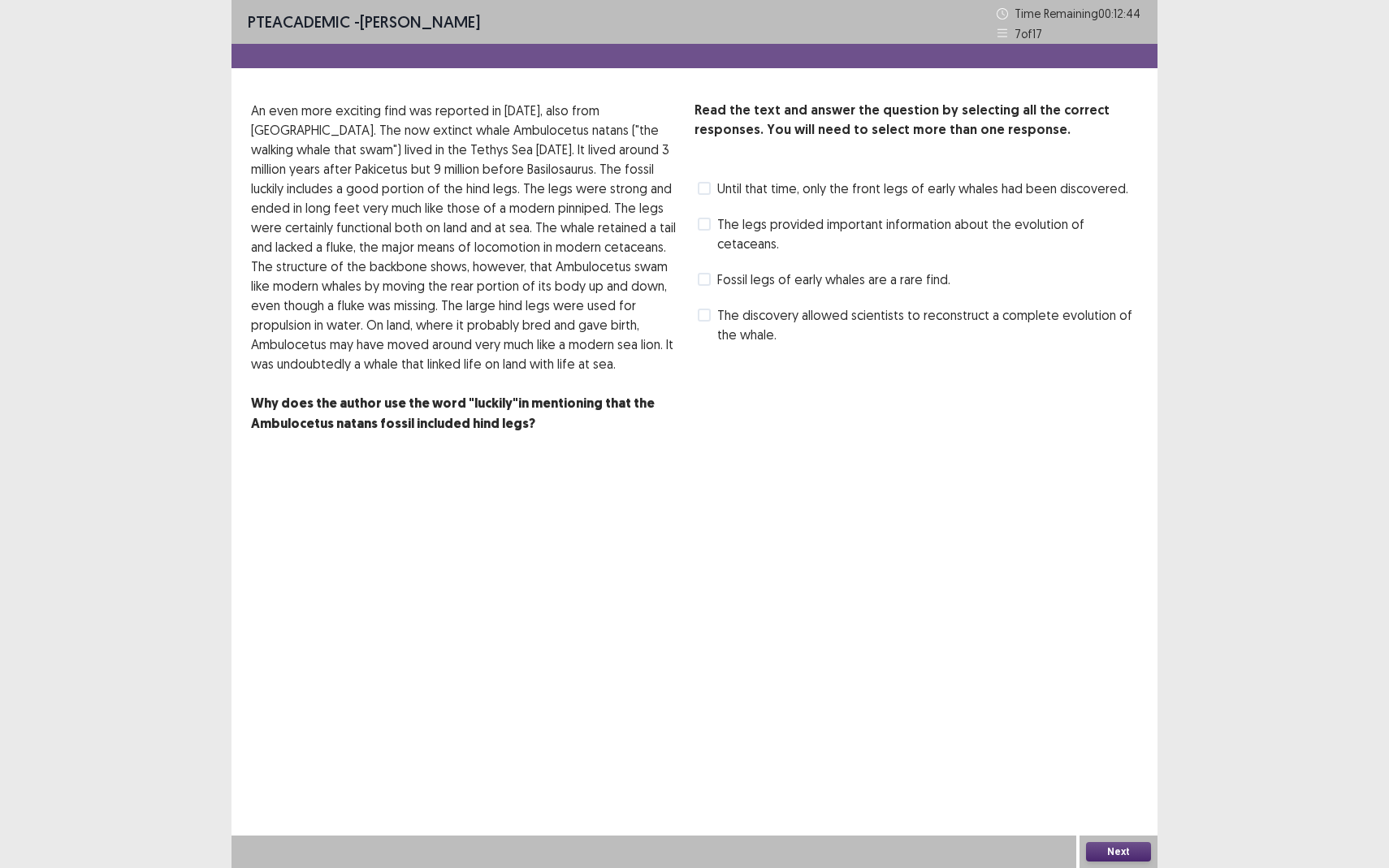
click at [712, 281] on label "Fossil legs of early whales are a rare find." at bounding box center [824, 280] width 253 height 20
click at [1104, 768] on button "Next" at bounding box center [1117, 852] width 65 height 20
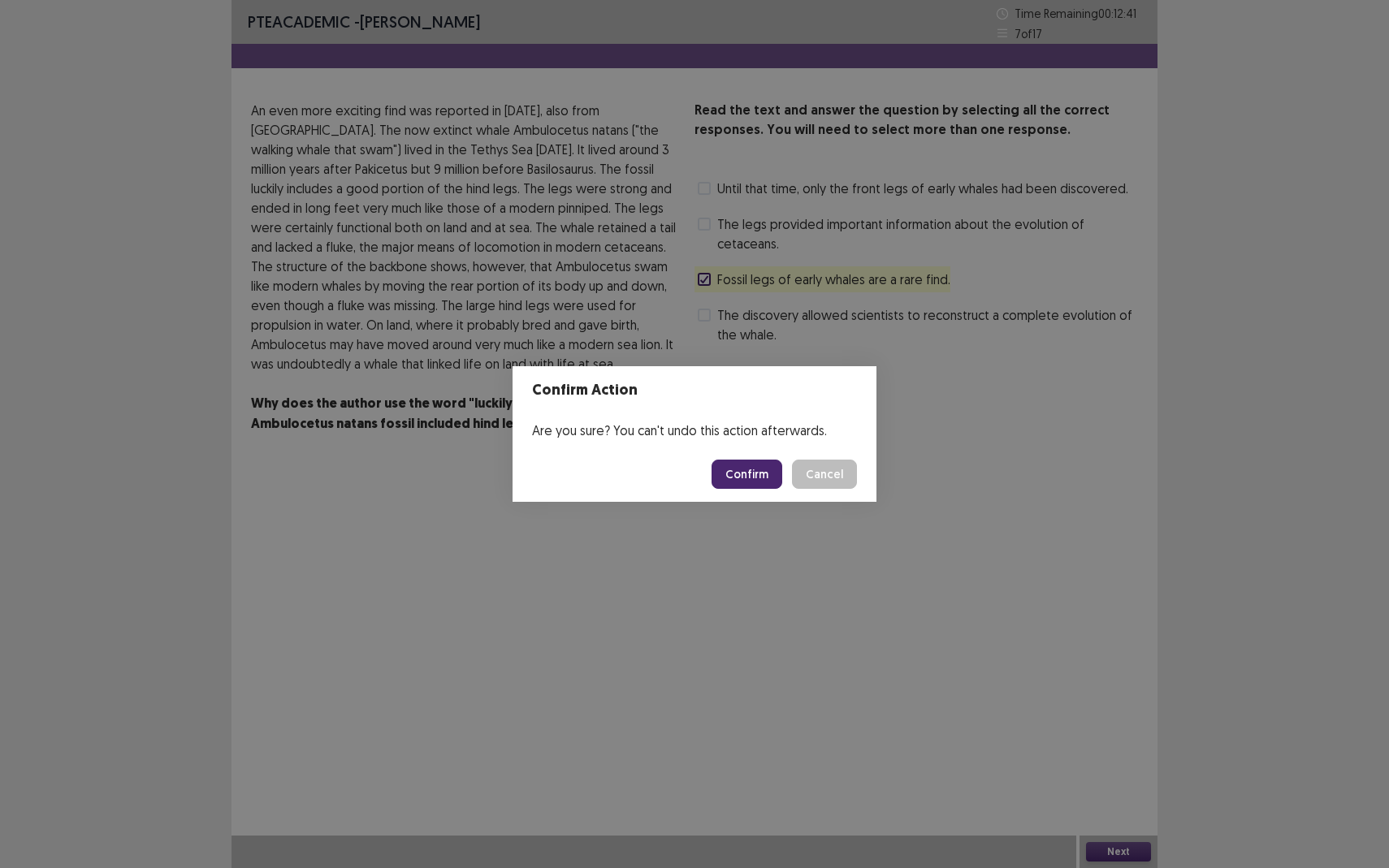
click at [764, 477] on button "Confirm" at bounding box center [747, 474] width 70 height 29
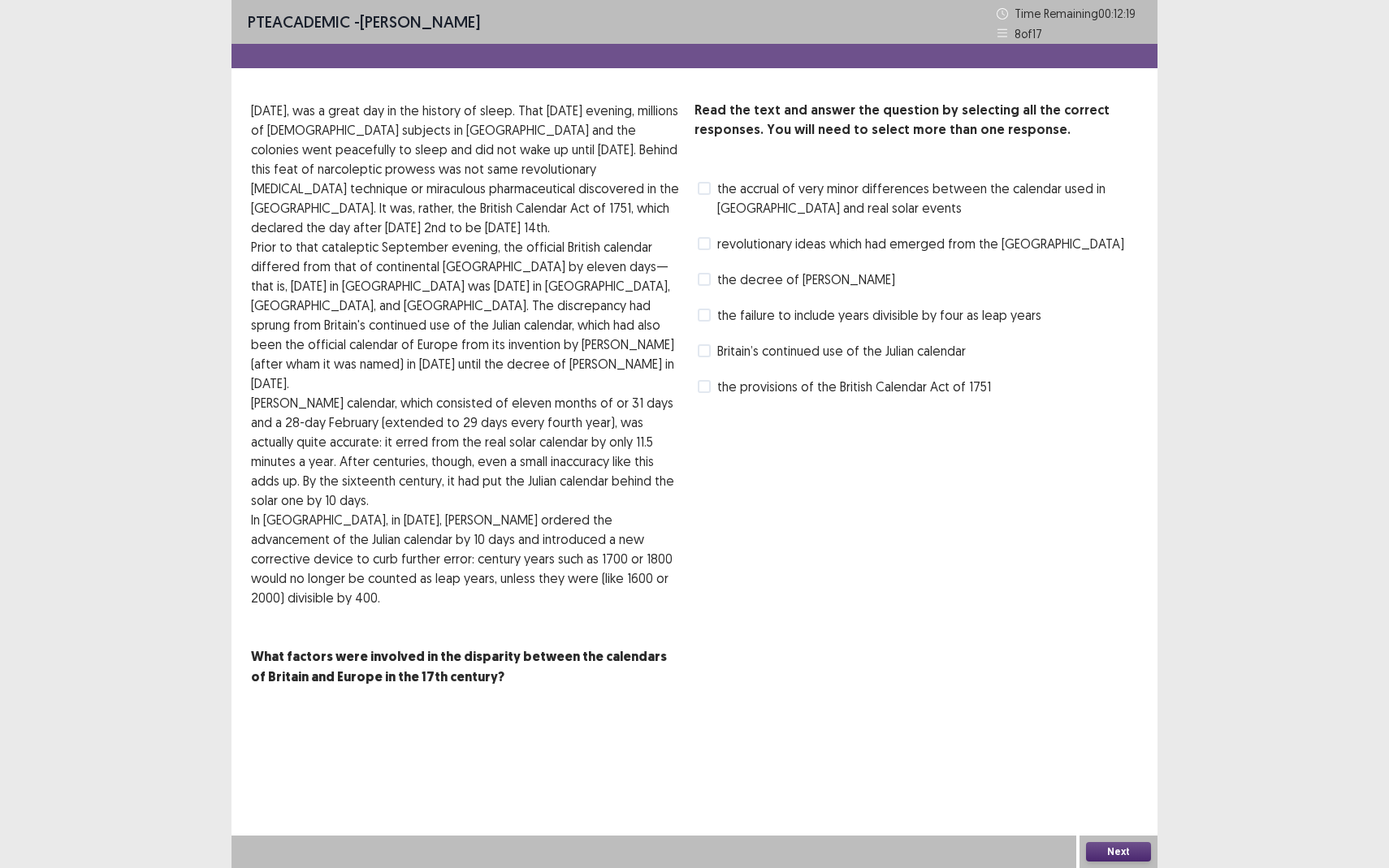
click at [717, 393] on span "the provisions of the British Calendar Act of 1751" at bounding box center [854, 387] width 274 height 20
click at [706, 383] on icon at bounding box center [704, 387] width 10 height 8
click at [703, 343] on label "Britain’s continued use of the Julian calendar" at bounding box center [832, 351] width 268 height 20
click at [704, 384] on span at bounding box center [704, 387] width 13 height 13
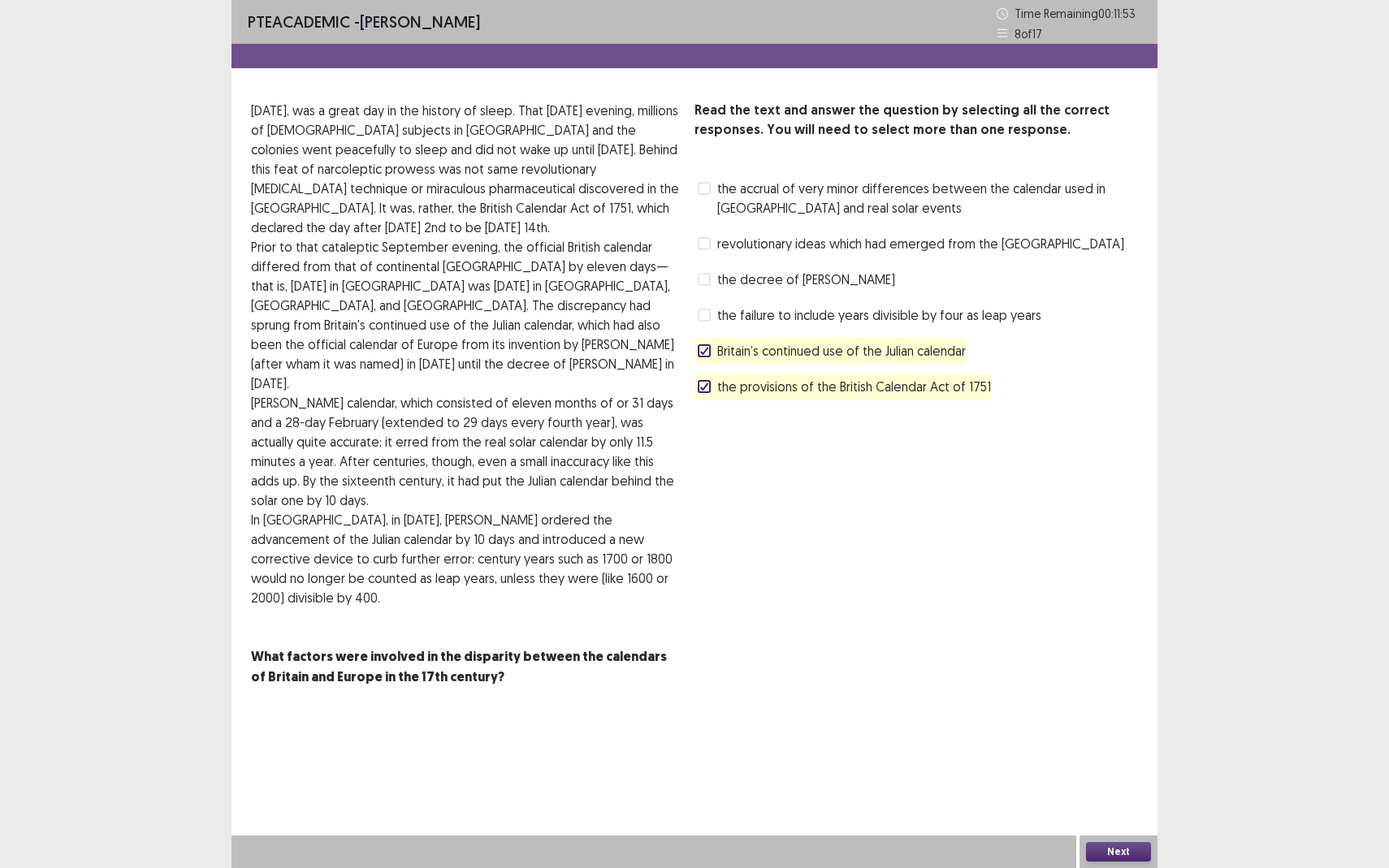
click at [807, 353] on span "Britain’s continued use of the Julian calendar" at bounding box center [842, 351] width 249 height 20
click at [1119, 768] on button "Next" at bounding box center [1117, 852] width 65 height 20
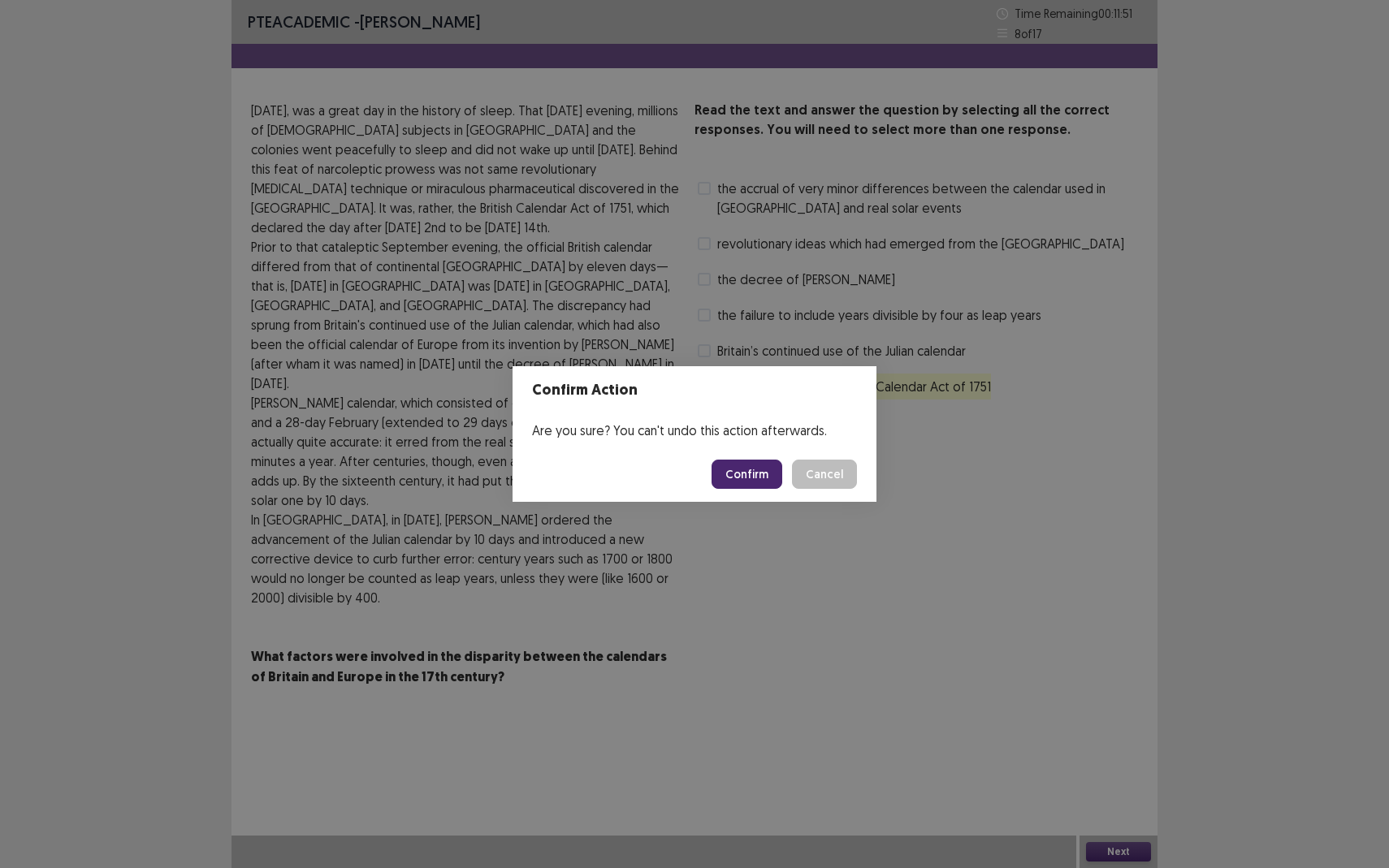
click at [751, 478] on button "Confirm" at bounding box center [747, 474] width 70 height 29
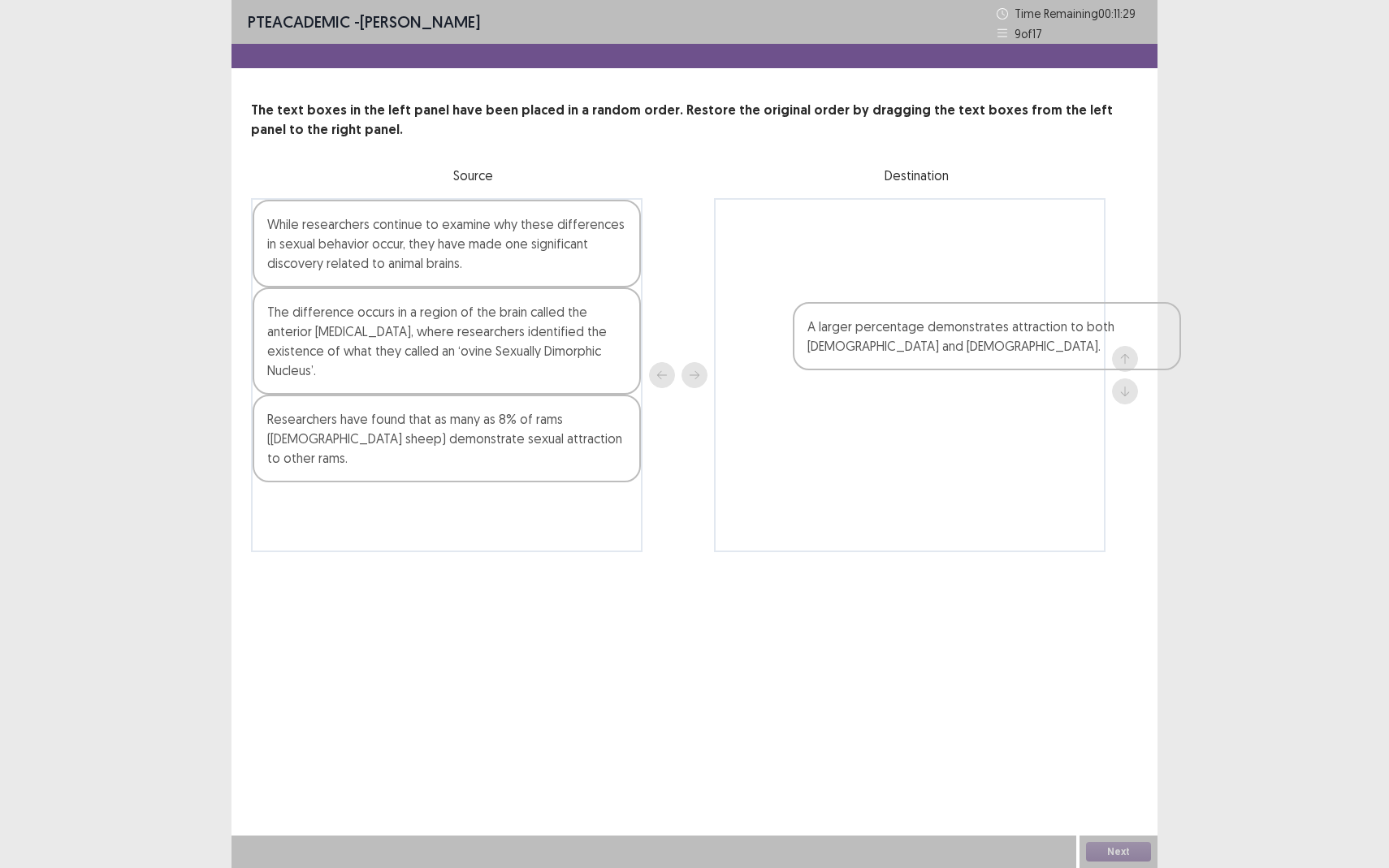
drag, startPoint x: 359, startPoint y: 325, endPoint x: 897, endPoint y: 277, distance: 540.1
click at [901, 277] on div "While researchers continue to examine why these differences in sexual behavior …" at bounding box center [694, 375] width 887 height 354
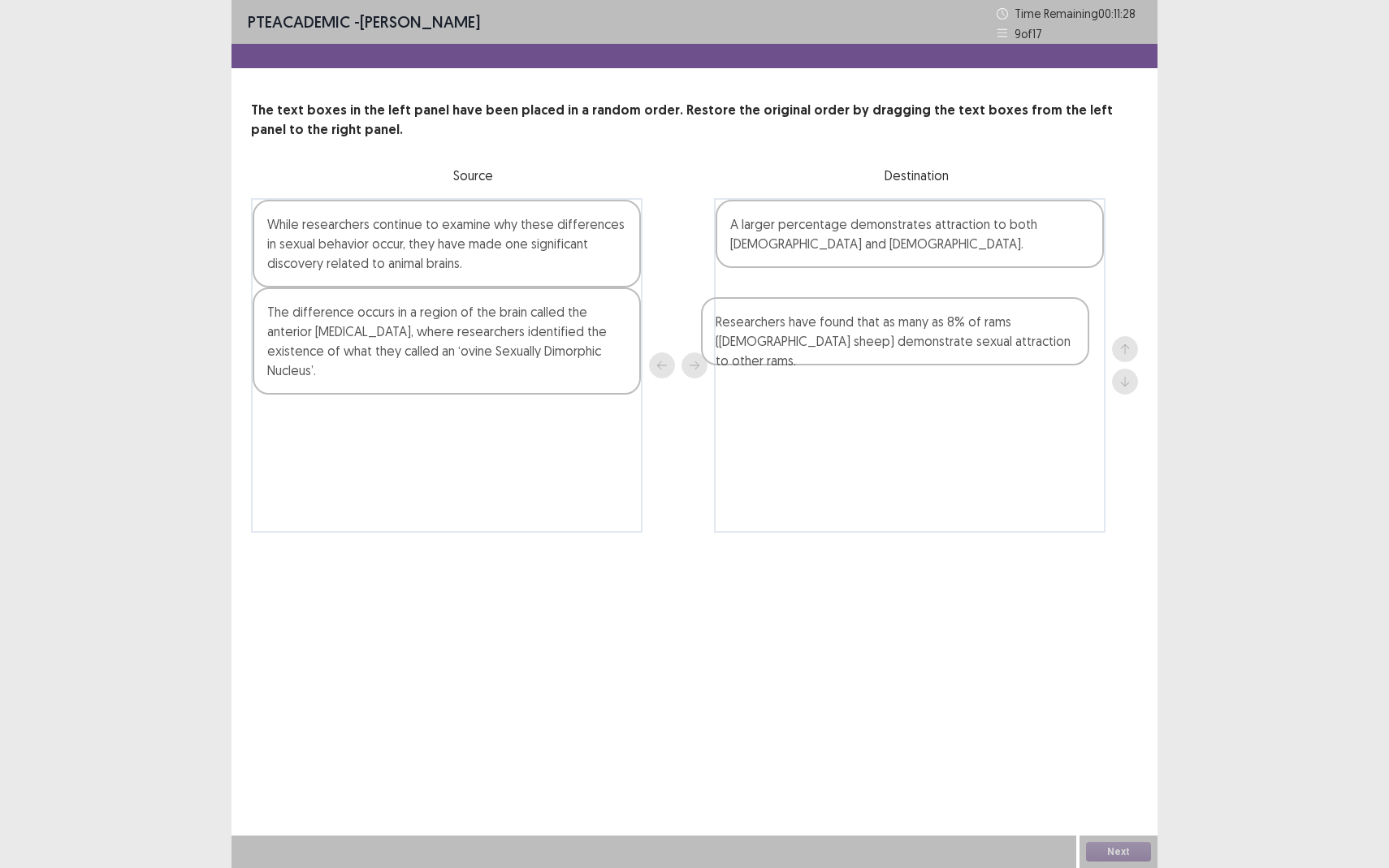
drag, startPoint x: 453, startPoint y: 443, endPoint x: 904, endPoint y: 345, distance: 461.5
click at [904, 345] on div "While researchers continue to examine why these differences in sexual behavior …" at bounding box center [694, 365] width 887 height 335
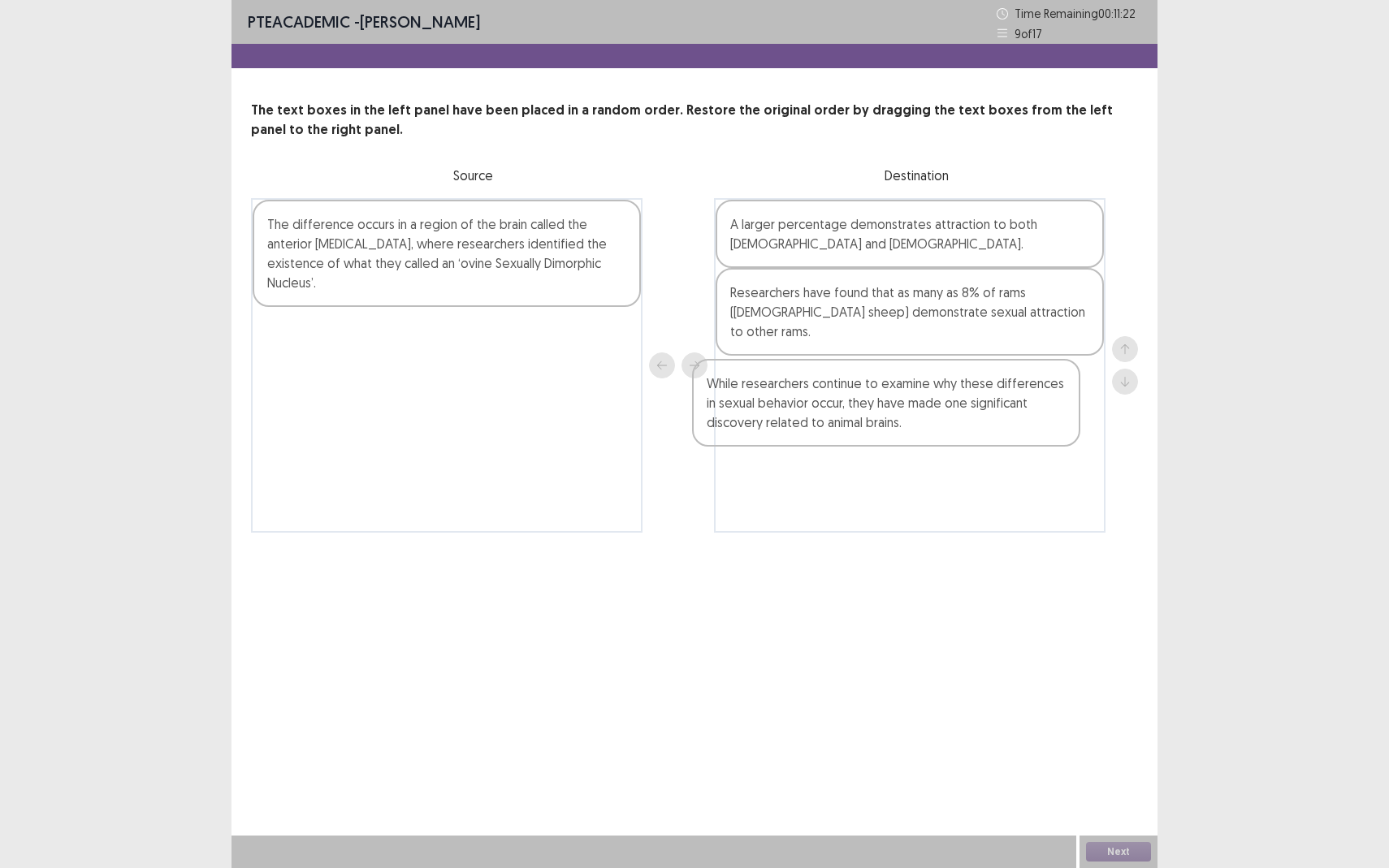
drag, startPoint x: 295, startPoint y: 250, endPoint x: 740, endPoint y: 408, distance: 472.2
click at [740, 408] on div "While researchers continue to examine why these differences in sexual behavior …" at bounding box center [694, 365] width 887 height 335
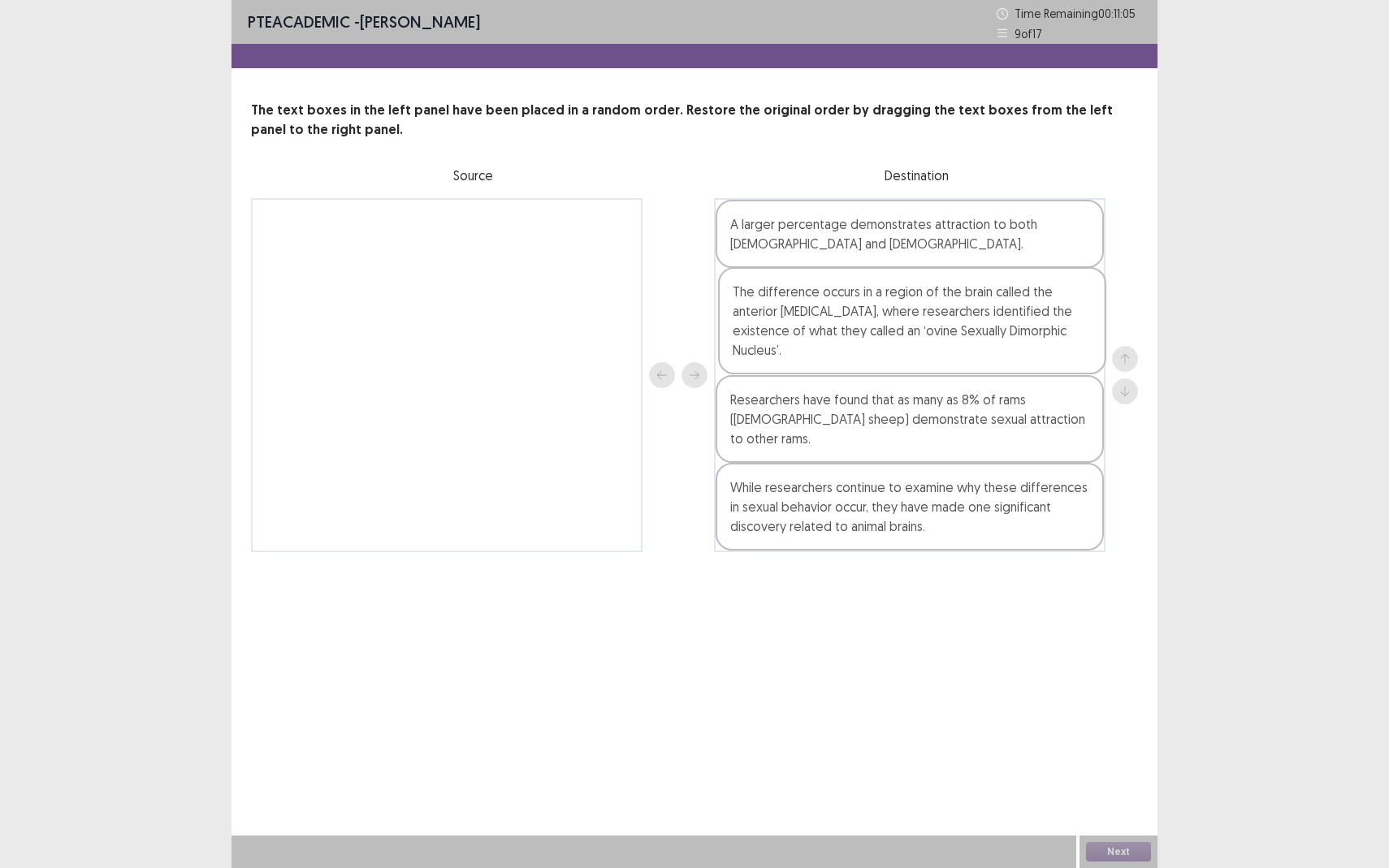
drag, startPoint x: 533, startPoint y: 243, endPoint x: 1004, endPoint y: 311, distance: 475.9
click at [1004, 311] on div "The difference occurs in a region of the brain called the anterior hypothalamus…" at bounding box center [694, 375] width 887 height 354
click at [1104, 768] on button "Next" at bounding box center [1117, 852] width 65 height 20
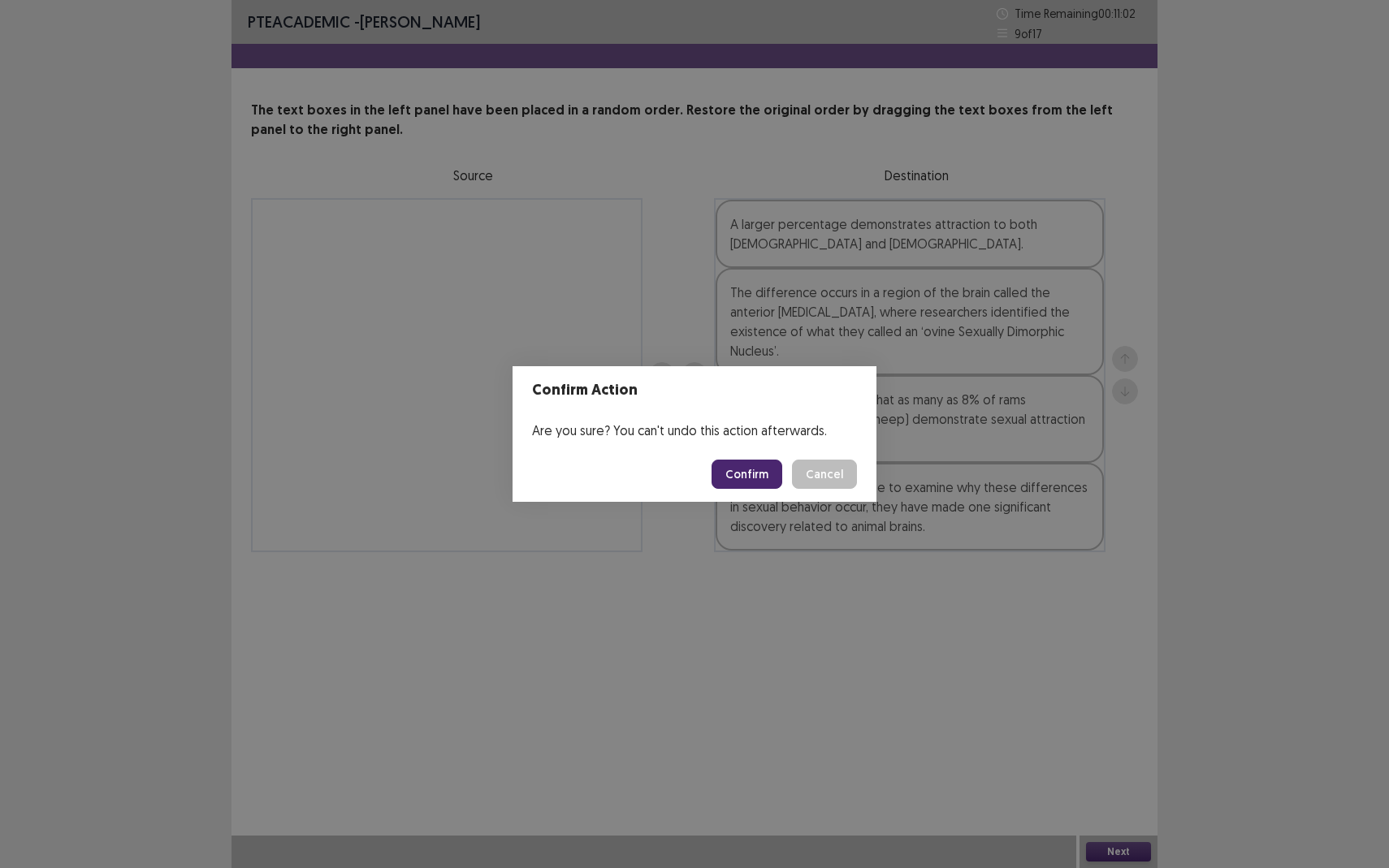
click at [753, 471] on button "Confirm" at bounding box center [747, 474] width 70 height 29
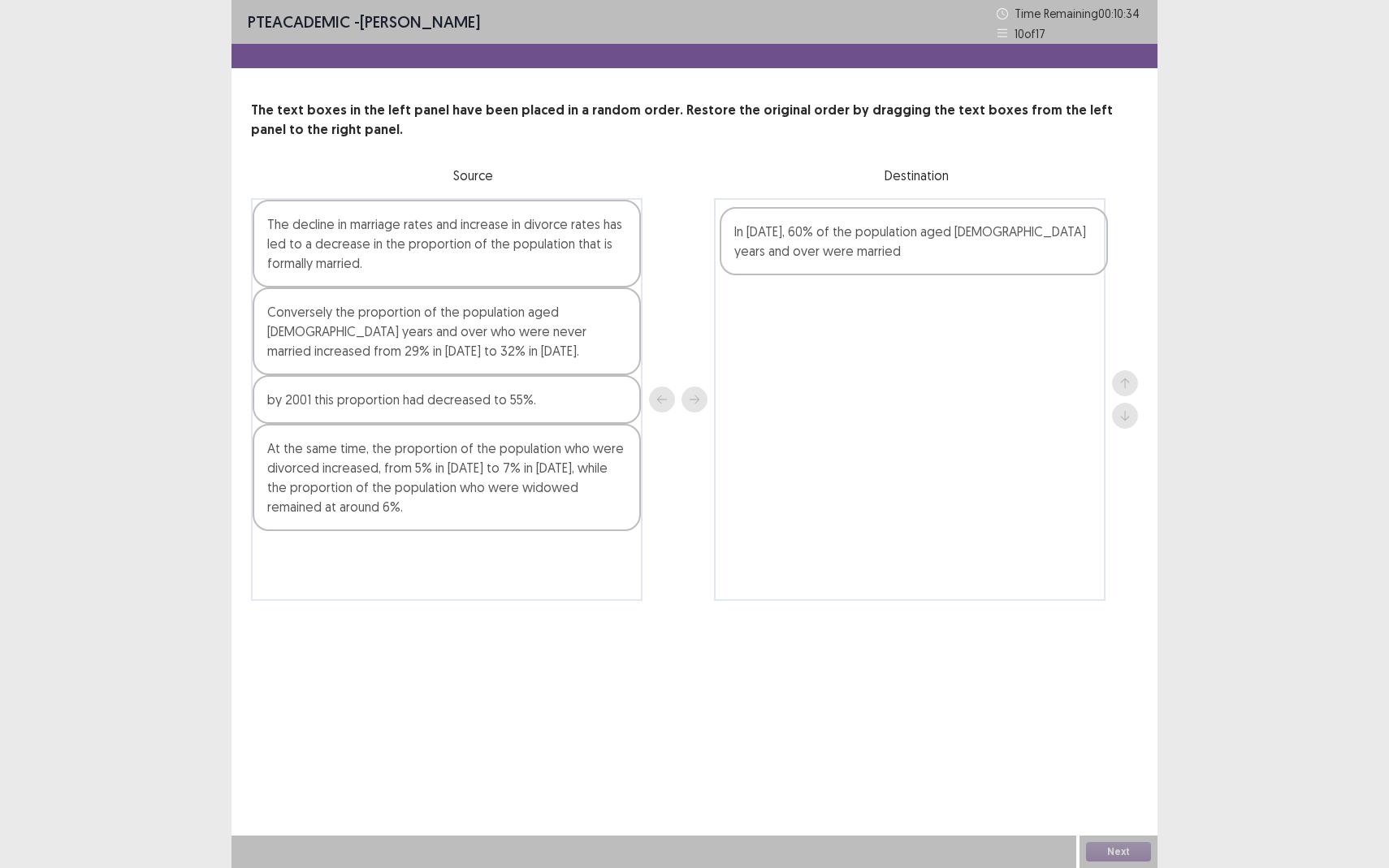
drag, startPoint x: 292, startPoint y: 421, endPoint x: 766, endPoint y: 253, distance: 502.9
click at [766, 253] on div "The decline in marriage rates and increase in divorce rates has led to a decrea…" at bounding box center [694, 399] width 887 height 403
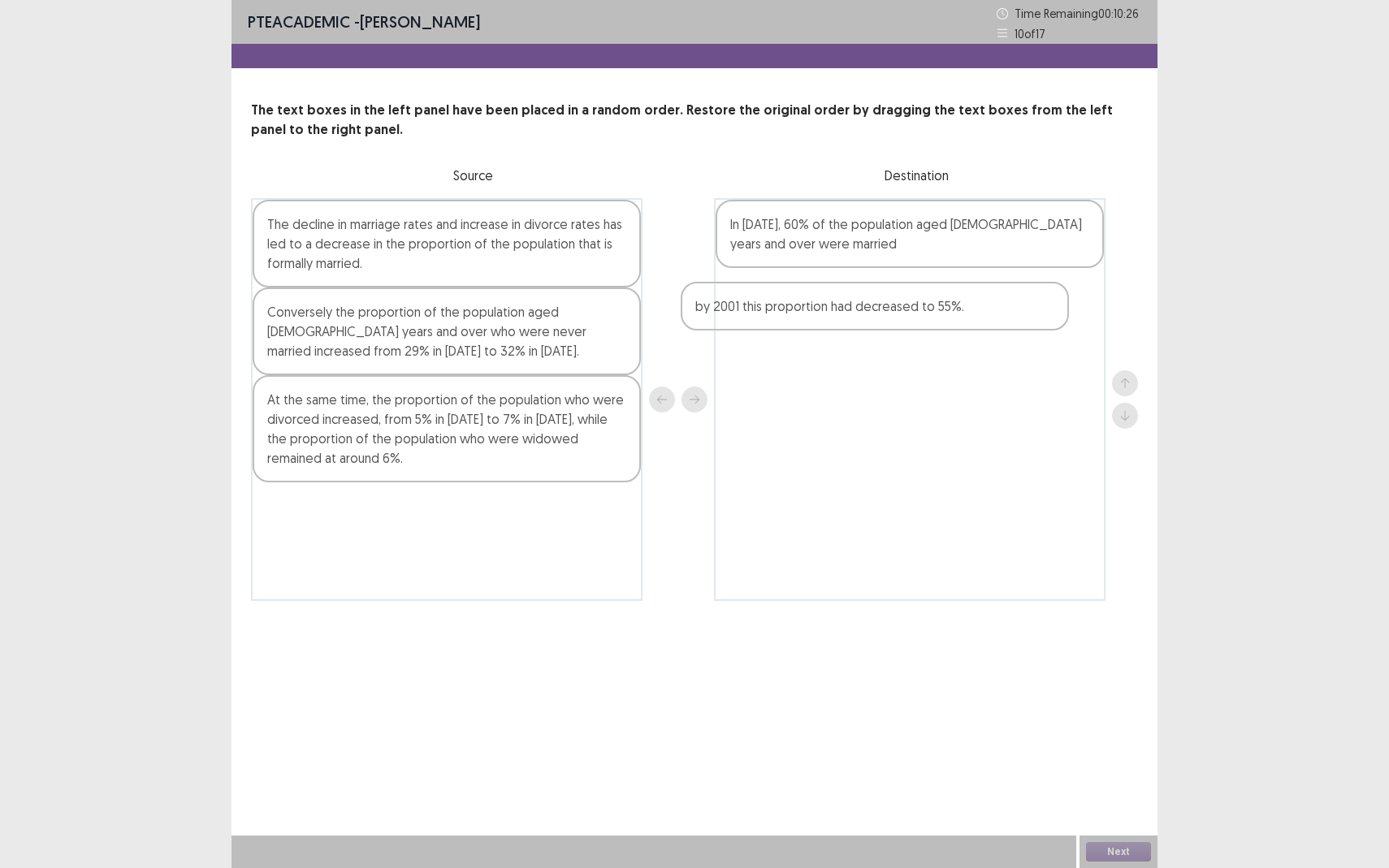
drag, startPoint x: 362, startPoint y: 414, endPoint x: 797, endPoint y: 320, distance: 445.0
click at [797, 320] on div "The decline in marriage rates and increase in divorce rates has led to a decrea…" at bounding box center [694, 399] width 887 height 403
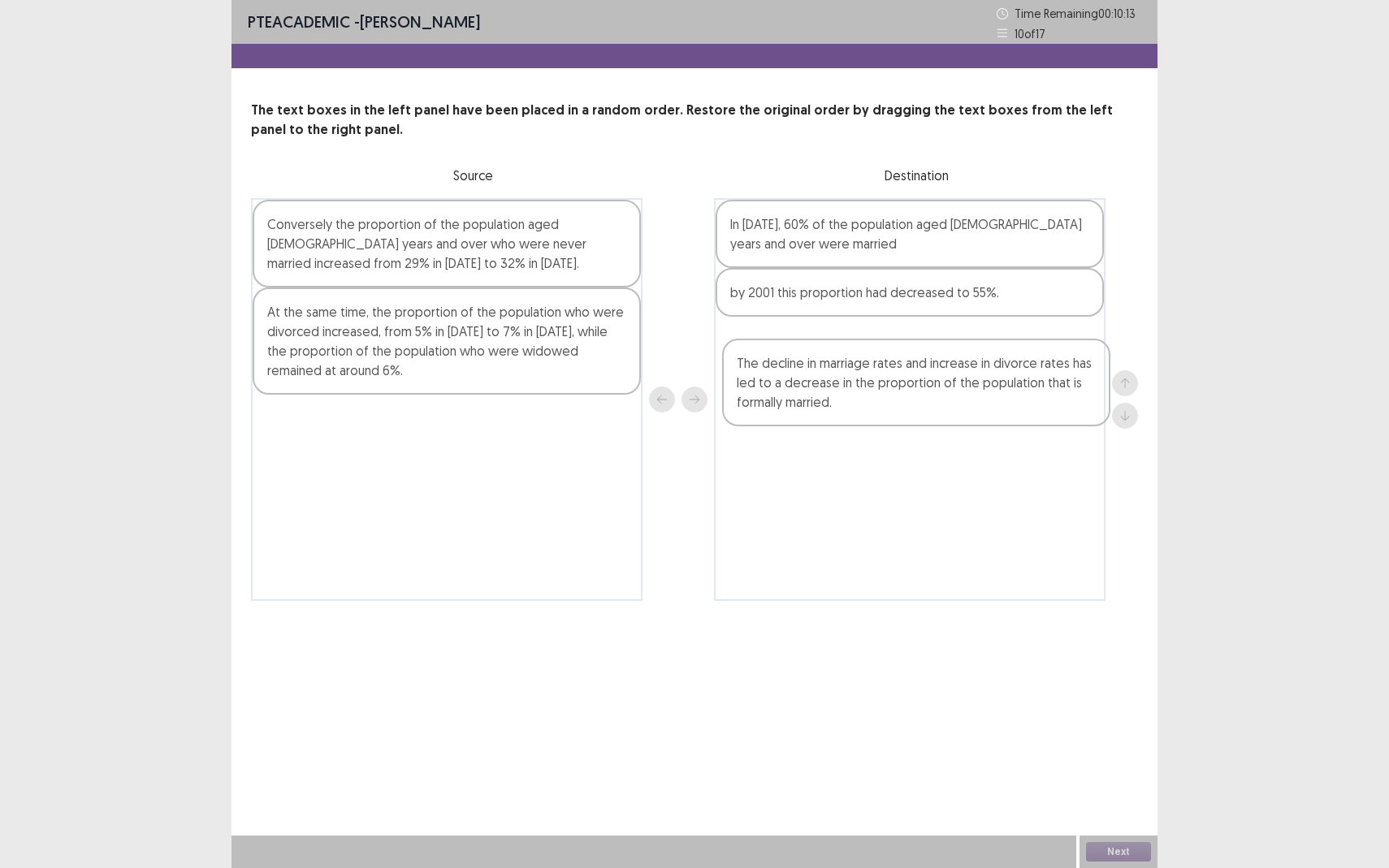
drag, startPoint x: 323, startPoint y: 274, endPoint x: 802, endPoint y: 411, distance: 498.2
click at [802, 411] on div "The decline in marriage rates and increase in divorce rates has led to a decrea…" at bounding box center [694, 399] width 887 height 403
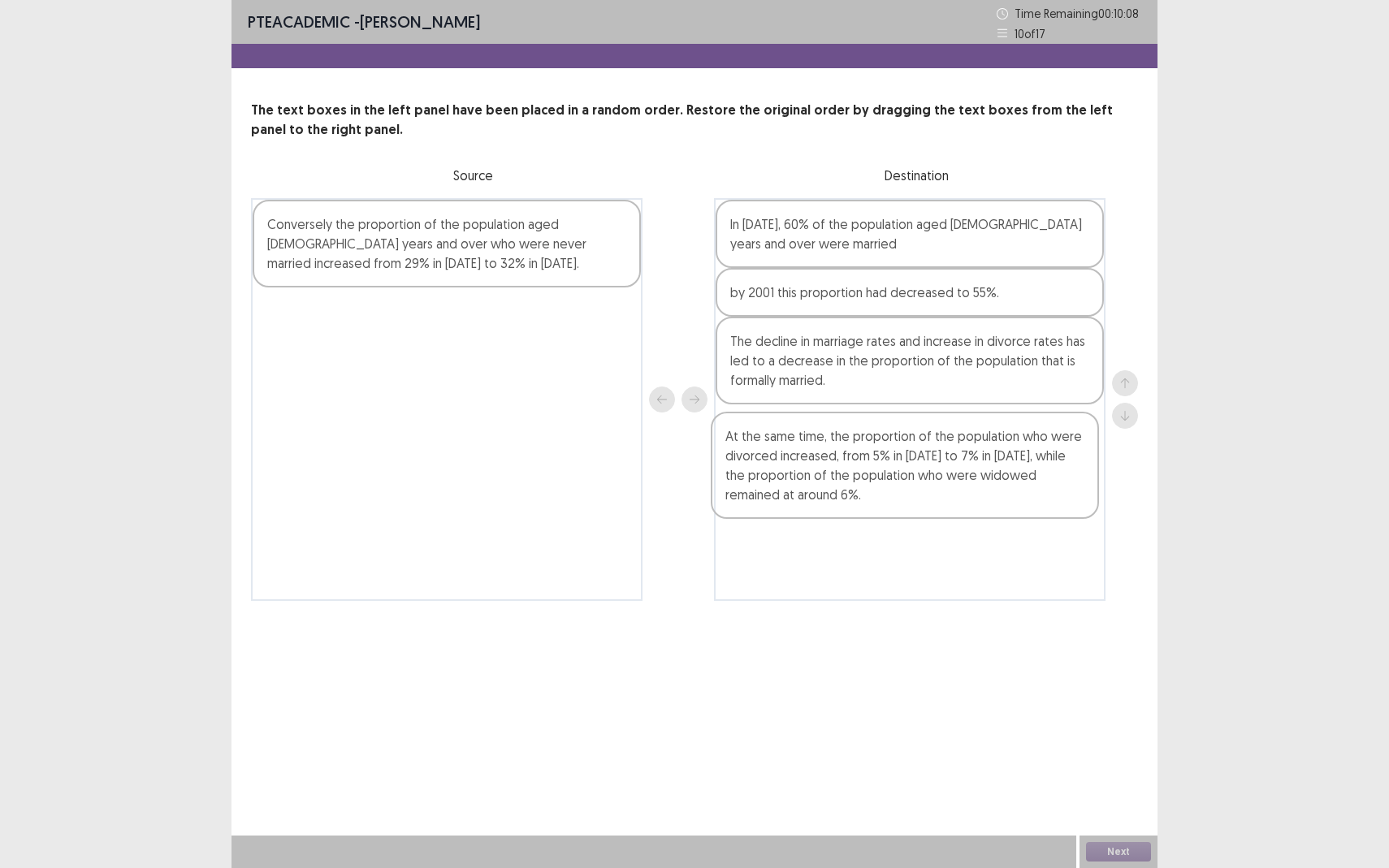
drag, startPoint x: 317, startPoint y: 348, endPoint x: 782, endPoint y: 472, distance: 481.2
click at [782, 472] on div "Conversely the proportion of the population aged 15 years and over who were nev…" at bounding box center [694, 399] width 887 height 403
click at [409, 248] on div "Conversely the proportion of the population aged 15 years and over who were nev…" at bounding box center [447, 243] width 389 height 88
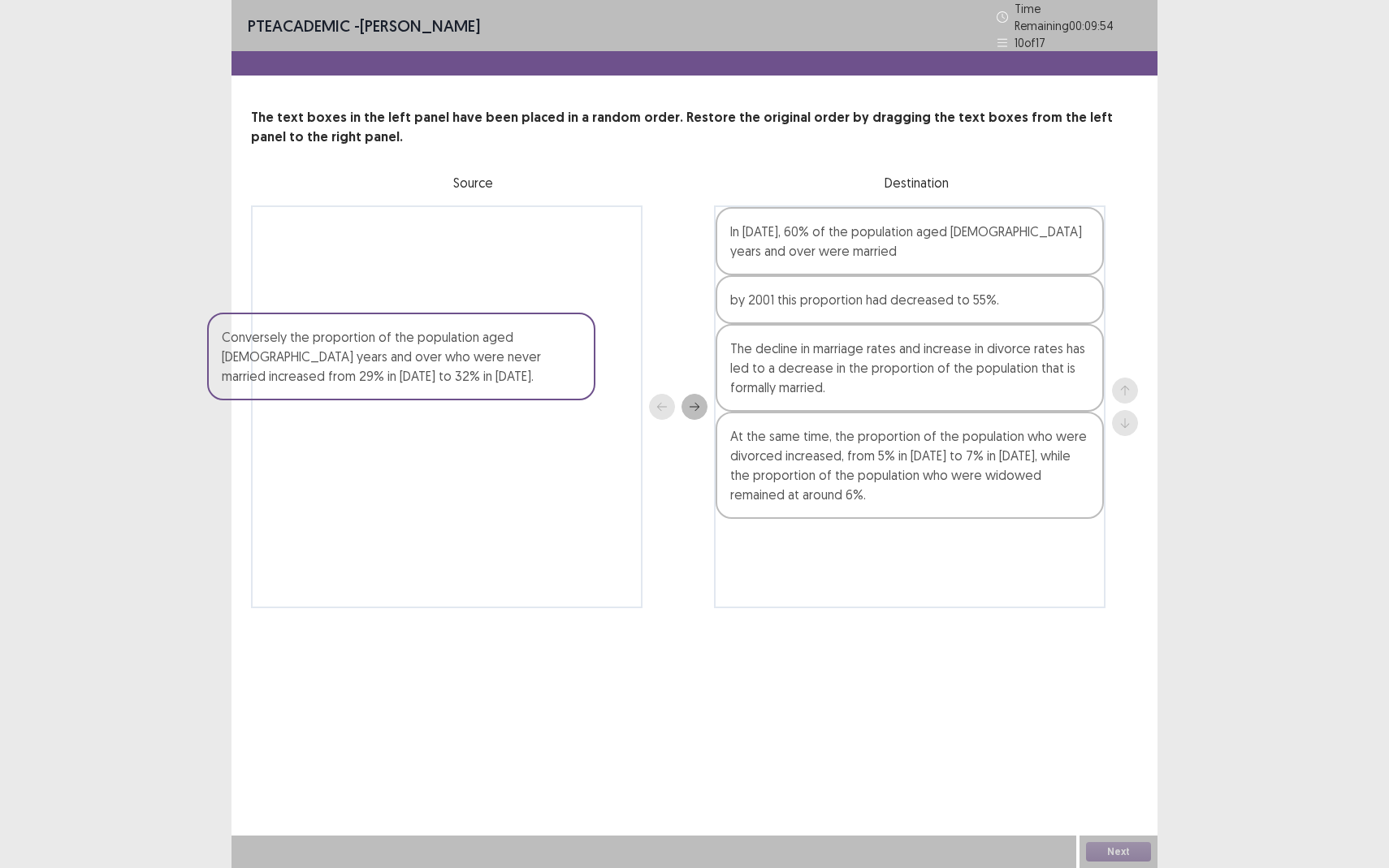
drag, startPoint x: 515, startPoint y: 268, endPoint x: 472, endPoint y: 378, distance: 118.1
click at [472, 381] on div "Conversely the proportion of the population aged 15 years and over who were nev…" at bounding box center [447, 407] width 391 height 403
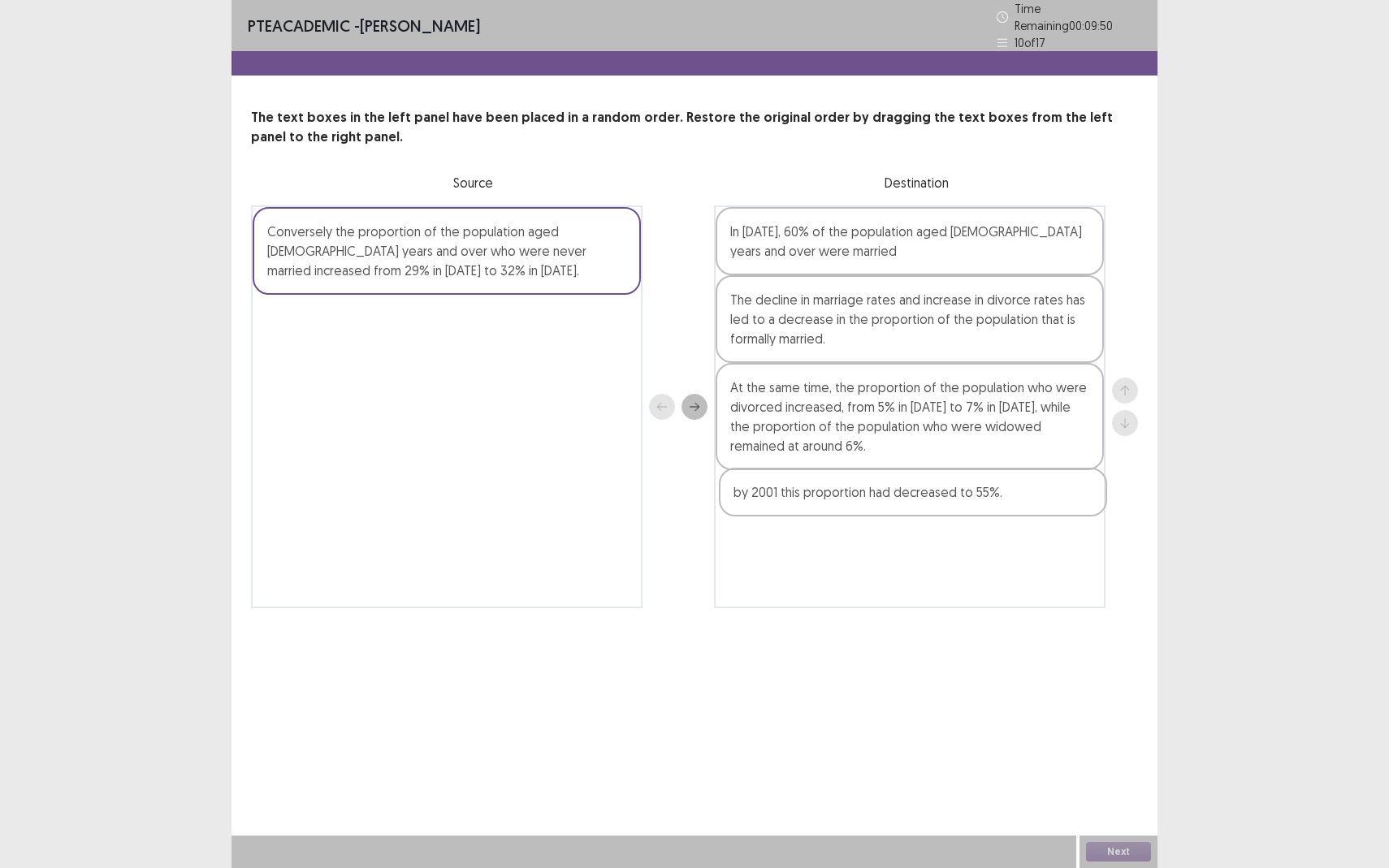
drag, startPoint x: 768, startPoint y: 290, endPoint x: 761, endPoint y: 492, distance: 202.1
click at [761, 492] on div "In 1986, 60% of the population aged 15 years and over were married by 2001 this…" at bounding box center [910, 407] width 391 height 403
drag, startPoint x: 454, startPoint y: 241, endPoint x: 459, endPoint y: 250, distance: 10.3
click at [459, 250] on div "Conversely the proportion of the population aged 15 years and over who were nev…" at bounding box center [447, 407] width 391 height 403
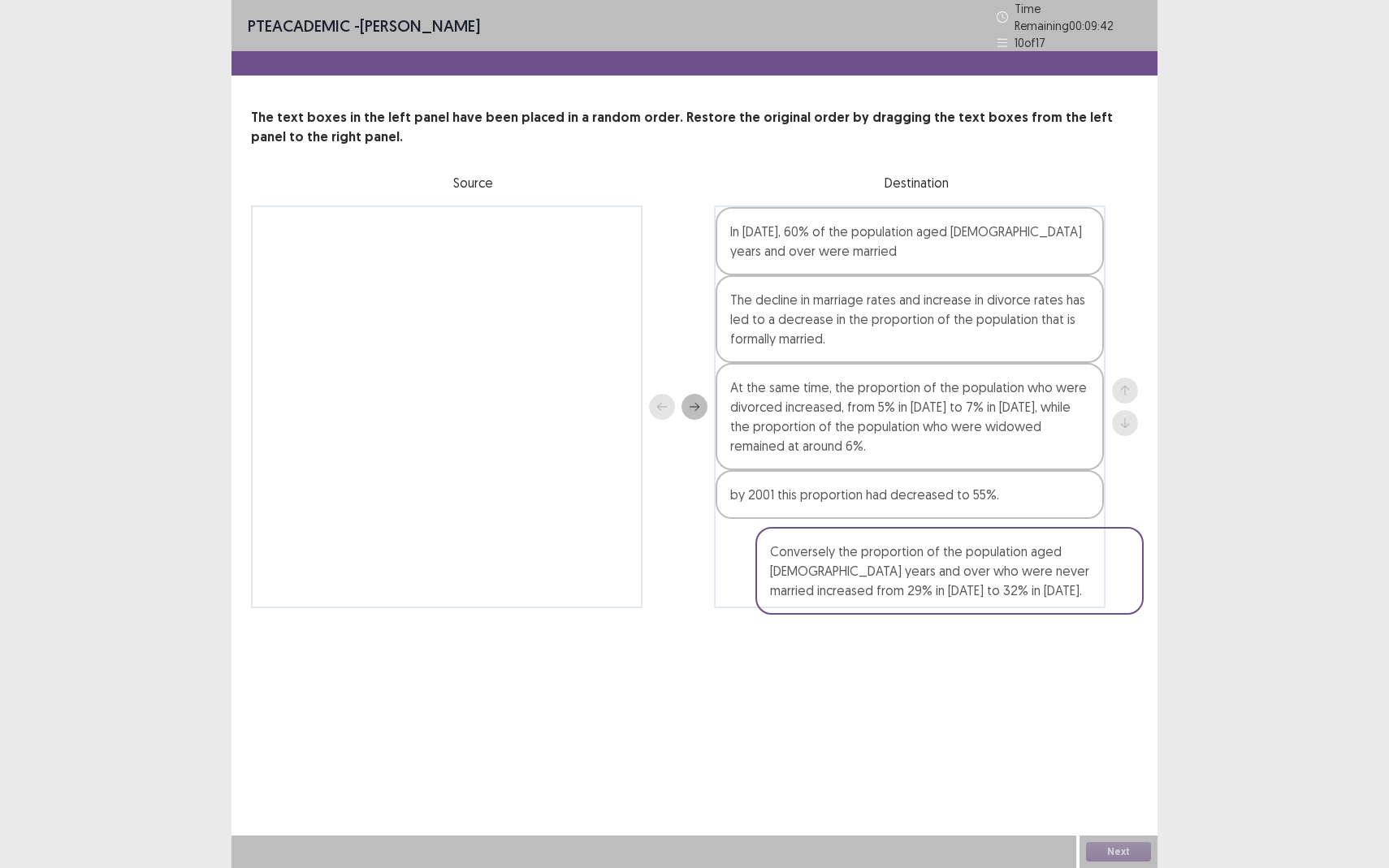
drag, startPoint x: 453, startPoint y: 218, endPoint x: 954, endPoint y: 554, distance: 603.2
click at [955, 554] on div "Conversely the proportion of the population aged 15 years and over who were nev…" at bounding box center [694, 407] width 887 height 403
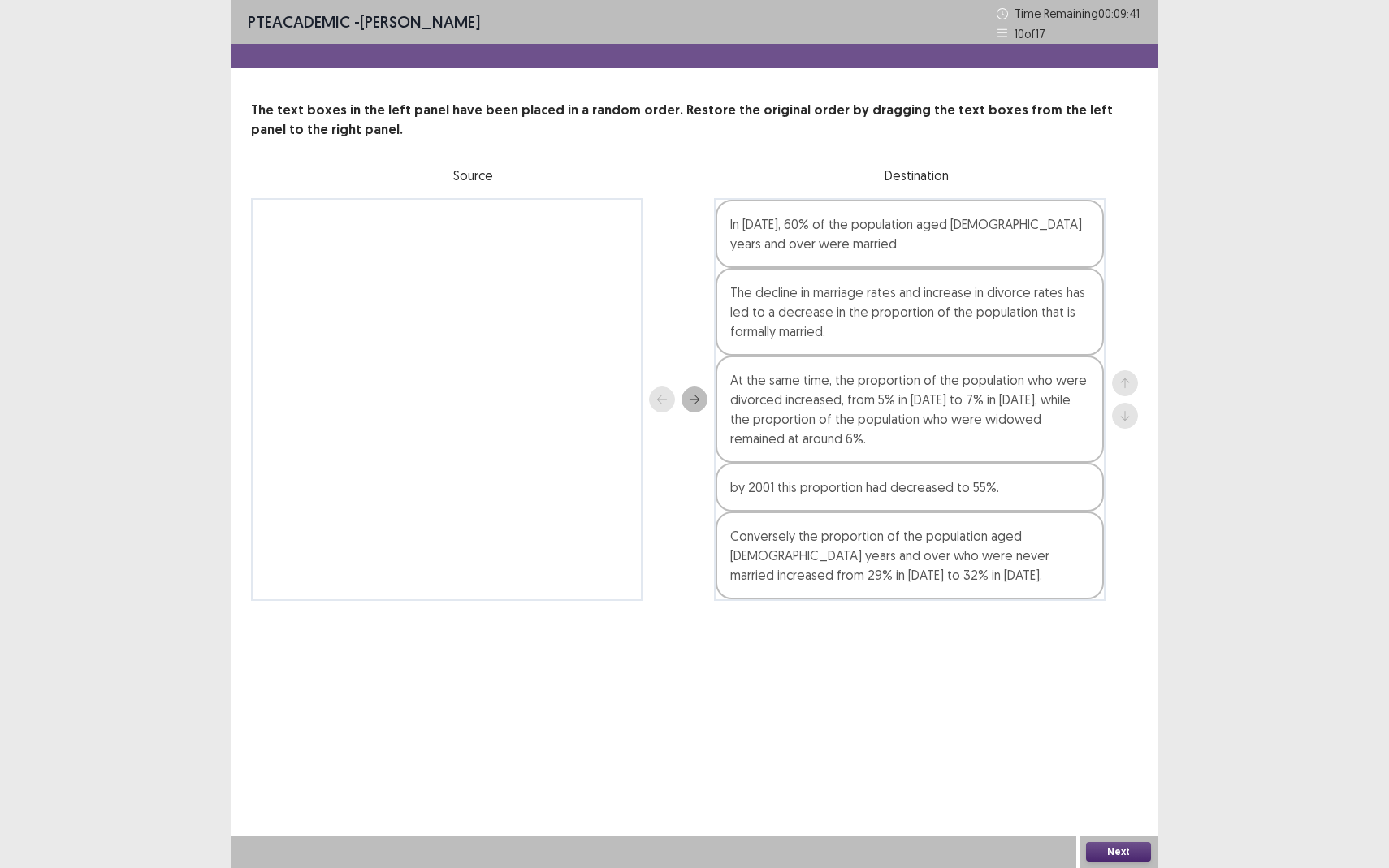
click at [1117, 768] on button "Next" at bounding box center [1117, 852] width 65 height 20
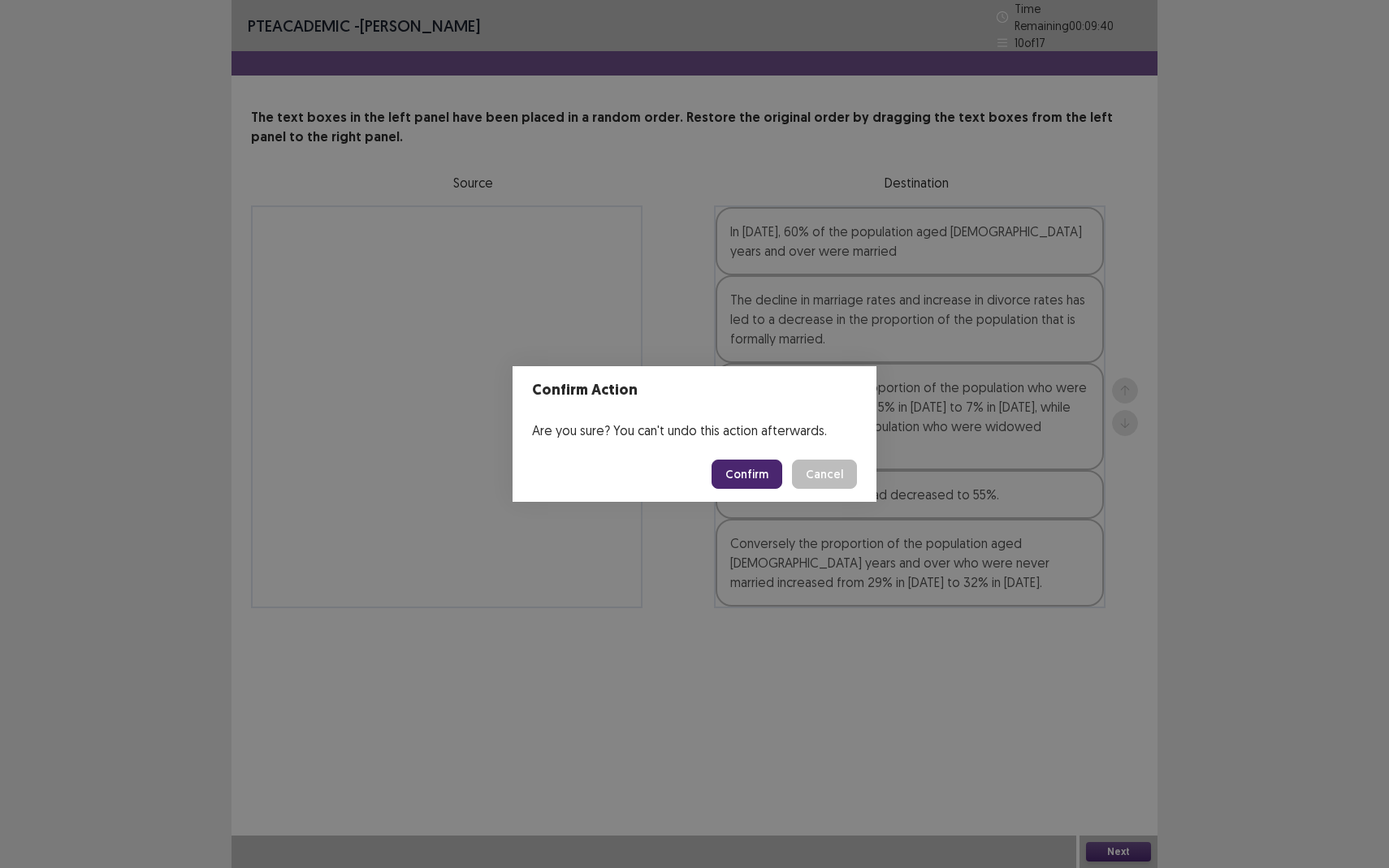
click at [751, 474] on button "Confirm" at bounding box center [747, 474] width 70 height 29
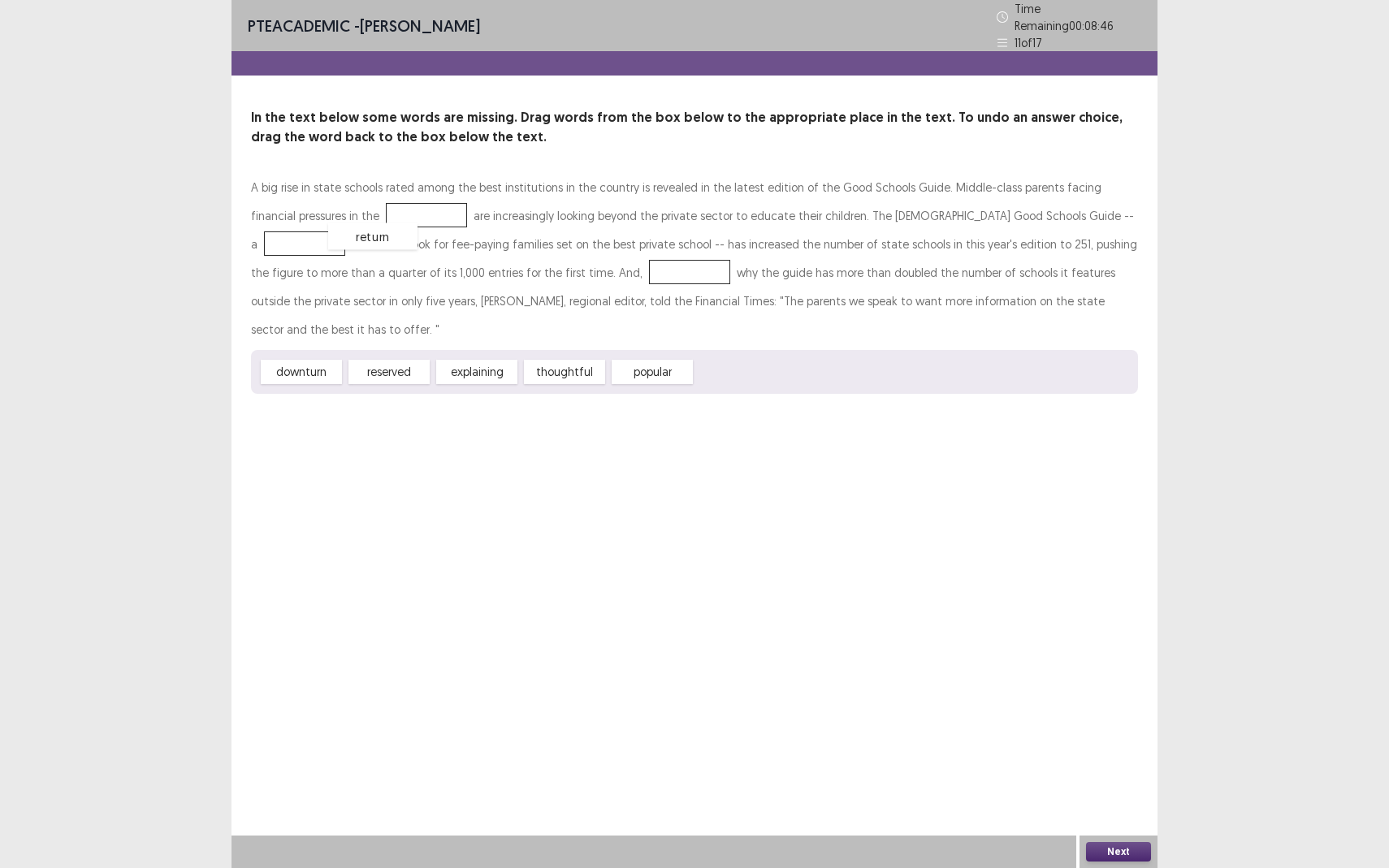
drag, startPoint x: 726, startPoint y: 331, endPoint x: 360, endPoint y: 195, distance: 390.5
drag, startPoint x: 650, startPoint y: 335, endPoint x: 1050, endPoint y: 201, distance: 421.8
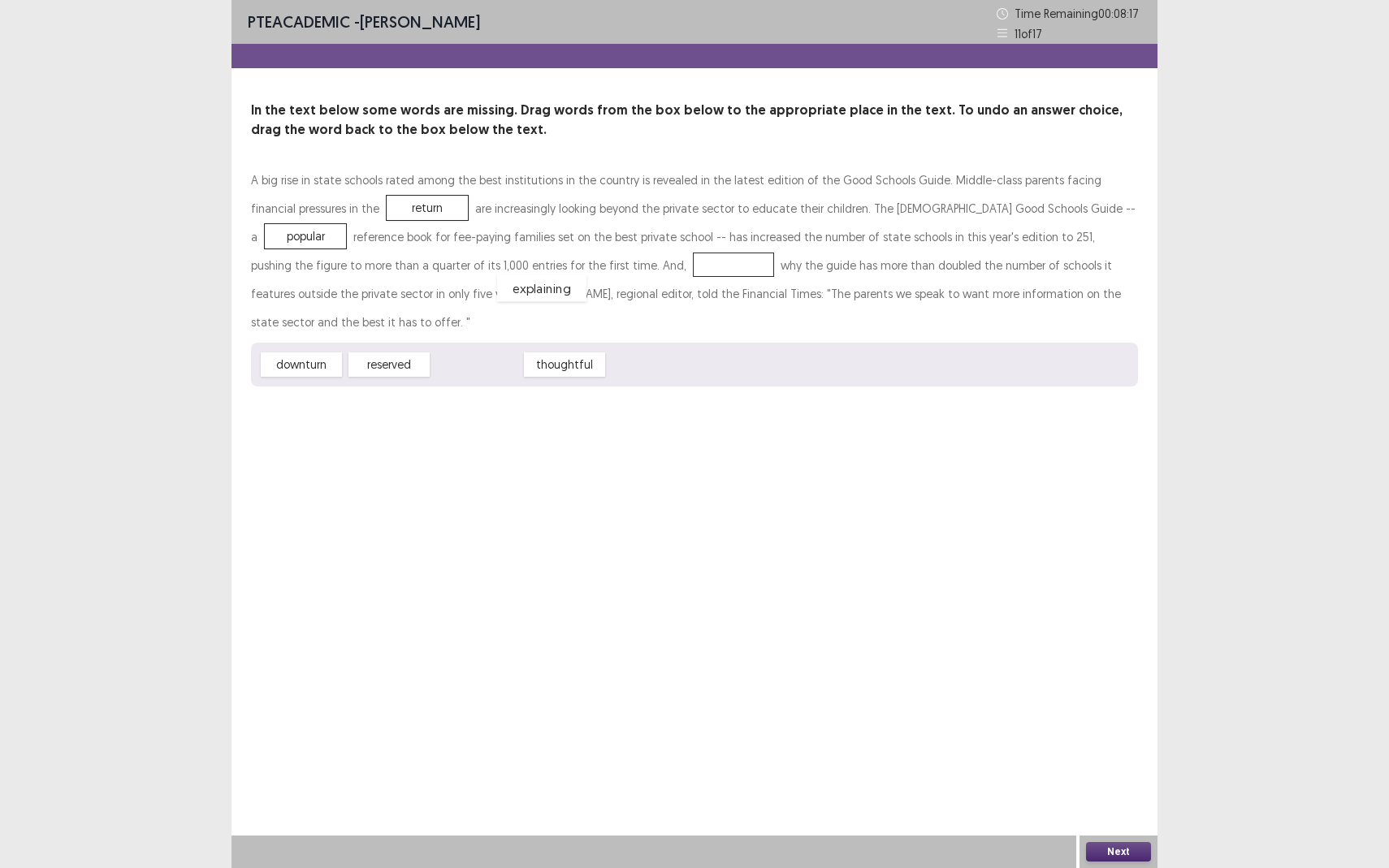
drag, startPoint x: 482, startPoint y: 336, endPoint x: 546, endPoint y: 260, distance: 99.4
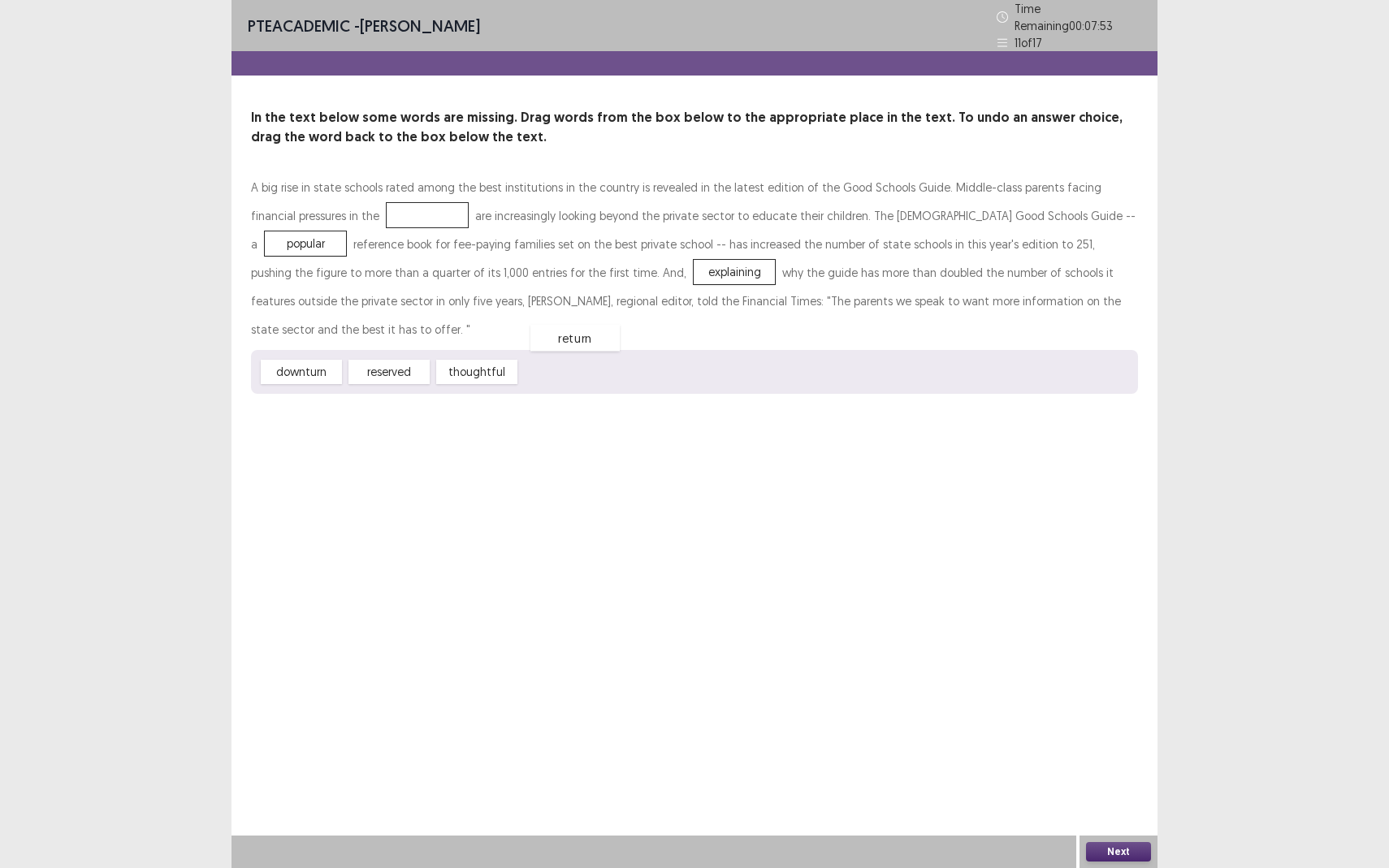
drag, startPoint x: 373, startPoint y: 207, endPoint x: 574, endPoint y: 365, distance: 255.7
drag, startPoint x: 302, startPoint y: 340, endPoint x: 375, endPoint y: 196, distance: 161.4
click at [1108, 768] on button "Next" at bounding box center [1117, 852] width 65 height 20
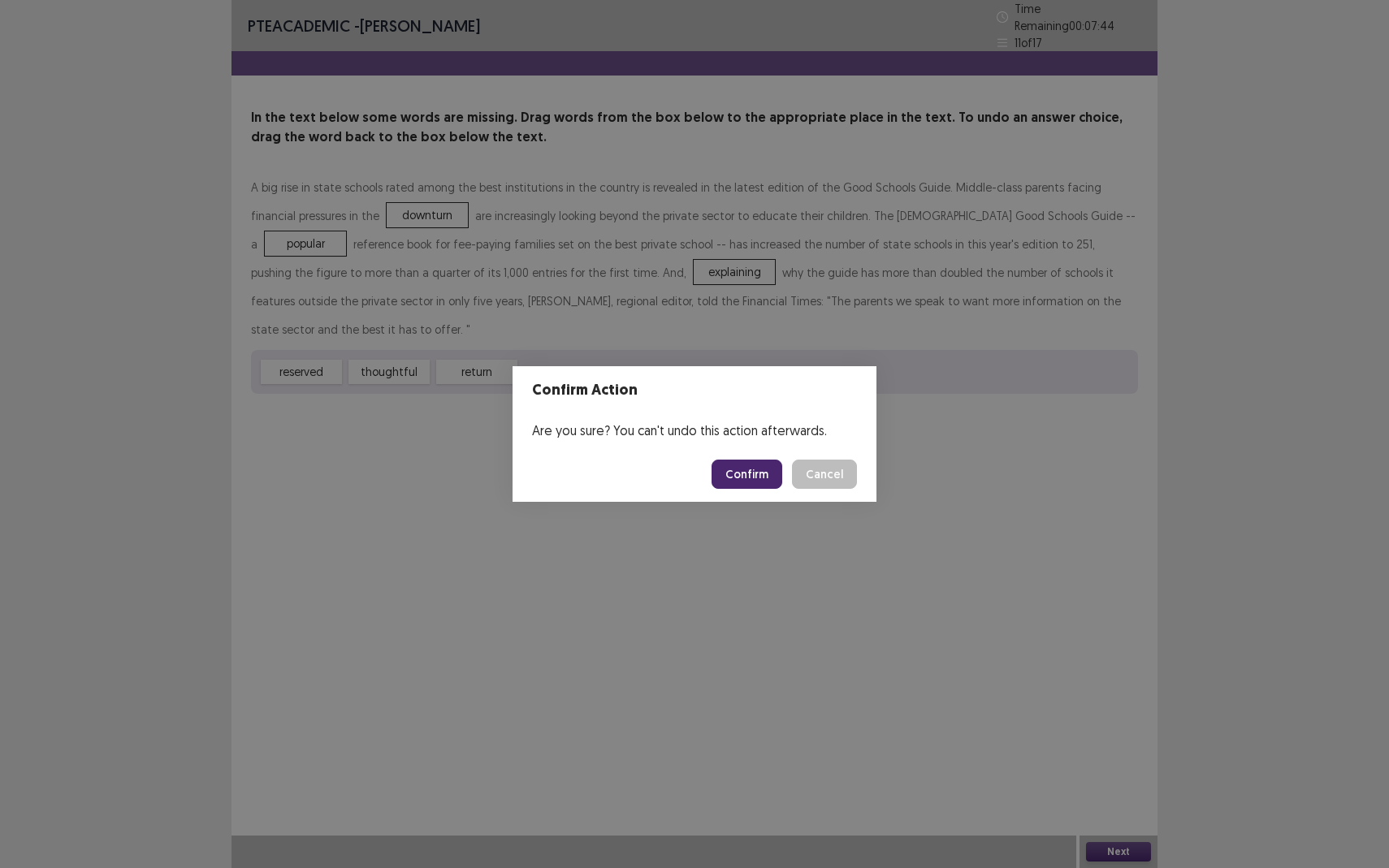
click at [745, 472] on button "Confirm" at bounding box center [747, 474] width 70 height 29
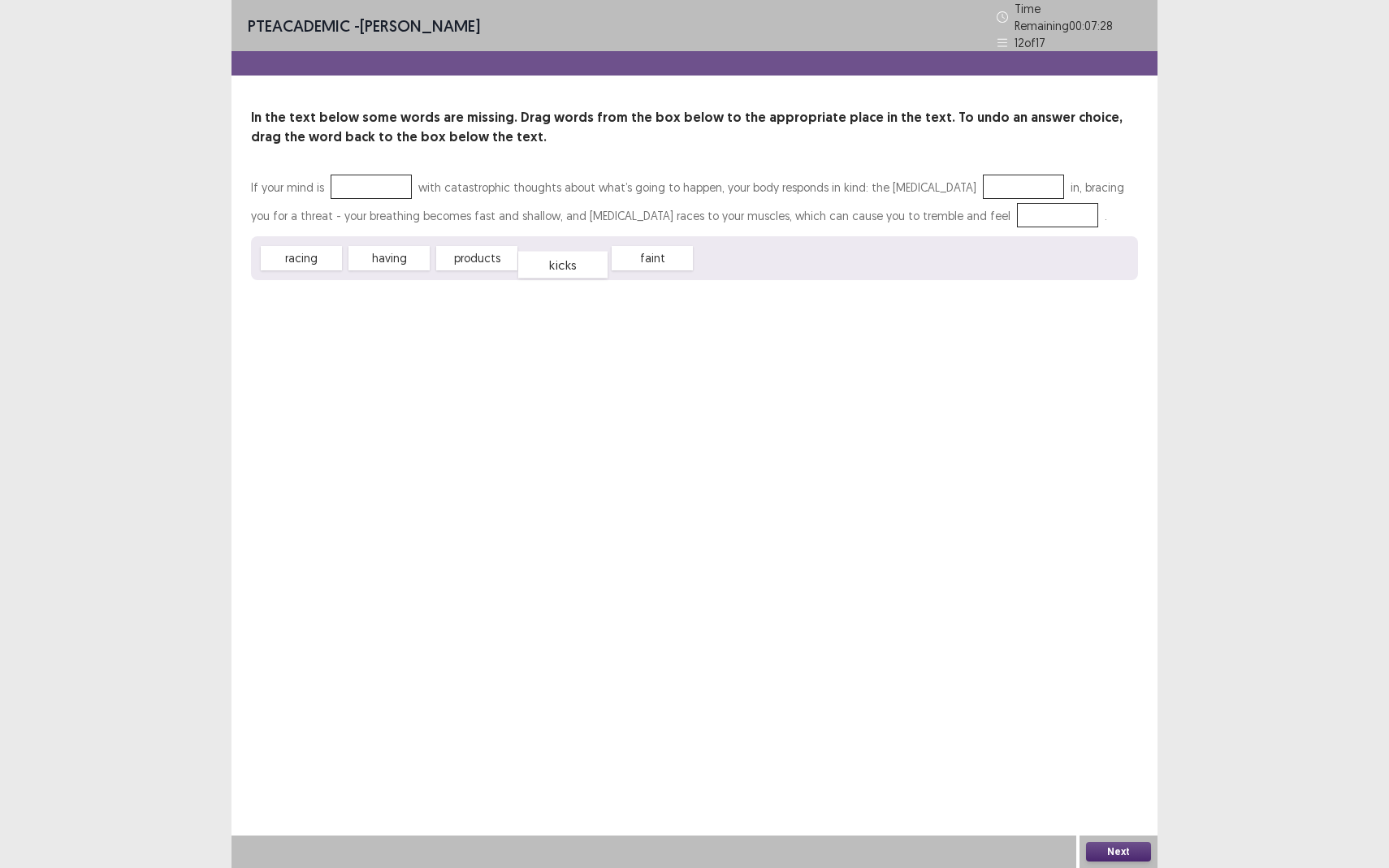
click at [568, 258] on span "kicks" at bounding box center [562, 265] width 89 height 27
drag, startPoint x: 390, startPoint y: 256, endPoint x: 381, endPoint y: 178, distance: 78.5
drag, startPoint x: 471, startPoint y: 252, endPoint x: 1068, endPoint y: 175, distance: 601.9
drag, startPoint x: 488, startPoint y: 255, endPoint x: 1036, endPoint y: 211, distance: 549.8
click at [1104, 768] on button "Next" at bounding box center [1117, 852] width 65 height 20
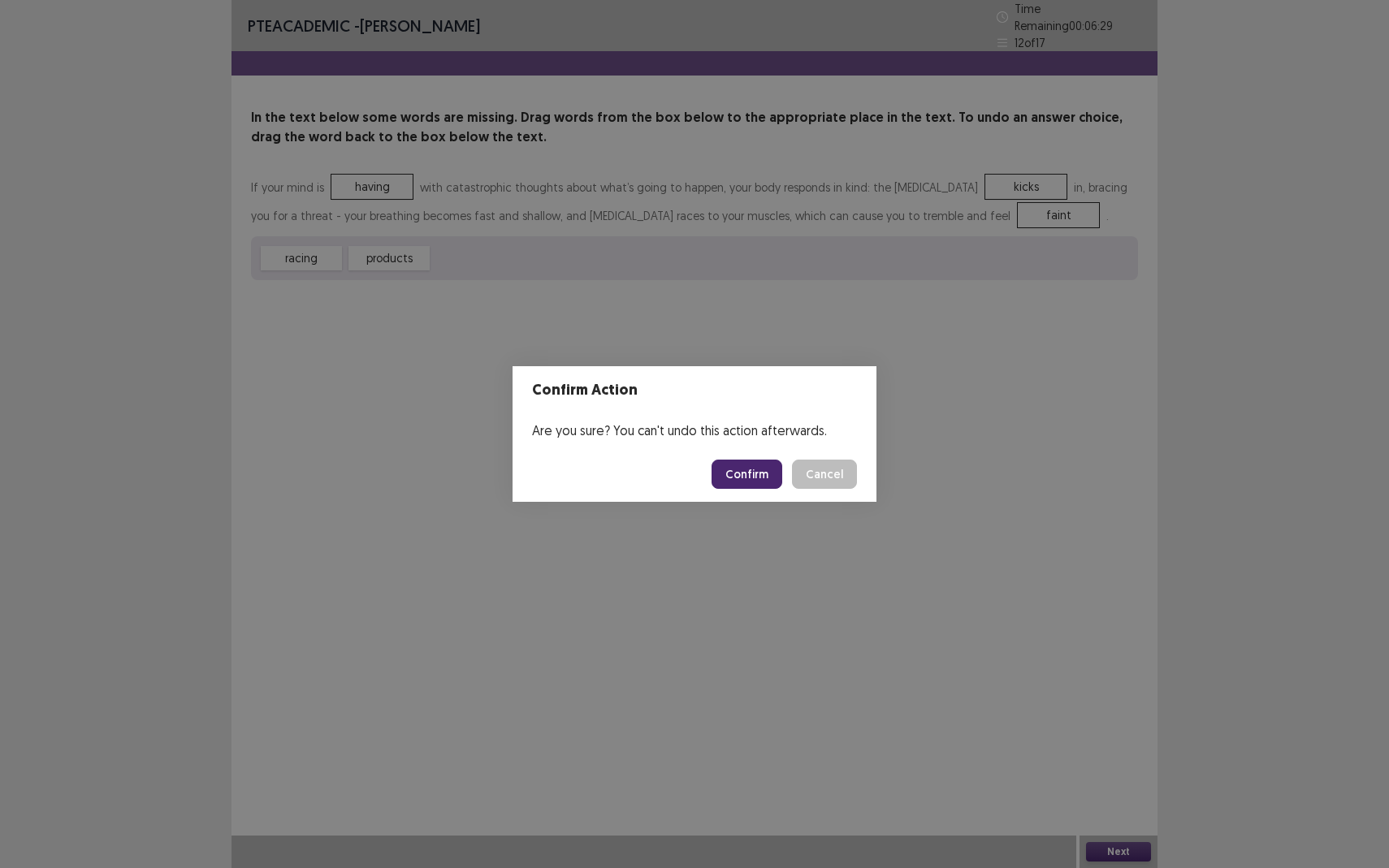
click at [736, 468] on button "Confirm" at bounding box center [747, 474] width 70 height 29
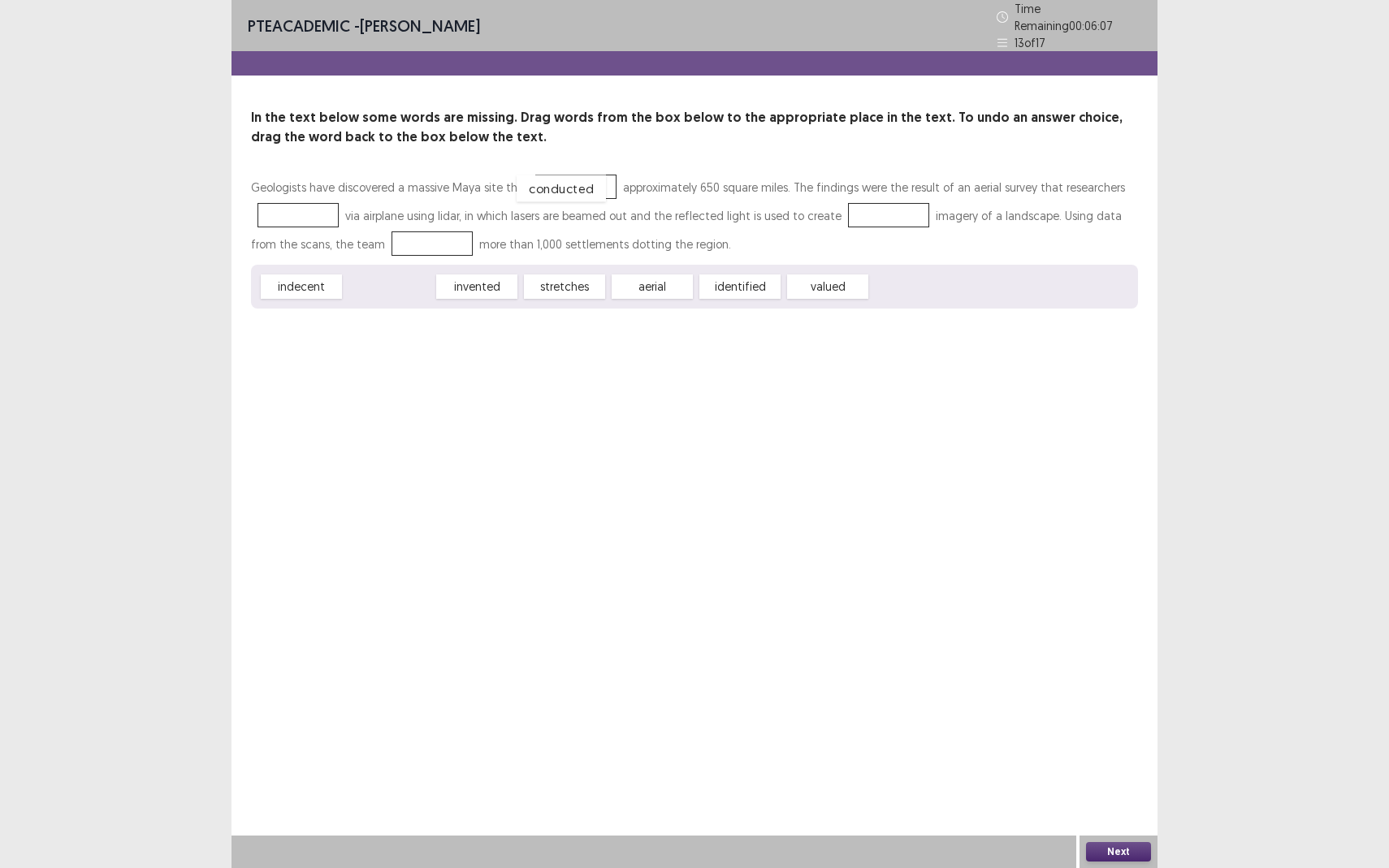
drag, startPoint x: 400, startPoint y: 284, endPoint x: 573, endPoint y: 186, distance: 198.8
click at [393, 284] on span "invented" at bounding box center [389, 283] width 89 height 27
drag, startPoint x: 663, startPoint y: 281, endPoint x: 312, endPoint y: 211, distance: 357.9
click at [570, 279] on span "aerial" at bounding box center [569, 286] width 89 height 27
drag, startPoint x: 322, startPoint y: 279, endPoint x: 376, endPoint y: 275, distance: 54.1
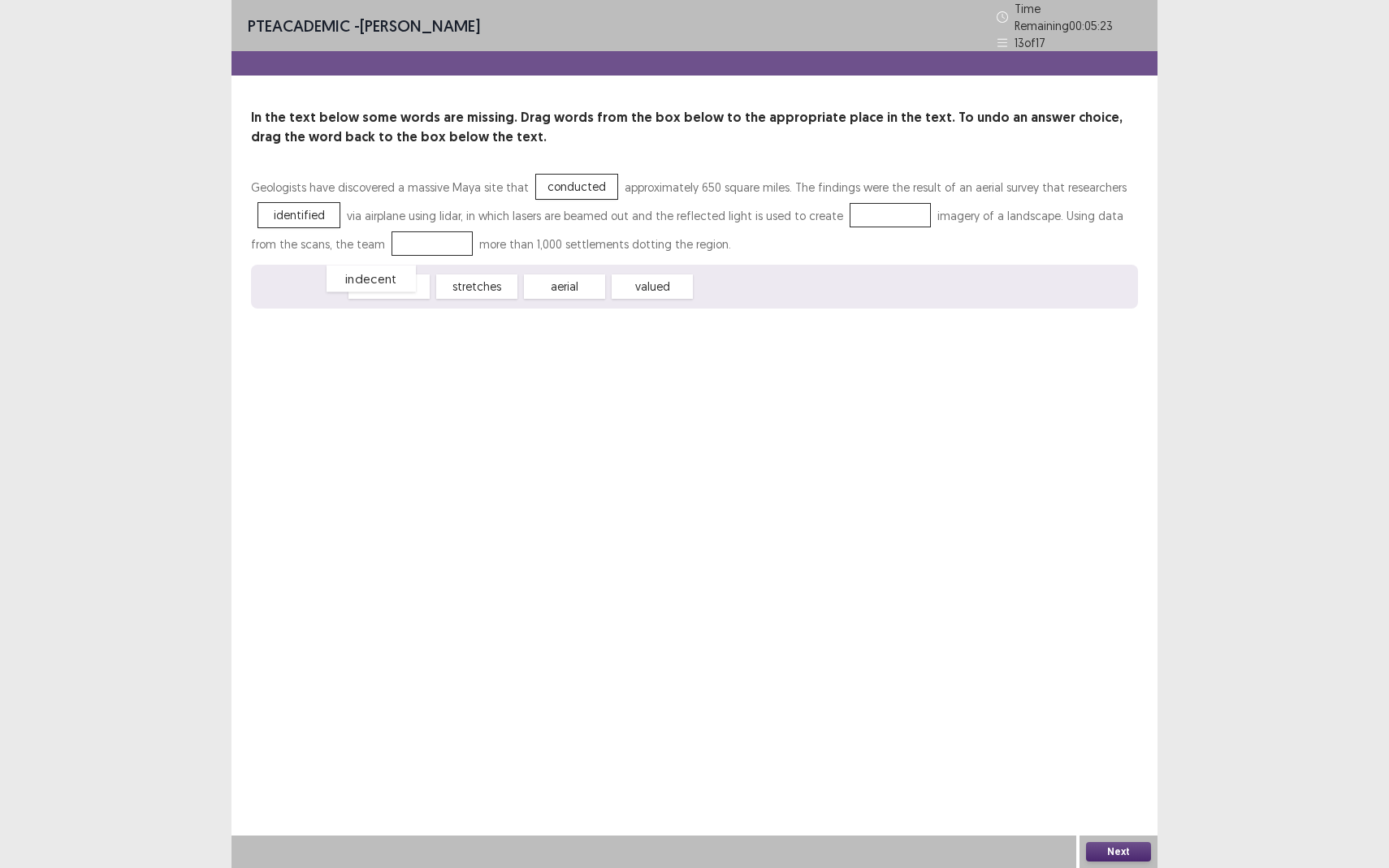
click at [376, 275] on span "indecent" at bounding box center [371, 279] width 89 height 27
drag, startPoint x: 568, startPoint y: 281, endPoint x: 873, endPoint y: 209, distance: 313.4
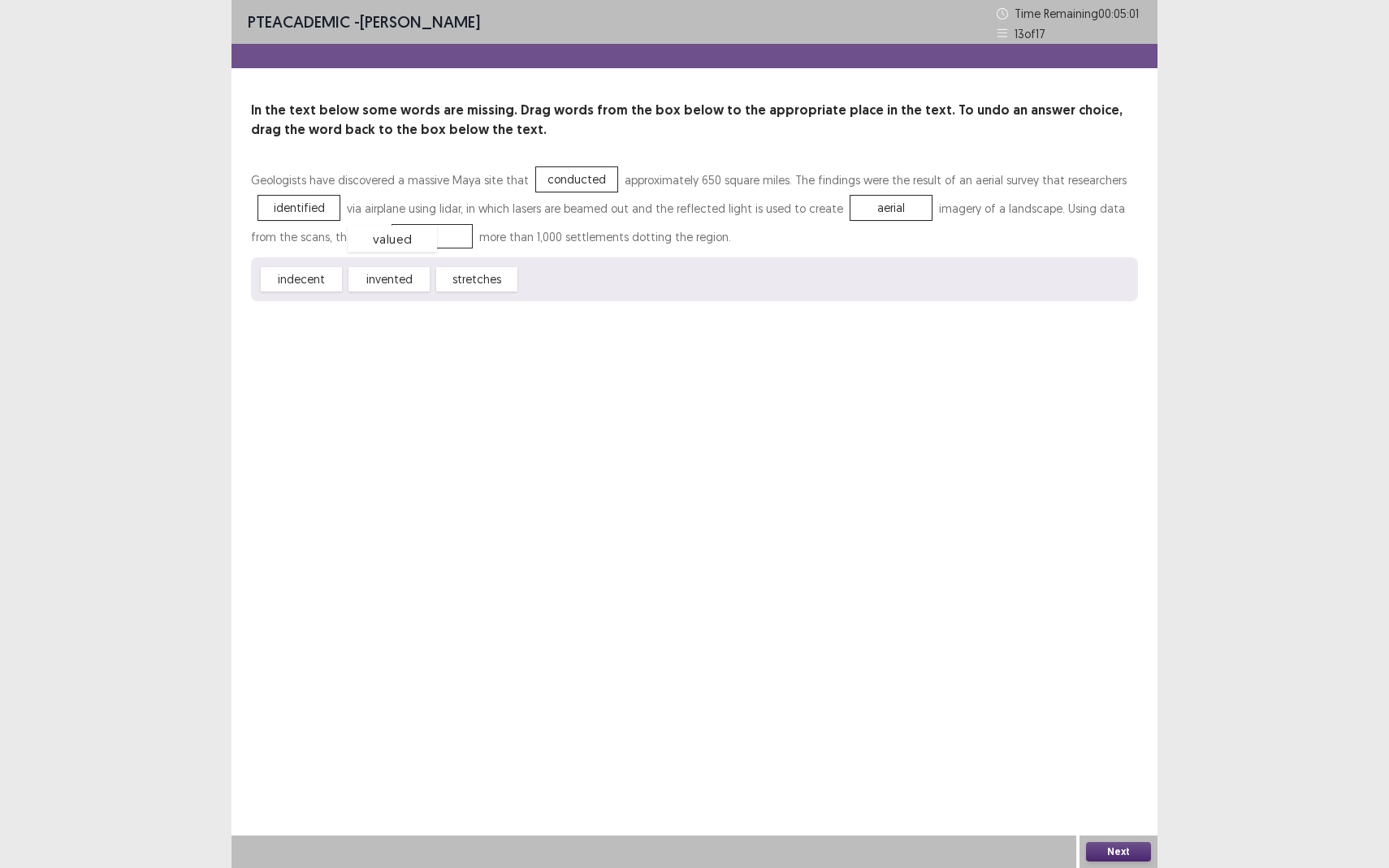
drag, startPoint x: 569, startPoint y: 283, endPoint x: 396, endPoint y: 243, distance: 177.6
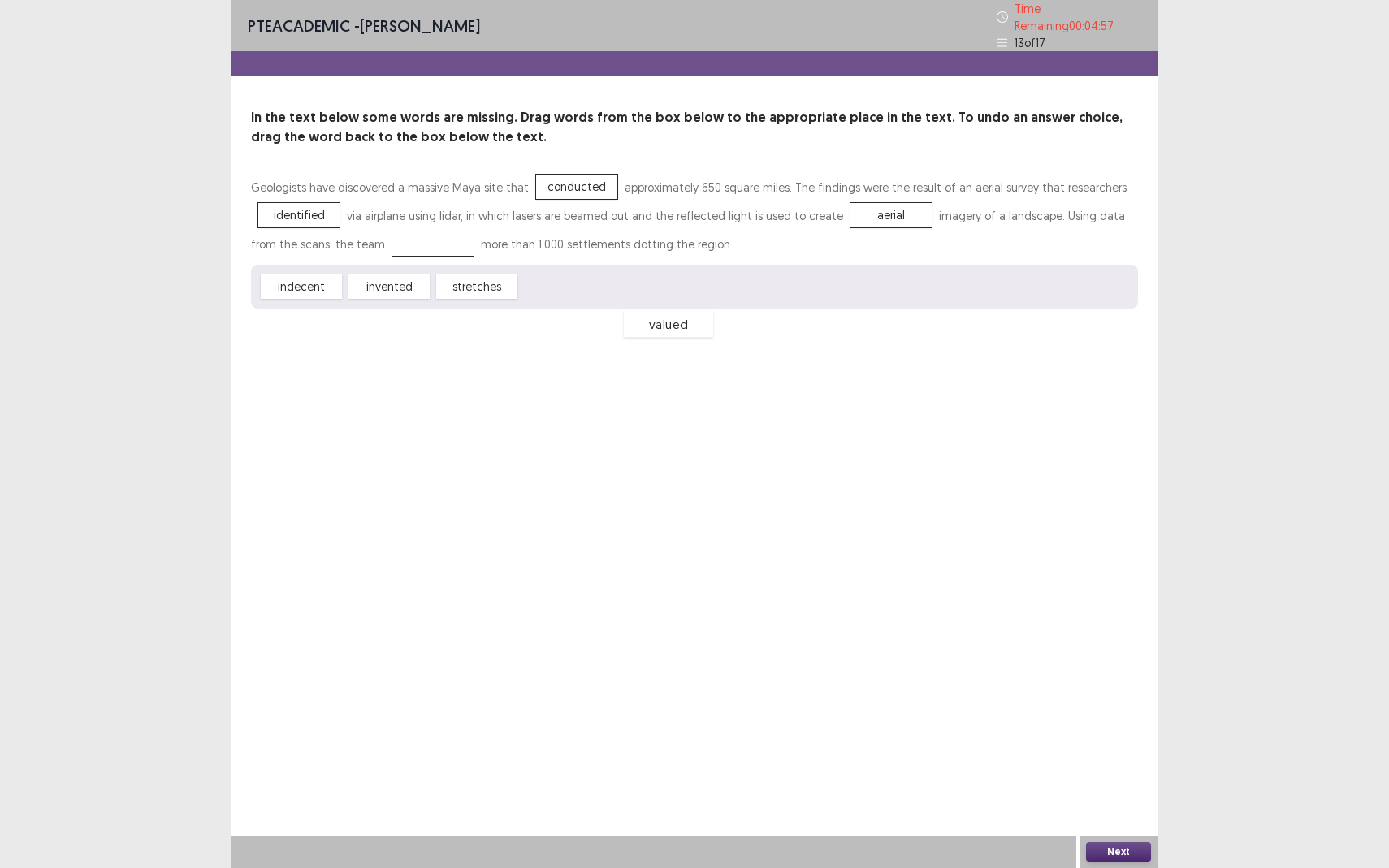
drag, startPoint x: 383, startPoint y: 232, endPoint x: 618, endPoint y: 312, distance: 248.2
click at [623, 312] on span "valued" at bounding box center [668, 324] width 89 height 27
drag, startPoint x: 409, startPoint y: 280, endPoint x: 416, endPoint y: 233, distance: 47.5
drag, startPoint x: 318, startPoint y: 209, endPoint x: 417, endPoint y: 236, distance: 102.6
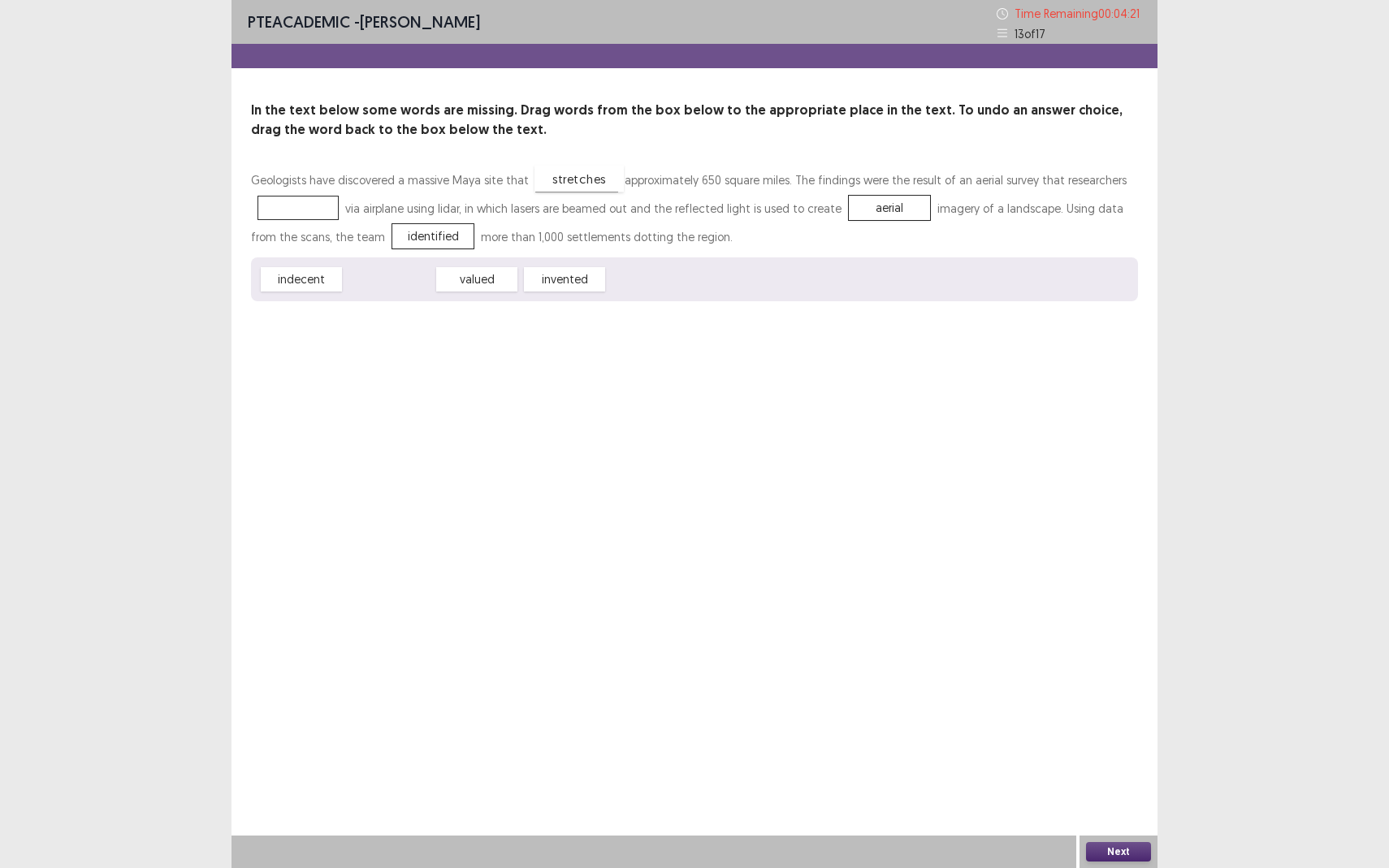
drag, startPoint x: 398, startPoint y: 281, endPoint x: 588, endPoint y: 180, distance: 215.2
drag, startPoint x: 568, startPoint y: 276, endPoint x: 292, endPoint y: 198, distance: 286.8
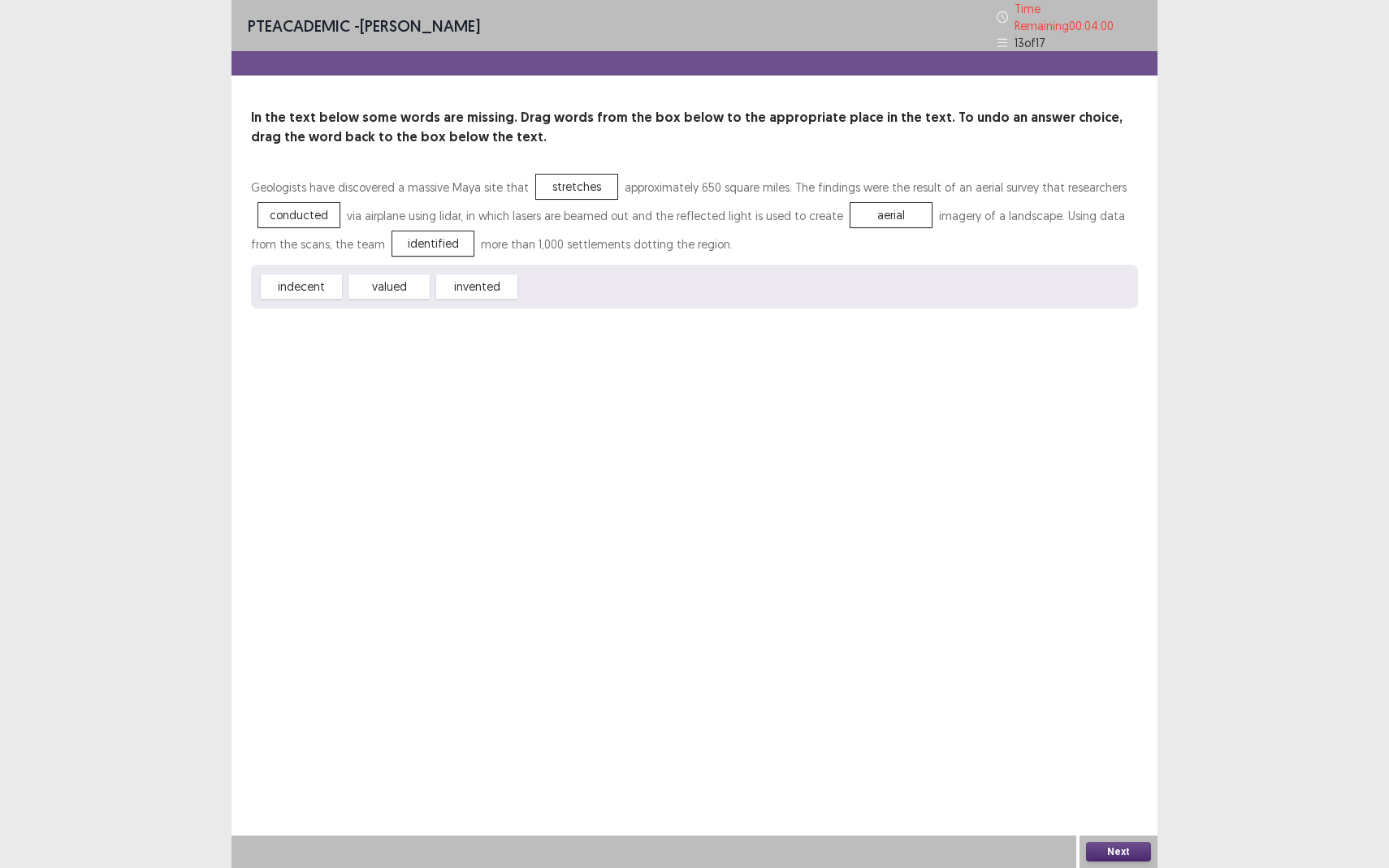
click at [1096, 768] on button "Next" at bounding box center [1117, 852] width 65 height 20
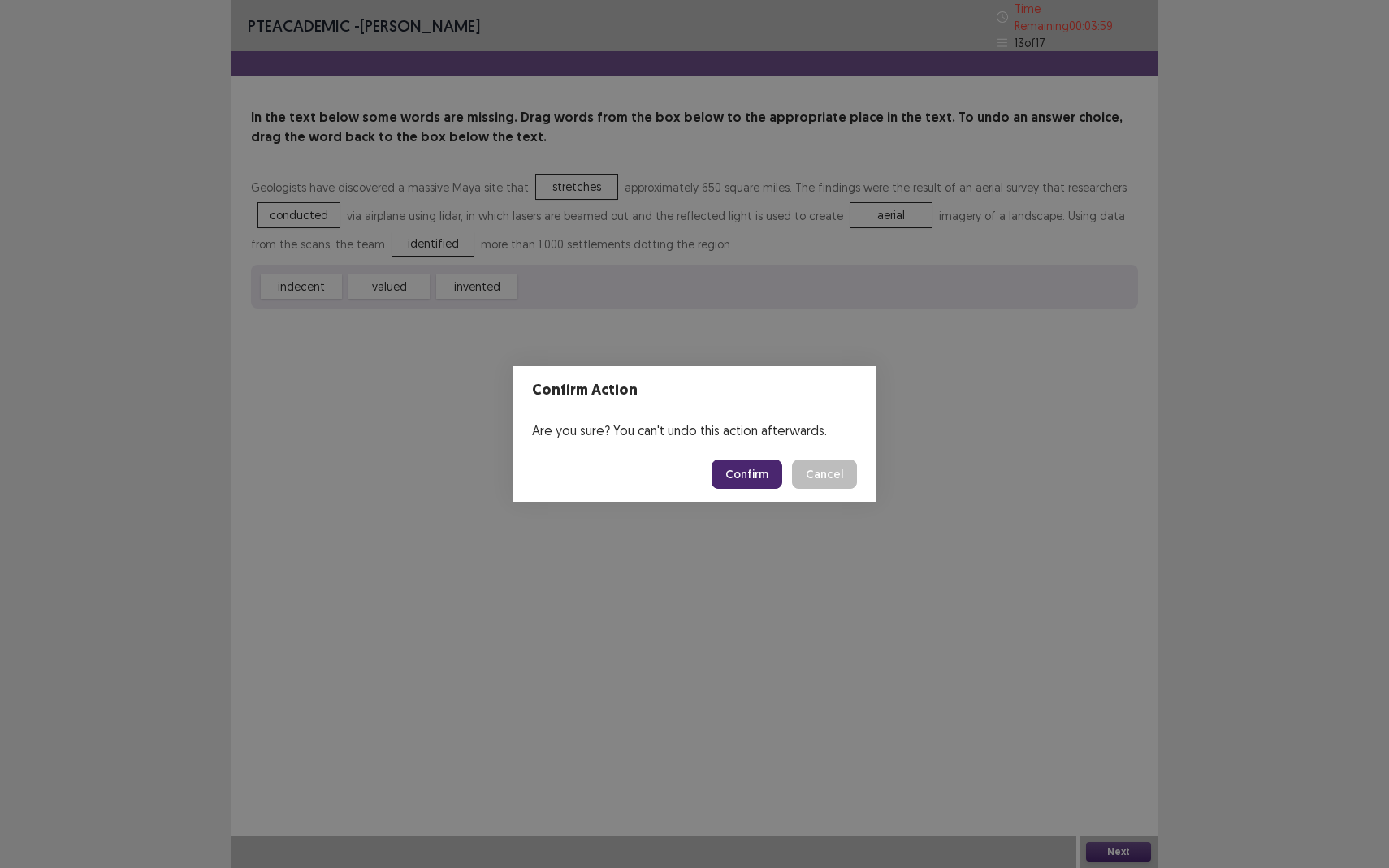
click at [751, 474] on button "Confirm" at bounding box center [747, 474] width 70 height 29
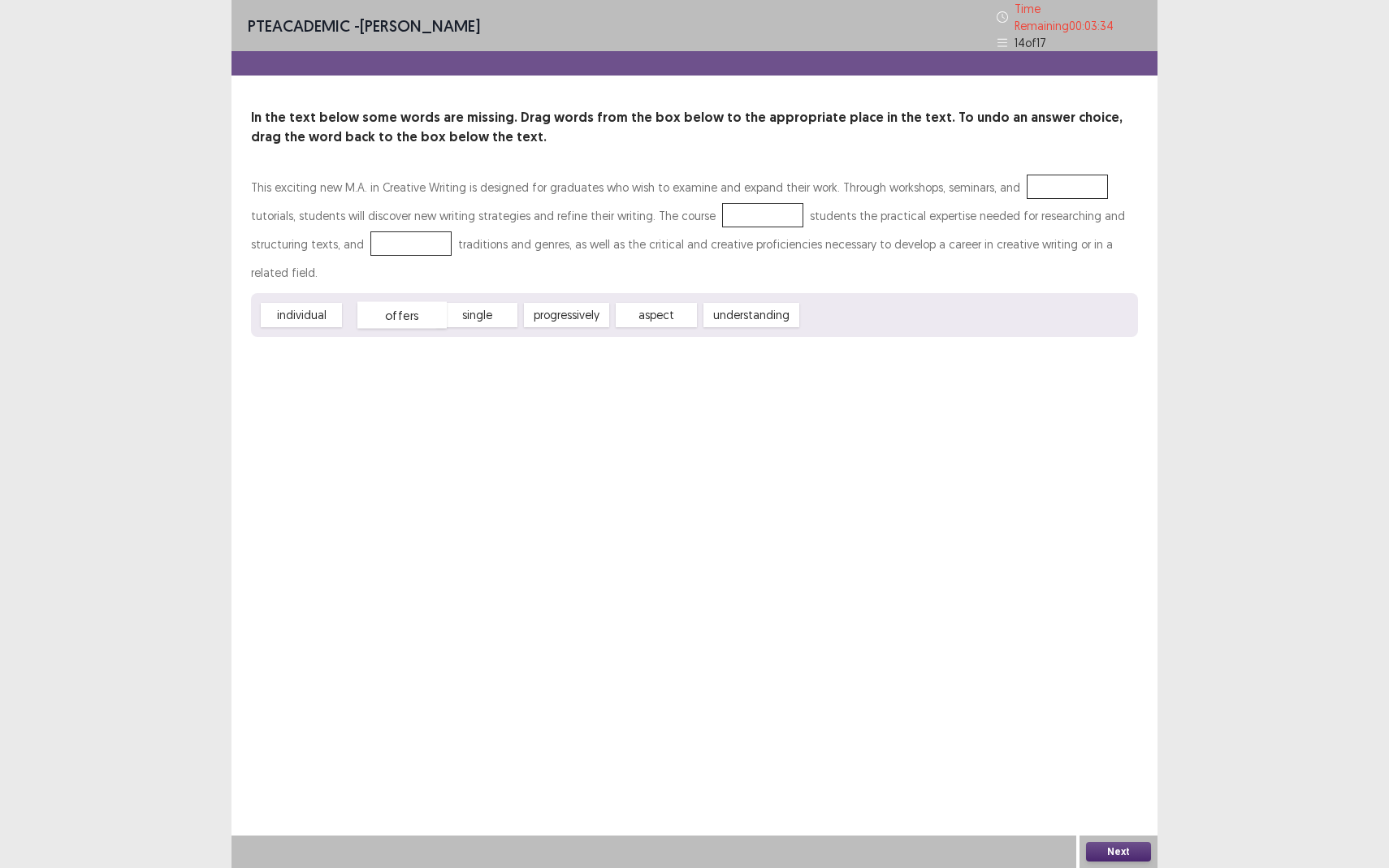
drag, startPoint x: 389, startPoint y: 278, endPoint x: 402, endPoint y: 277, distance: 13.0
click at [402, 302] on span "offers" at bounding box center [402, 315] width 89 height 27
drag, startPoint x: 303, startPoint y: 279, endPoint x: 1037, endPoint y: 176, distance: 741.2
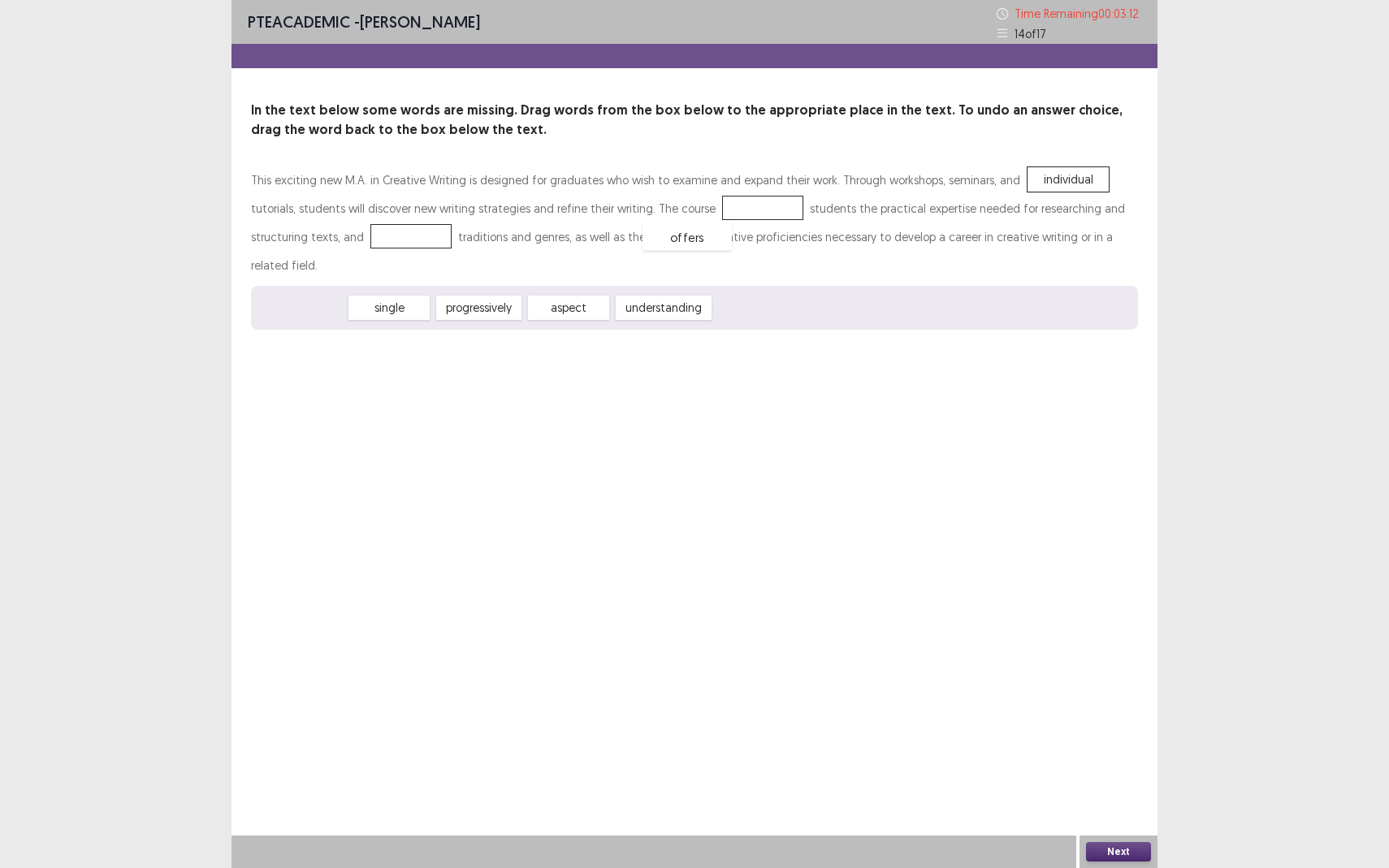
drag, startPoint x: 308, startPoint y: 276, endPoint x: 697, endPoint y: 205, distance: 395.4
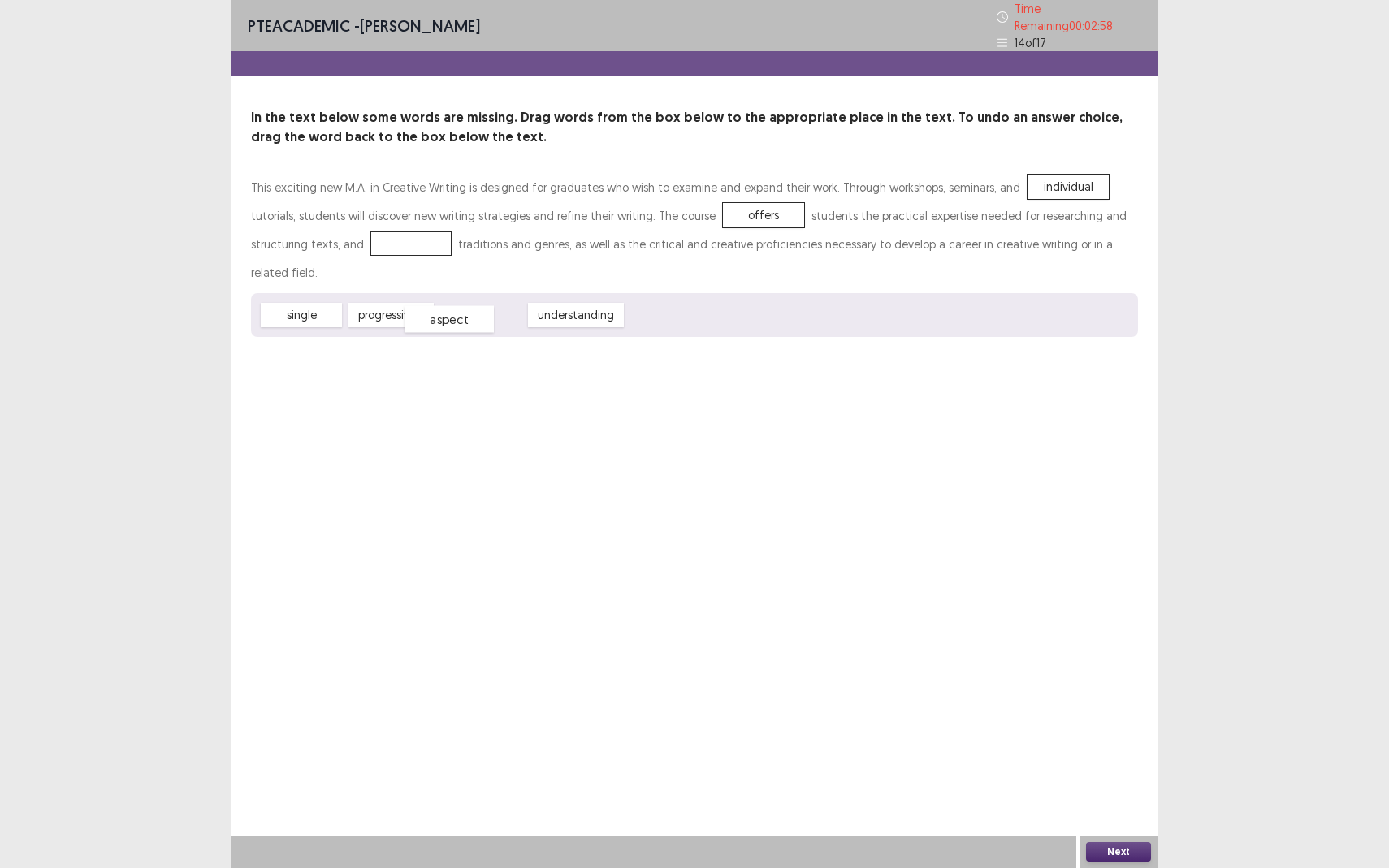
drag, startPoint x: 491, startPoint y: 279, endPoint x: 459, endPoint y: 283, distance: 32.2
click at [459, 306] on span "aspect" at bounding box center [448, 319] width 89 height 27
drag, startPoint x: 578, startPoint y: 276, endPoint x: 315, endPoint y: 232, distance: 266.7
click at [1101, 768] on div "Next" at bounding box center [1117, 852] width 78 height 33
click at [1108, 768] on button "Next" at bounding box center [1117, 852] width 65 height 20
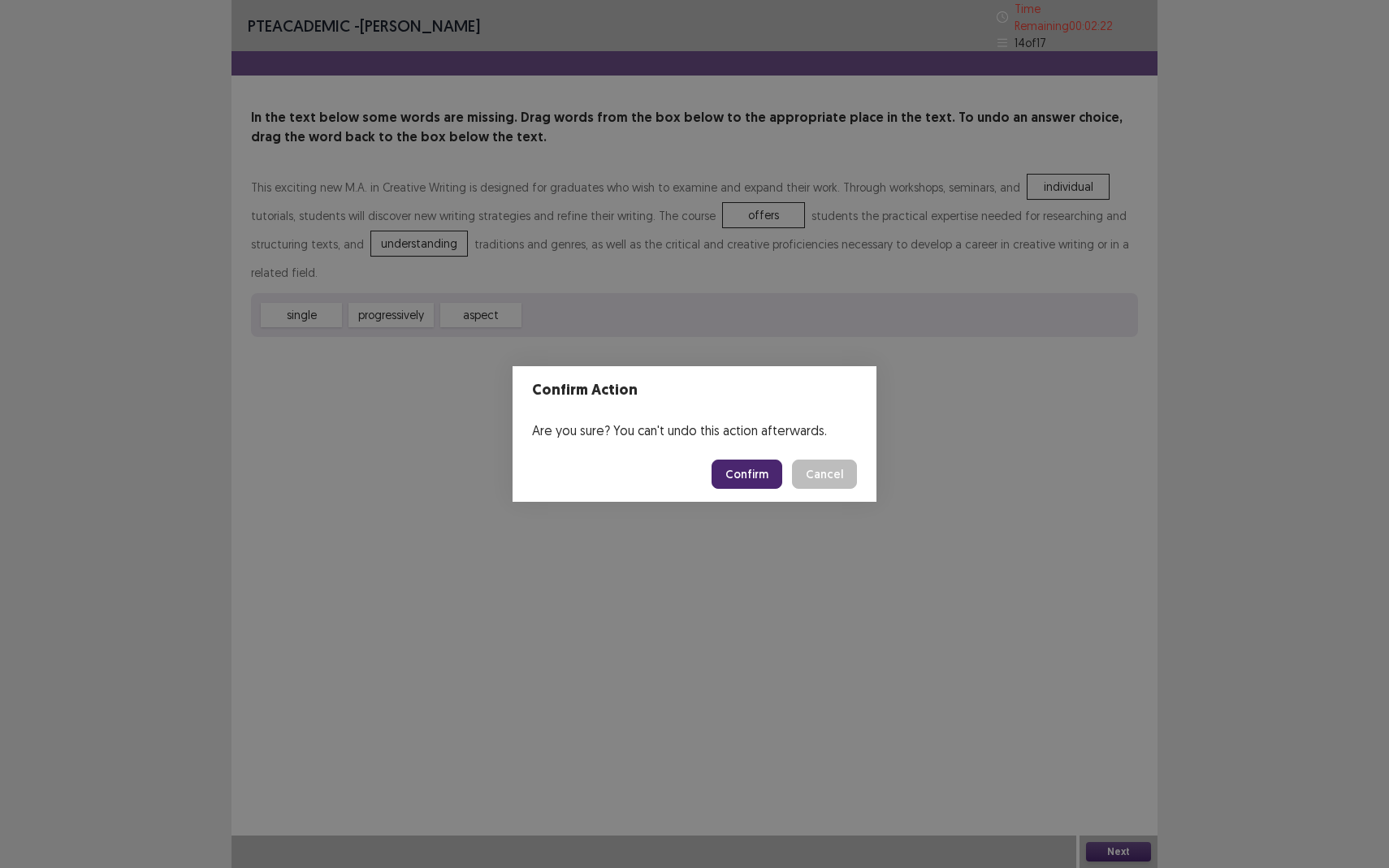
click at [765, 474] on button "Confirm" at bounding box center [747, 474] width 70 height 29
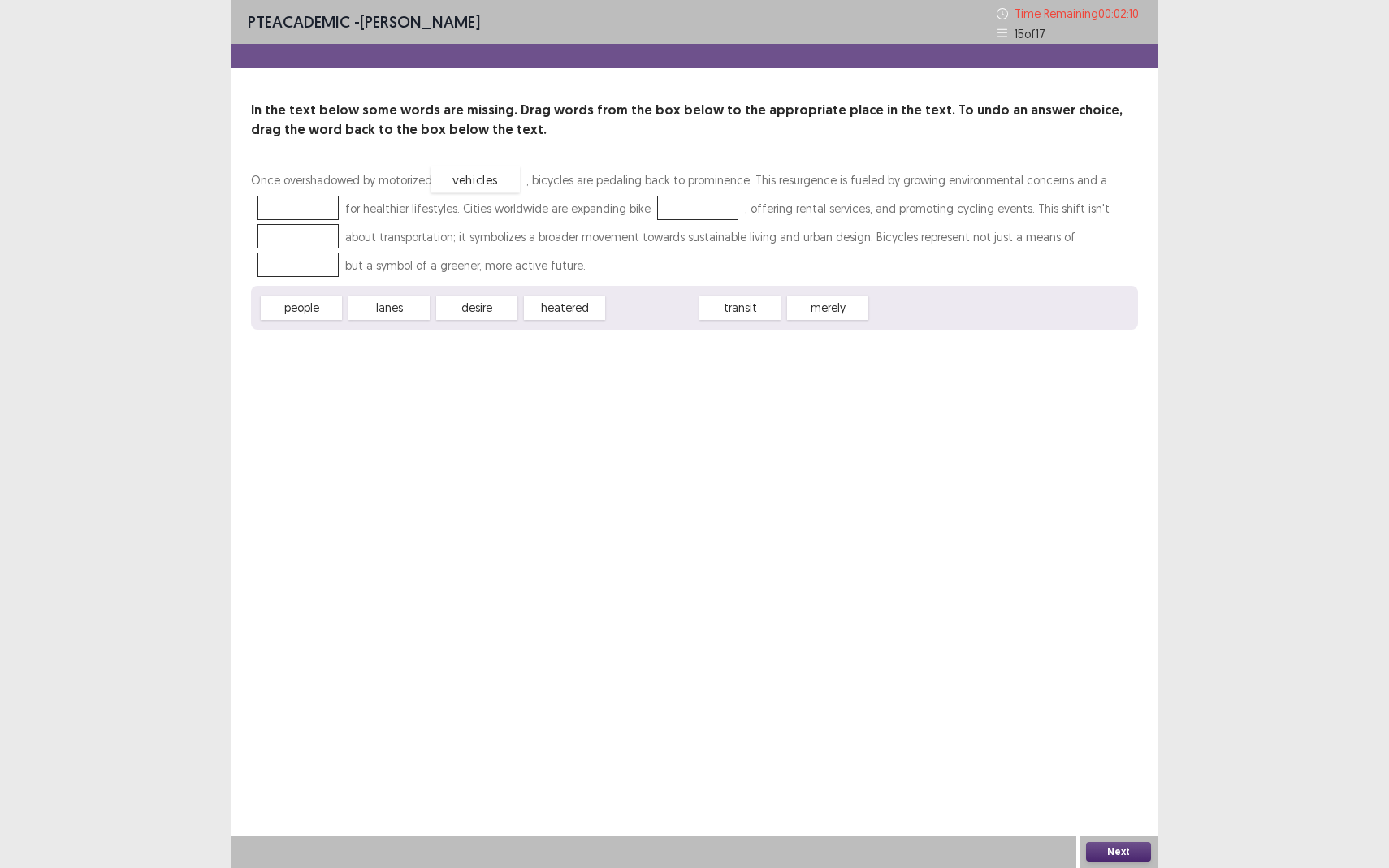
drag, startPoint x: 660, startPoint y: 311, endPoint x: 483, endPoint y: 182, distance: 219.0
drag, startPoint x: 394, startPoint y: 311, endPoint x: 707, endPoint y: 210, distance: 328.9
drag, startPoint x: 639, startPoint y: 314, endPoint x: 289, endPoint y: 247, distance: 356.4
drag, startPoint x: 564, startPoint y: 310, endPoint x: 294, endPoint y: 272, distance: 272.7
drag, startPoint x: 382, startPoint y: 311, endPoint x: 281, endPoint y: 226, distance: 132.0
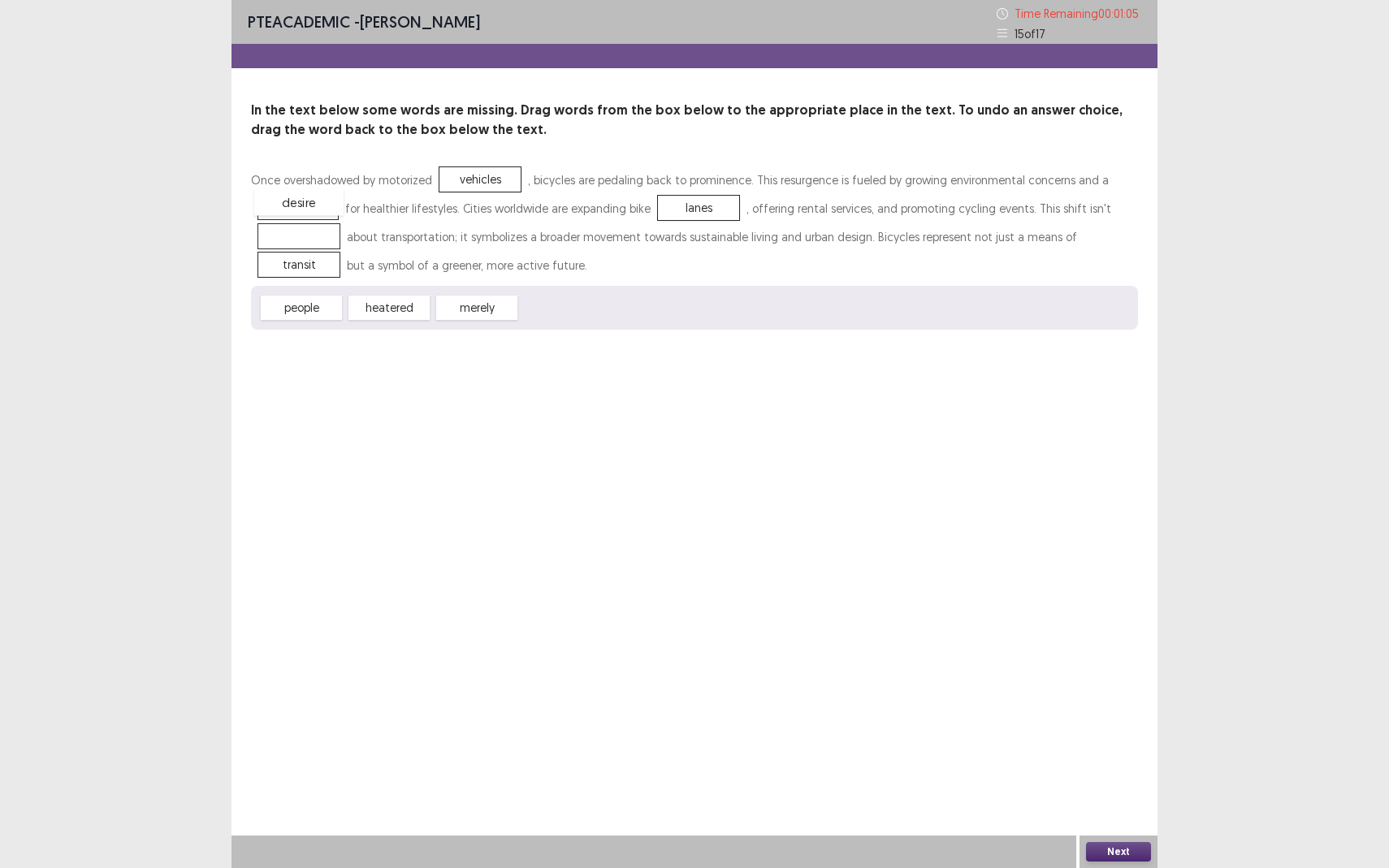
drag, startPoint x: 312, startPoint y: 233, endPoint x: 312, endPoint y: 199, distance: 34.0
drag, startPoint x: 475, startPoint y: 311, endPoint x: 304, endPoint y: 249, distance: 181.9
click at [1108, 768] on button "Next" at bounding box center [1117, 852] width 65 height 20
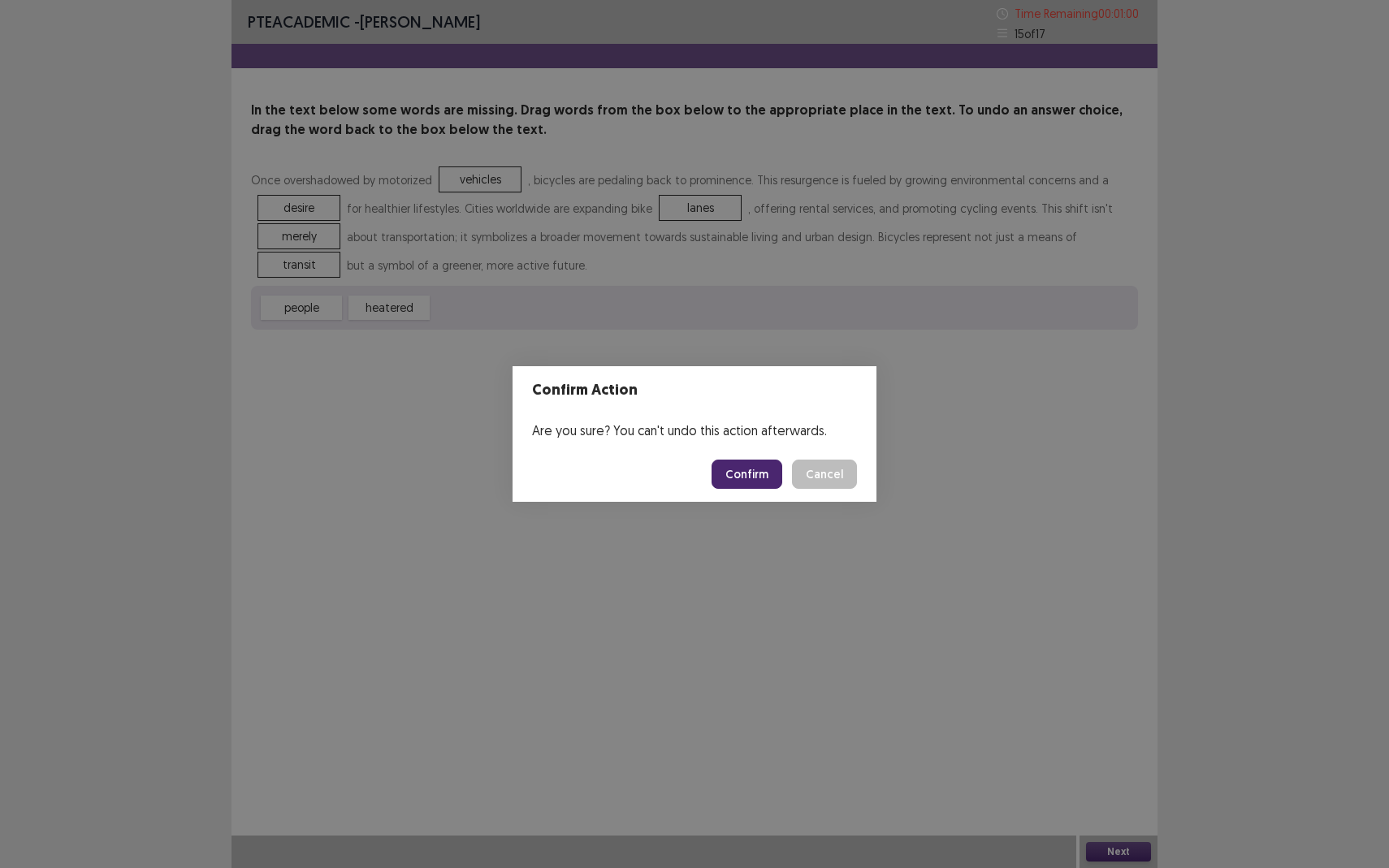
click at [761, 478] on button "Confirm" at bounding box center [747, 474] width 70 height 29
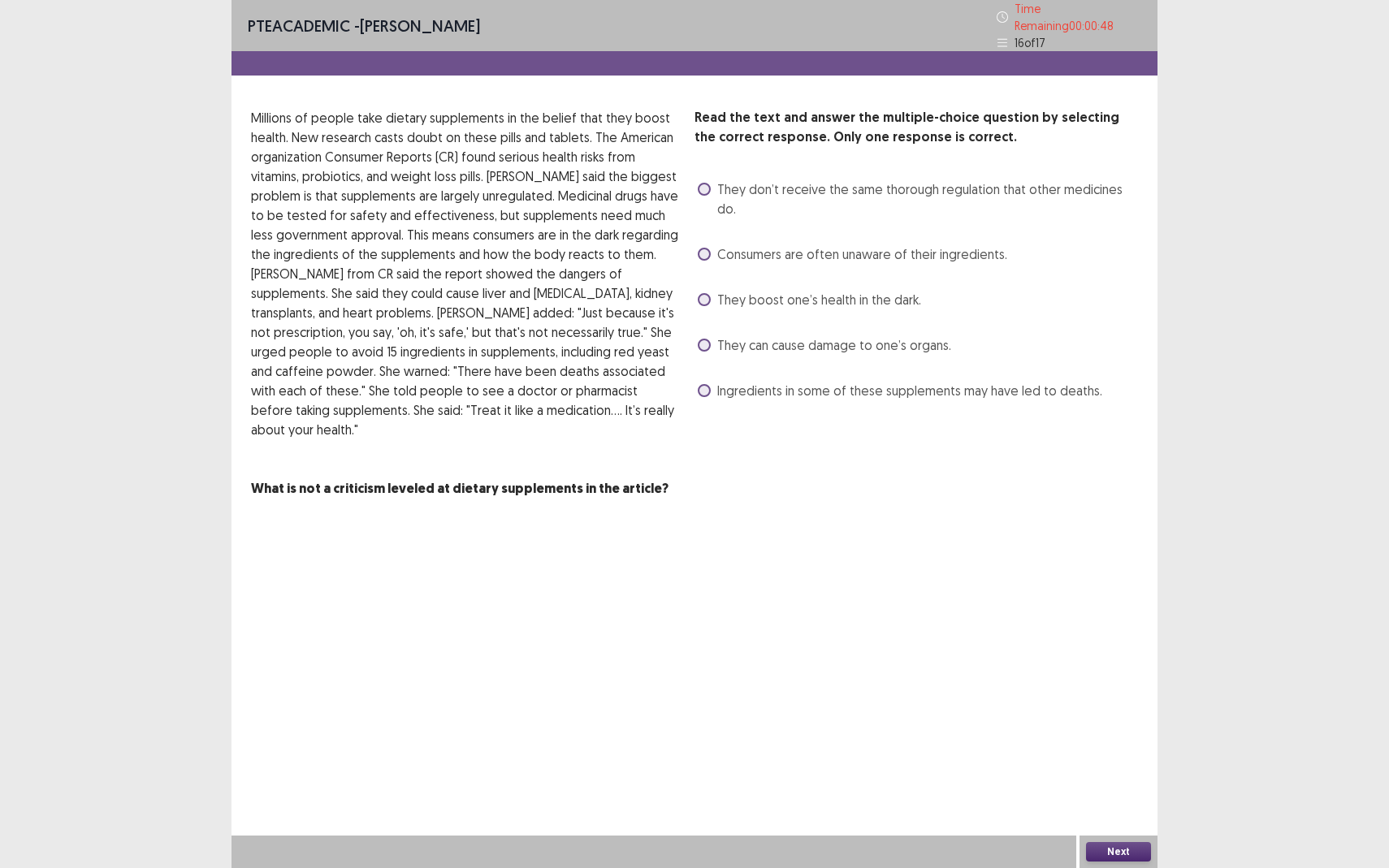
click at [713, 335] on label "They can cause damage to one’s organs." at bounding box center [825, 345] width 254 height 20
click at [694, 378] on div "Ingredients in some of these supplements may have led to deaths." at bounding box center [898, 391] width 407 height 26
click at [1127, 768] on button "Next" at bounding box center [1117, 852] width 65 height 20
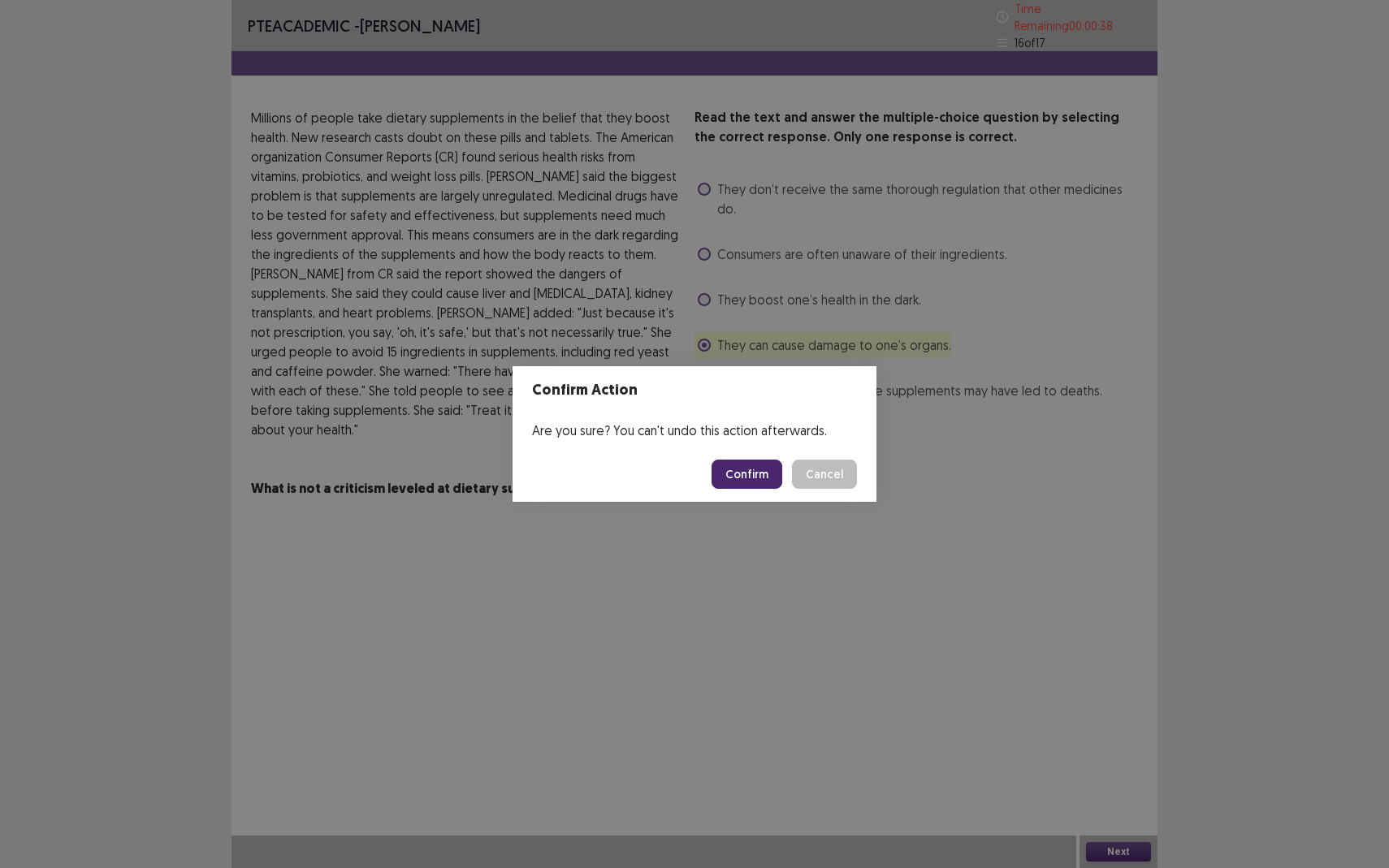
click at [734, 474] on button "Confirm" at bounding box center [747, 474] width 70 height 29
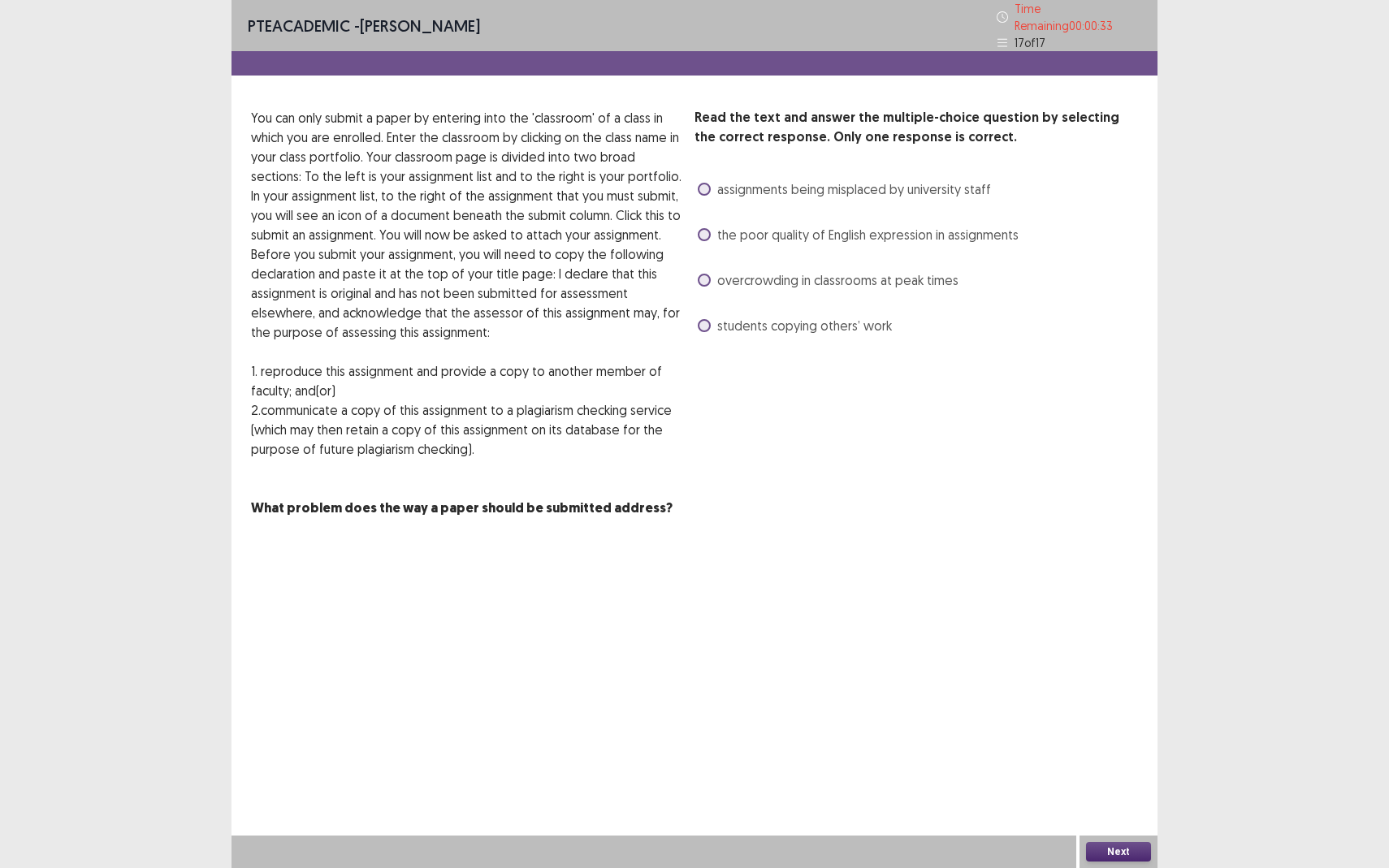
click at [705, 278] on span at bounding box center [704, 281] width 13 height 13
click at [1103, 768] on button "Next" at bounding box center [1117, 852] width 65 height 20
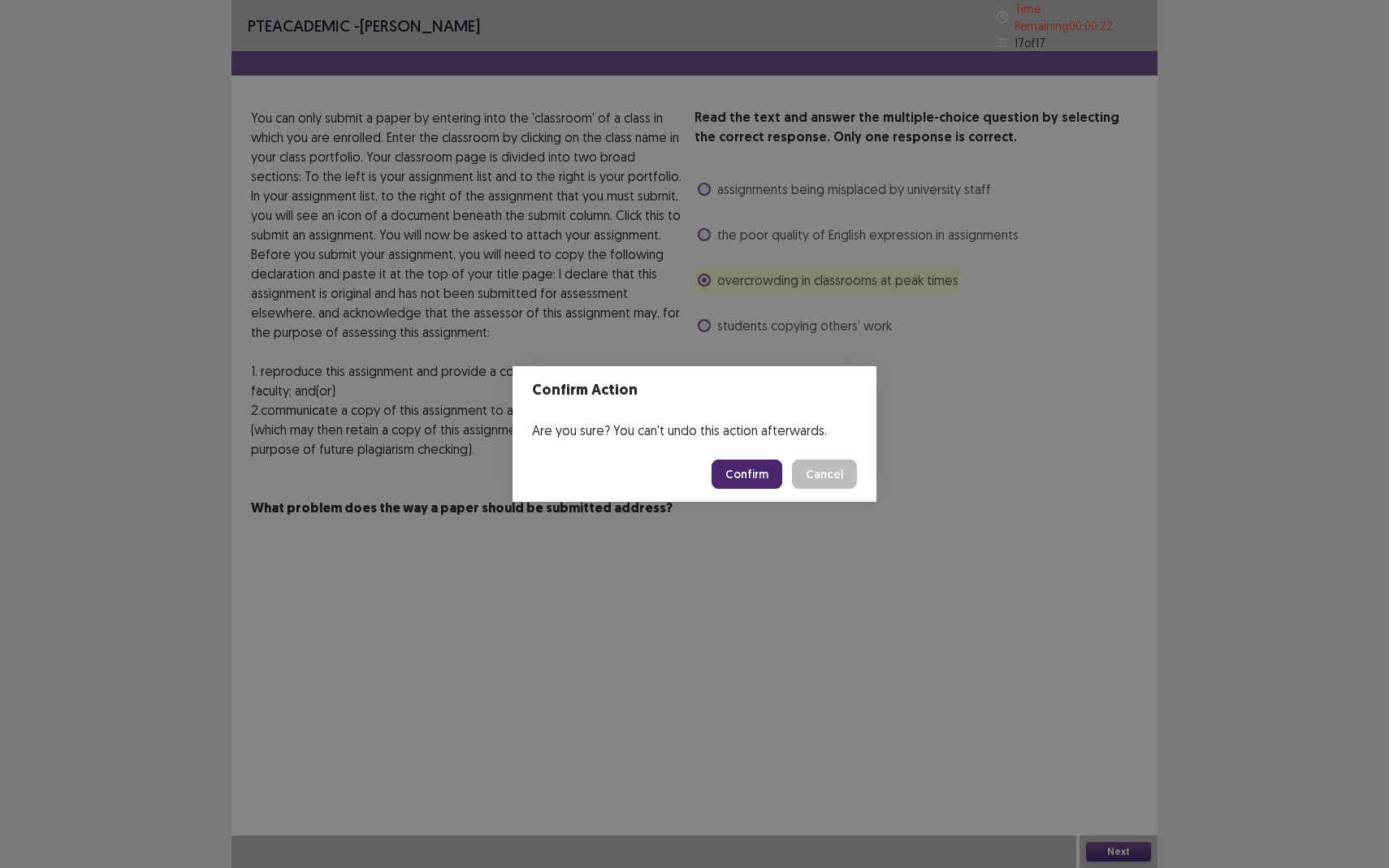
click at [742, 472] on button "Confirm" at bounding box center [747, 474] width 70 height 29
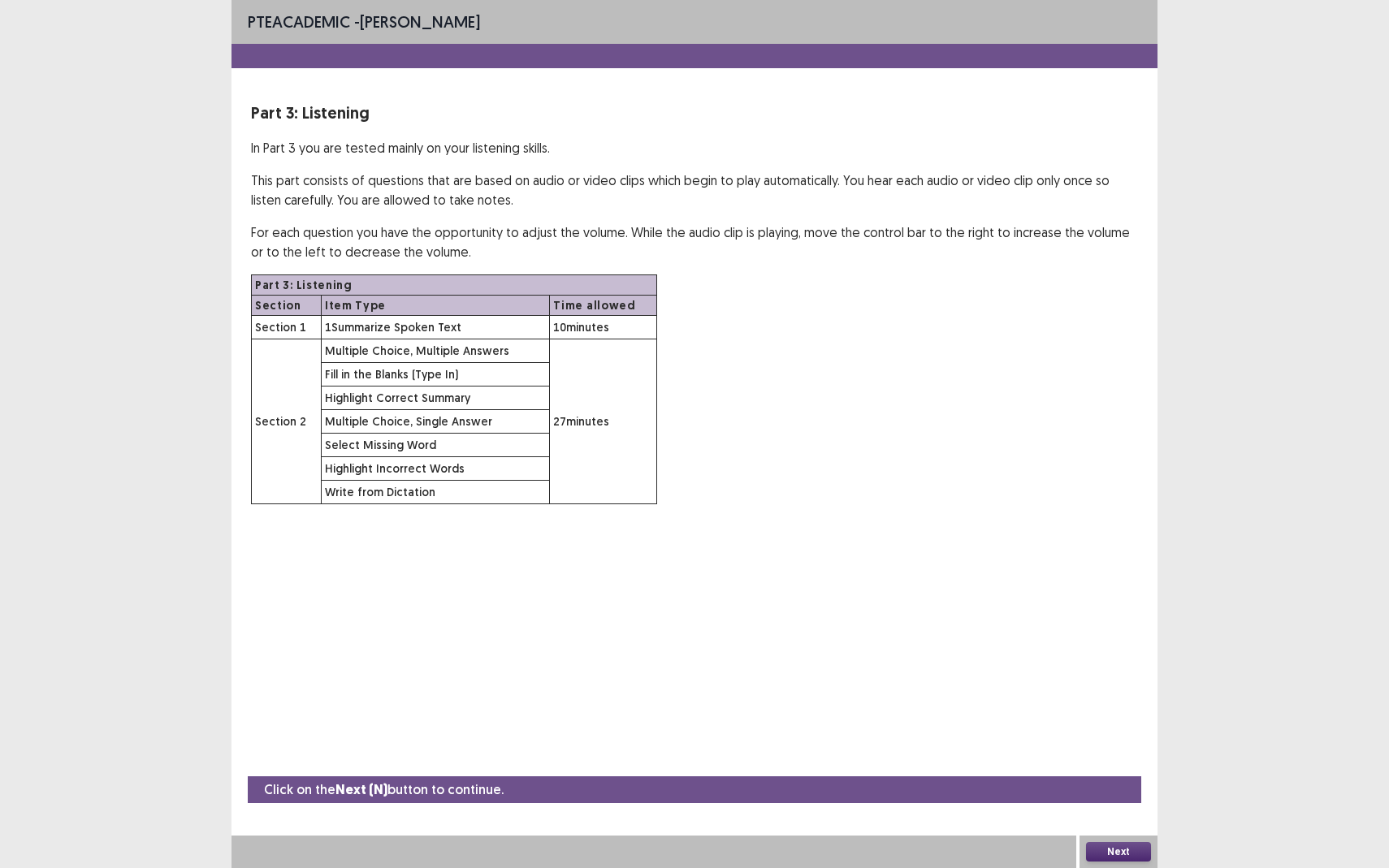
click at [1115, 768] on button "Next" at bounding box center [1117, 852] width 65 height 20
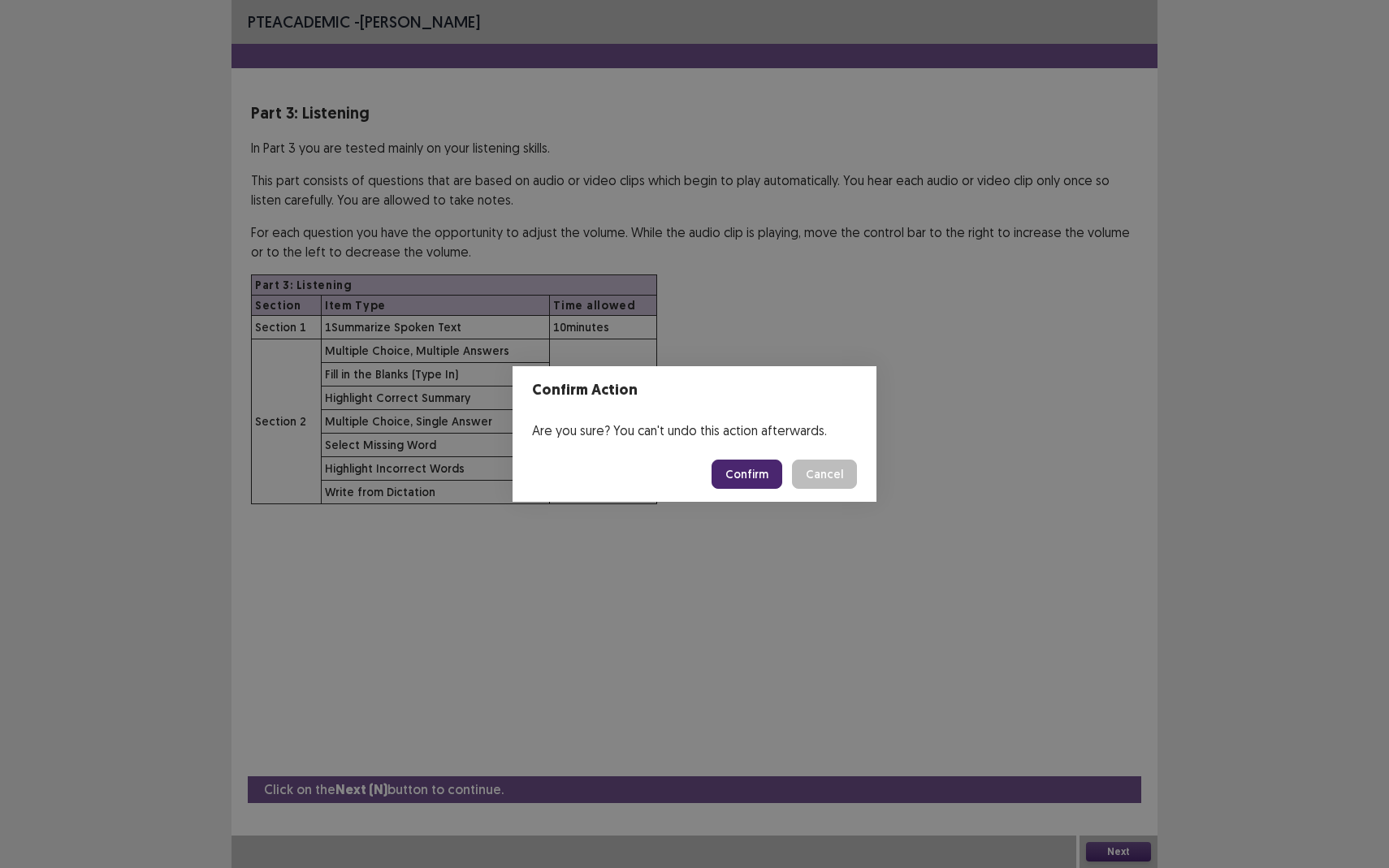
click at [753, 473] on button "Confirm" at bounding box center [747, 474] width 70 height 29
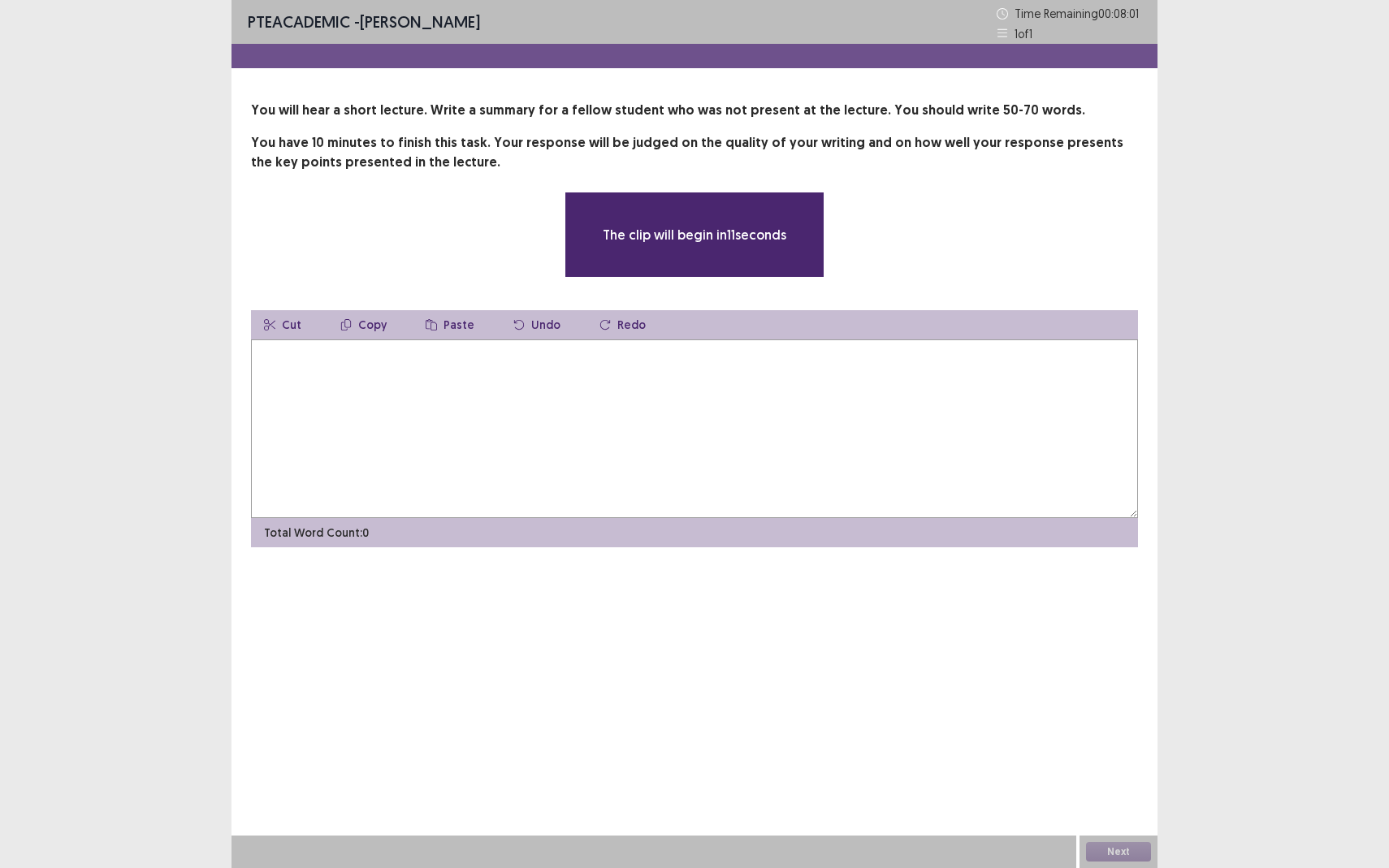
click at [591, 412] on textarea at bounding box center [694, 429] width 887 height 178
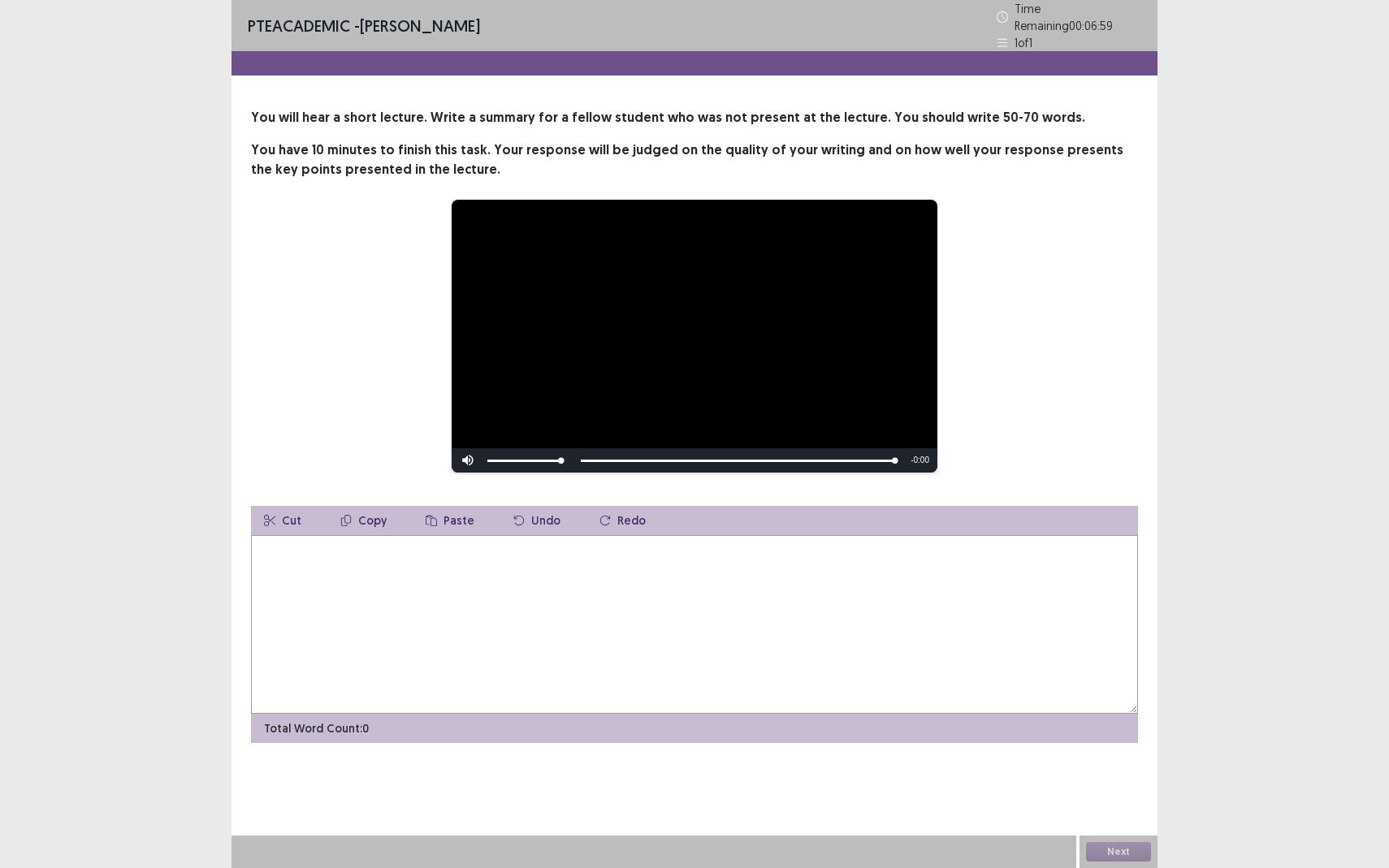
click at [492, 585] on textarea at bounding box center [694, 624] width 887 height 178
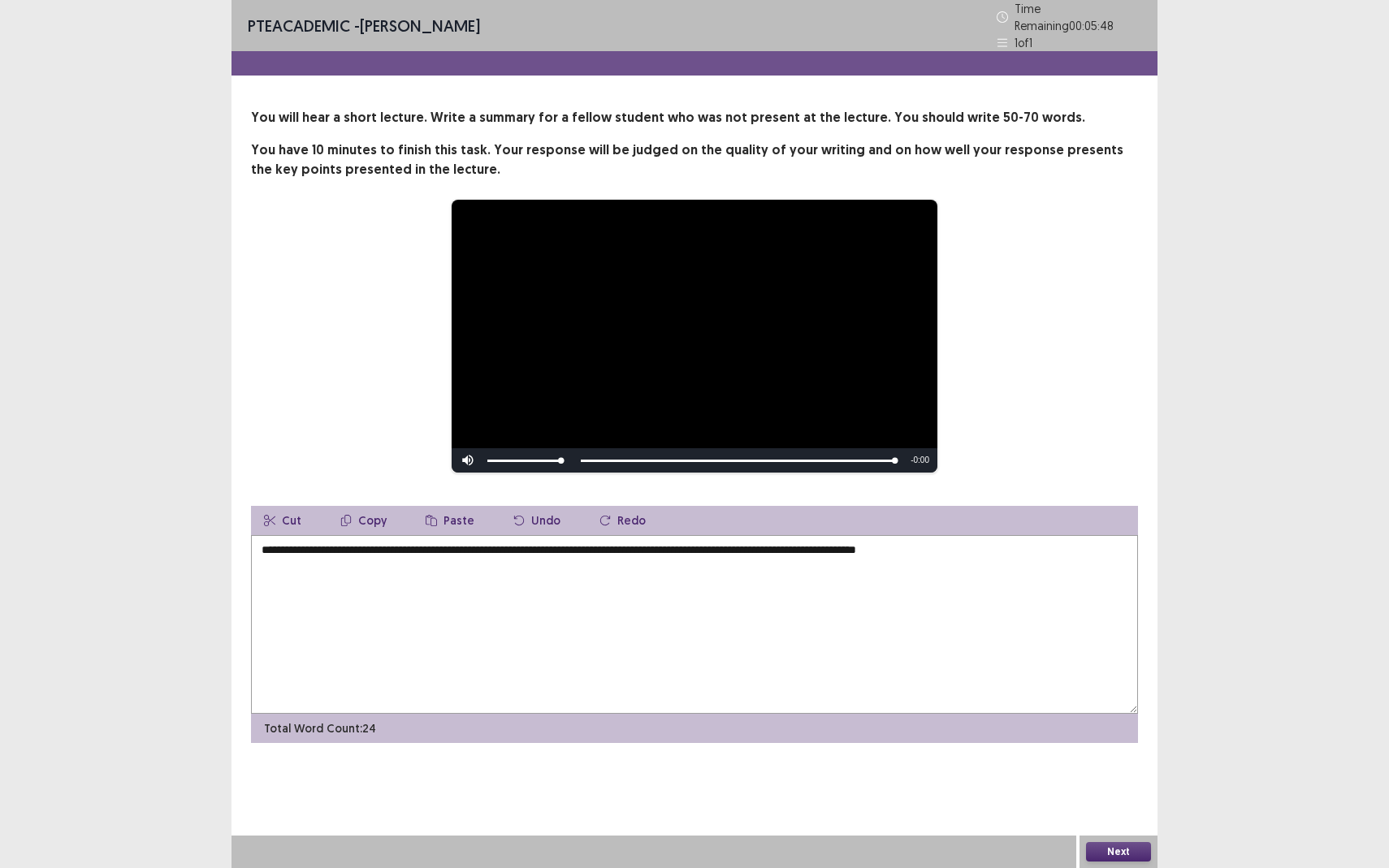
click at [624, 543] on textarea "**********" at bounding box center [694, 624] width 887 height 178
click at [960, 549] on textarea "**********" at bounding box center [694, 624] width 887 height 178
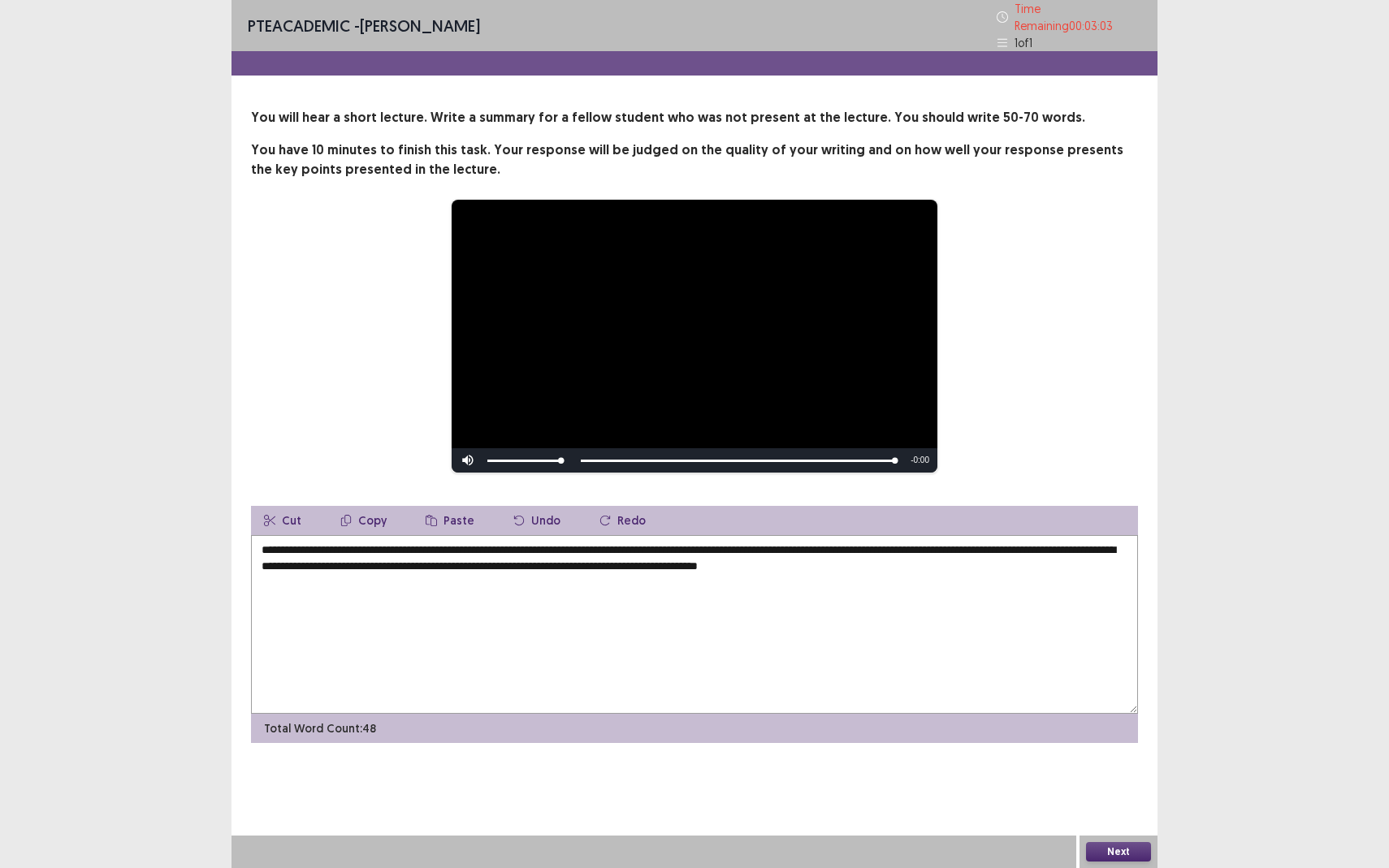
click at [882, 560] on textarea "**********" at bounding box center [694, 624] width 887 height 178
click at [1010, 571] on textarea "**********" at bounding box center [694, 624] width 887 height 178
click at [310, 558] on textarea "**********" at bounding box center [694, 624] width 887 height 178
click at [706, 574] on textarea "**********" at bounding box center [694, 624] width 887 height 178
type textarea "**********"
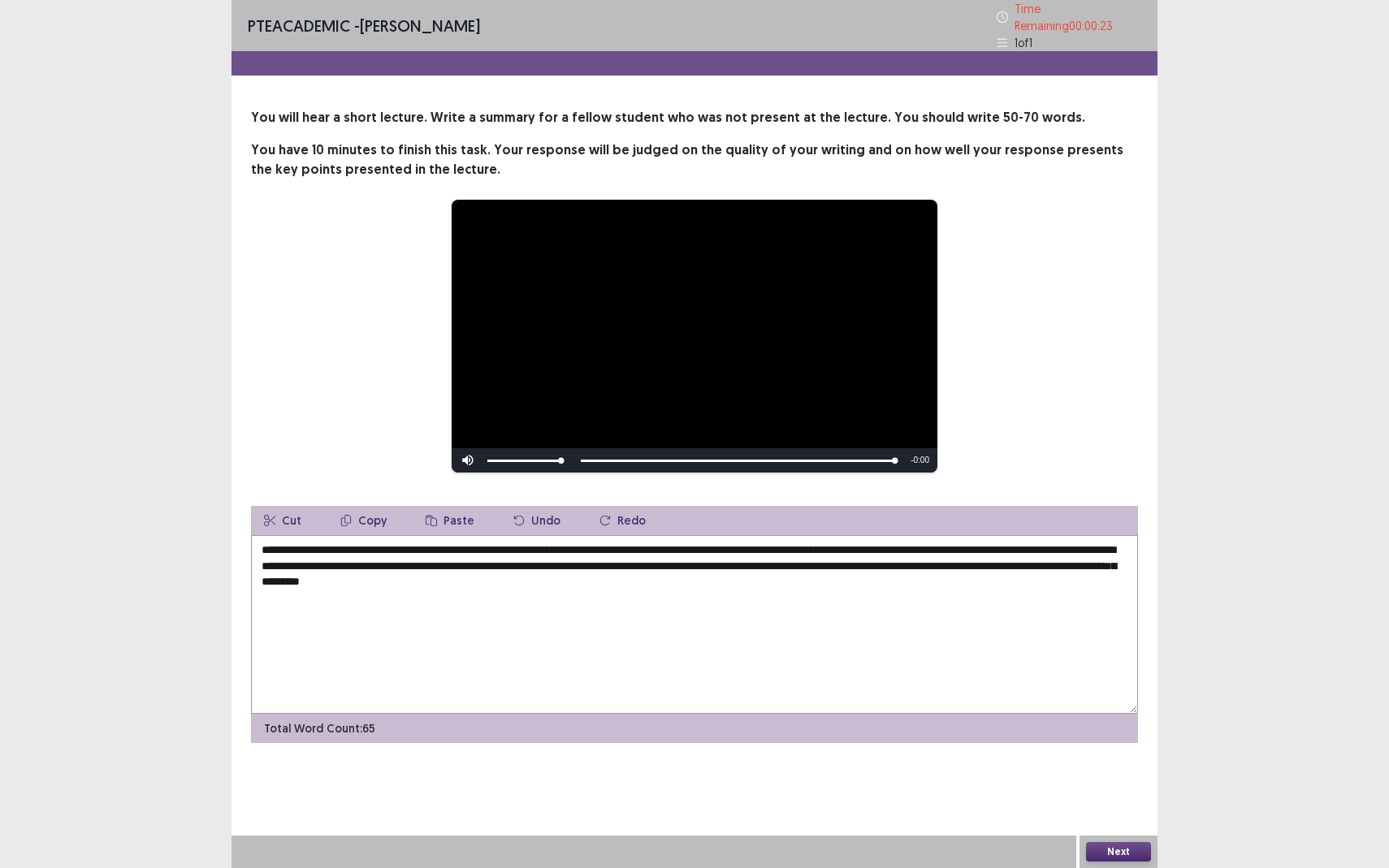
click at [1108, 768] on button "Next" at bounding box center [1117, 852] width 65 height 20
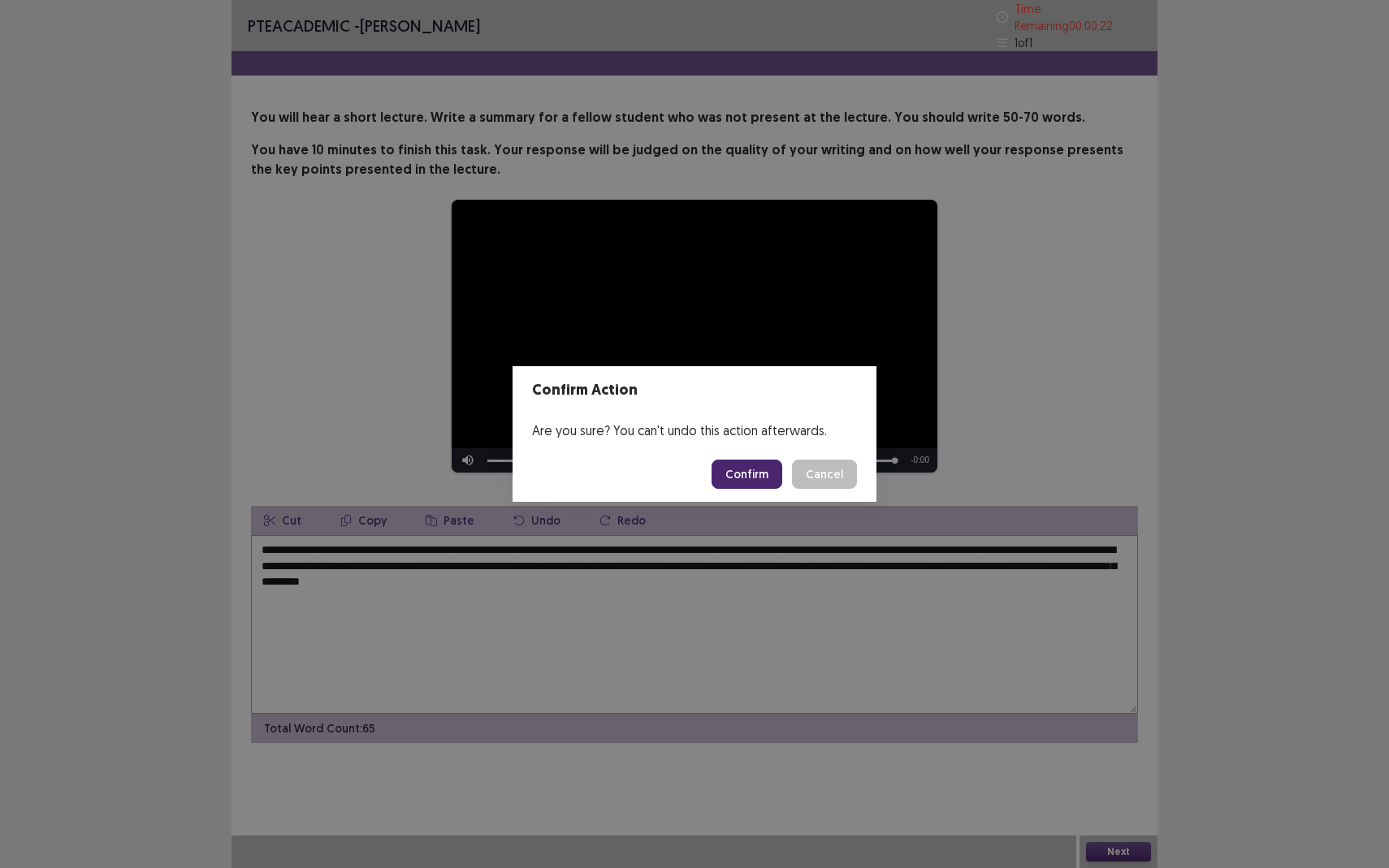
click at [757, 472] on button "Confirm" at bounding box center [747, 474] width 70 height 29
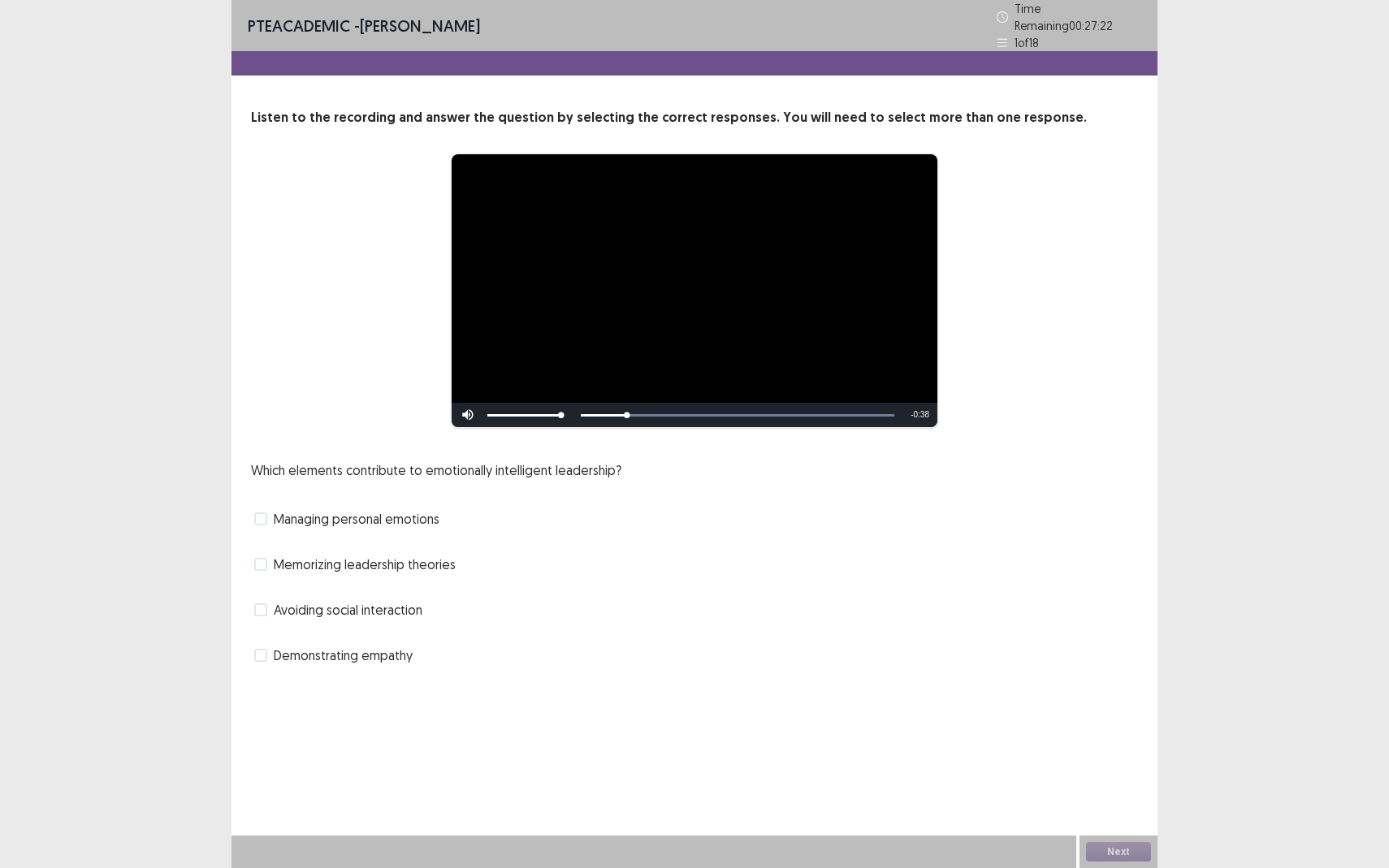
click at [257, 558] on span at bounding box center [261, 564] width 13 height 13
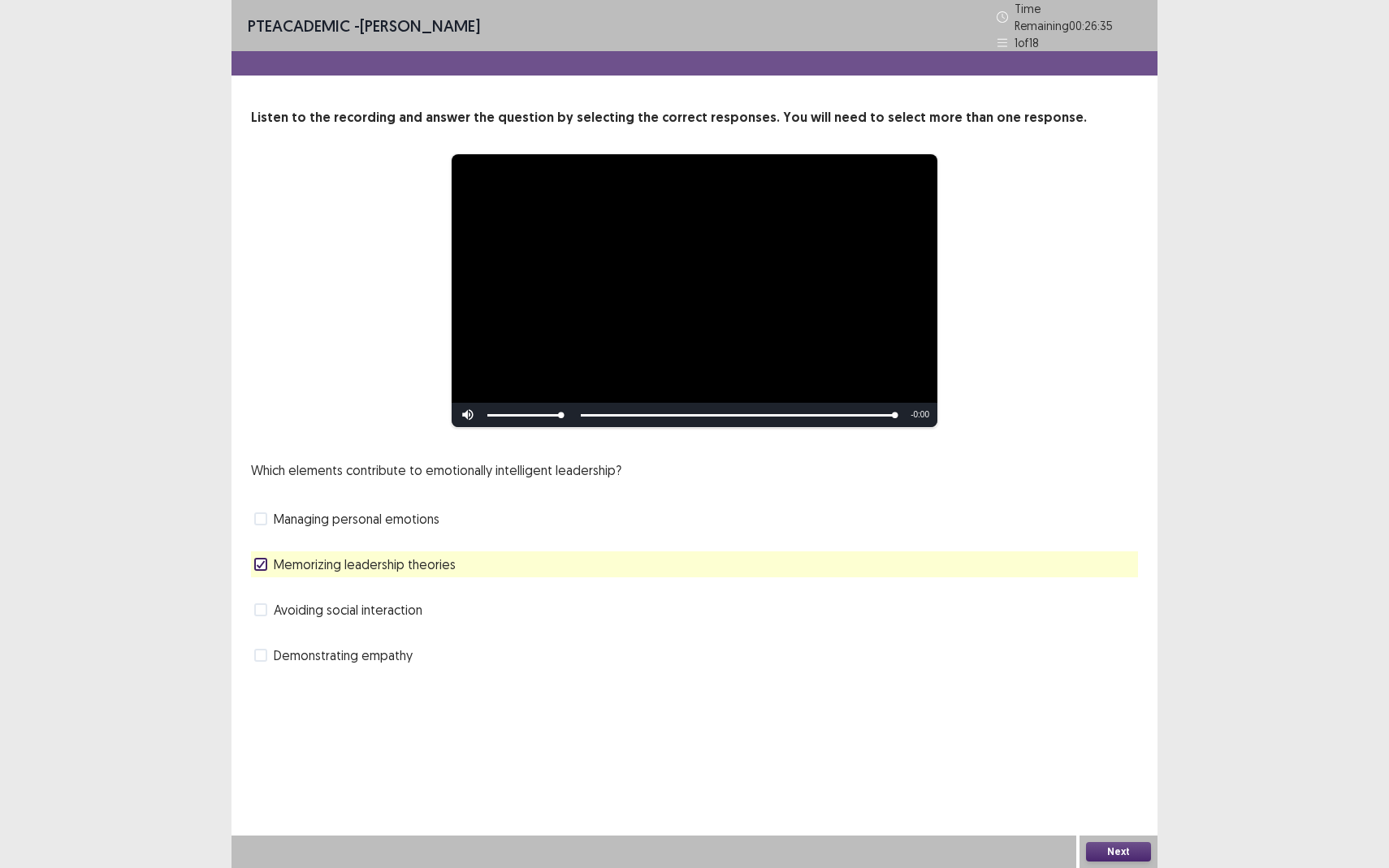
click at [1095, 768] on button "Next" at bounding box center [1117, 852] width 65 height 20
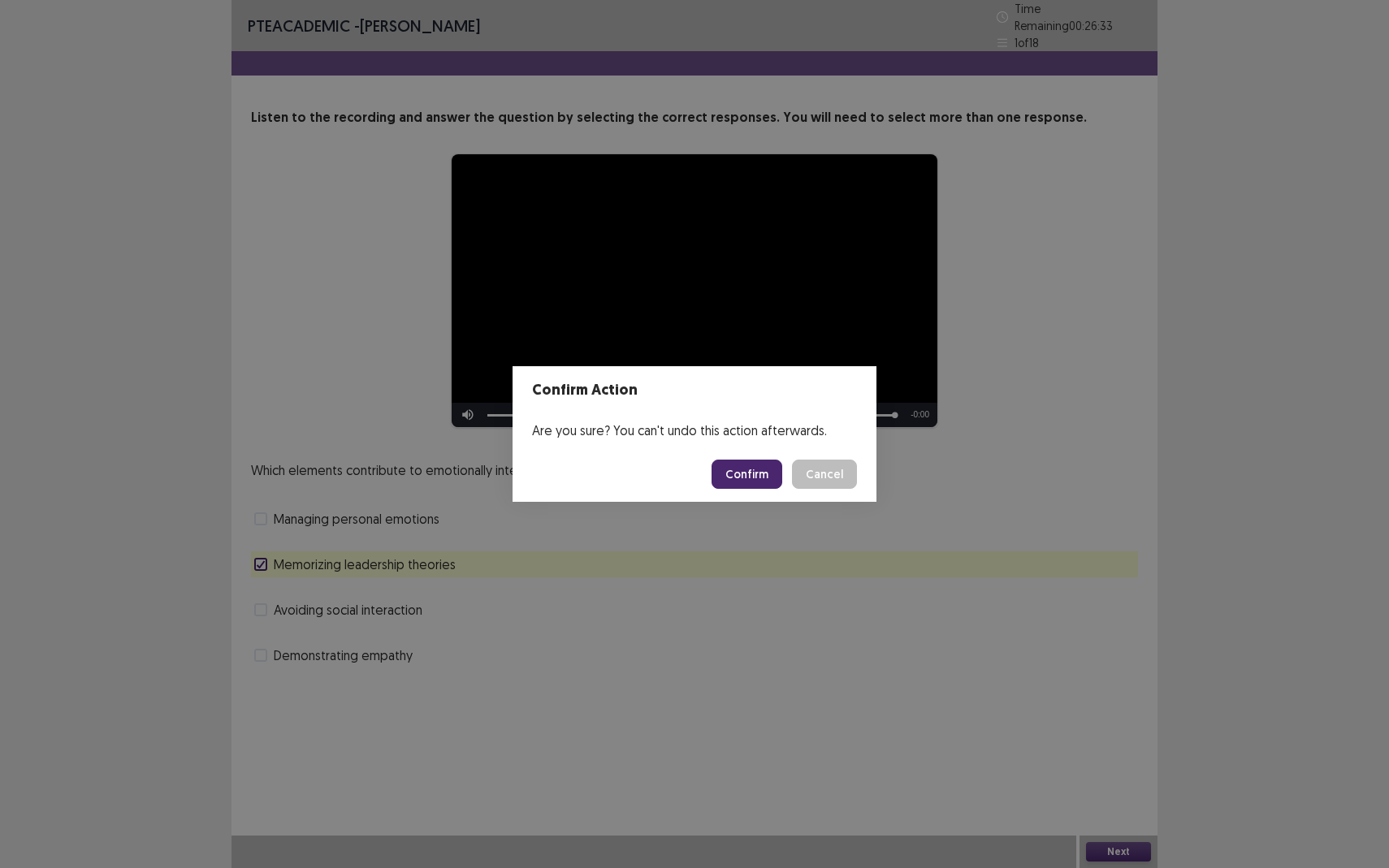
click at [733, 473] on button "Confirm" at bounding box center [747, 474] width 70 height 29
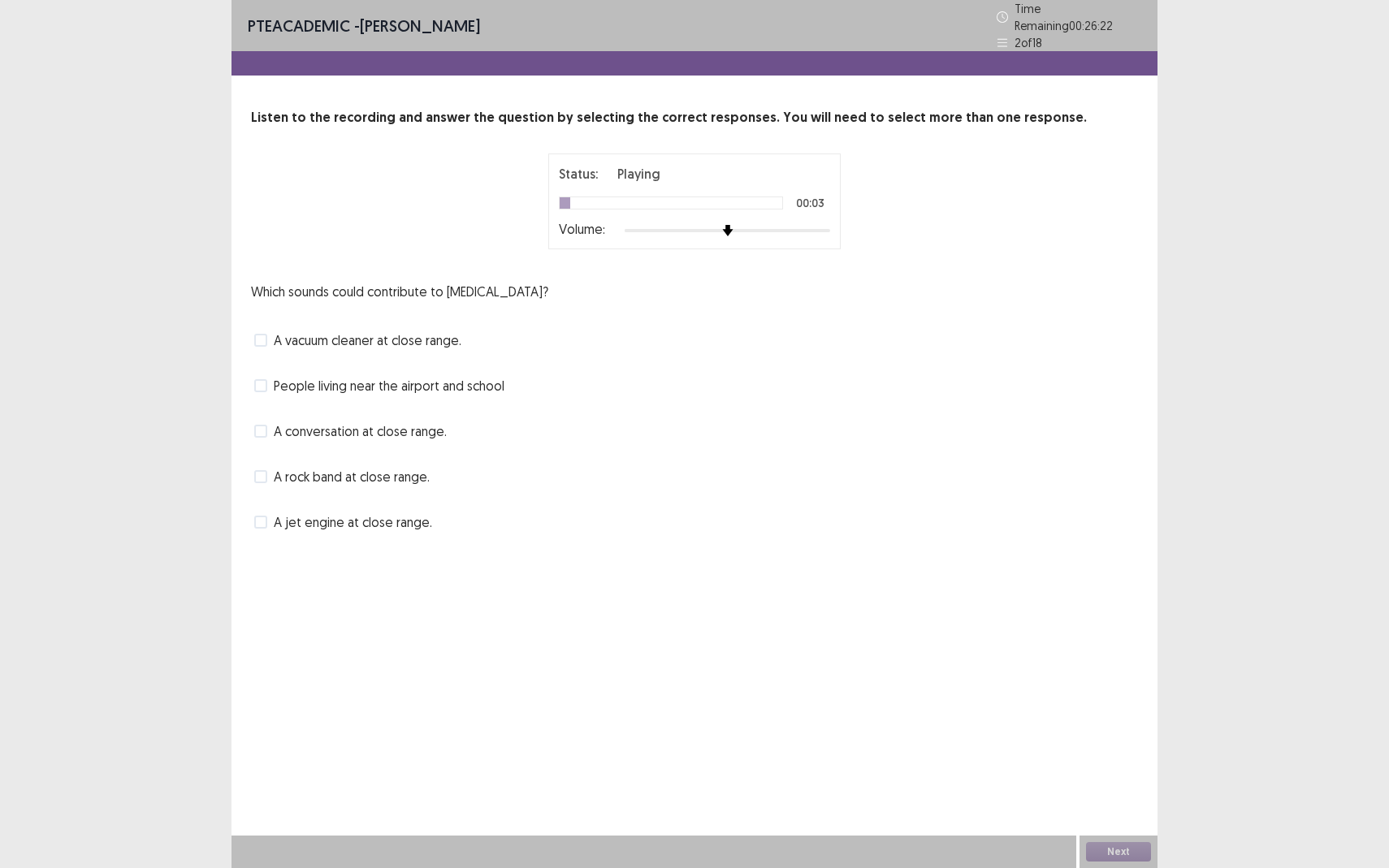
click at [260, 515] on span at bounding box center [261, 522] width 13 height 13
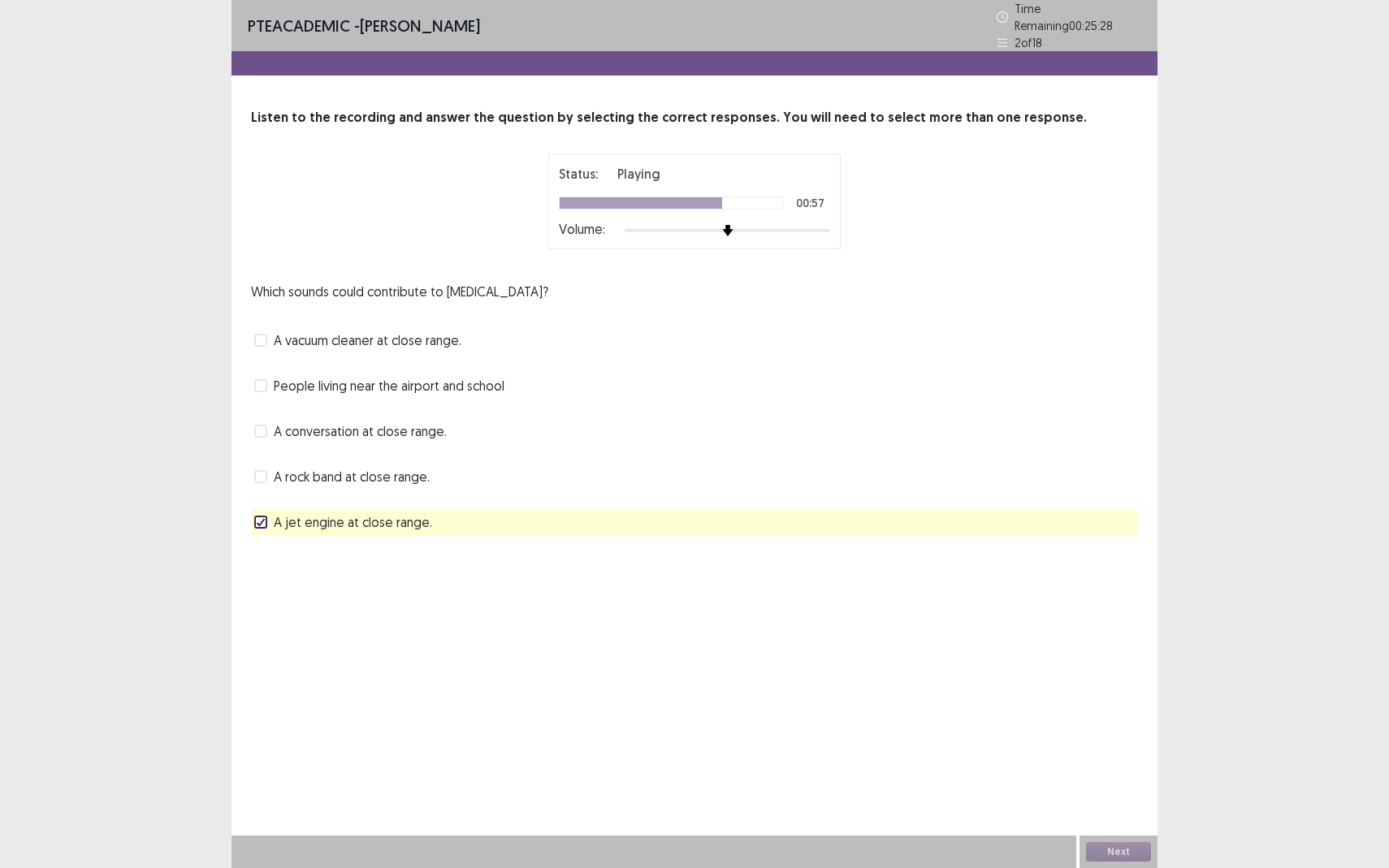
click at [267, 473] on span at bounding box center [261, 477] width 13 height 13
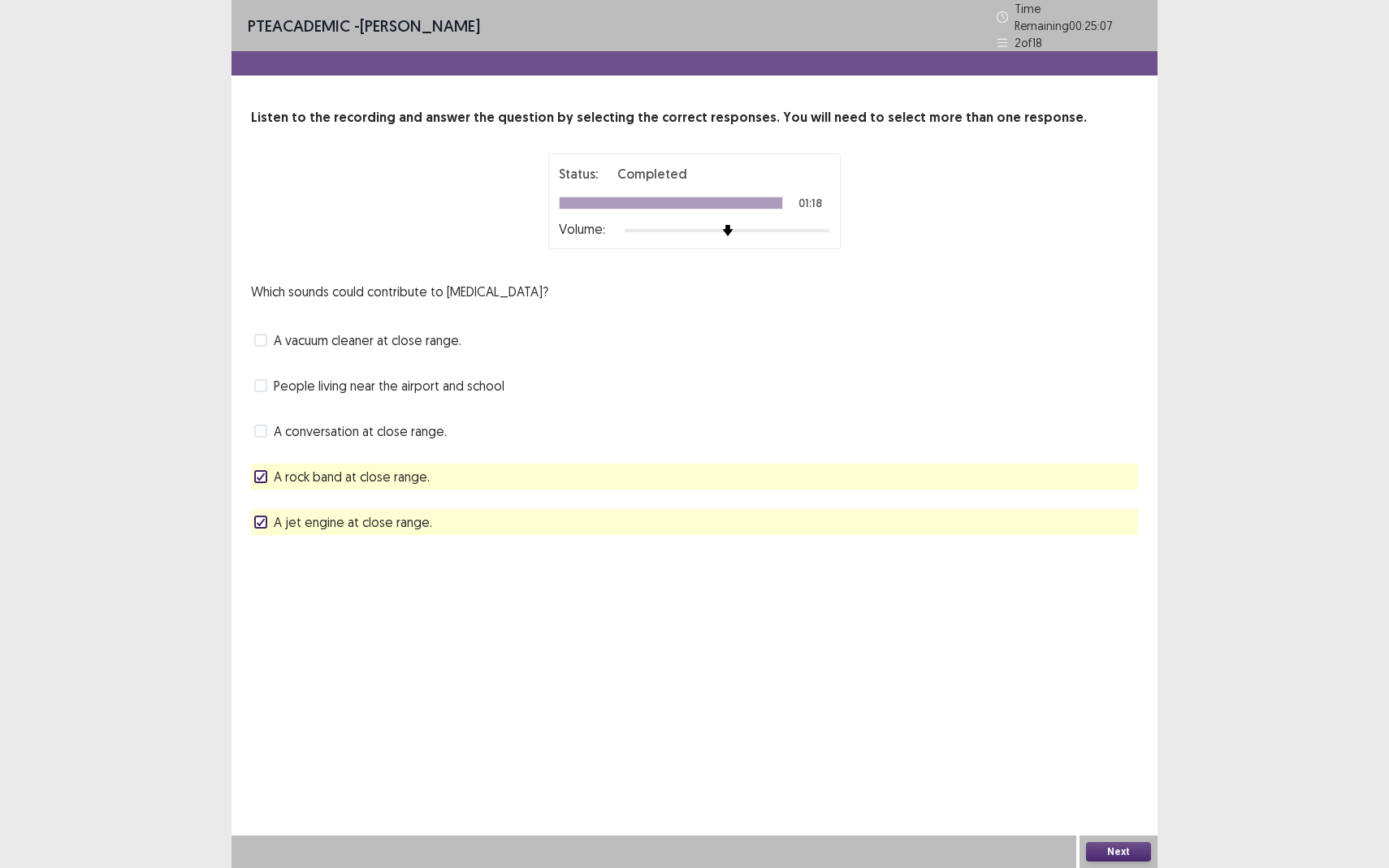
click at [1118, 768] on button "Next" at bounding box center [1117, 852] width 65 height 20
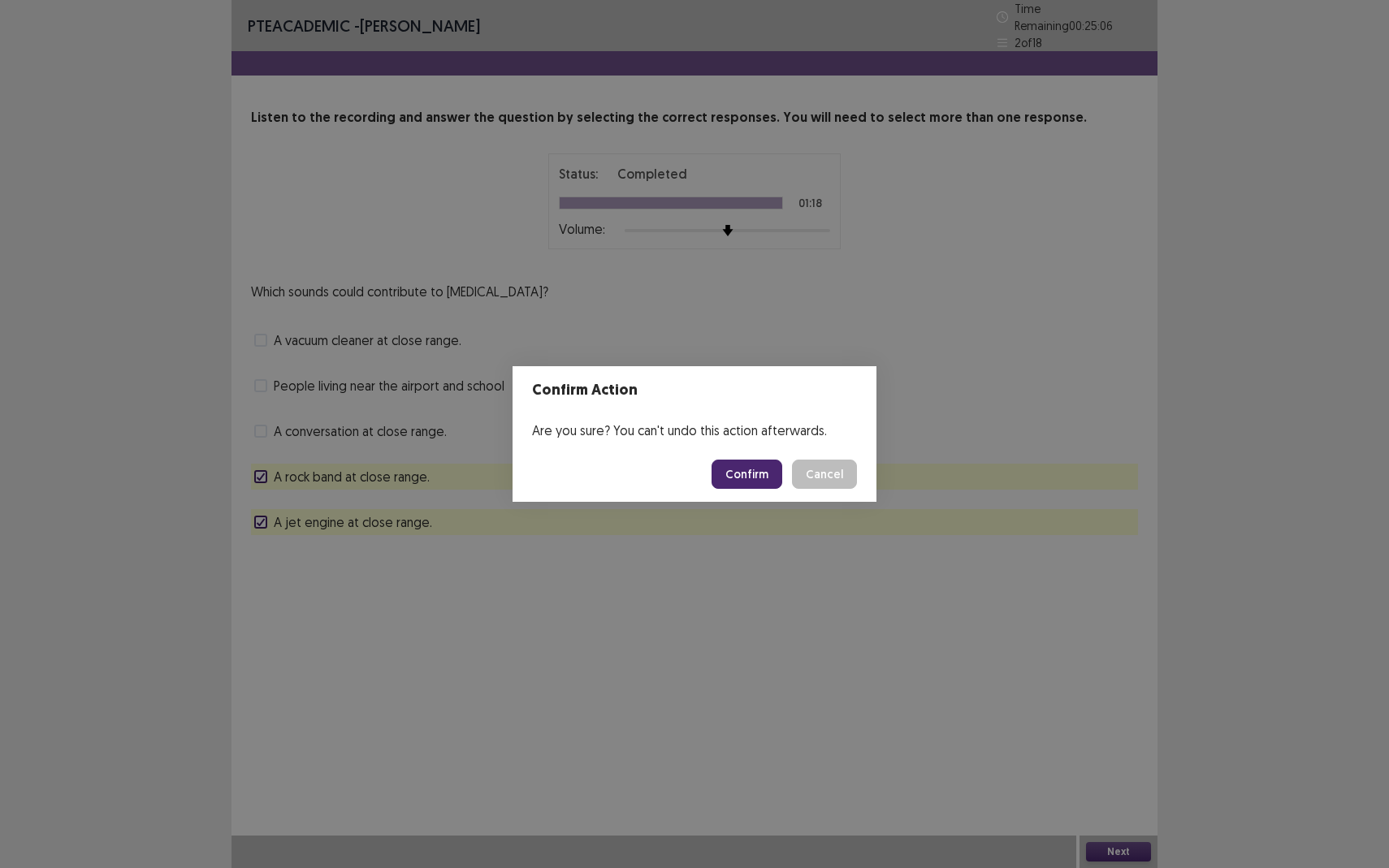
click at [762, 475] on button "Confirm" at bounding box center [747, 474] width 70 height 29
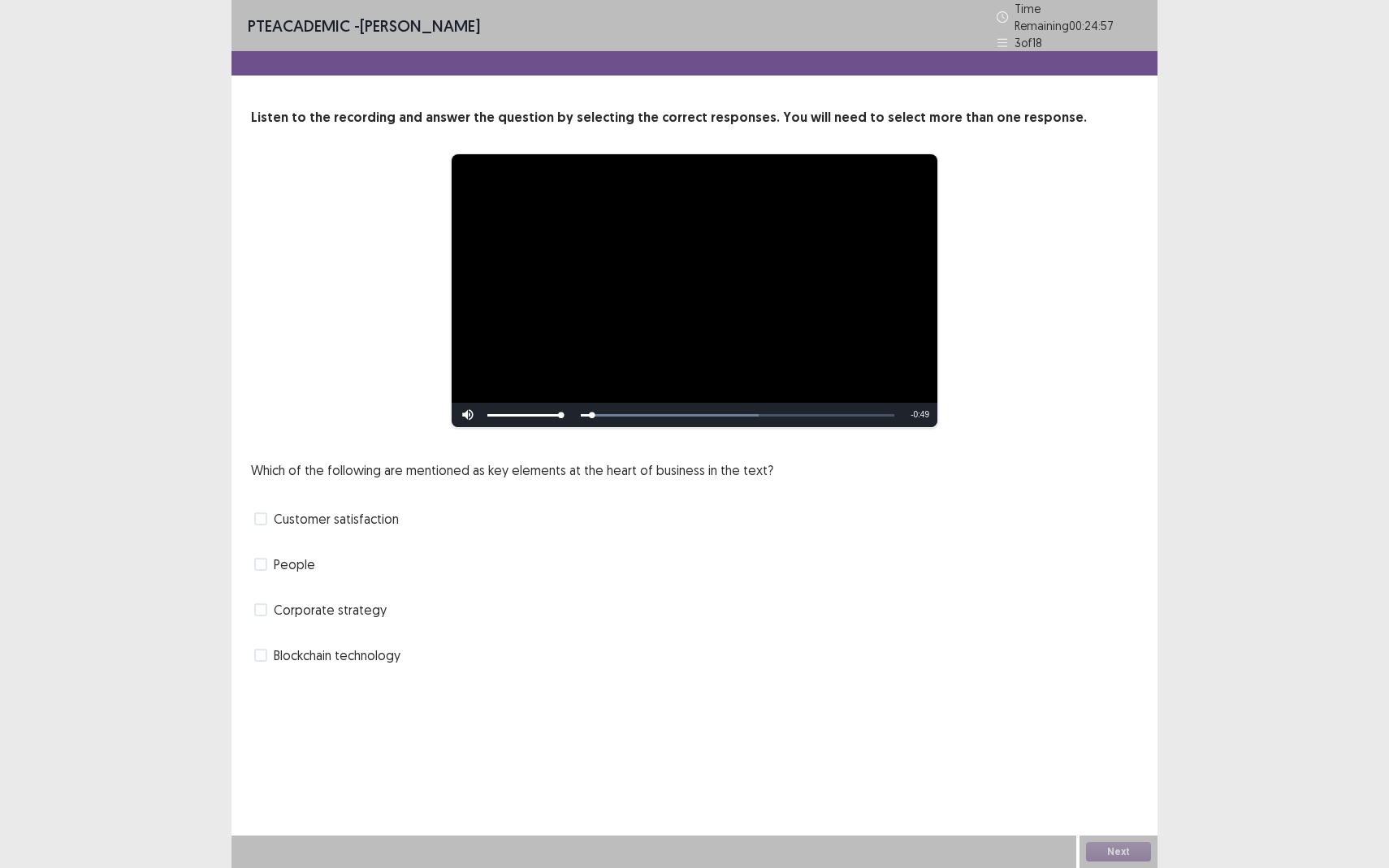
click at [265, 514] on span at bounding box center [261, 519] width 13 height 13
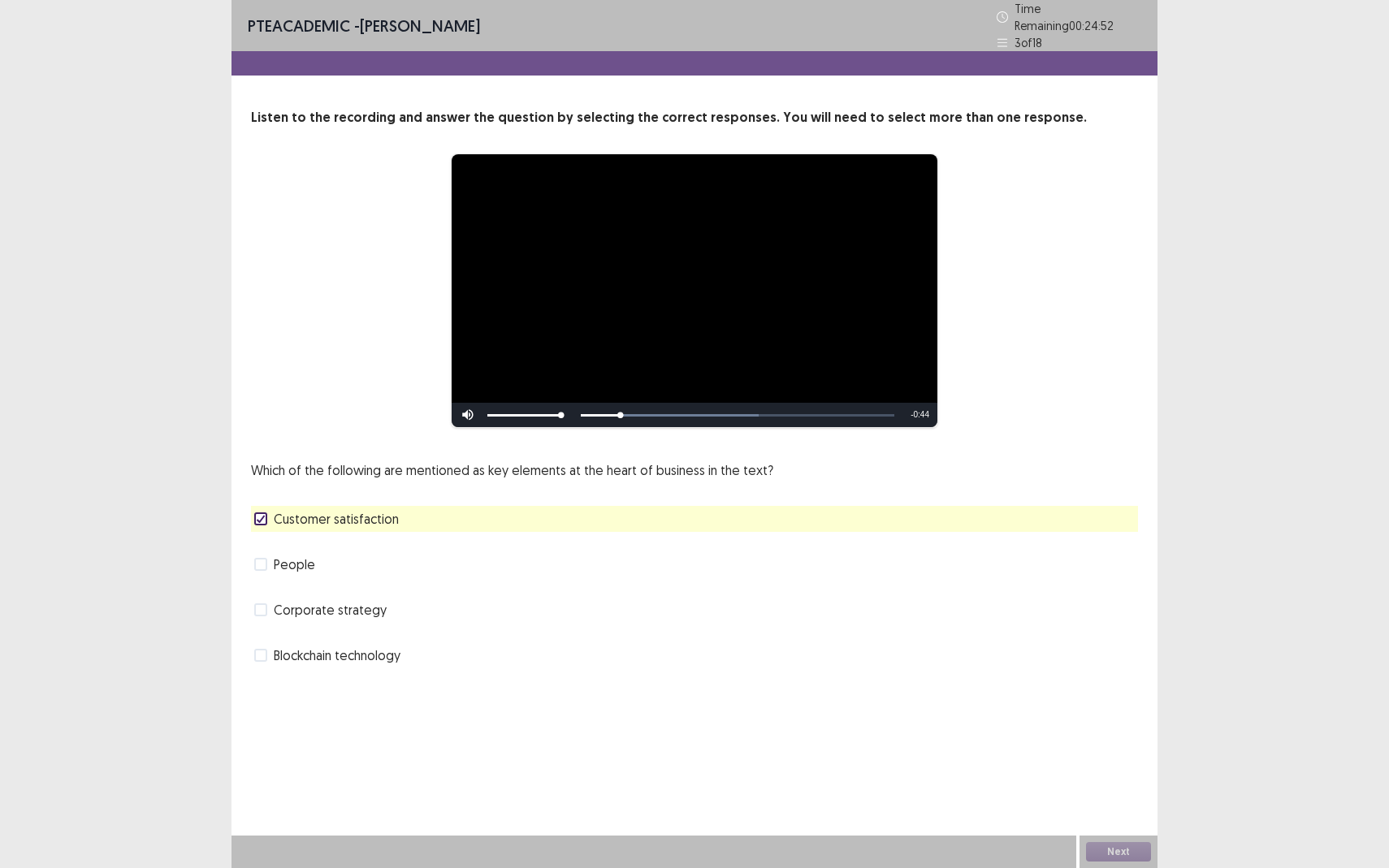
click at [263, 604] on span at bounding box center [261, 610] width 13 height 13
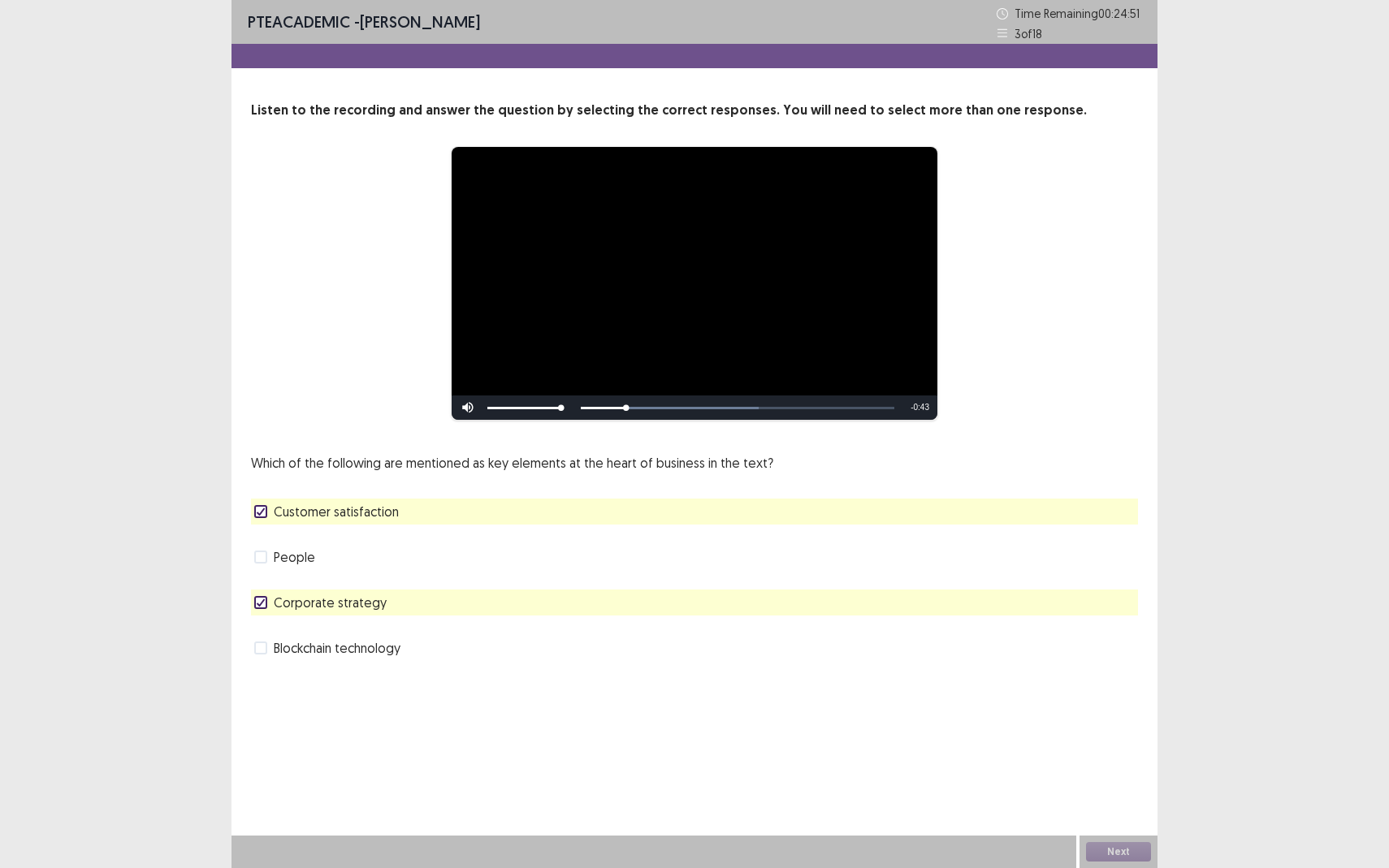
click at [262, 557] on span at bounding box center [261, 557] width 13 height 13
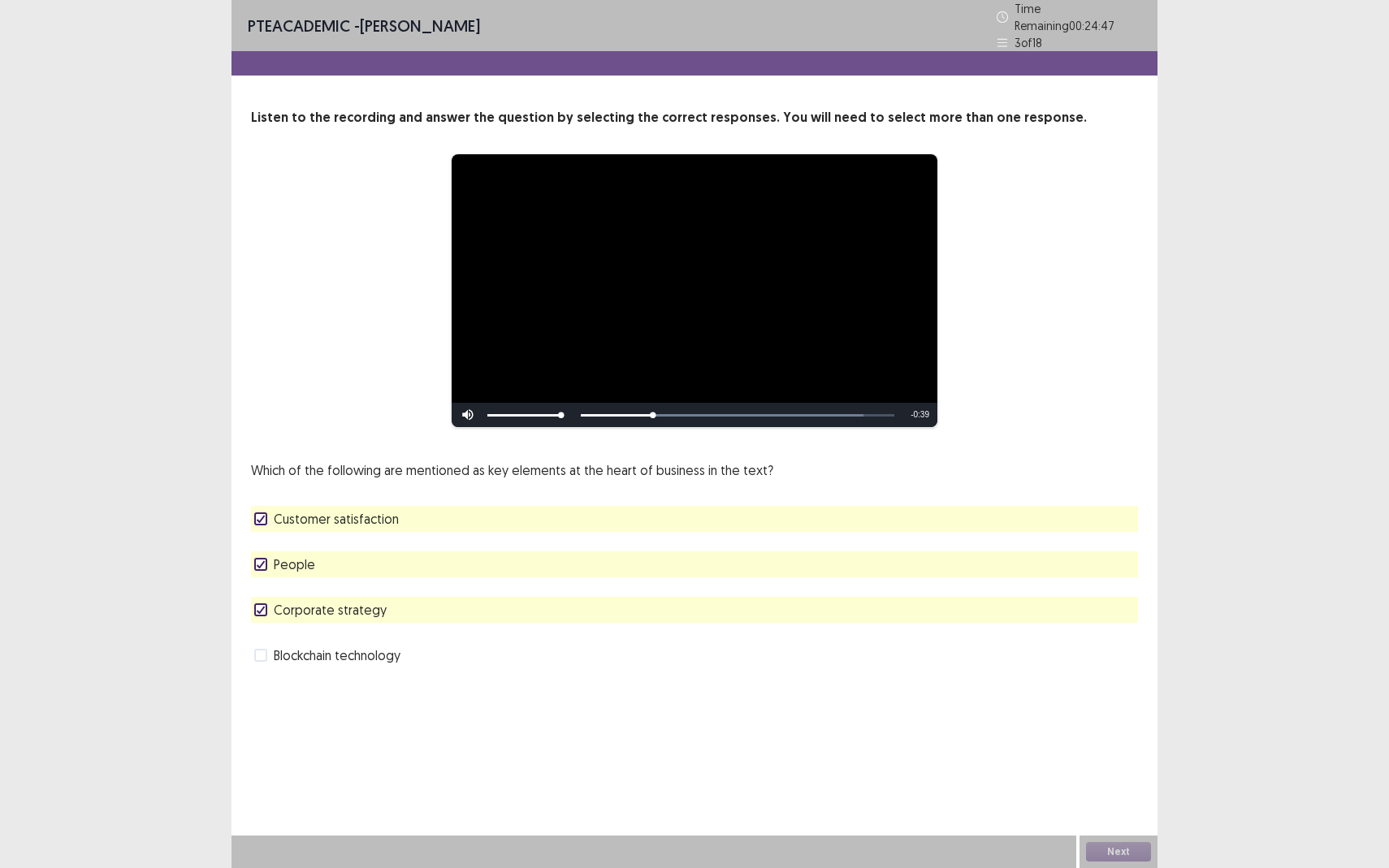
click at [259, 515] on icon at bounding box center [261, 519] width 10 height 8
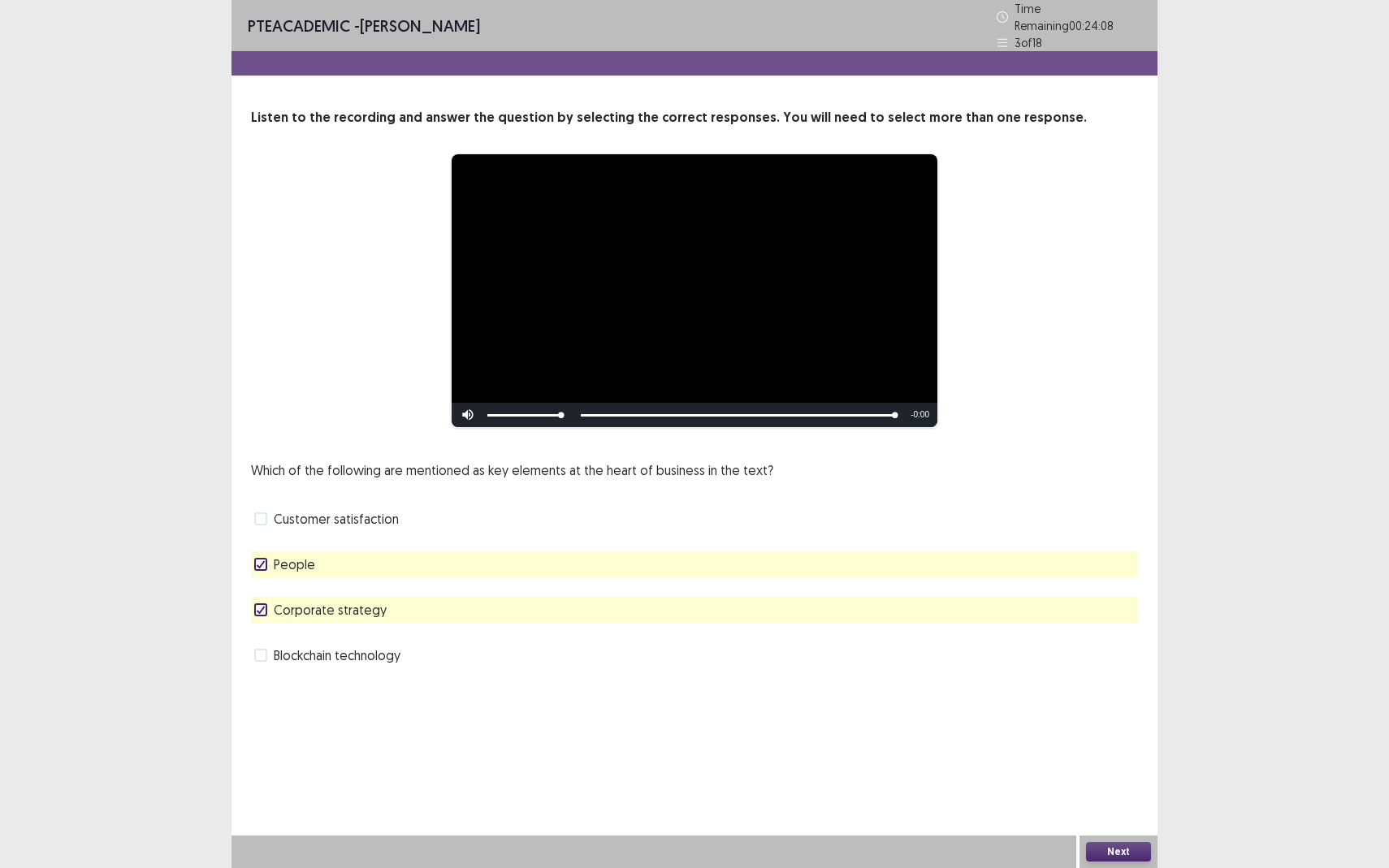
click at [1108, 768] on button "Next" at bounding box center [1117, 852] width 65 height 20
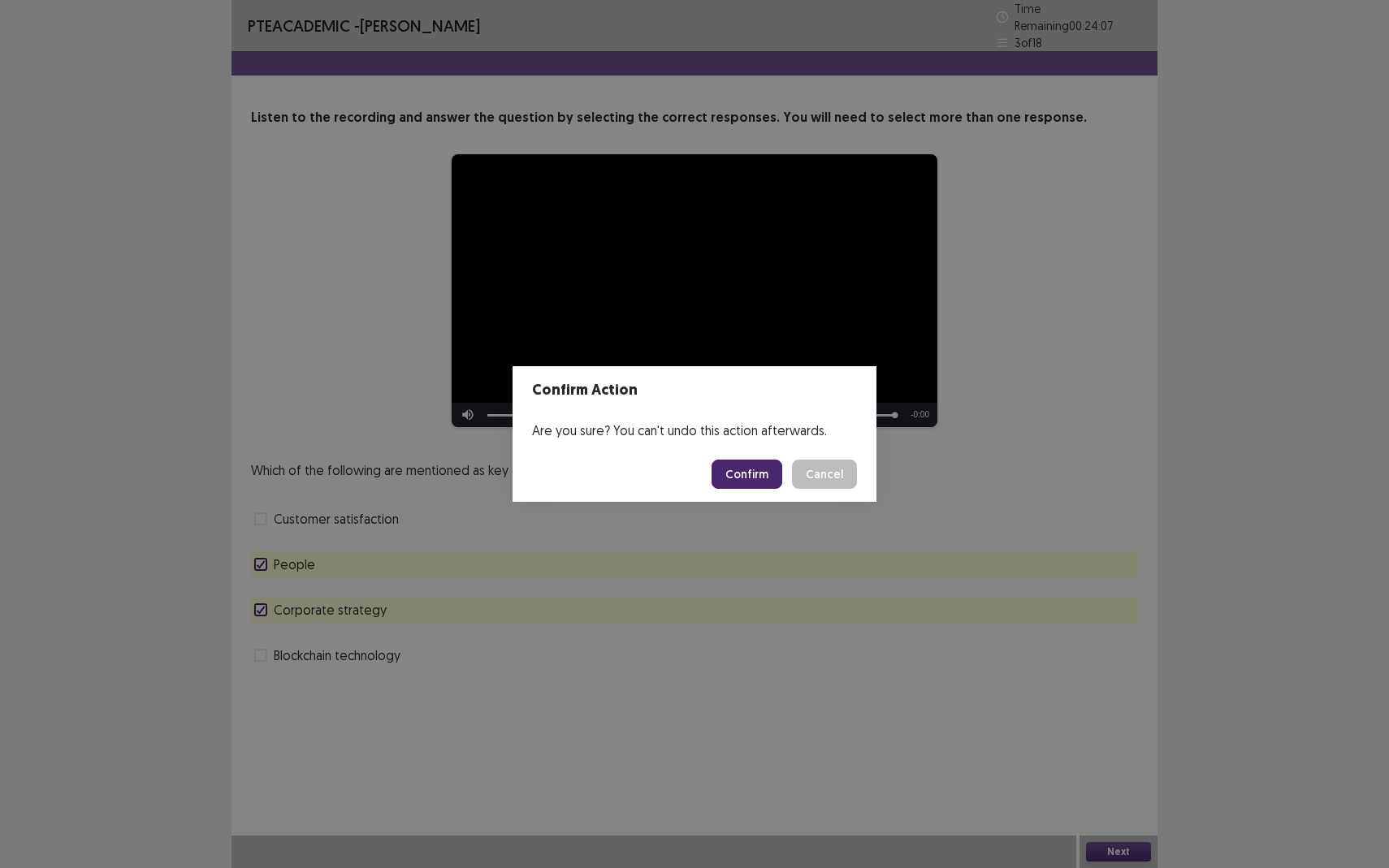
click at [742, 472] on button "Confirm" at bounding box center [747, 474] width 70 height 29
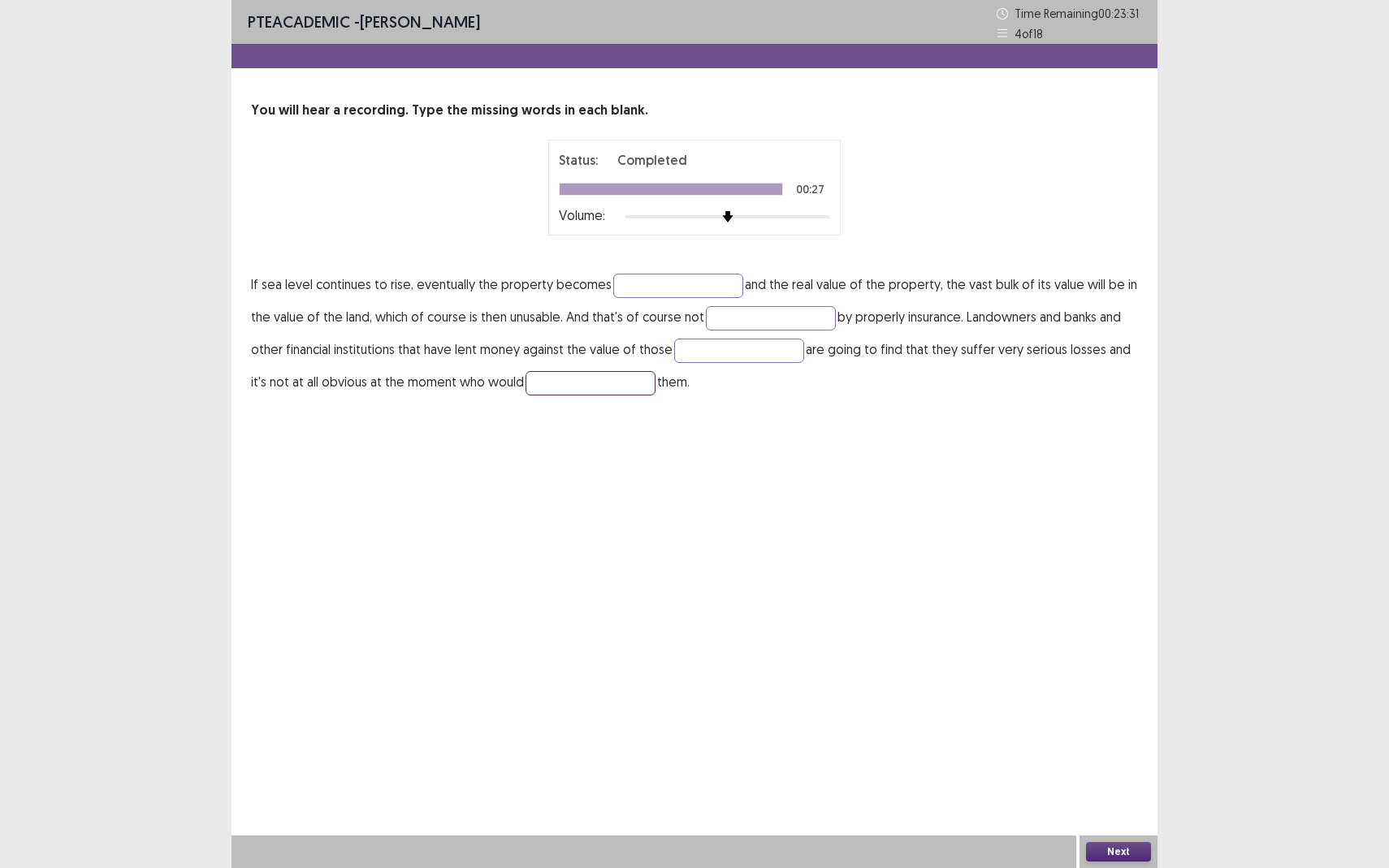
click at [529, 382] on input "text" at bounding box center [590, 384] width 130 height 25
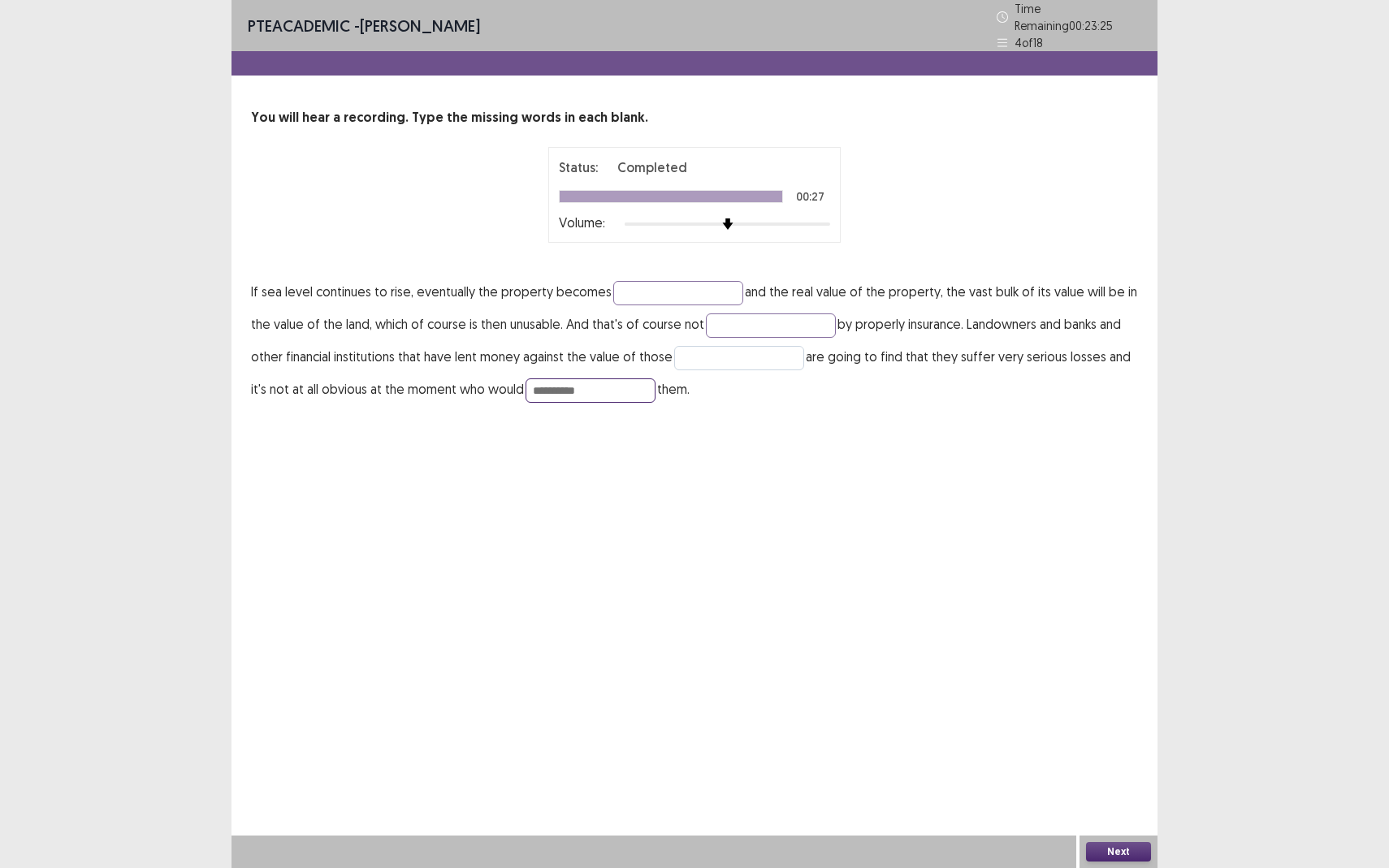
type input "**********"
click at [704, 347] on input "text" at bounding box center [739, 358] width 130 height 25
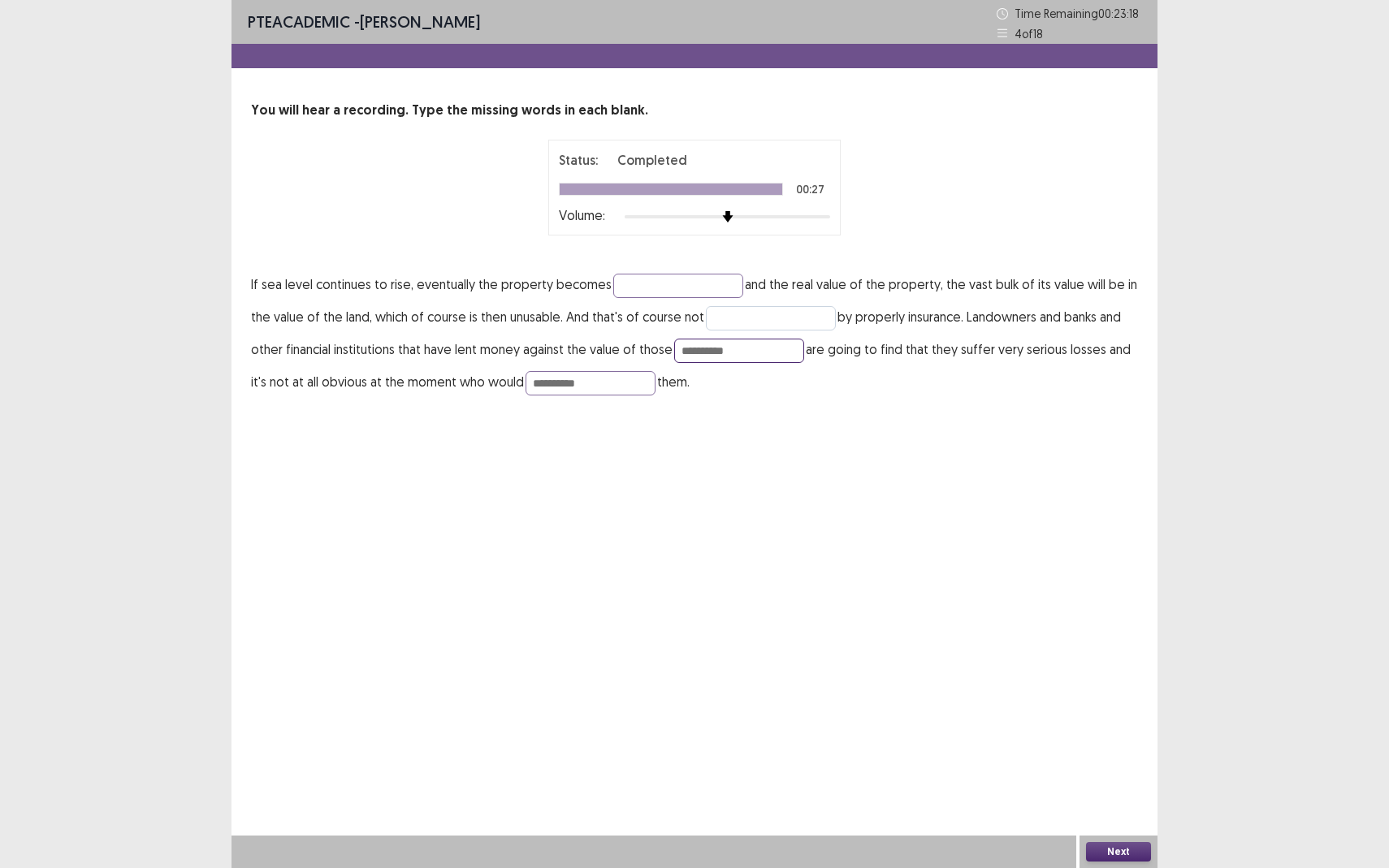
type input "**********"
click at [732, 308] on input "text" at bounding box center [771, 318] width 130 height 25
type input "*******"
click at [659, 274] on input "text" at bounding box center [677, 286] width 130 height 25
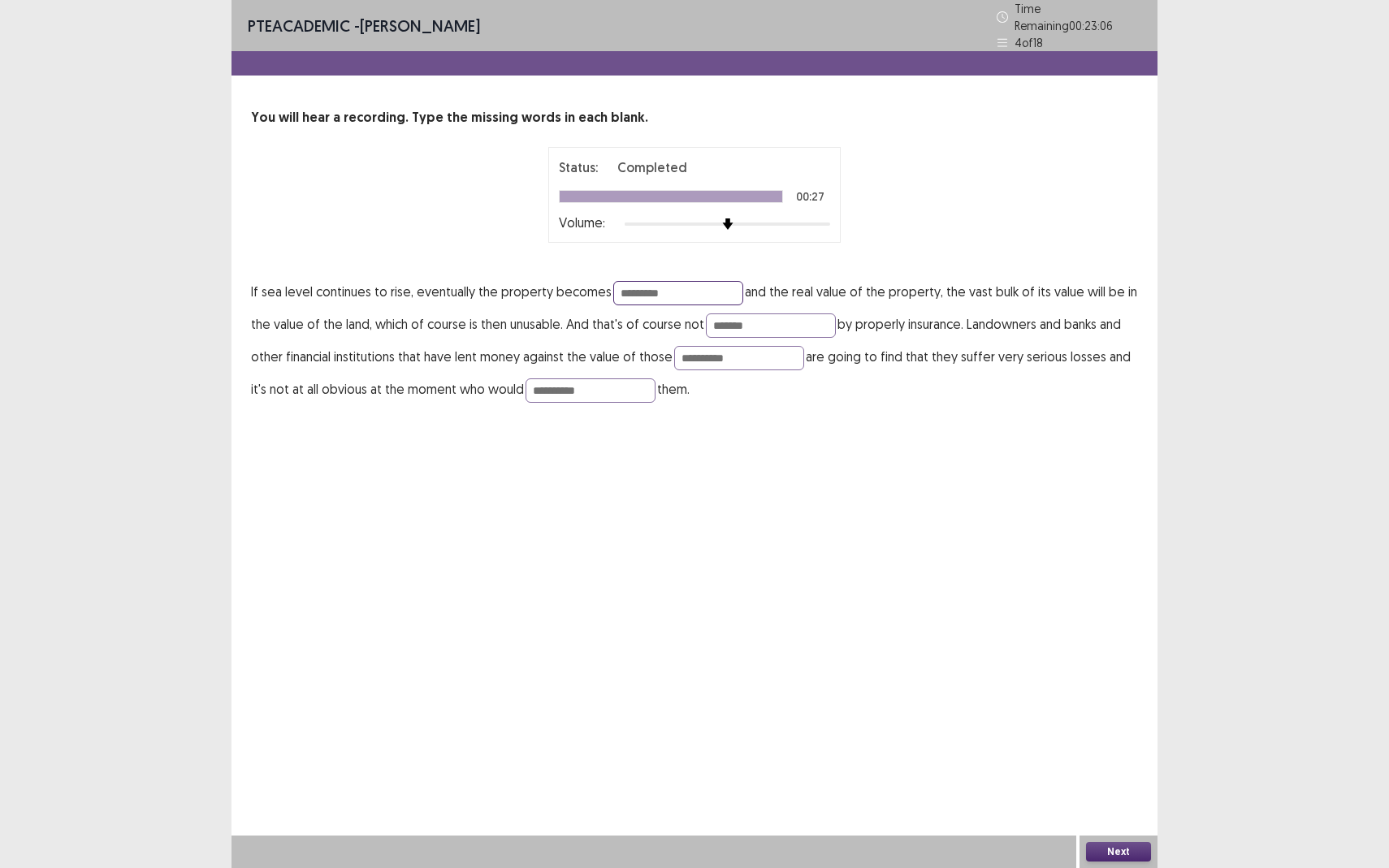
type input "*********"
click at [1102, 768] on button "Next" at bounding box center [1117, 852] width 65 height 20
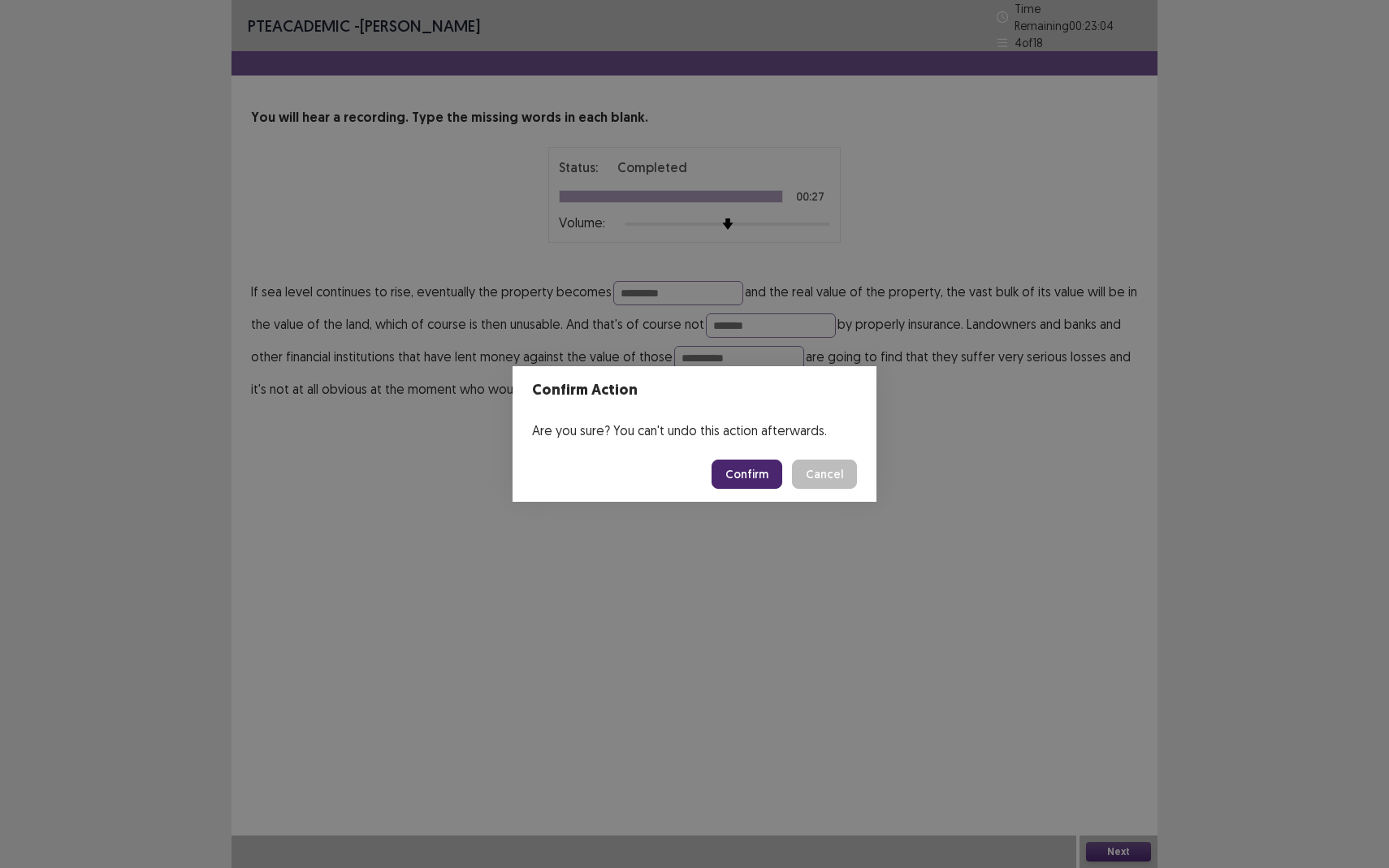
click at [761, 471] on button "Confirm" at bounding box center [747, 474] width 70 height 29
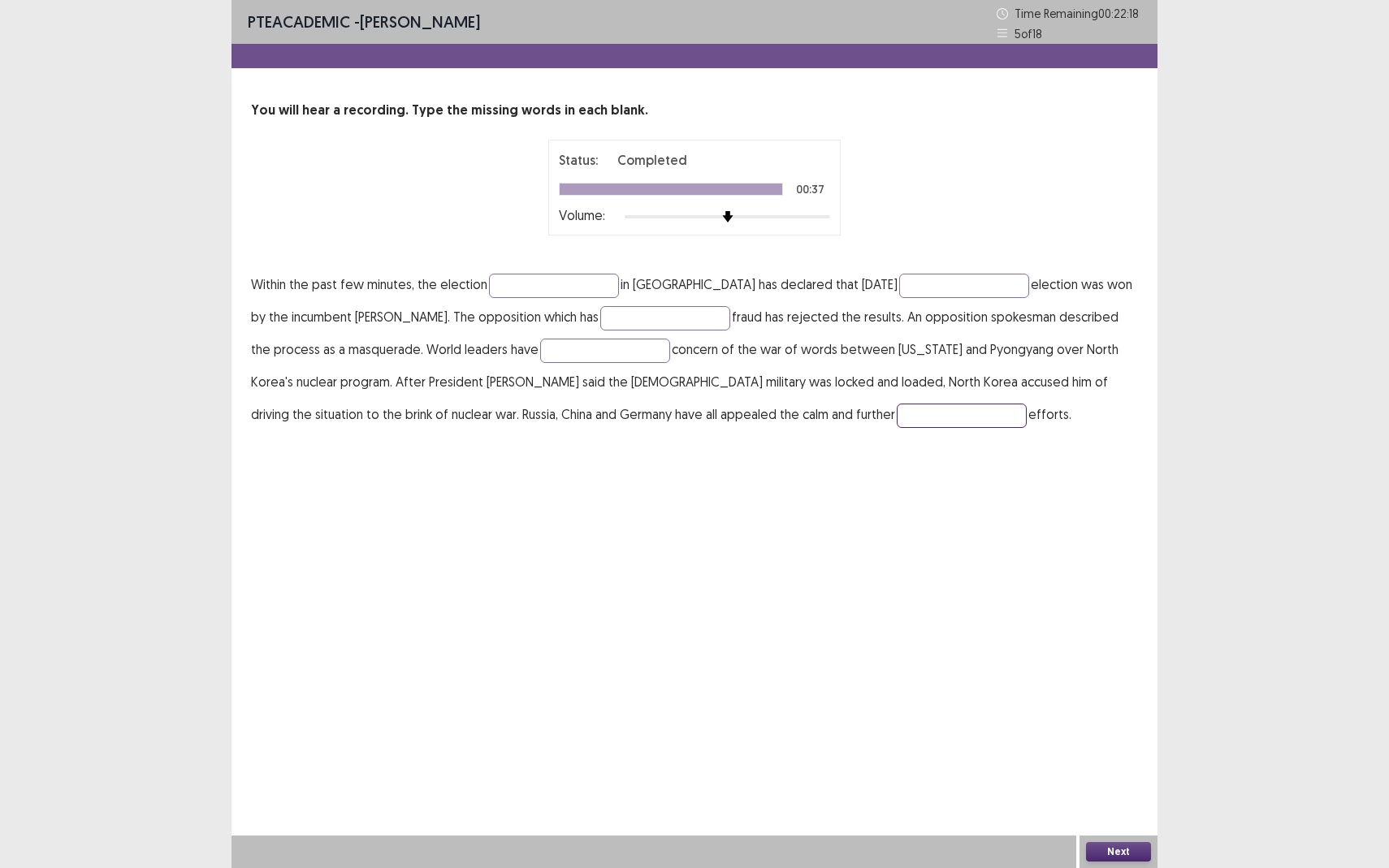
click at [897, 421] on input "text" at bounding box center [961, 416] width 130 height 25
type input "**********"
click at [553, 354] on input "text" at bounding box center [605, 351] width 130 height 25
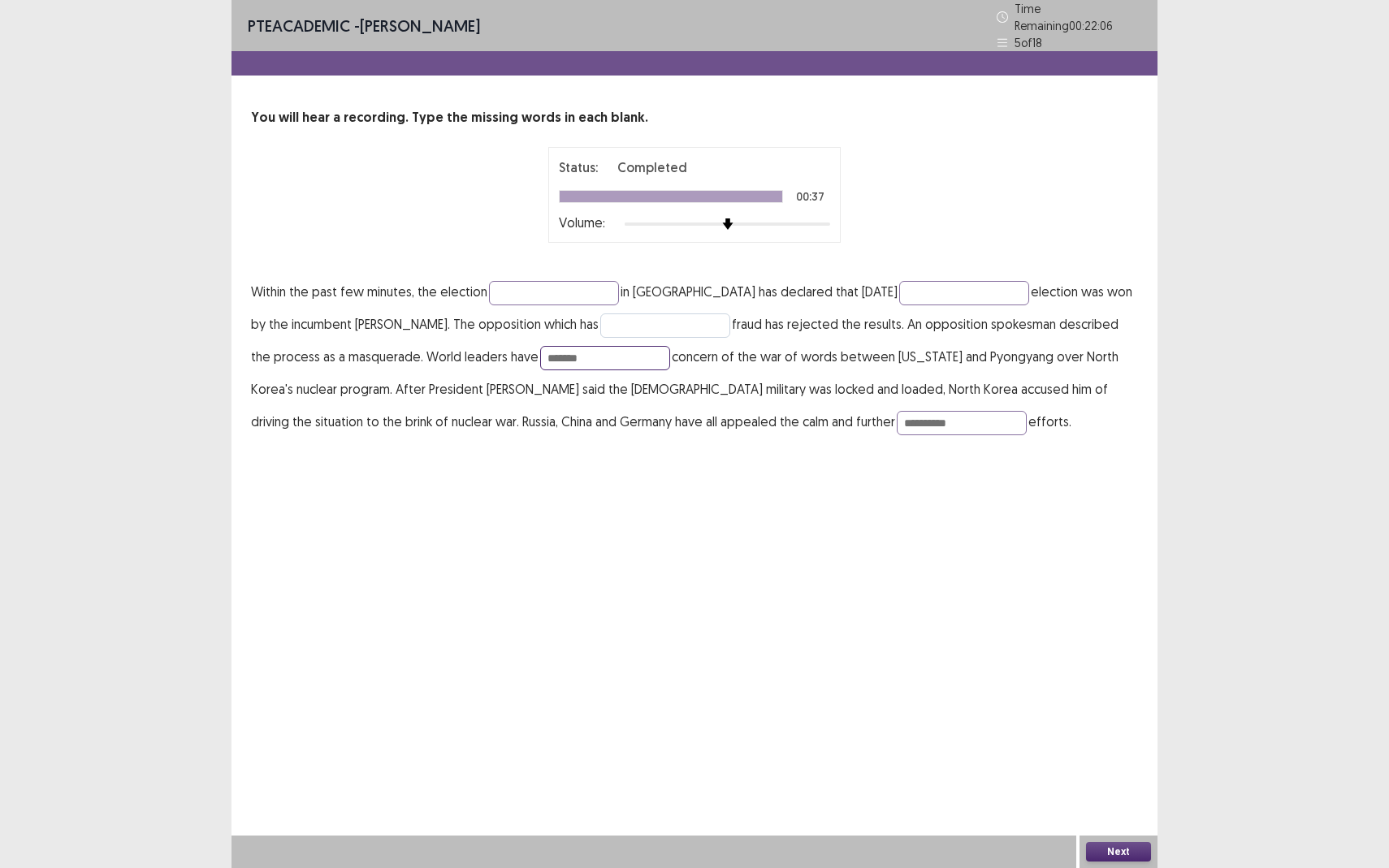
type input "*******"
click at [609, 316] on input "text" at bounding box center [665, 326] width 130 height 25
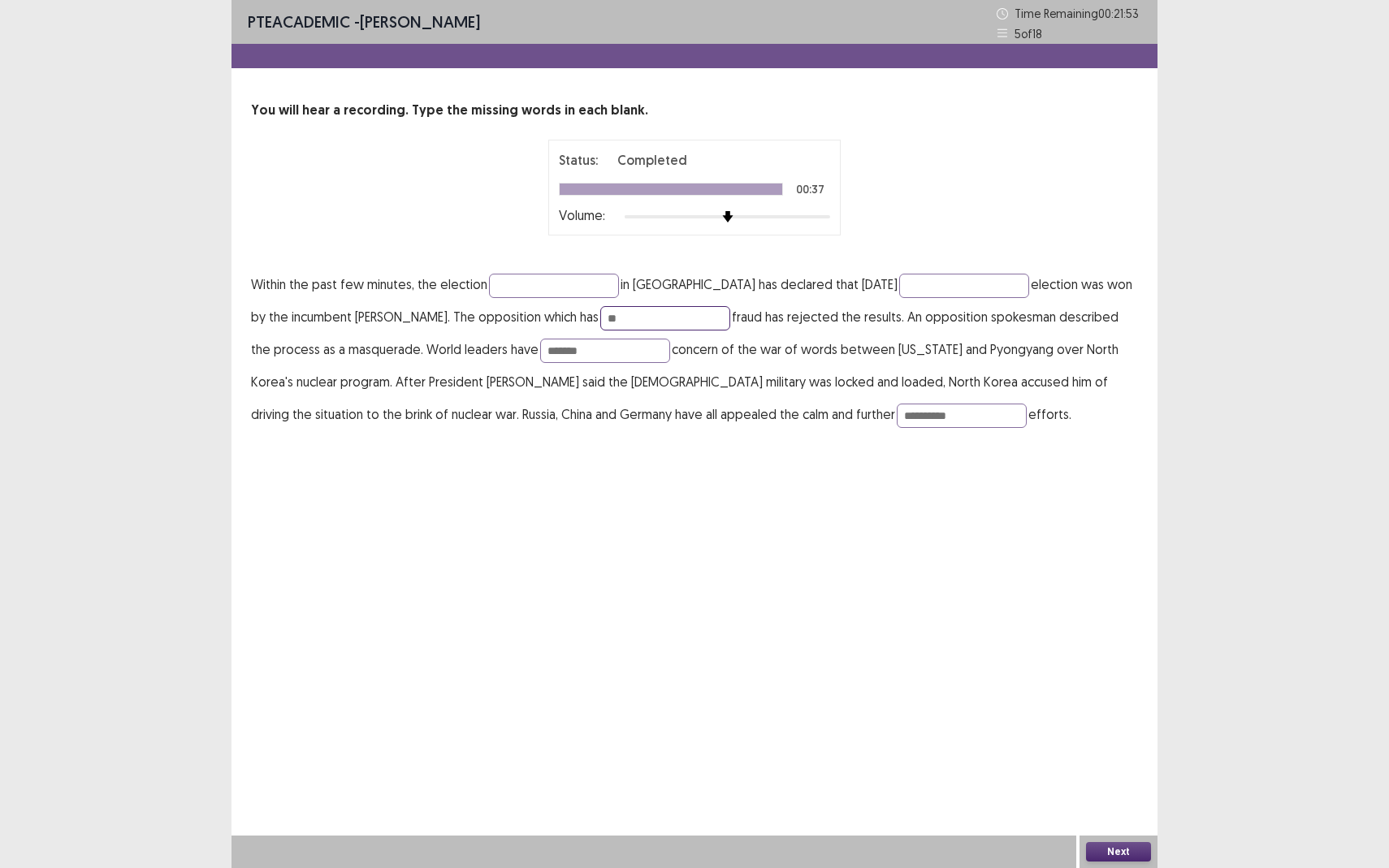
type input "*"
type input "**********"
click at [899, 294] on input "text" at bounding box center [964, 286] width 130 height 25
type input "**********"
click at [575, 286] on input "text" at bounding box center [554, 286] width 130 height 25
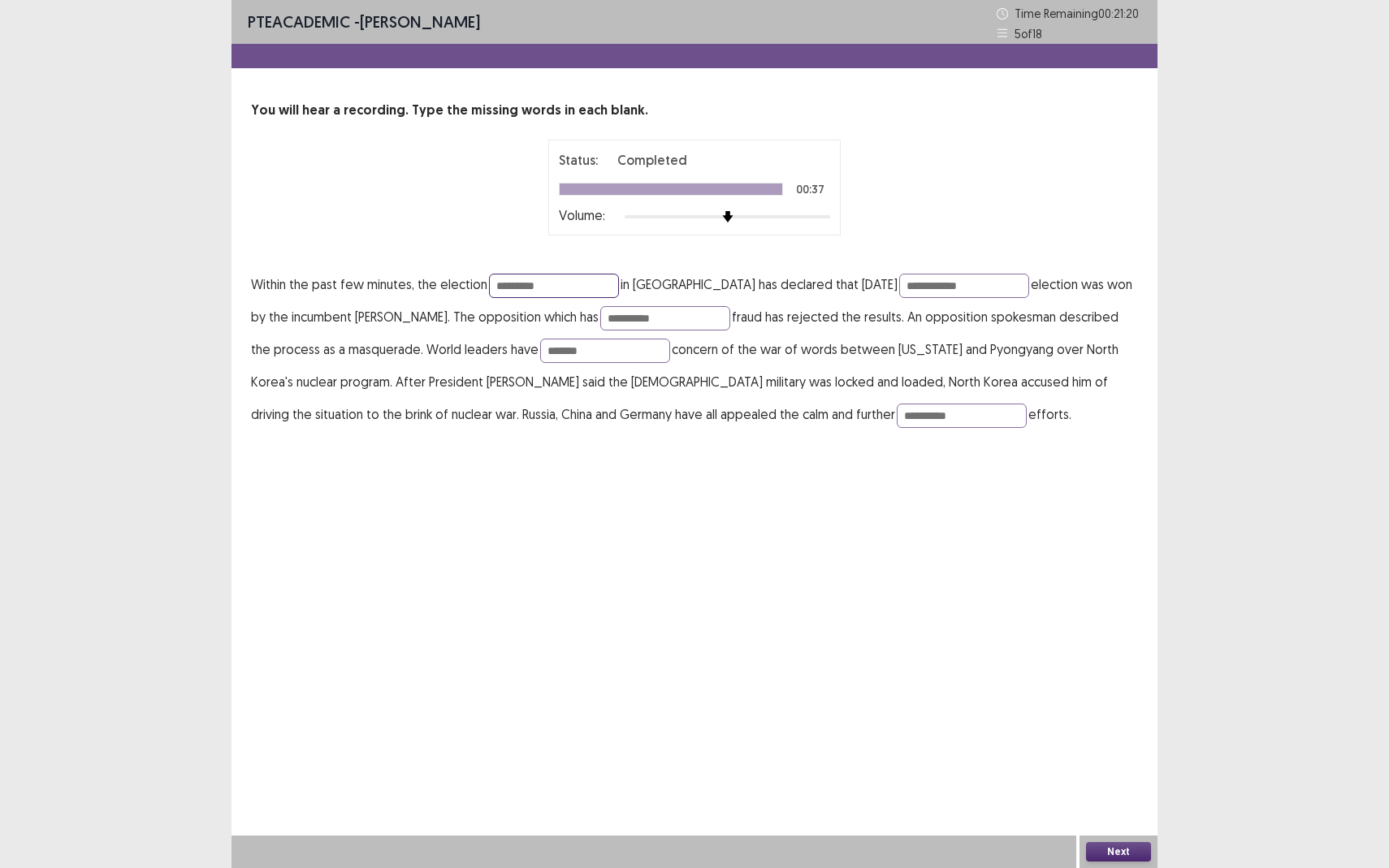
click at [506, 289] on input "*********" at bounding box center [554, 286] width 130 height 25
type input "**********"
click at [1122, 768] on button "Next" at bounding box center [1117, 852] width 65 height 20
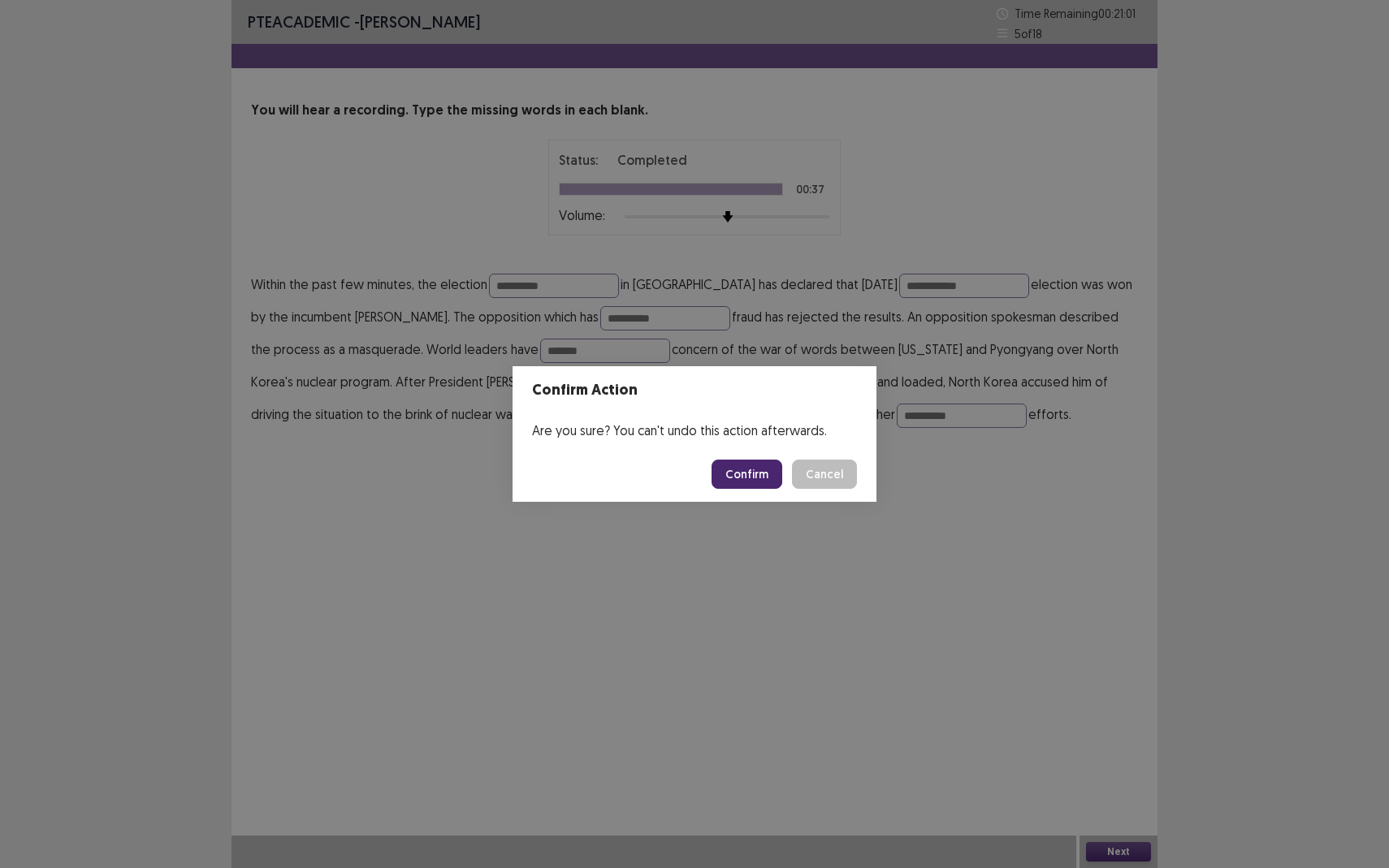
click at [751, 468] on button "Confirm" at bounding box center [747, 474] width 70 height 29
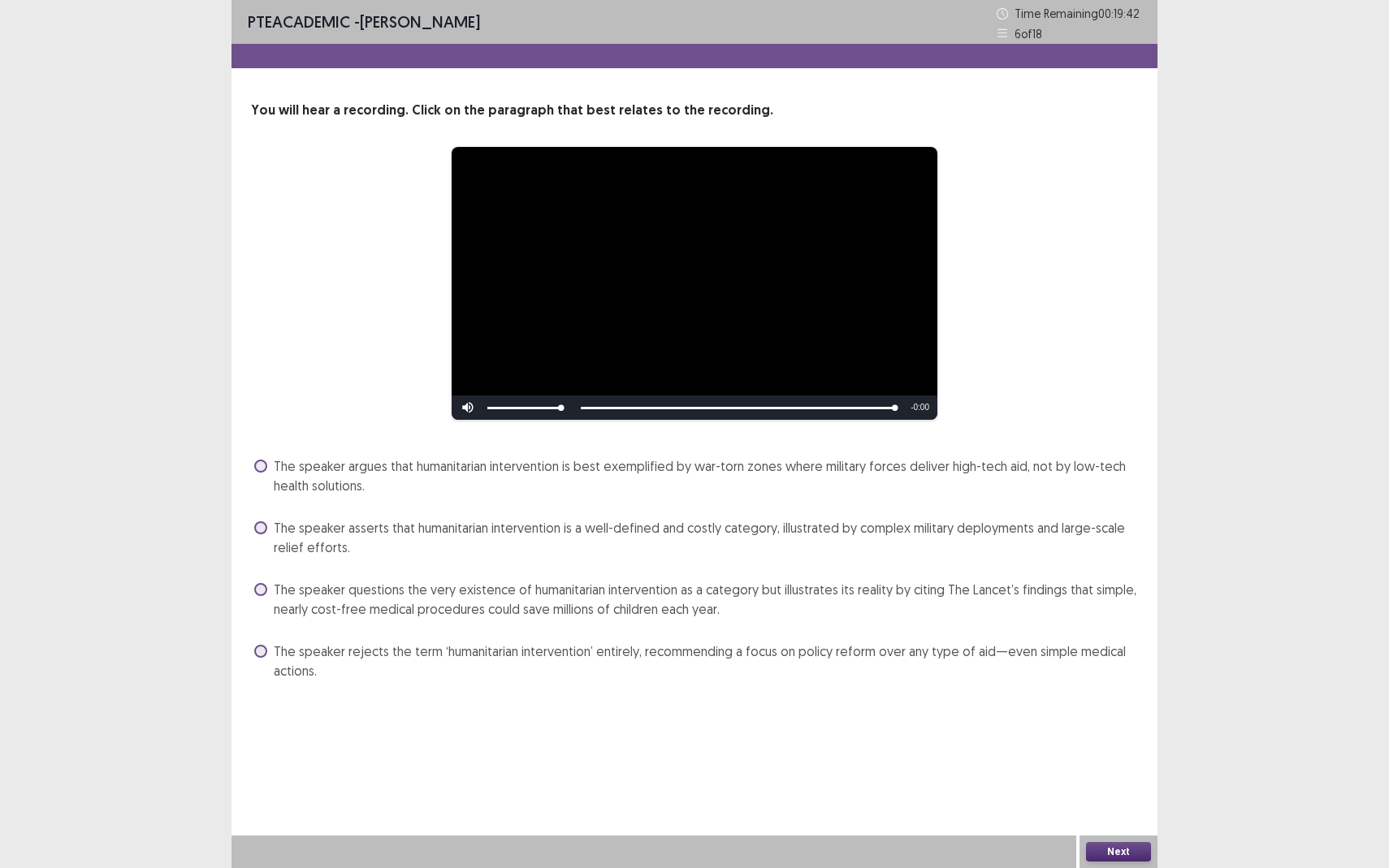
click at [340, 476] on span "The speaker argues that humanitarian intervention is best exemplified by war-to…" at bounding box center [706, 476] width 864 height 39
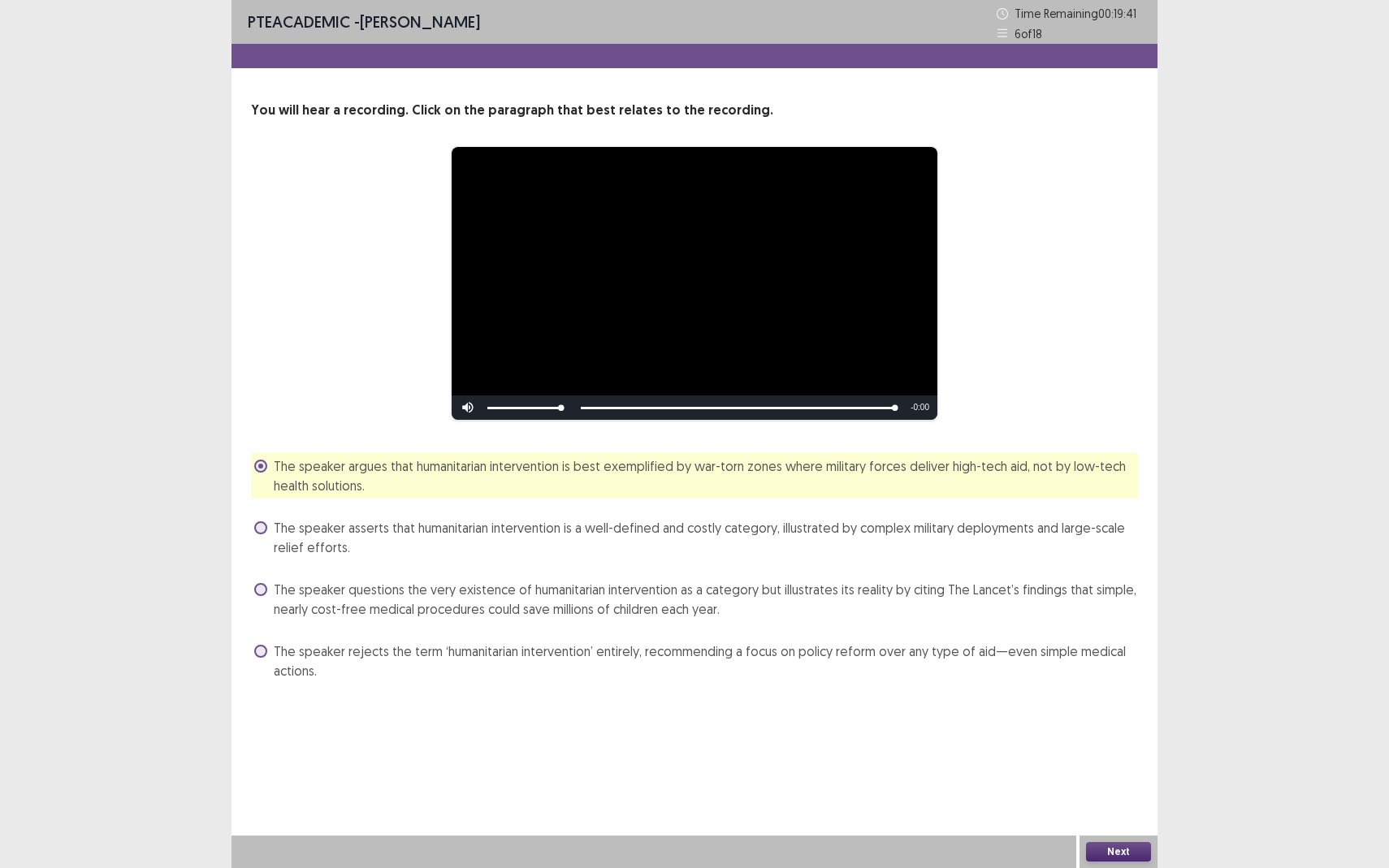
click at [1123, 768] on button "Next" at bounding box center [1117, 852] width 65 height 20
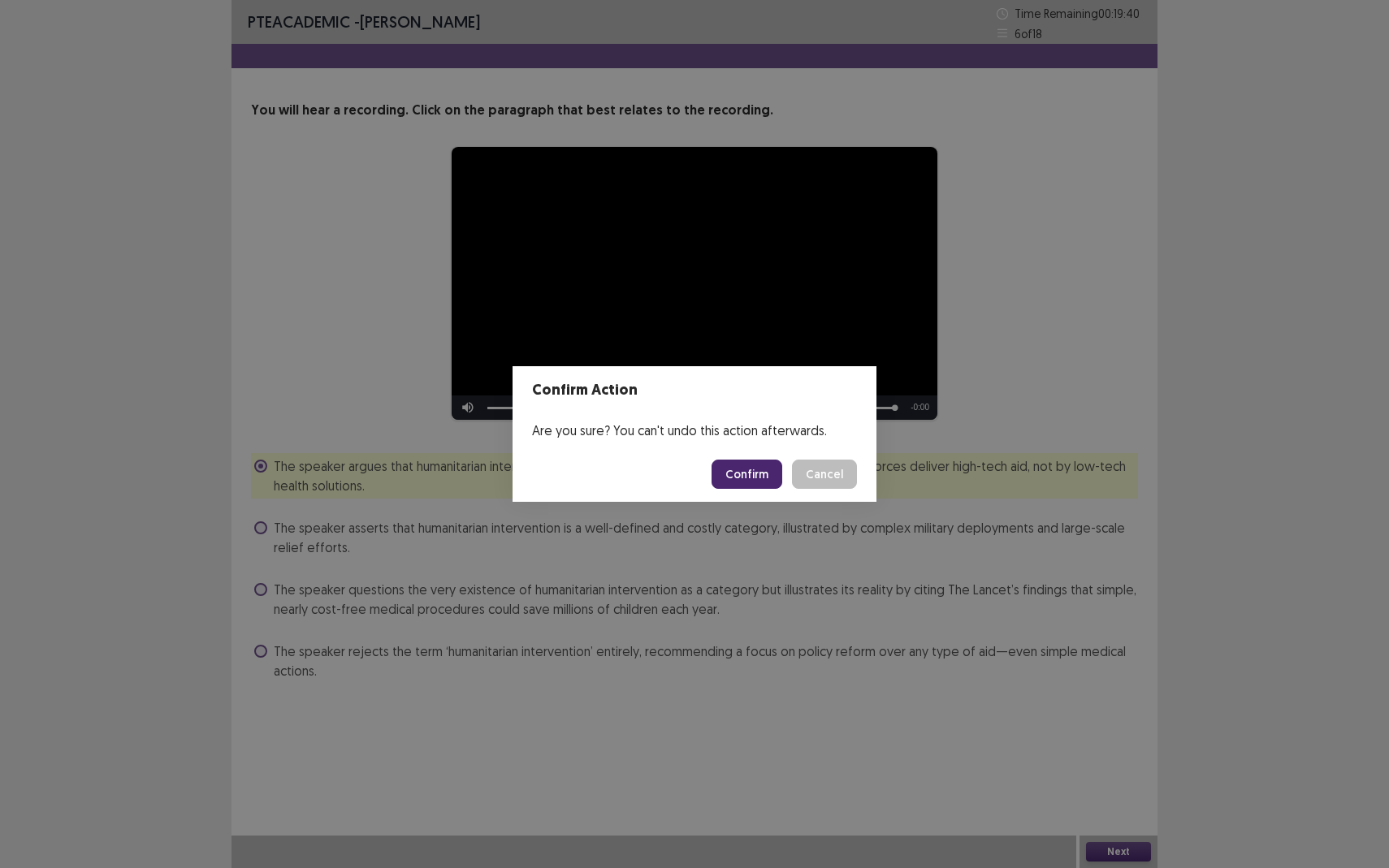
click at [745, 457] on footer "Confirm Cancel" at bounding box center [694, 474] width 364 height 56
click at [746, 468] on button "Confirm" at bounding box center [747, 474] width 70 height 29
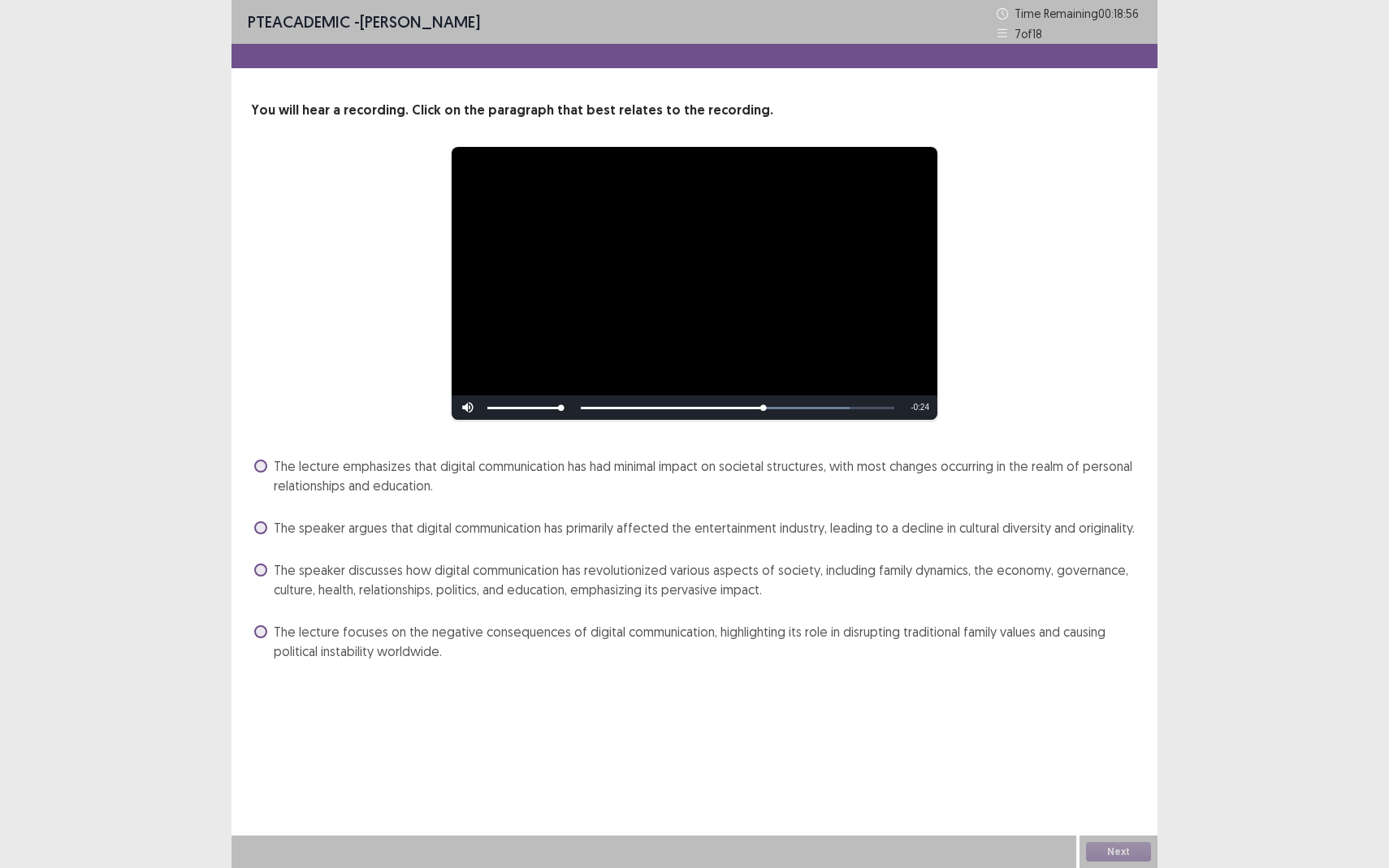
click at [435, 591] on span "The speaker discusses how digital communication has revolutionized various aspe…" at bounding box center [706, 580] width 864 height 39
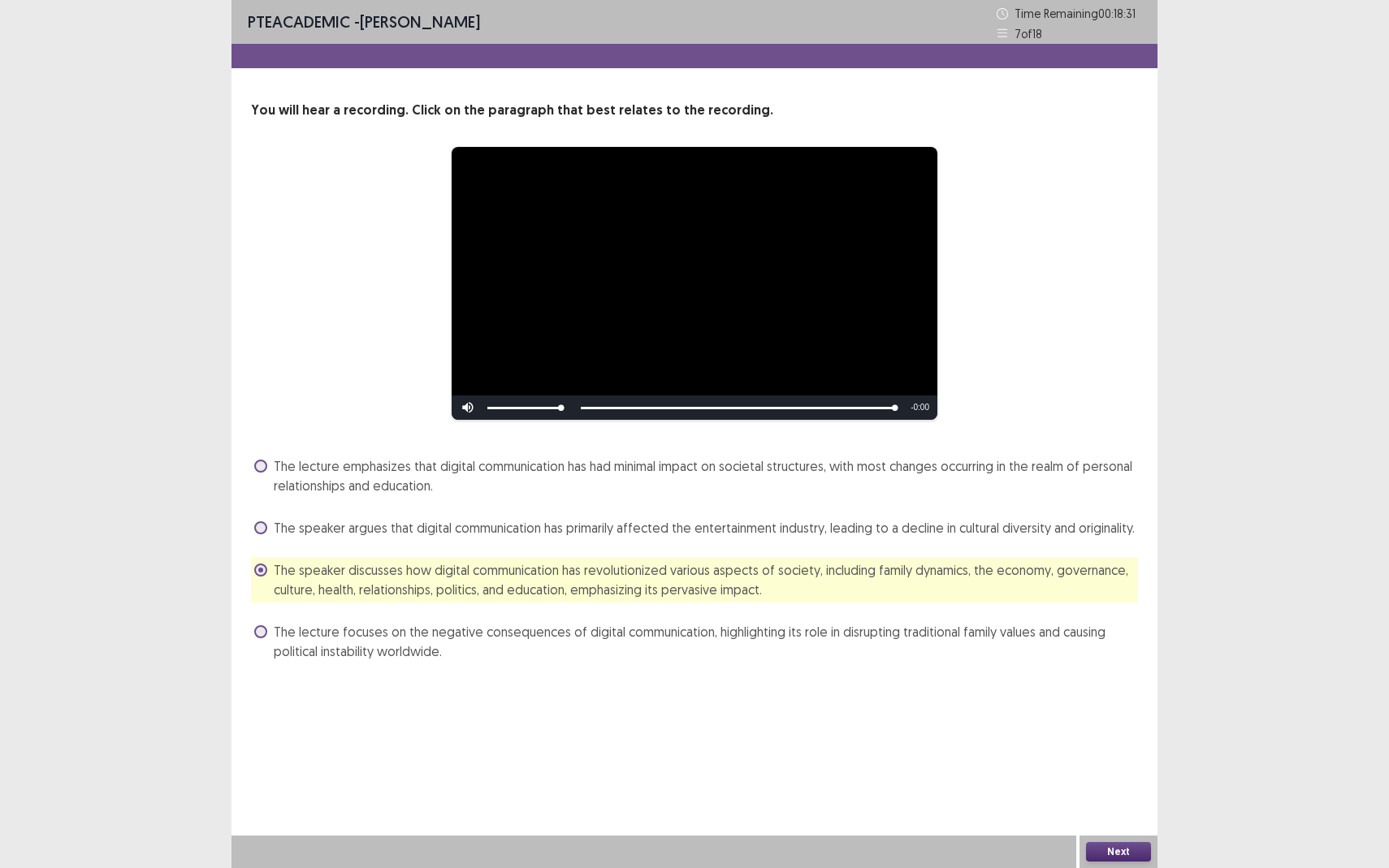
click at [1117, 768] on button "Next" at bounding box center [1117, 852] width 65 height 20
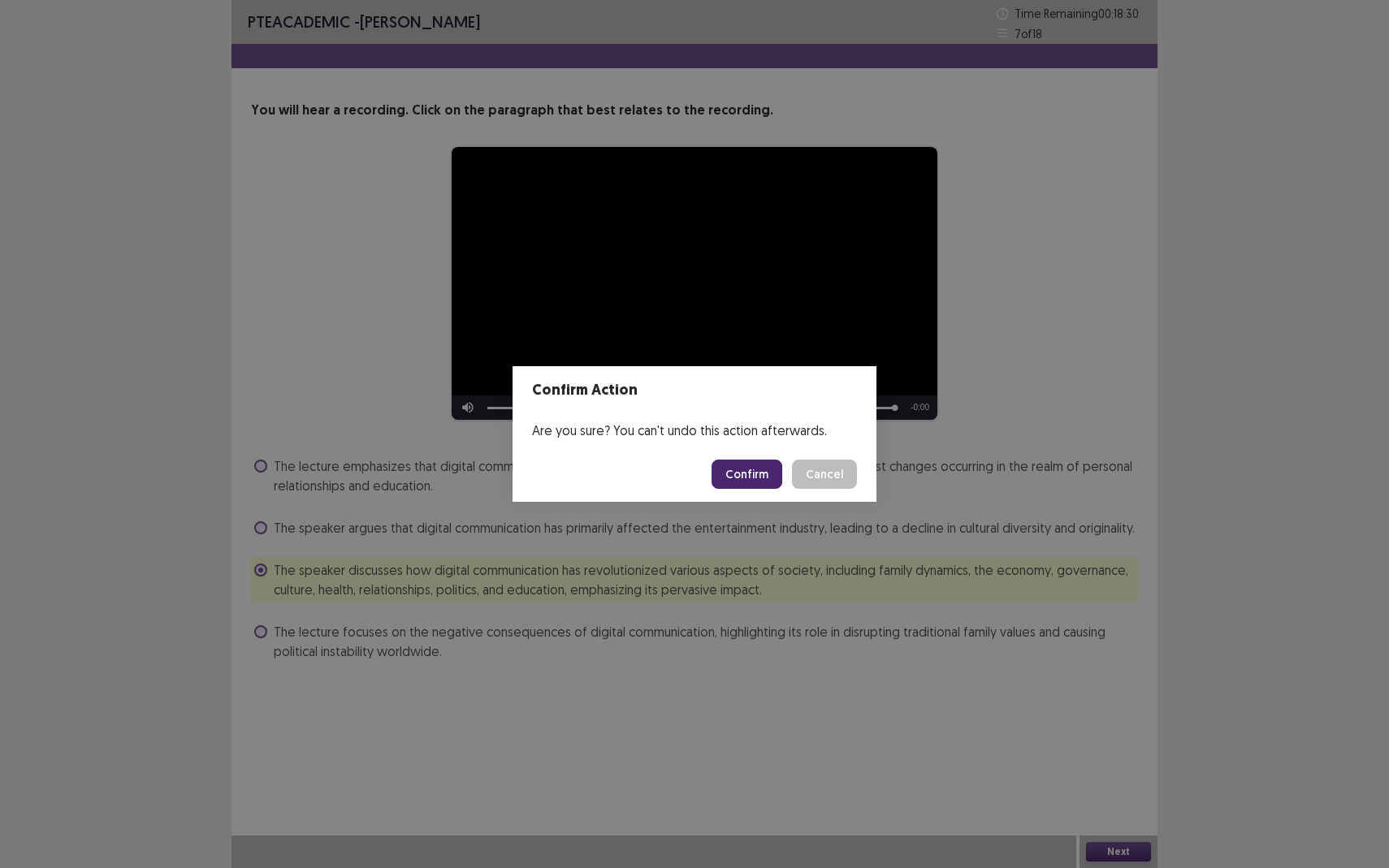
click at [760, 487] on button "Confirm" at bounding box center [747, 474] width 70 height 29
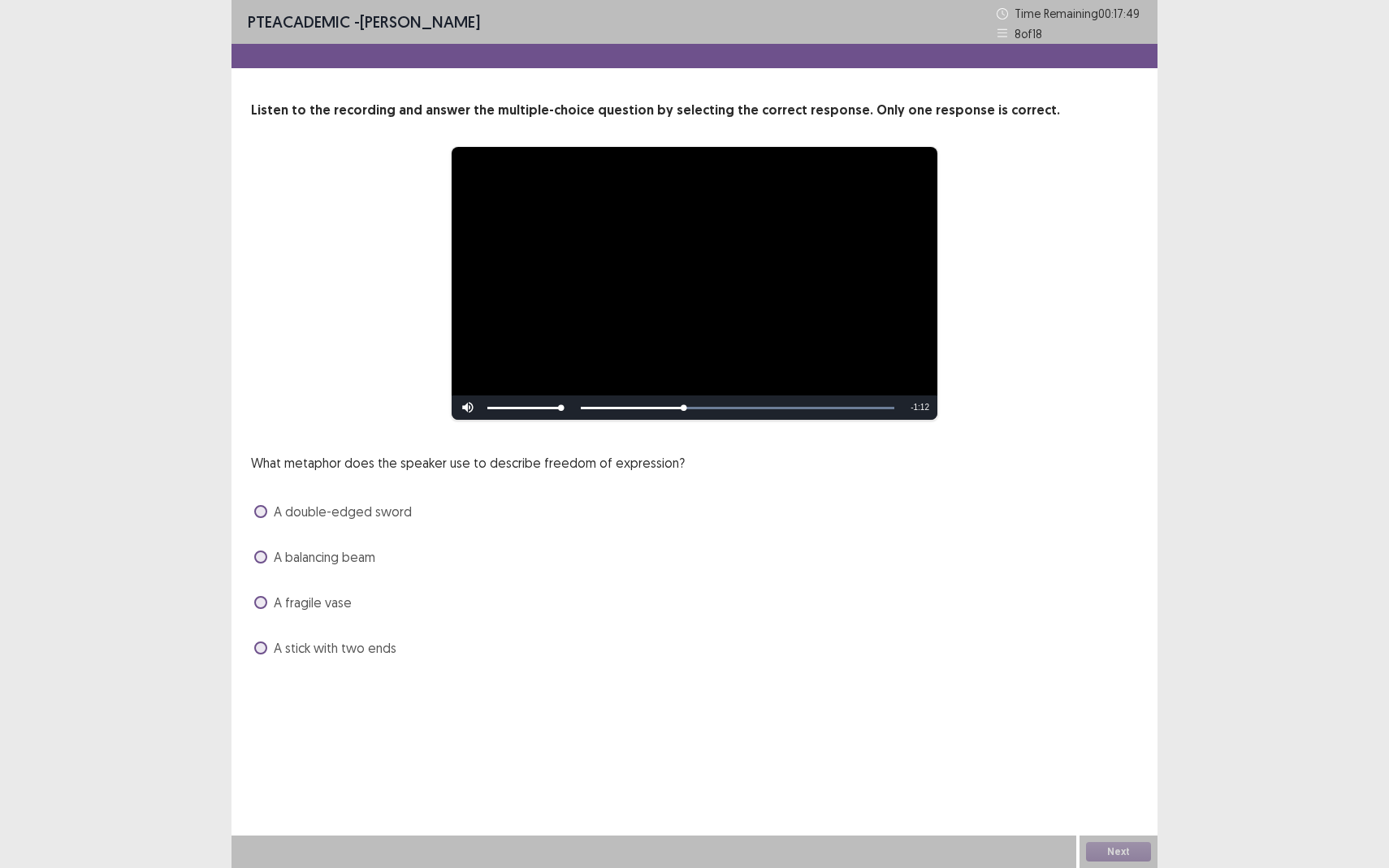
click at [257, 555] on span at bounding box center [261, 557] width 13 height 13
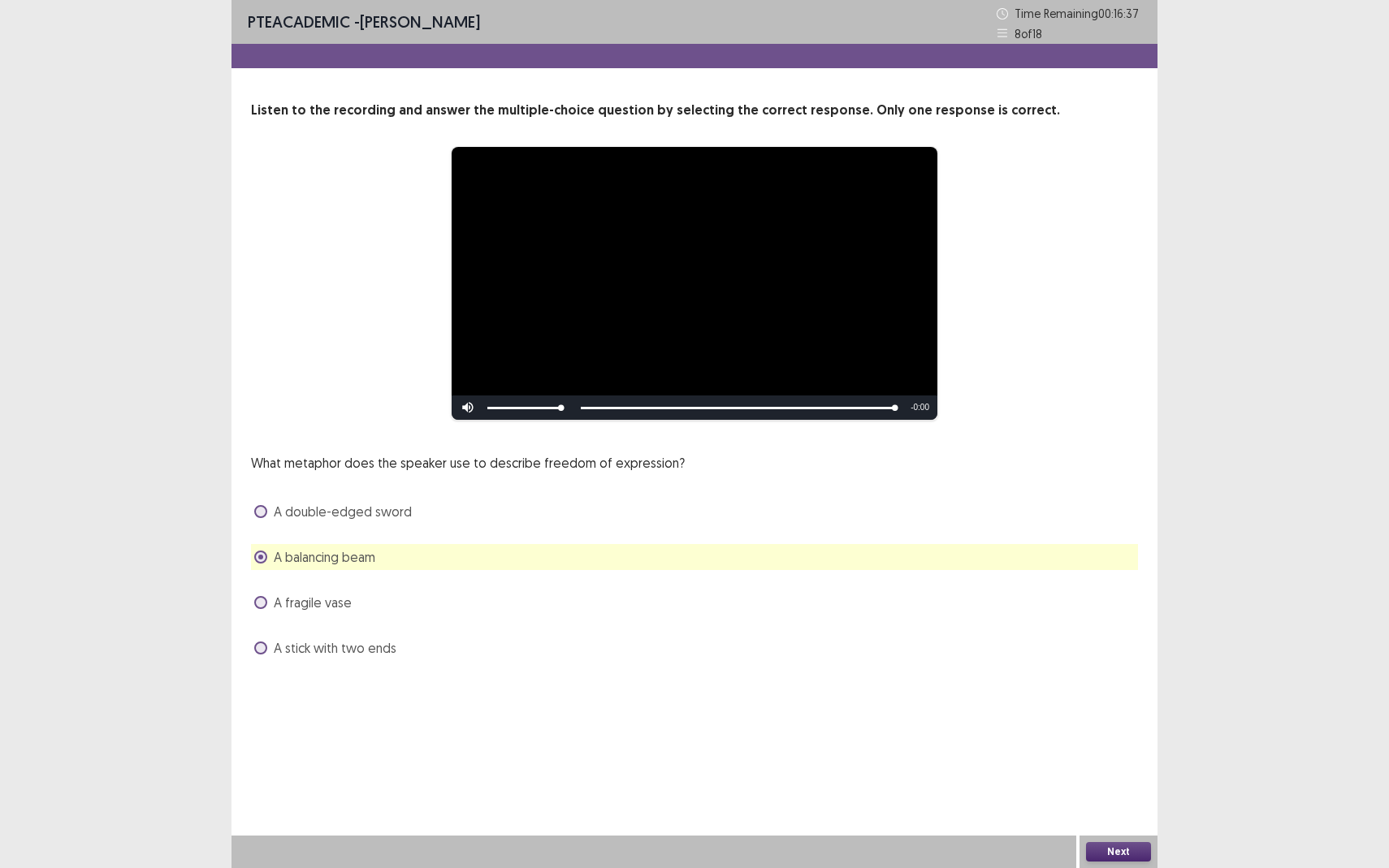
click at [1123, 768] on button "Next" at bounding box center [1117, 852] width 65 height 20
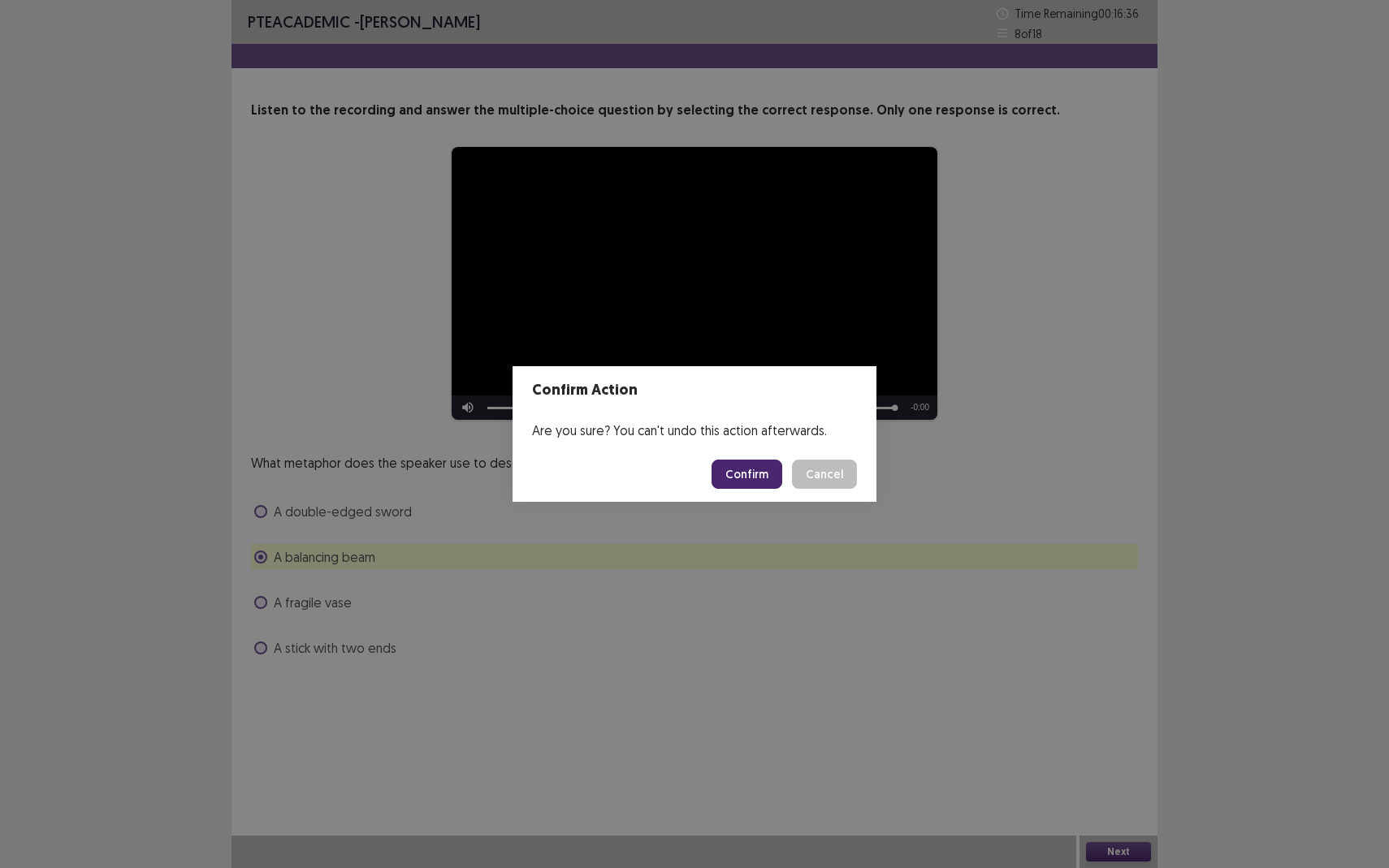
click at [762, 474] on button "Confirm" at bounding box center [747, 474] width 70 height 29
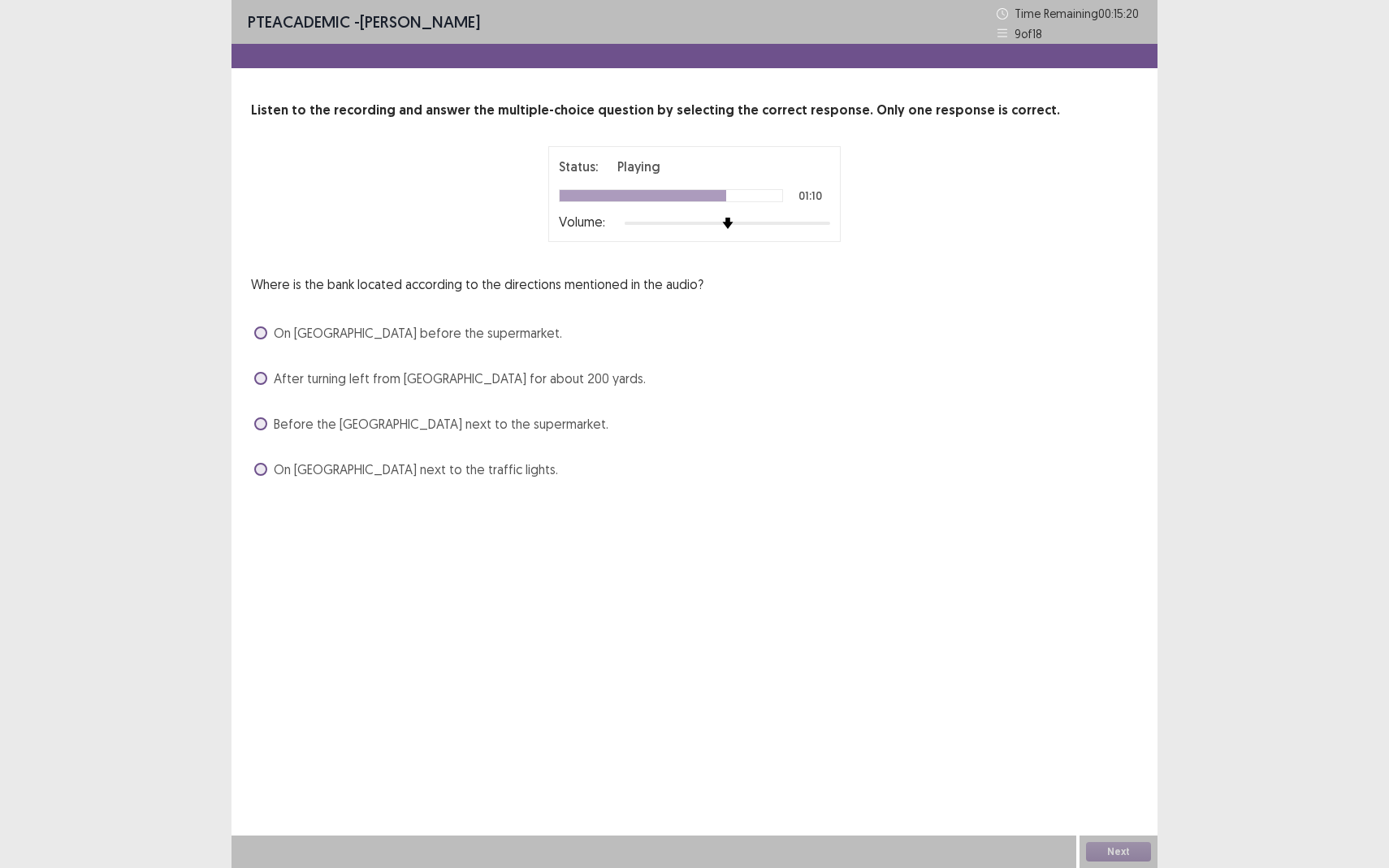
click at [479, 380] on span "After turning left from 8th Avenue for about 200 yards." at bounding box center [460, 379] width 372 height 20
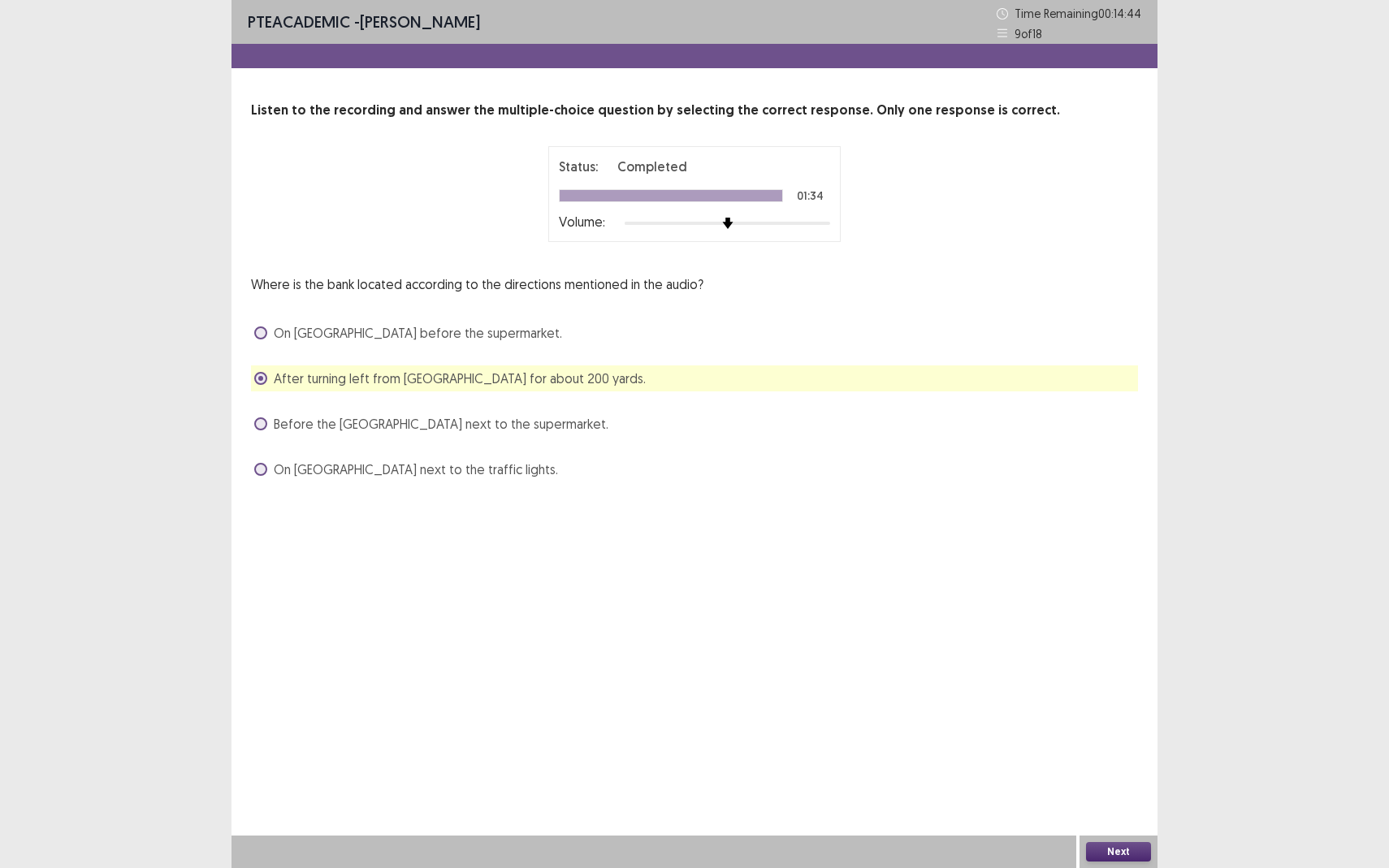
click at [1108, 768] on button "Next" at bounding box center [1117, 852] width 65 height 20
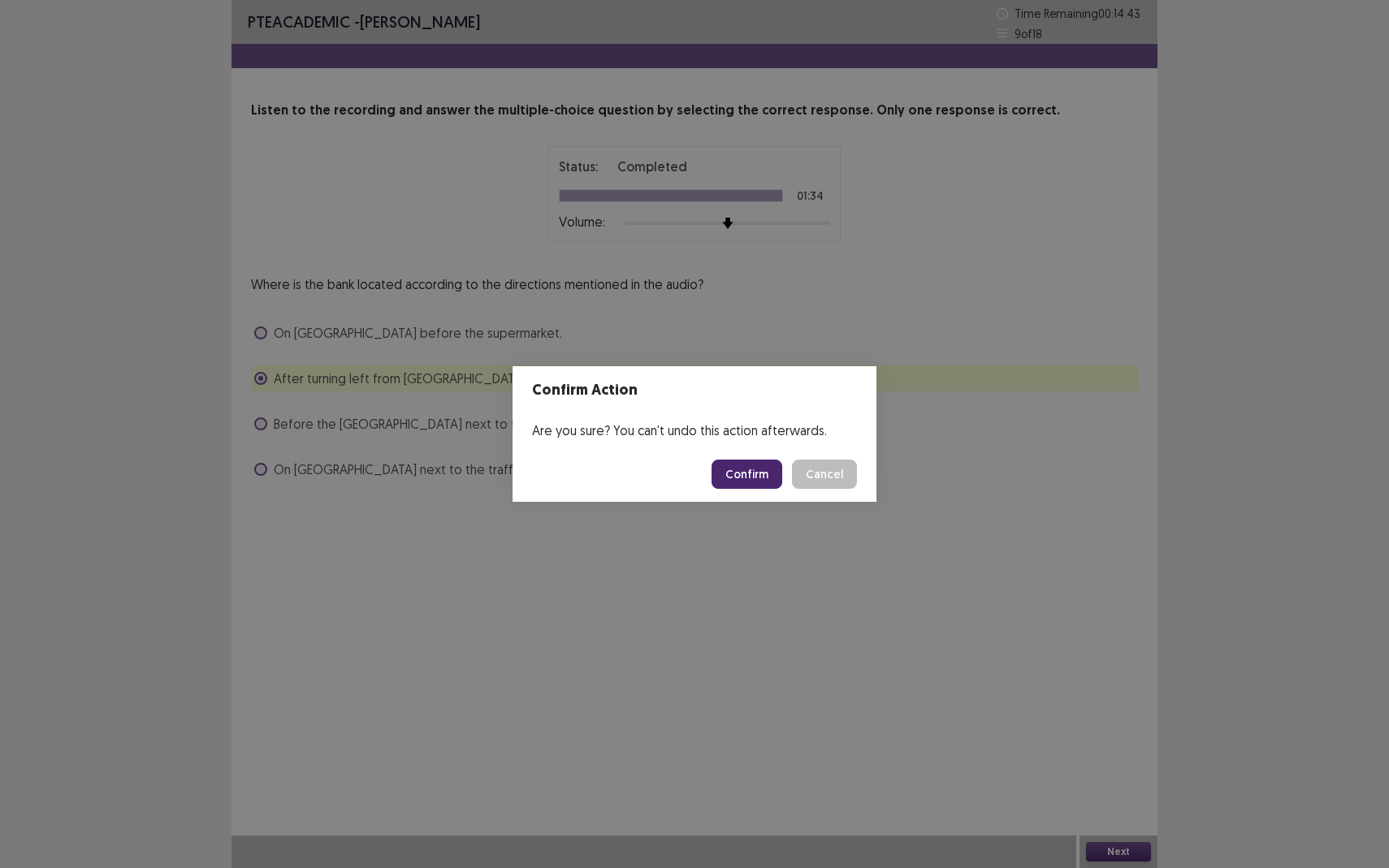
click at [753, 482] on button "Confirm" at bounding box center [747, 474] width 70 height 29
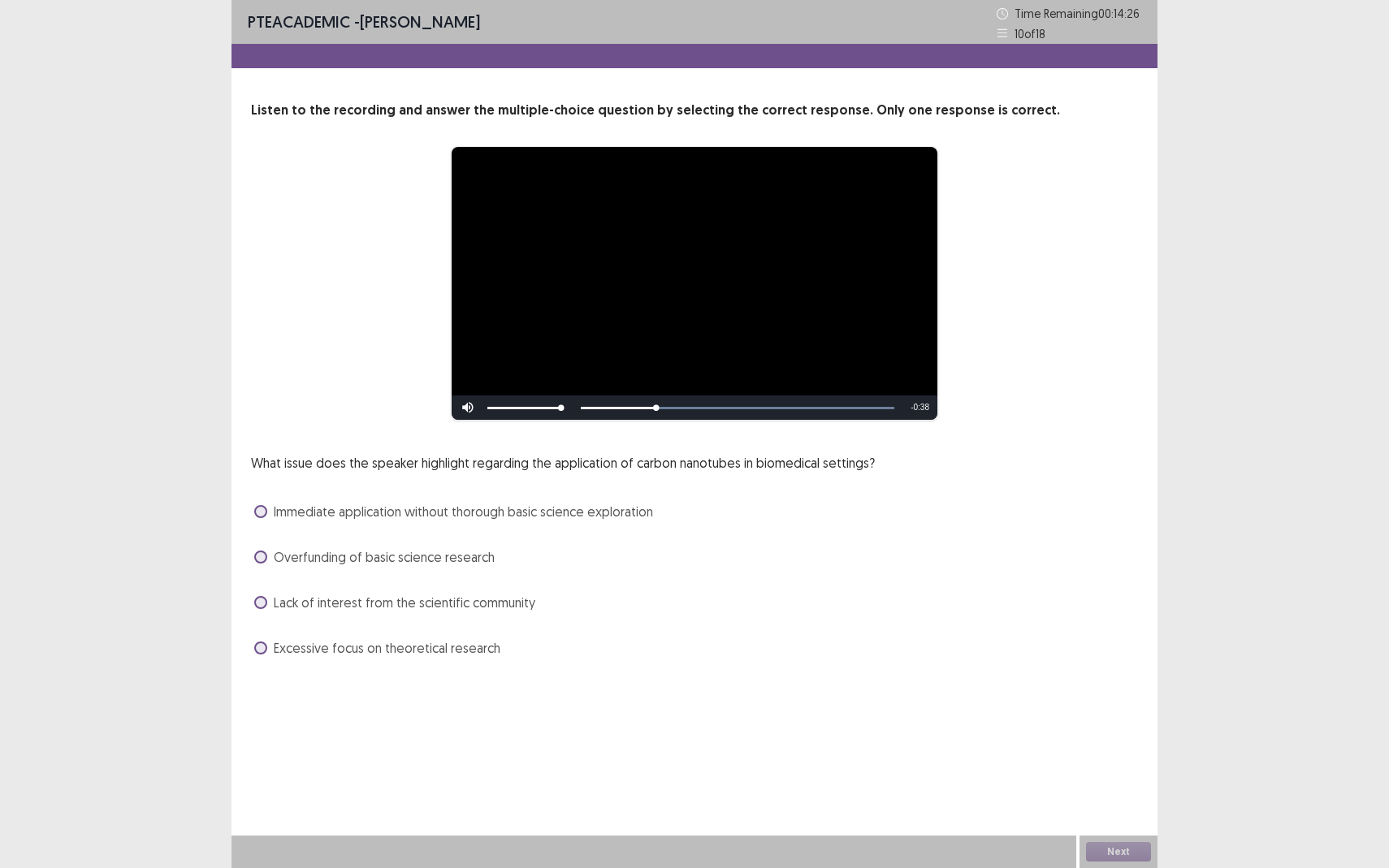
click at [260, 601] on span at bounding box center [261, 603] width 13 height 13
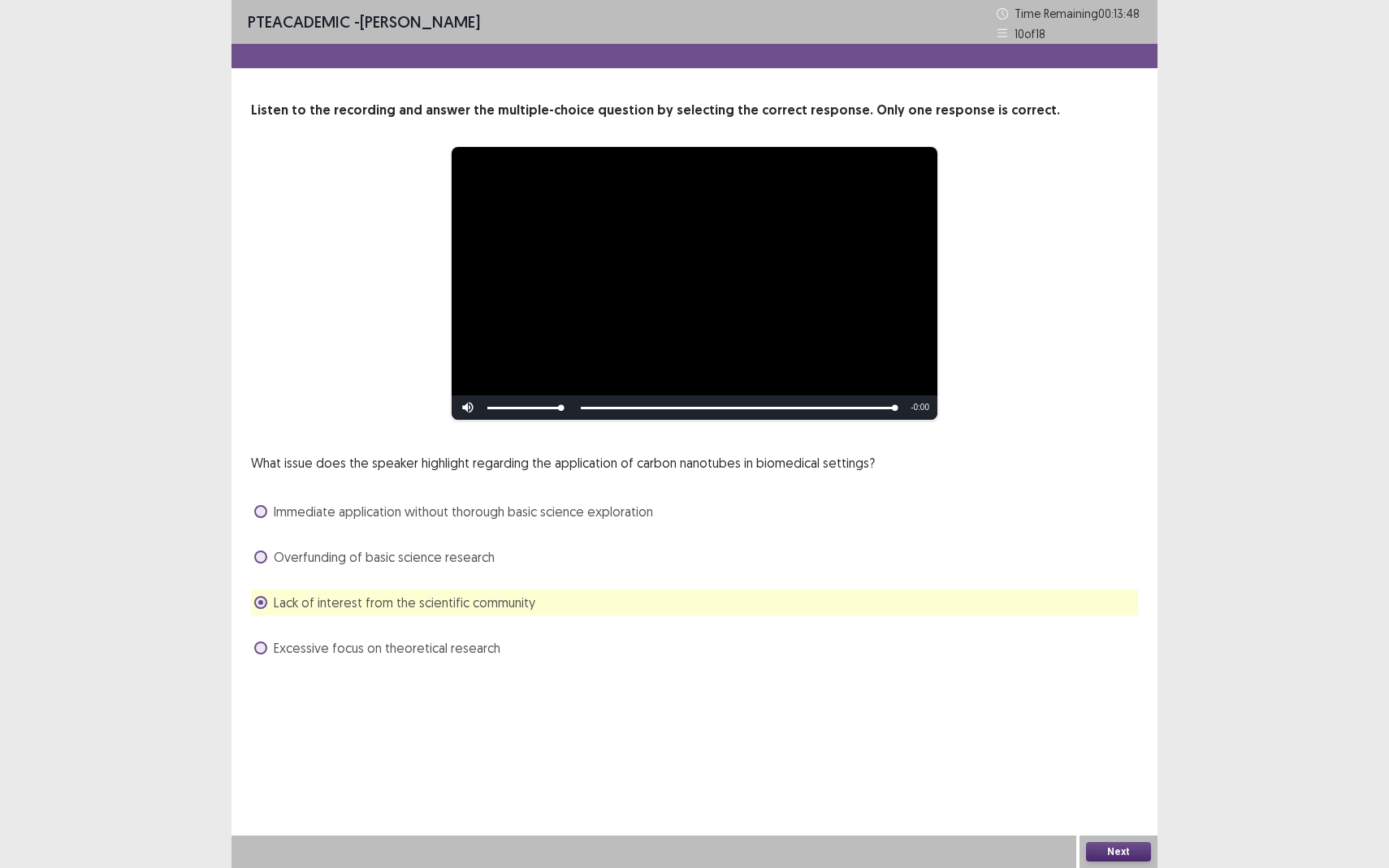
click at [1108, 768] on button "Next" at bounding box center [1117, 852] width 65 height 20
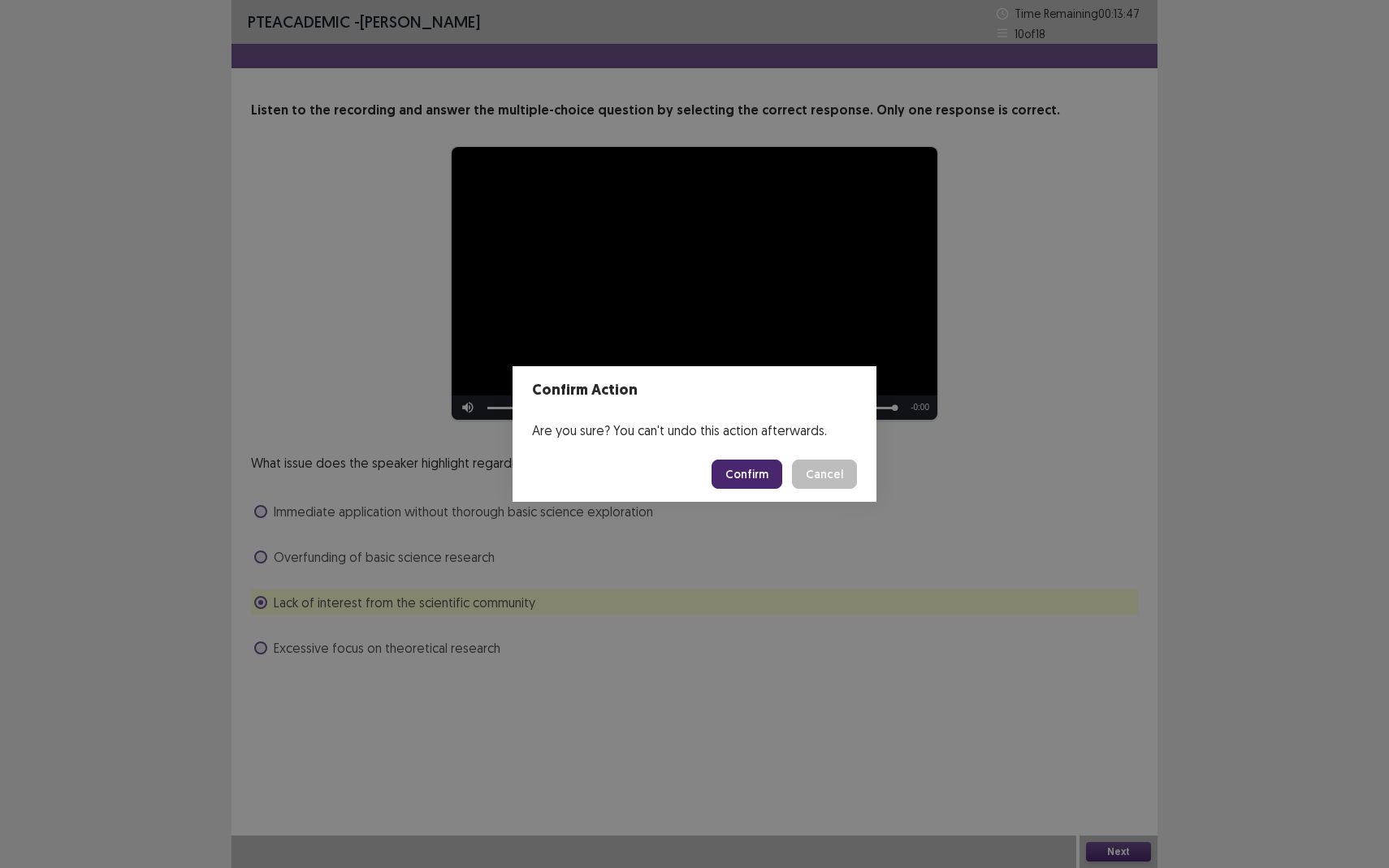
click at [730, 469] on button "Confirm" at bounding box center [747, 474] width 70 height 29
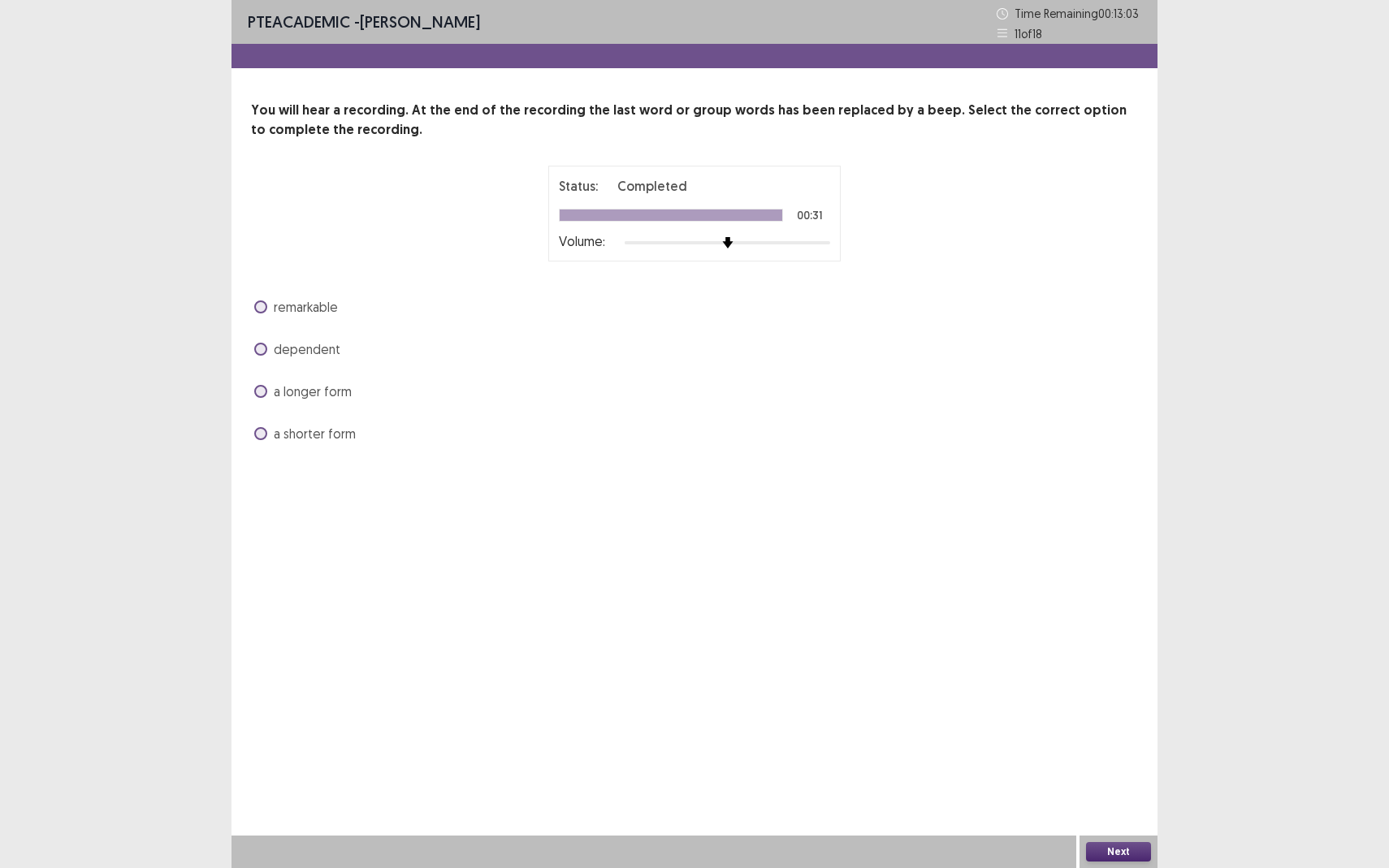
click at [260, 434] on span at bounding box center [261, 434] width 13 height 13
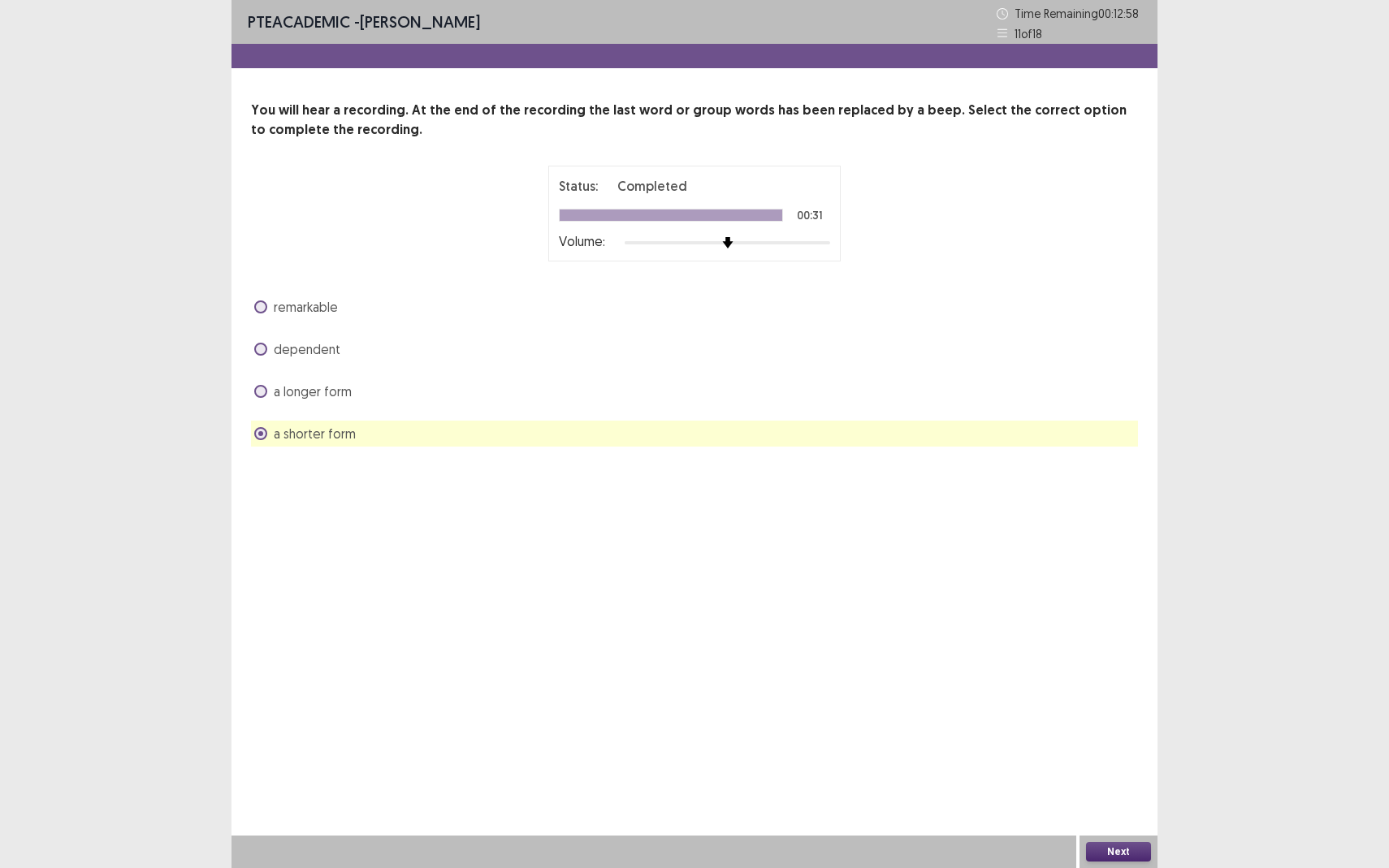
click at [260, 394] on span at bounding box center [261, 392] width 13 height 13
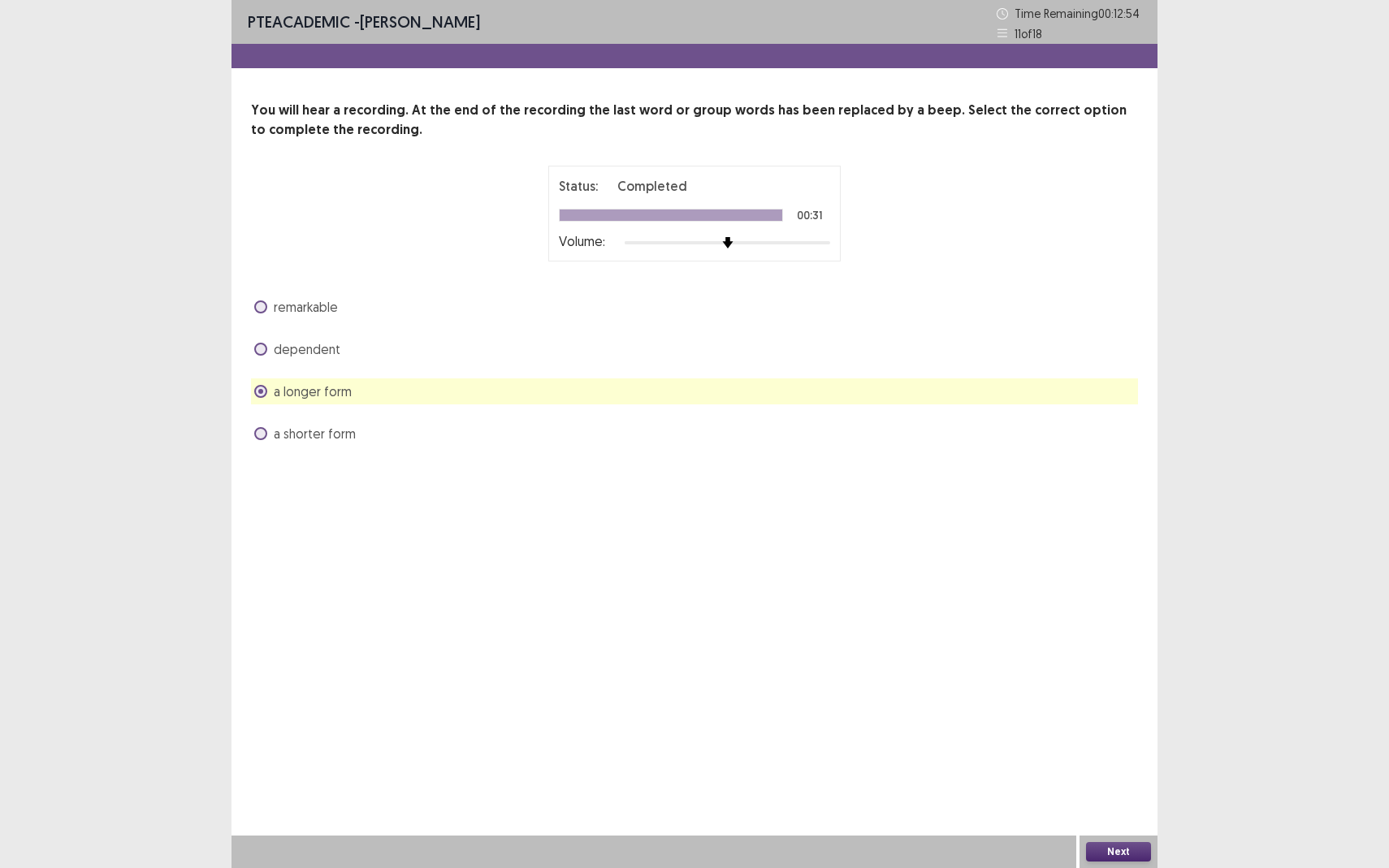
click at [284, 444] on div "a shorter form" at bounding box center [694, 434] width 887 height 26
click at [285, 424] on span "a shorter form" at bounding box center [315, 434] width 82 height 20
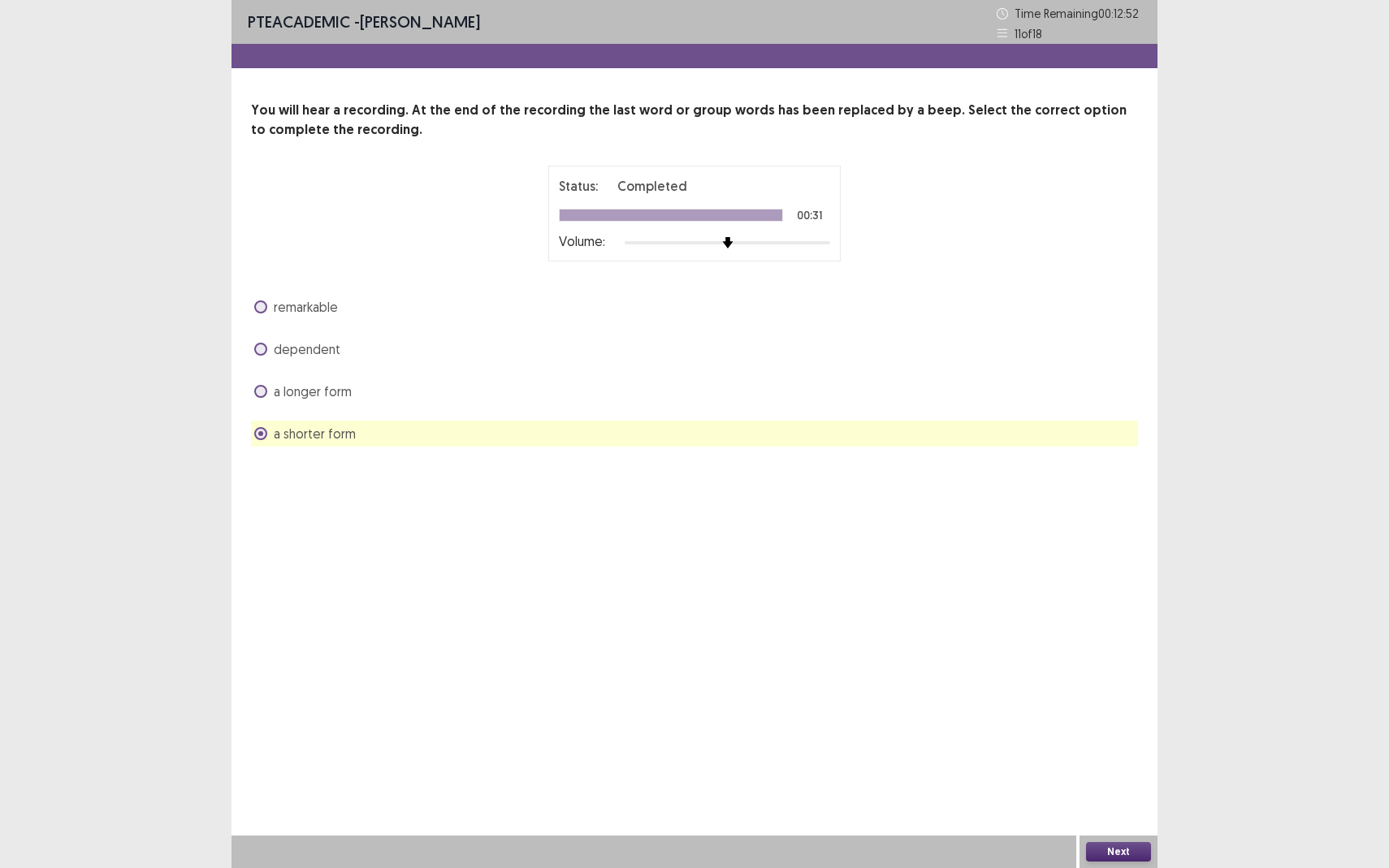
click at [1096, 768] on button "Next" at bounding box center [1117, 852] width 65 height 20
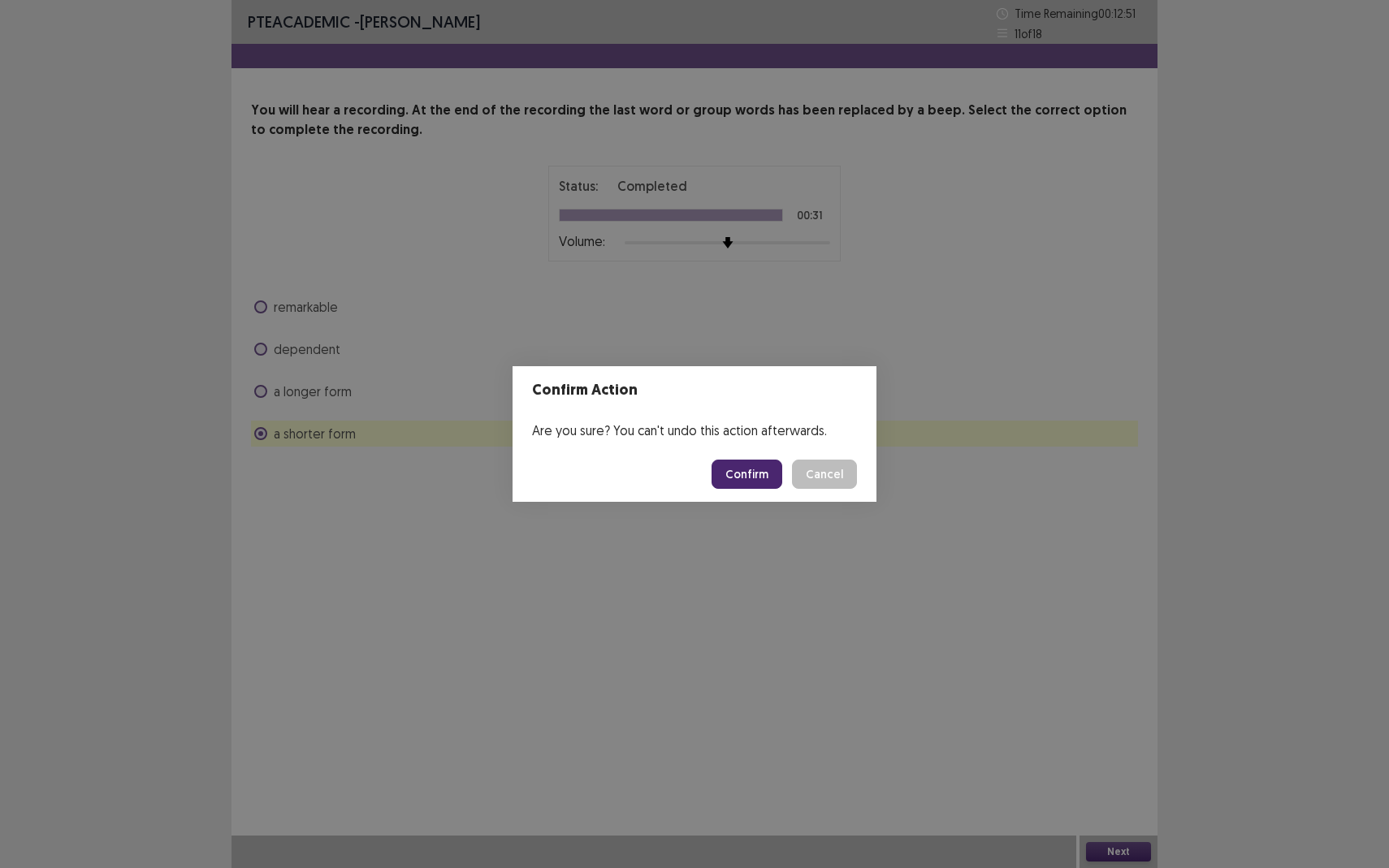
click at [742, 463] on button "Confirm" at bounding box center [747, 474] width 70 height 29
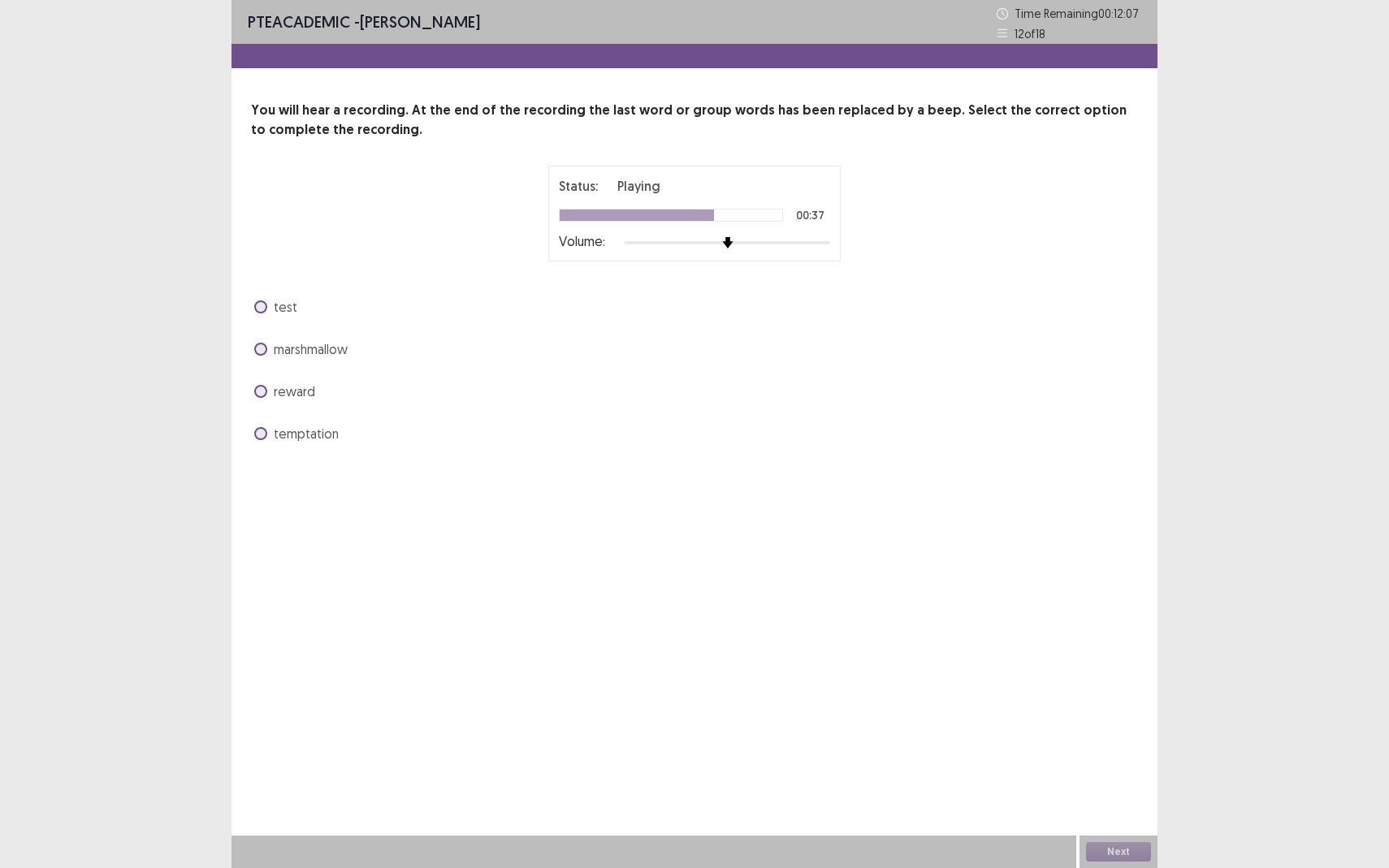
click at [256, 389] on span at bounding box center [261, 392] width 13 height 13
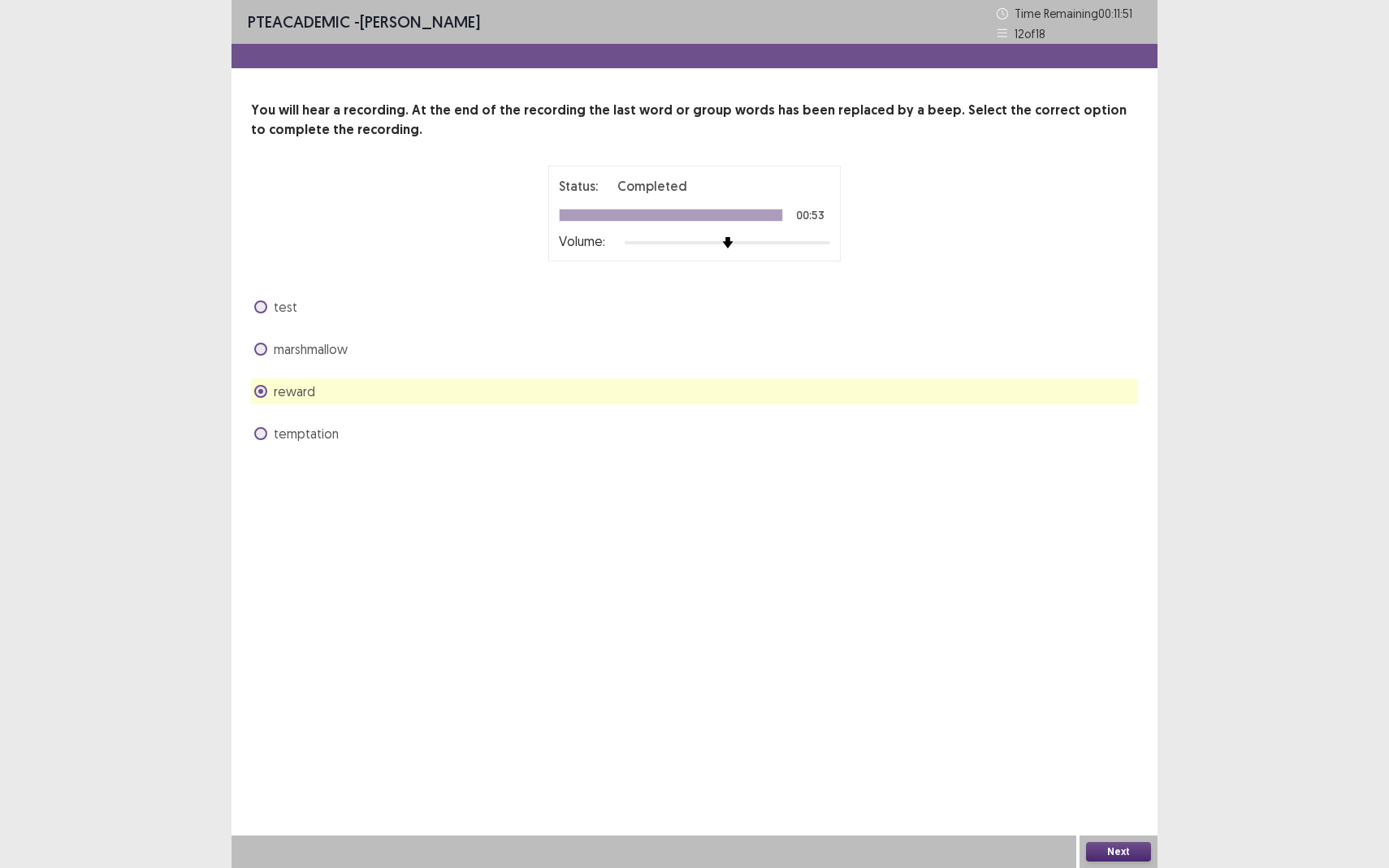
click at [1117, 768] on button "Next" at bounding box center [1117, 852] width 65 height 20
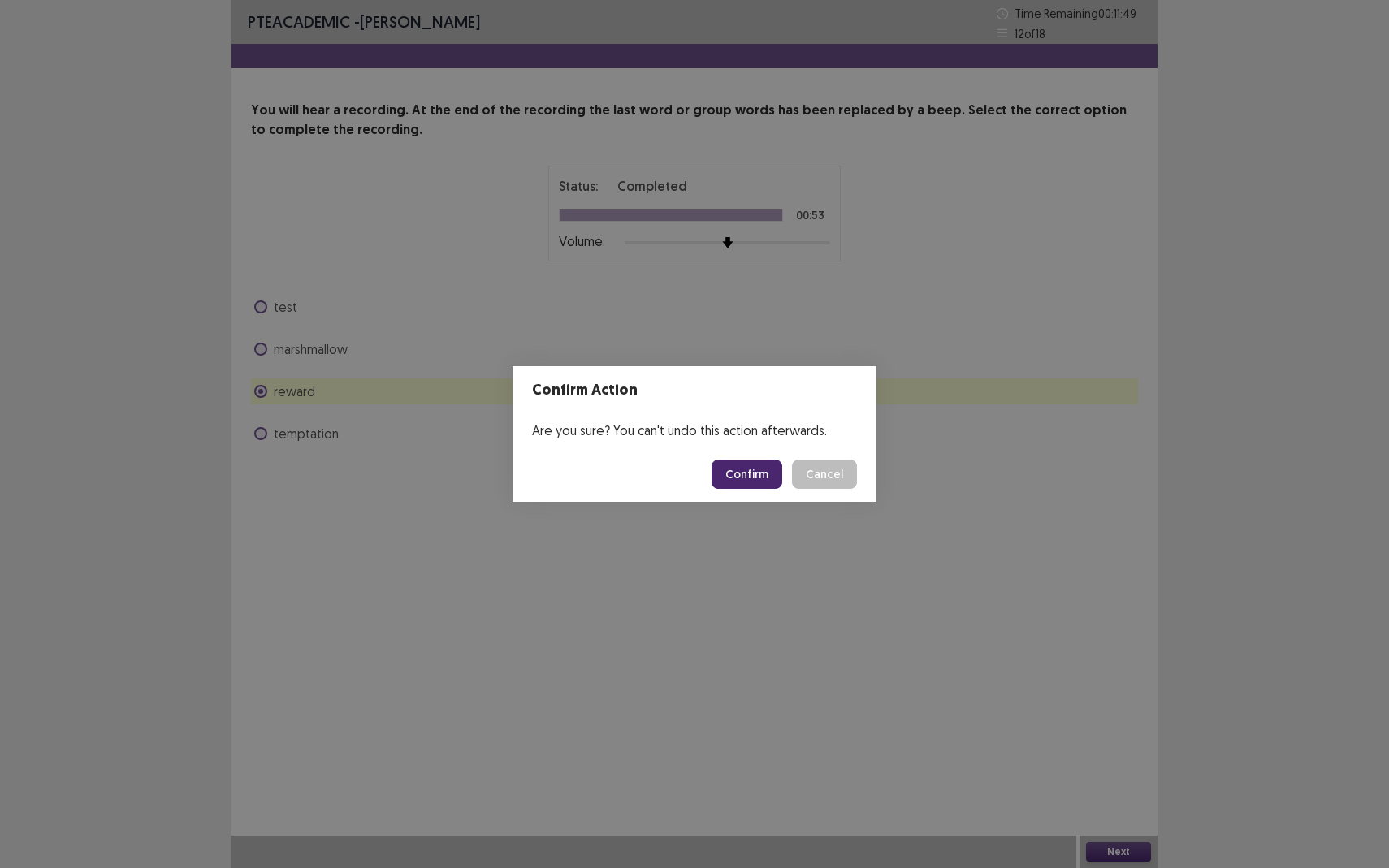
click at [762, 464] on button "Confirm" at bounding box center [747, 474] width 70 height 29
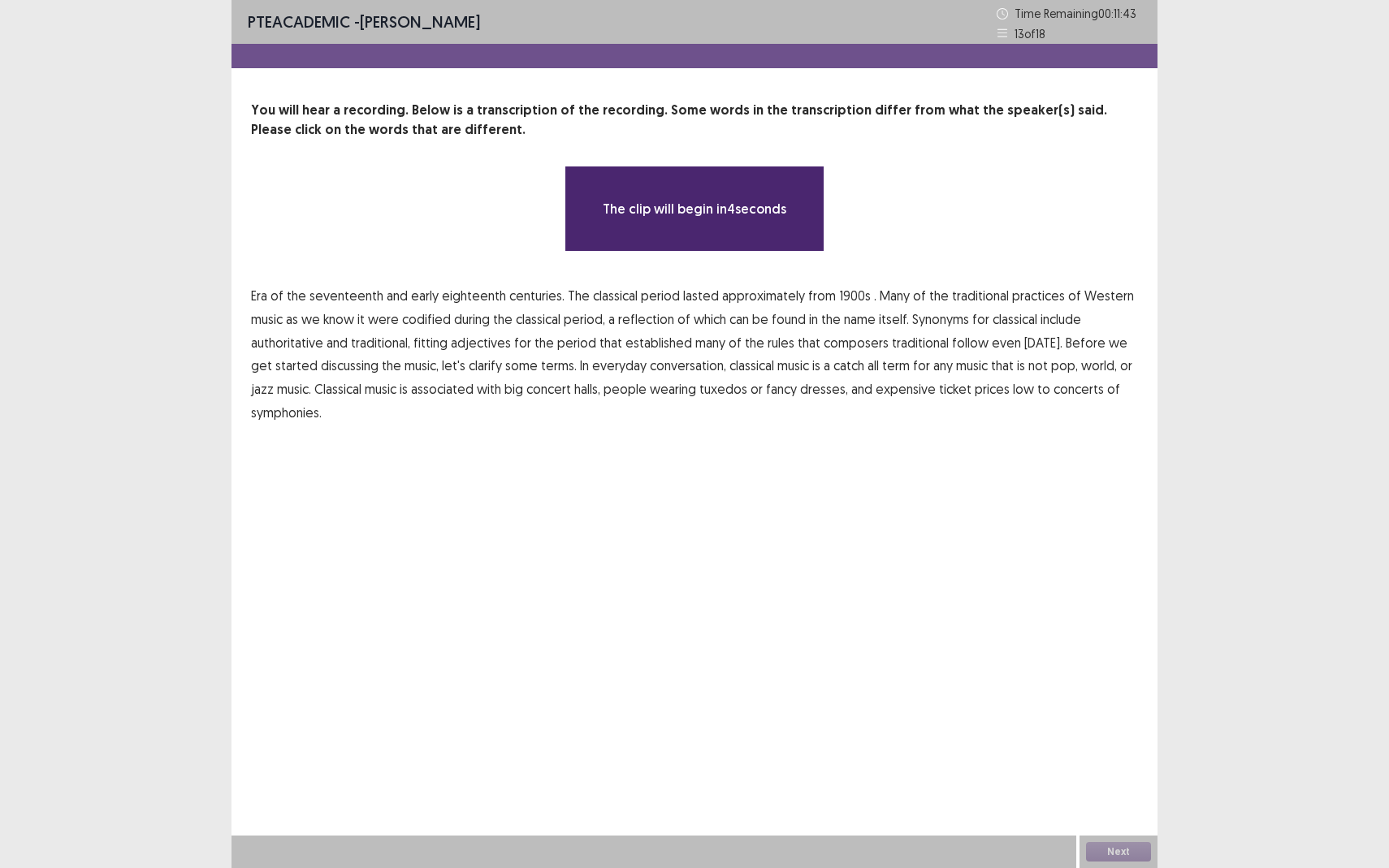
click at [842, 293] on span "1900s" at bounding box center [854, 295] width 32 height 20
click at [967, 288] on span "traditional" at bounding box center [979, 295] width 56 height 20
click at [1013, 389] on span "low" at bounding box center [1023, 389] width 21 height 20
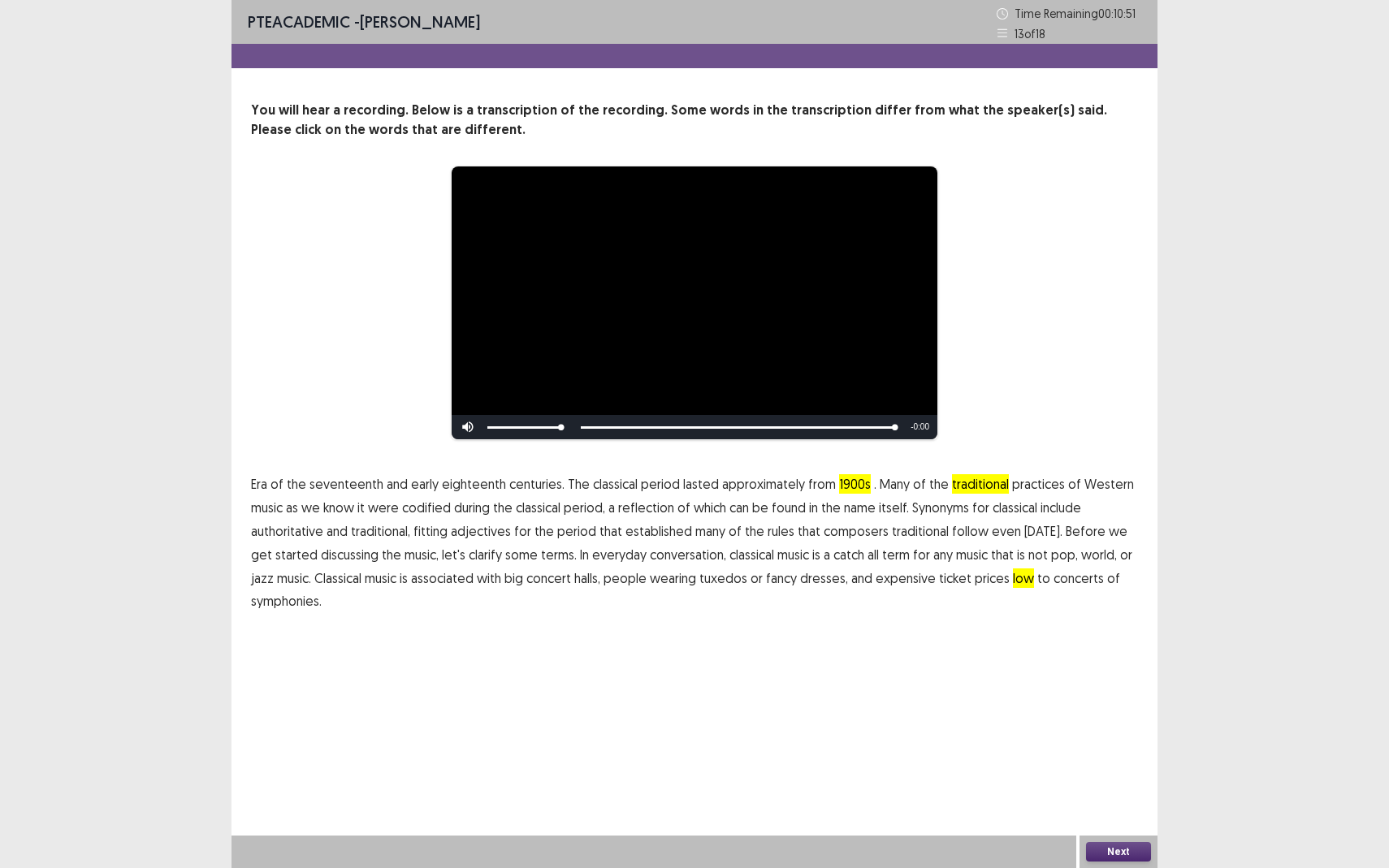
click at [1112, 768] on button "Next" at bounding box center [1117, 852] width 65 height 20
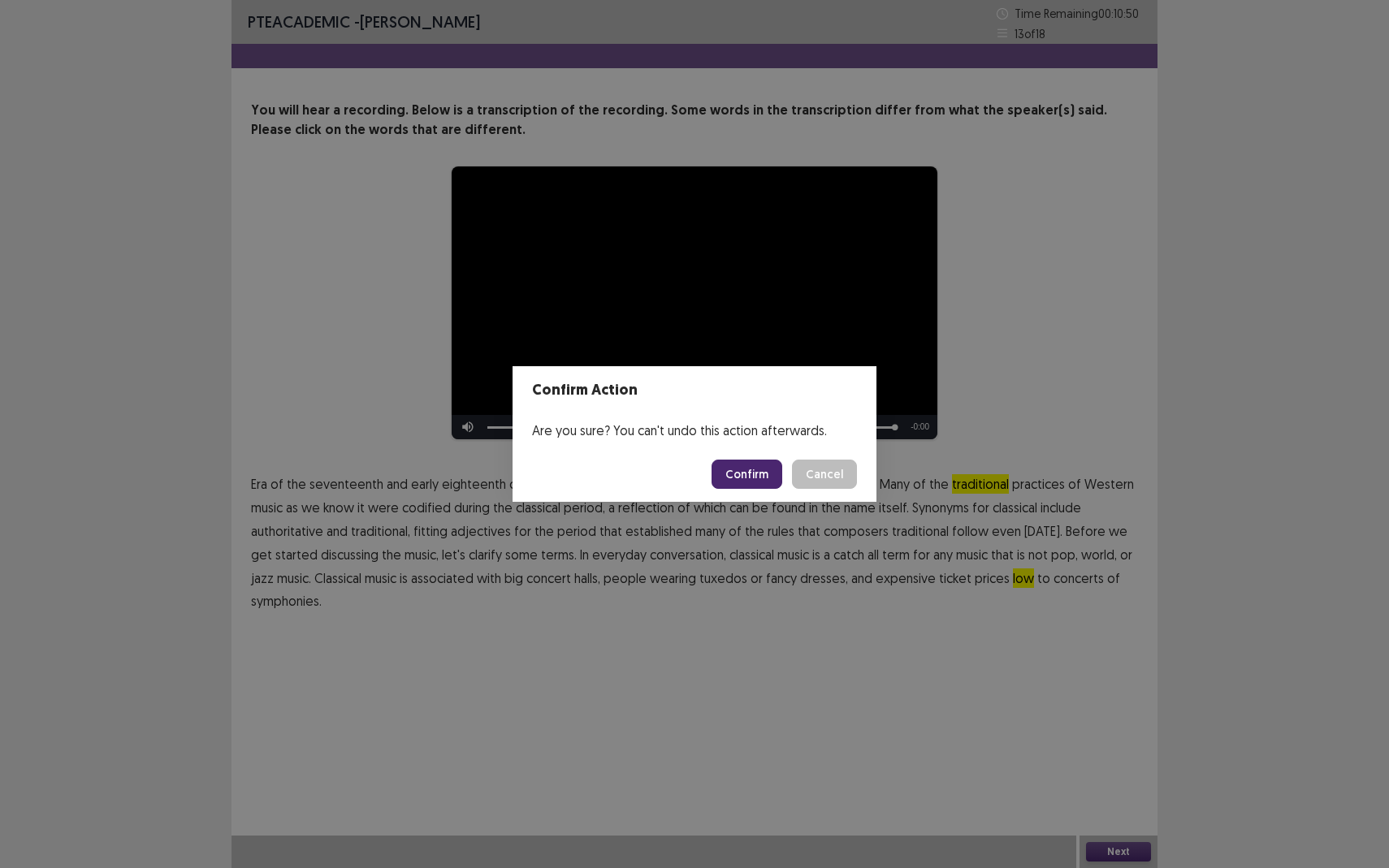
click at [749, 465] on button "Confirm" at bounding box center [747, 474] width 70 height 29
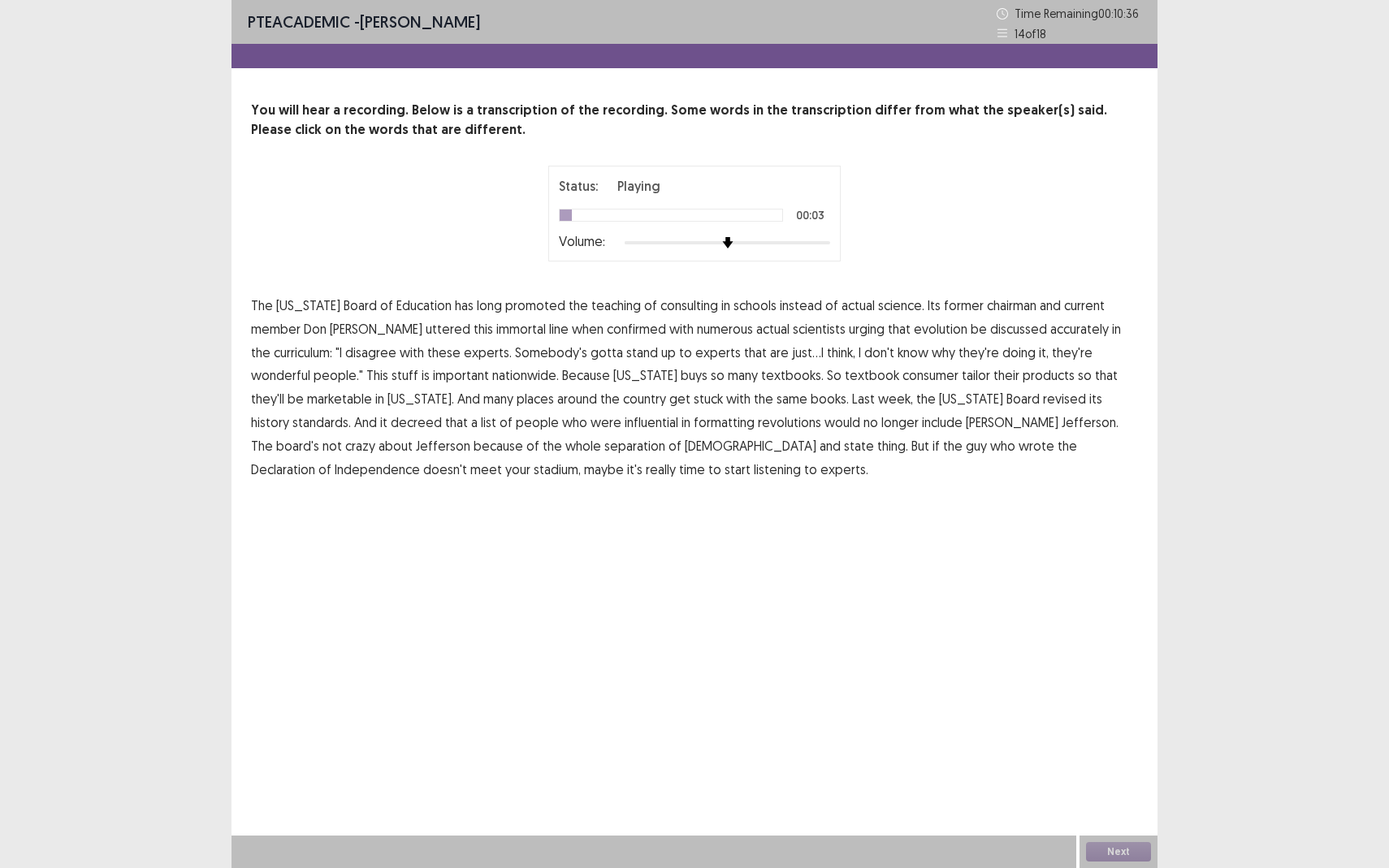
click at [672, 308] on span "consulting" at bounding box center [689, 305] width 57 height 20
click at [902, 378] on span "consumer" at bounding box center [930, 376] width 56 height 20
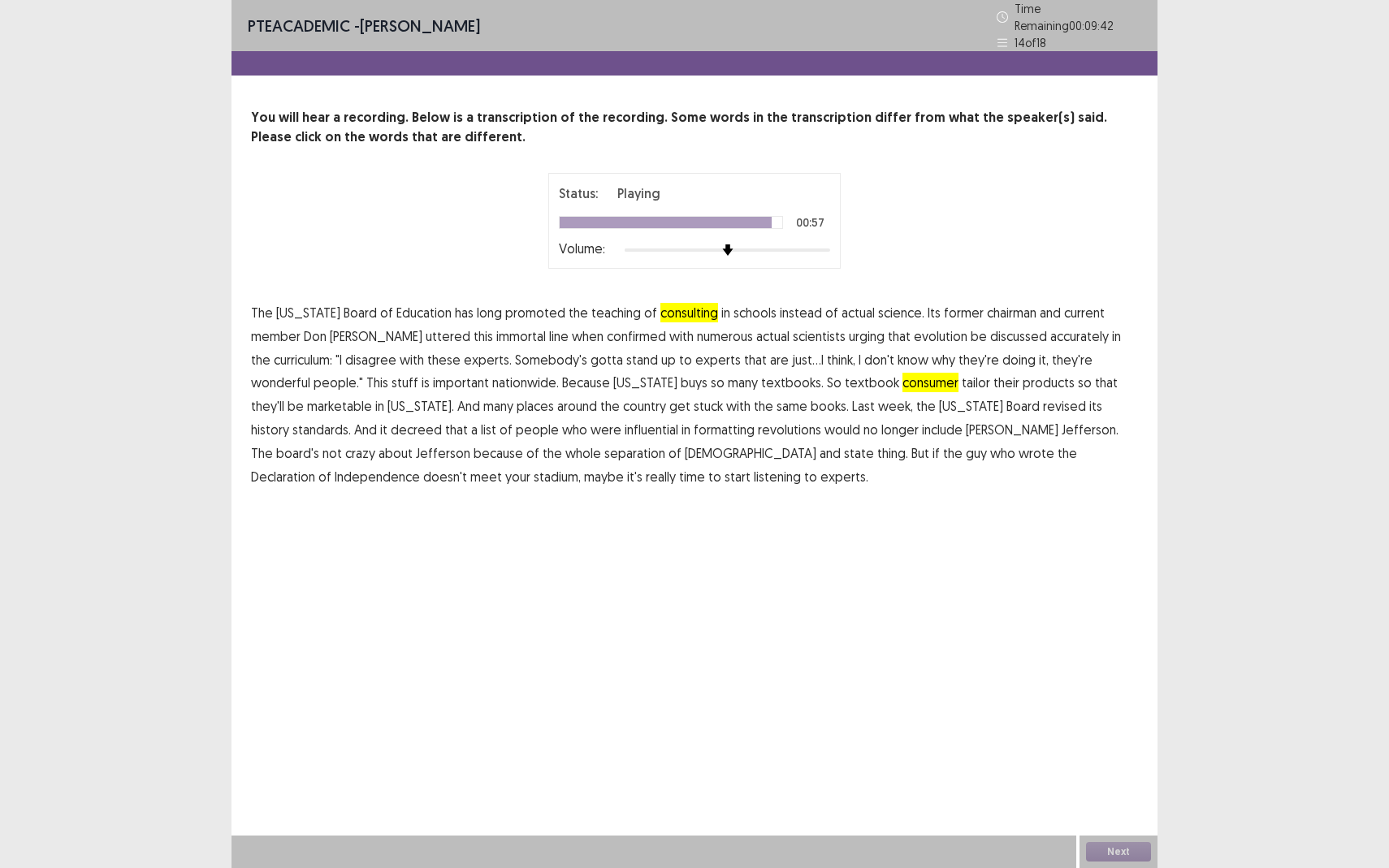
click at [581, 467] on span "stadium," at bounding box center [557, 477] width 47 height 20
click at [1128, 768] on button "Next" at bounding box center [1117, 852] width 65 height 20
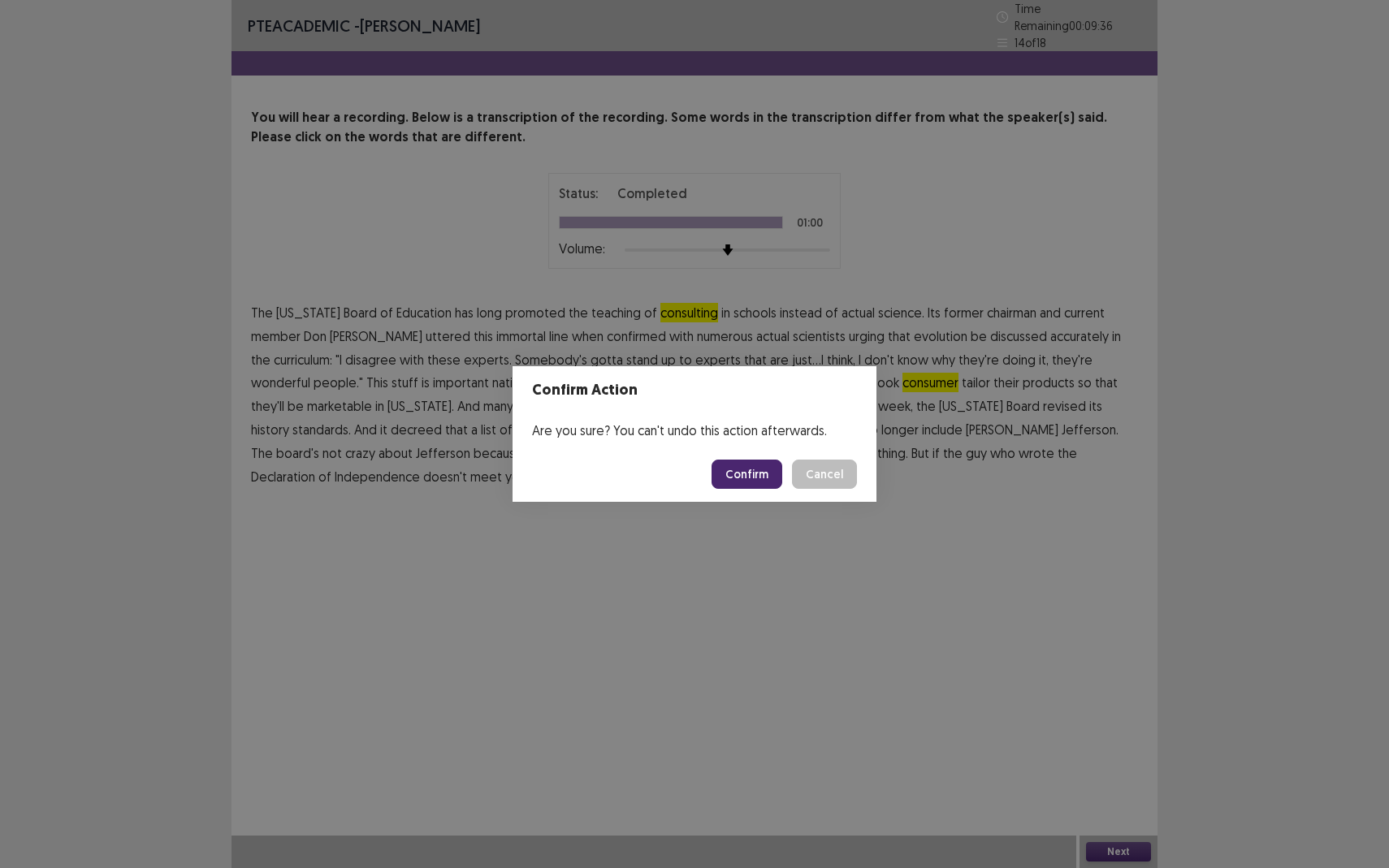
click at [744, 469] on button "Confirm" at bounding box center [747, 474] width 70 height 29
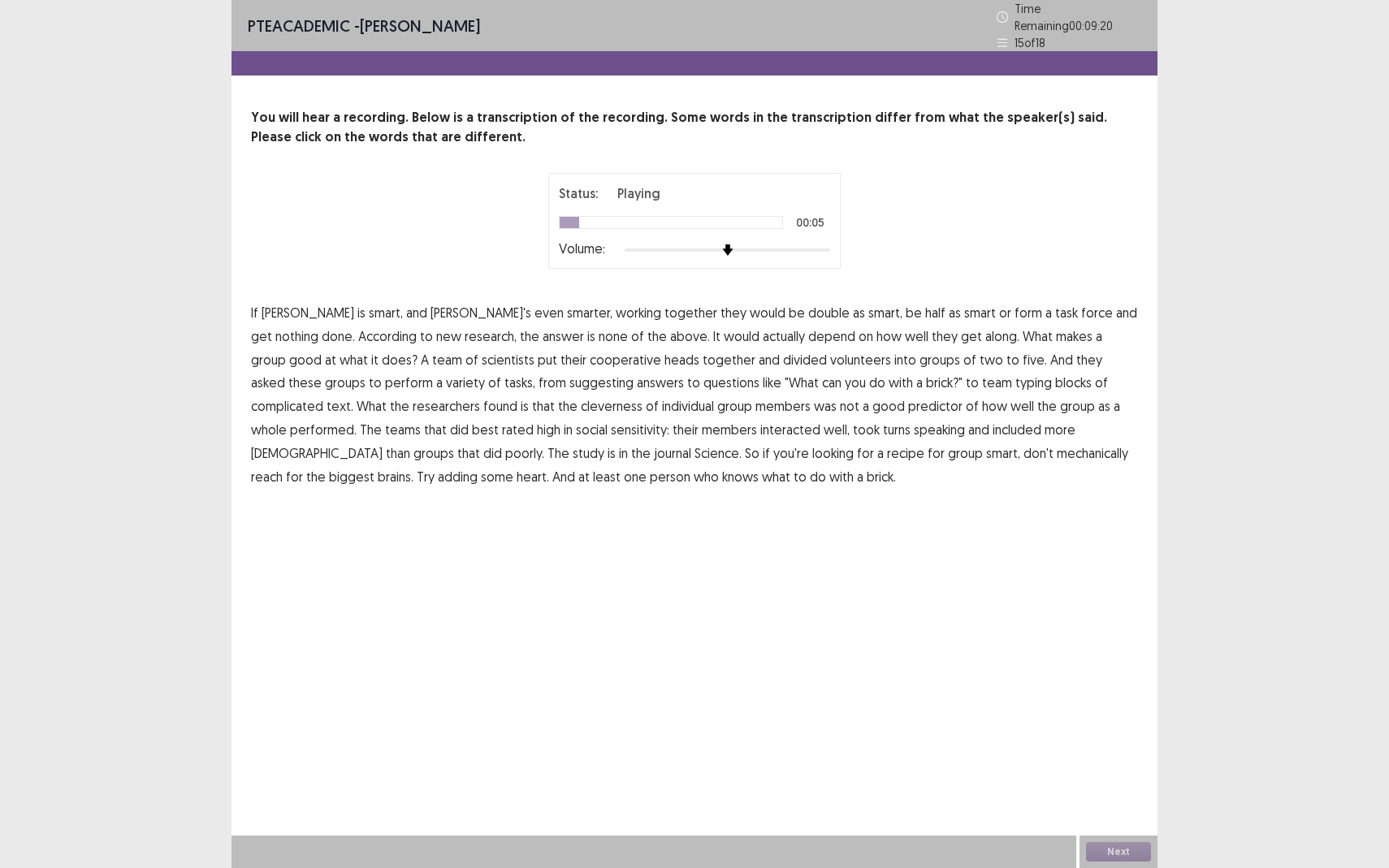
click at [808, 304] on span "double" at bounding box center [829, 313] width 42 height 20
click at [590, 356] on span "cooperative" at bounding box center [625, 360] width 71 height 20
click at [569, 378] on span "suggesting" at bounding box center [601, 383] width 64 height 20
click at [581, 398] on span "cleverness" at bounding box center [611, 406] width 61 height 20
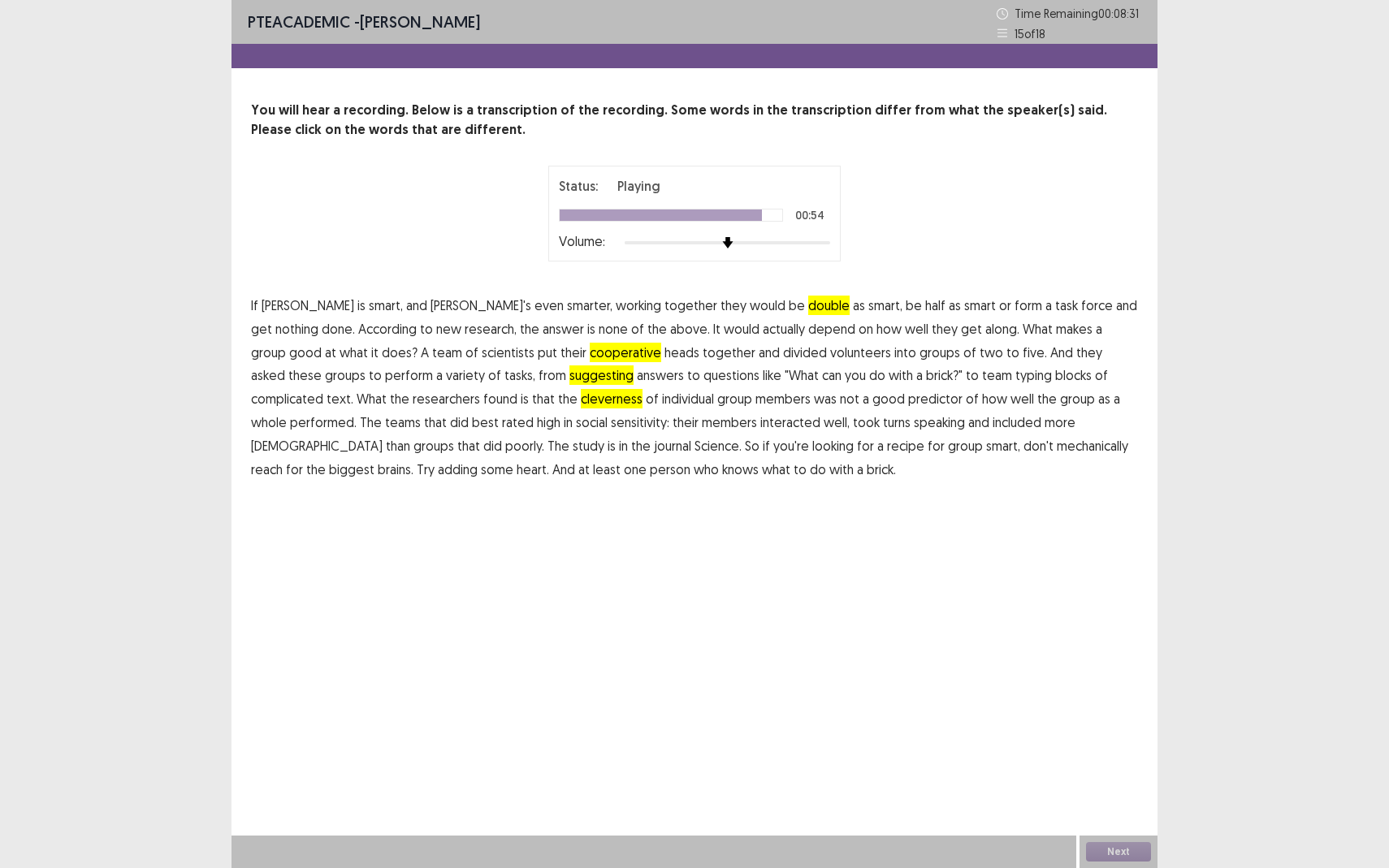
click at [1057, 451] on span "mechanically" at bounding box center [1092, 446] width 71 height 20
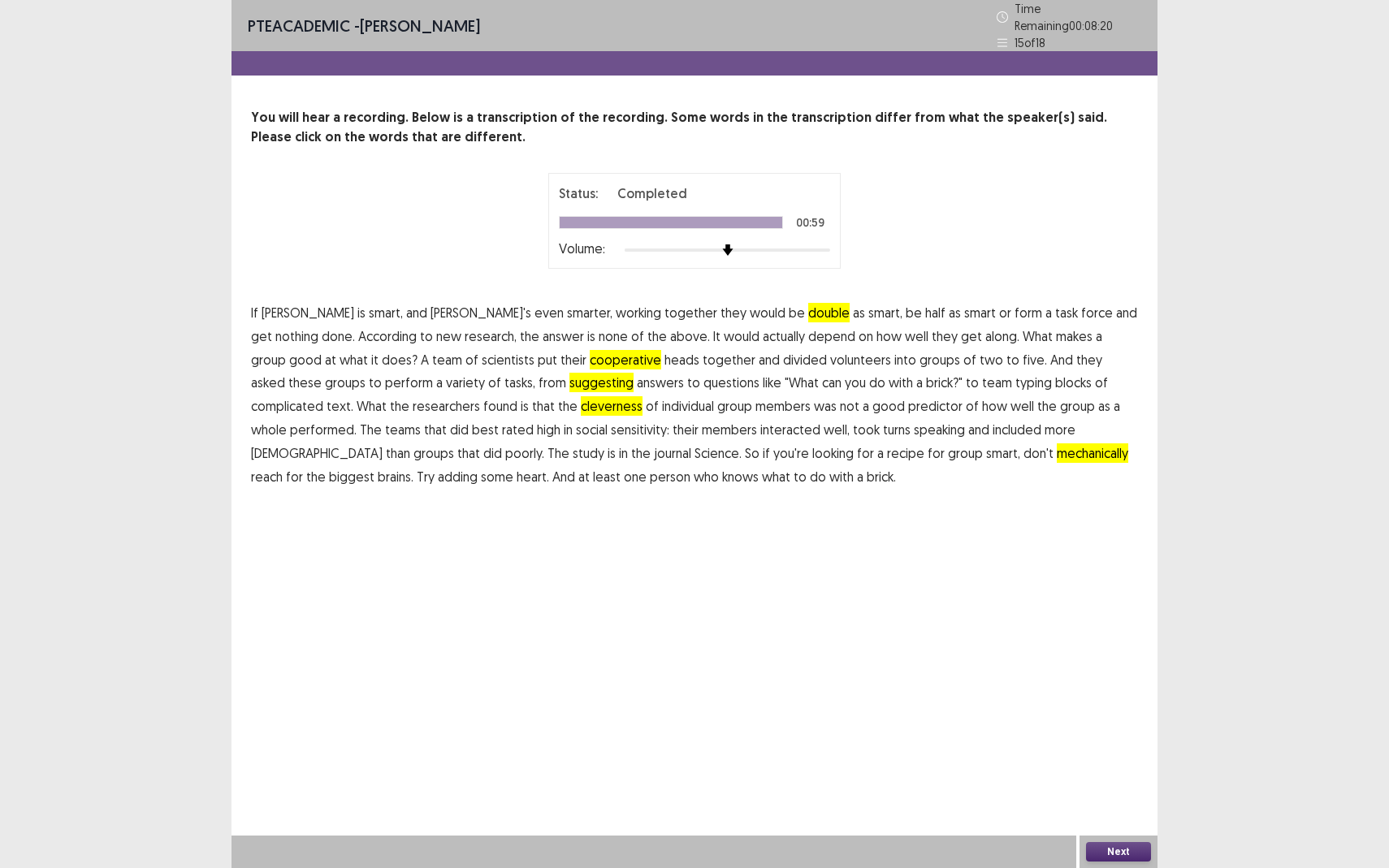
click at [1100, 768] on button "Next" at bounding box center [1117, 852] width 65 height 20
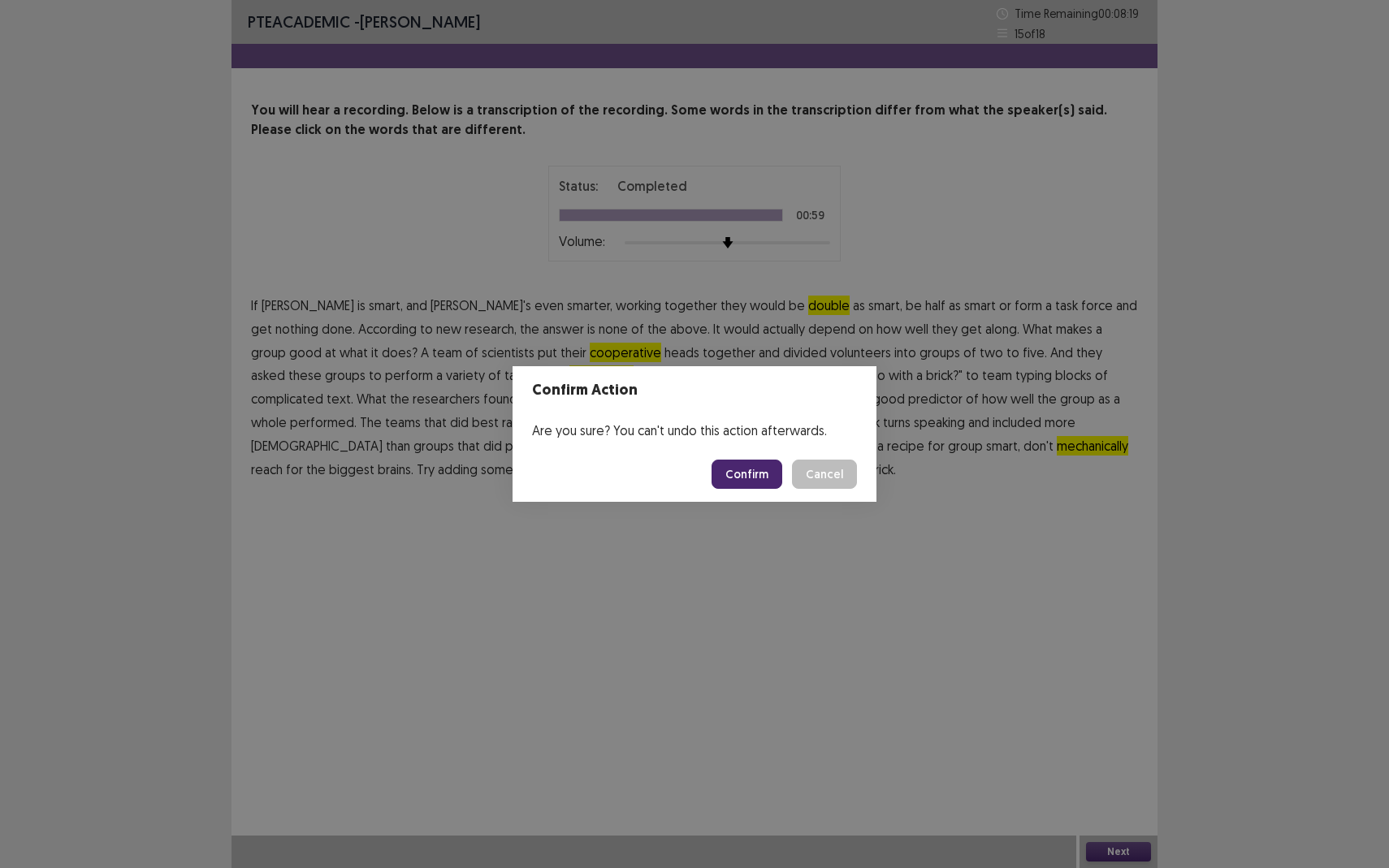
click at [727, 469] on button "Confirm" at bounding box center [747, 474] width 70 height 29
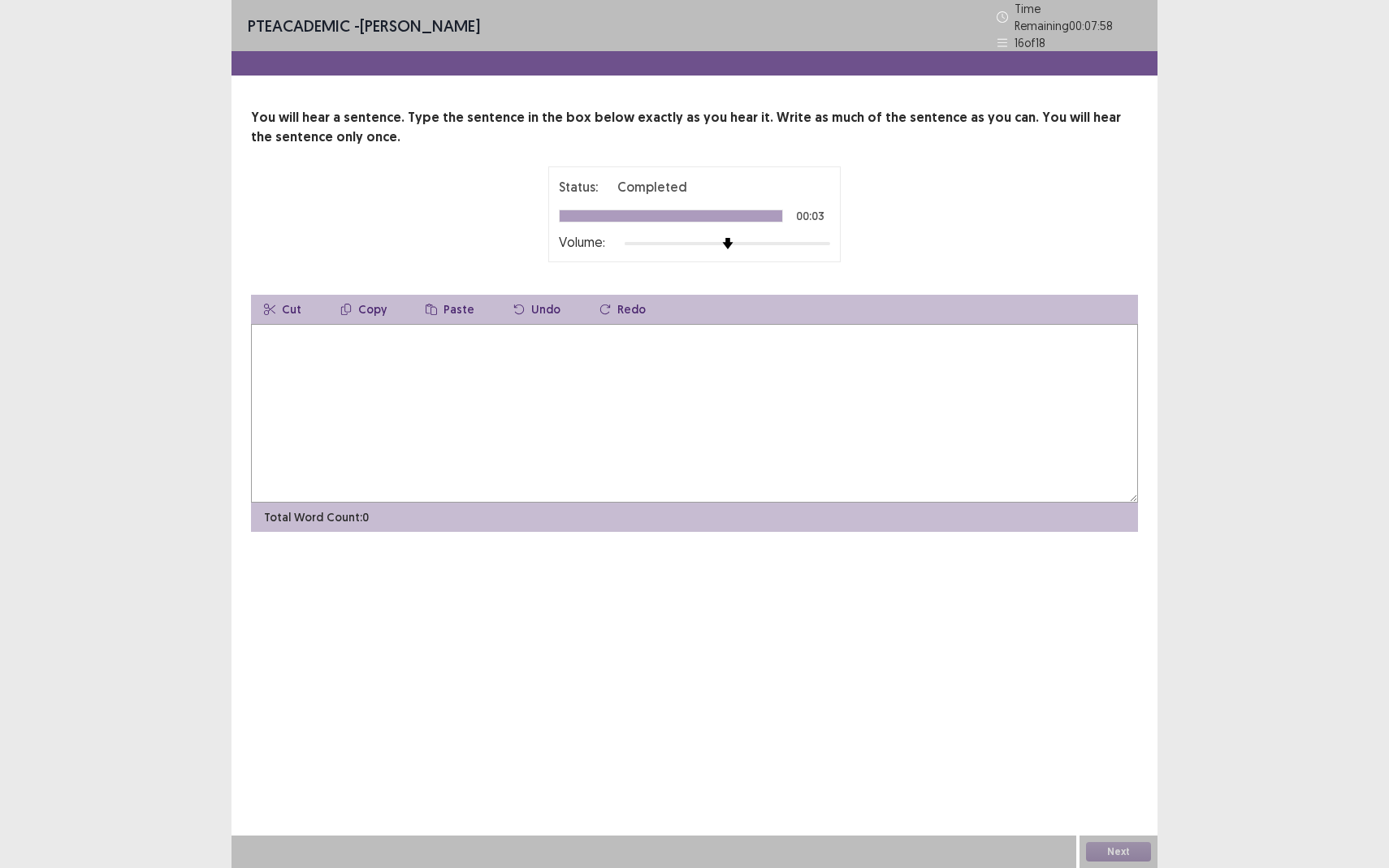
click at [727, 469] on textarea at bounding box center [694, 413] width 887 height 178
click at [334, 334] on textarea "**********" at bounding box center [694, 413] width 887 height 178
type textarea "**********"
click at [1121, 768] on button "Next" at bounding box center [1117, 852] width 65 height 20
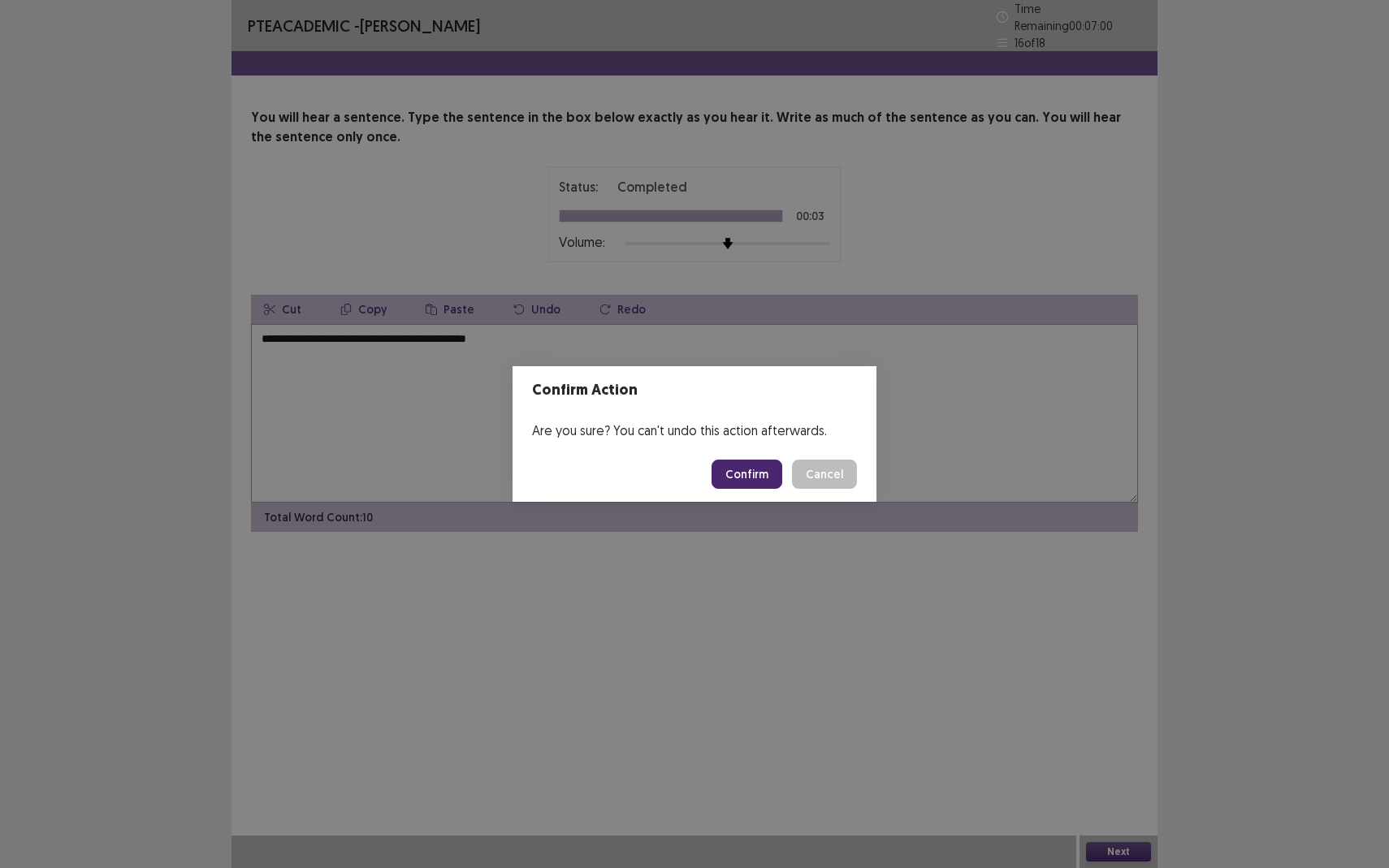
click at [742, 476] on button "Confirm" at bounding box center [747, 474] width 70 height 29
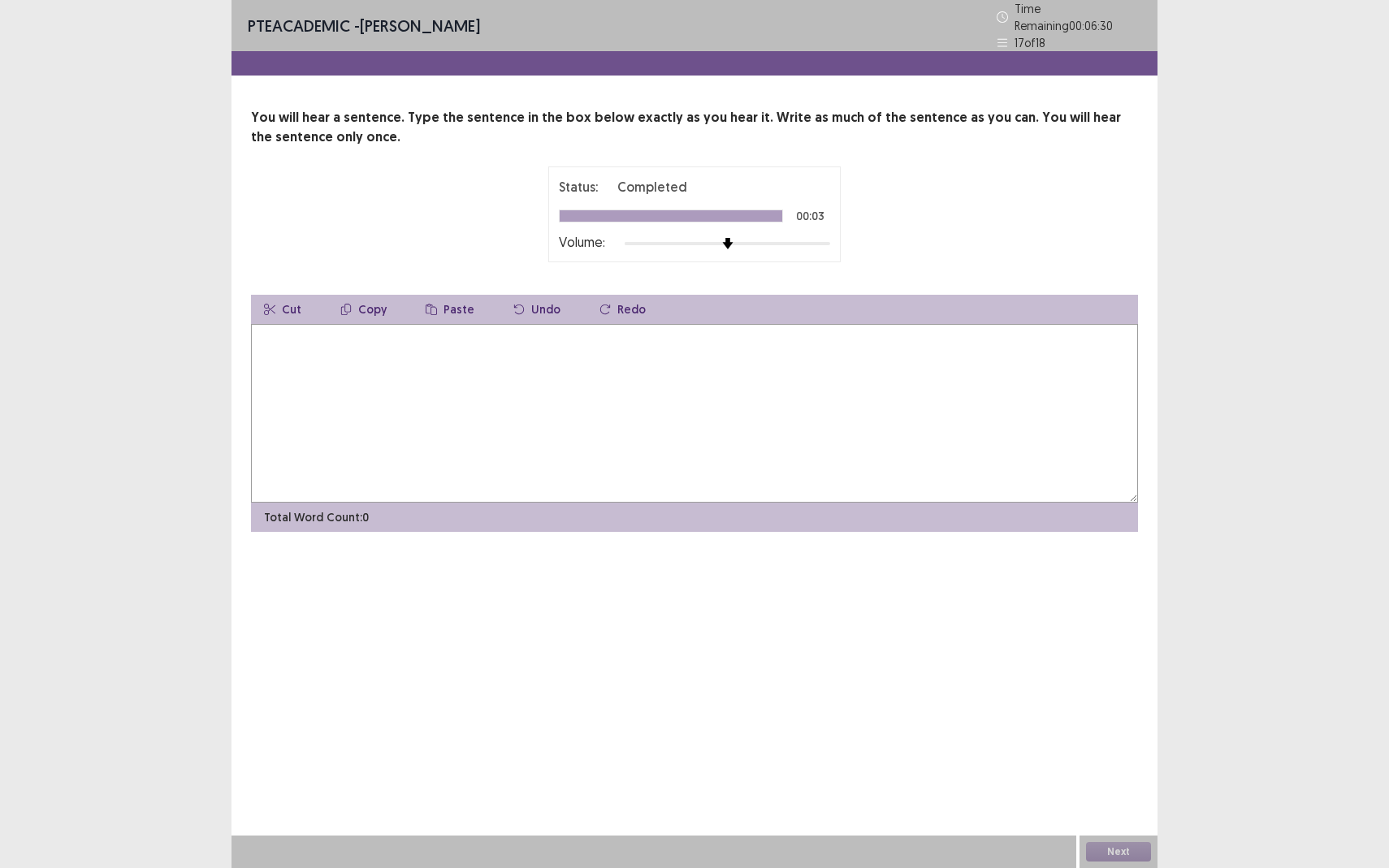
click at [742, 476] on textarea at bounding box center [694, 413] width 887 height 178
click at [365, 333] on textarea "**********" at bounding box center [694, 413] width 887 height 178
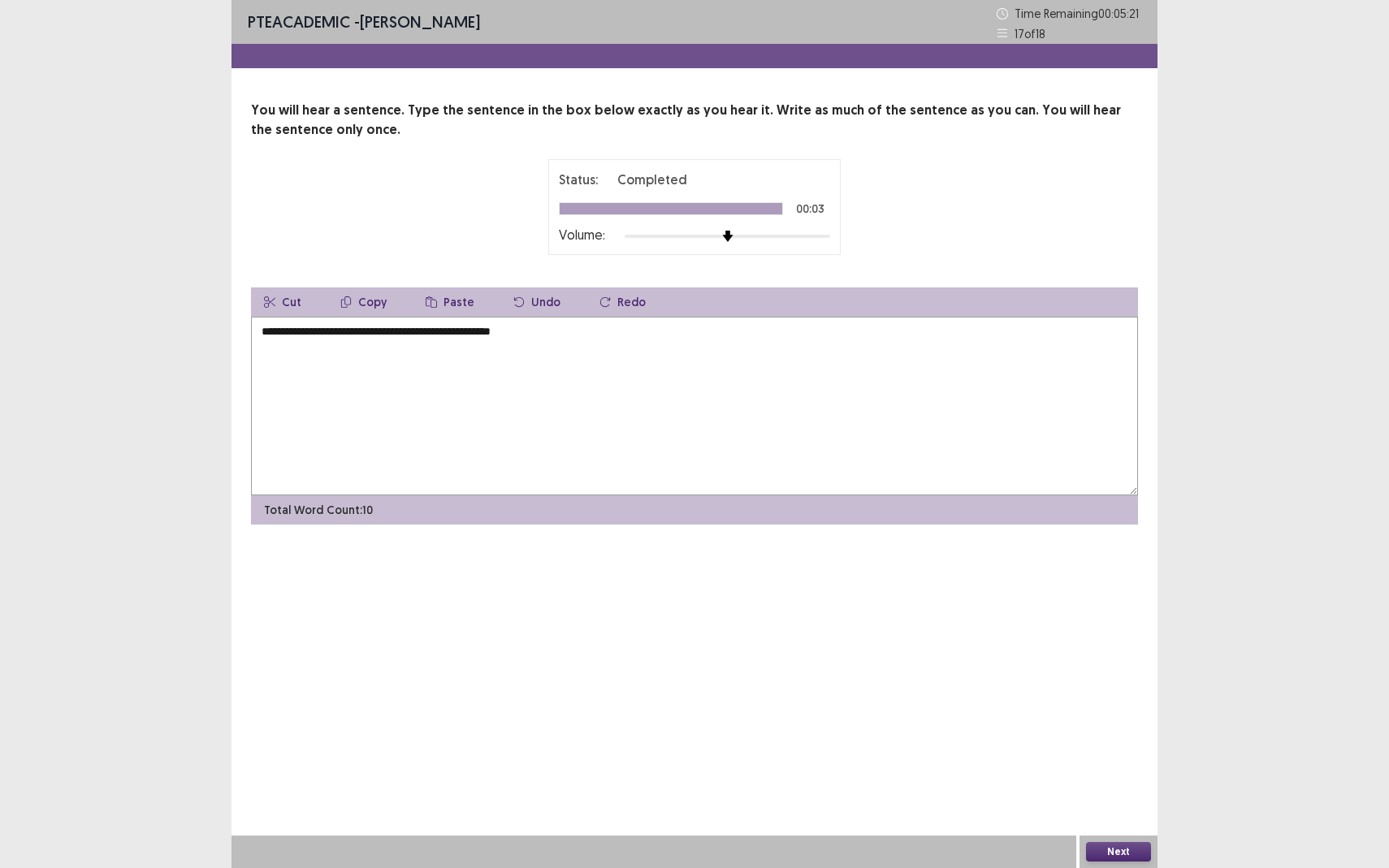
click at [482, 335] on textarea "**********" at bounding box center [694, 406] width 887 height 178
type textarea "**********"
click at [1124, 768] on button "Next" at bounding box center [1117, 852] width 65 height 20
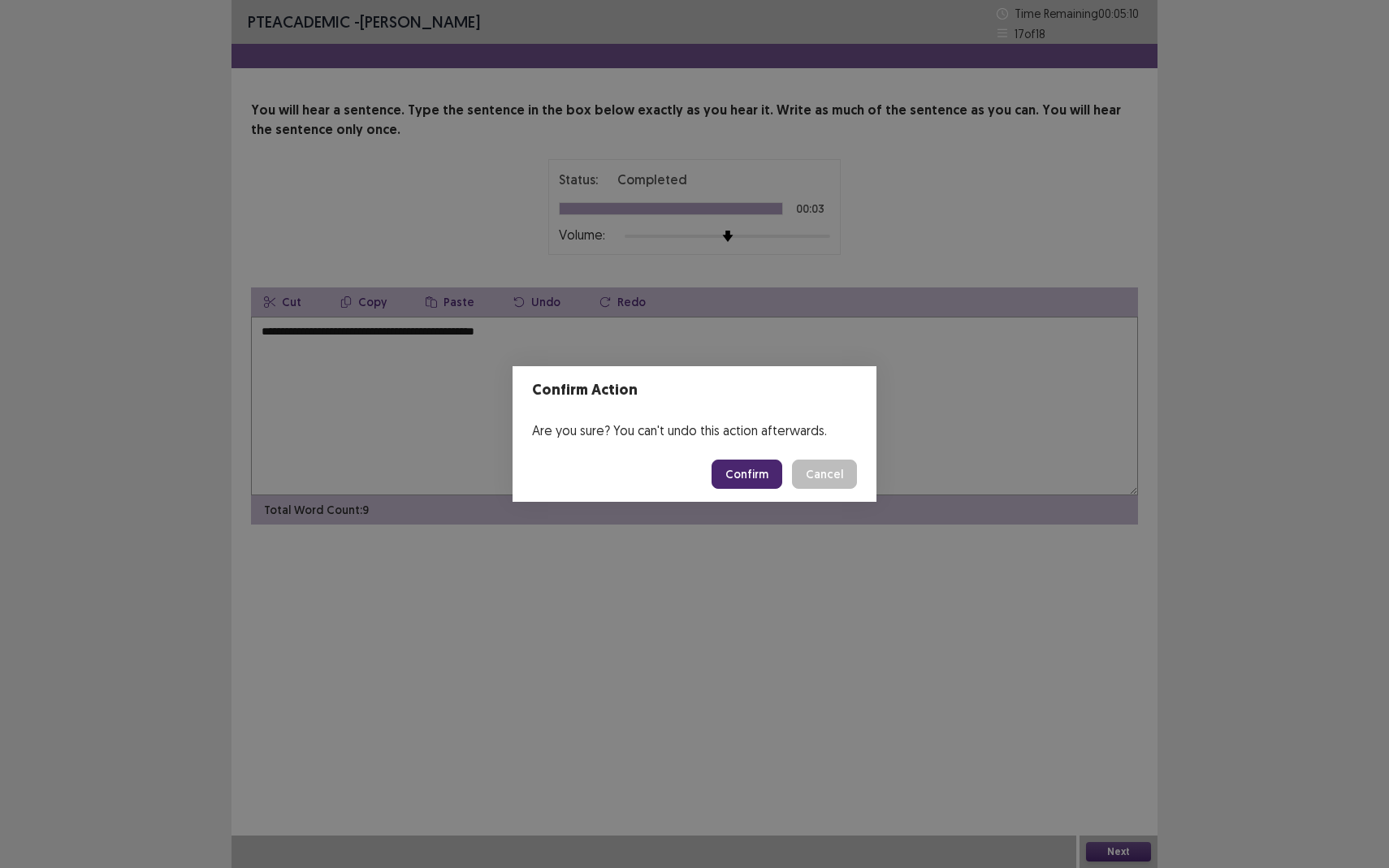
click at [755, 484] on button "Confirm" at bounding box center [747, 474] width 70 height 29
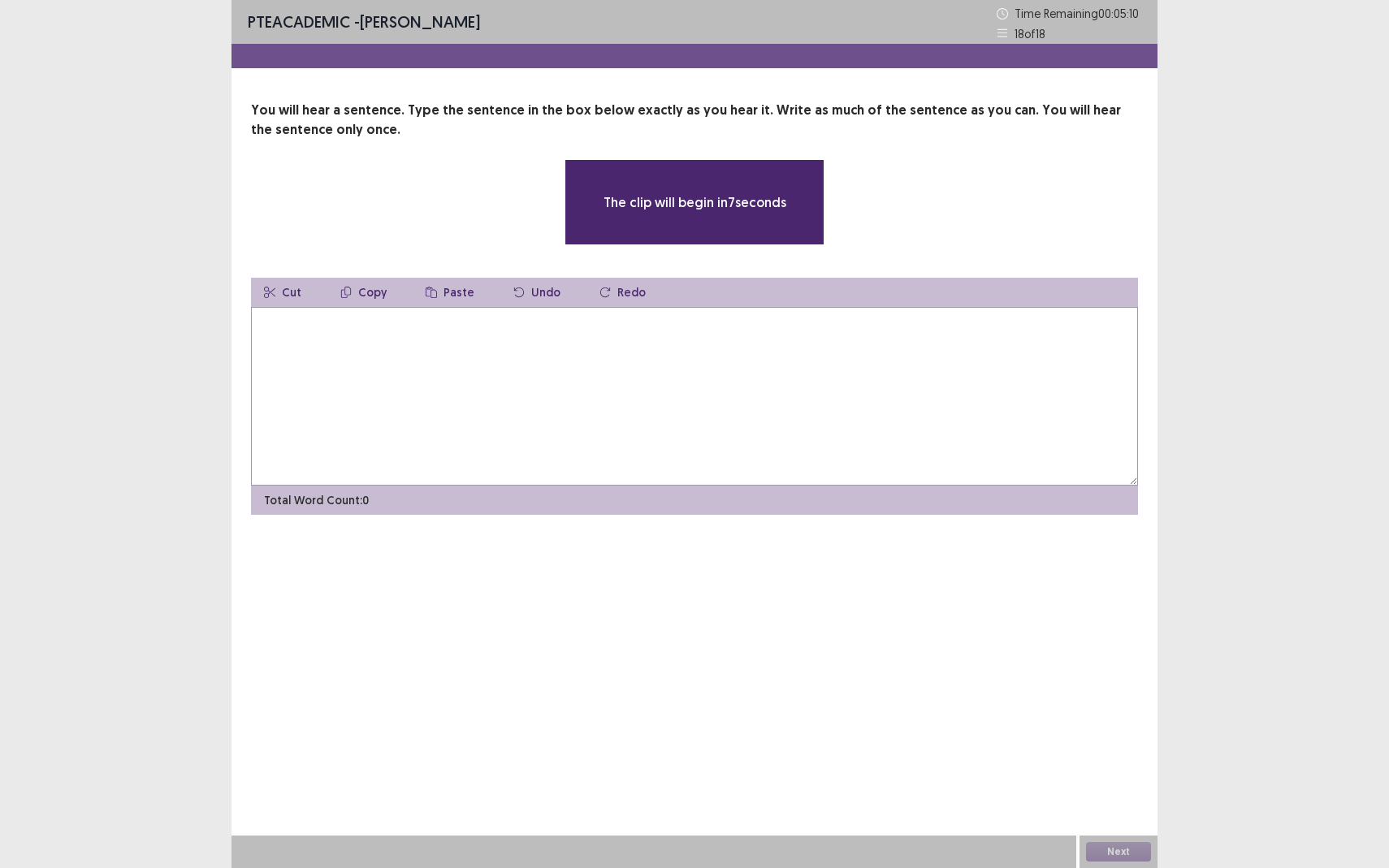
click at [646, 359] on textarea at bounding box center [694, 396] width 887 height 178
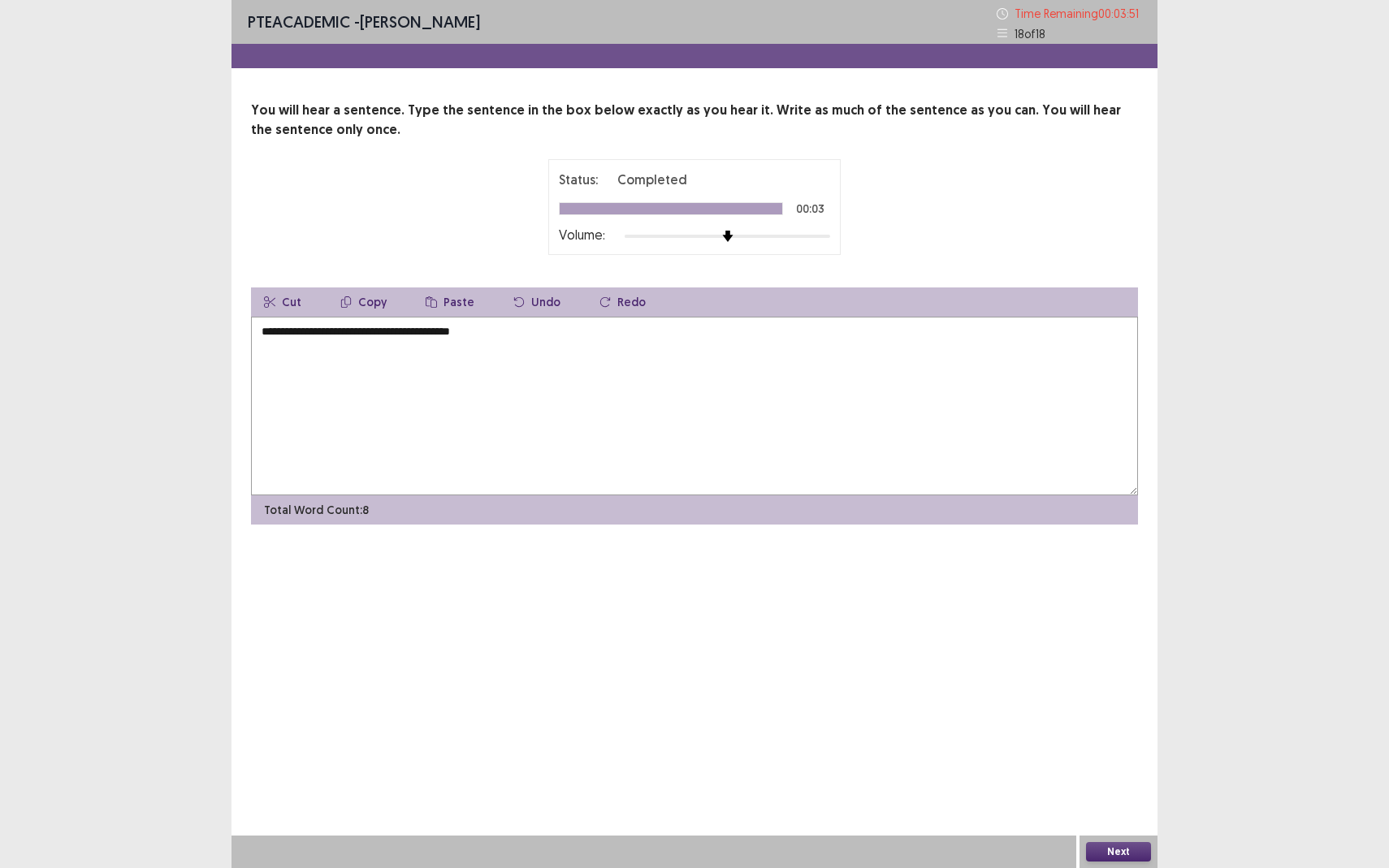
click at [490, 335] on textarea "**********" at bounding box center [694, 406] width 887 height 178
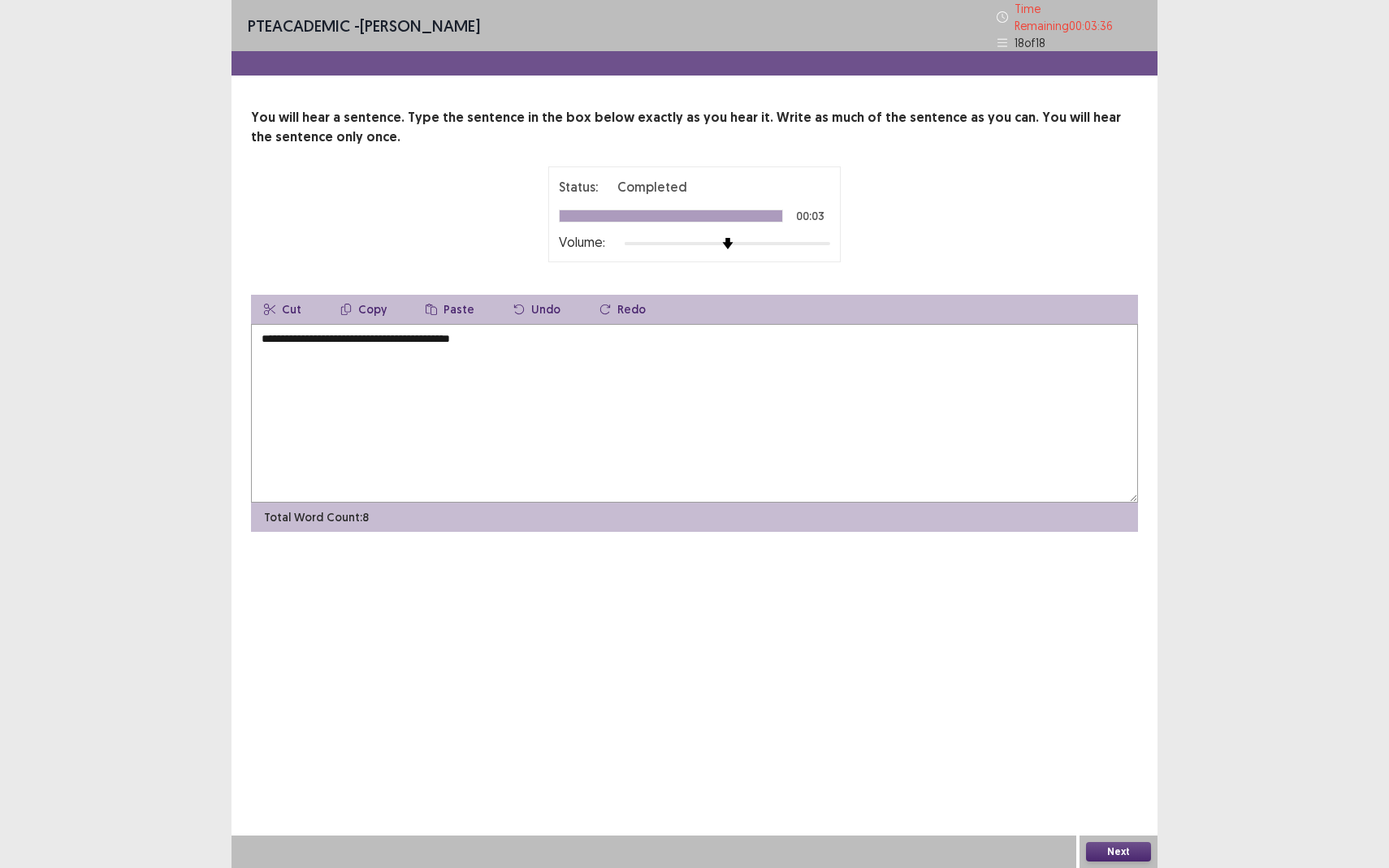
type textarea "**********"
click at [1117, 768] on button "Next" at bounding box center [1117, 852] width 65 height 20
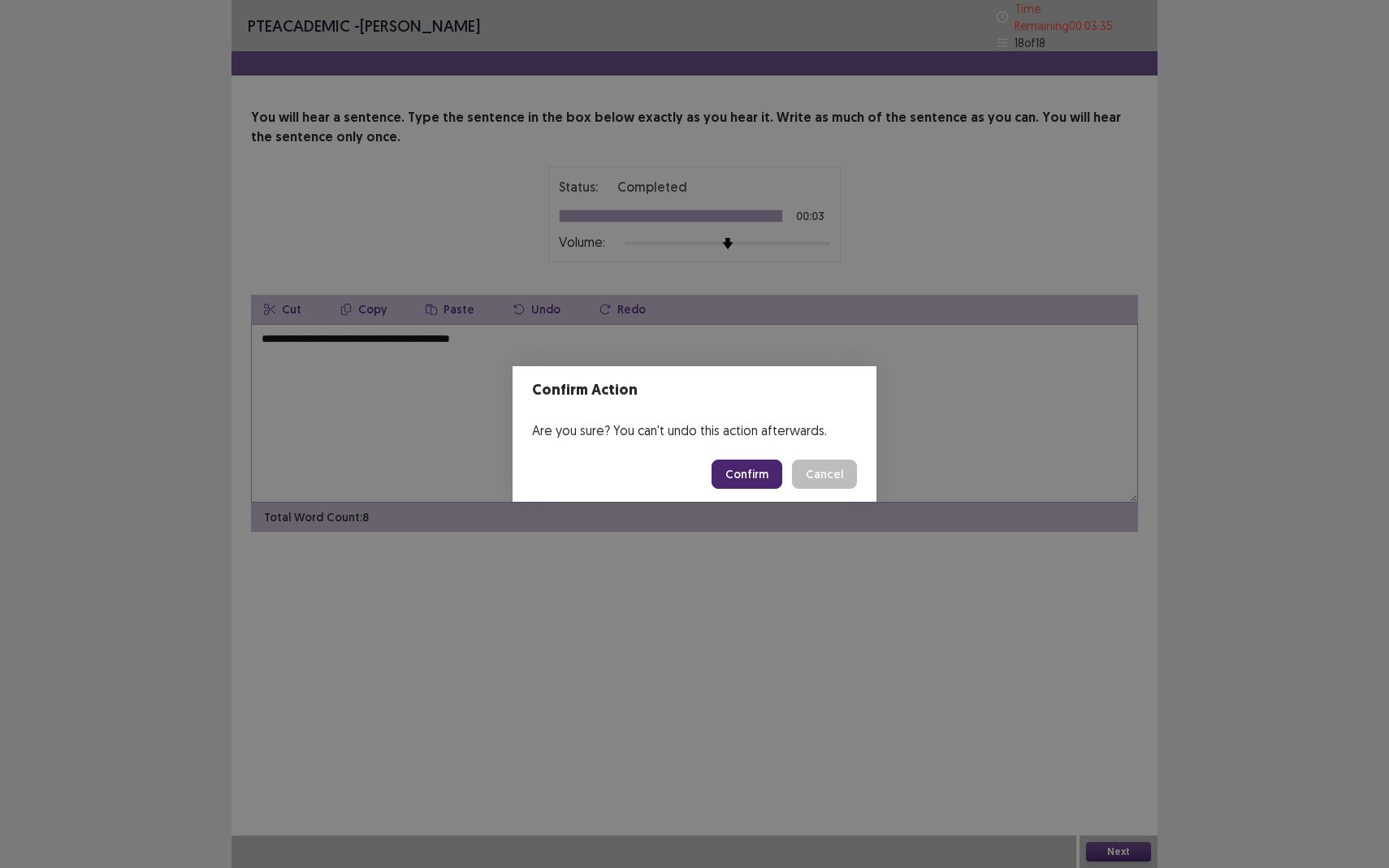
click at [753, 470] on button "Confirm" at bounding box center [747, 474] width 70 height 29
